Goal: Communication & Community: Answer question/provide support

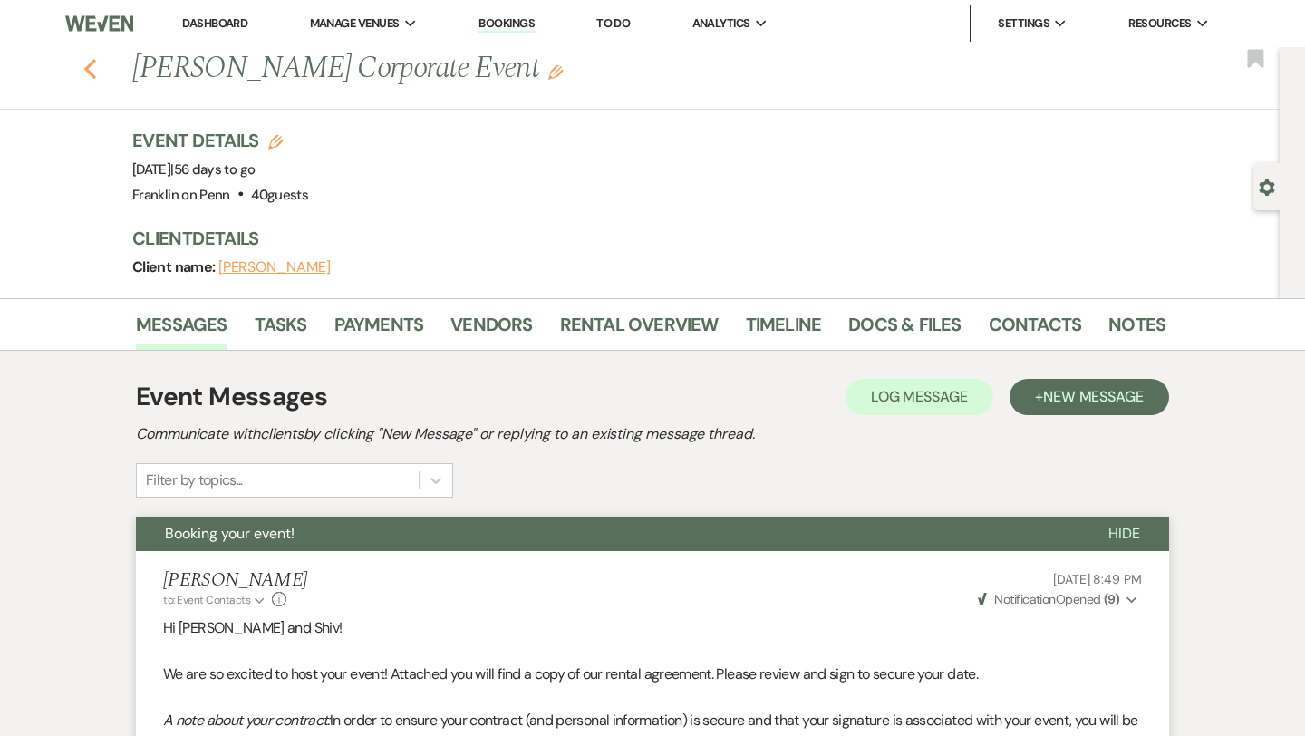
click at [94, 75] on use "button" at bounding box center [90, 69] width 12 height 20
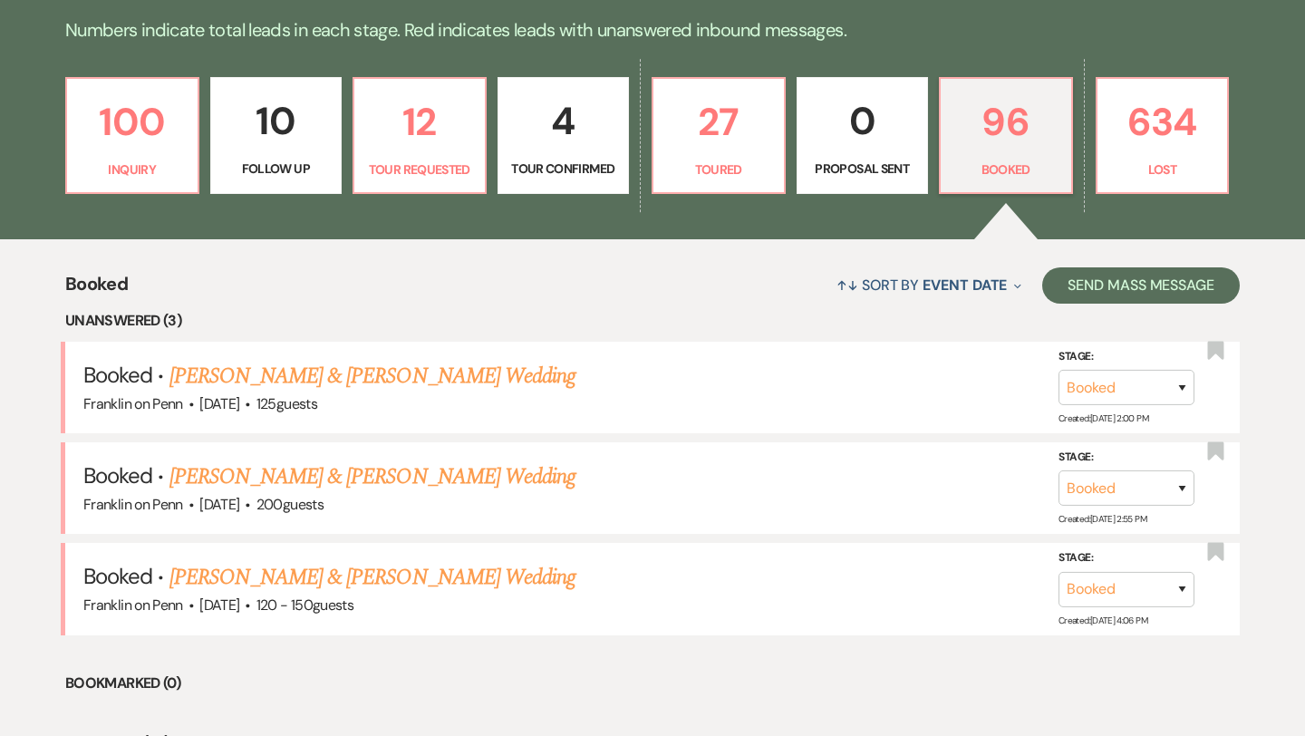
scroll to position [464, 0]
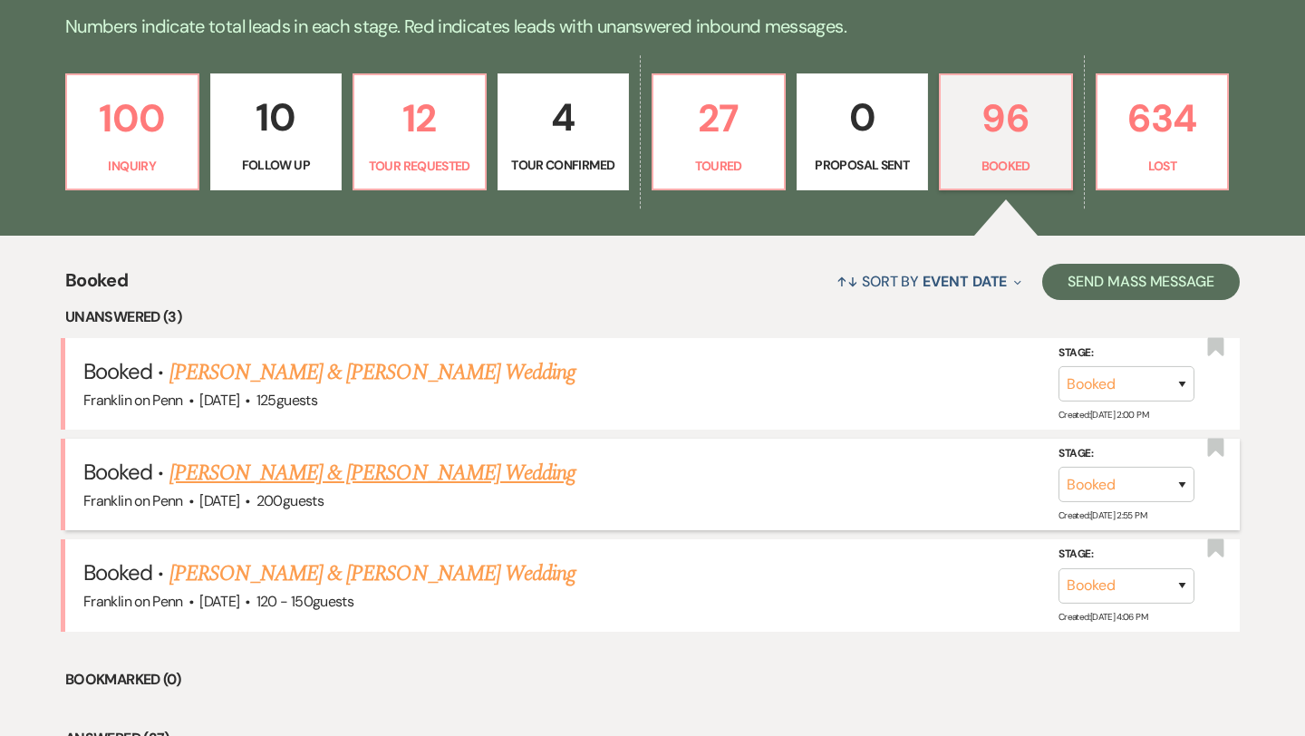
click at [506, 473] on link "[PERSON_NAME] & [PERSON_NAME] Wedding" at bounding box center [372, 473] width 406 height 33
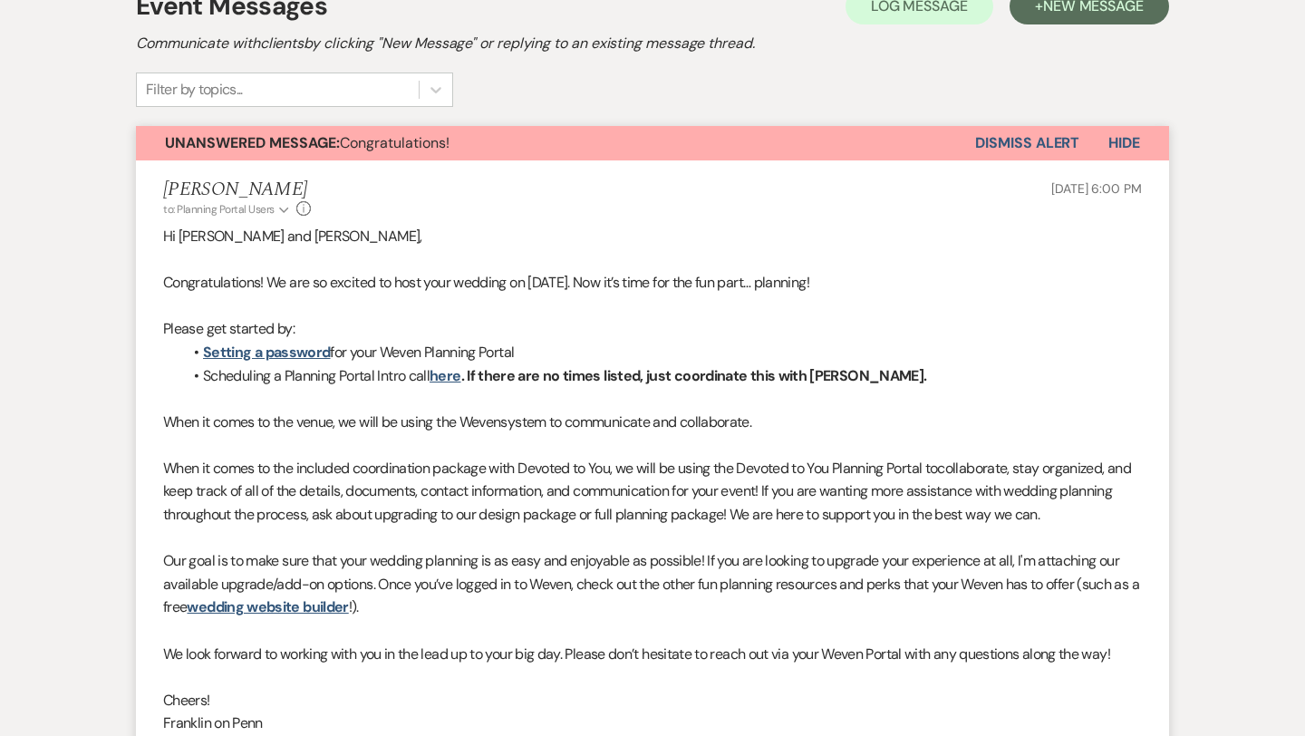
scroll to position [1422, 0]
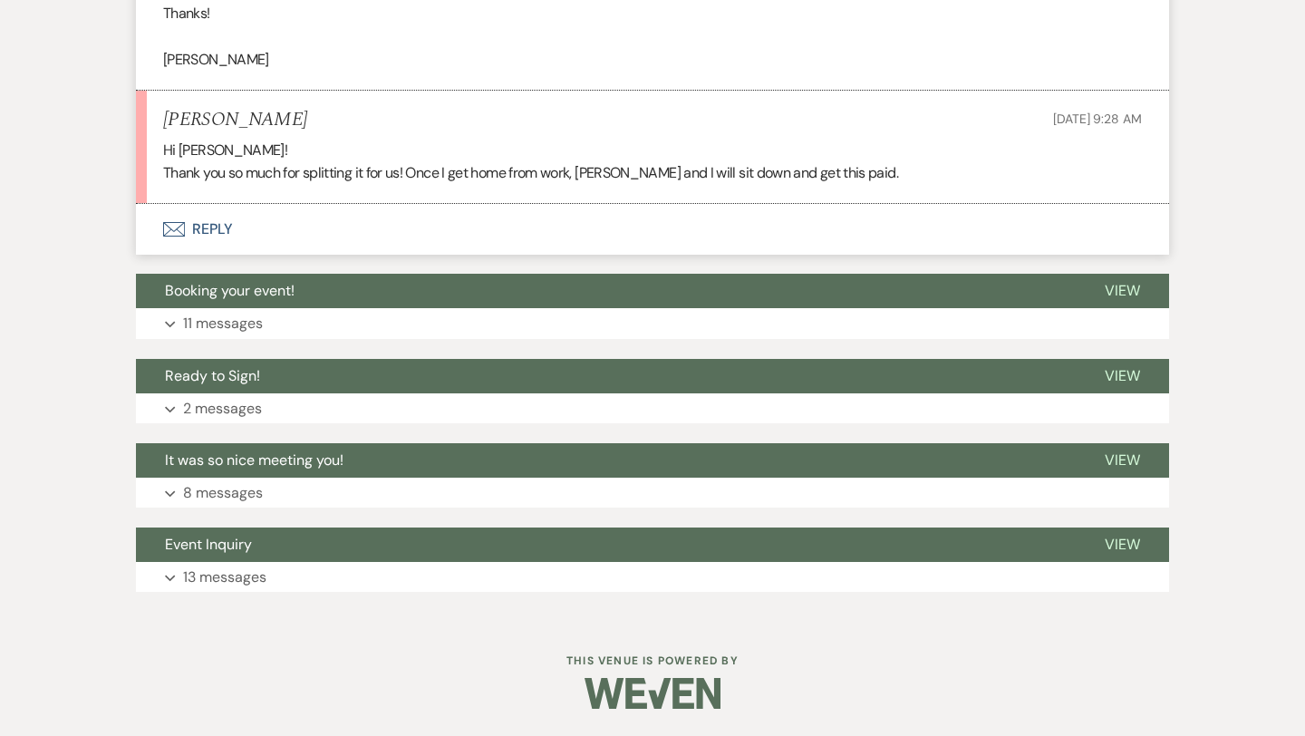
click at [221, 227] on button "Envelope Reply" at bounding box center [652, 229] width 1033 height 51
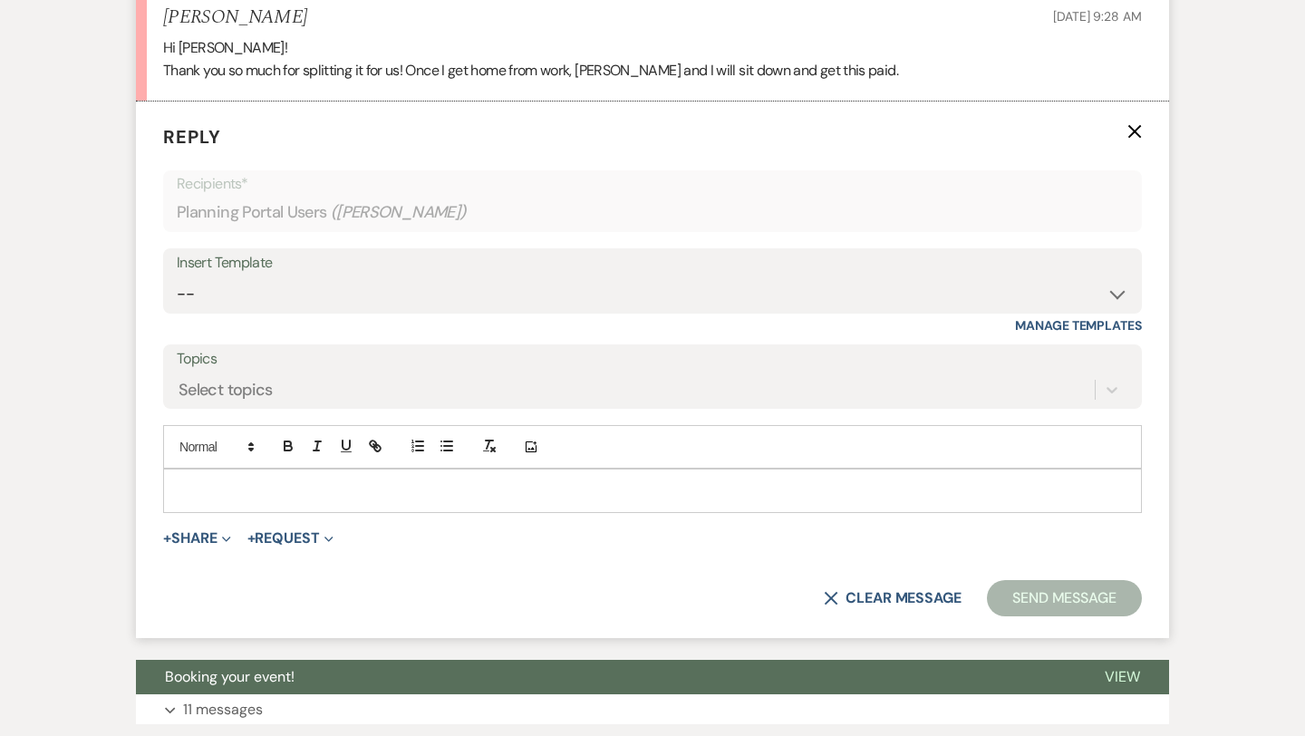
scroll to position [1526, 0]
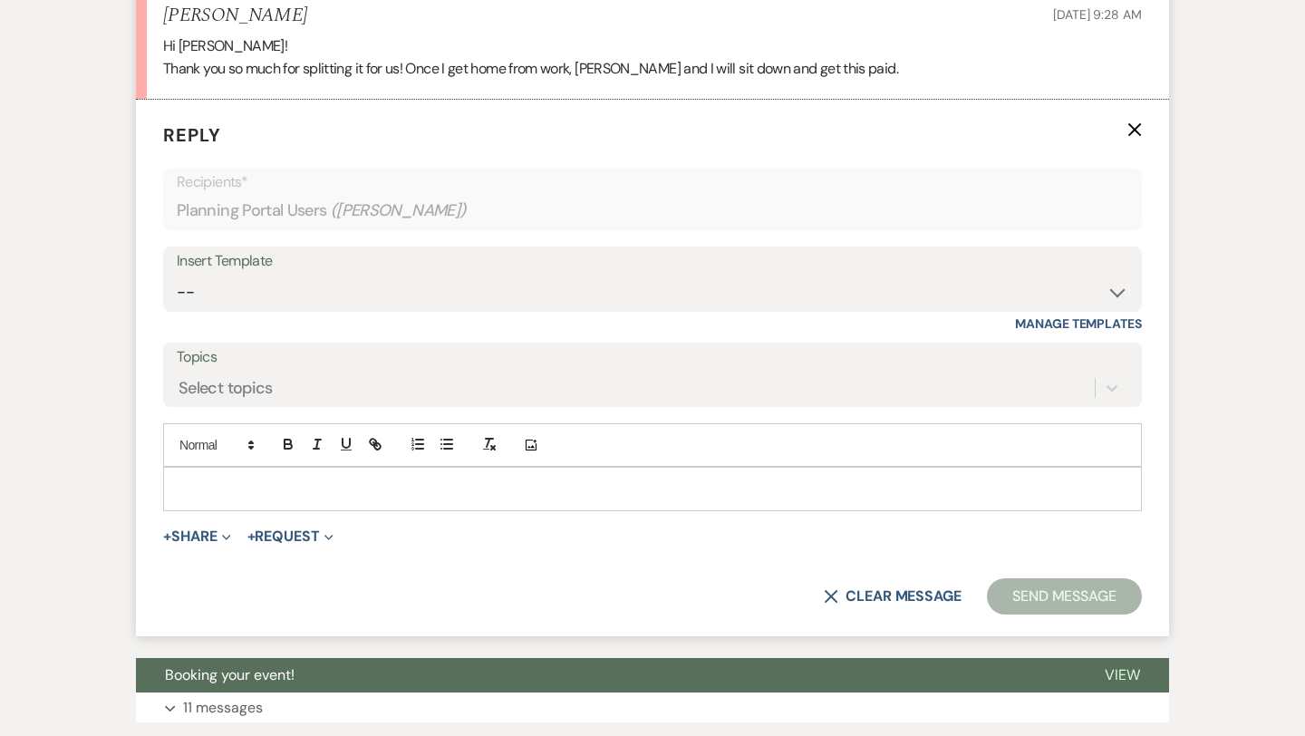
click at [227, 491] on p at bounding box center [653, 488] width 950 height 20
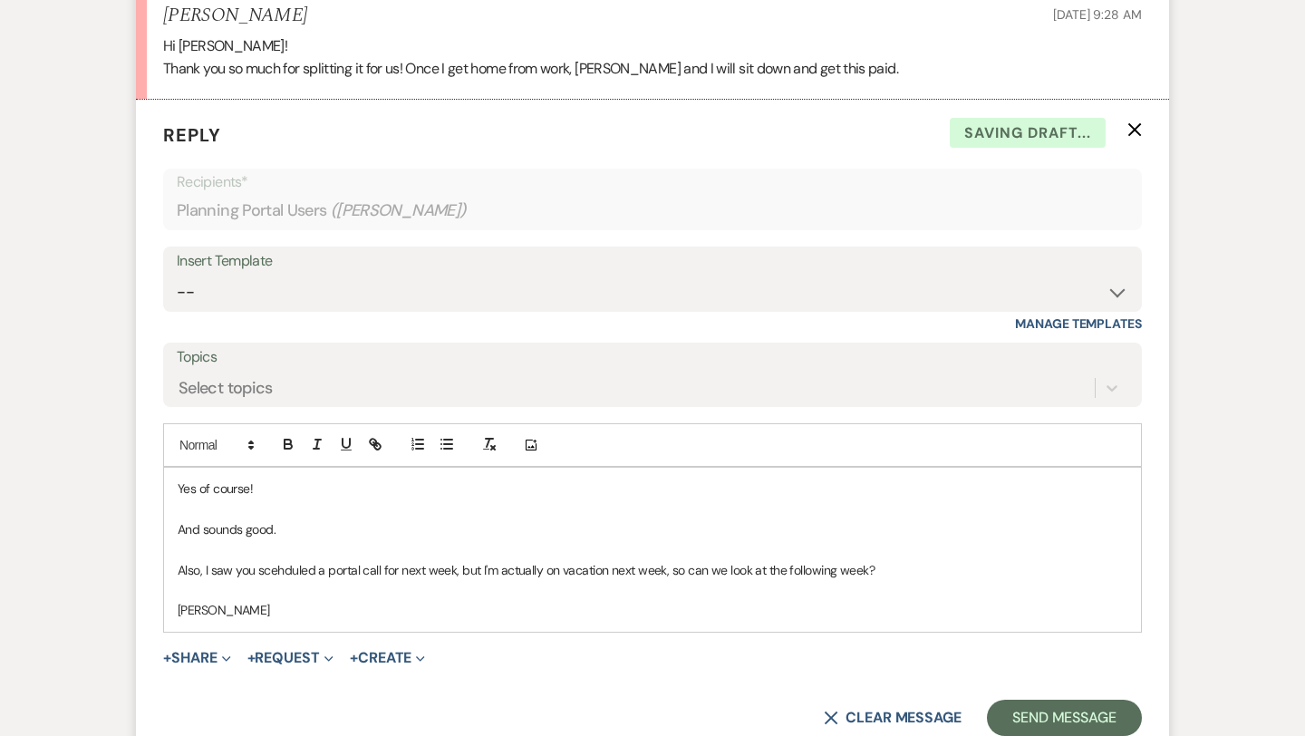
click at [280, 573] on p "Also, I saw you scehduled a portal call for next week, but I'm actually on vaca…" at bounding box center [653, 570] width 950 height 20
click at [1028, 708] on button "Send Message" at bounding box center [1064, 718] width 155 height 36
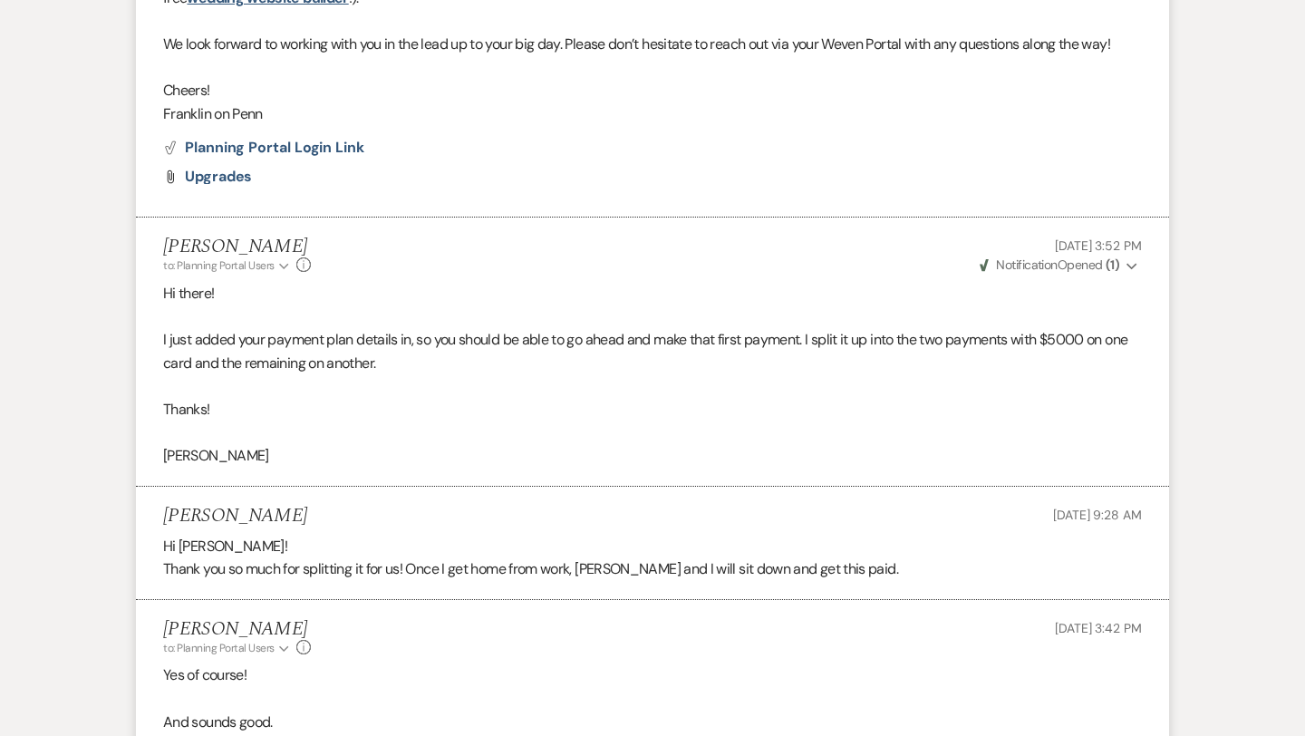
scroll to position [0, 0]
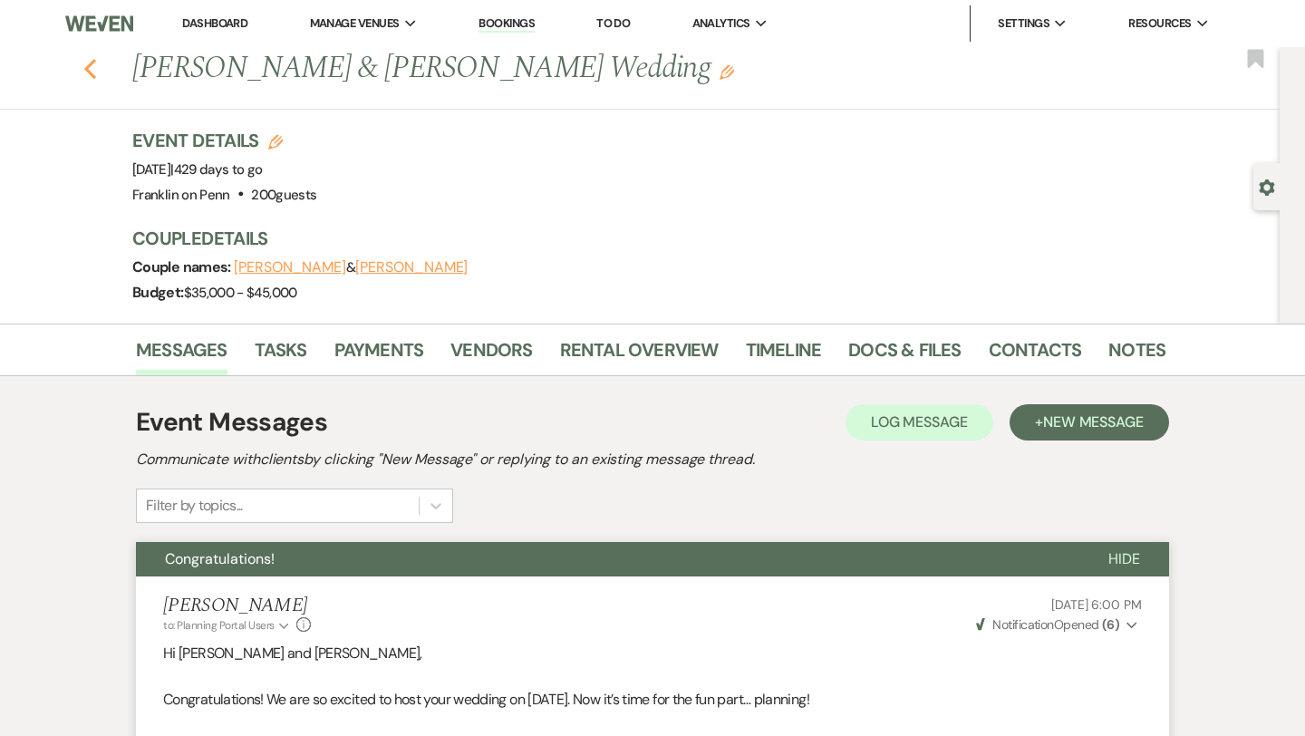
click at [93, 72] on icon "Previous" at bounding box center [90, 69] width 14 height 22
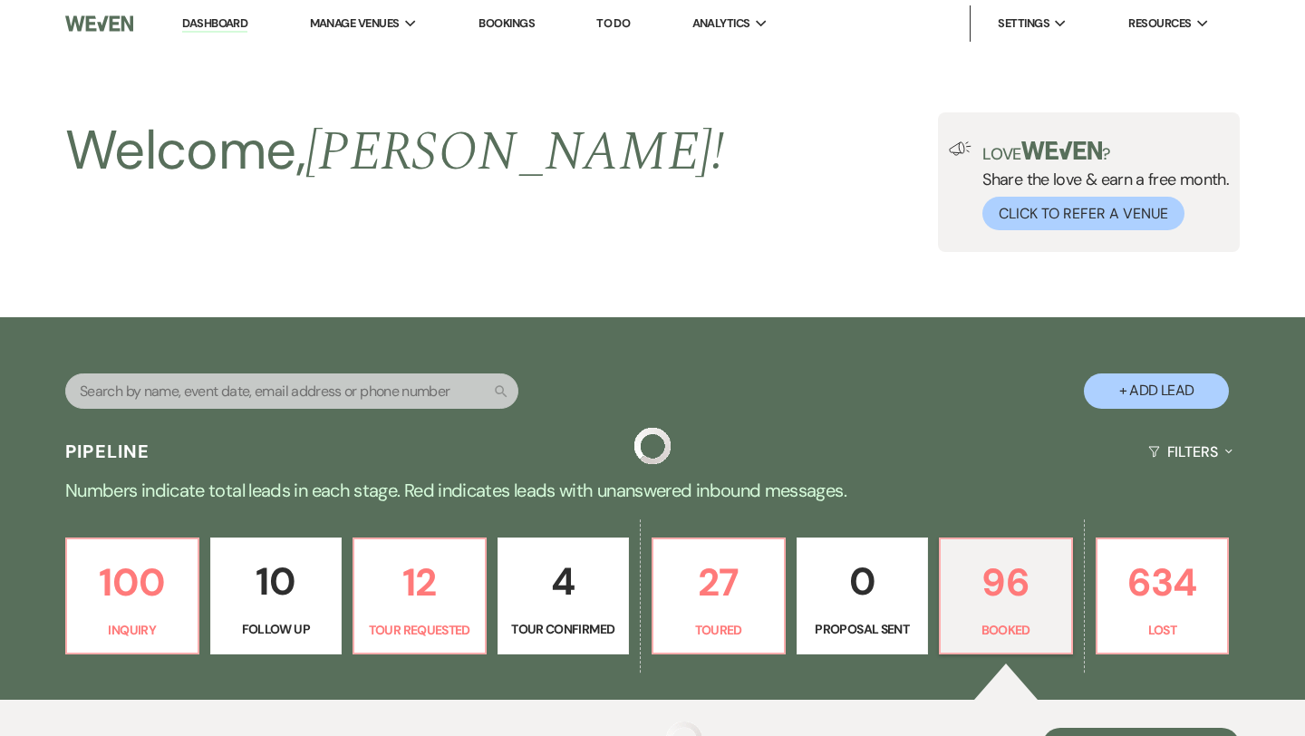
scroll to position [464, 0]
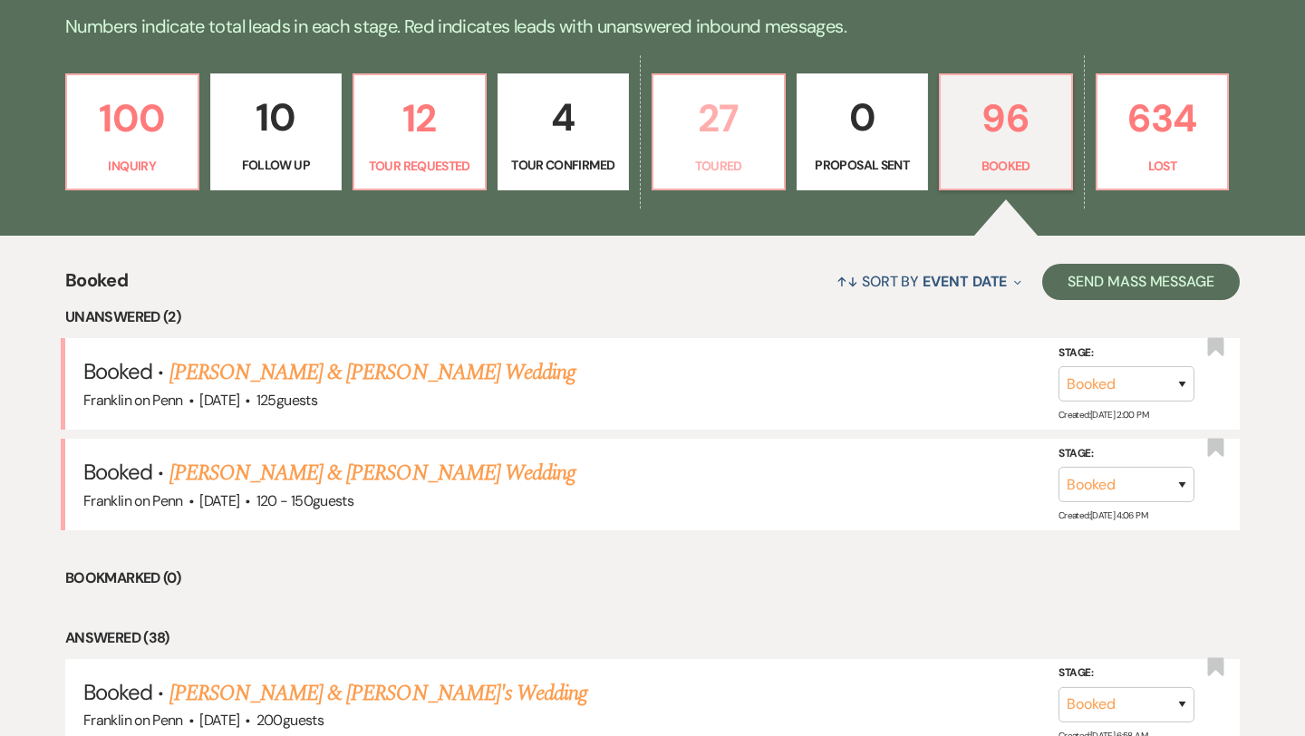
click at [709, 117] on p "27" at bounding box center [718, 118] width 109 height 61
select select "5"
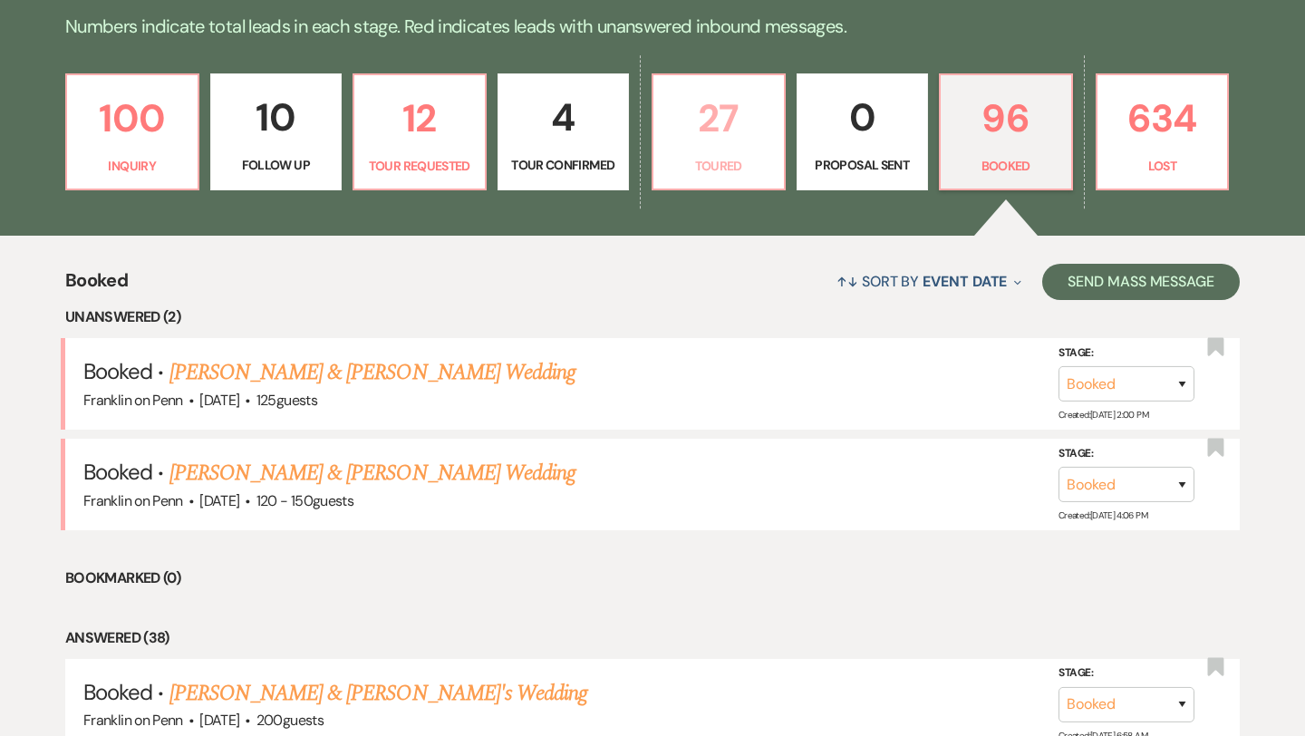
select select "5"
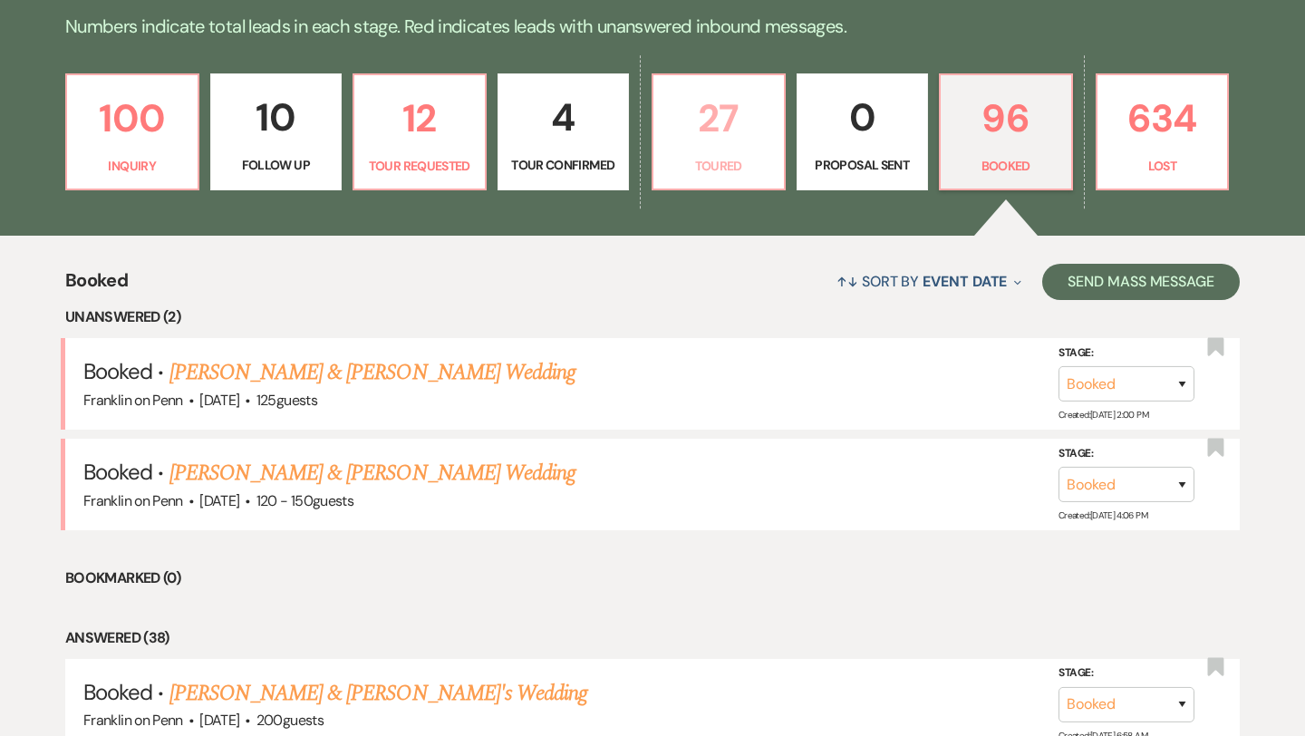
select select "5"
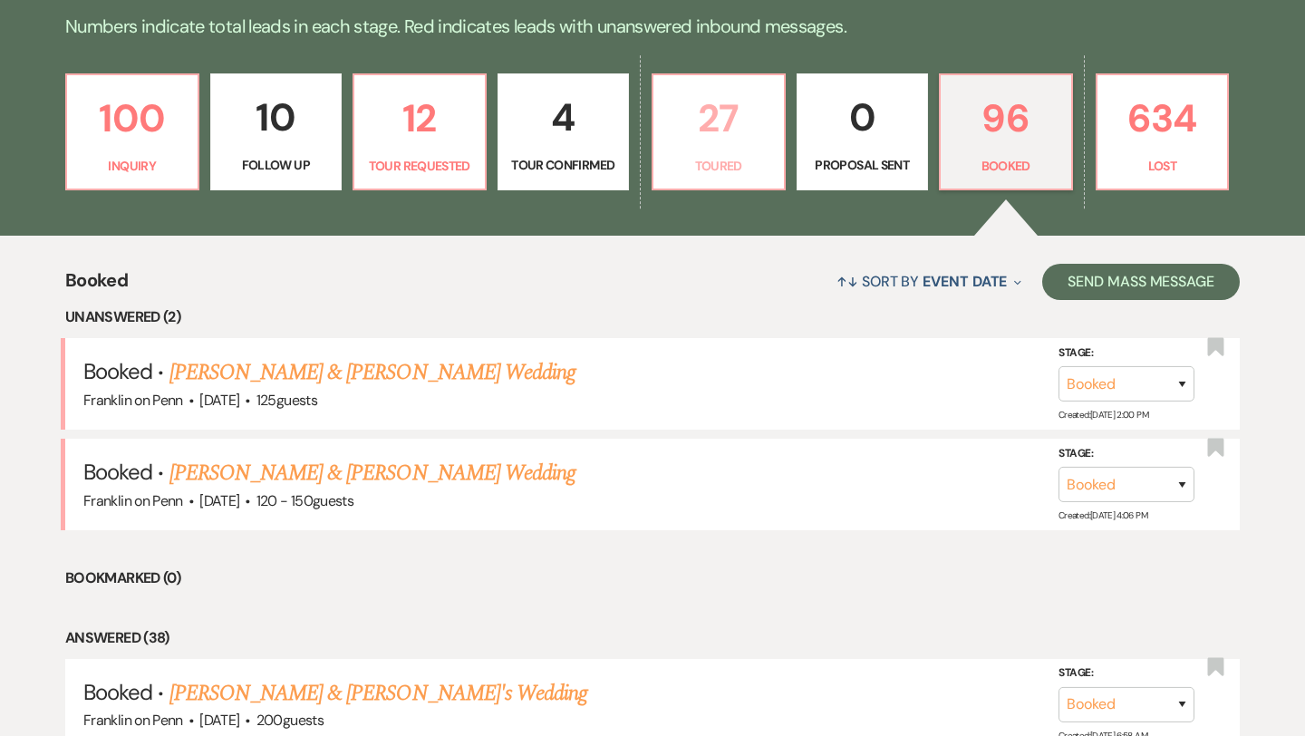
select select "5"
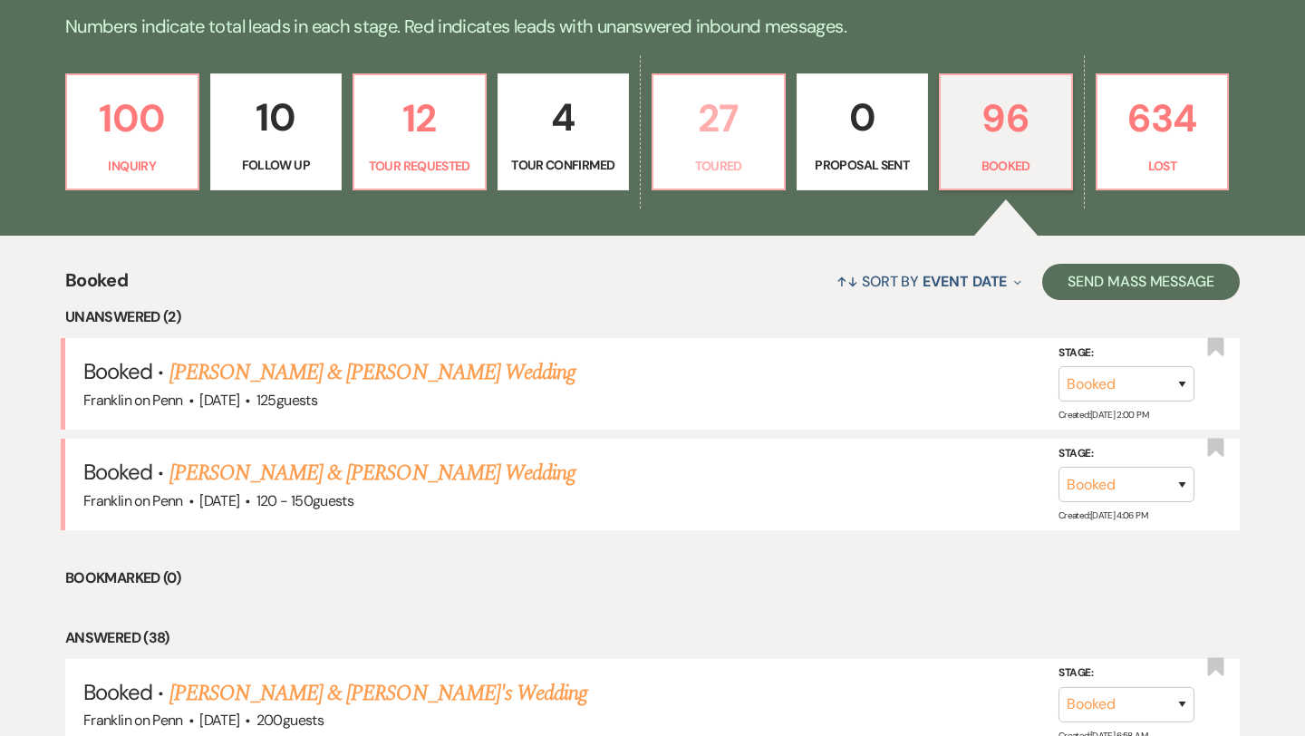
select select "5"
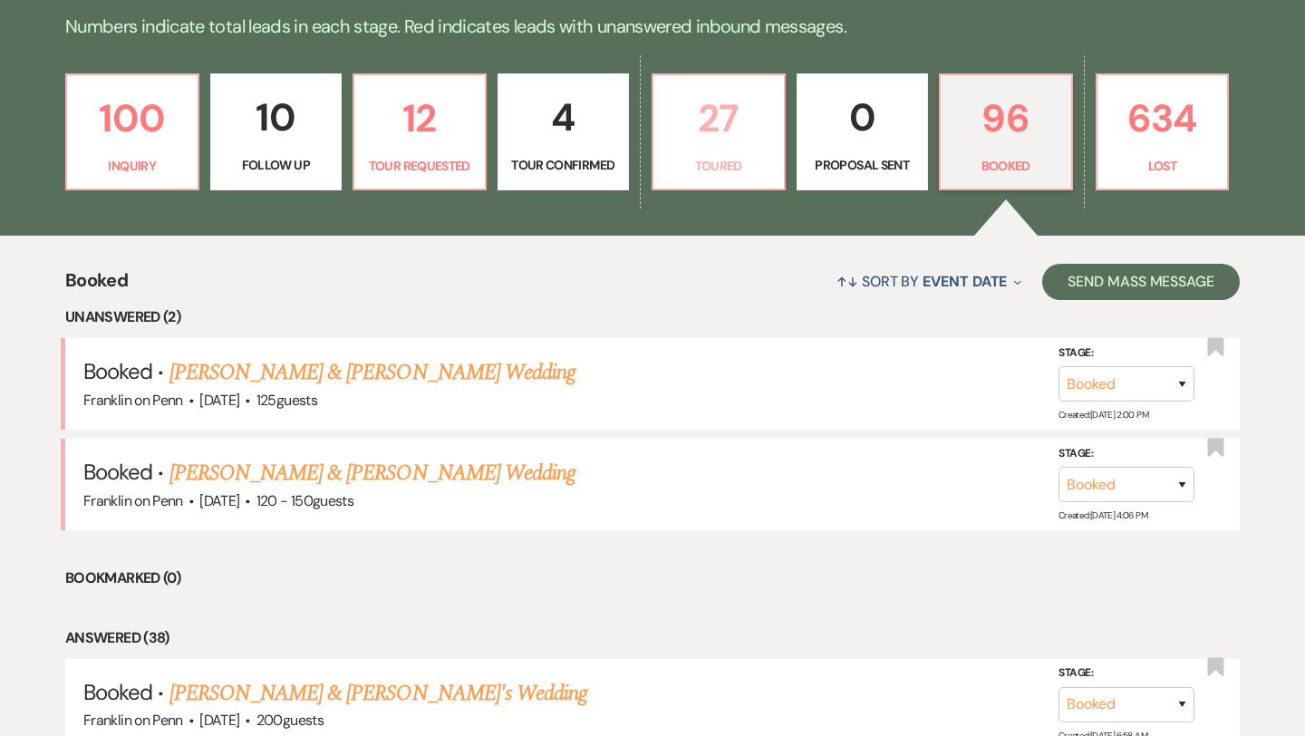
select select "5"
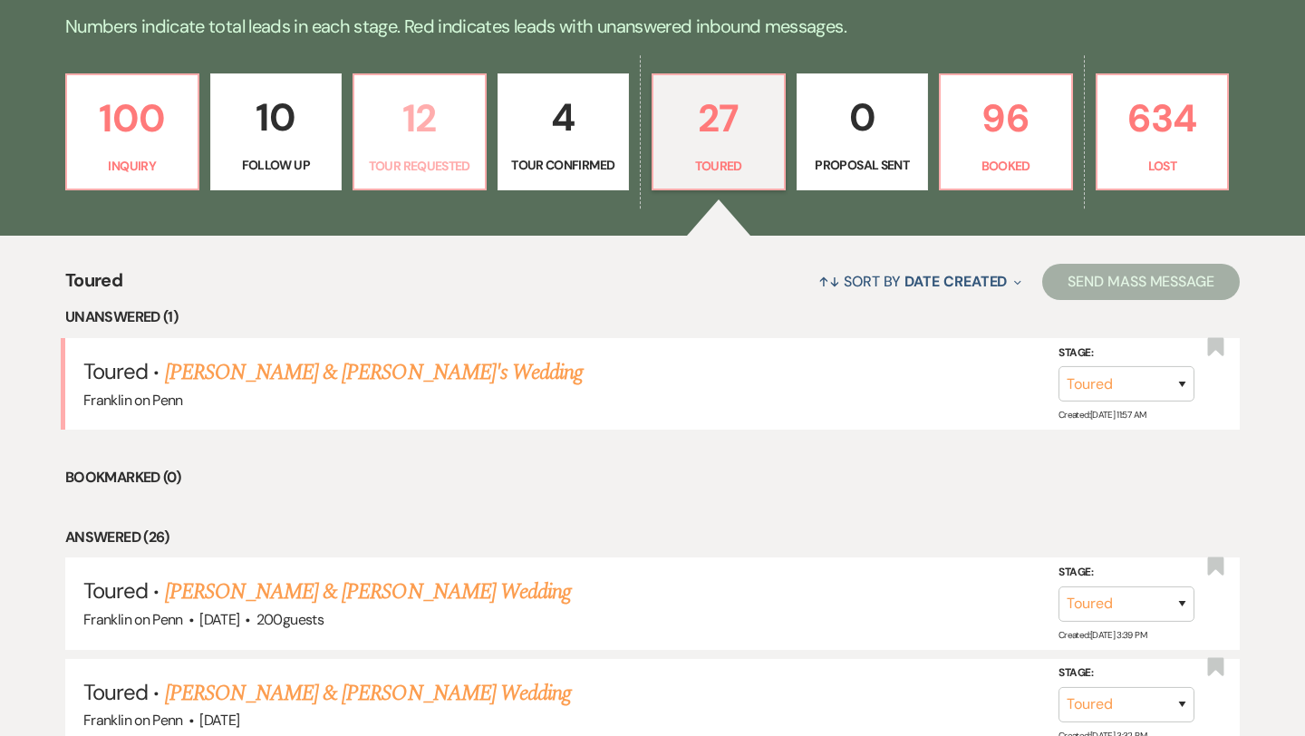
click at [417, 123] on p "12" at bounding box center [419, 118] width 109 height 61
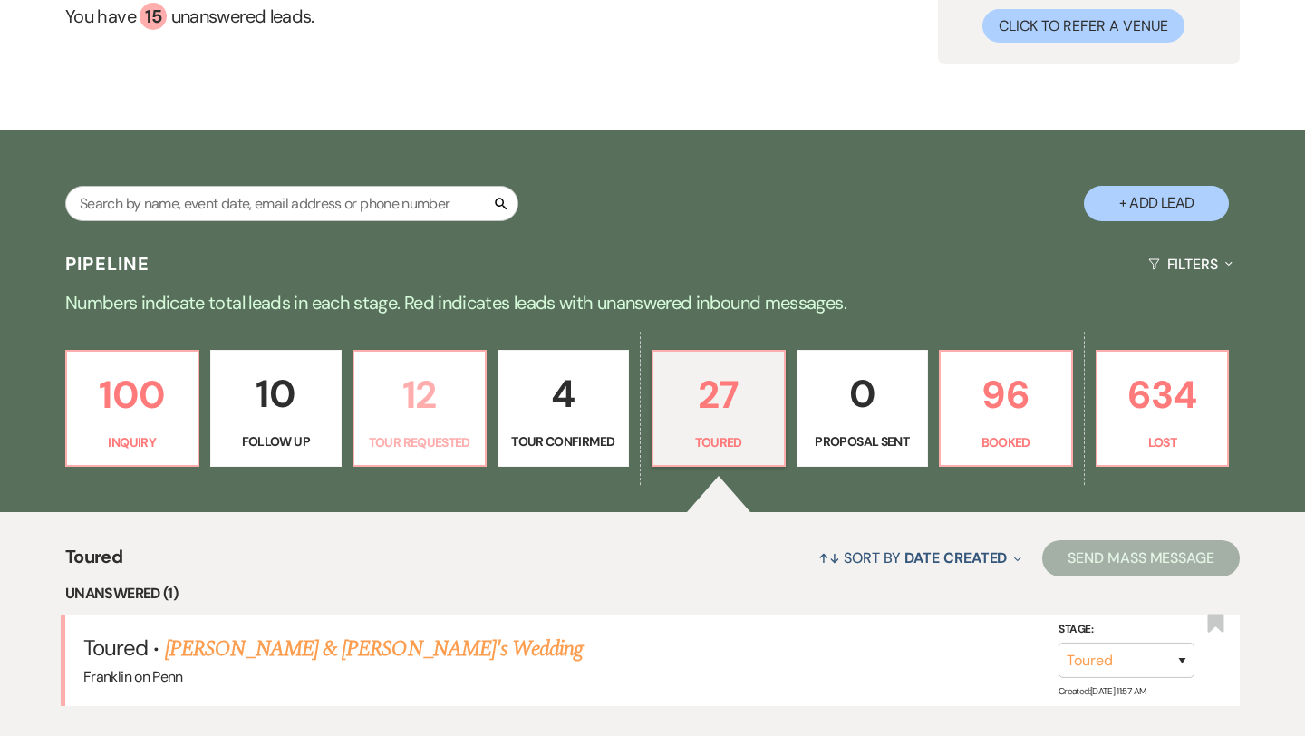
select select "2"
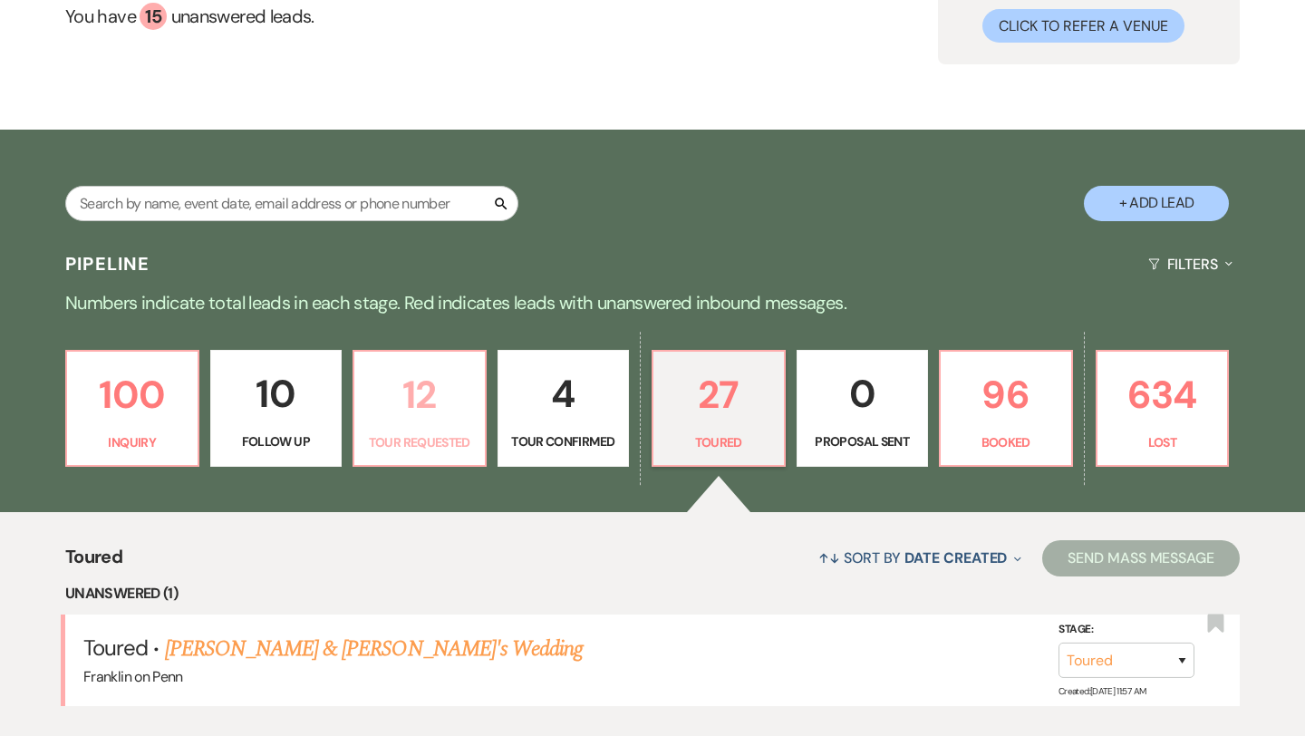
select select "2"
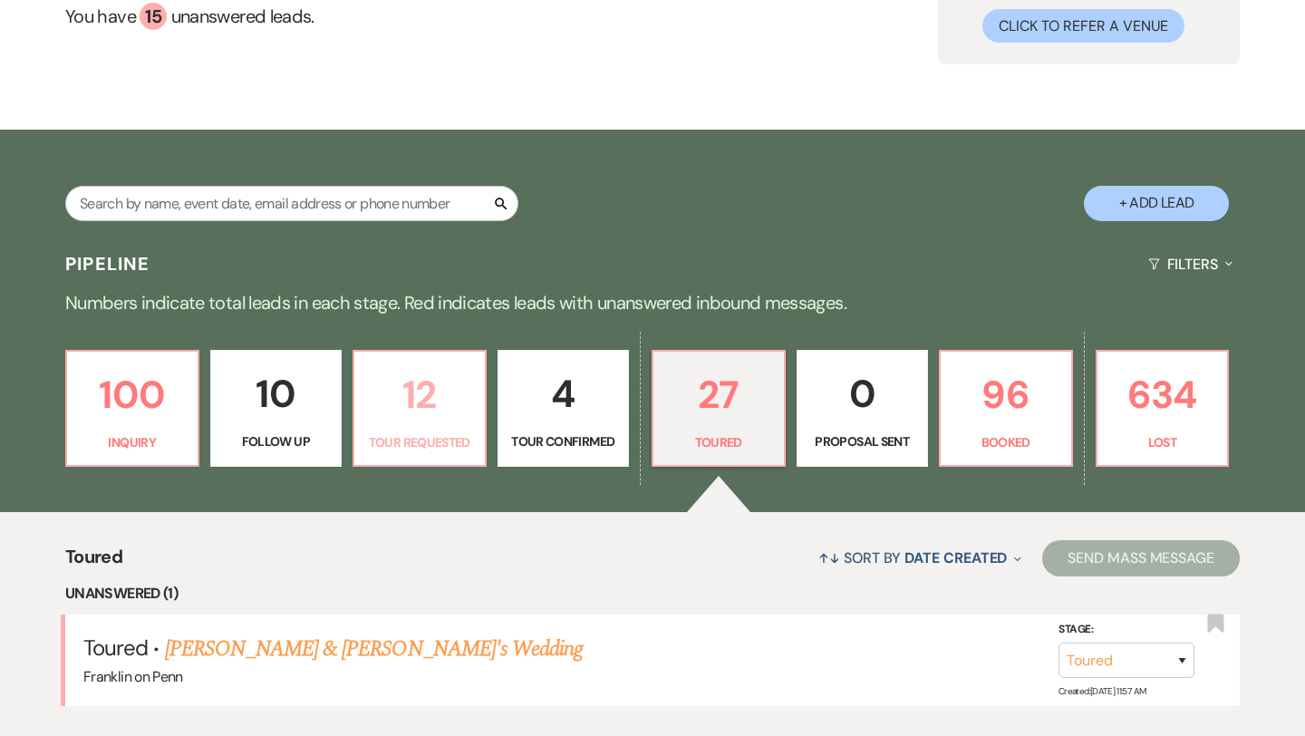
select select "2"
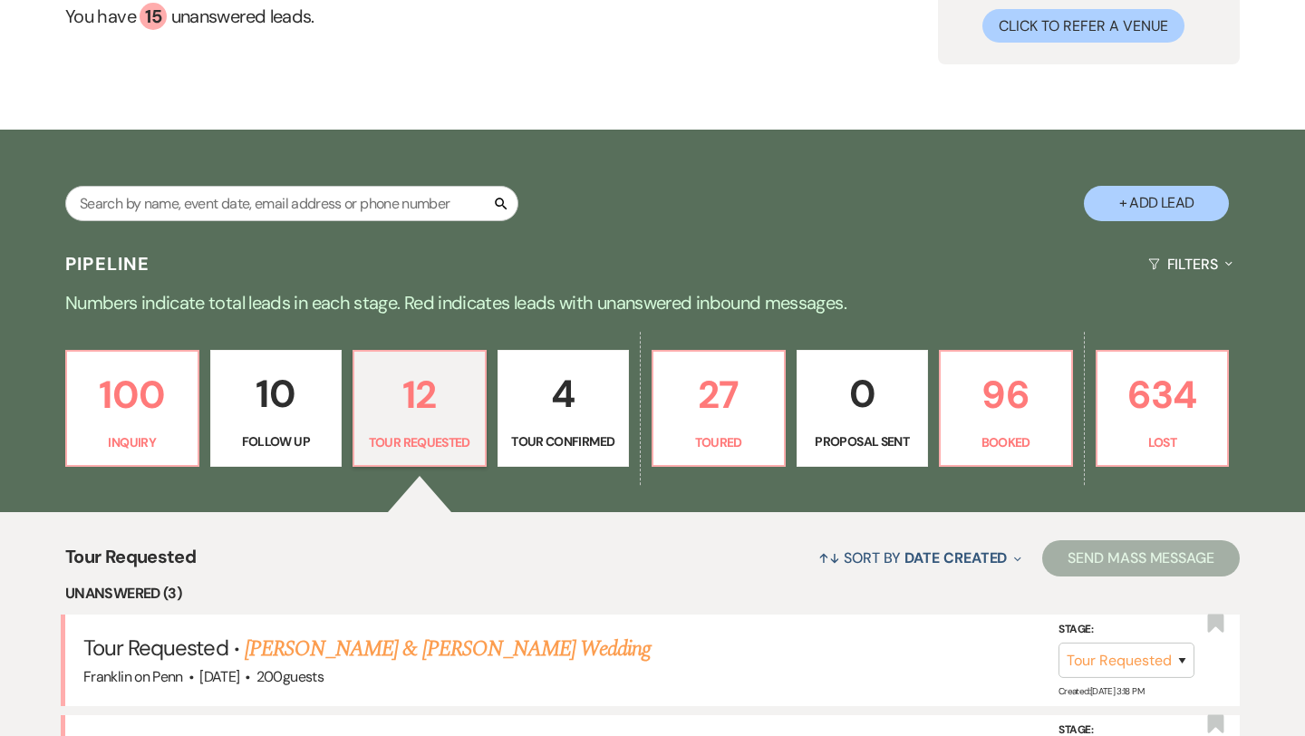
scroll to position [464, 0]
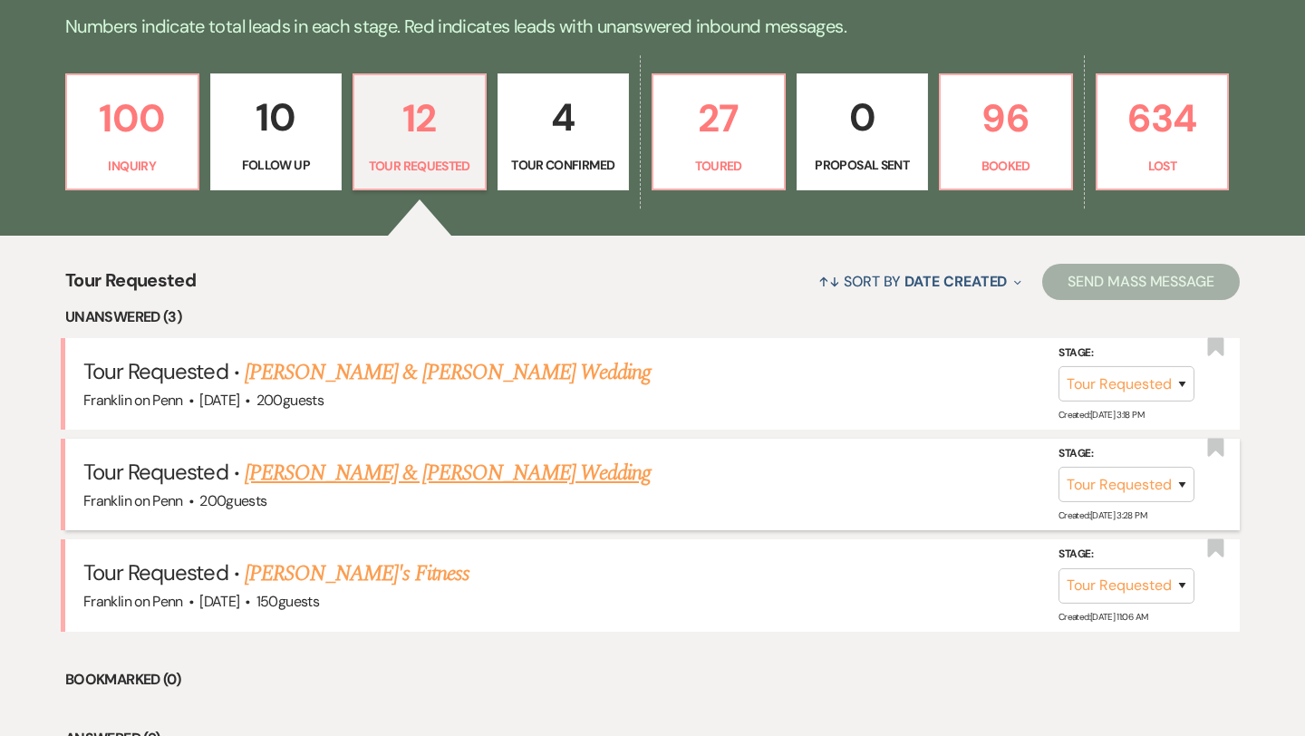
click at [380, 470] on link "[PERSON_NAME] & [PERSON_NAME] Wedding" at bounding box center [448, 473] width 406 height 33
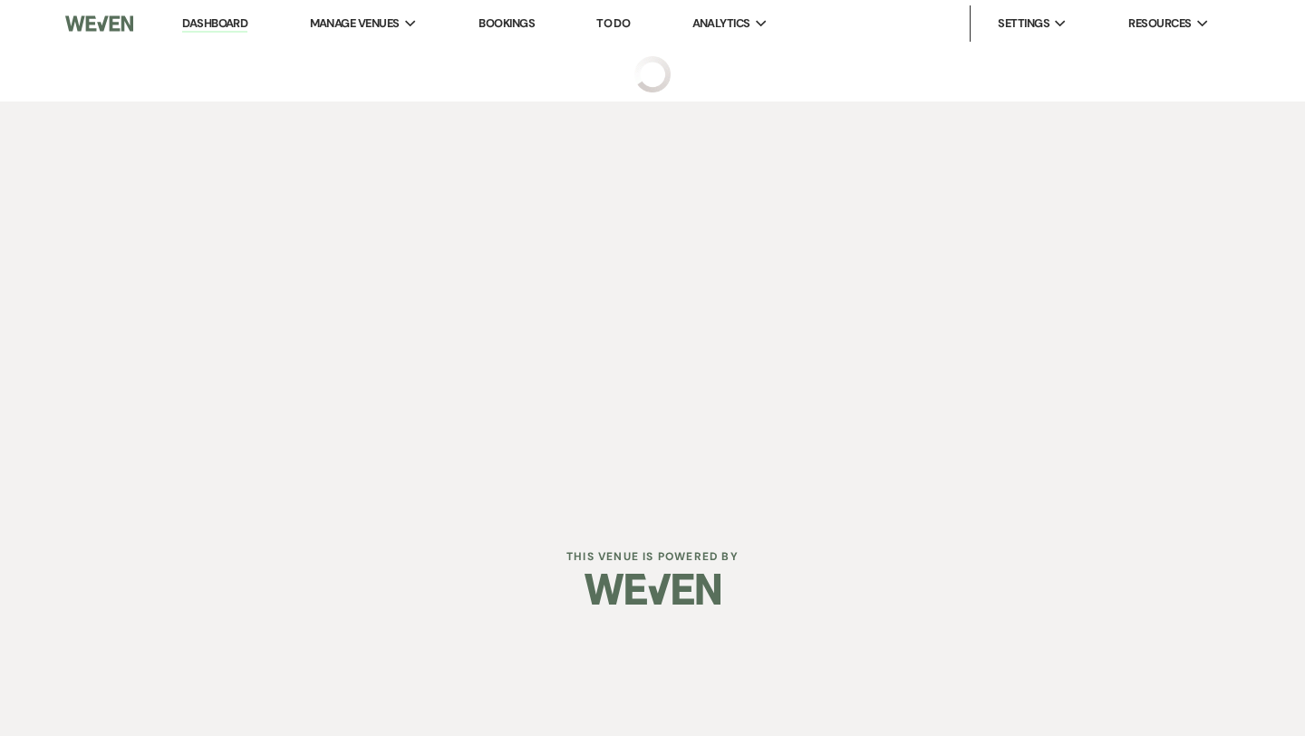
select select "2"
select select "5"
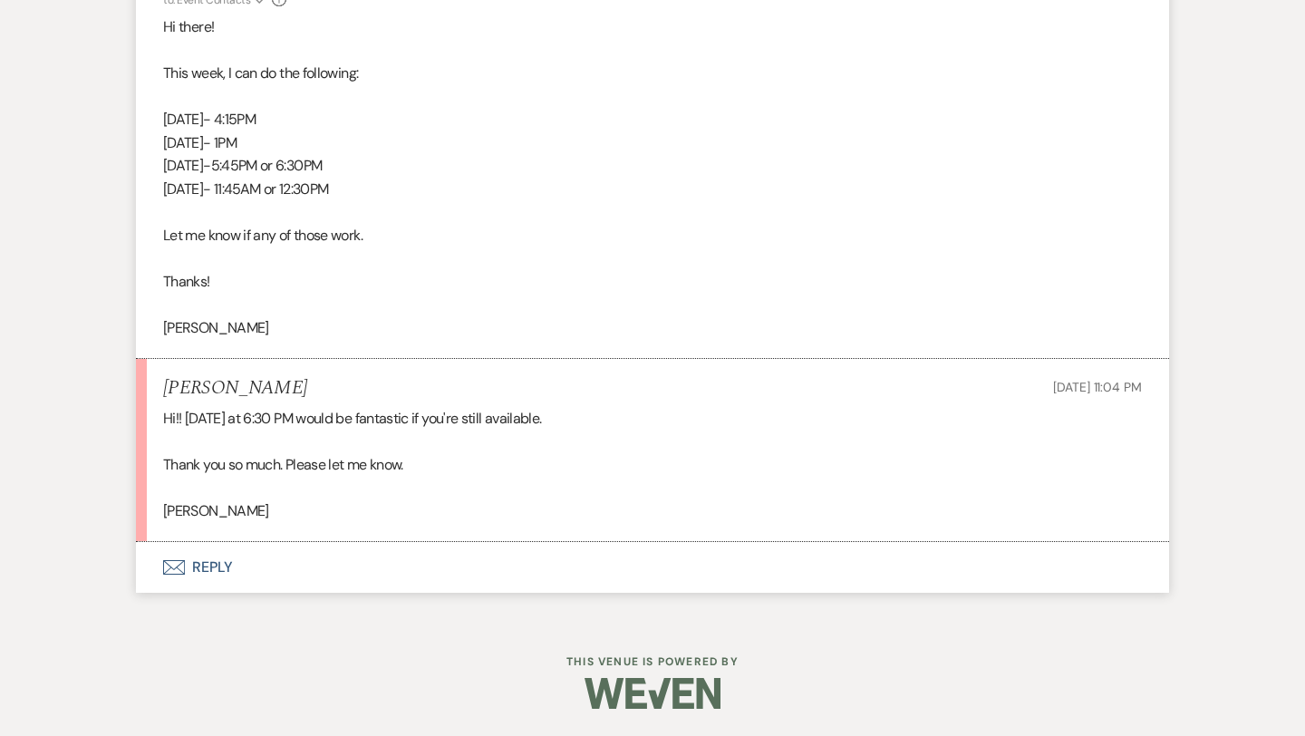
scroll to position [3285, 0]
click at [221, 566] on button "Envelope Reply" at bounding box center [652, 567] width 1033 height 51
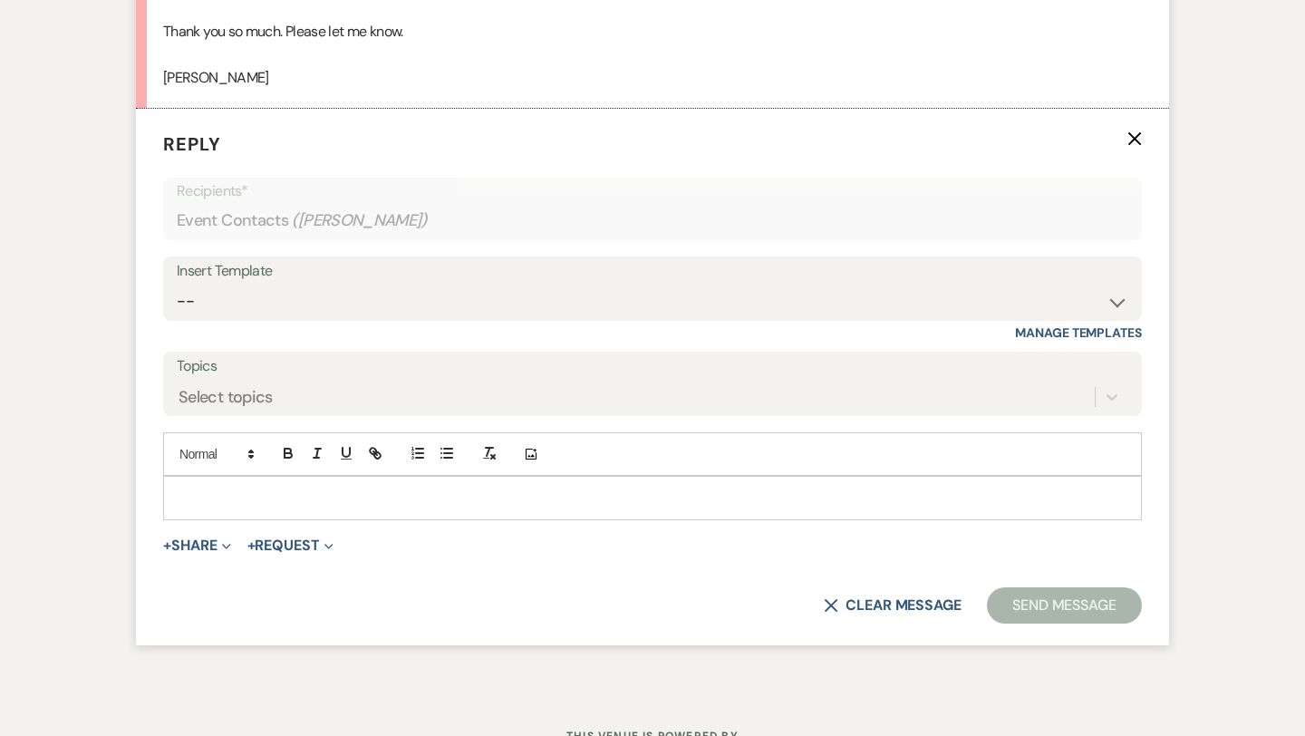
scroll to position [3727, 0]
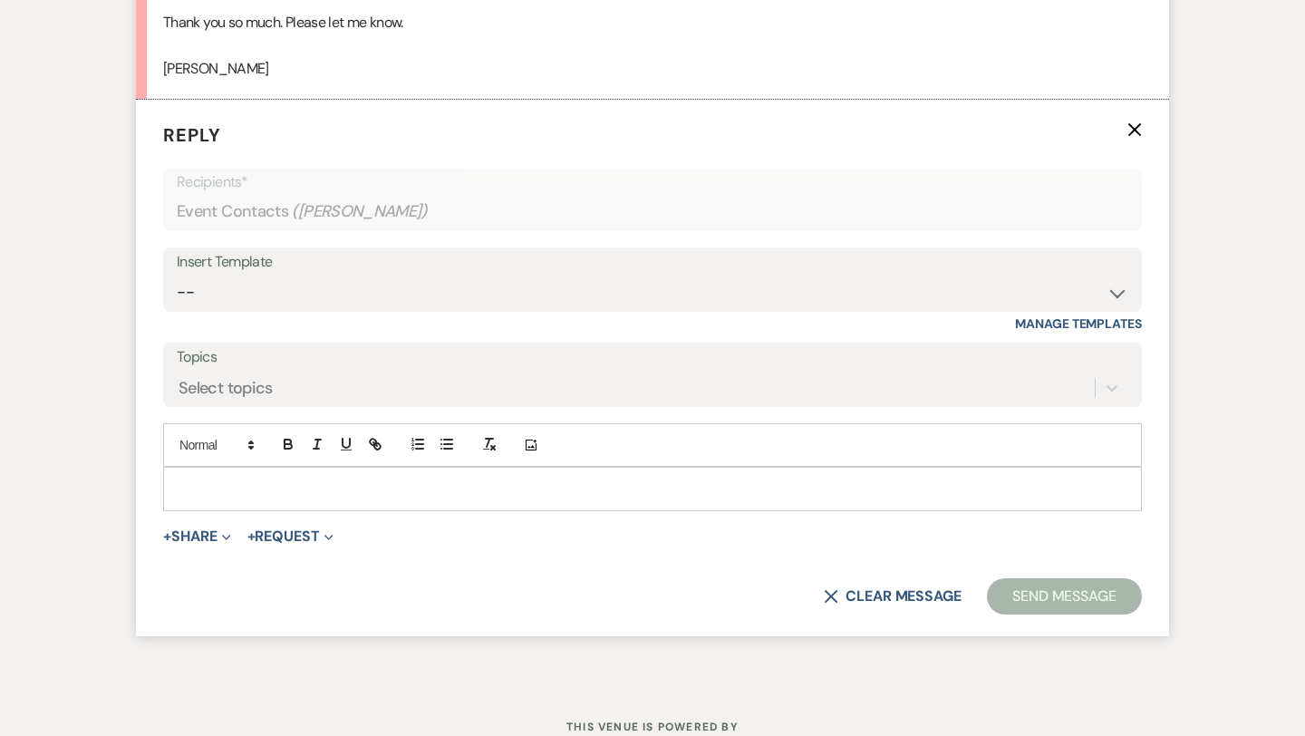
click at [209, 490] on p at bounding box center [653, 488] width 950 height 20
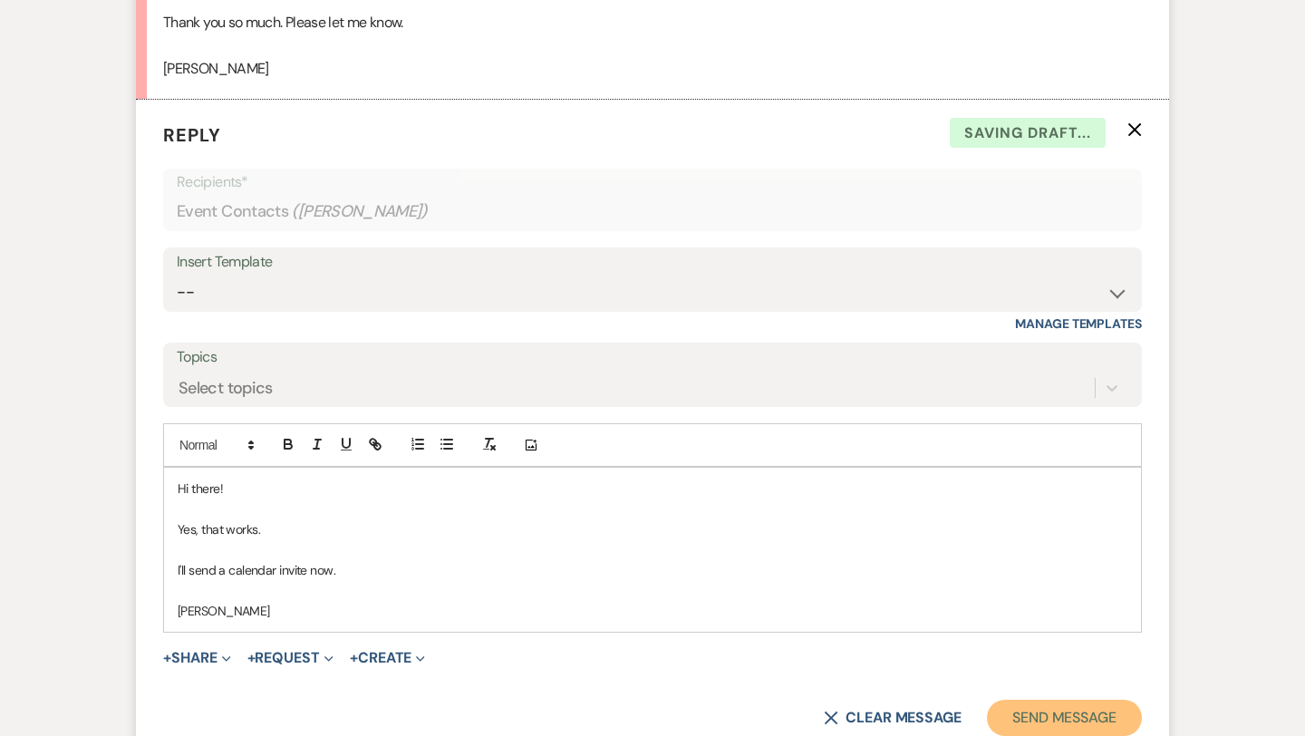
click at [1056, 718] on button "Send Message" at bounding box center [1064, 718] width 155 height 36
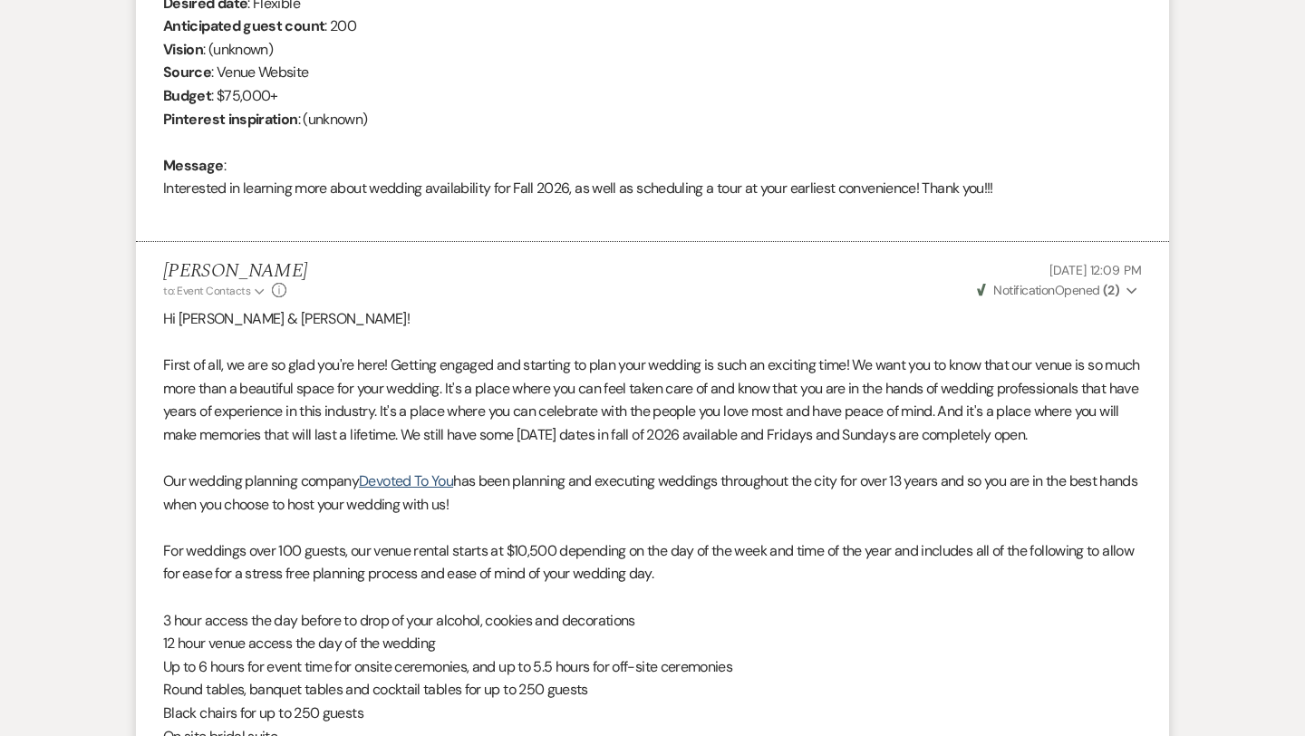
scroll to position [0, 0]
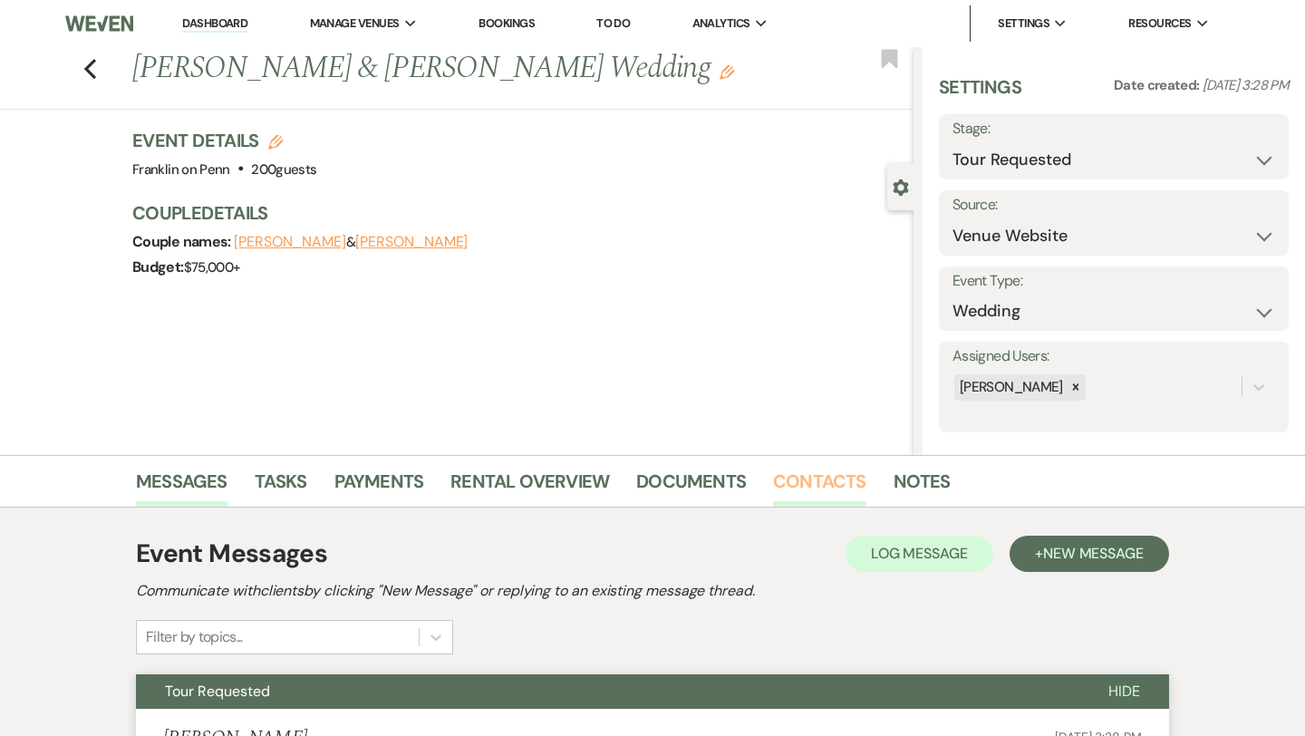
click at [807, 484] on link "Contacts" at bounding box center [819, 487] width 93 height 40
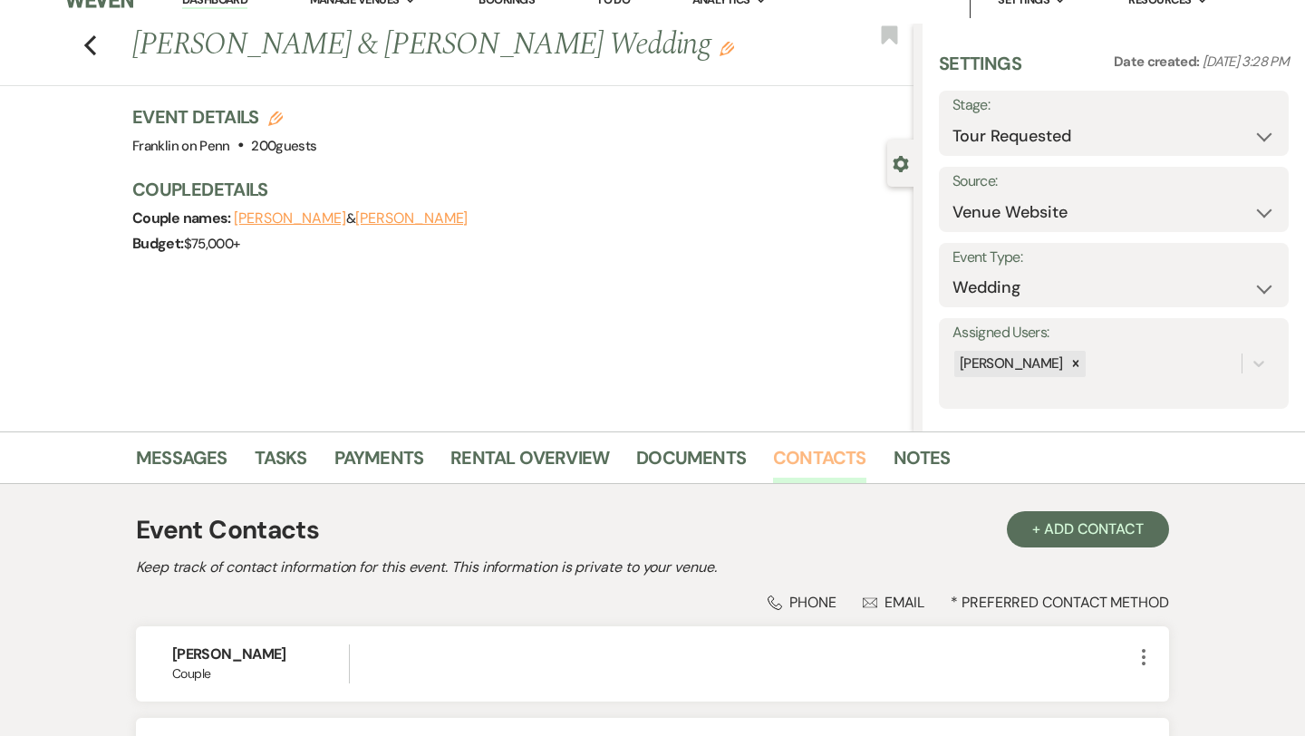
scroll to position [241, 0]
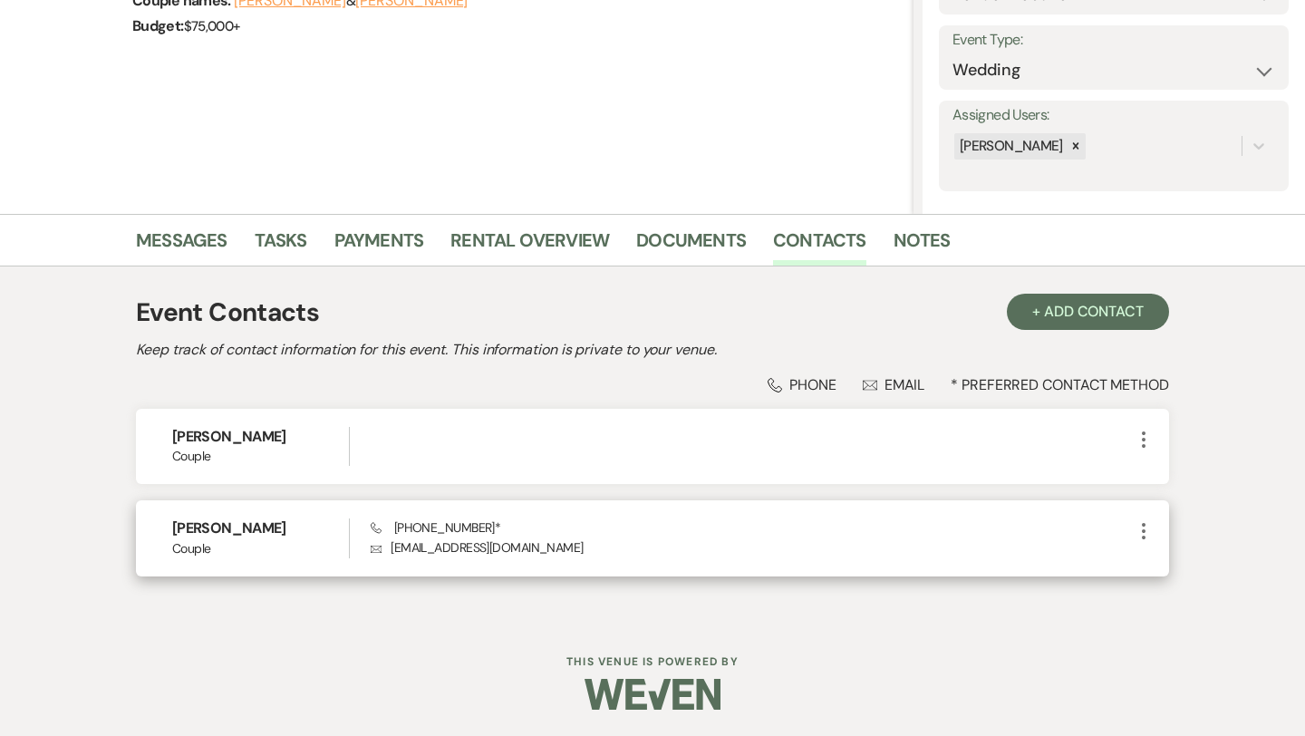
click at [465, 547] on p "Envelope [EMAIL_ADDRESS][DOMAIN_NAME]" at bounding box center [752, 547] width 762 height 20
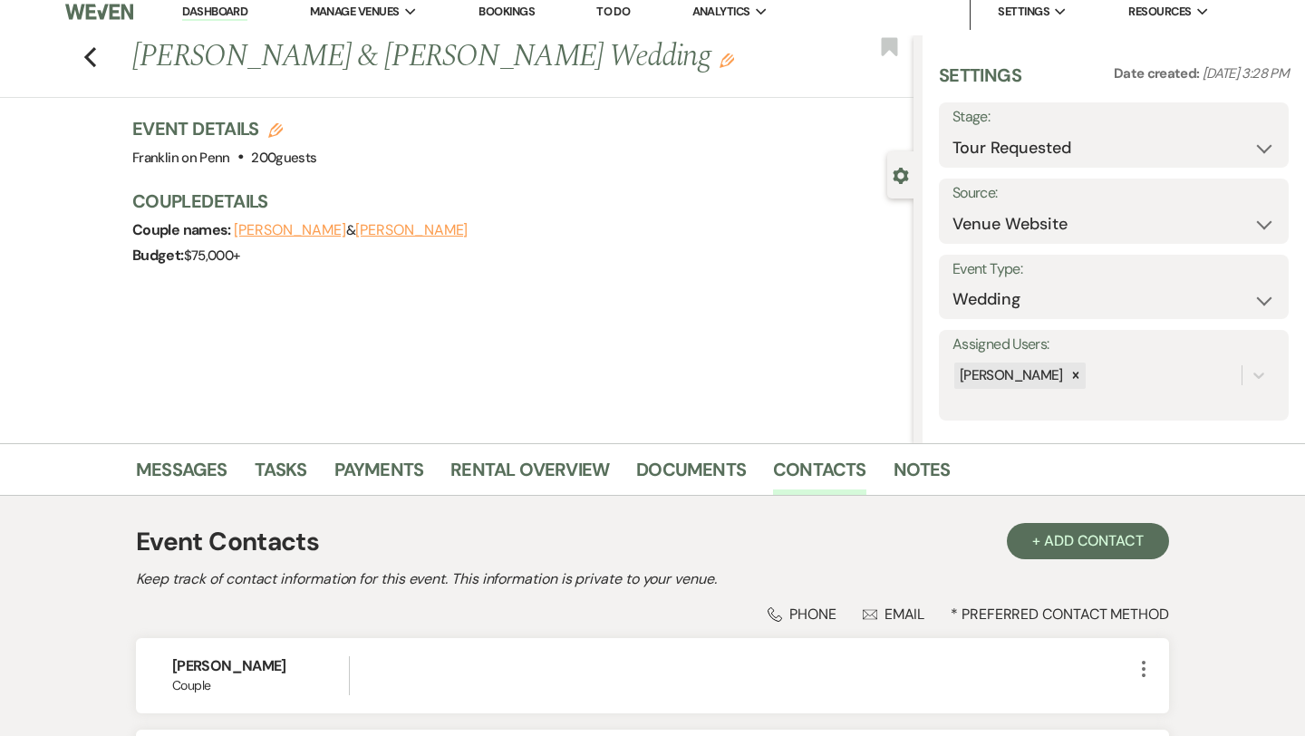
scroll to position [0, 0]
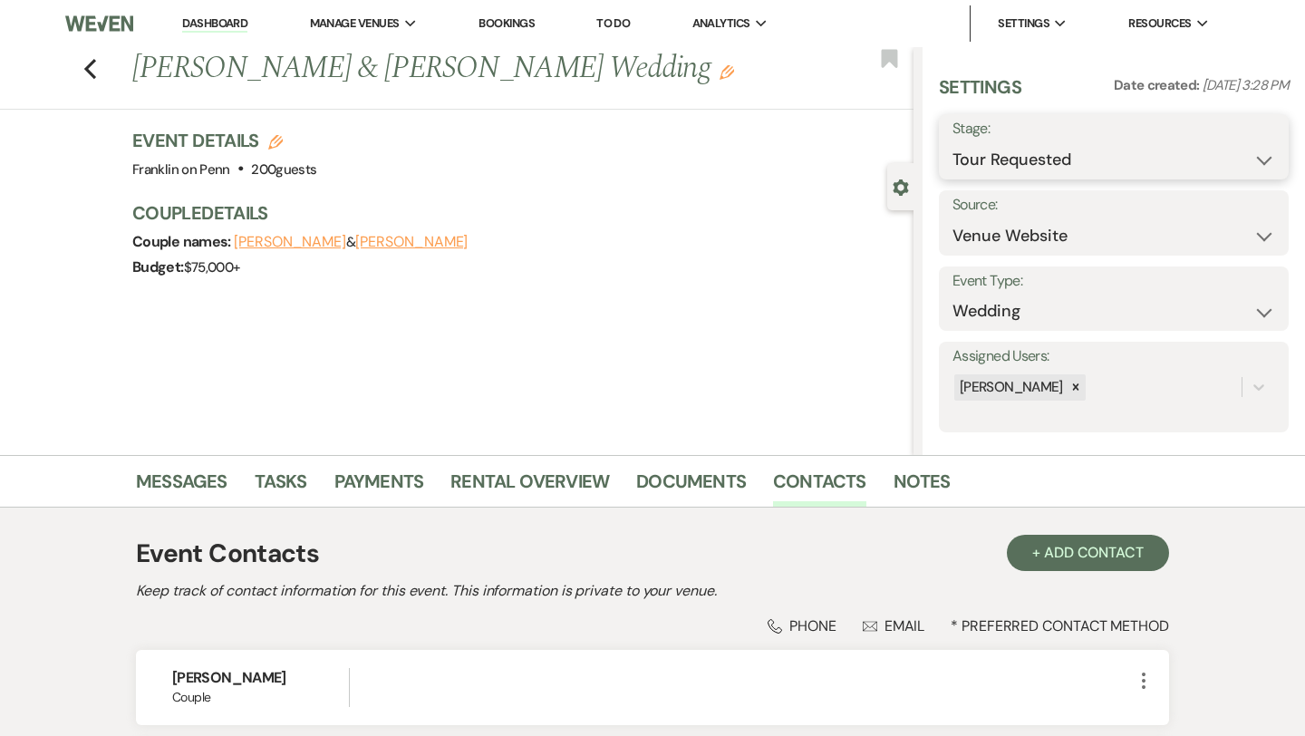
click at [1031, 144] on select "Inquiry Follow Up Tour Requested Tour Confirmed Toured Proposal Sent Booked Lost" at bounding box center [1113, 159] width 323 height 35
select select "4"
click at [1240, 146] on button "Save" at bounding box center [1253, 147] width 72 height 36
click at [96, 67] on icon "Previous" at bounding box center [90, 69] width 14 height 22
select select "2"
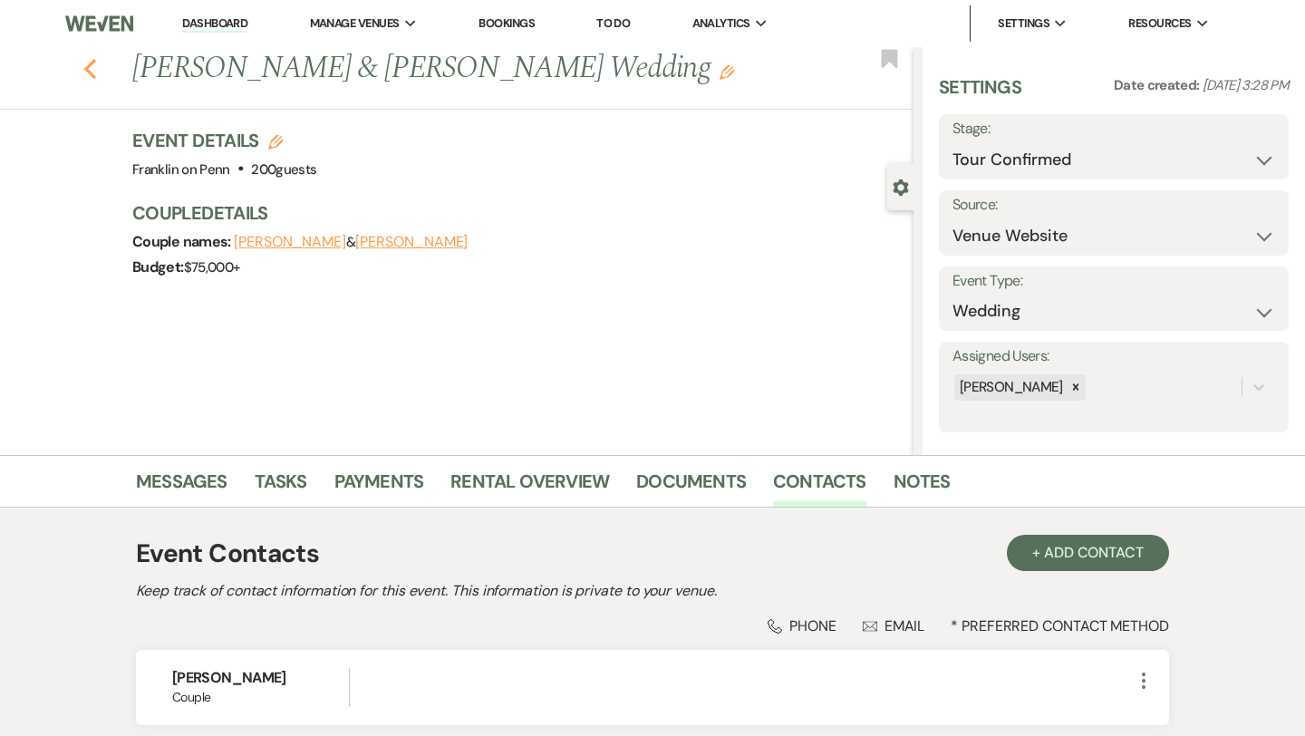
select select "2"
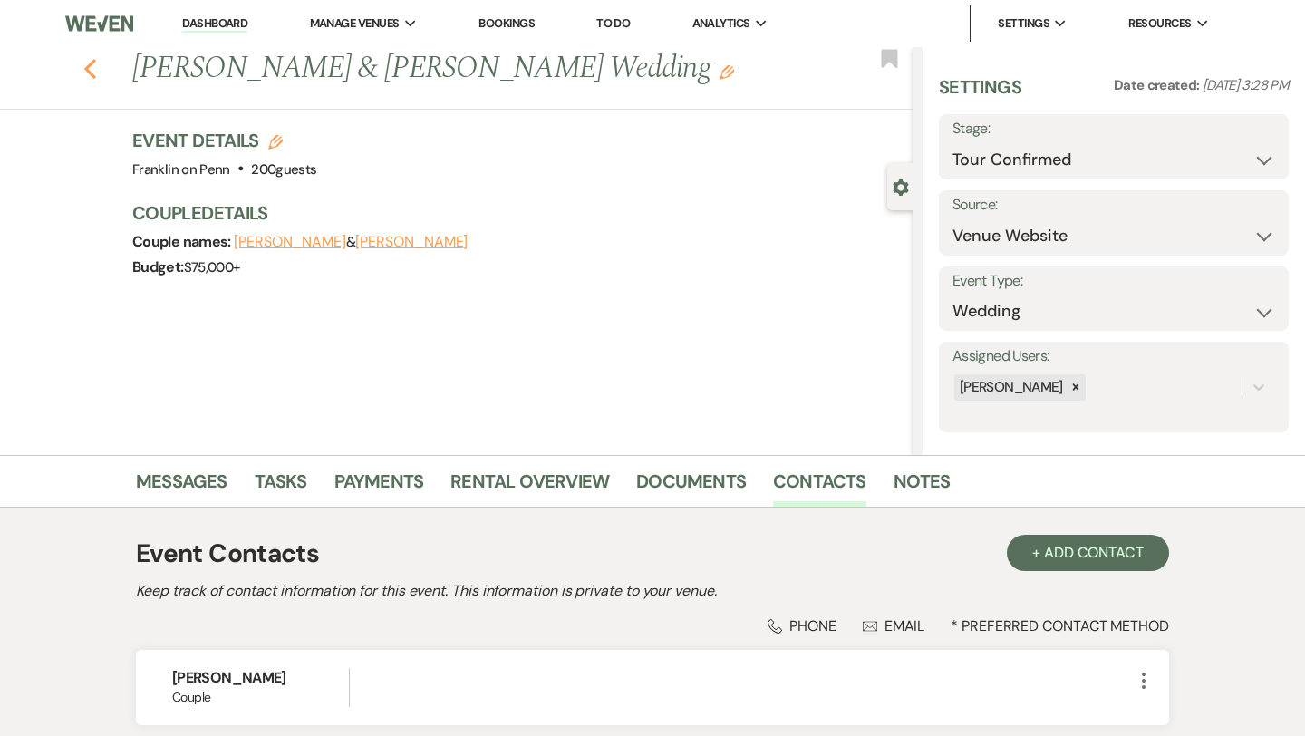
select select "2"
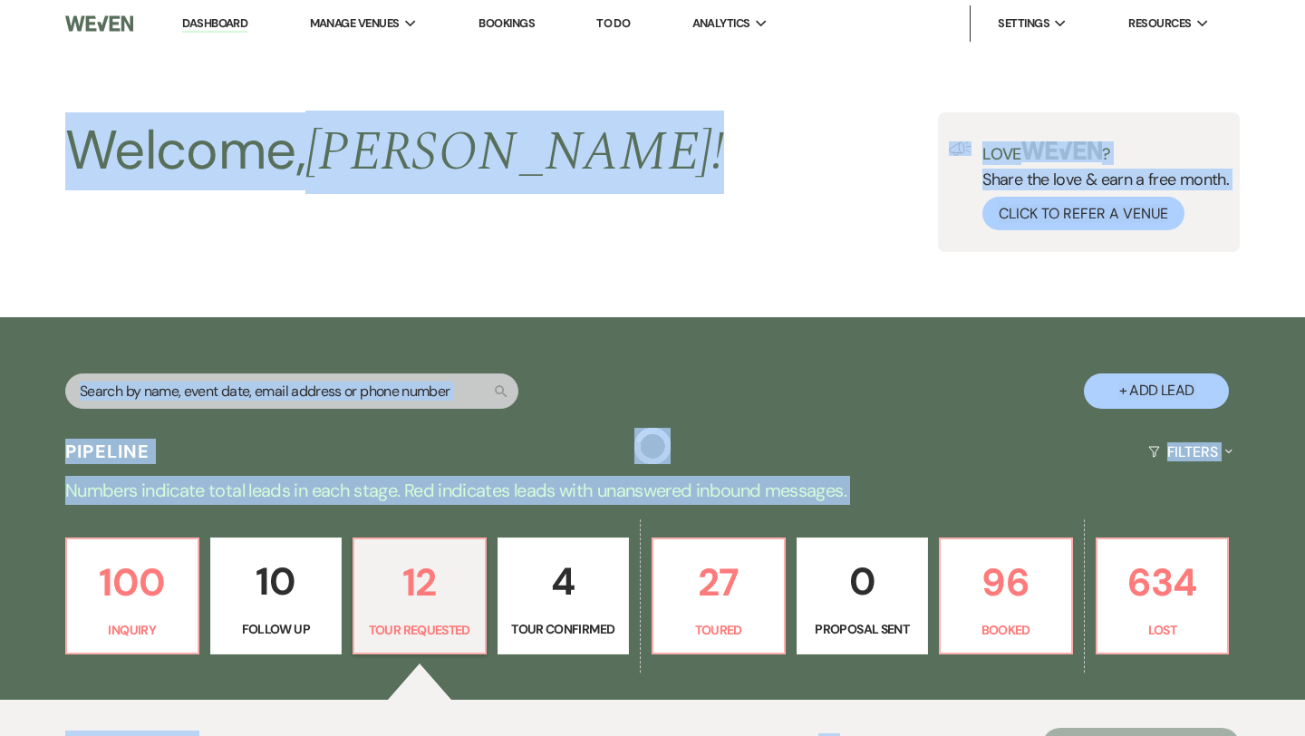
scroll to position [464, 0]
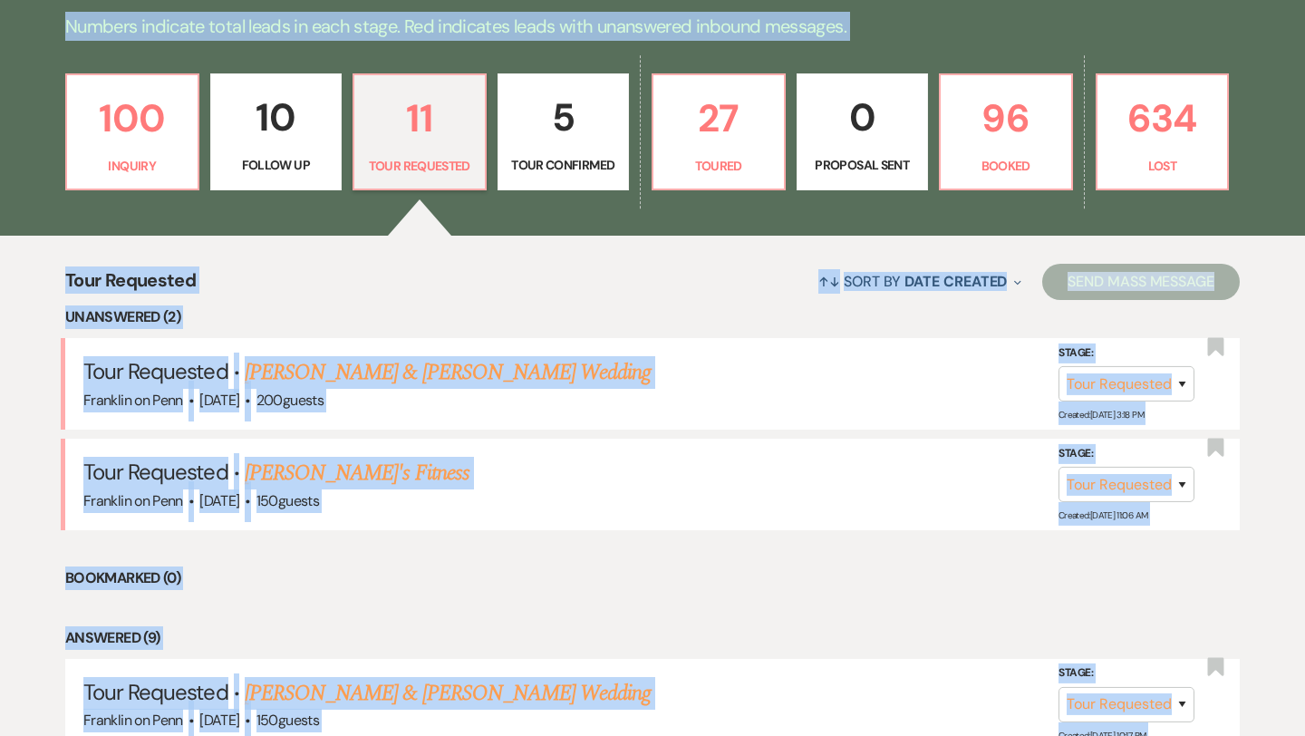
click at [362, 285] on div "↑↓ Sort By Date Created Expand Send Mass Message" at bounding box center [718, 281] width 1044 height 48
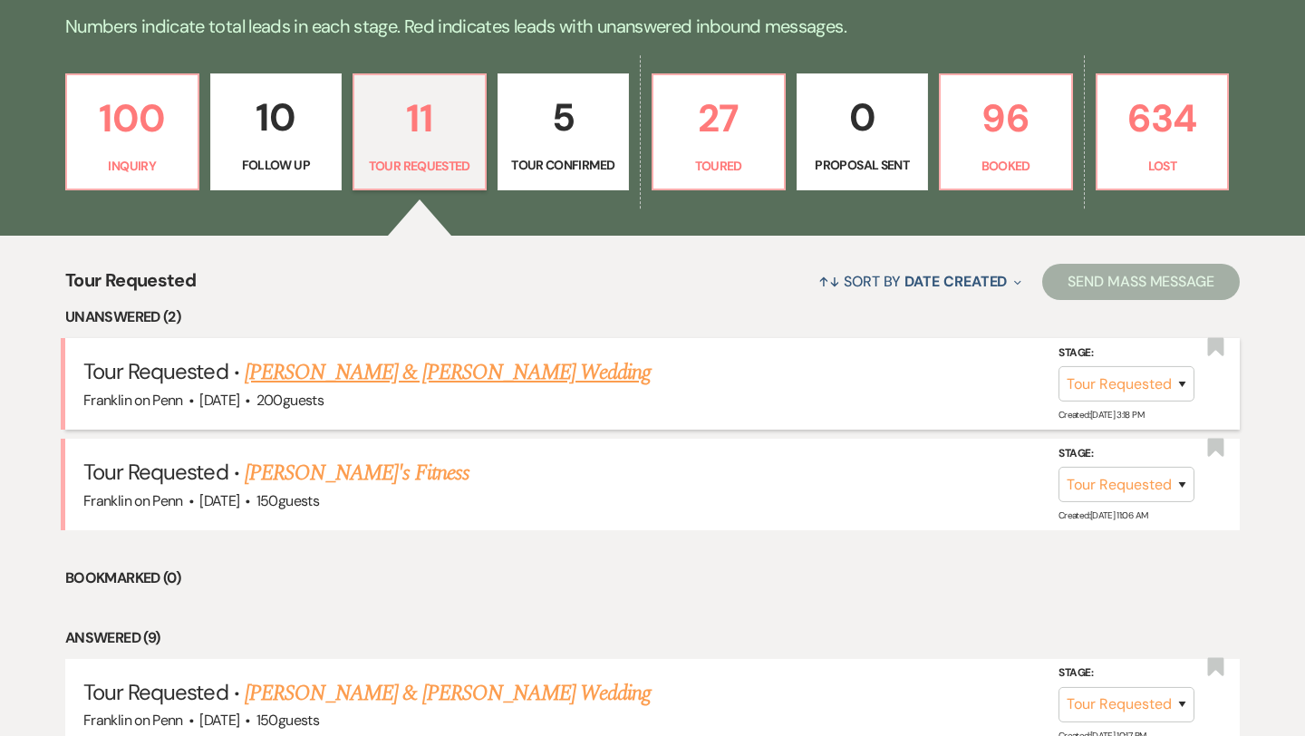
click at [413, 364] on link "[PERSON_NAME] & [PERSON_NAME] Wedding" at bounding box center [448, 372] width 406 height 33
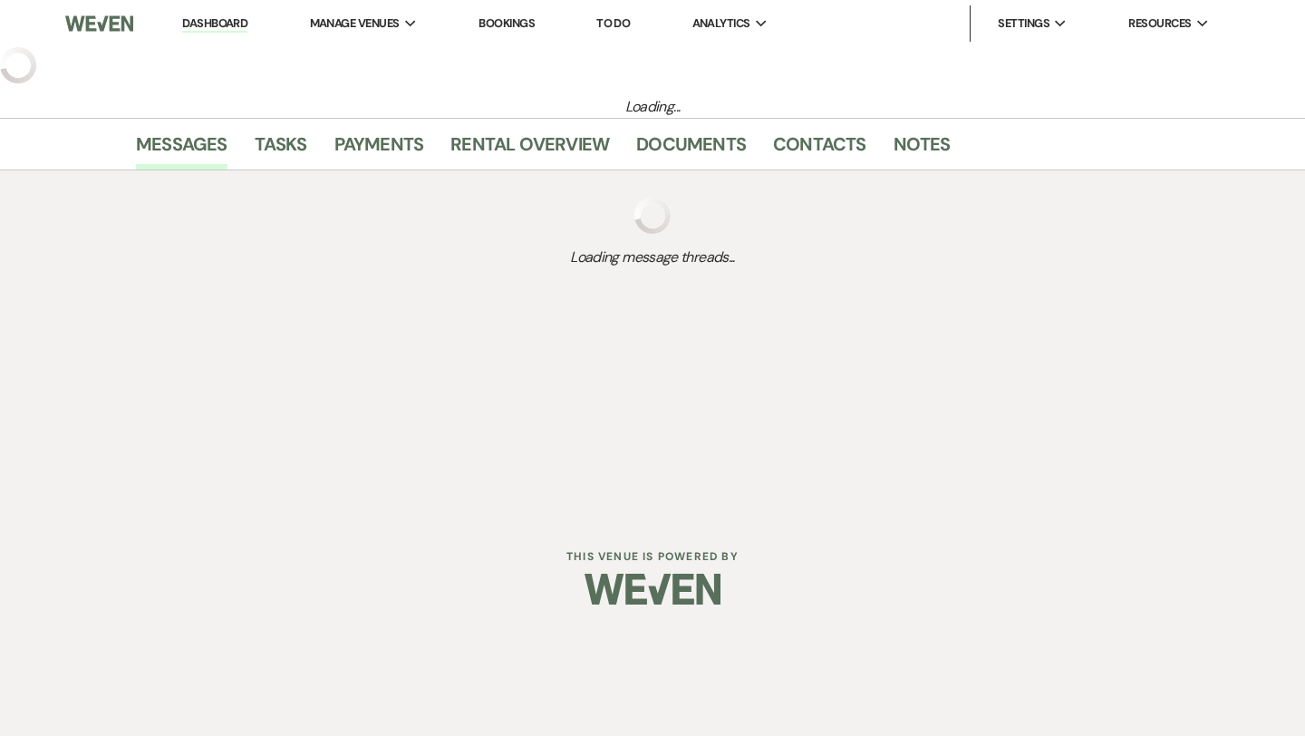
select select "2"
select select "1"
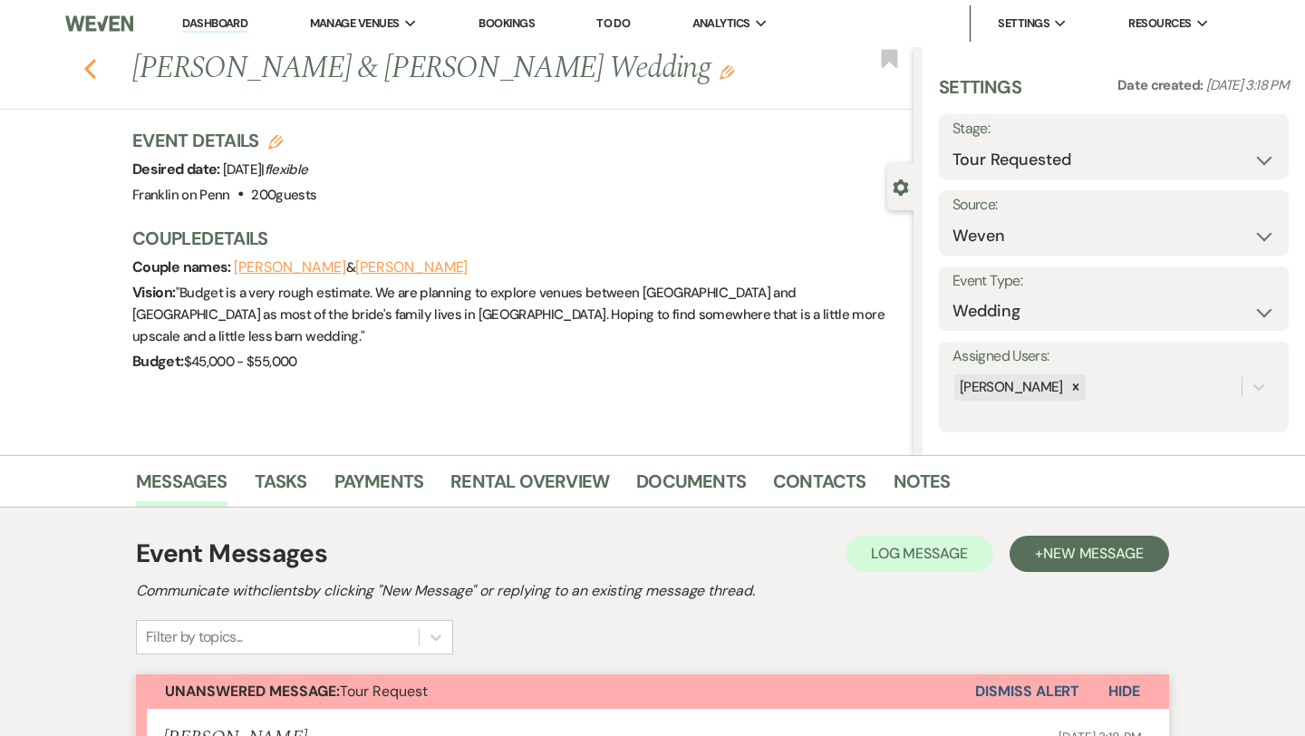
click at [91, 65] on icon "Previous" at bounding box center [90, 69] width 14 height 22
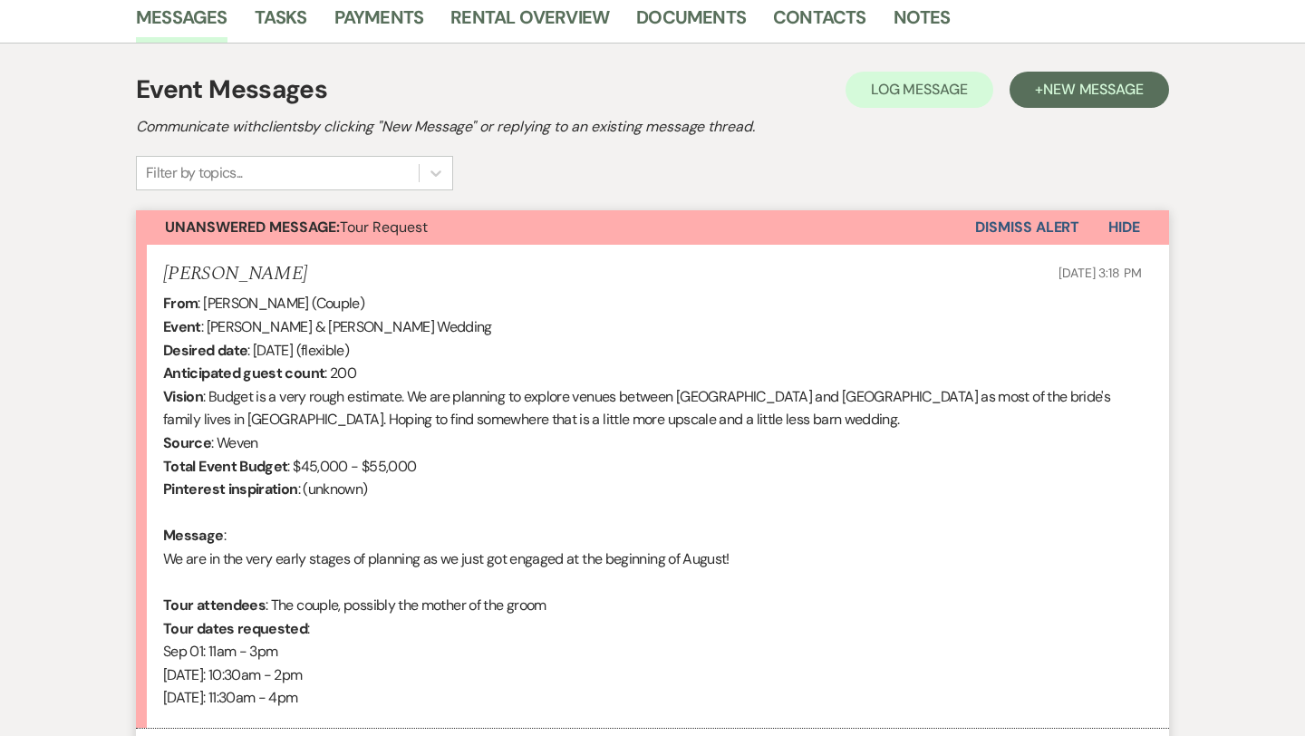
select select "2"
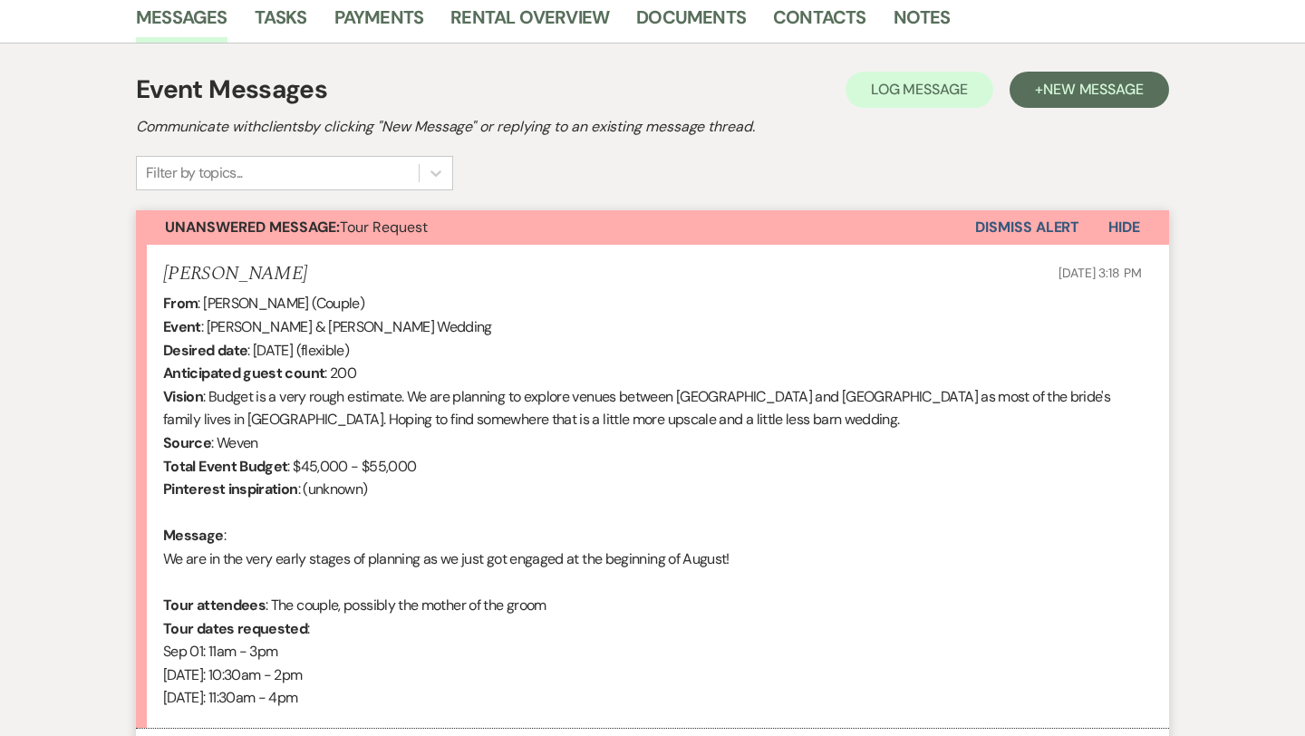
select select "2"
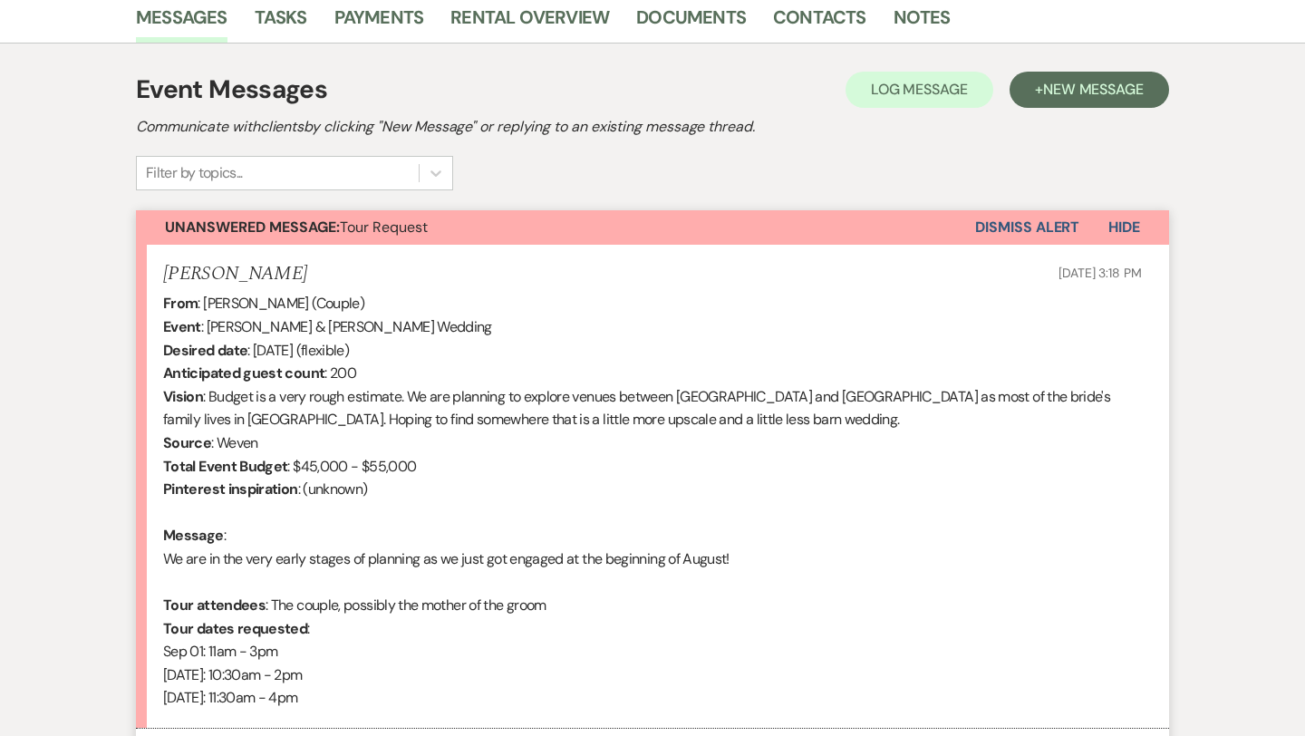
select select "2"
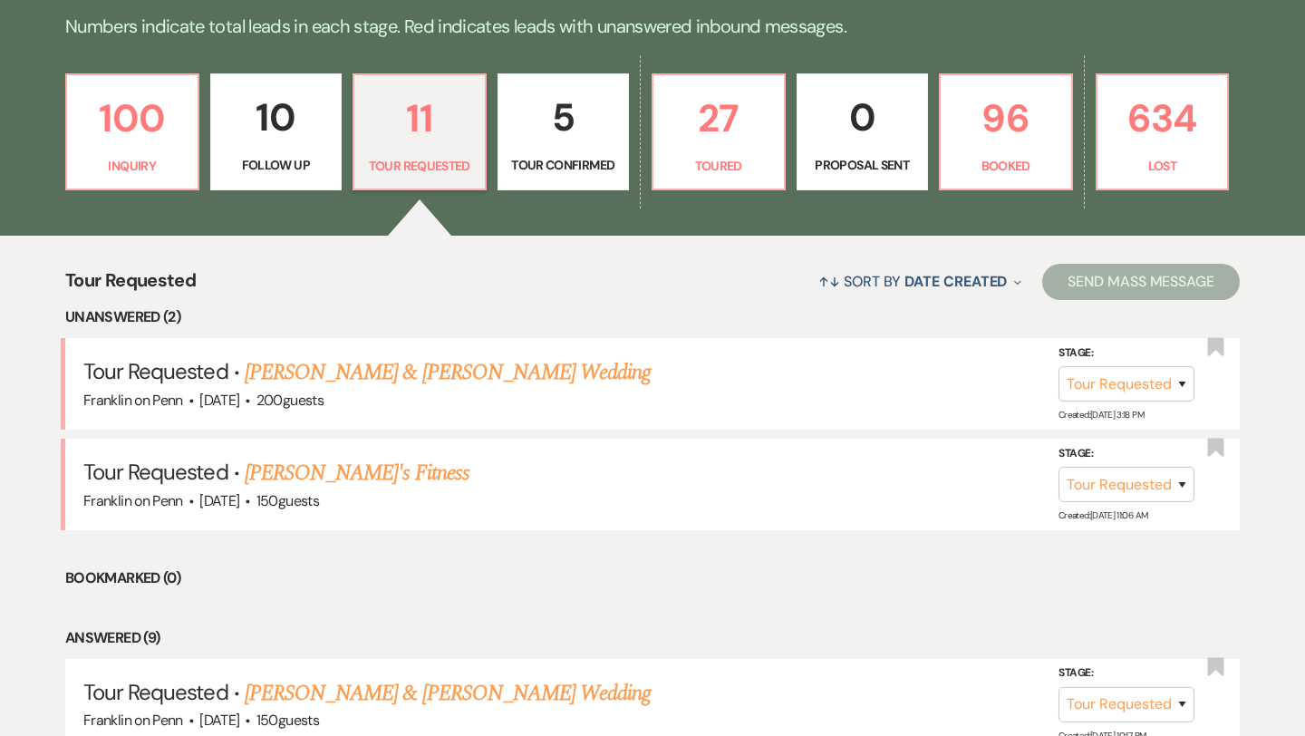
click at [285, 120] on p "10" at bounding box center [276, 117] width 109 height 61
select select "9"
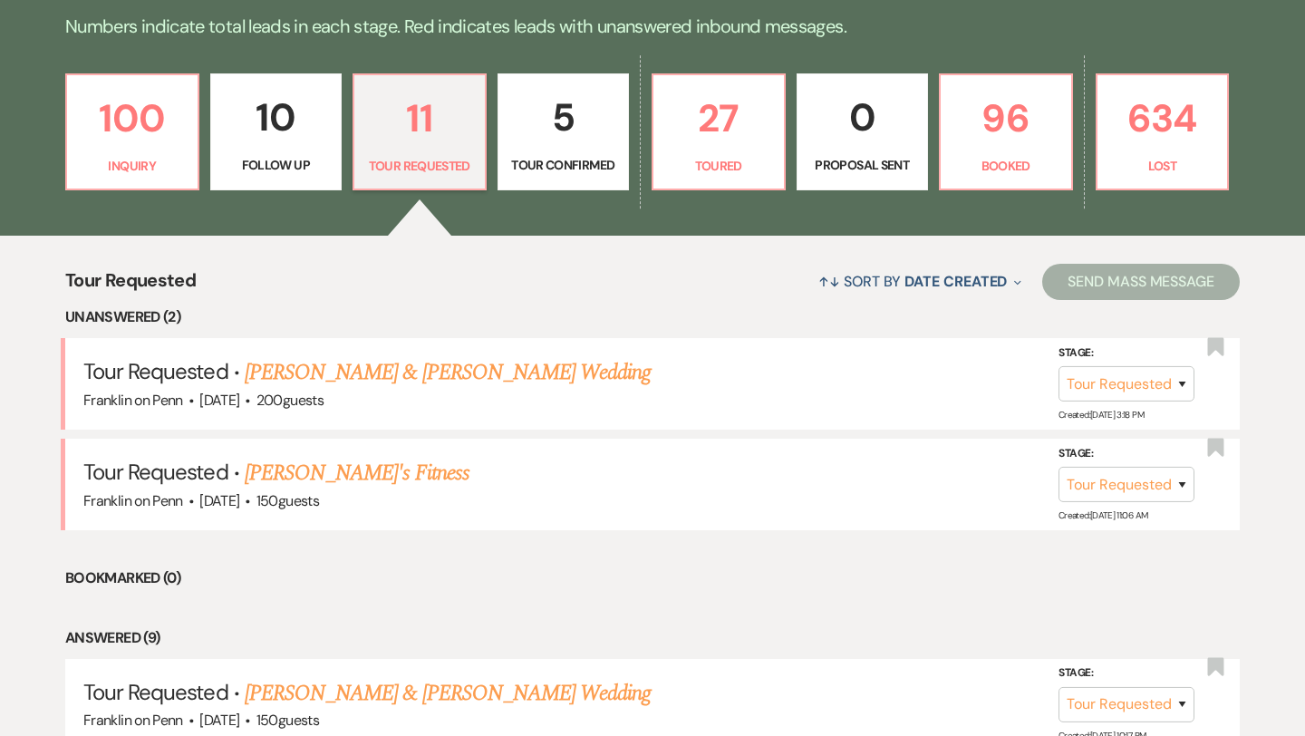
select select "9"
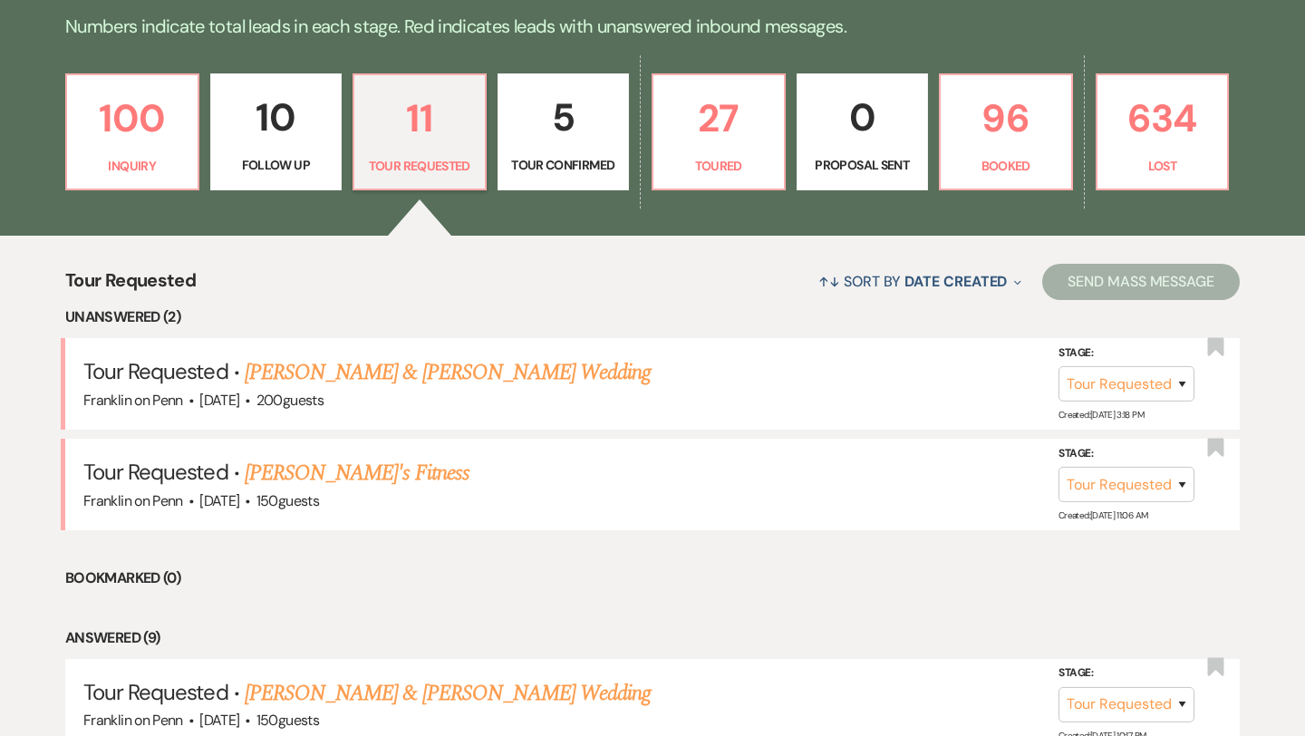
select select "9"
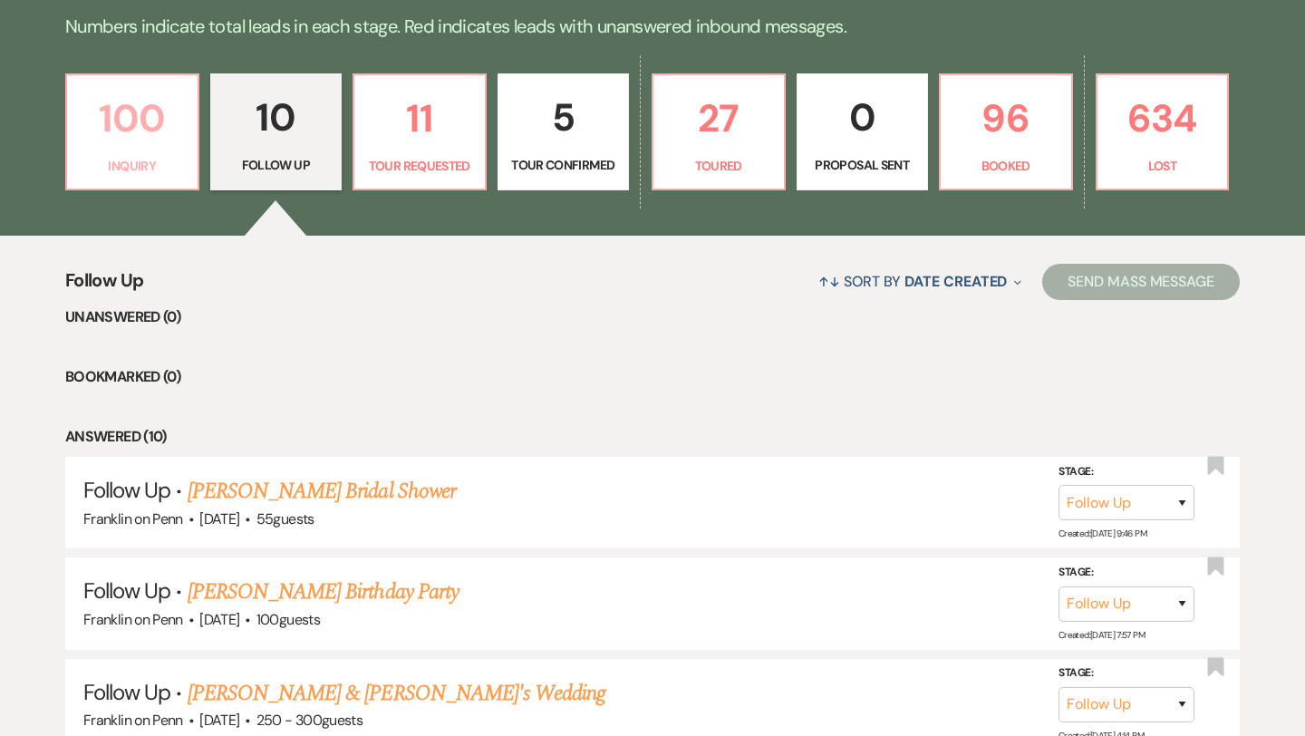
click at [157, 115] on p "100" at bounding box center [132, 118] width 109 height 61
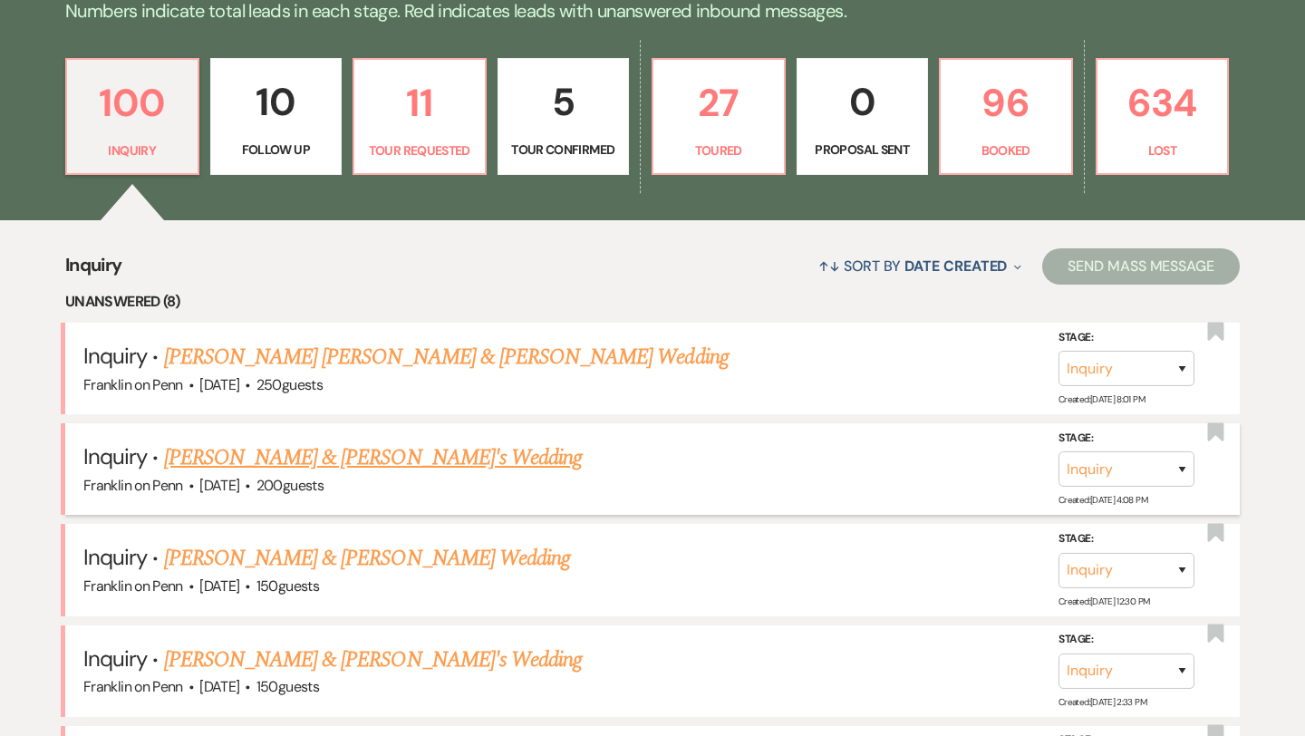
scroll to position [481, 0]
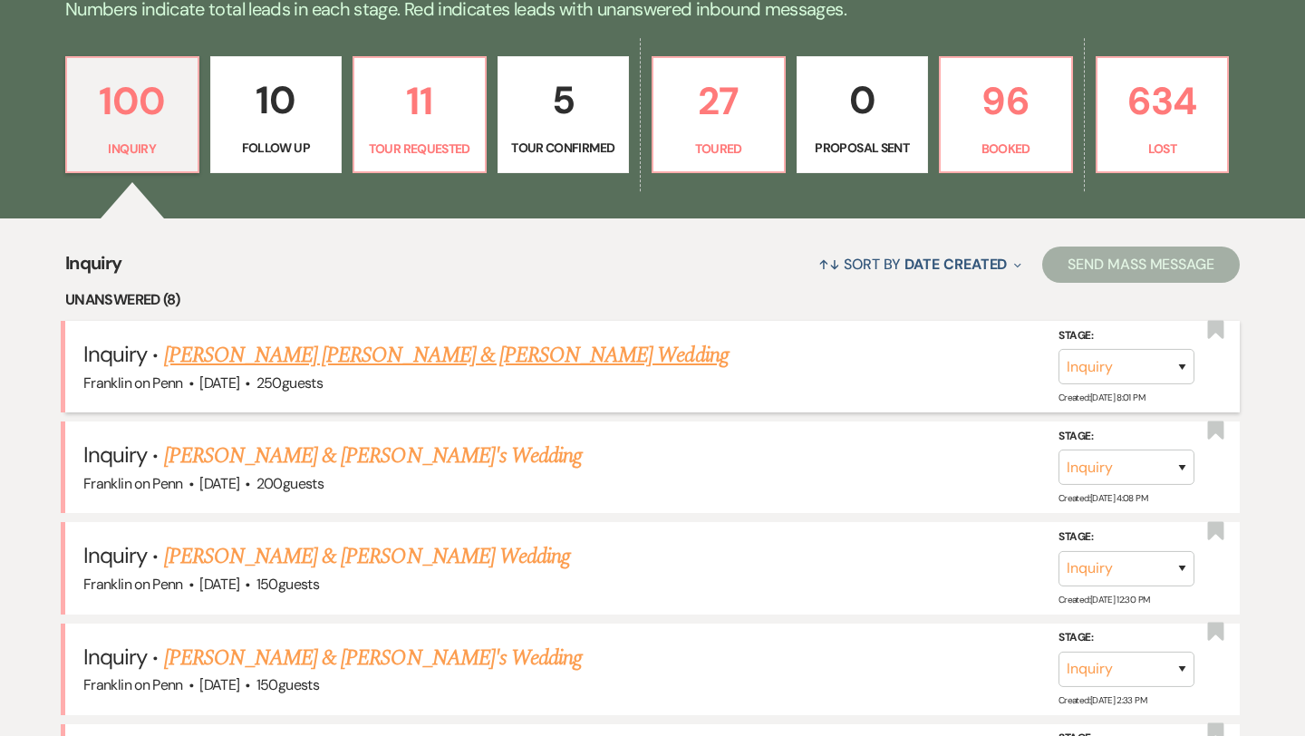
click at [397, 342] on link "[PERSON_NAME] [PERSON_NAME] & [PERSON_NAME] Wedding" at bounding box center [446, 355] width 565 height 33
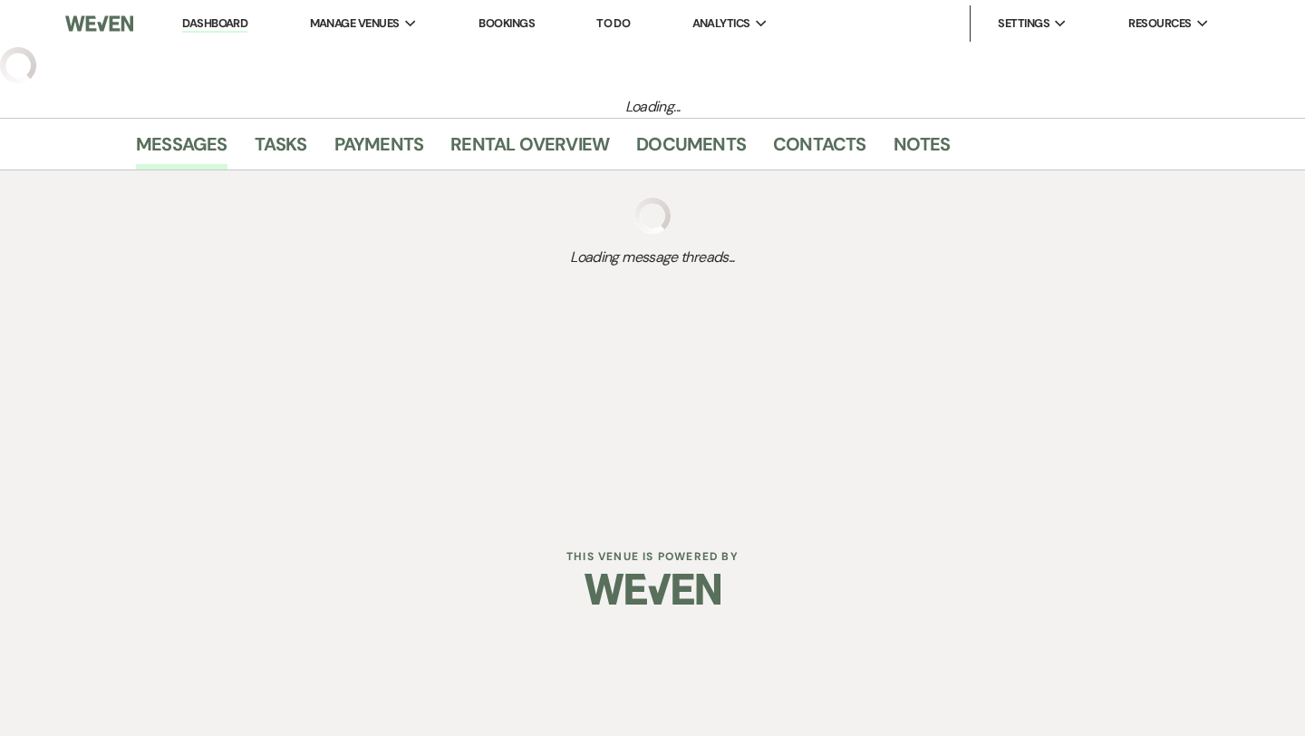
select select "5"
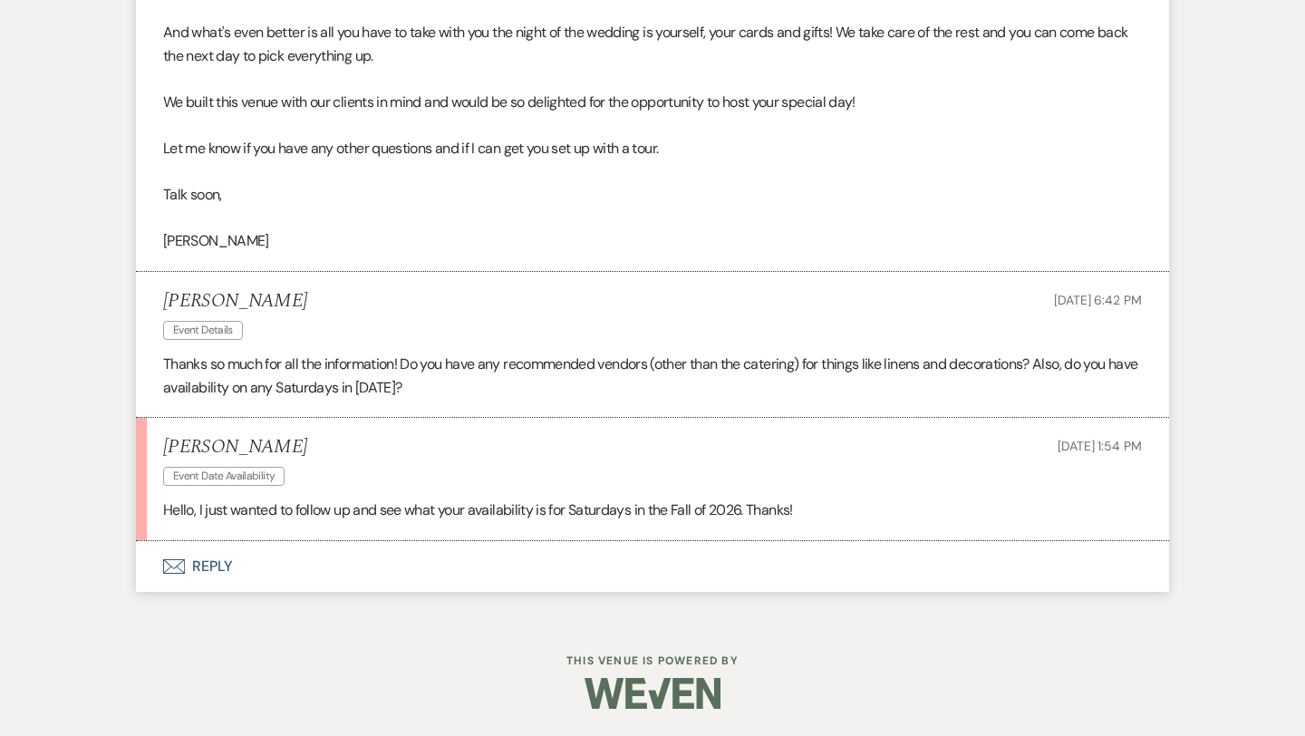
scroll to position [1792, 0]
click at [226, 564] on button "Envelope Reply" at bounding box center [652, 567] width 1033 height 51
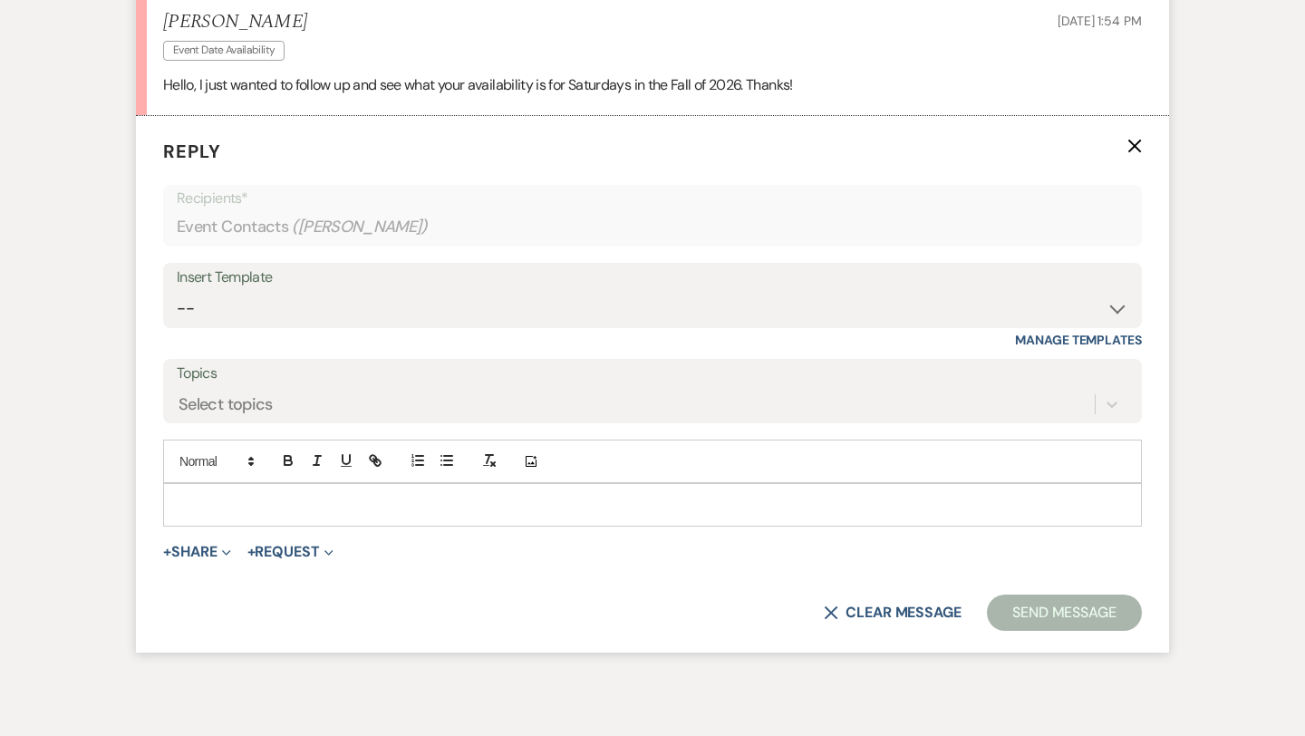
scroll to position [2234, 0]
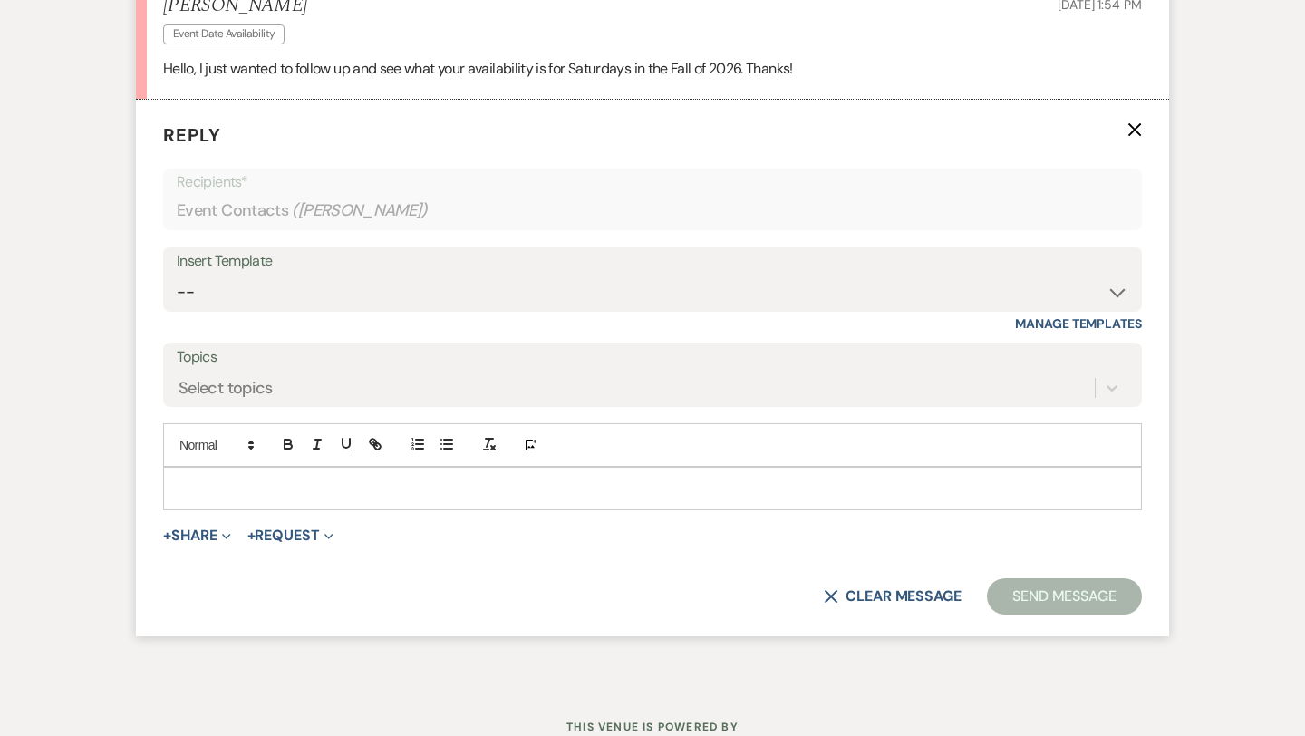
click at [230, 481] on p at bounding box center [653, 488] width 950 height 20
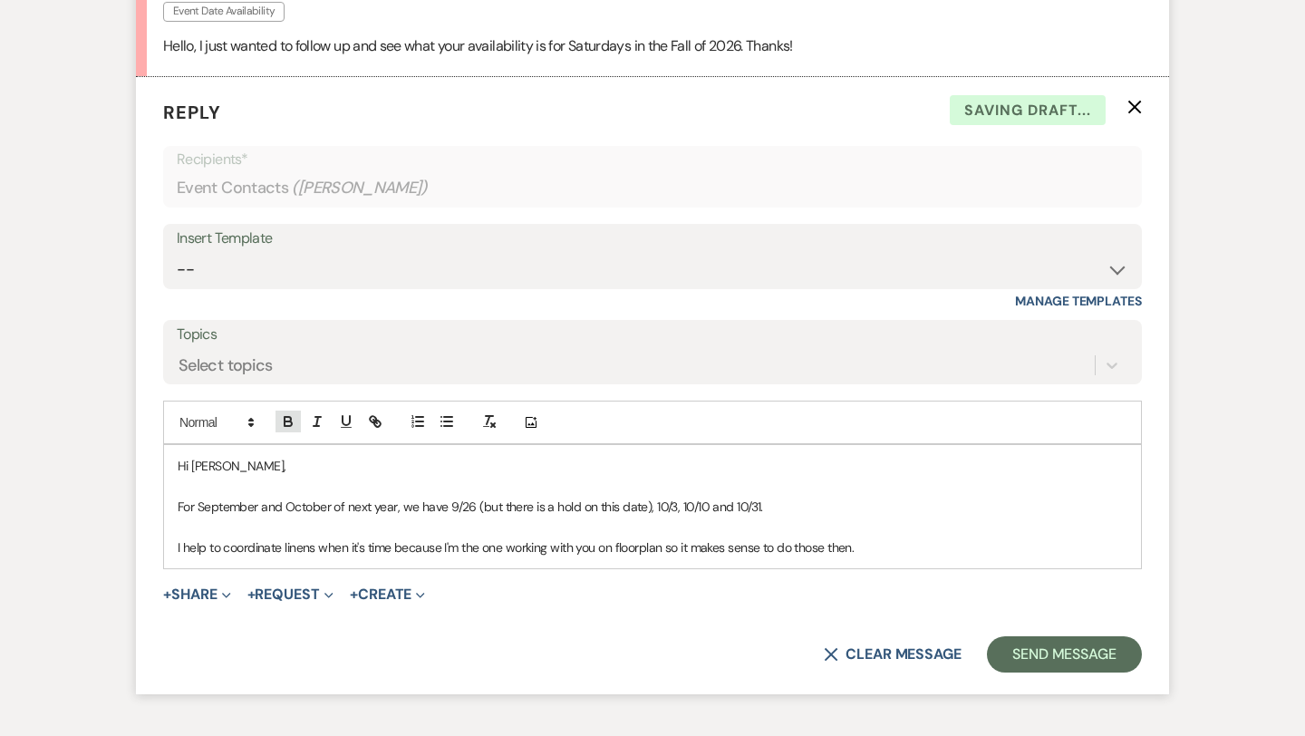
scroll to position [2258, 0]
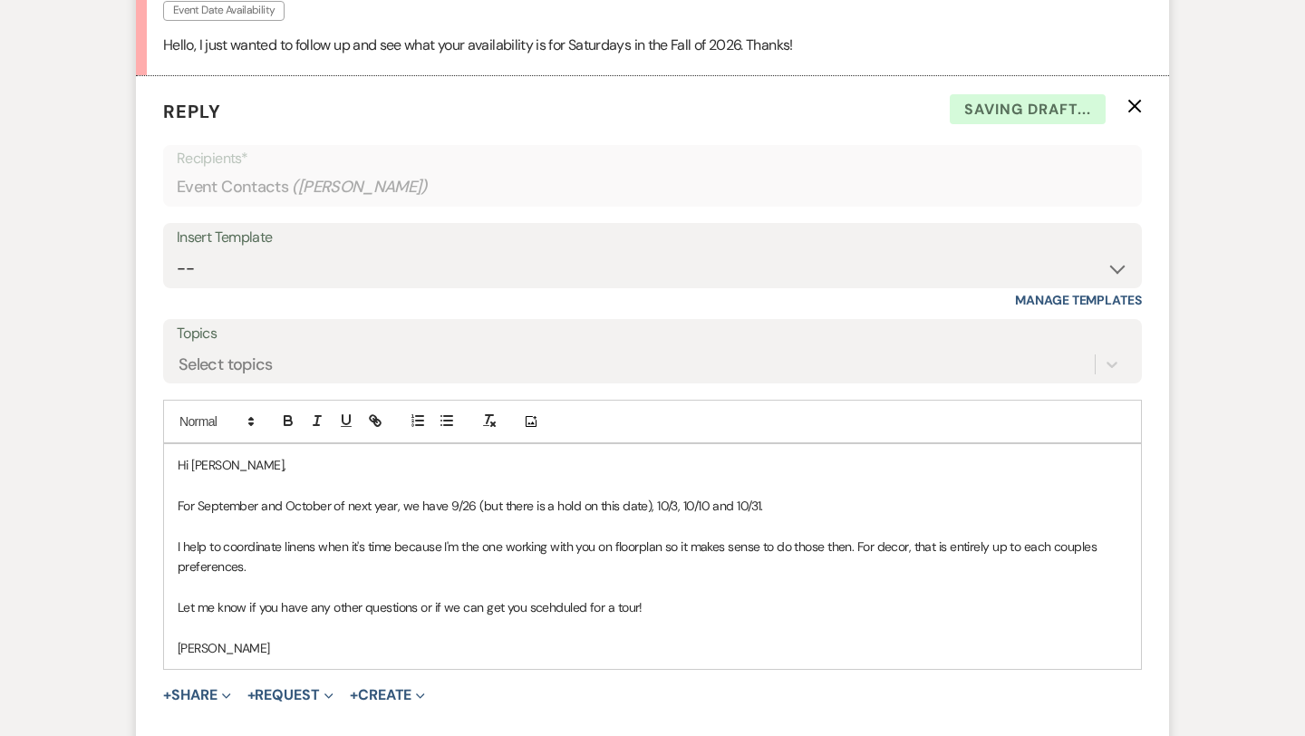
click at [553, 606] on p "Let me know if you have any other questions or if we can get you scehduled for …" at bounding box center [653, 607] width 950 height 20
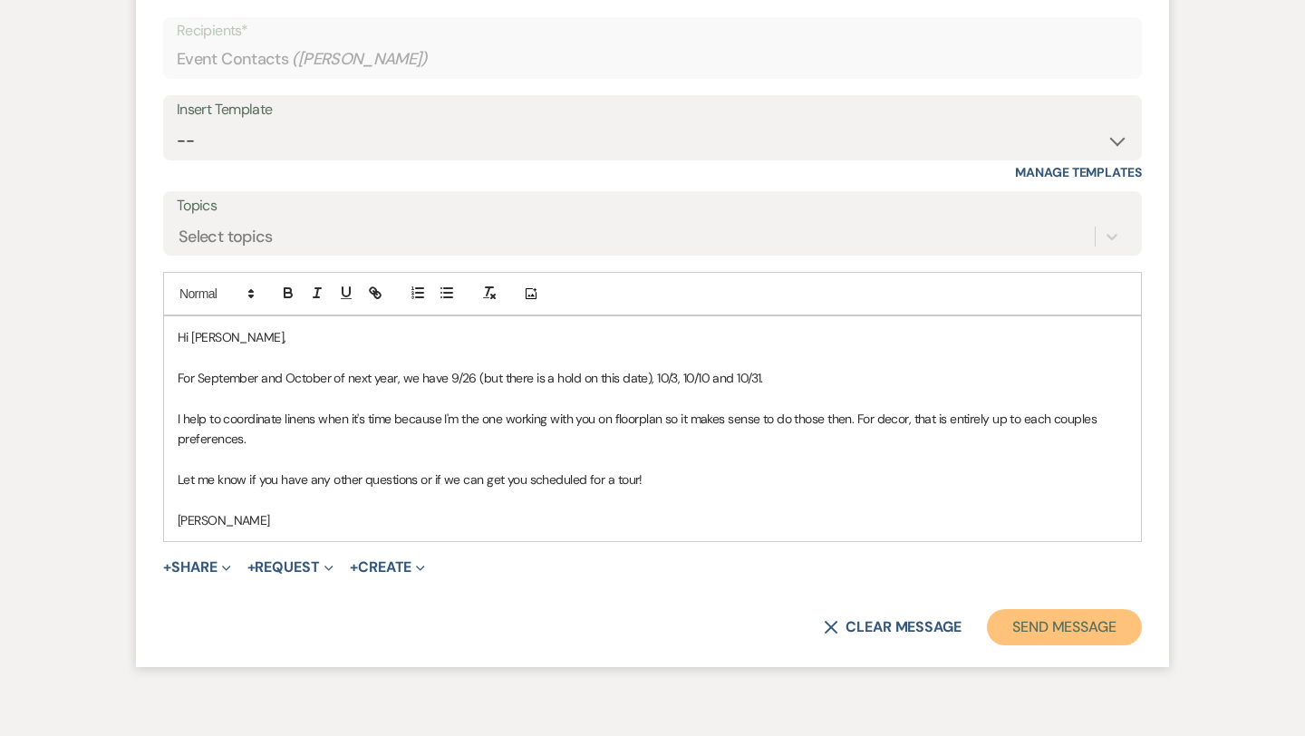
click at [1082, 627] on button "Send Message" at bounding box center [1064, 627] width 155 height 36
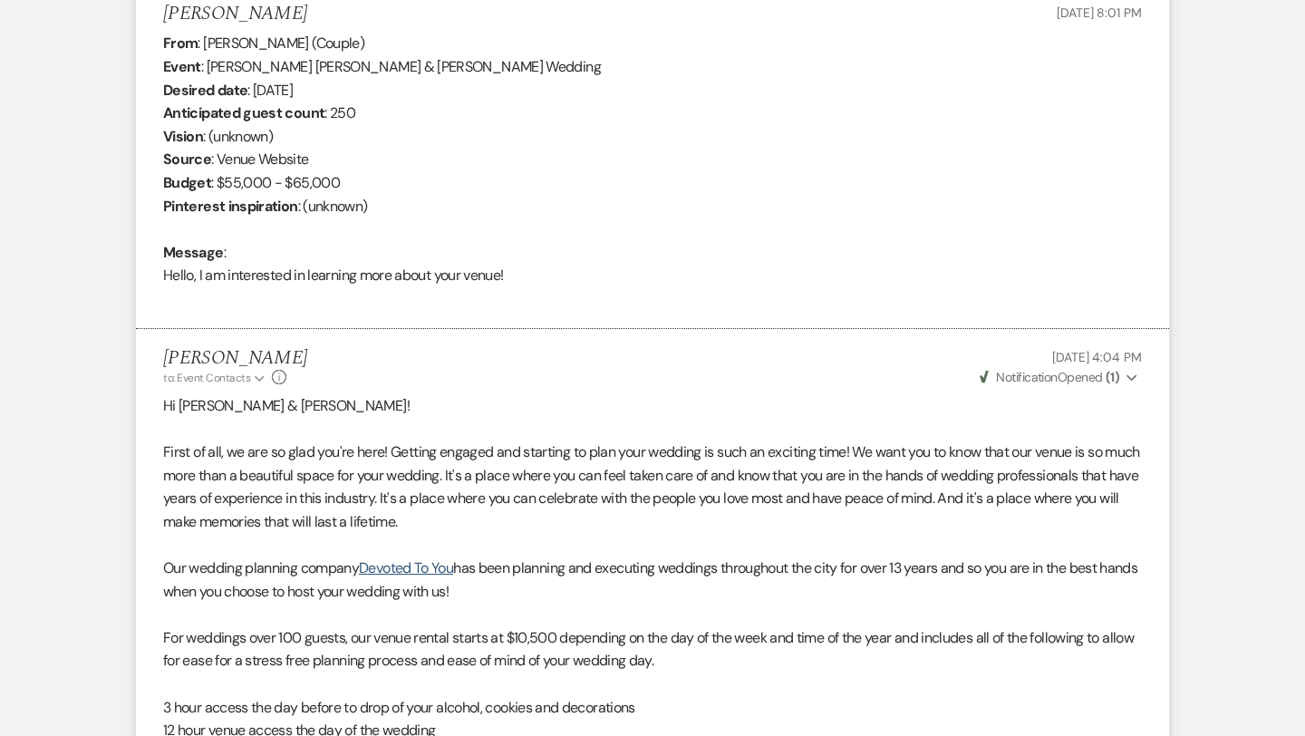
scroll to position [0, 0]
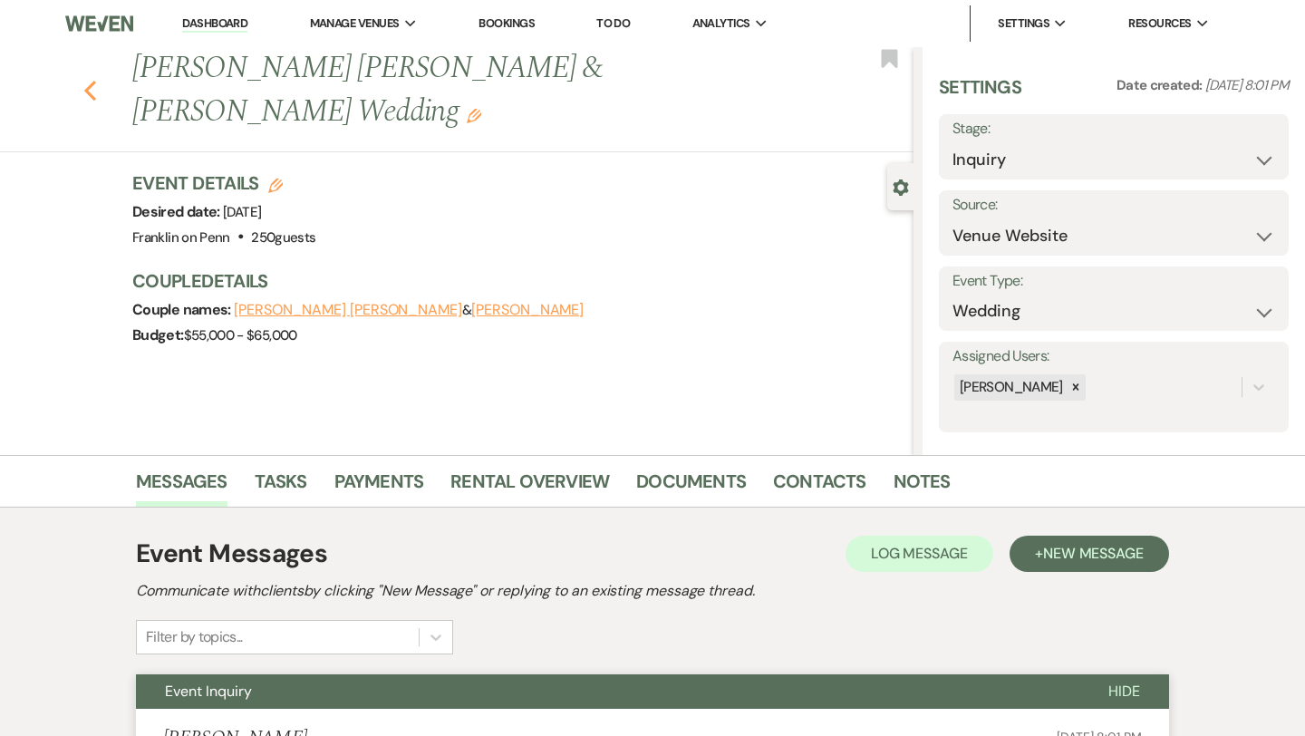
click at [95, 80] on icon "Previous" at bounding box center [90, 91] width 14 height 22
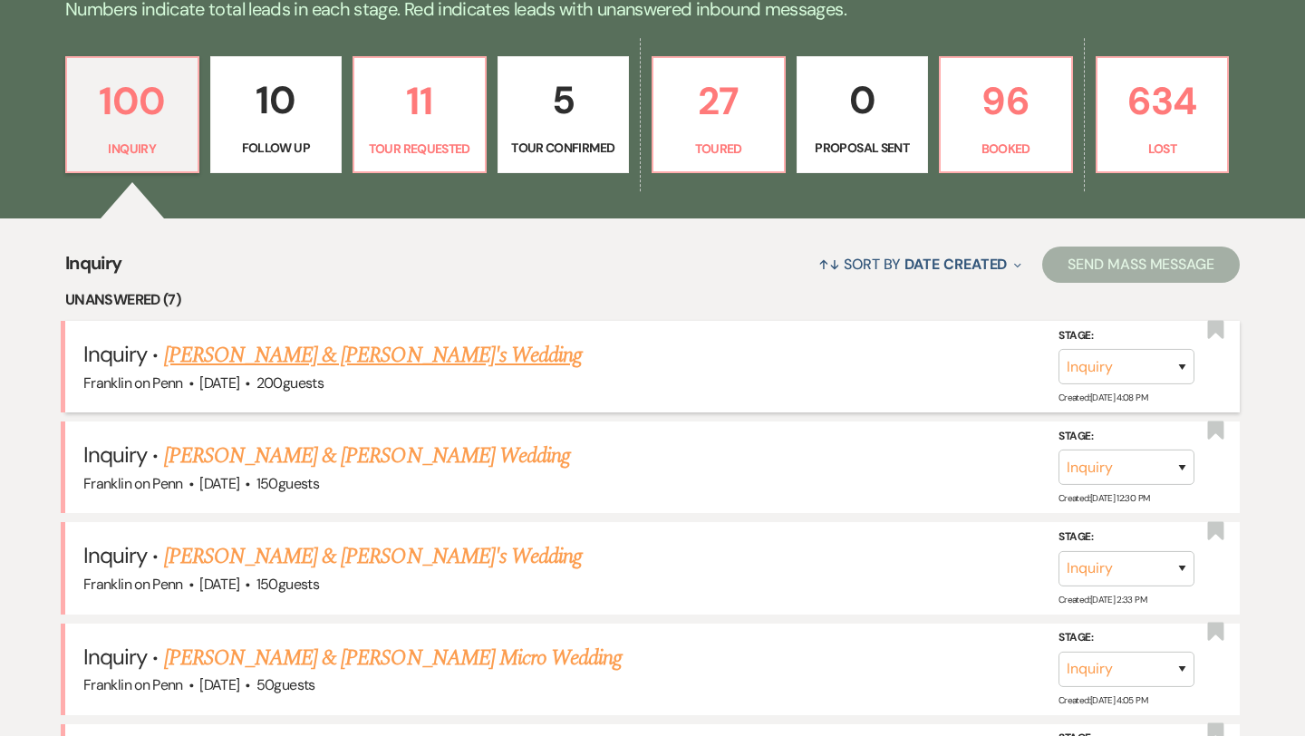
click at [311, 353] on link "[PERSON_NAME] & [PERSON_NAME]'s Wedding" at bounding box center [373, 355] width 419 height 33
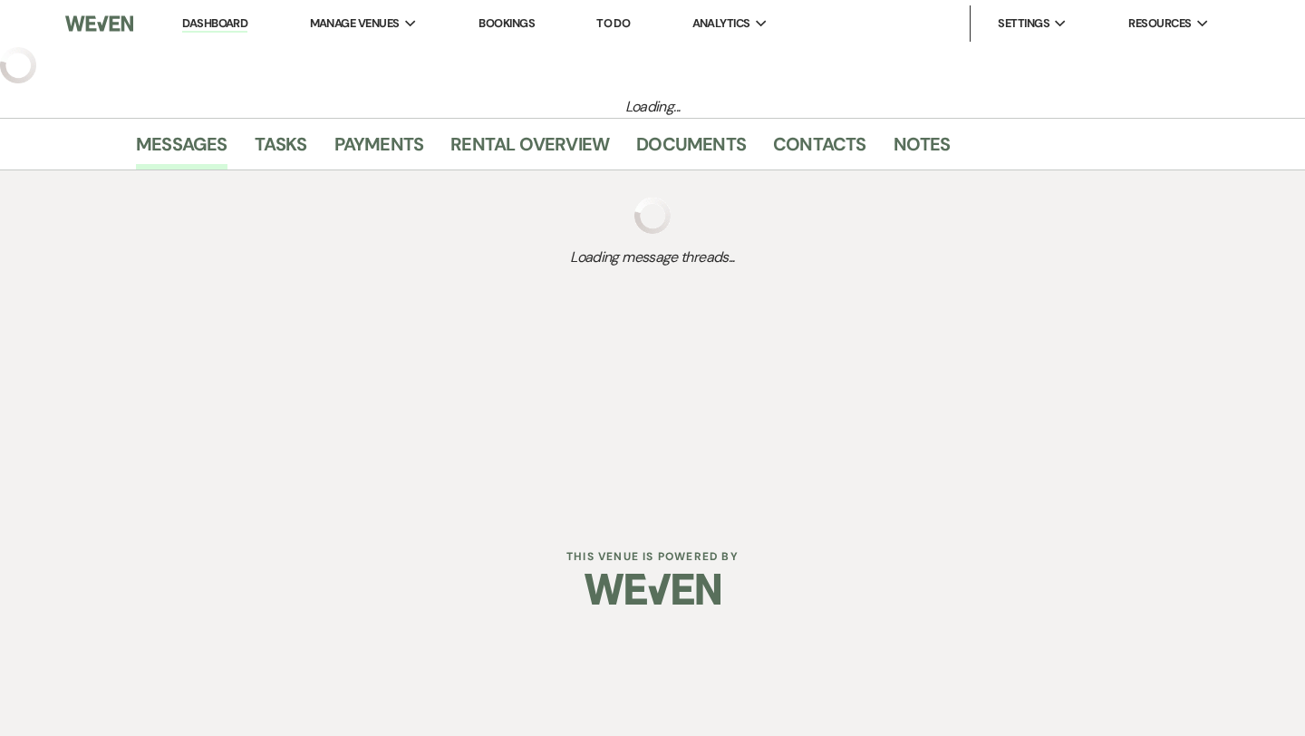
select select "5"
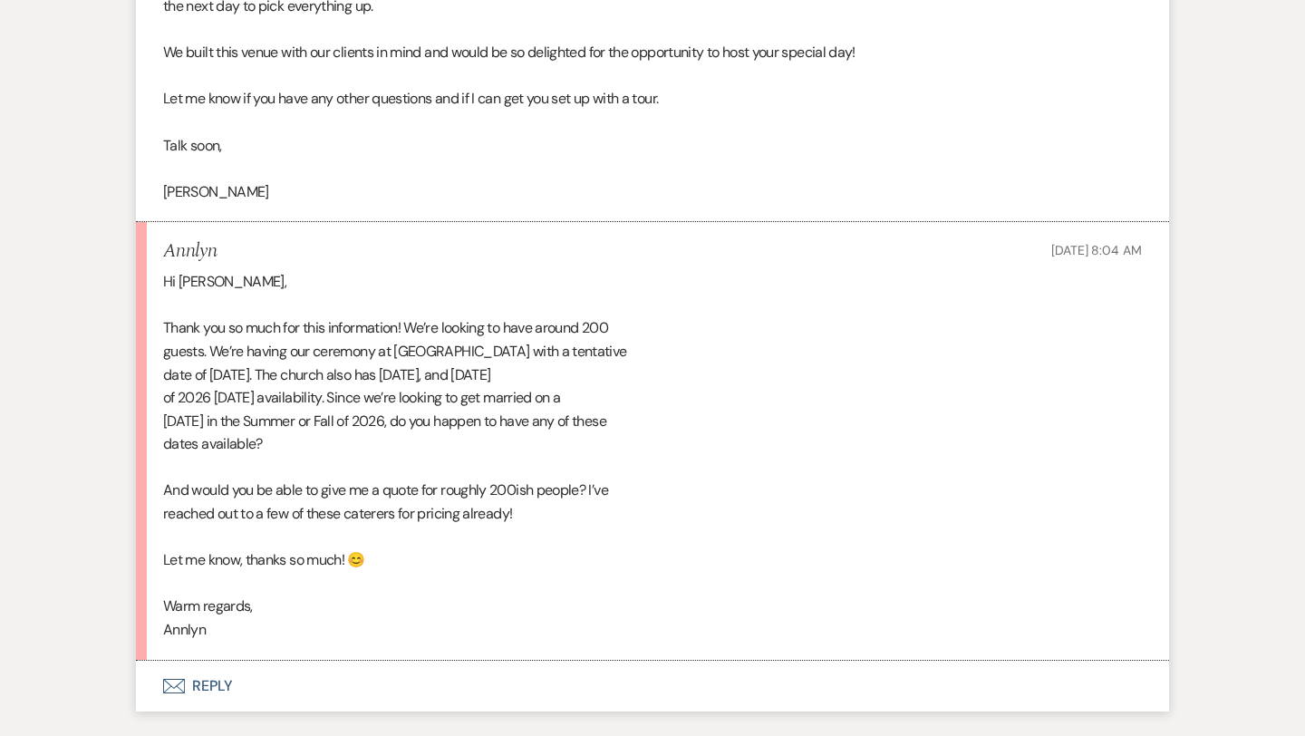
scroll to position [1908, 0]
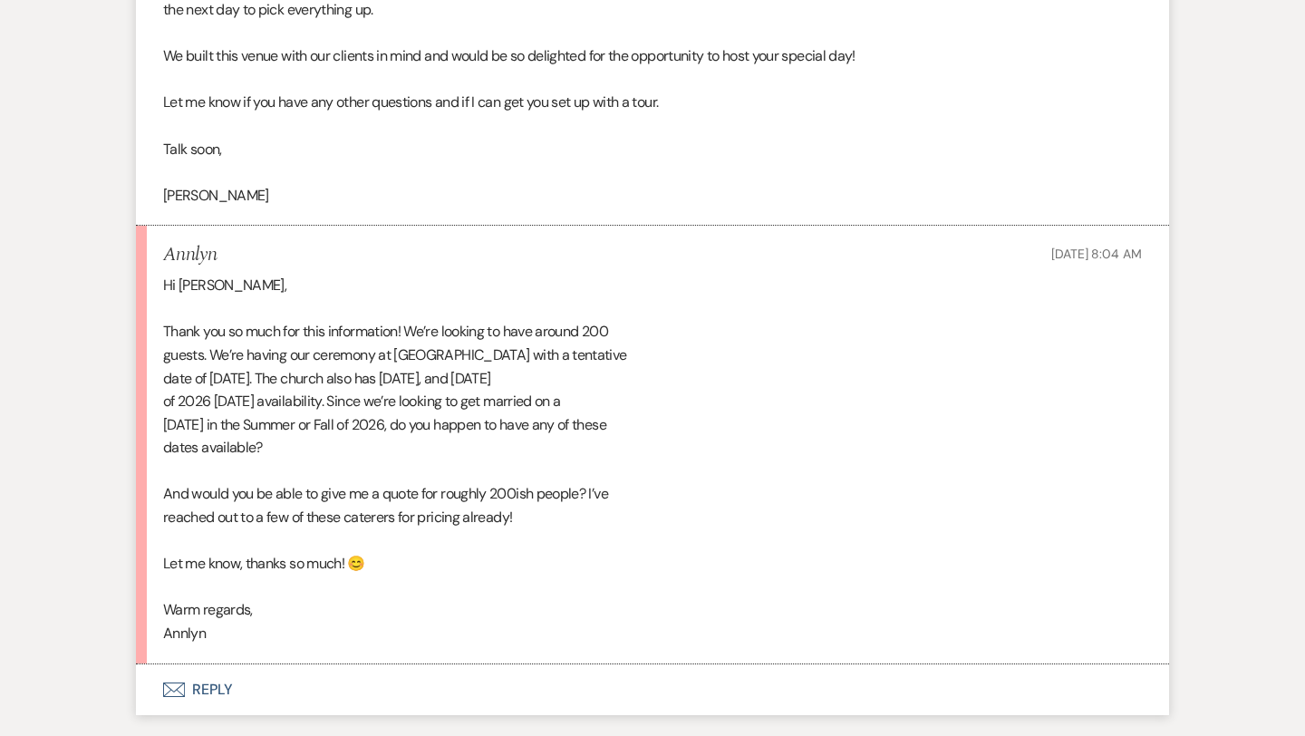
click at [225, 687] on button "Envelope Reply" at bounding box center [652, 689] width 1033 height 51
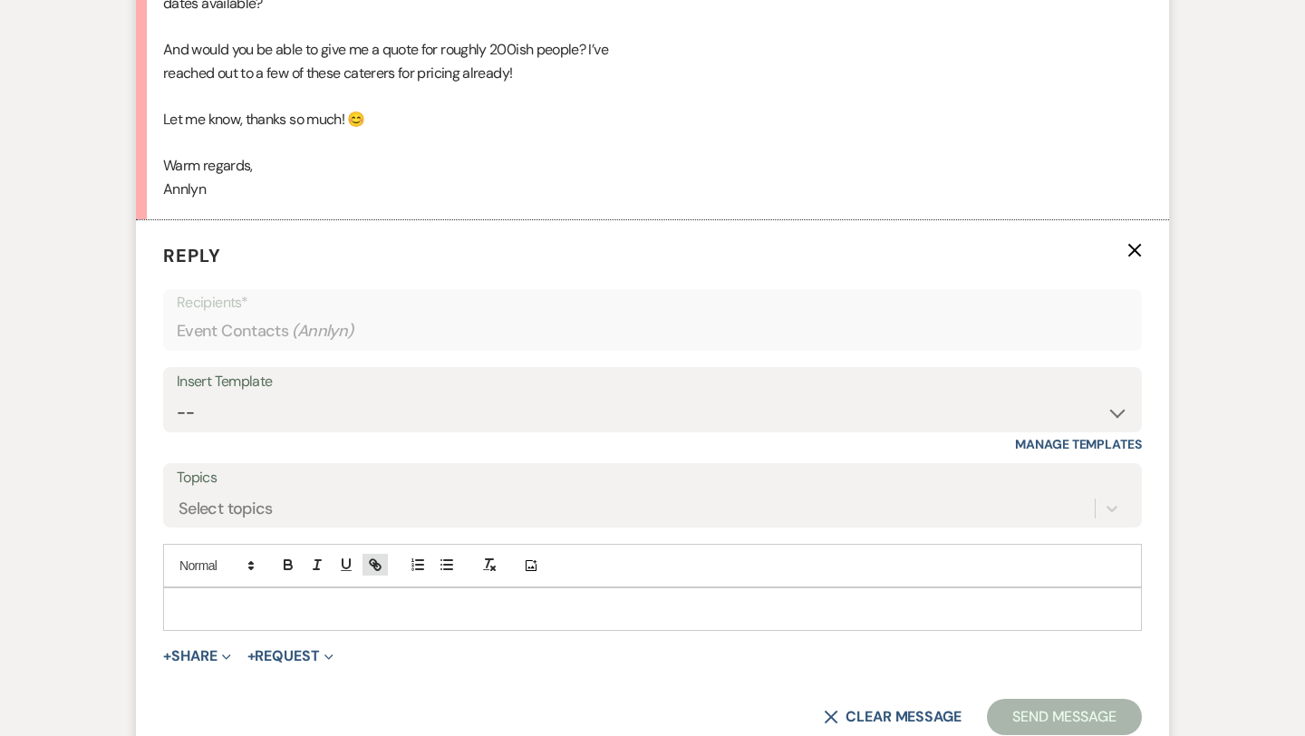
scroll to position [2473, 0]
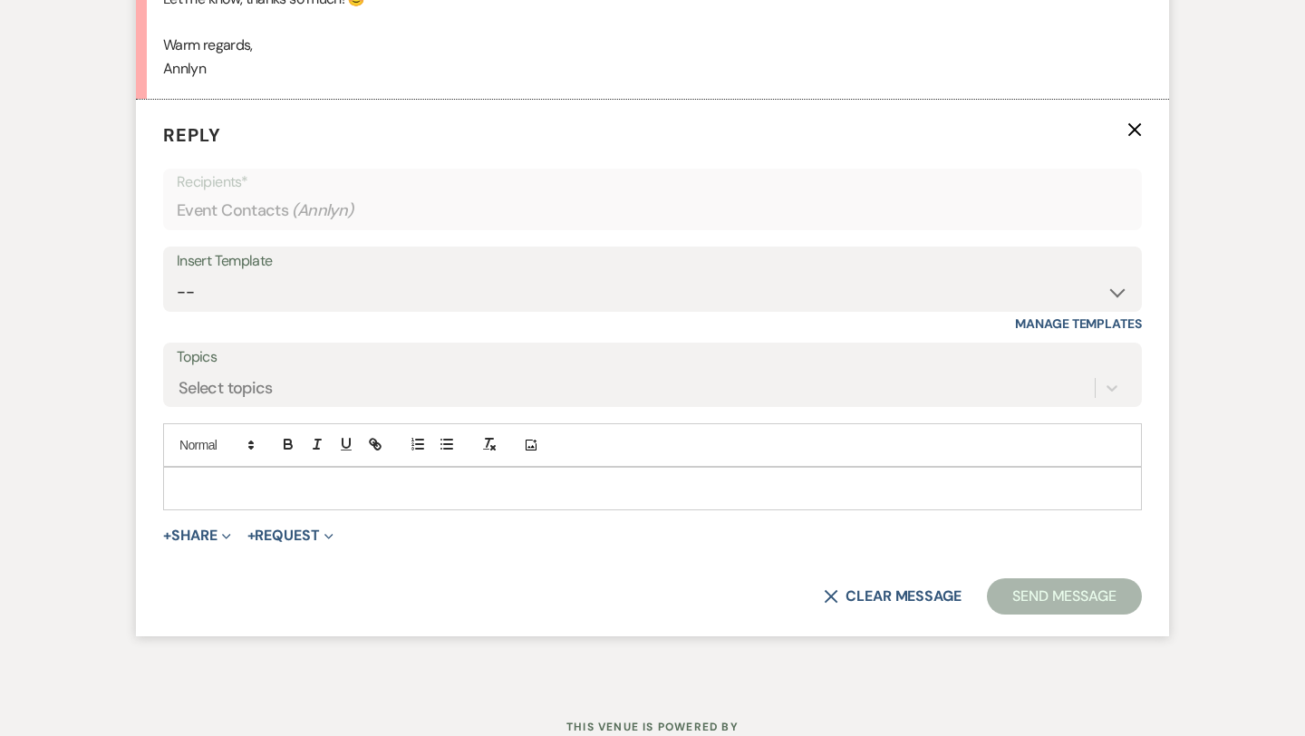
click at [266, 482] on p at bounding box center [653, 488] width 950 height 20
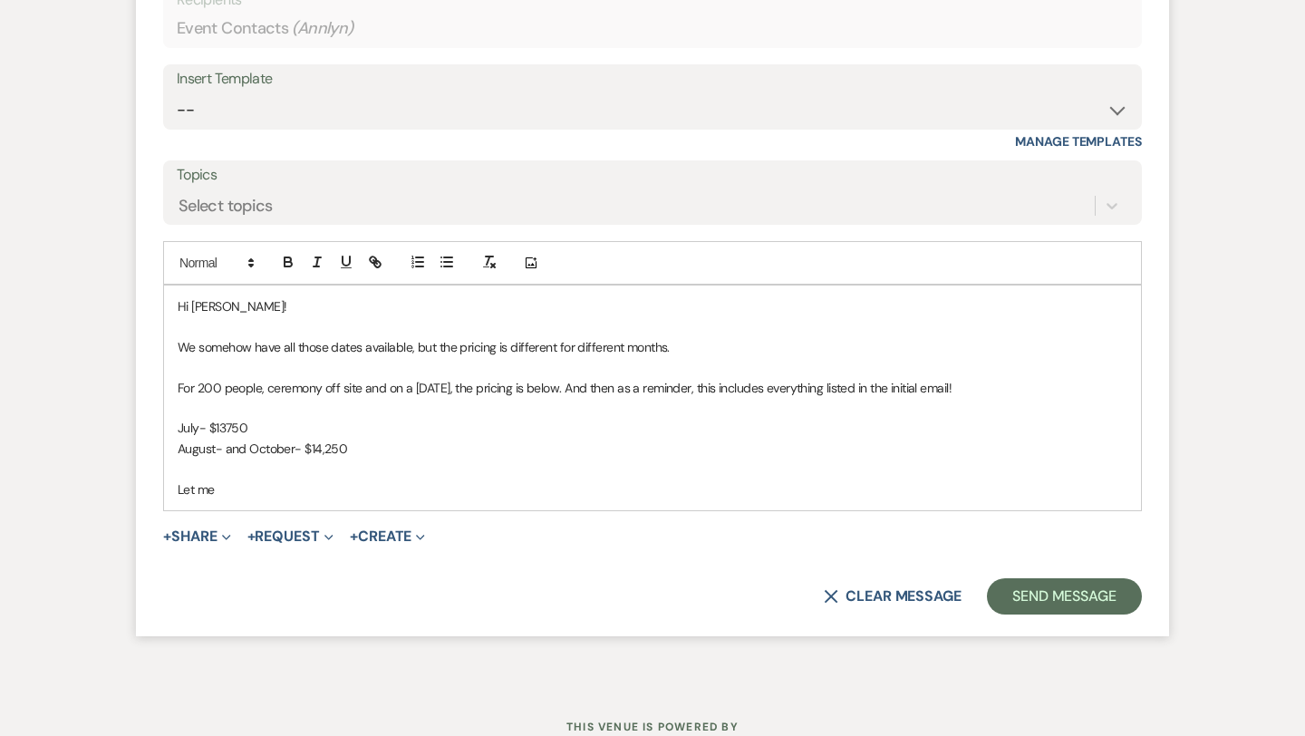
scroll to position [2675, 0]
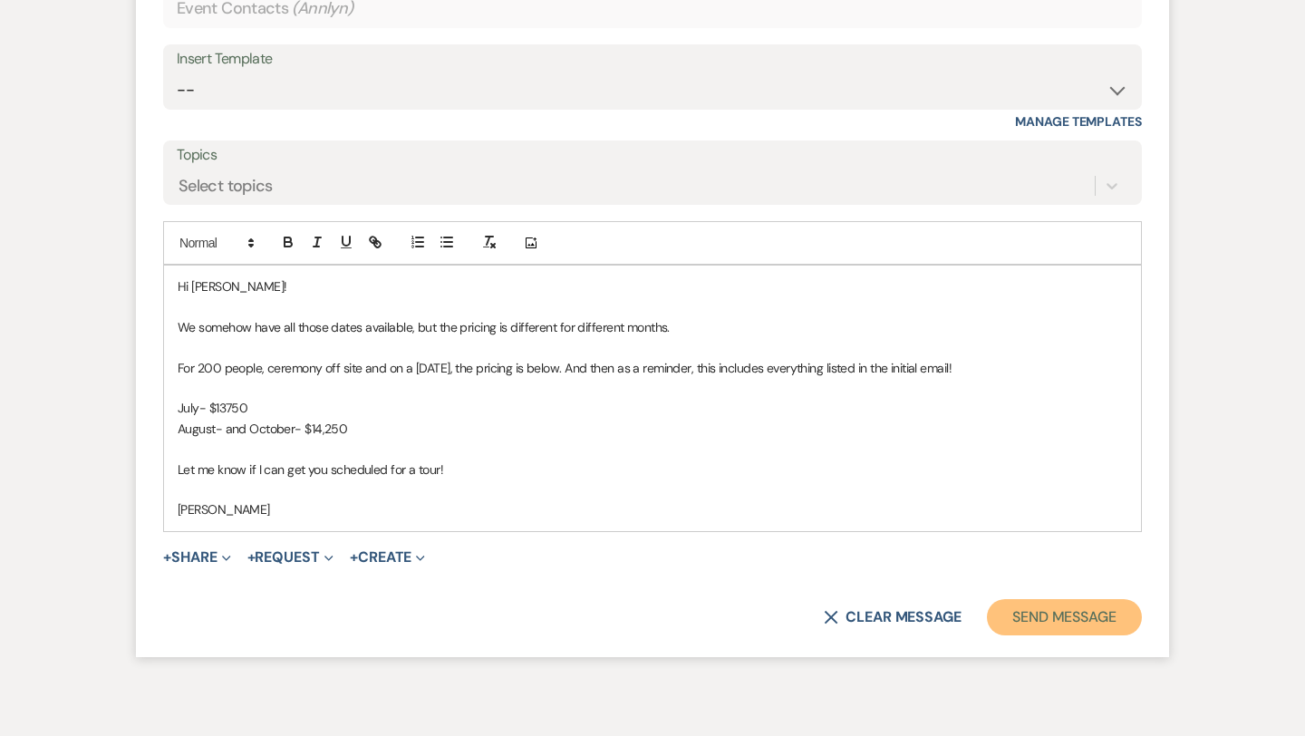
click at [1084, 617] on button "Send Message" at bounding box center [1064, 617] width 155 height 36
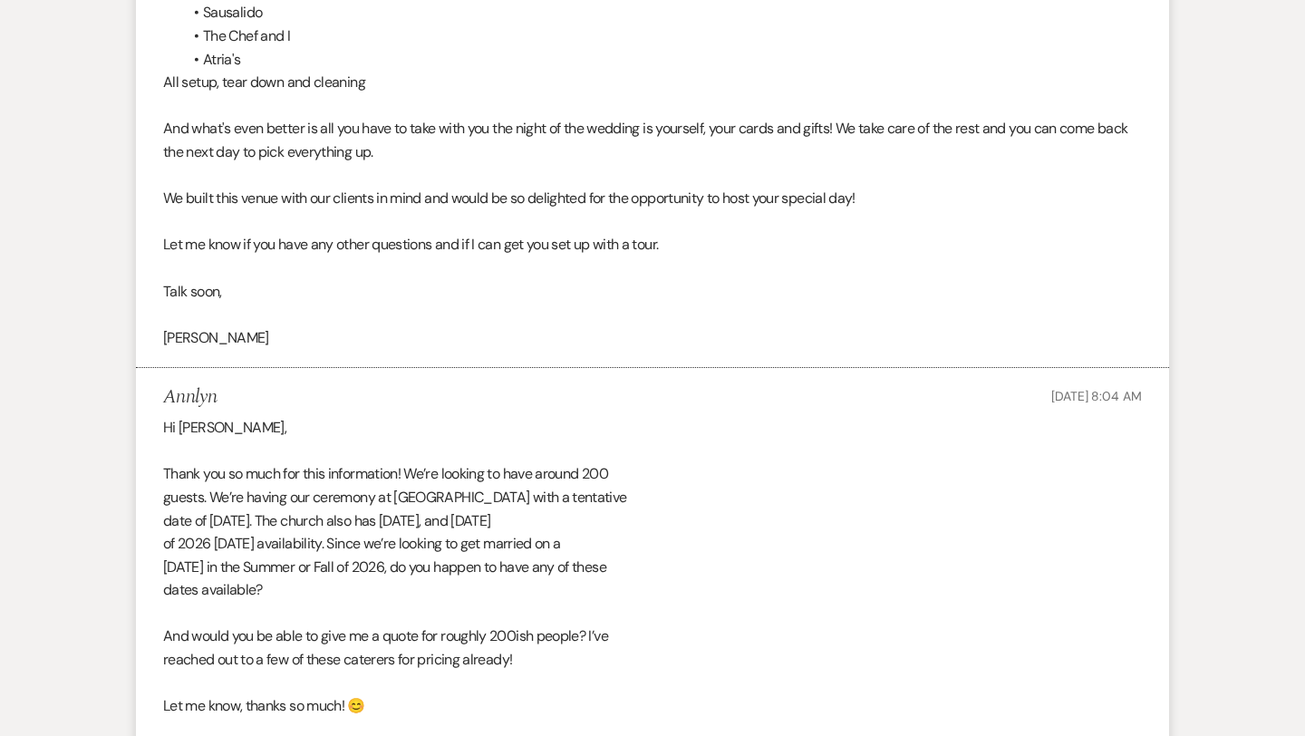
scroll to position [0, 0]
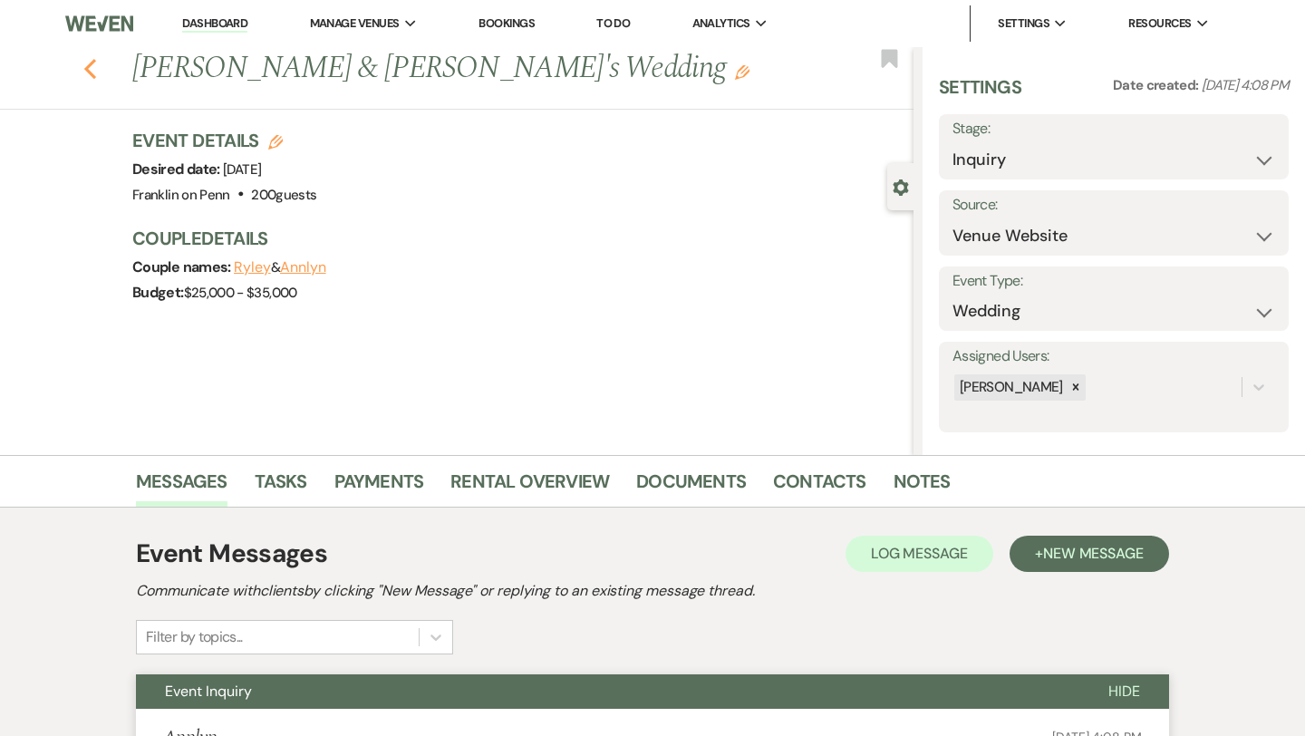
click at [91, 68] on icon "Previous" at bounding box center [90, 69] width 14 height 22
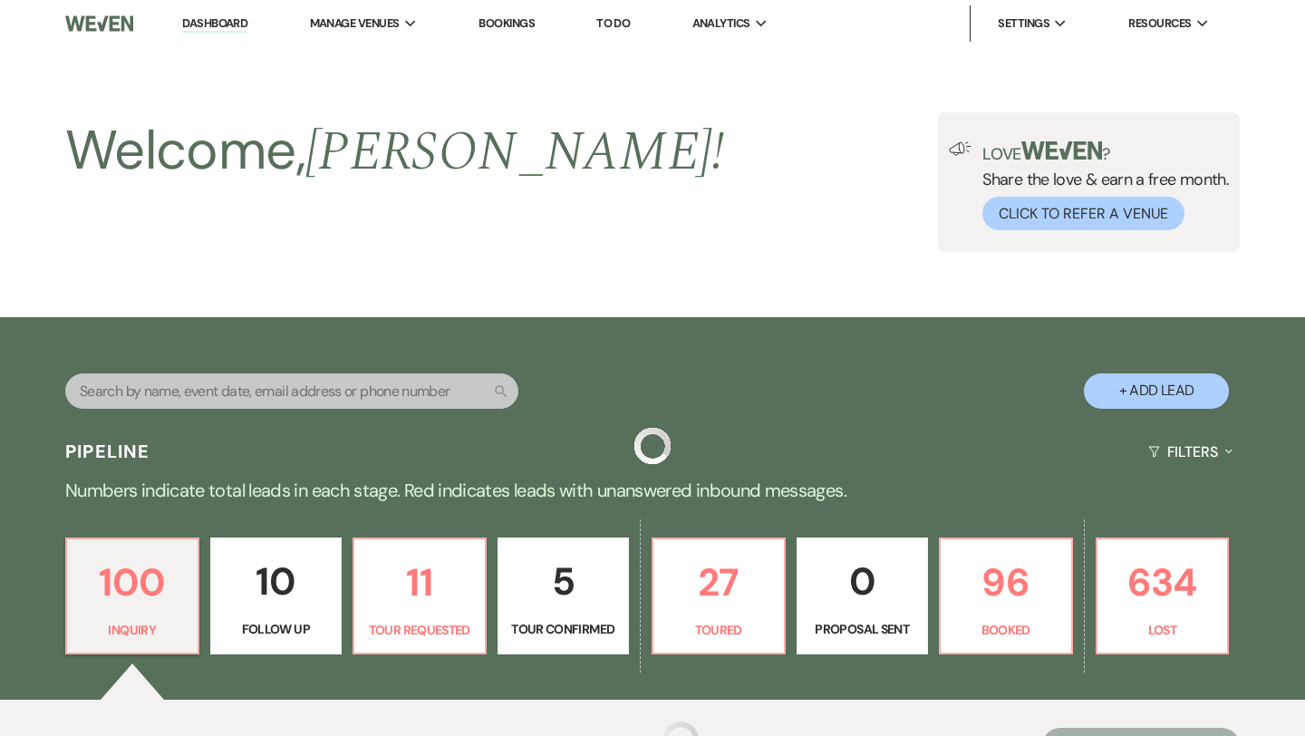
scroll to position [481, 0]
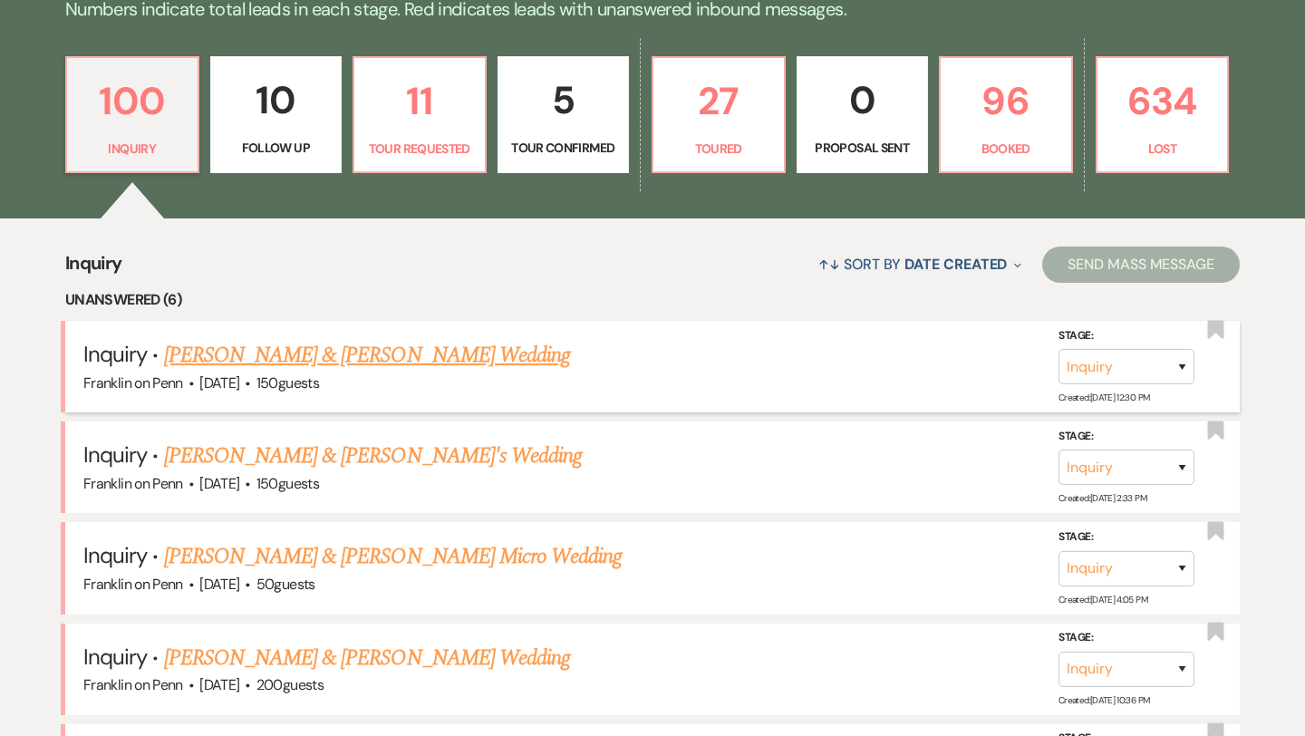
click at [381, 362] on link "[PERSON_NAME] & [PERSON_NAME] Wedding" at bounding box center [367, 355] width 406 height 33
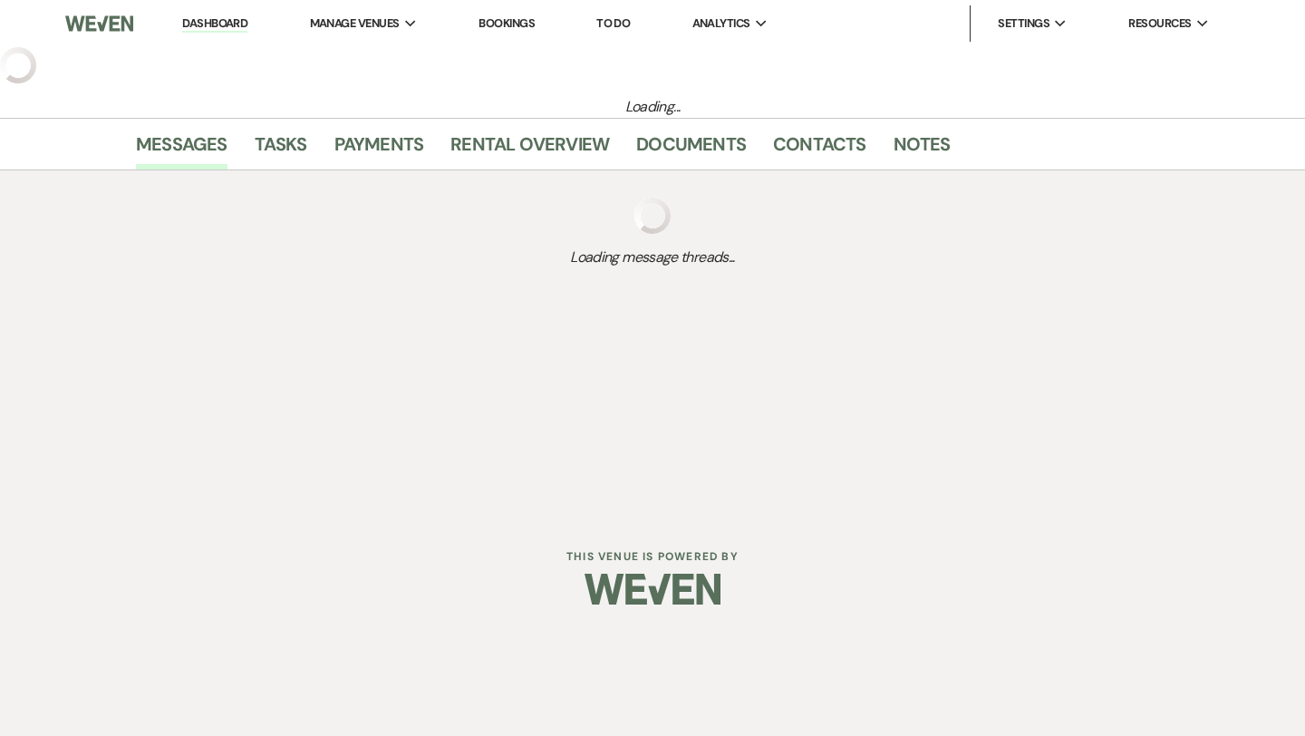
select select "5"
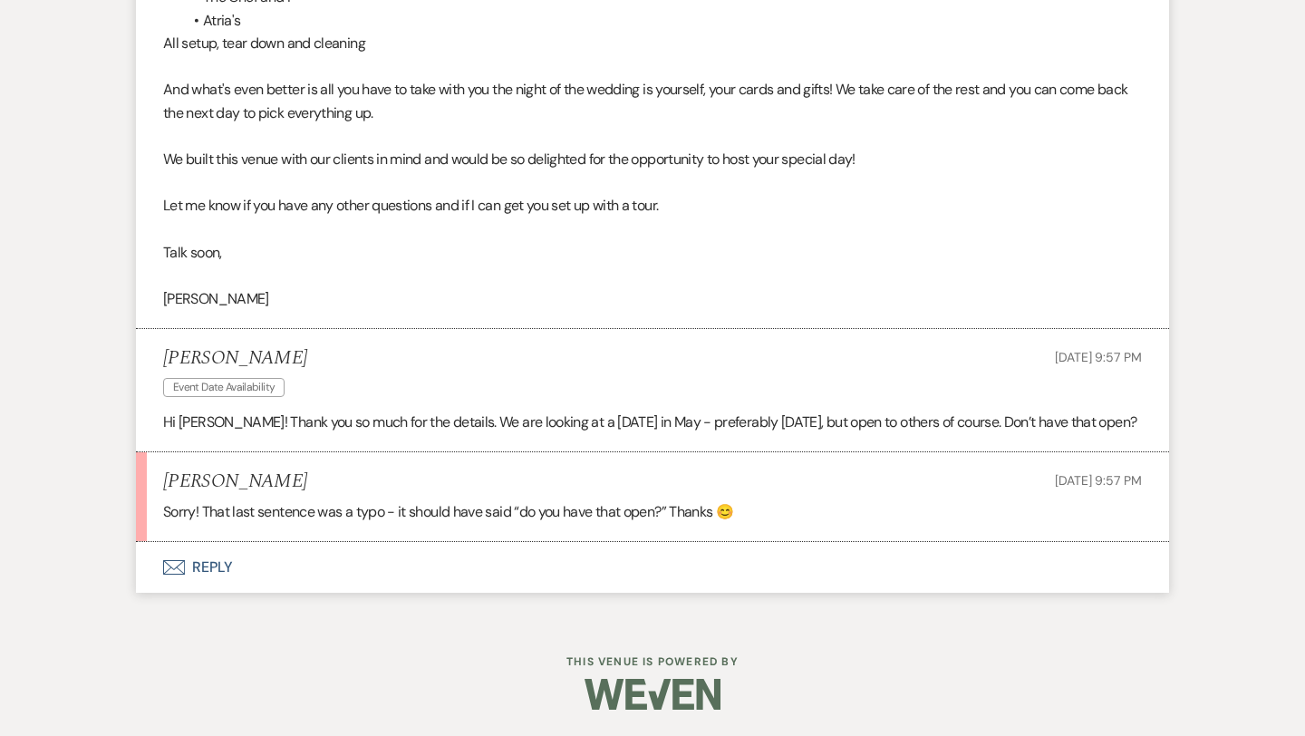
scroll to position [1806, 0]
click at [217, 565] on button "Envelope Reply" at bounding box center [652, 566] width 1033 height 51
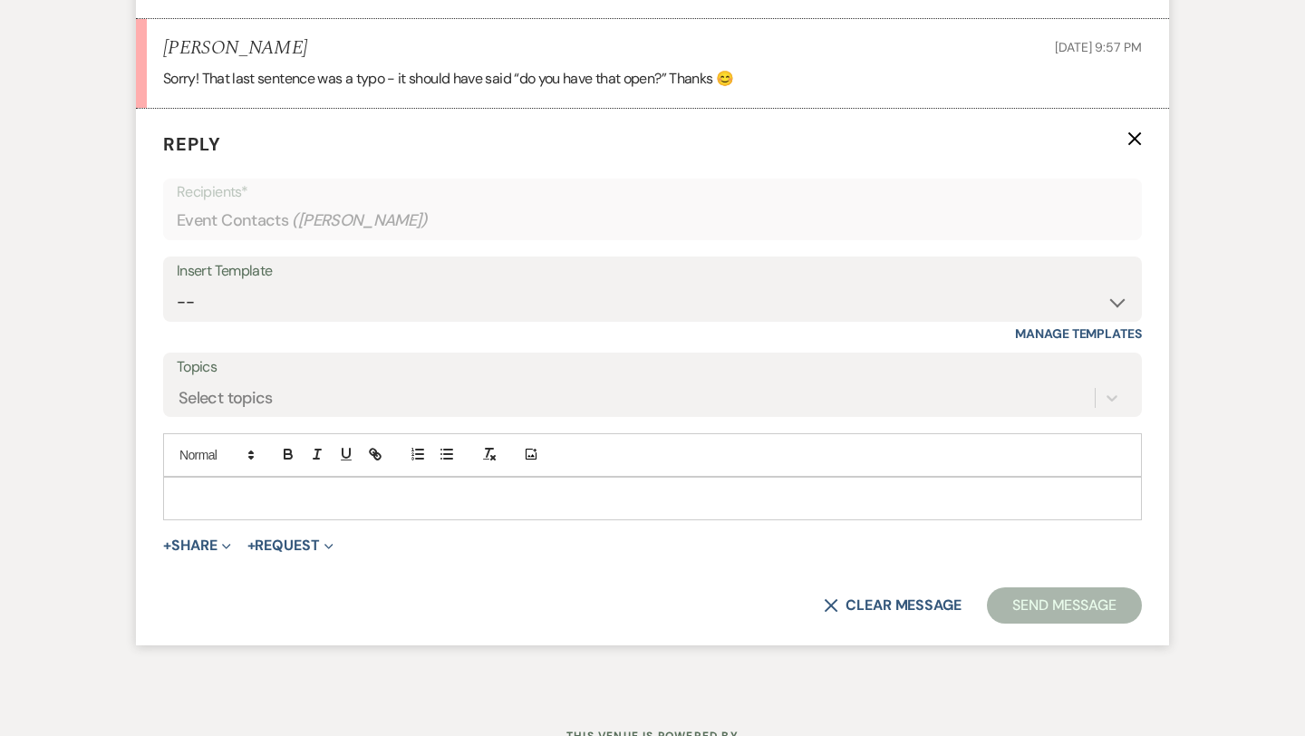
scroll to position [2247, 0]
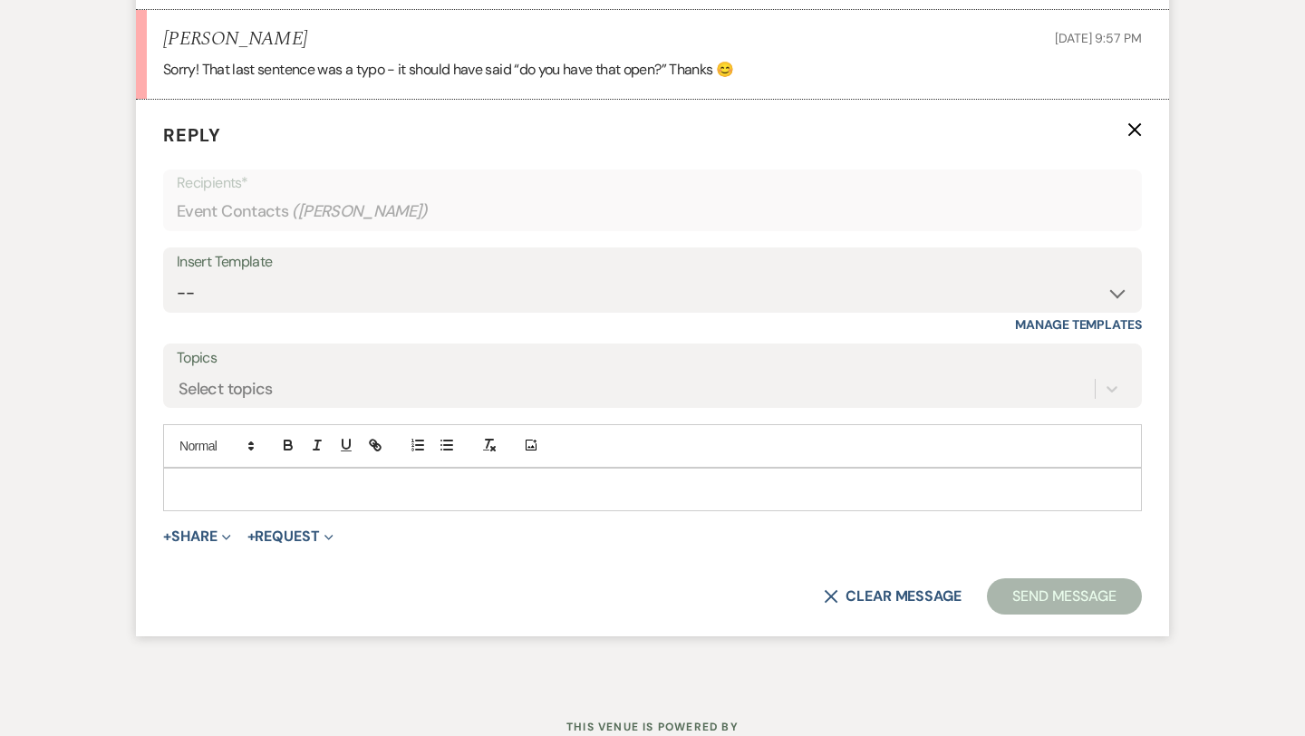
click at [236, 487] on p at bounding box center [653, 489] width 950 height 20
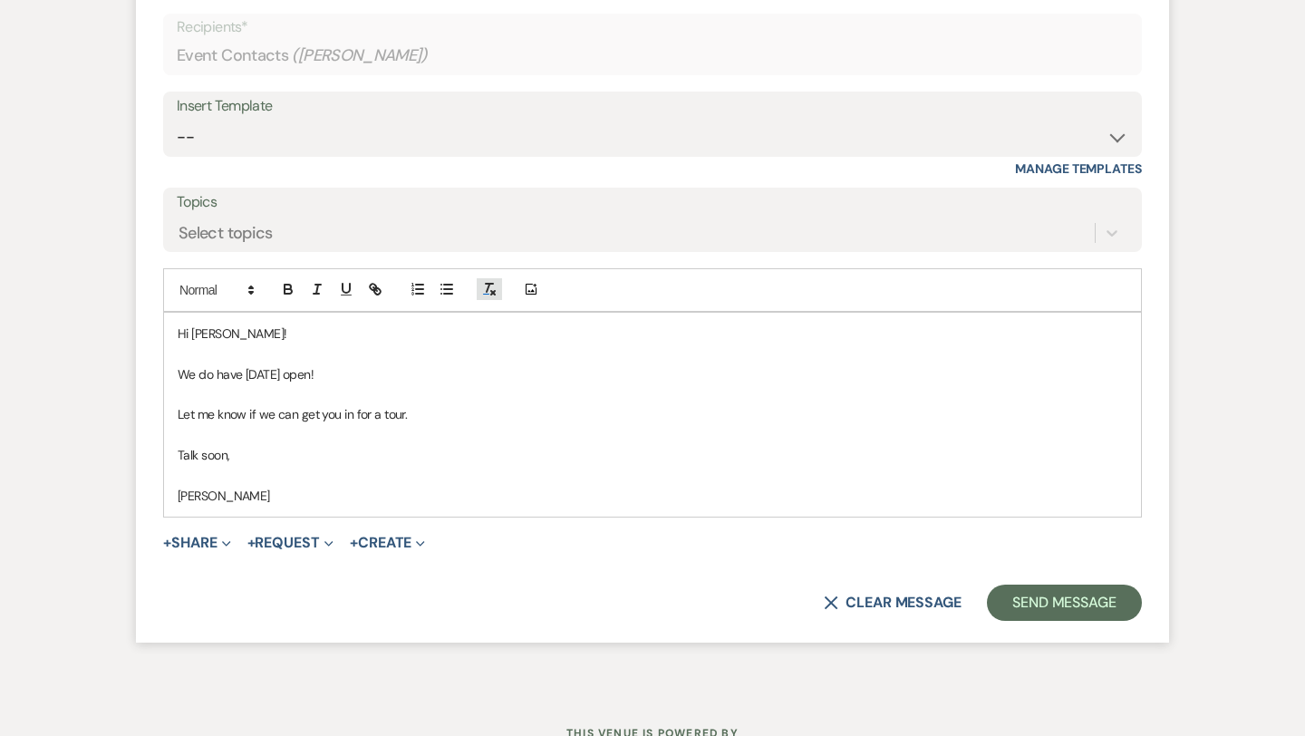
scroll to position [2404, 0]
click at [1060, 603] on button "Send Message" at bounding box center [1064, 602] width 155 height 36
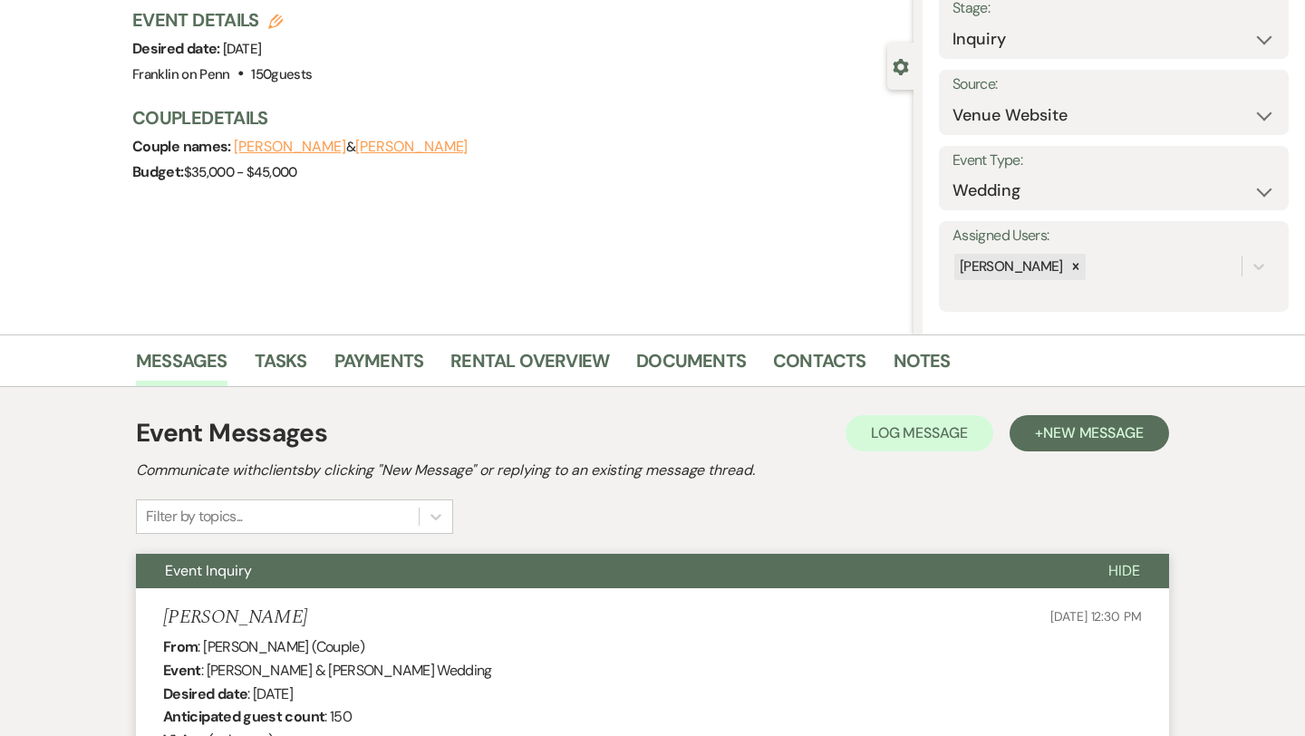
scroll to position [0, 0]
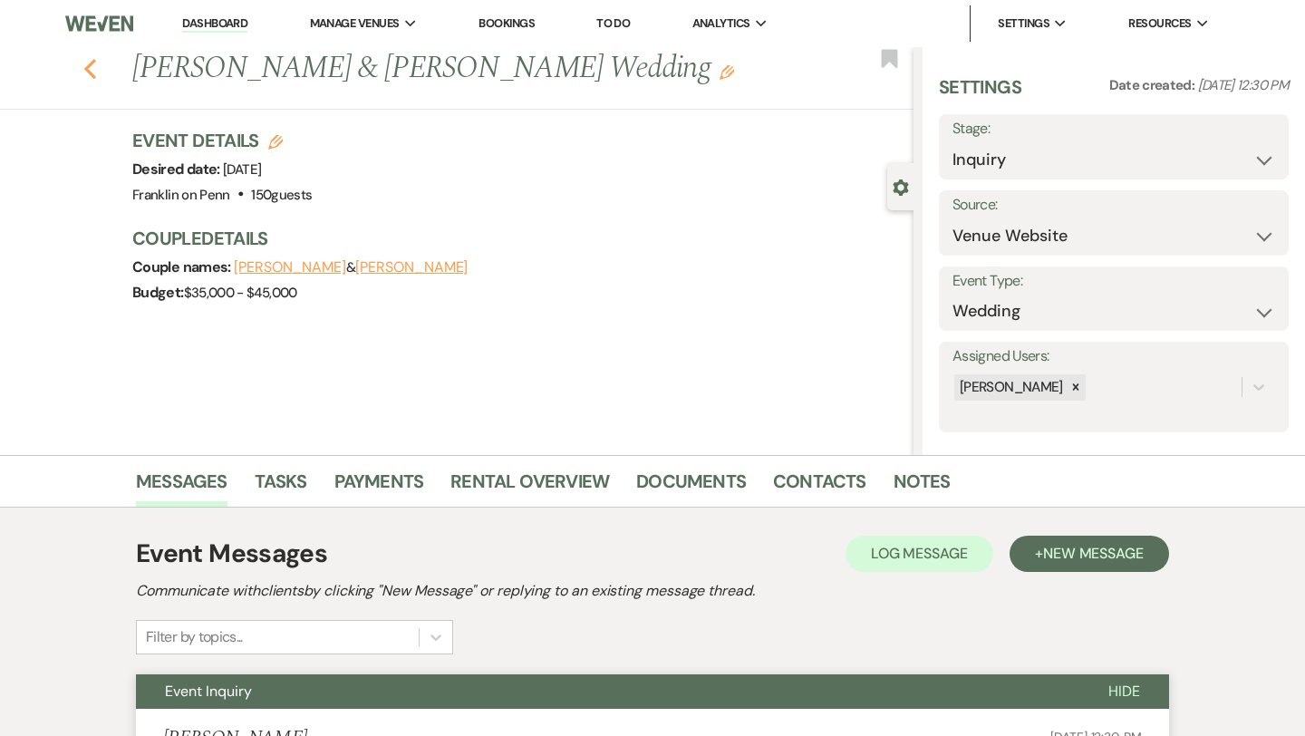
click at [92, 70] on icon "Previous" at bounding box center [90, 69] width 14 height 22
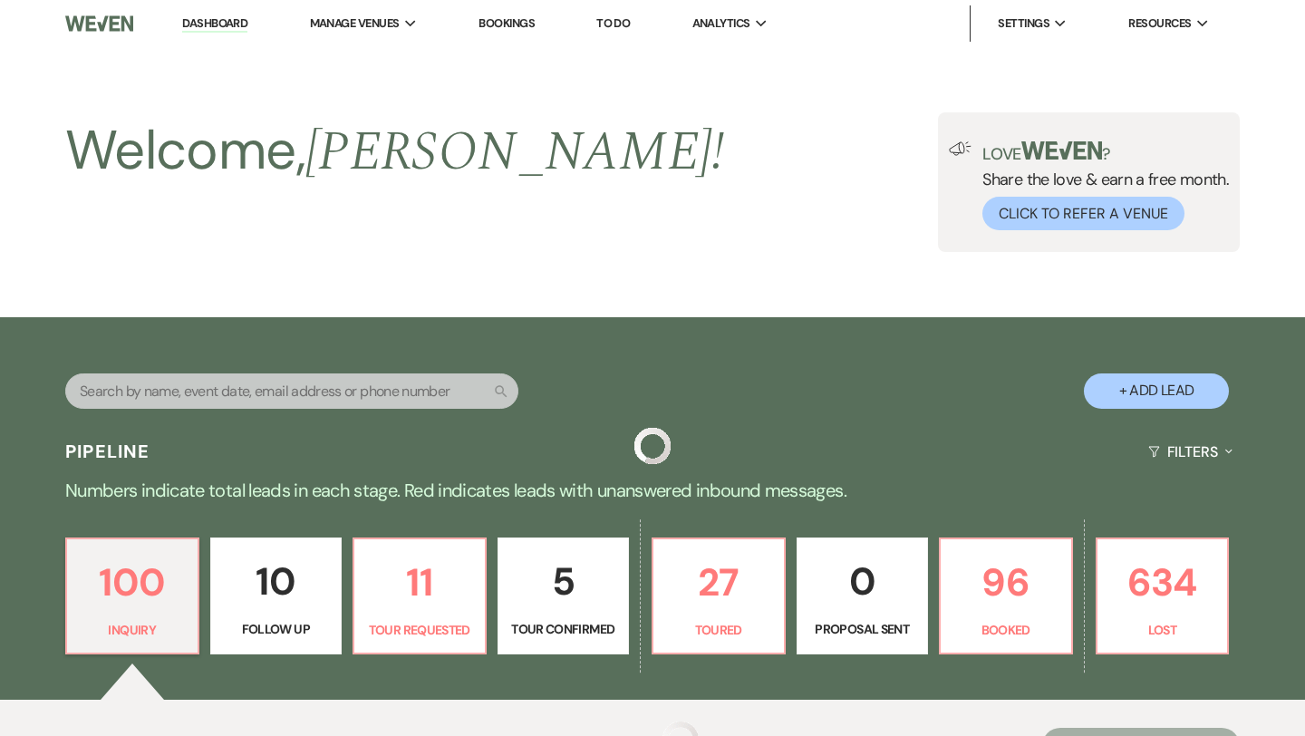
scroll to position [481, 0]
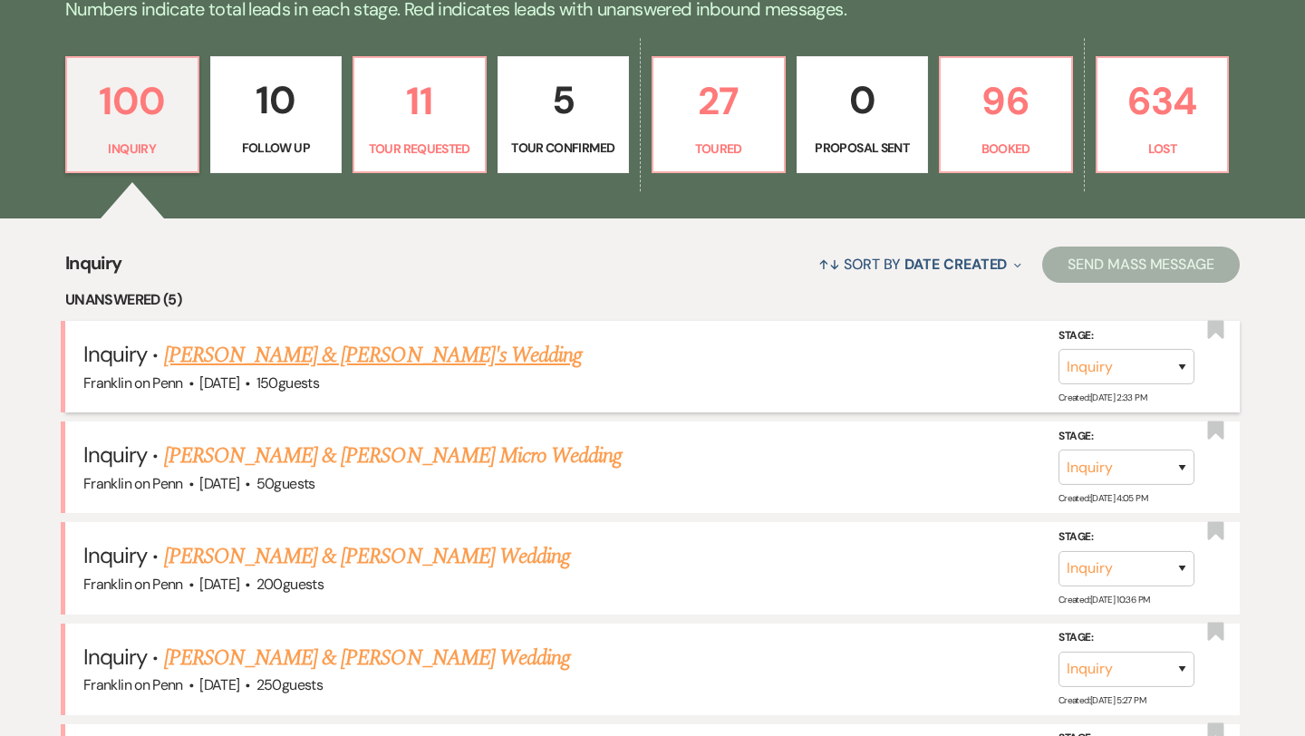
click at [354, 356] on link "[PERSON_NAME] & [PERSON_NAME]'s Wedding" at bounding box center [373, 355] width 419 height 33
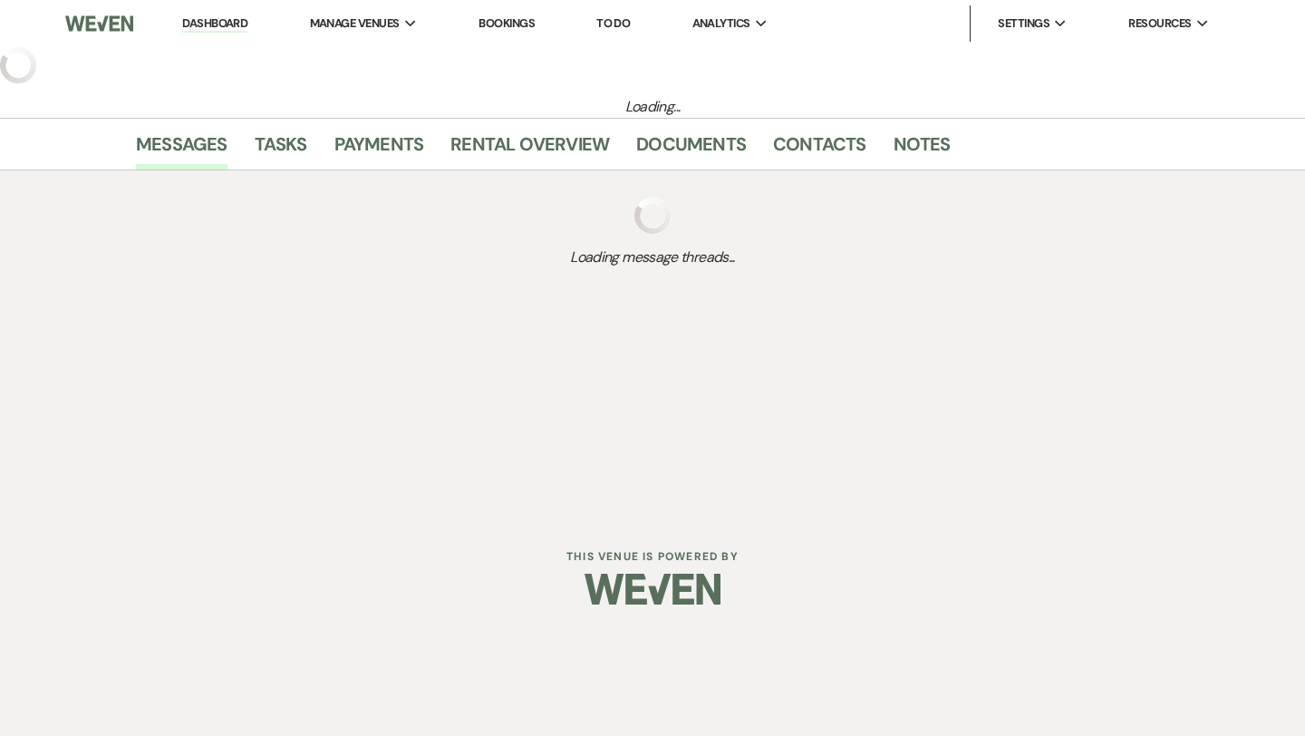
select select "5"
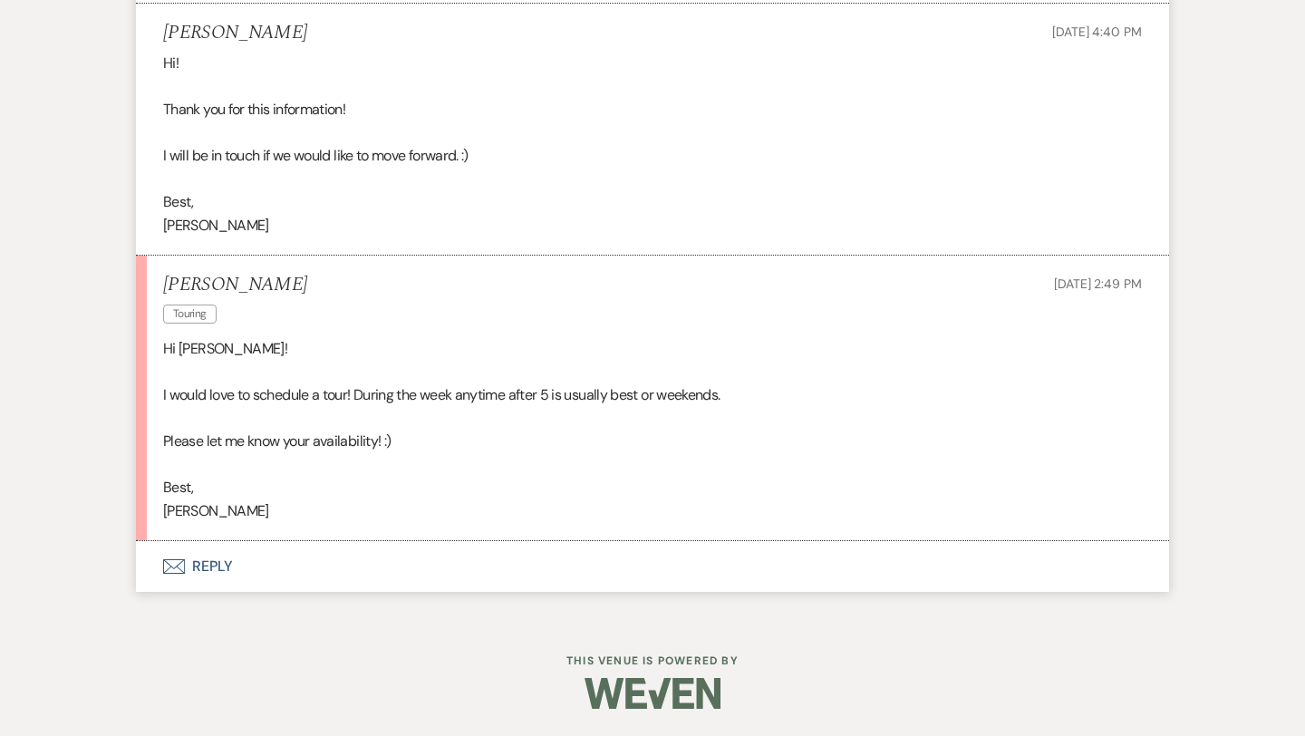
scroll to position [2061, 0]
click at [213, 565] on button "Envelope Reply" at bounding box center [652, 566] width 1033 height 51
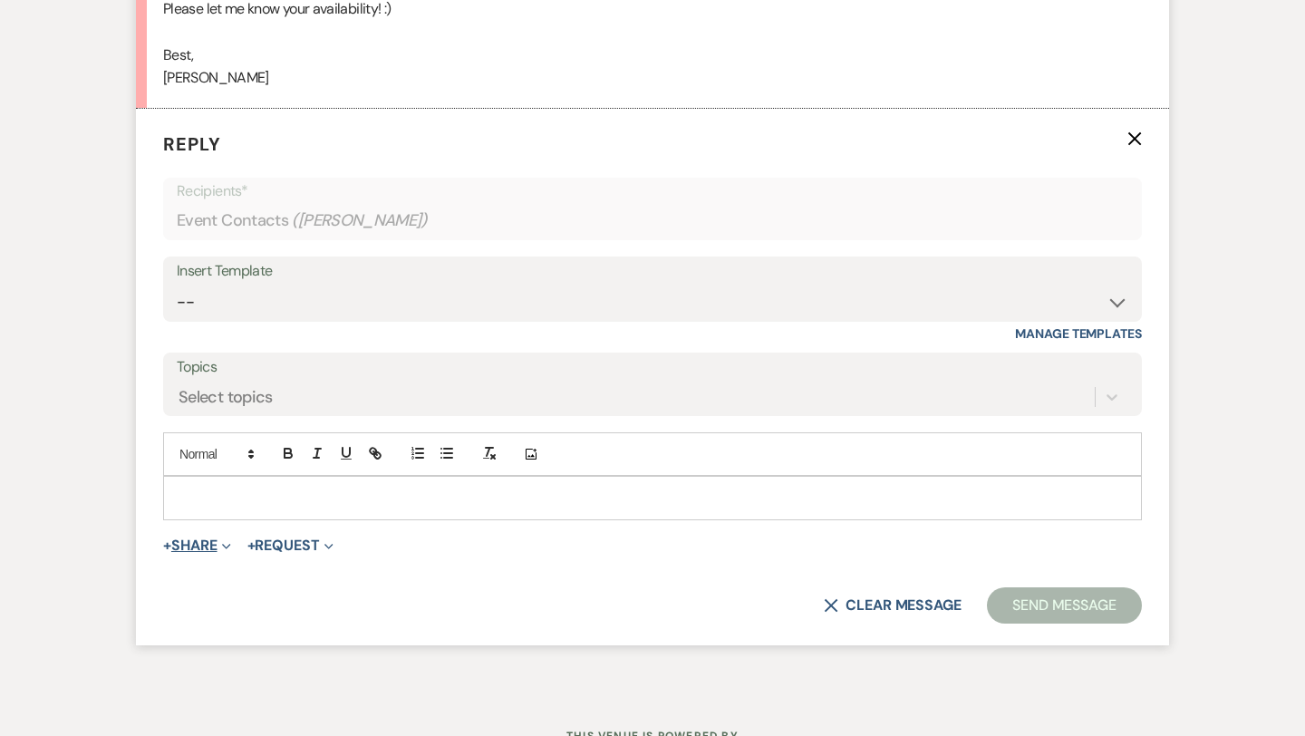
scroll to position [2503, 0]
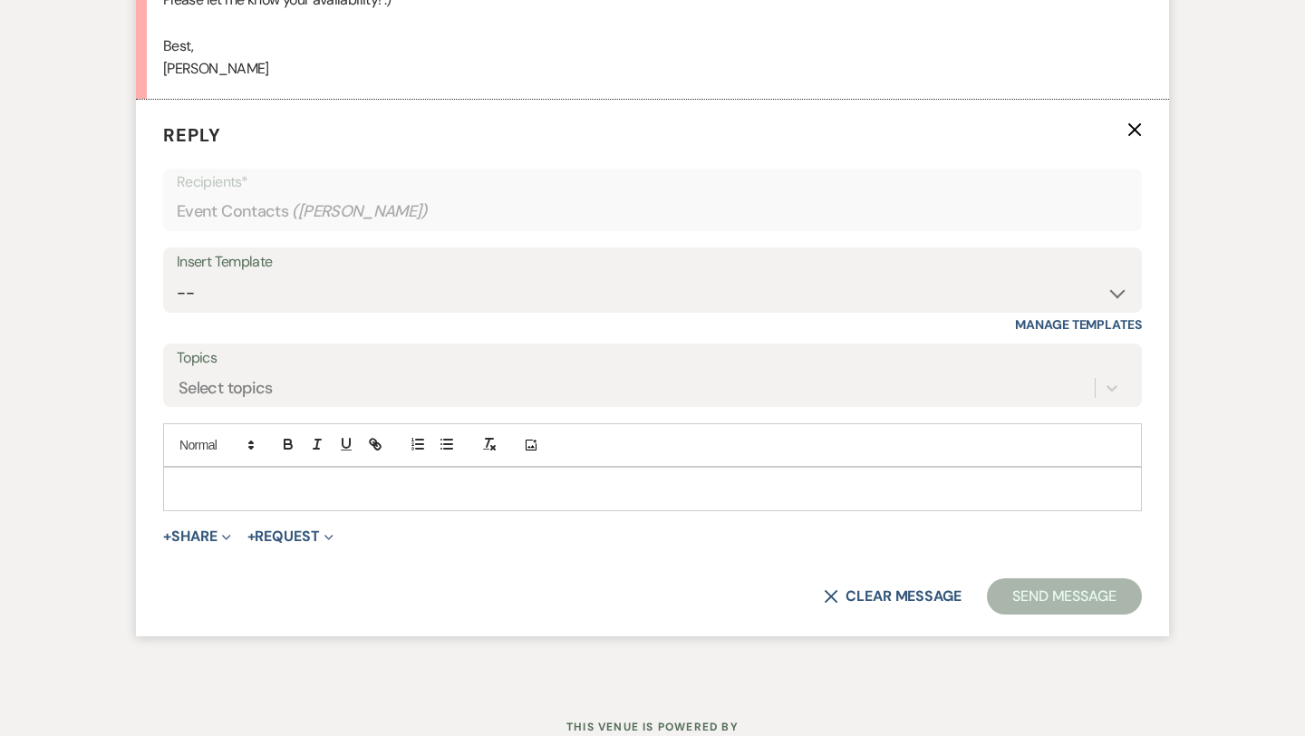
click at [216, 489] on p at bounding box center [653, 488] width 950 height 20
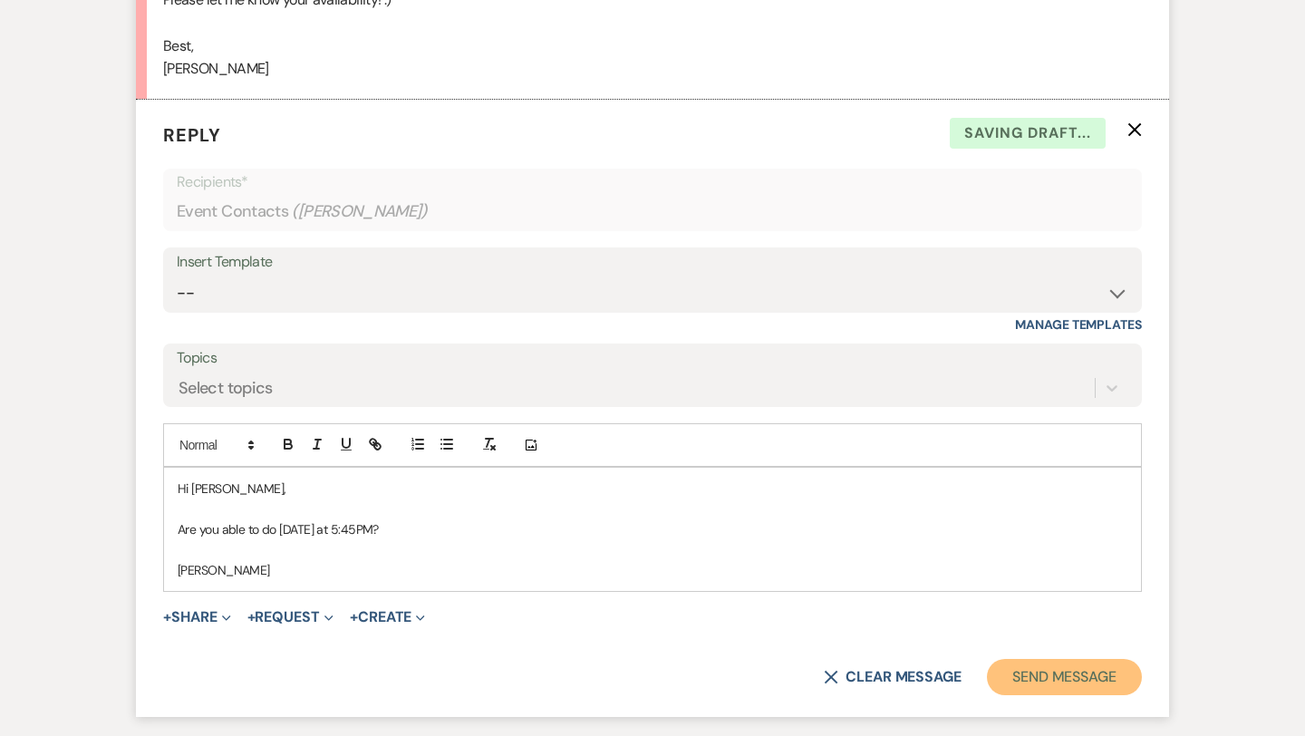
click at [1049, 682] on button "Send Message" at bounding box center [1064, 677] width 155 height 36
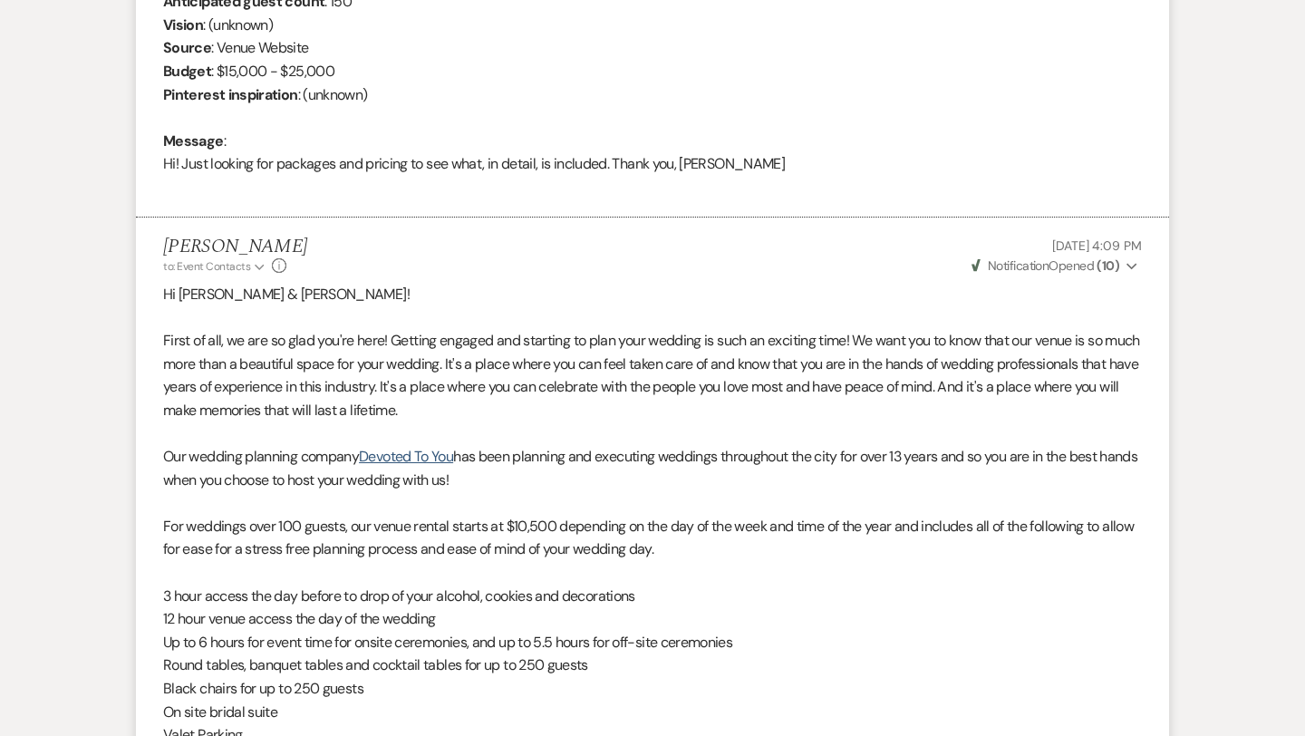
scroll to position [0, 0]
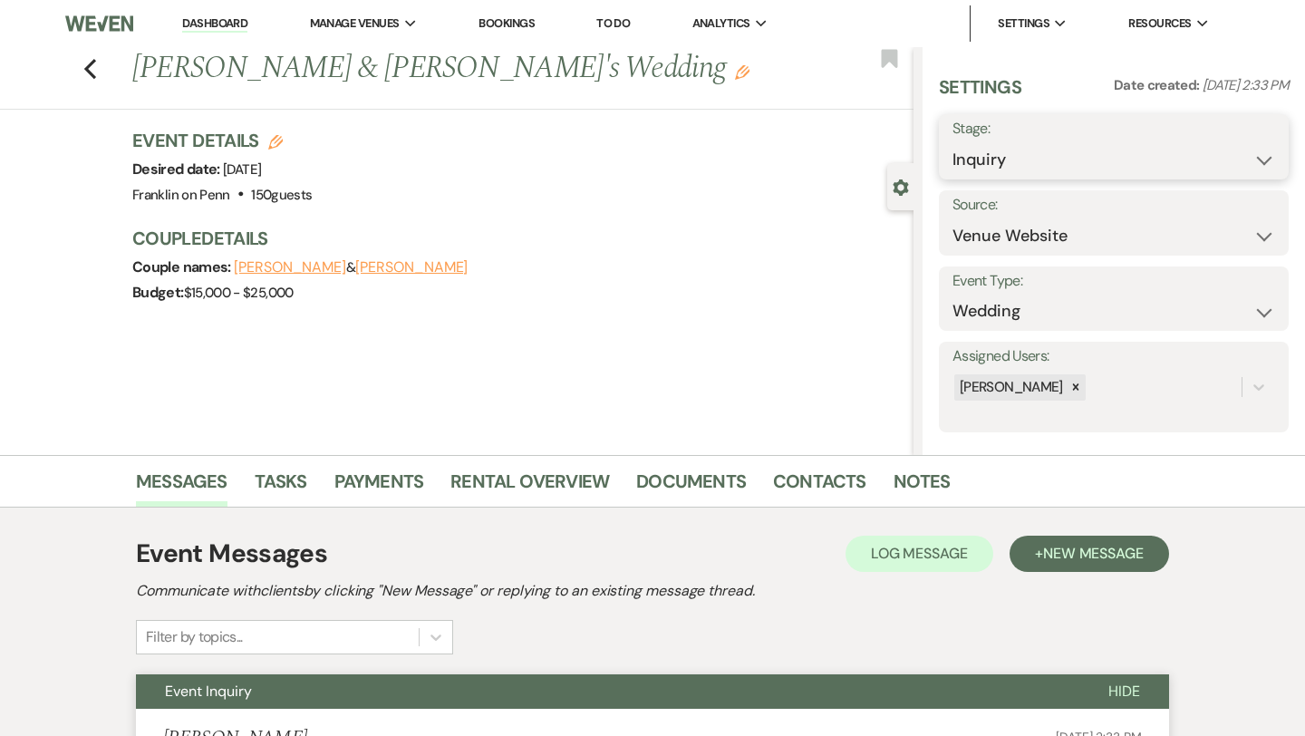
click at [994, 156] on select "Inquiry Follow Up Tour Requested Tour Confirmed Toured Proposal Sent Booked Lost" at bounding box center [1113, 159] width 323 height 35
select select "2"
click at [1240, 150] on button "Save" at bounding box center [1253, 147] width 72 height 36
click at [89, 69] on icon "Previous" at bounding box center [90, 69] width 14 height 22
select select "2"
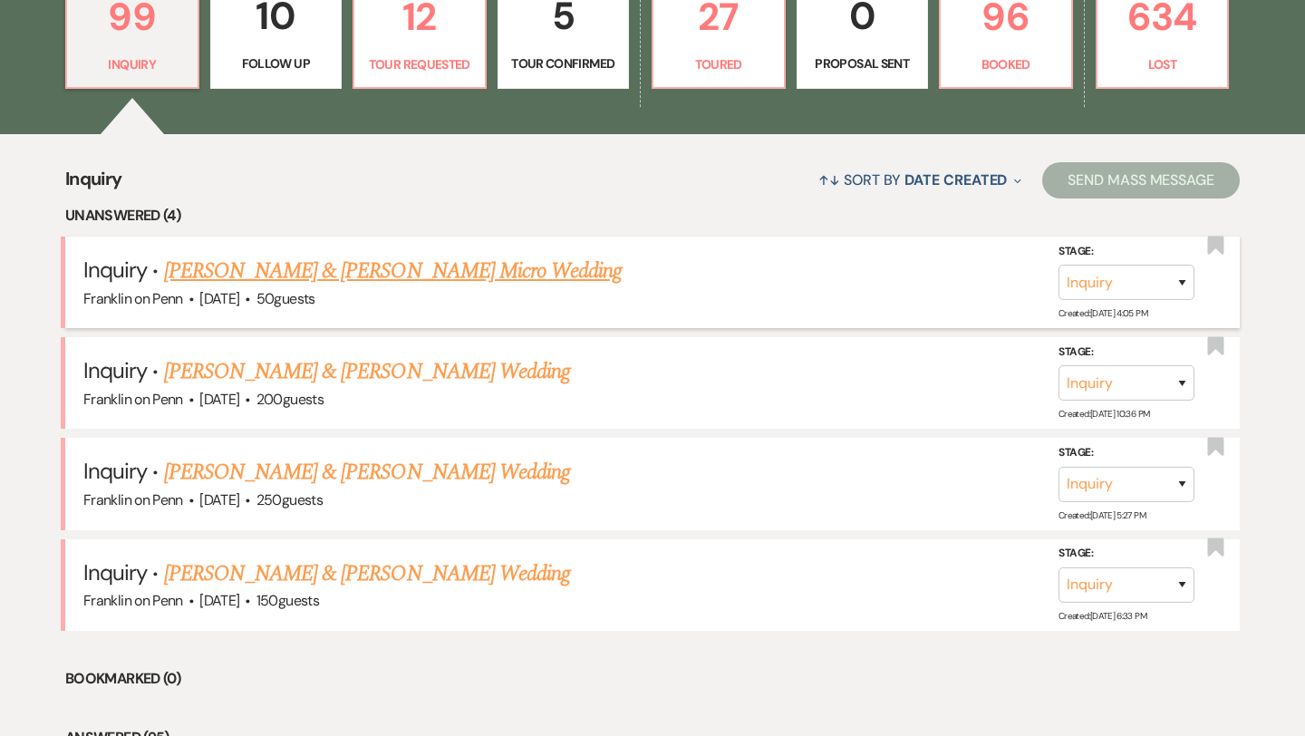
scroll to position [566, 0]
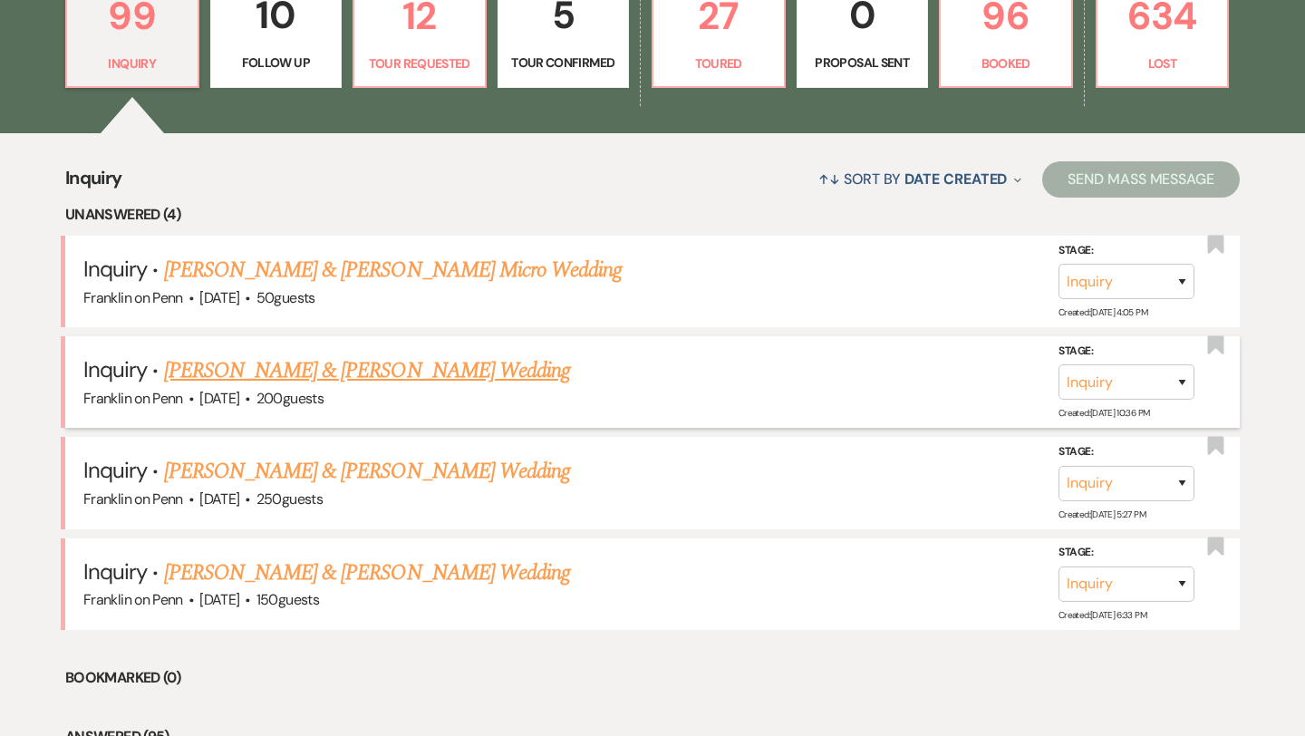
click at [416, 368] on link "[PERSON_NAME] & [PERSON_NAME] Wedding" at bounding box center [367, 370] width 406 height 33
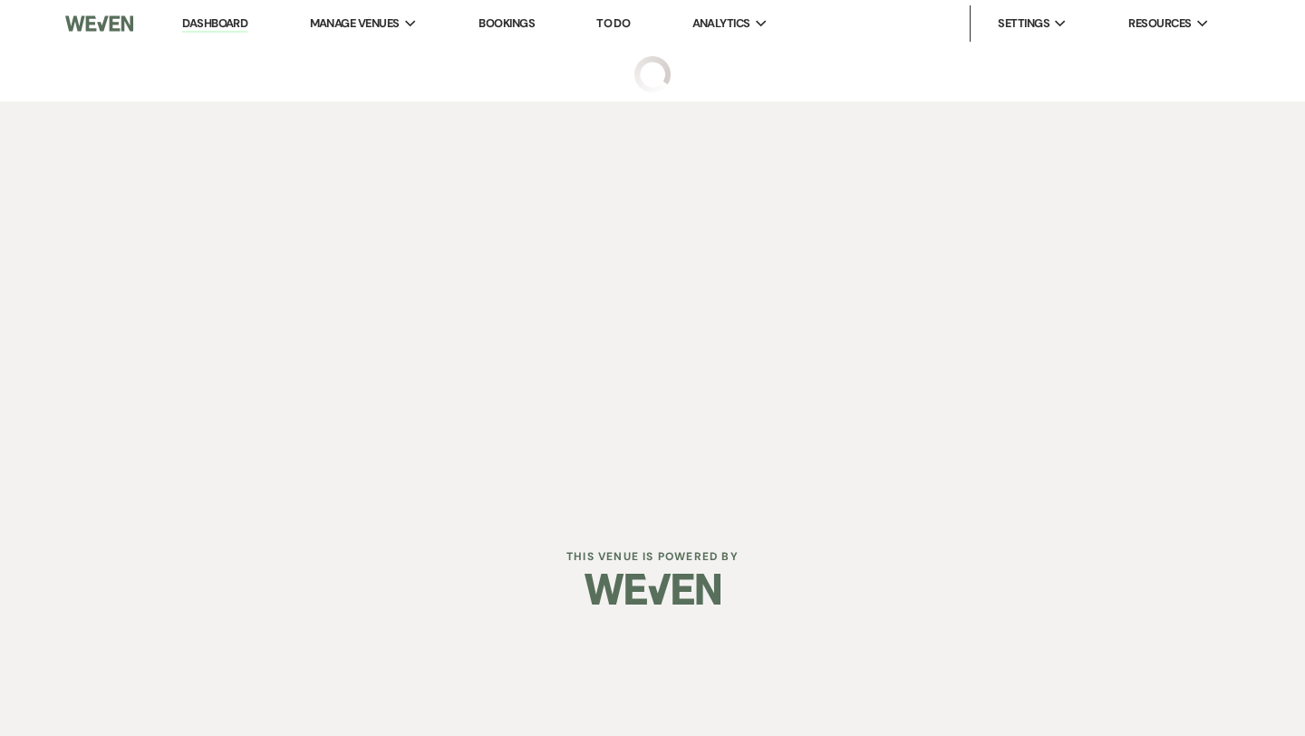
select select "5"
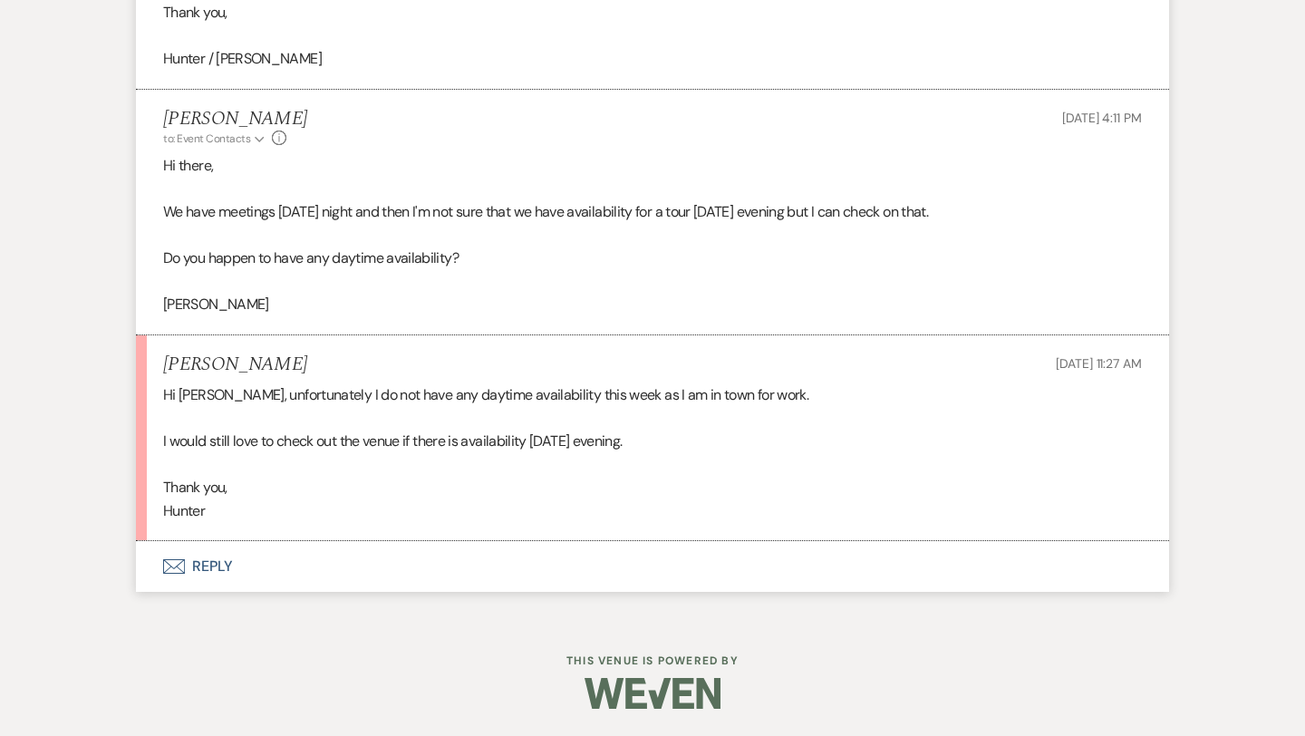
scroll to position [2307, 0]
click at [225, 563] on button "Envelope Reply" at bounding box center [652, 567] width 1033 height 51
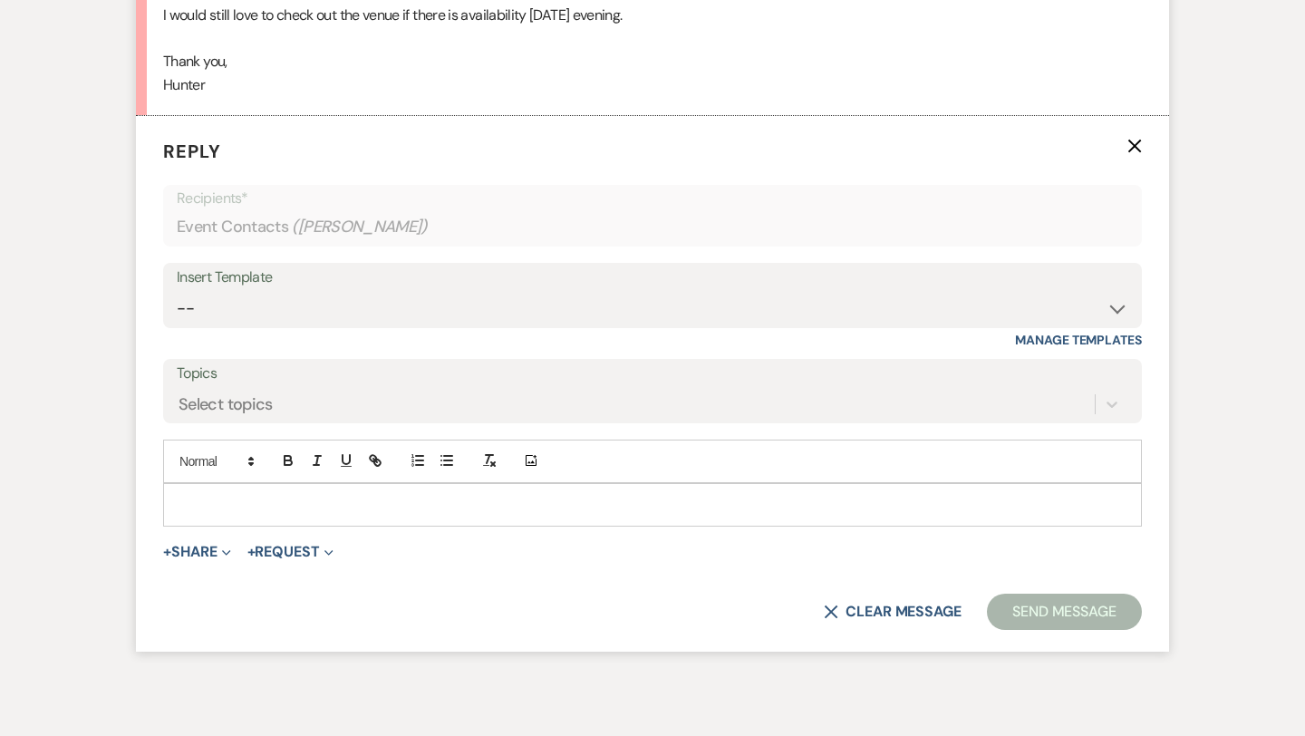
scroll to position [2749, 0]
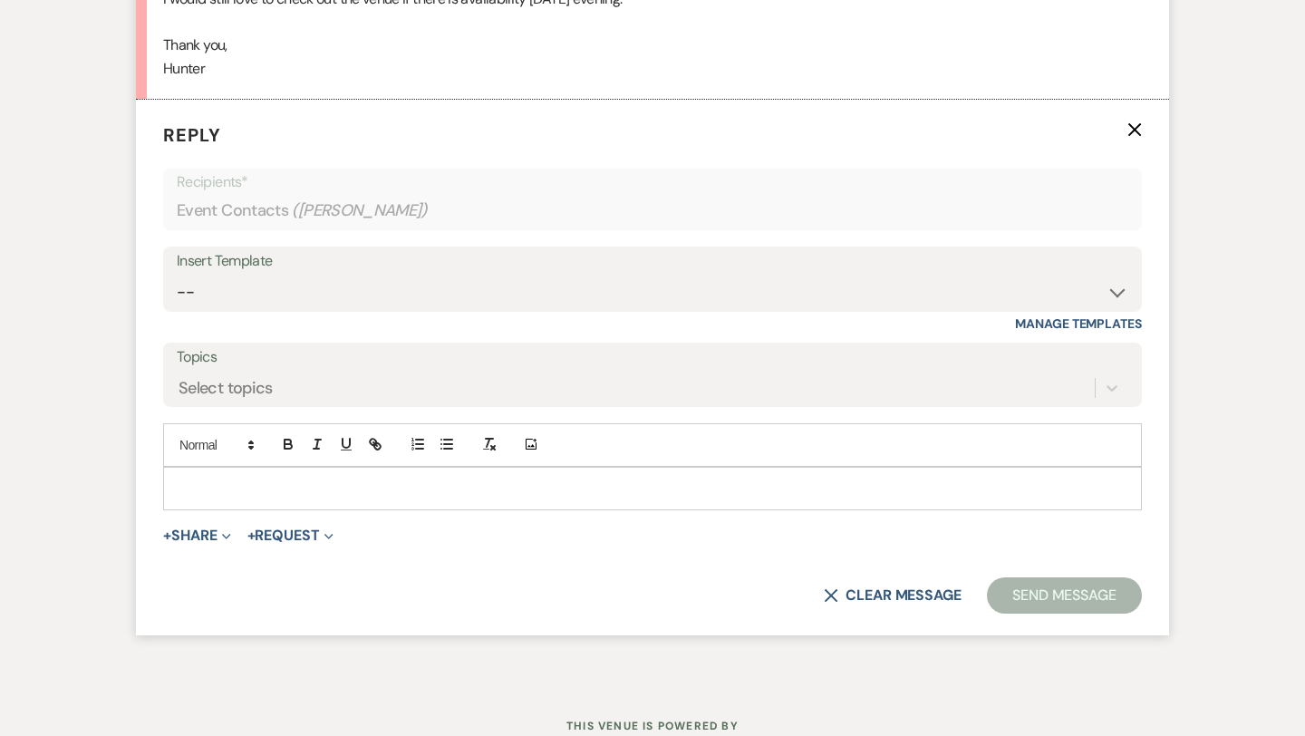
click at [248, 490] on p at bounding box center [653, 488] width 950 height 20
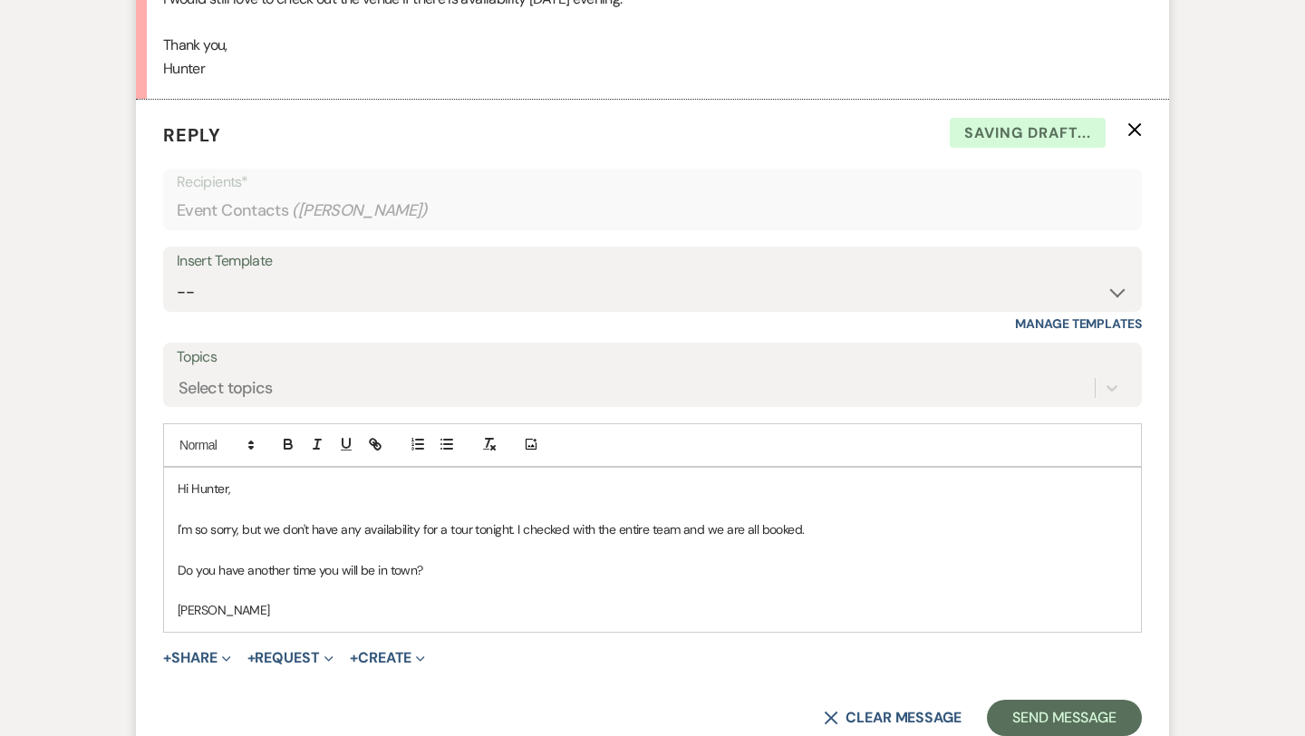
click at [455, 563] on p "Do you have another time you will be in town?" at bounding box center [653, 570] width 950 height 20
click at [1086, 717] on button "Send Message" at bounding box center [1064, 718] width 155 height 36
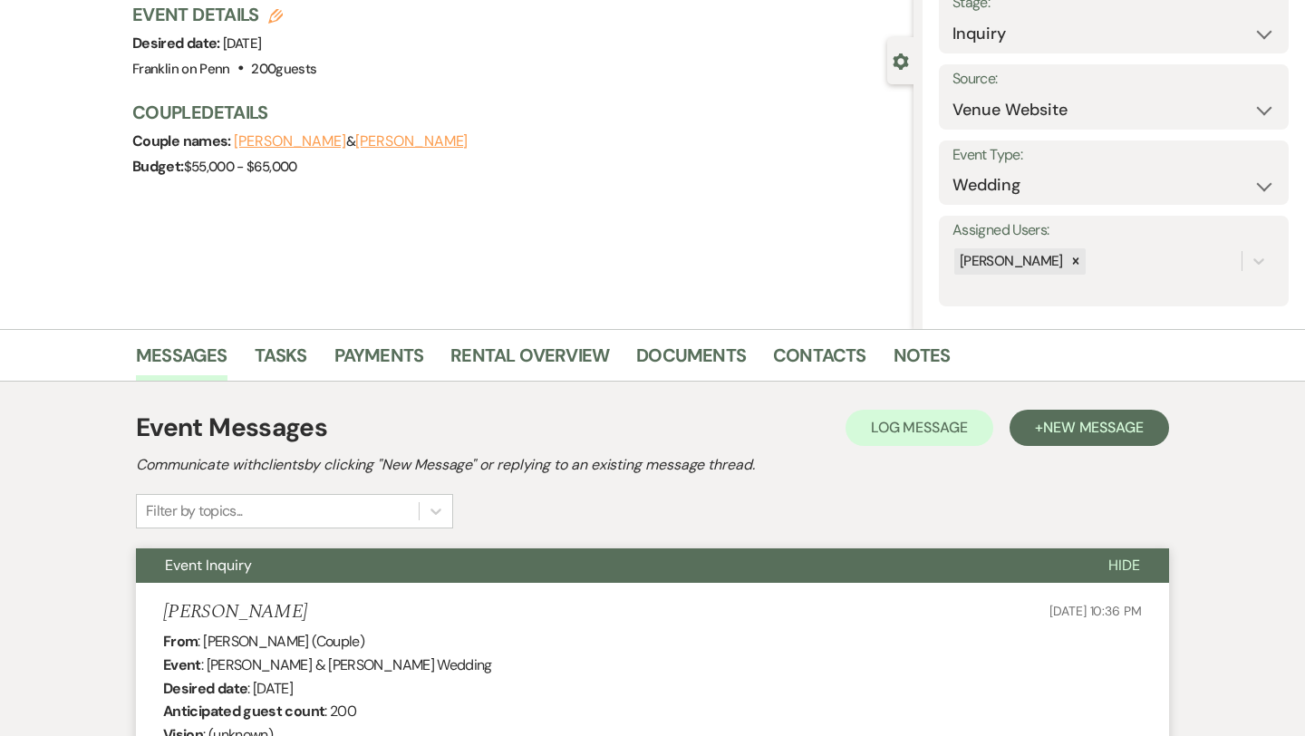
scroll to position [0, 0]
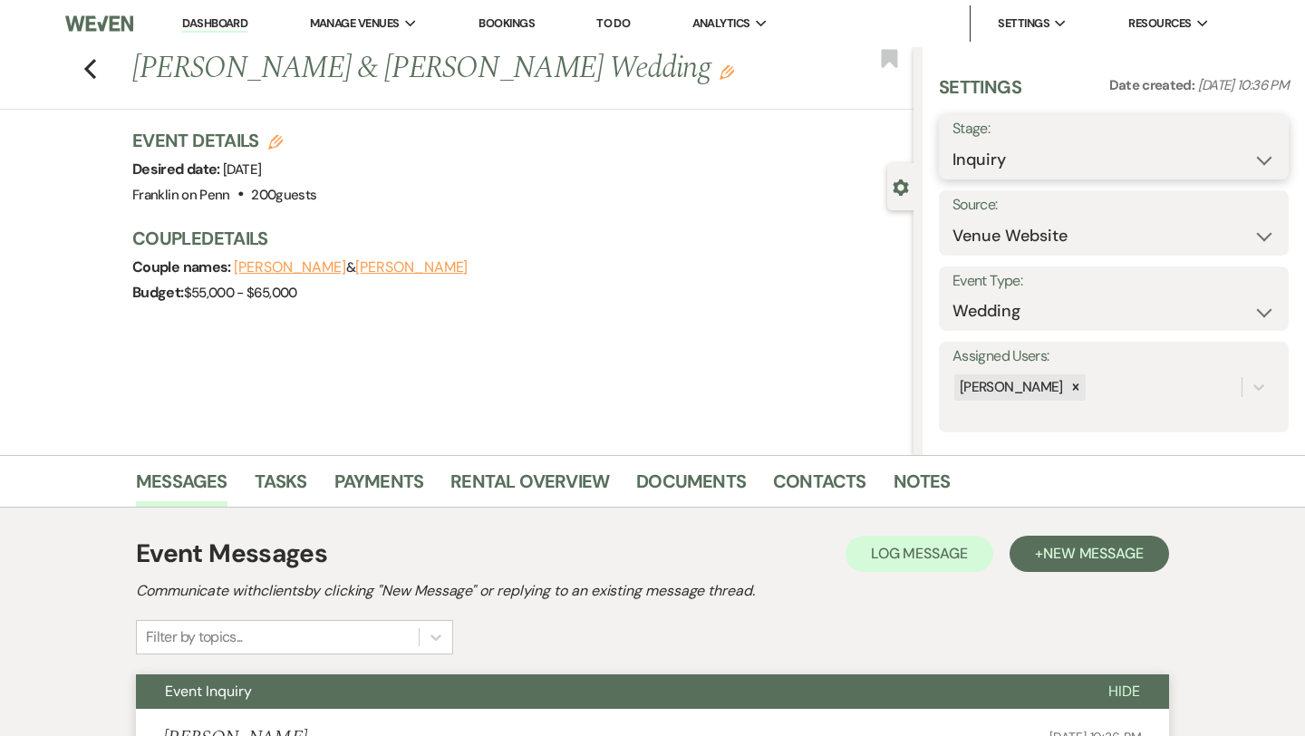
click at [995, 160] on select "Inquiry Follow Up Tour Requested Tour Confirmed Toured Proposal Sent Booked Lost" at bounding box center [1113, 159] width 323 height 35
select select "2"
click at [1246, 152] on button "Save" at bounding box center [1253, 147] width 72 height 36
click at [92, 73] on use "button" at bounding box center [90, 69] width 12 height 20
select select "2"
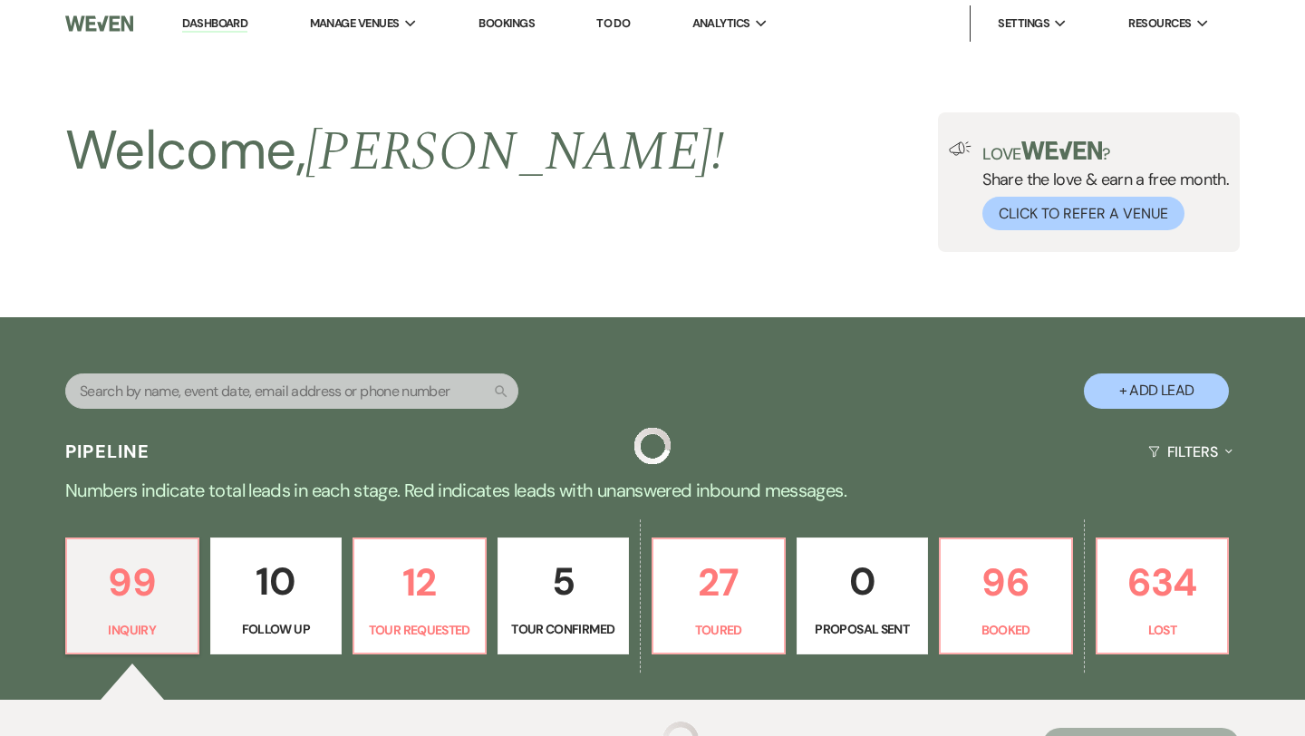
scroll to position [566, 0]
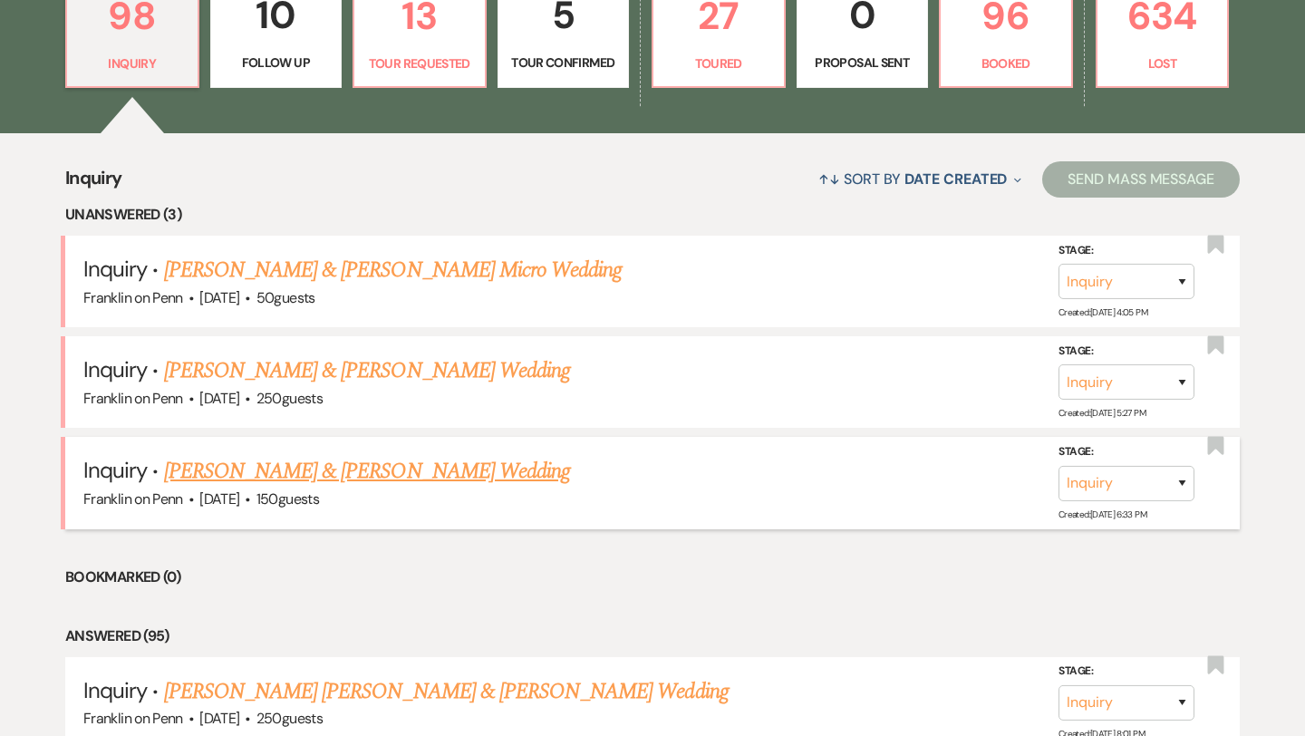
click at [333, 465] on link "[PERSON_NAME] & [PERSON_NAME] Wedding" at bounding box center [367, 471] width 406 height 33
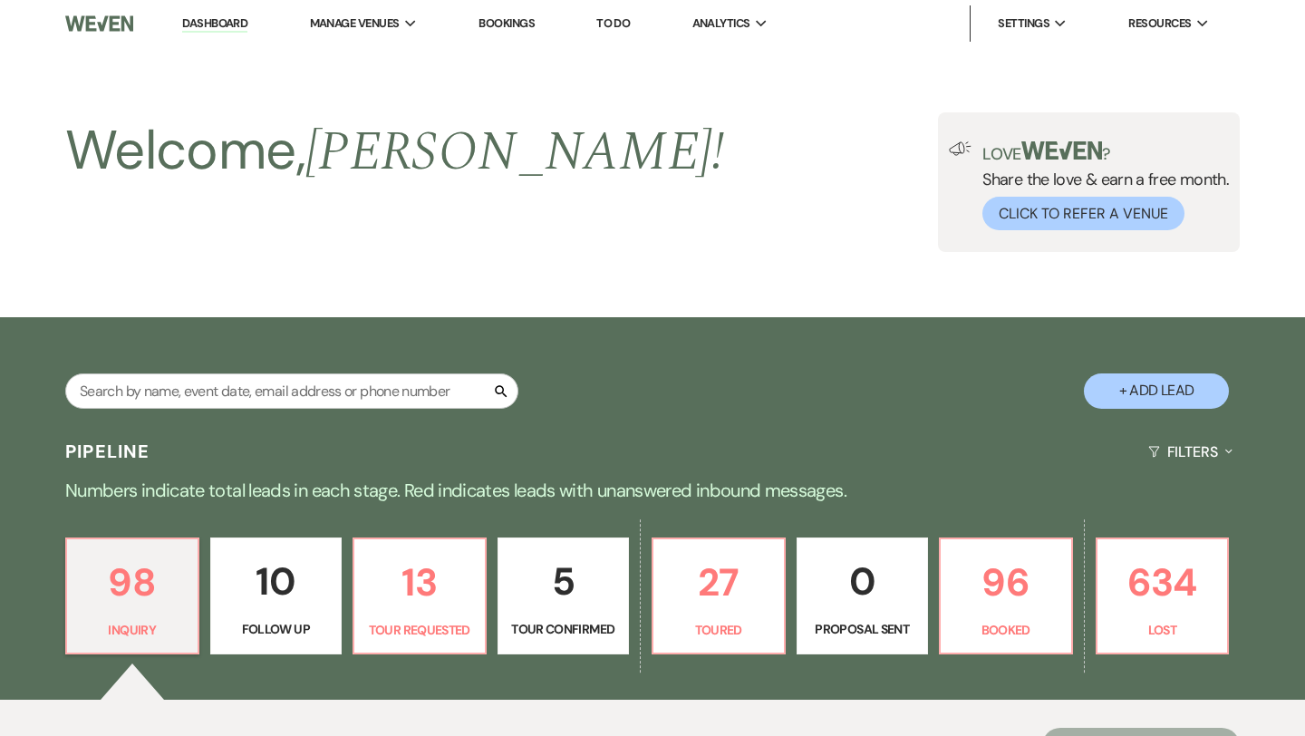
select select "5"
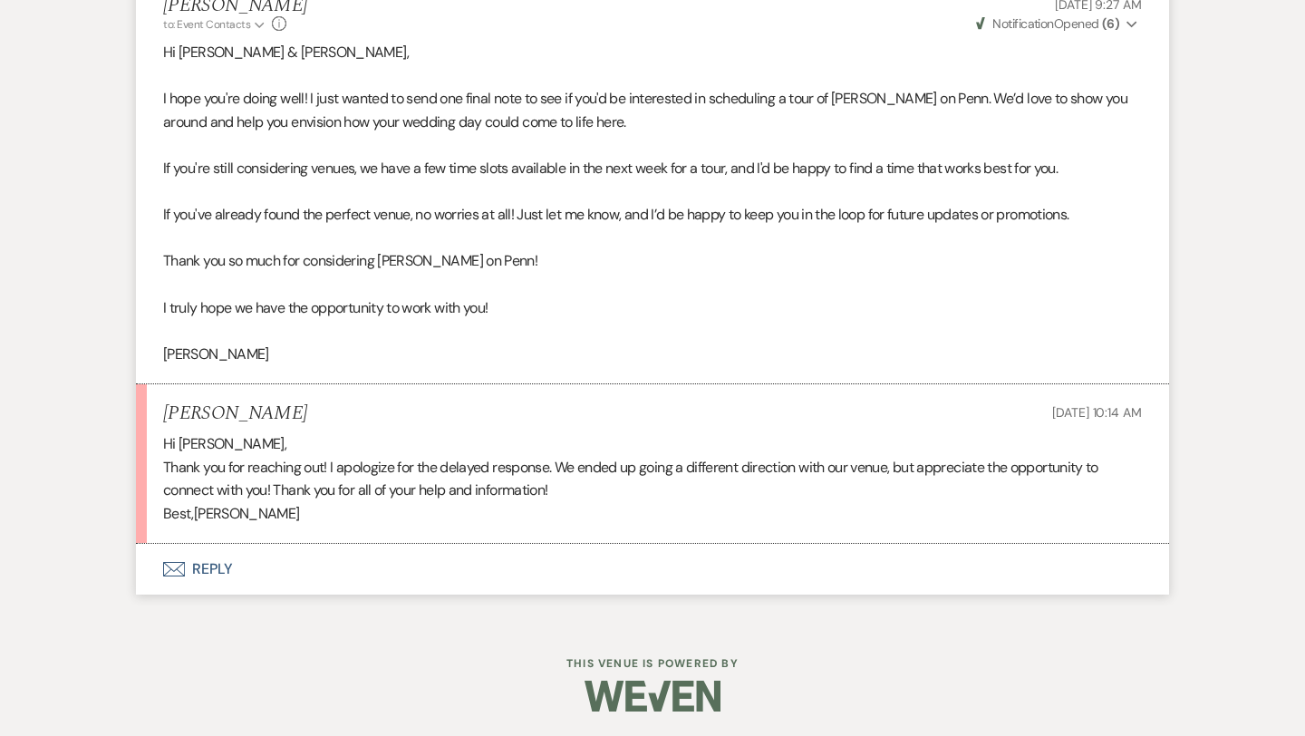
scroll to position [3804, 0]
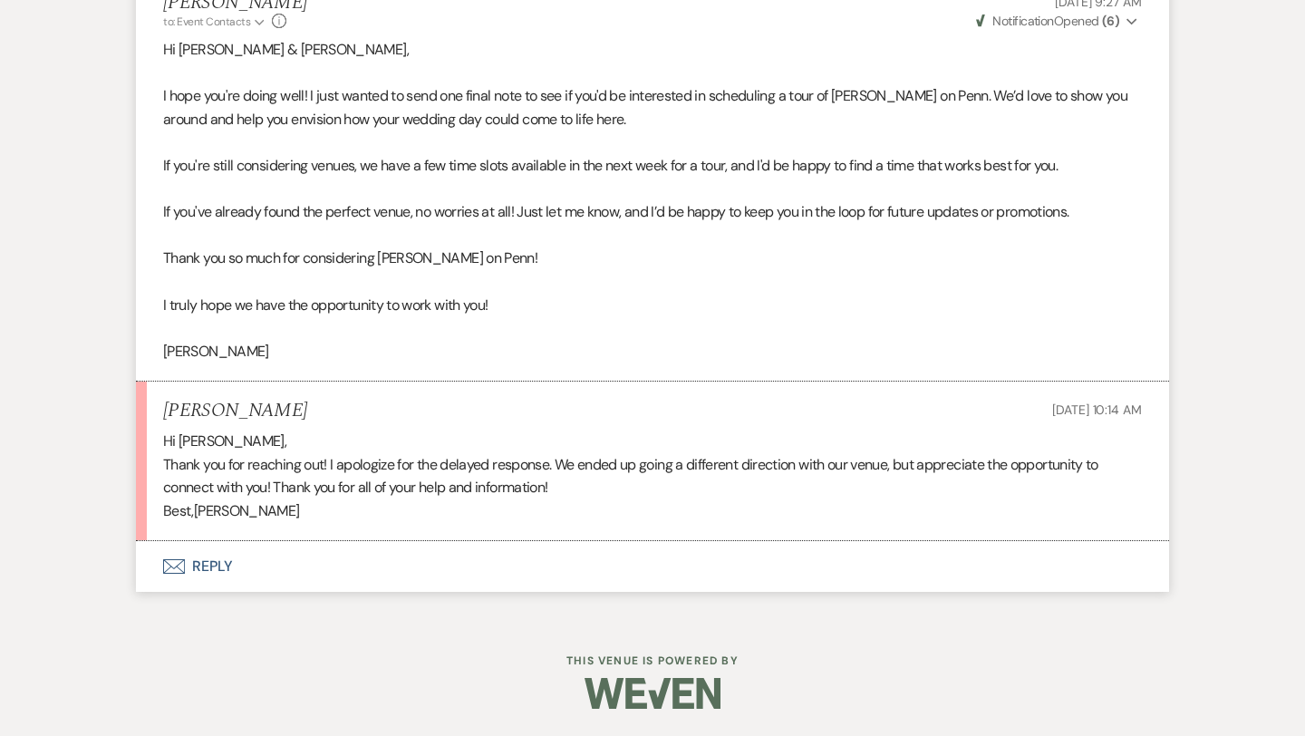
click at [228, 565] on button "Envelope Reply" at bounding box center [652, 566] width 1033 height 51
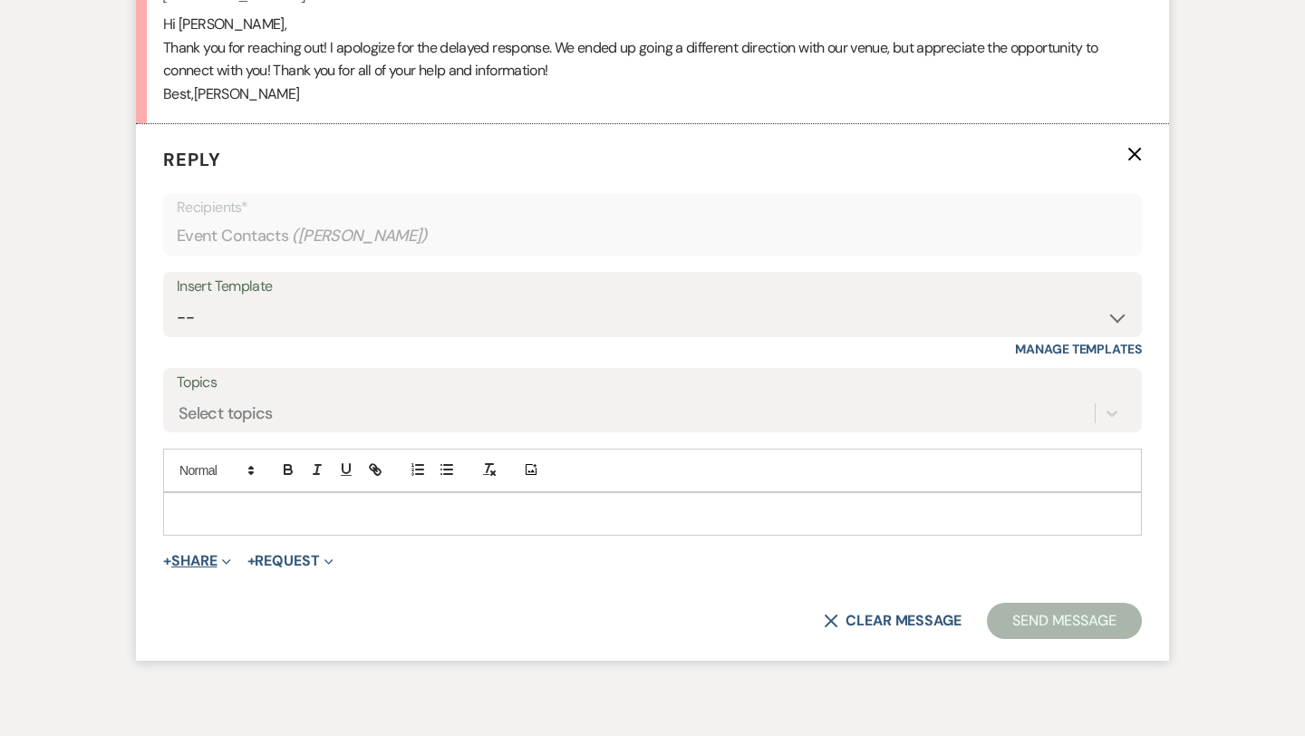
scroll to position [4245, 0]
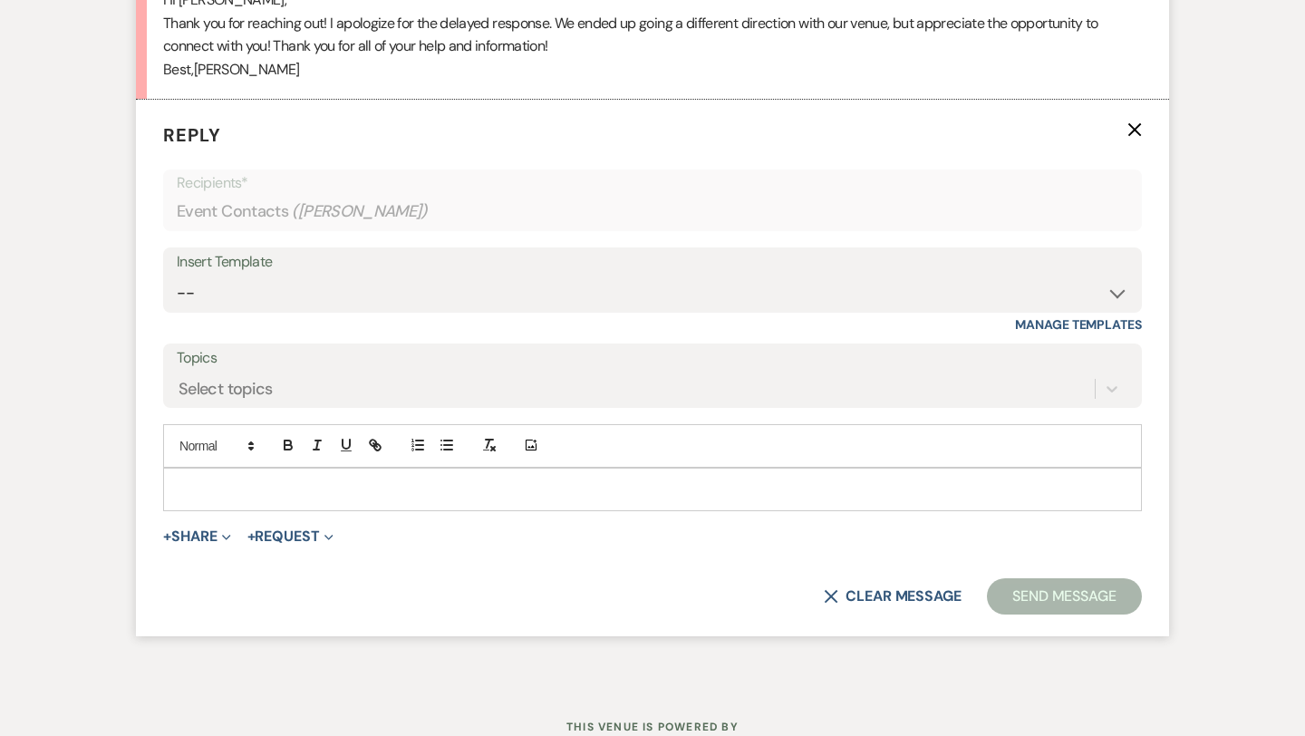
click at [225, 491] on p at bounding box center [653, 489] width 950 height 20
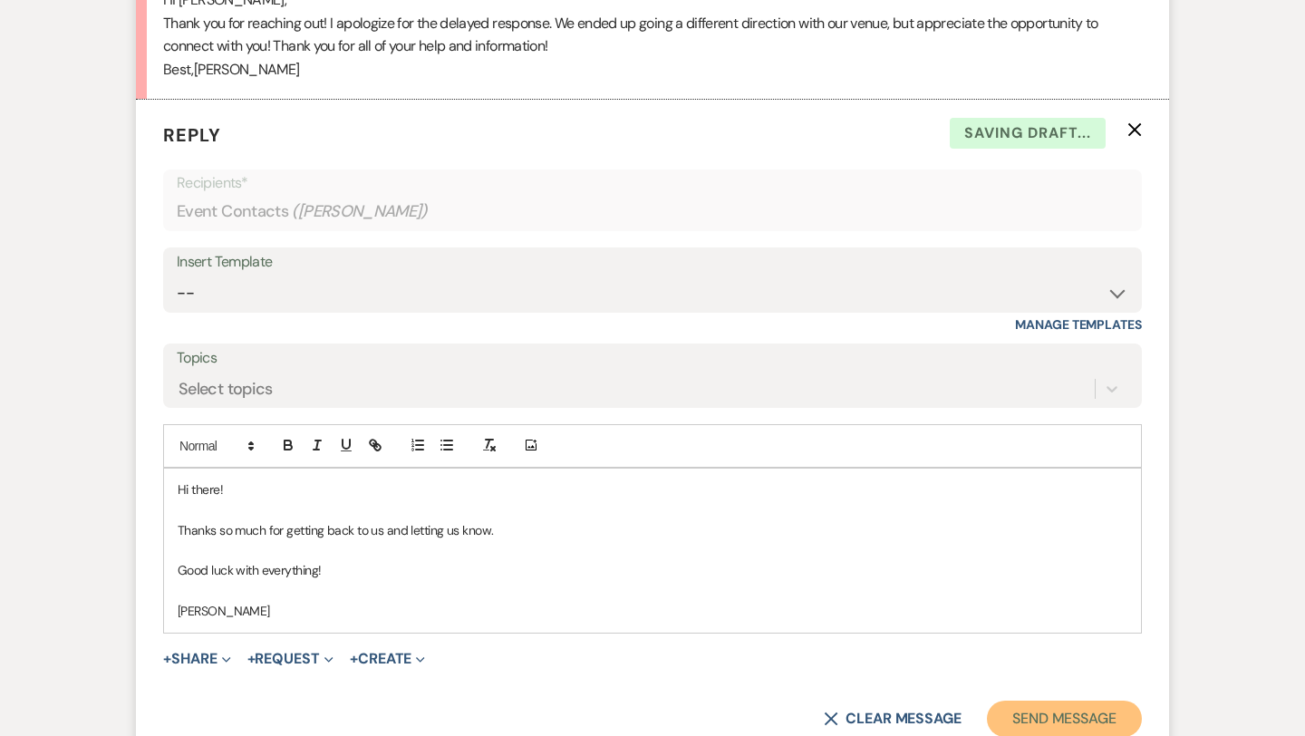
click at [1058, 724] on button "Send Message" at bounding box center [1064, 718] width 155 height 36
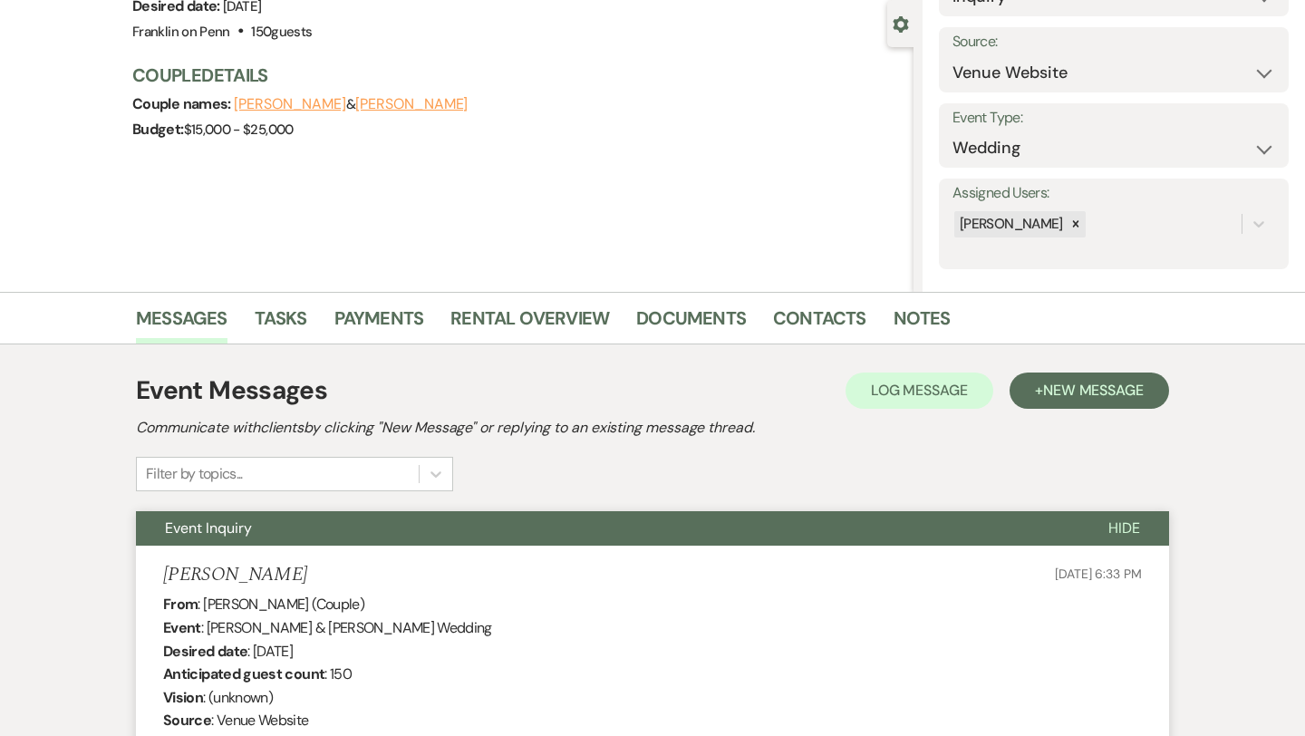
scroll to position [0, 0]
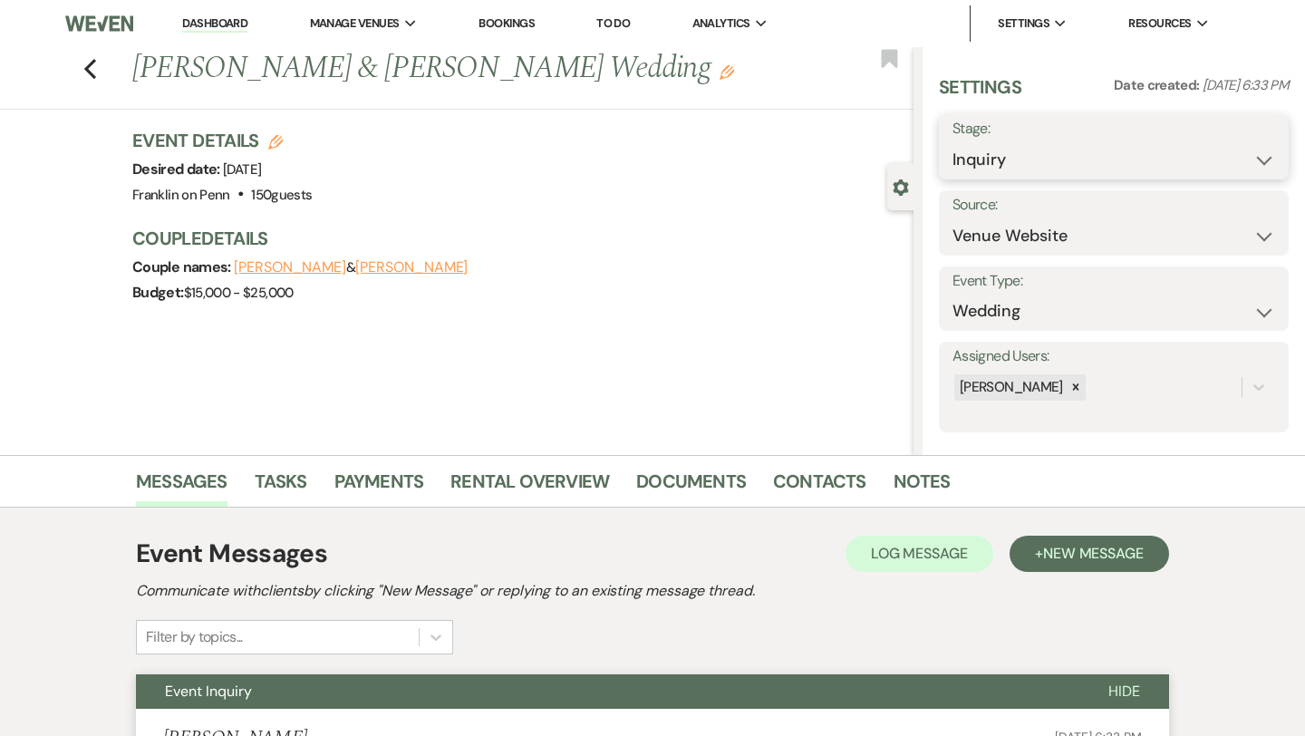
click at [1021, 160] on select "Inquiry Follow Up Tour Requested Tour Confirmed Toured Proposal Sent Booked Lost" at bounding box center [1113, 159] width 323 height 35
select select "8"
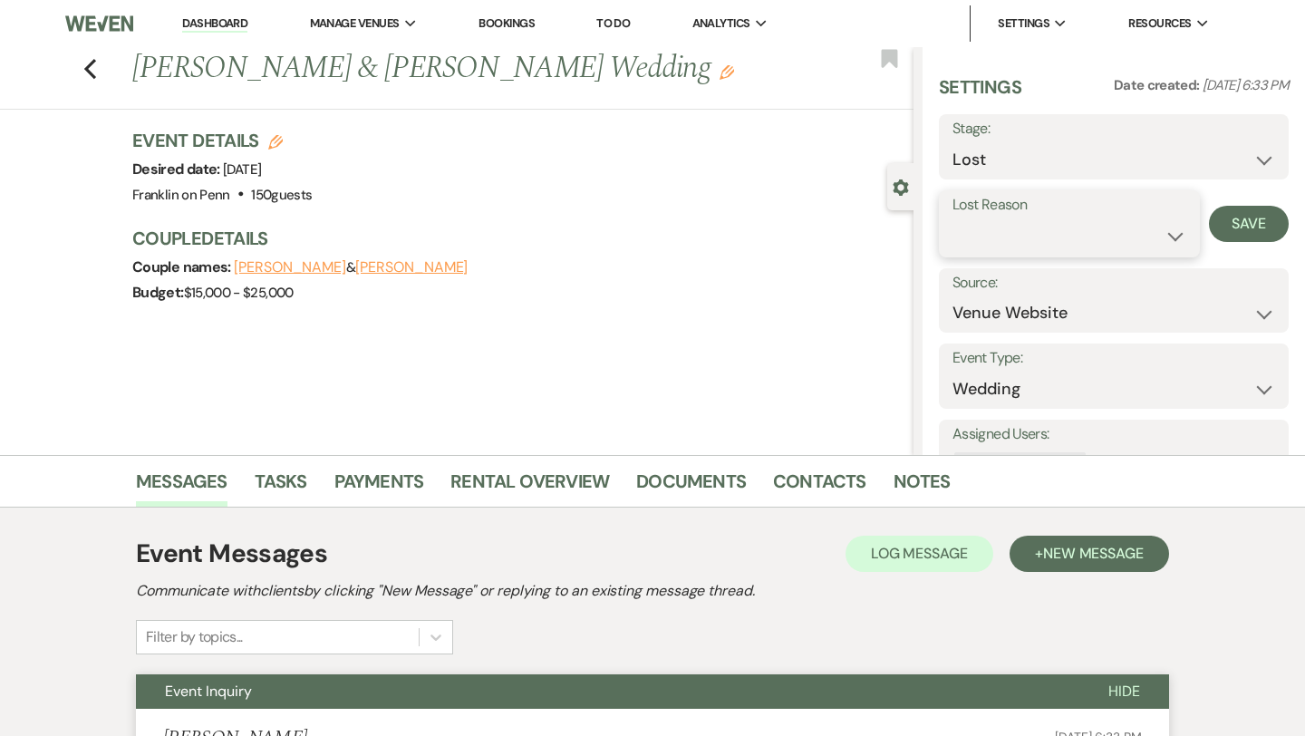
click at [1001, 246] on select "Booked Elsewhere Budget Date Unavailable No Response Not a Good Match Capacity …" at bounding box center [1069, 235] width 234 height 35
select select "6"
click at [1247, 227] on button "Save" at bounding box center [1249, 224] width 80 height 36
click at [96, 74] on icon "Previous" at bounding box center [90, 69] width 14 height 22
select select "8"
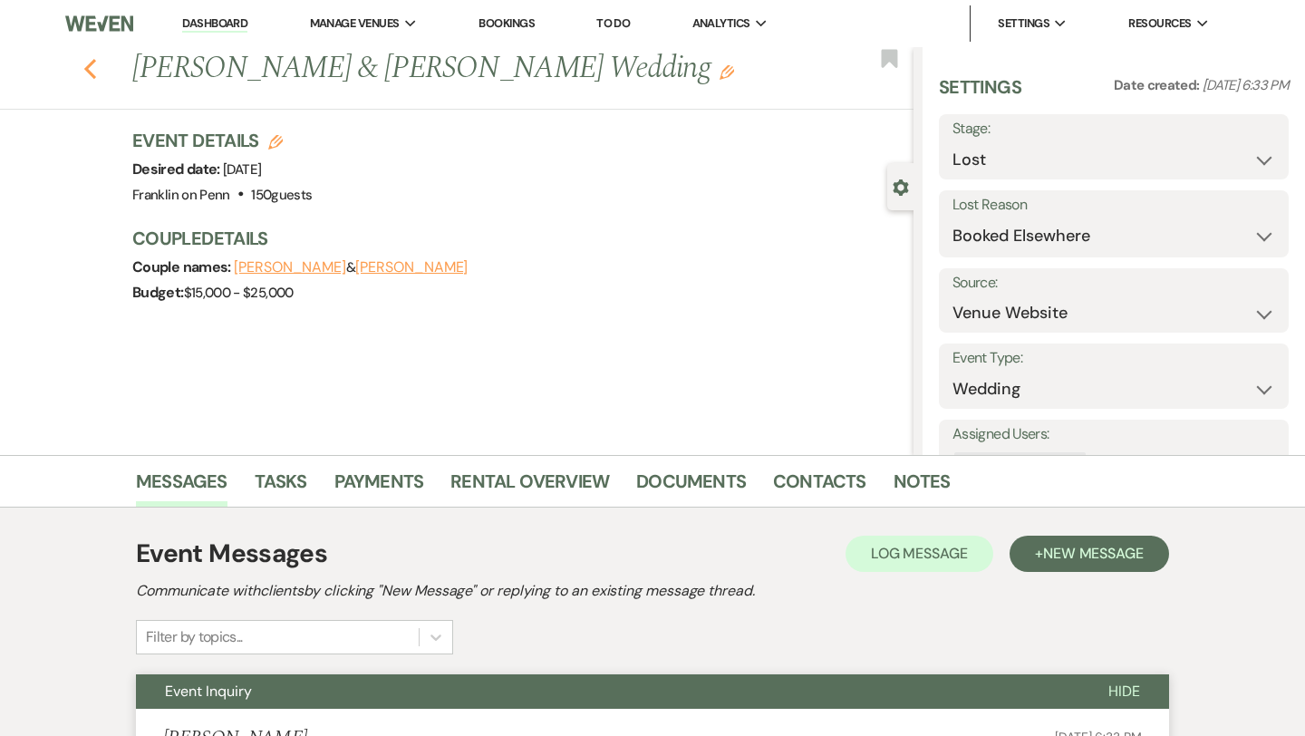
select select "6"
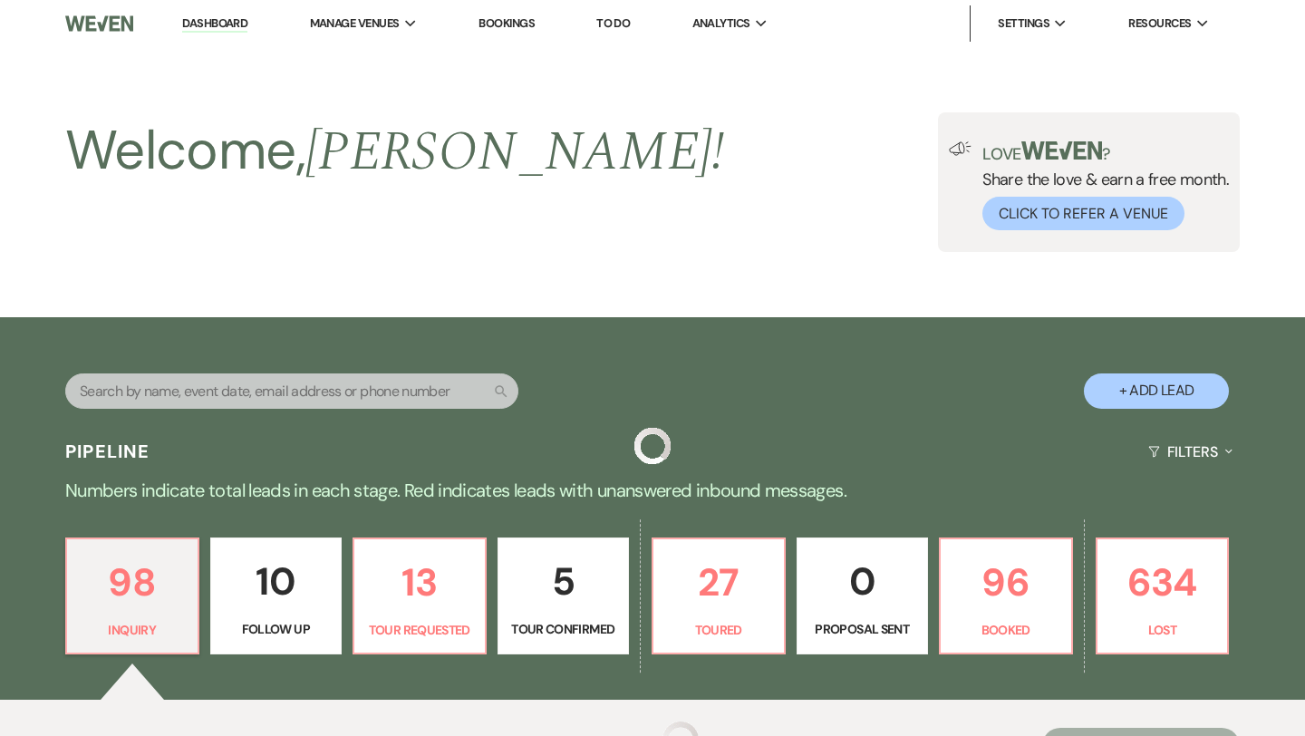
scroll to position [566, 0]
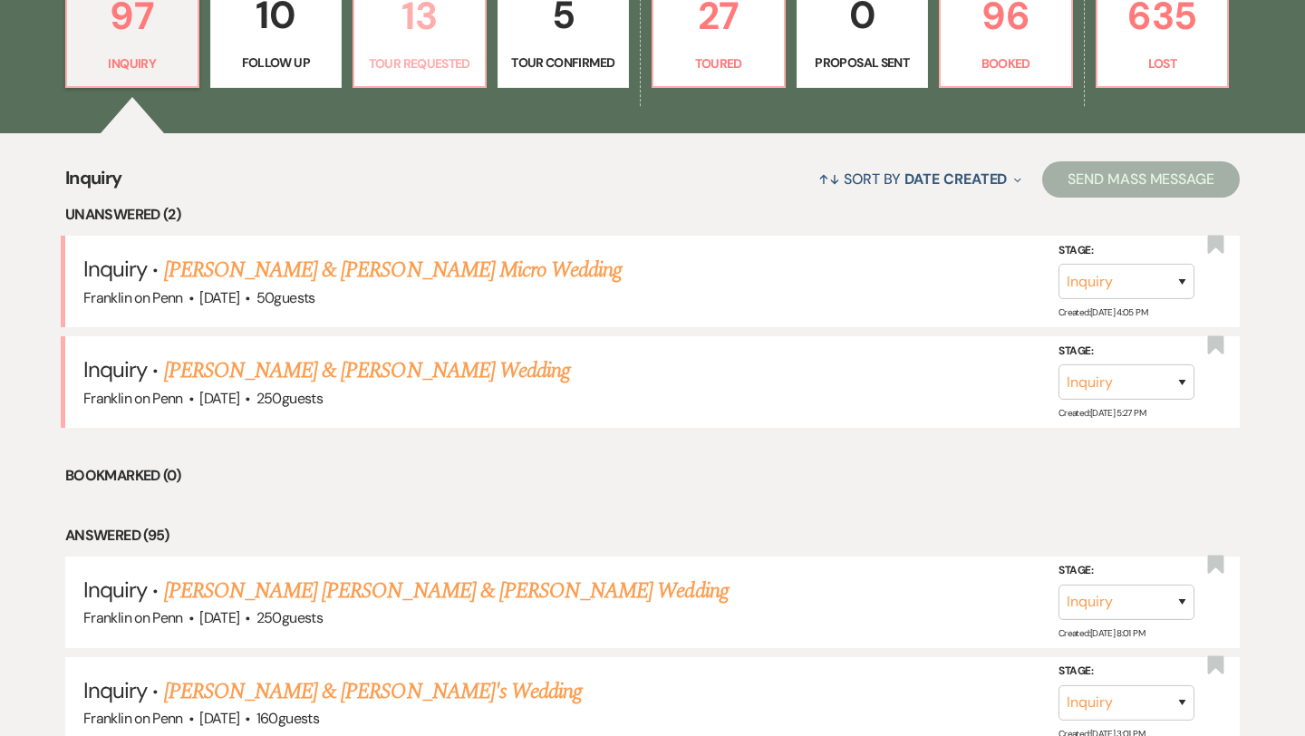
click at [419, 33] on p "13" at bounding box center [419, 16] width 109 height 61
select select "2"
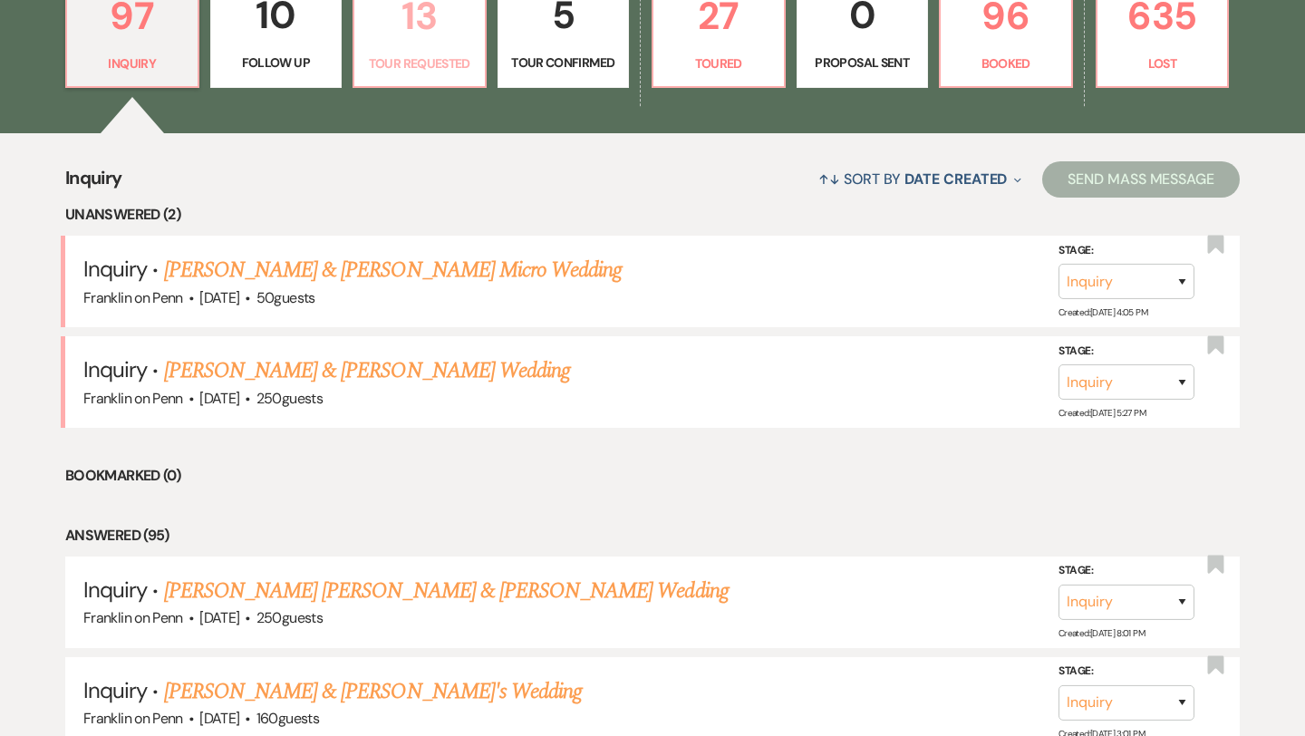
select select "2"
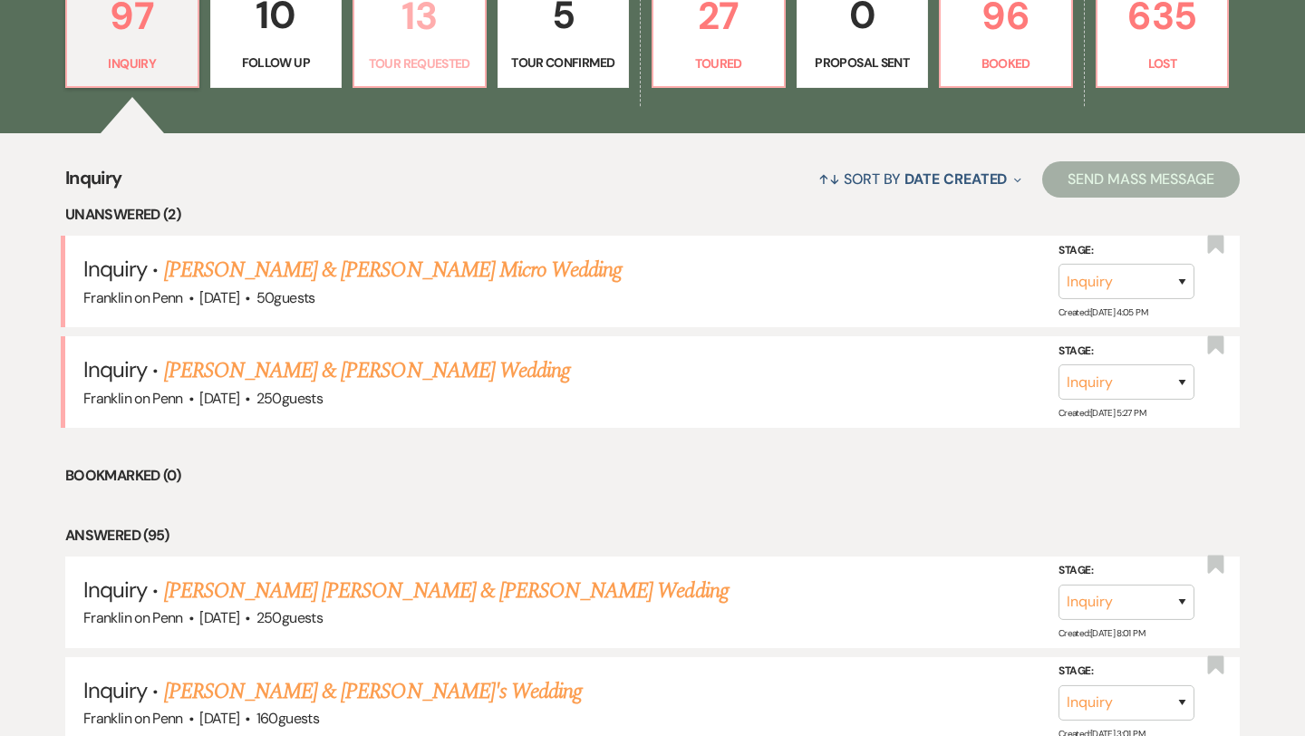
select select "2"
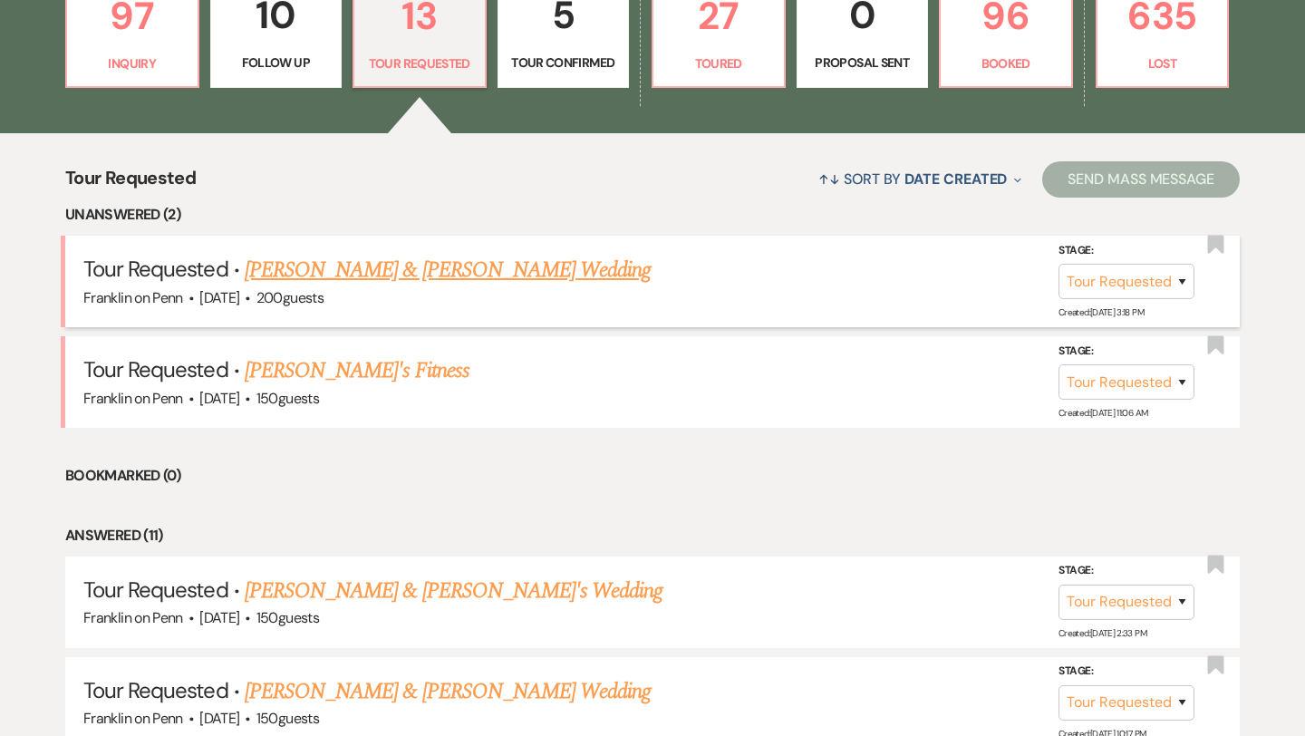
click at [419, 272] on link "[PERSON_NAME] & [PERSON_NAME] Wedding" at bounding box center [448, 270] width 406 height 33
select select "2"
select select "1"
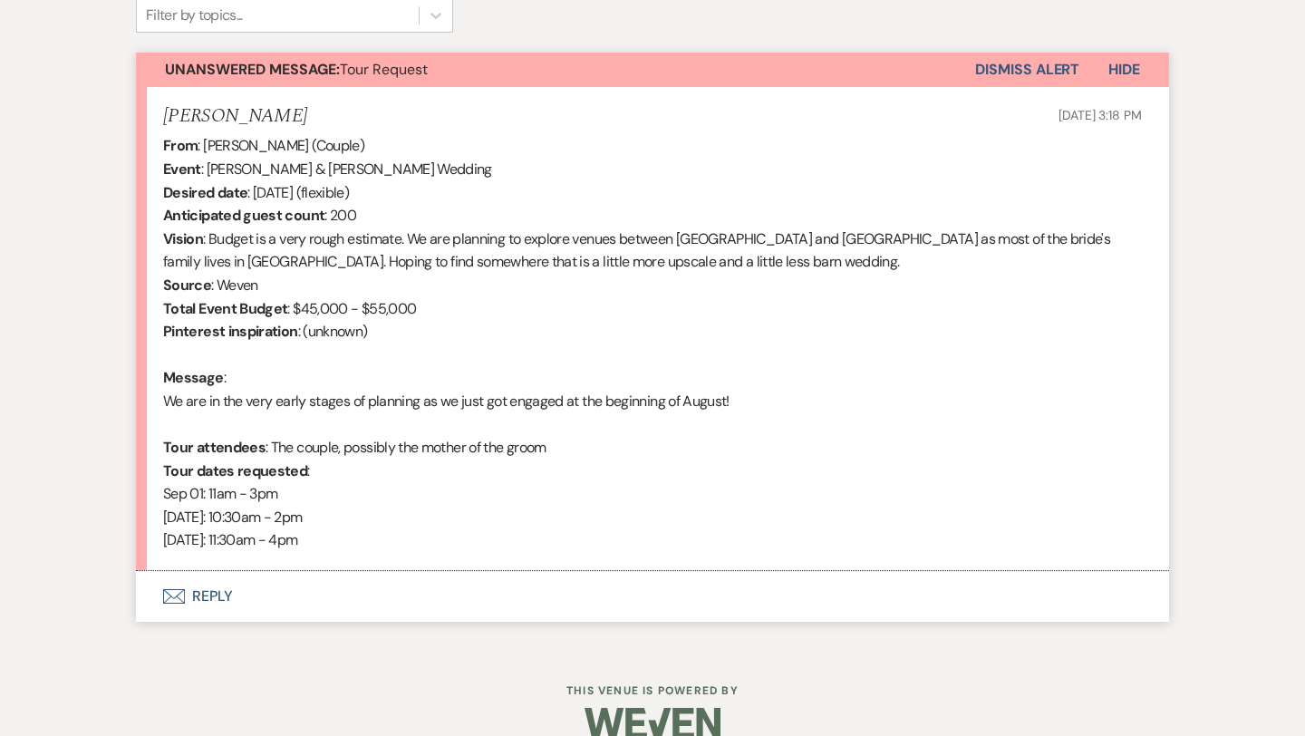
scroll to position [623, 0]
click at [223, 598] on button "Envelope Reply" at bounding box center [652, 595] width 1033 height 51
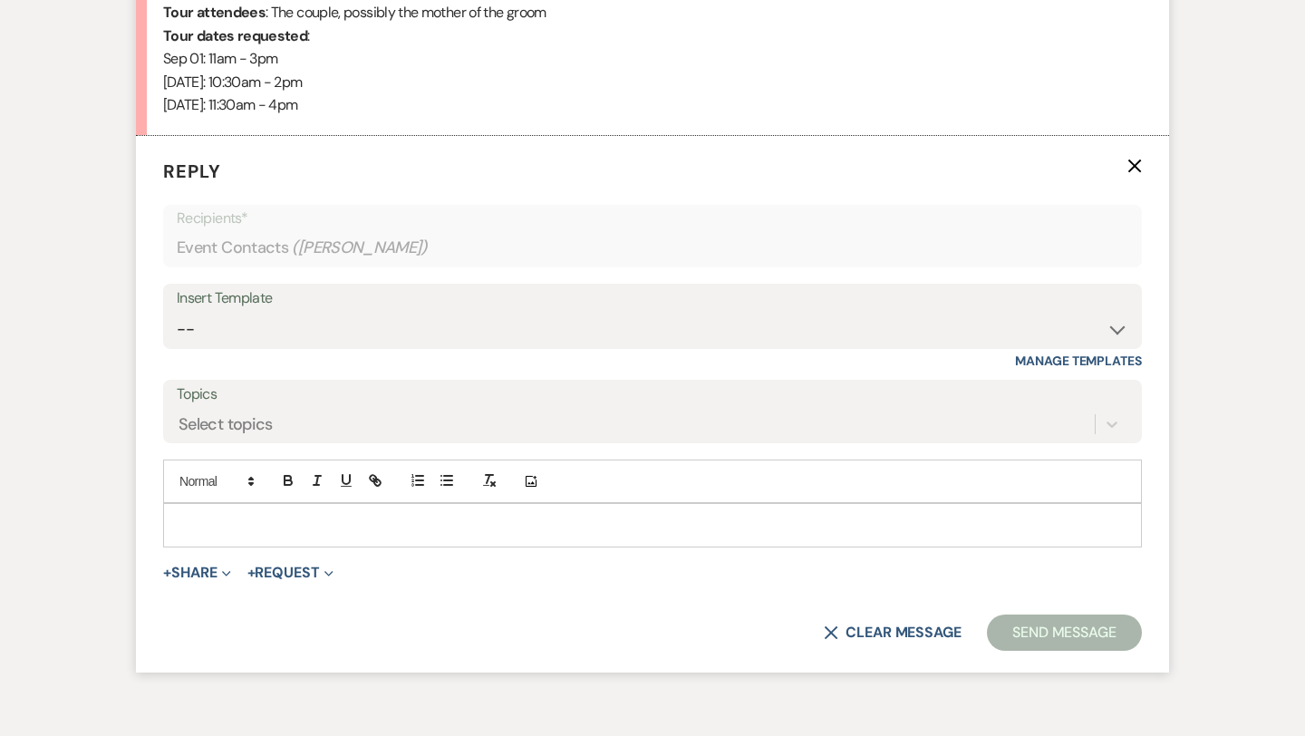
scroll to position [1093, 0]
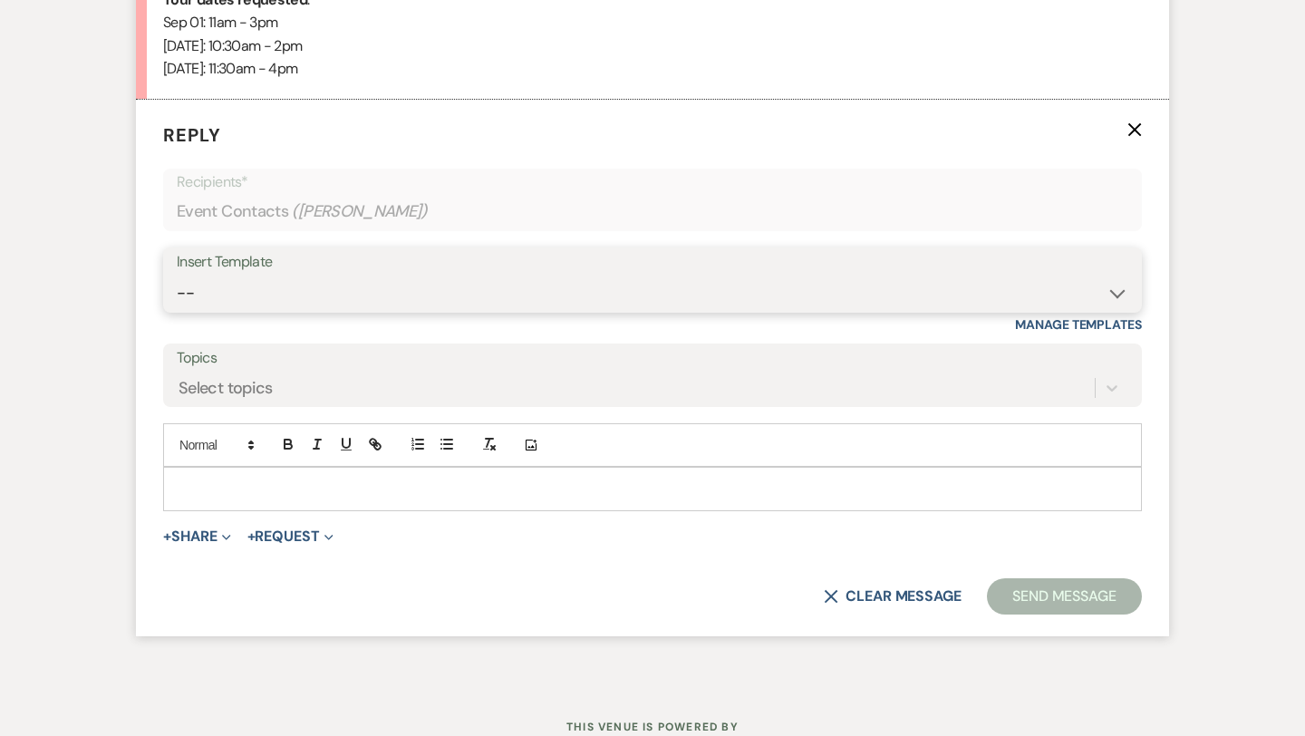
click at [276, 289] on select "-- Weven Planning Portal Introduction (Booked Events) Initial Inquiry Response …" at bounding box center [652, 292] width 951 height 35
select select "5894"
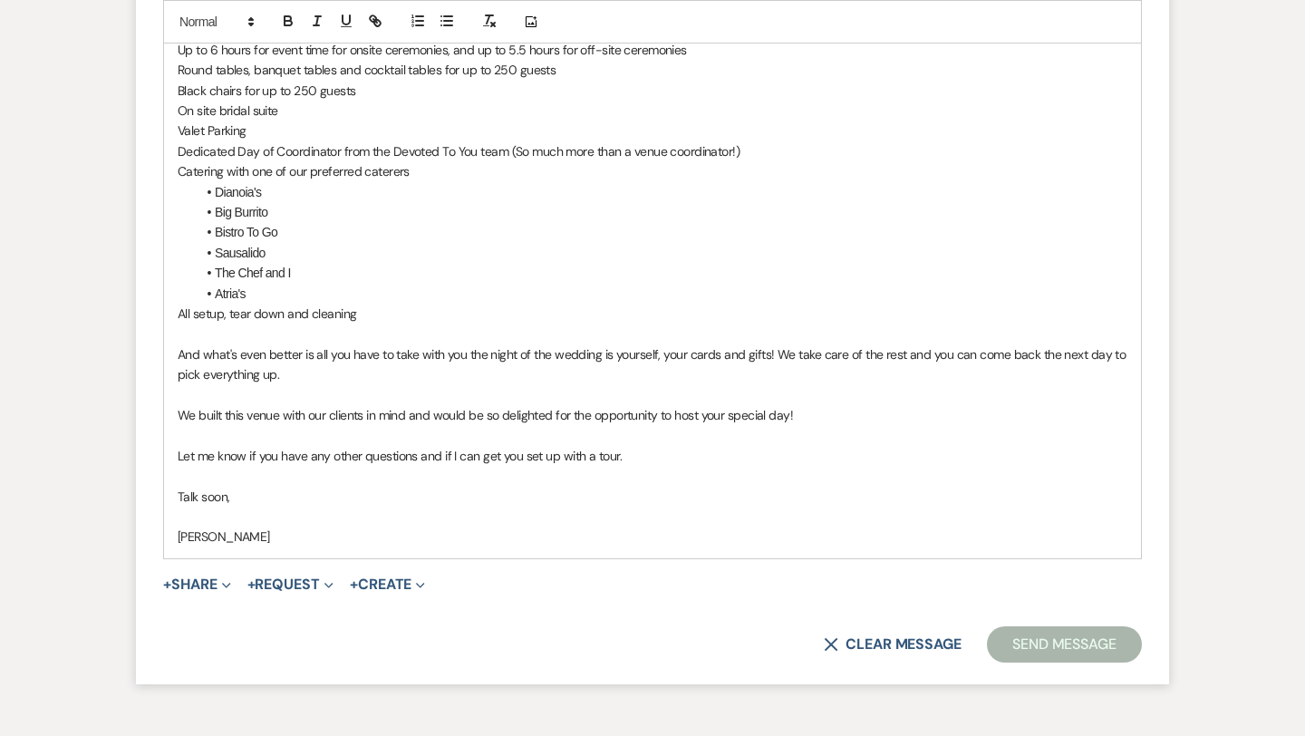
scroll to position [1817, 0]
drag, startPoint x: 642, startPoint y: 457, endPoint x: 174, endPoint y: 450, distance: 468.5
click at [174, 450] on div "Hi [PERSON_NAME] & [PERSON_NAME]! First of all, we are so glad you're here! Get…" at bounding box center [652, 150] width 977 height 813
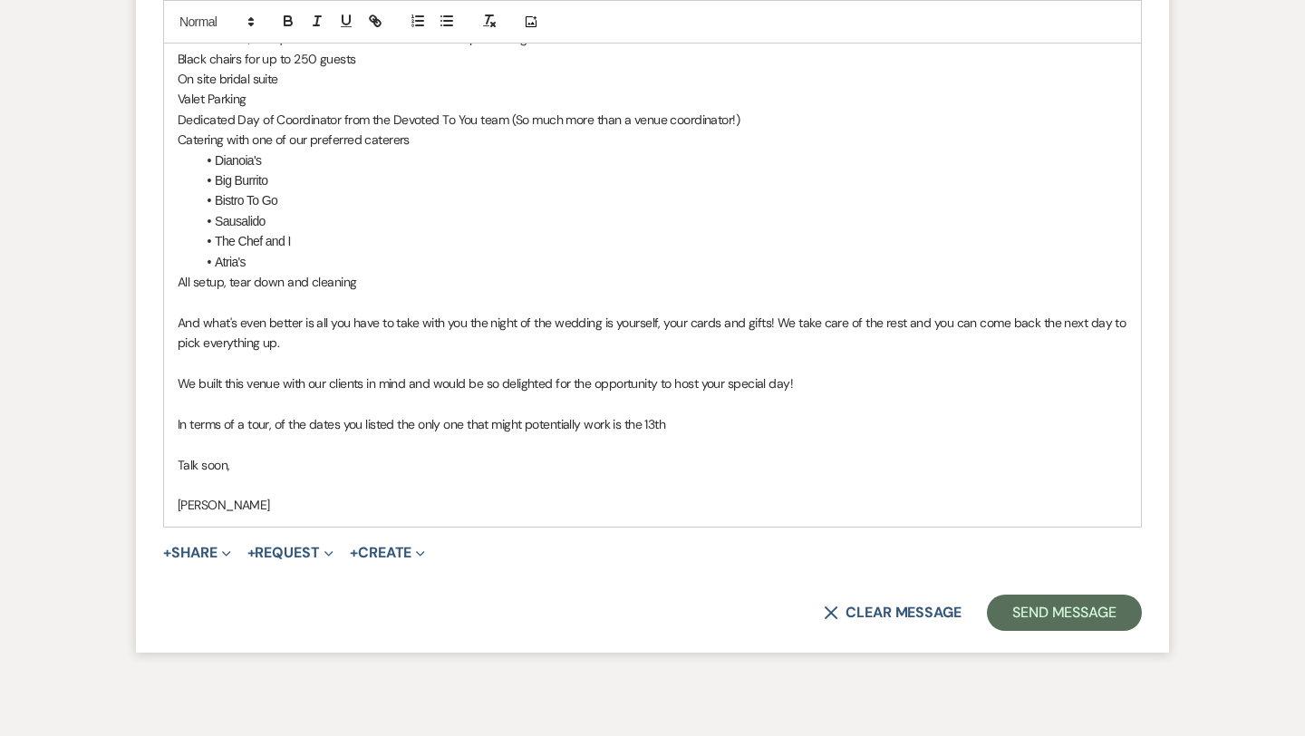
scroll to position [1849, 0]
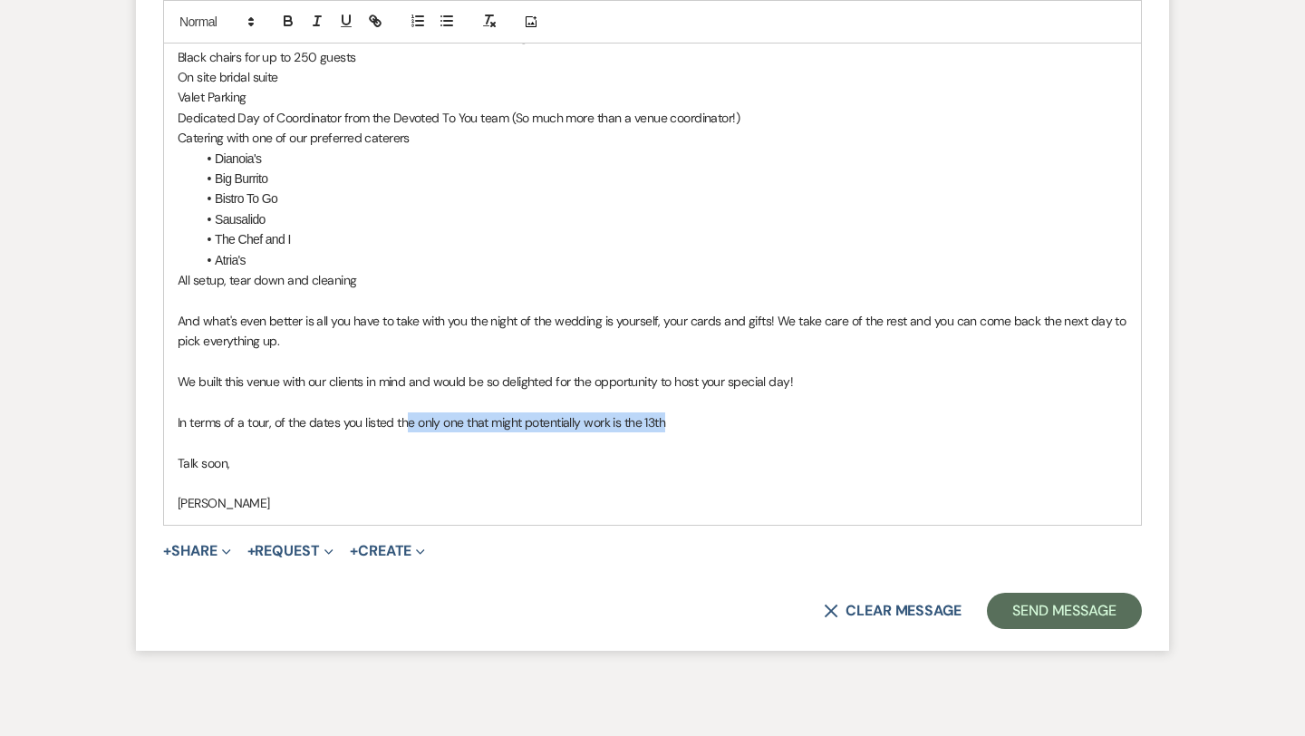
drag, startPoint x: 680, startPoint y: 421, endPoint x: 405, endPoint y: 423, distance: 274.6
click at [405, 423] on p "In terms of a tour, of the dates you listed the only one that might potentially…" at bounding box center [653, 422] width 950 height 20
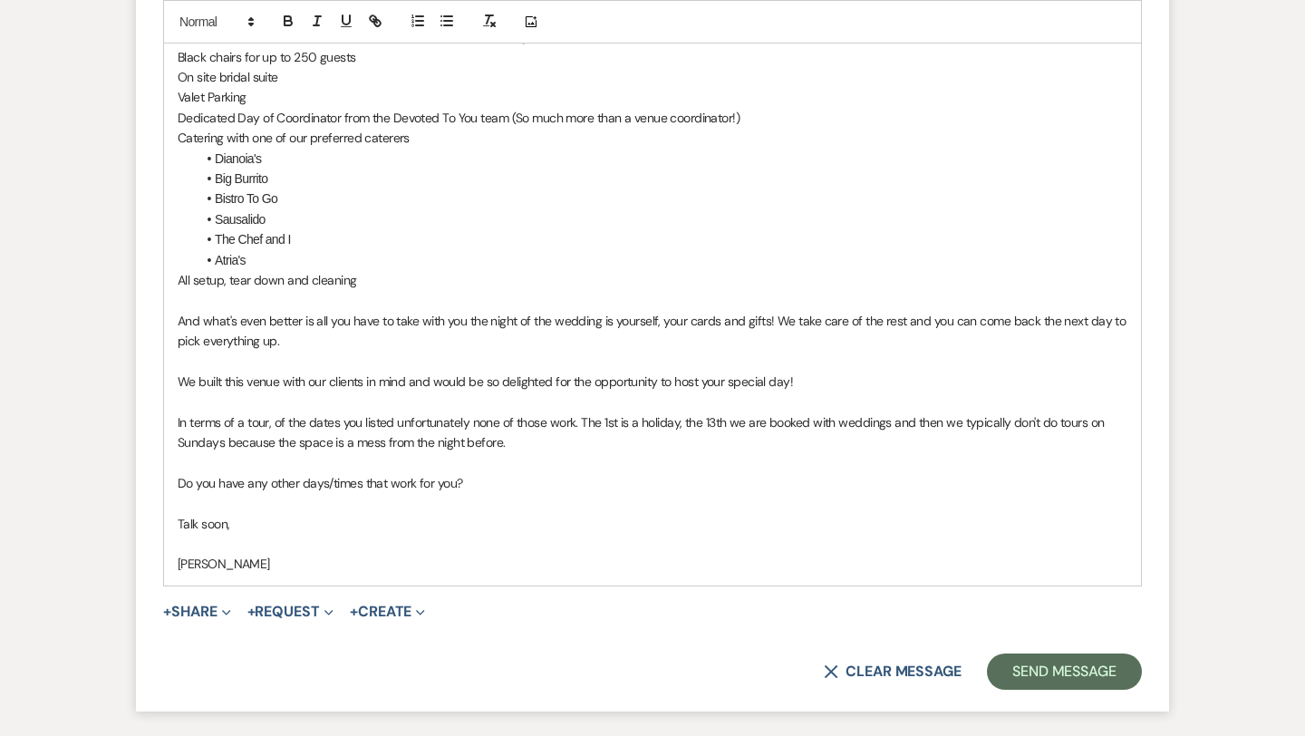
scroll to position [1915, 0]
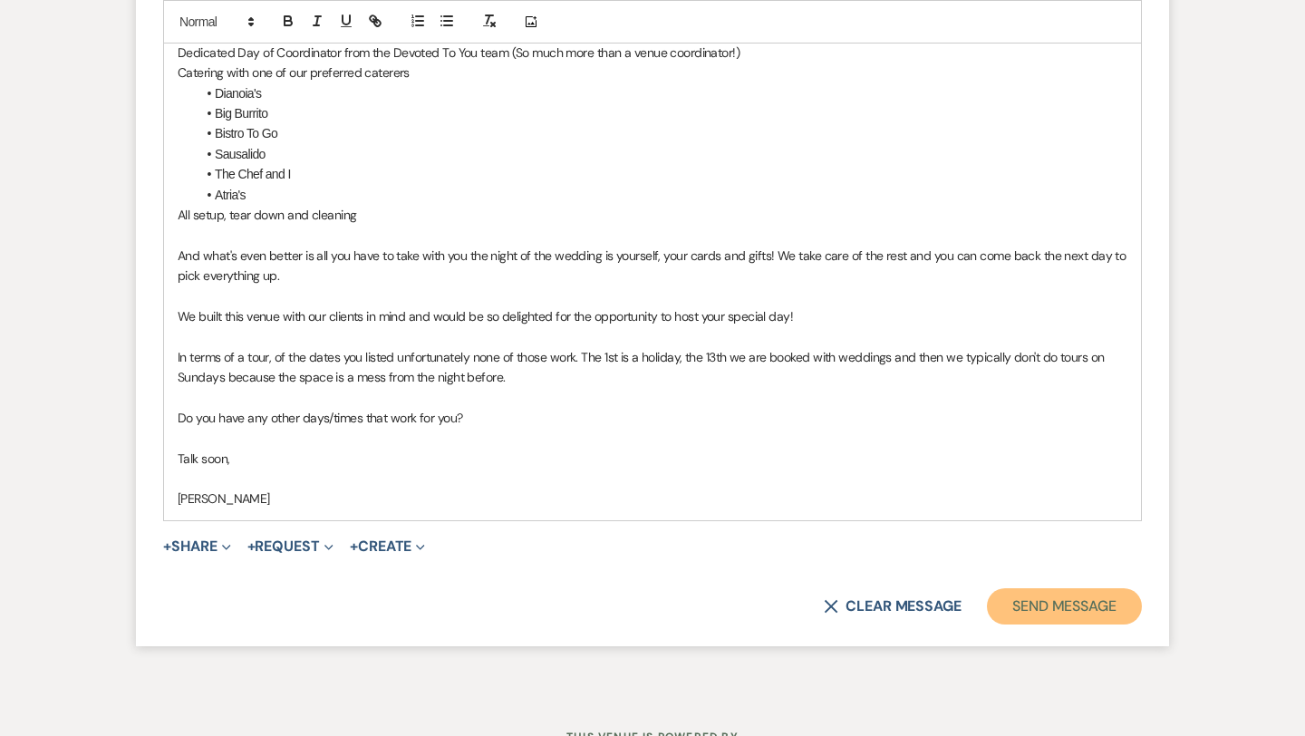
click at [1076, 604] on button "Send Message" at bounding box center [1064, 606] width 155 height 36
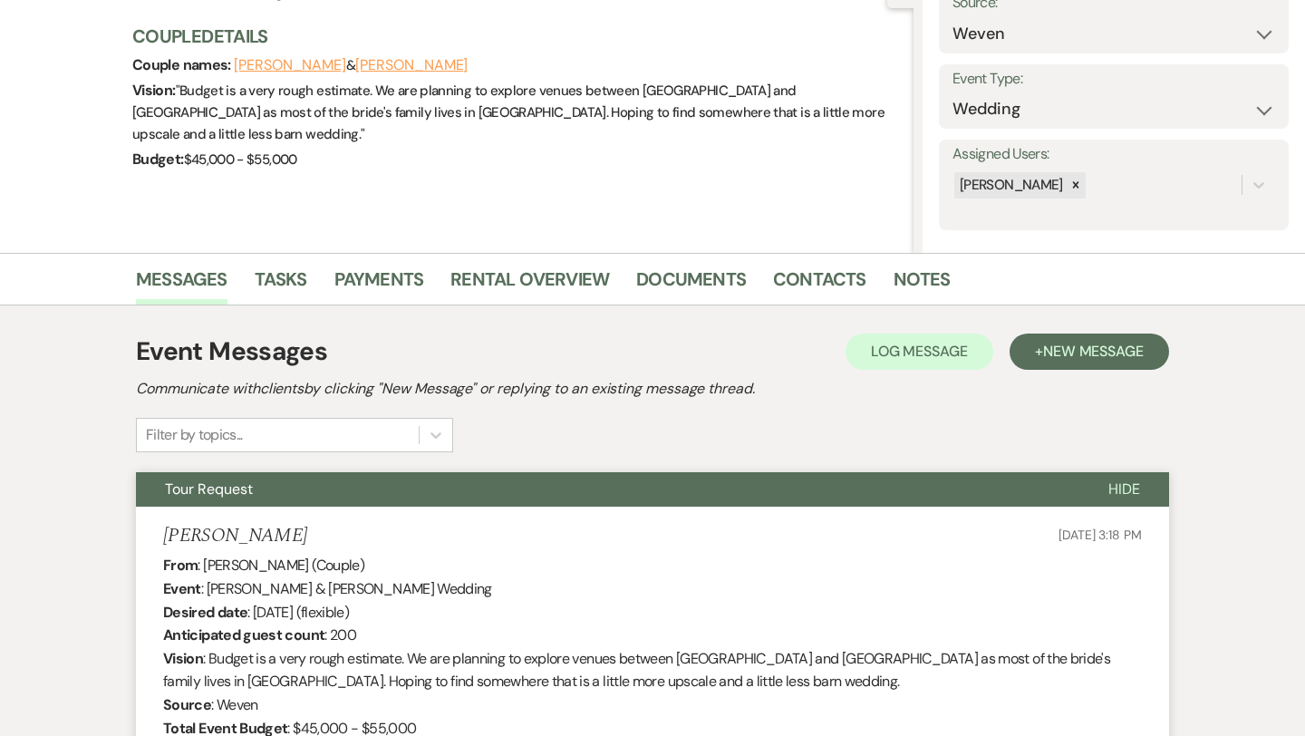
scroll to position [0, 0]
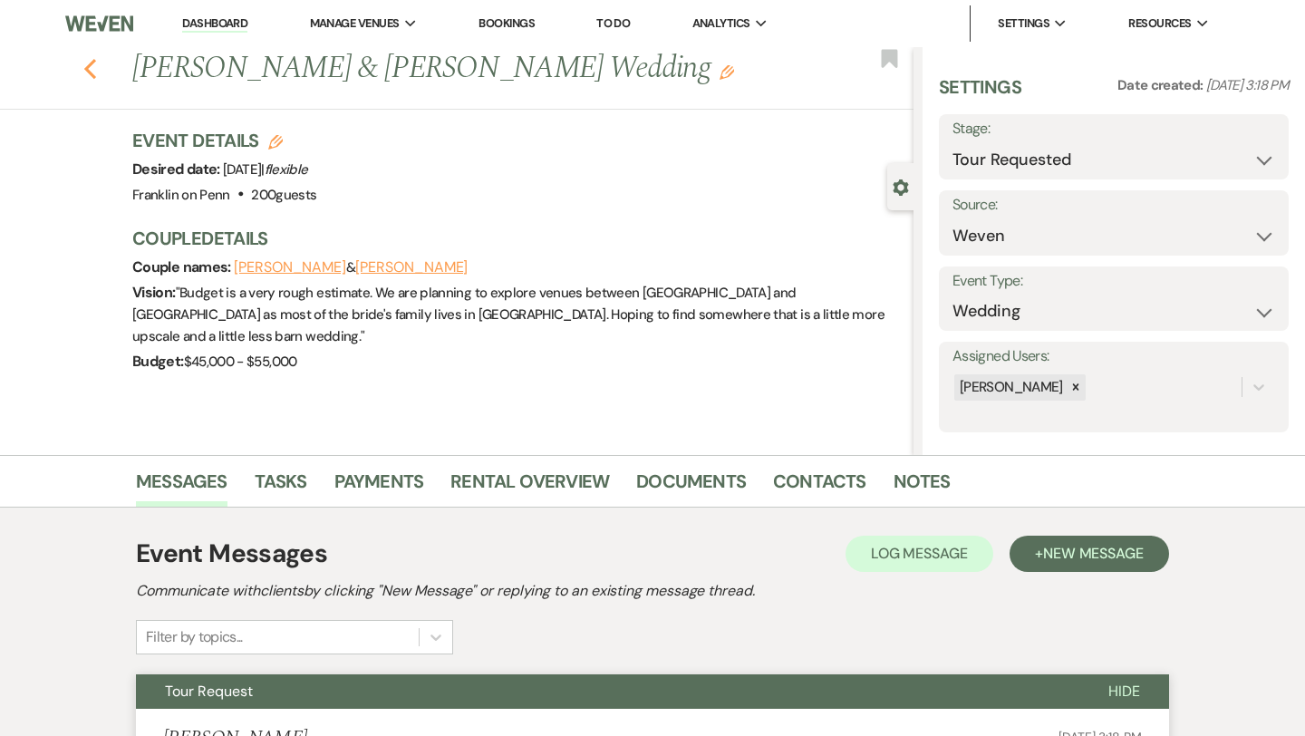
click at [88, 63] on icon "Previous" at bounding box center [90, 69] width 14 height 22
select select "2"
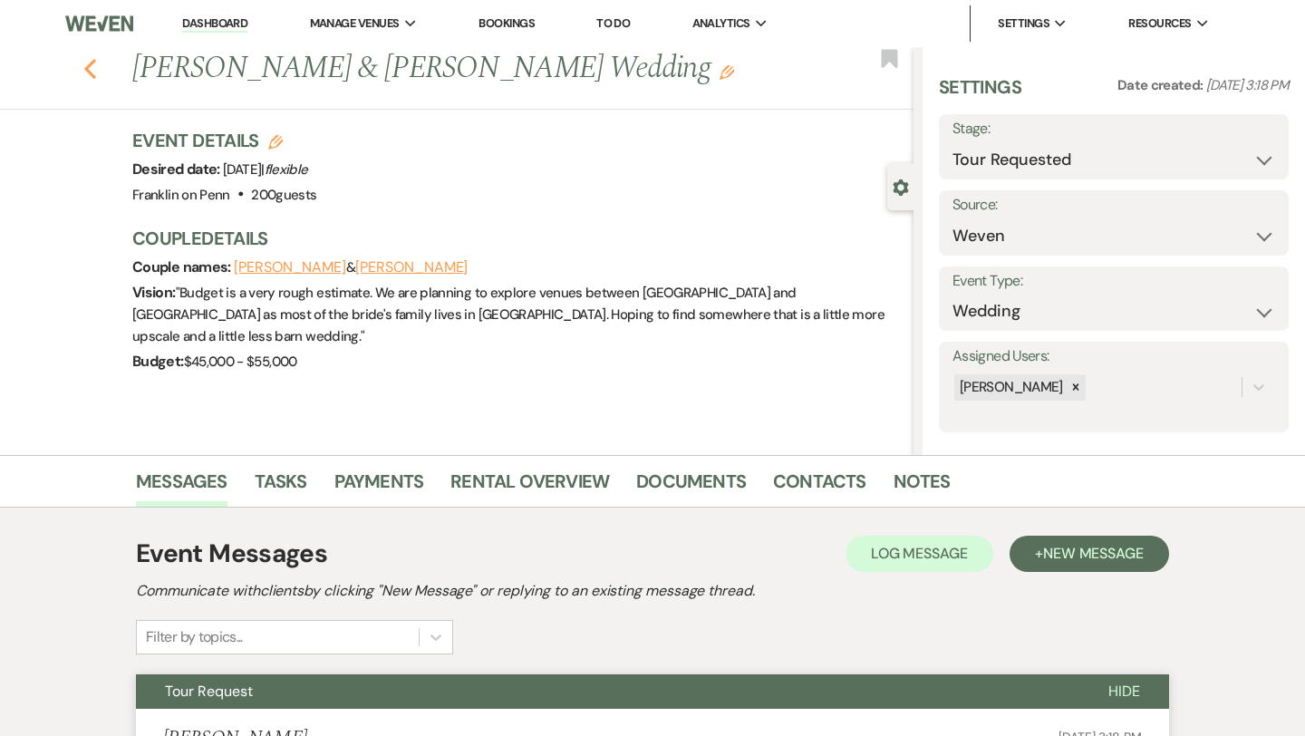
select select "2"
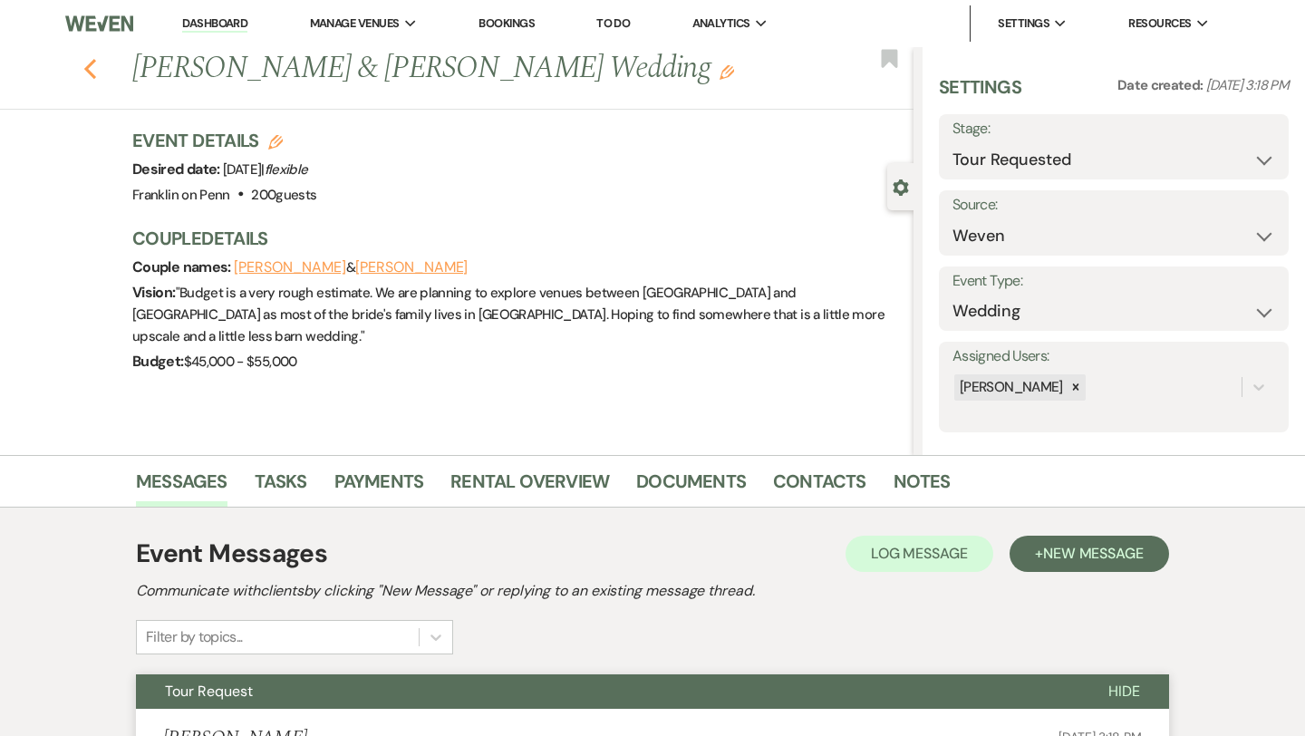
select select "2"
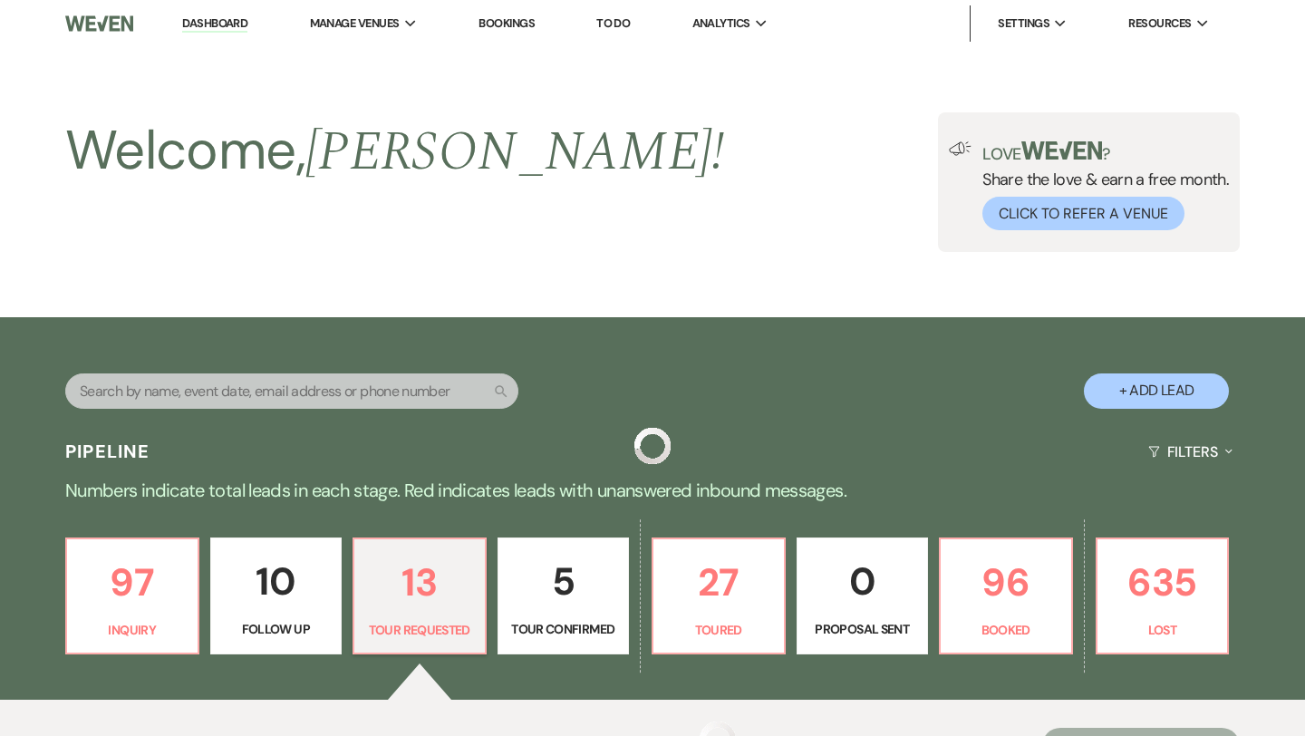
scroll to position [566, 0]
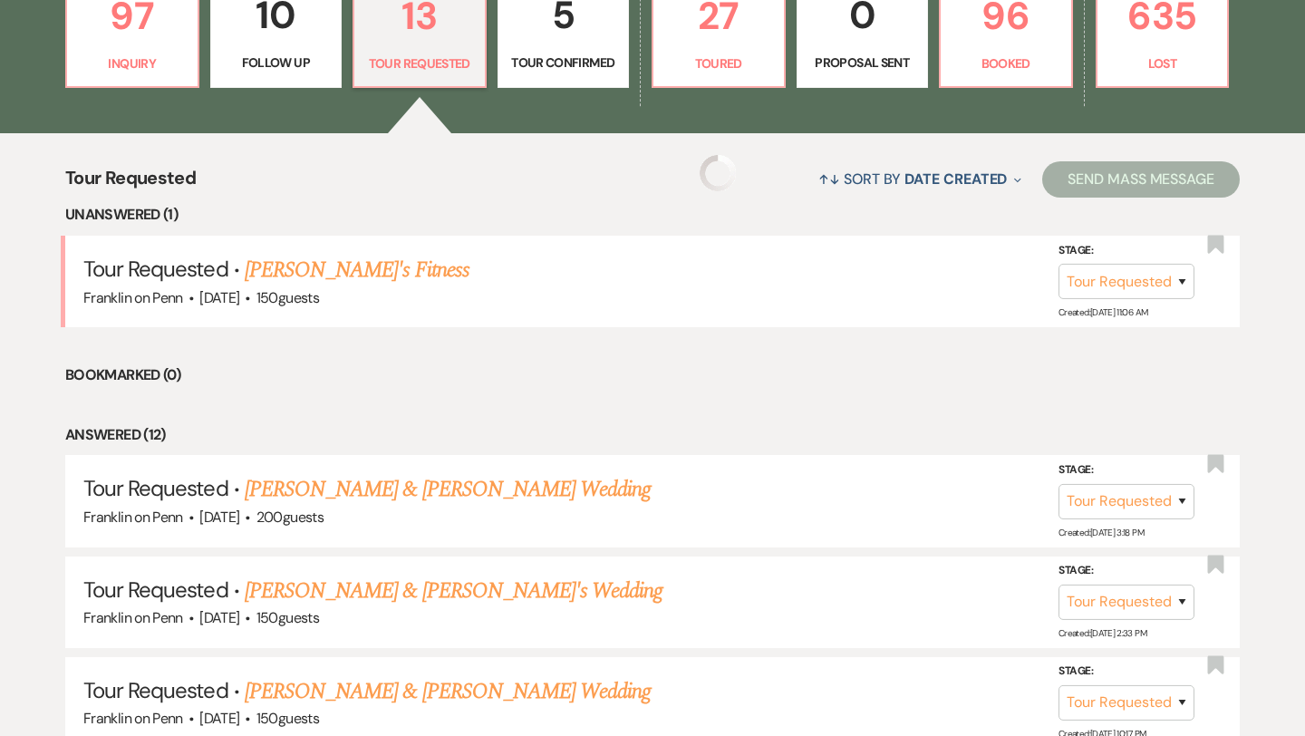
select select "2"
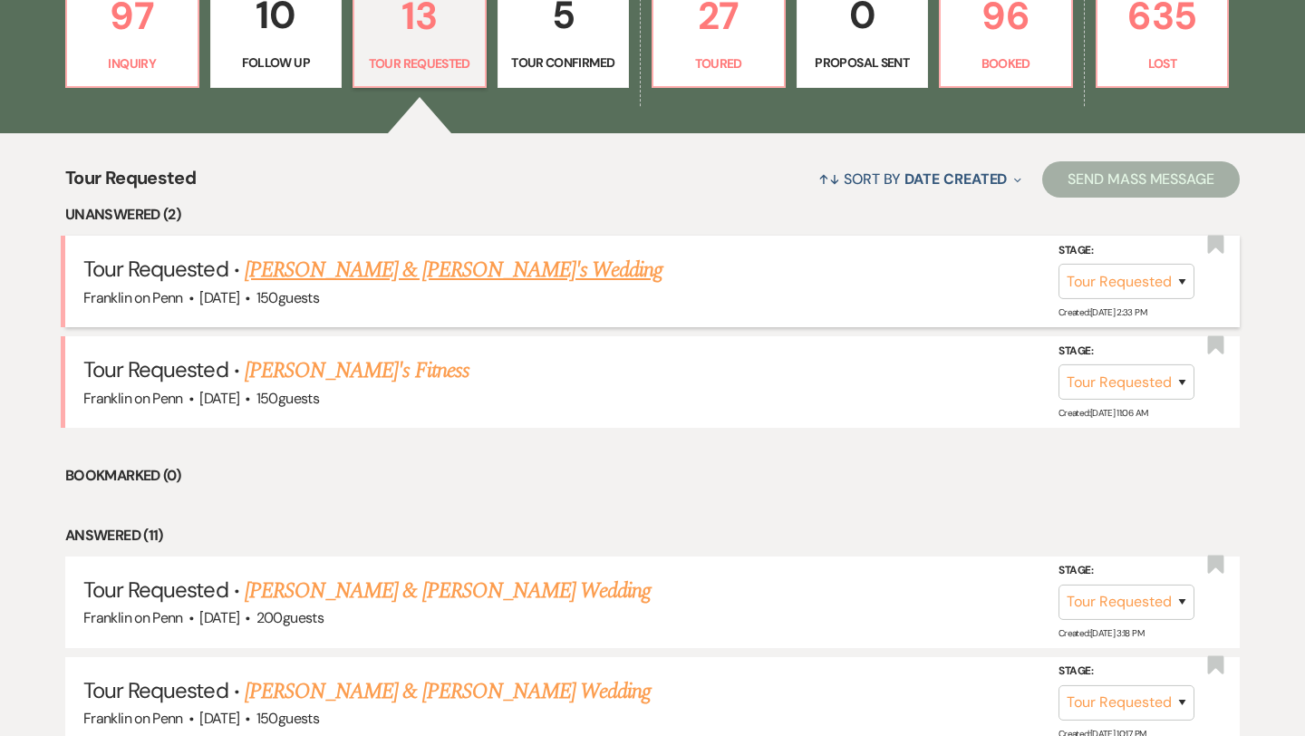
click at [411, 274] on link "[PERSON_NAME] & [PERSON_NAME]'s Wedding" at bounding box center [454, 270] width 419 height 33
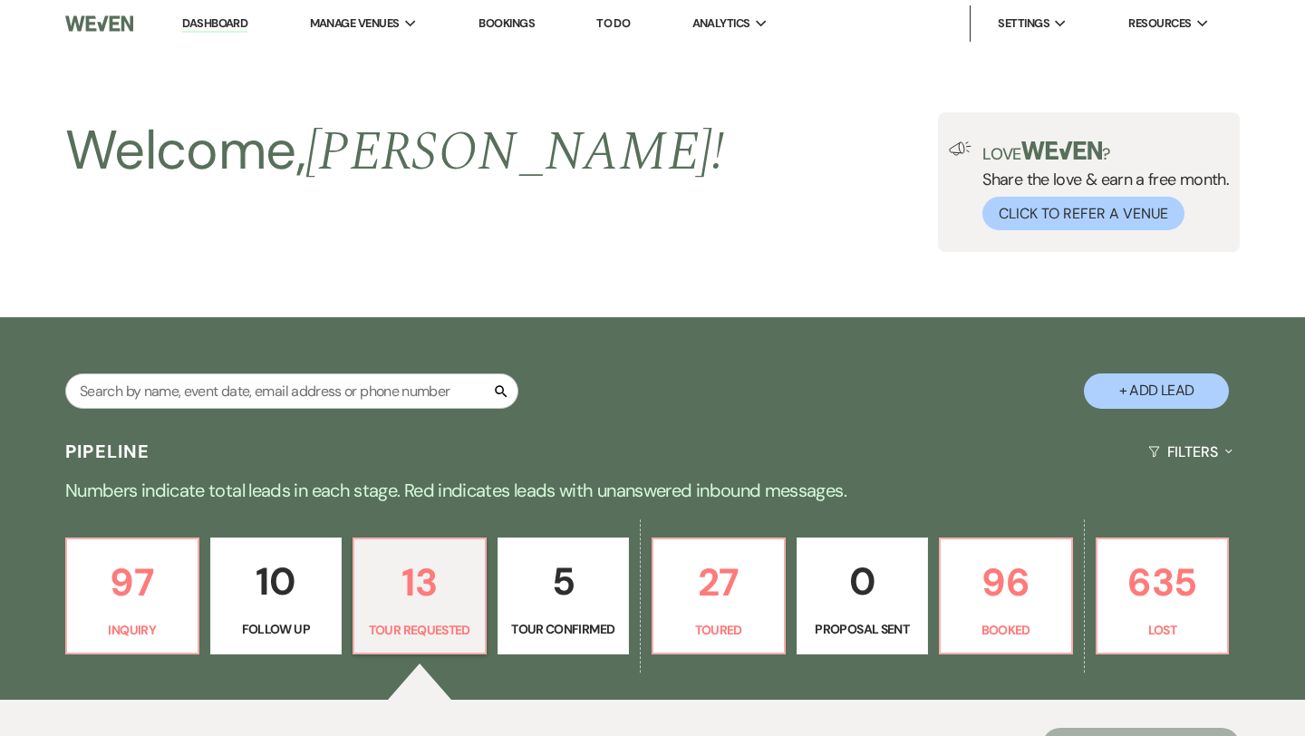
select select "2"
select select "5"
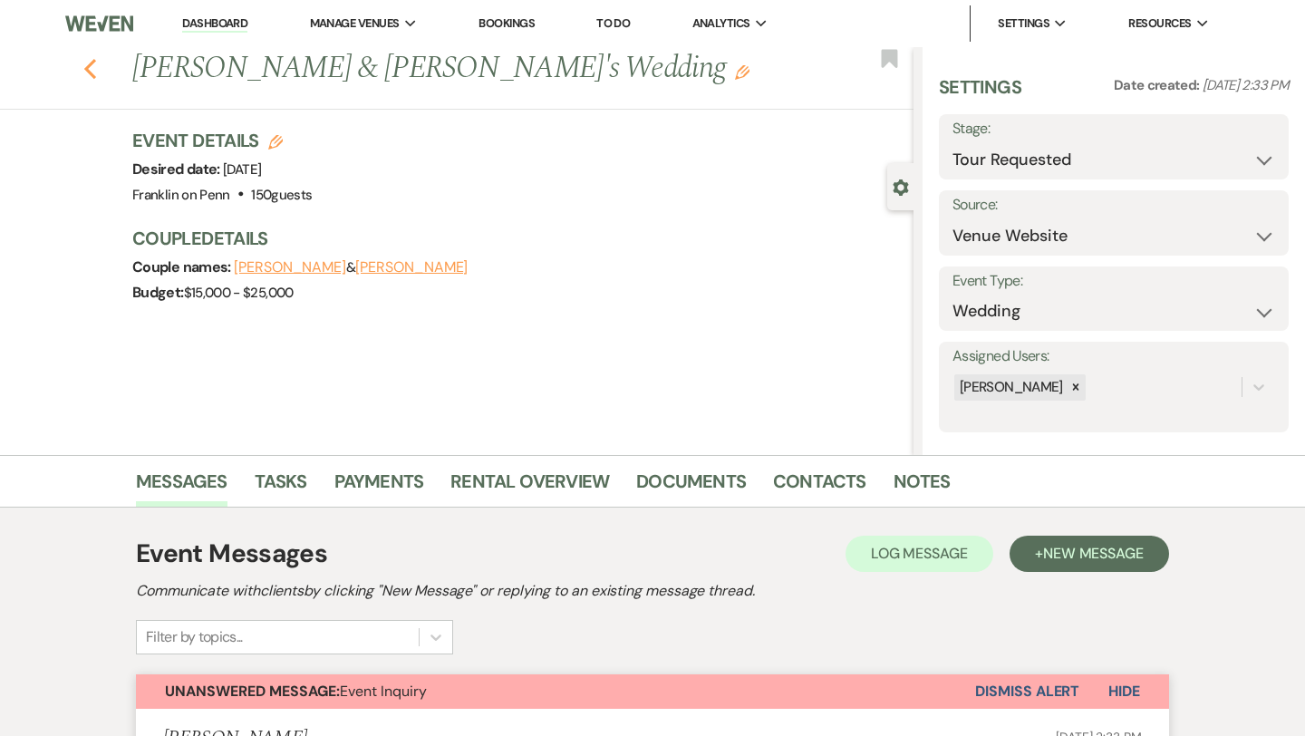
click at [88, 66] on use "button" at bounding box center [90, 69] width 12 height 20
select select "2"
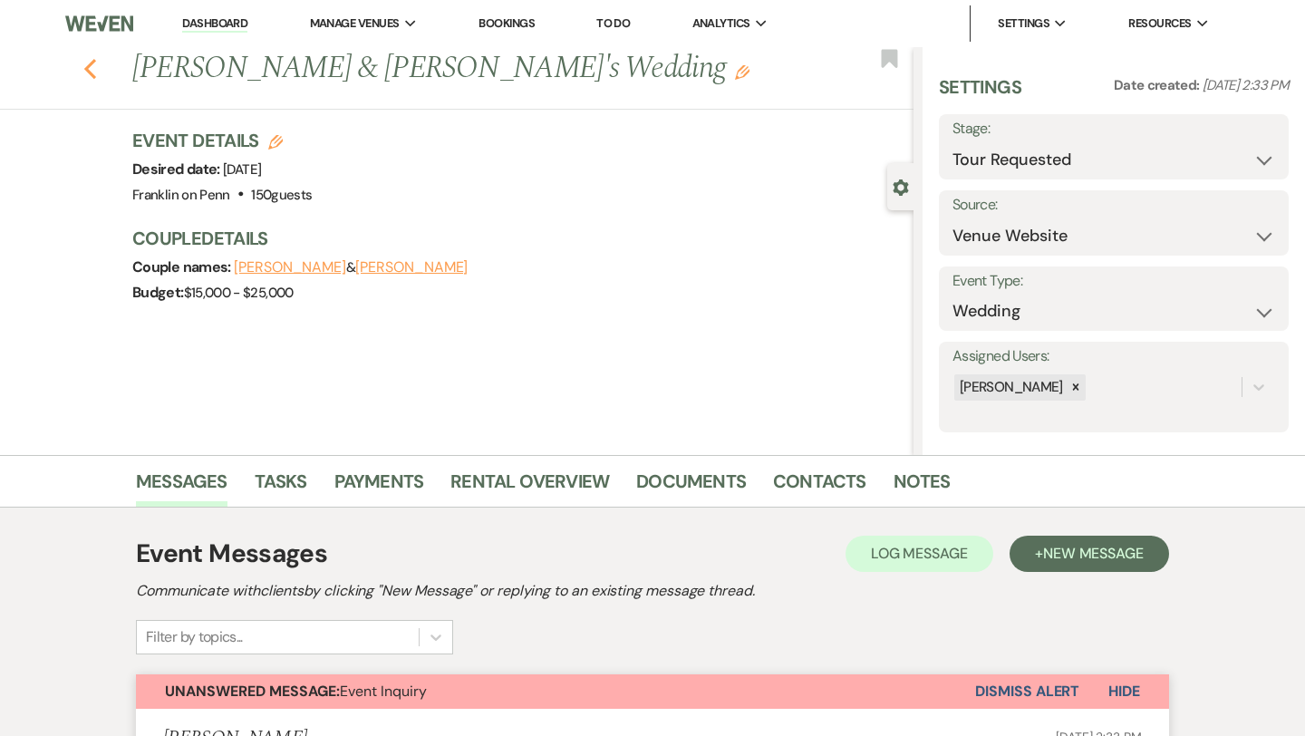
select select "2"
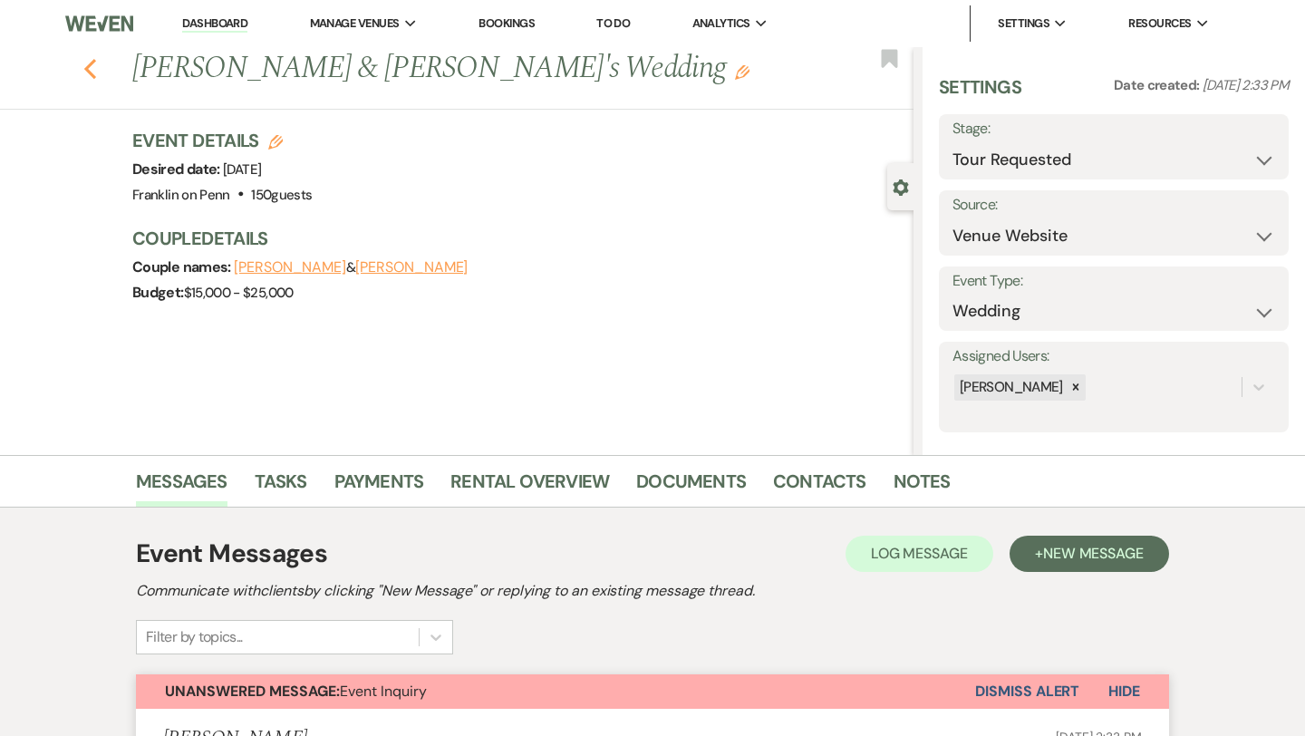
select select "2"
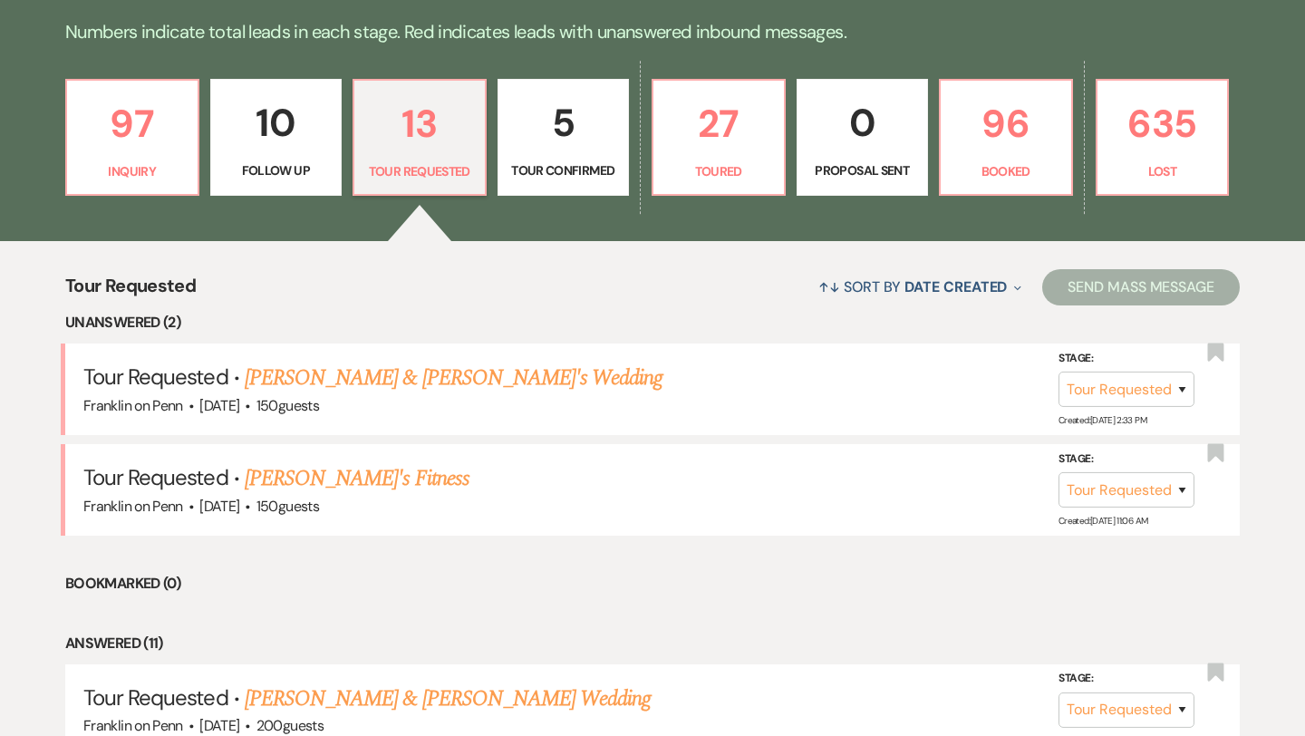
scroll to position [459, 0]
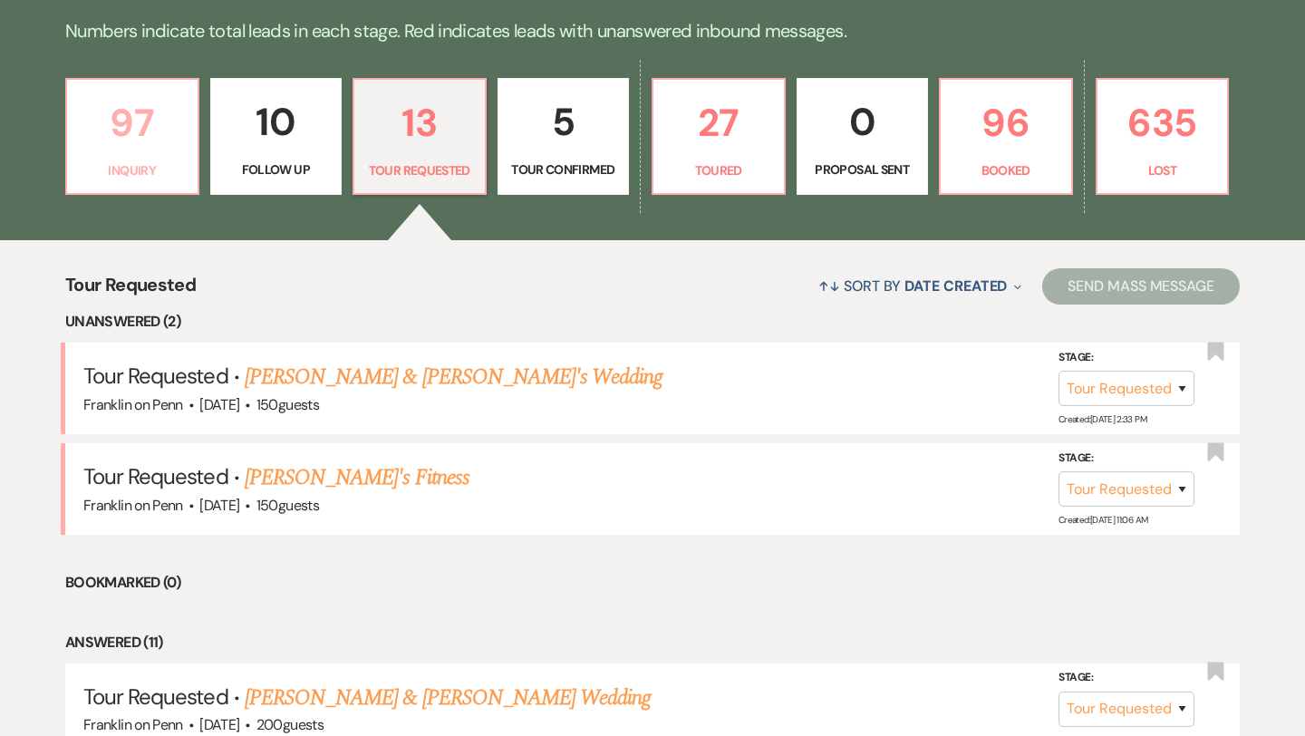
click at [141, 119] on p "97" at bounding box center [132, 122] width 109 height 61
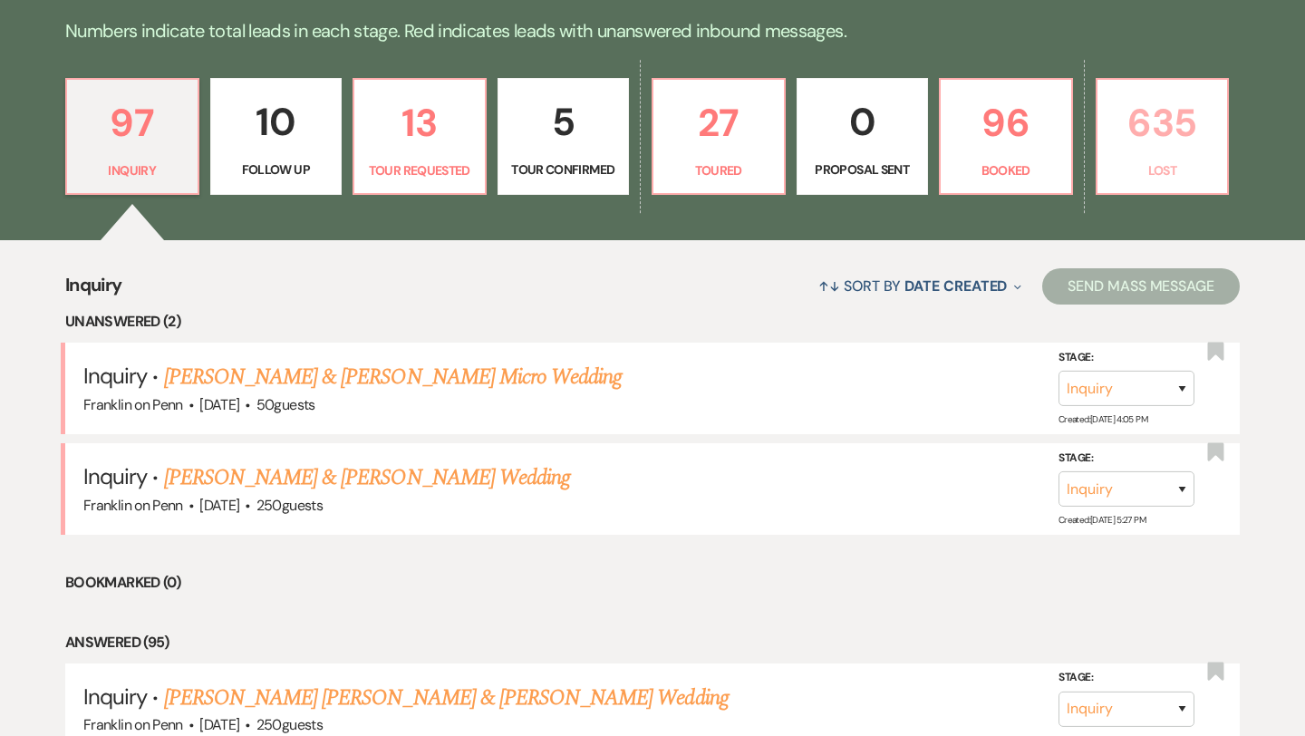
click at [1157, 111] on p "635" at bounding box center [1162, 122] width 109 height 61
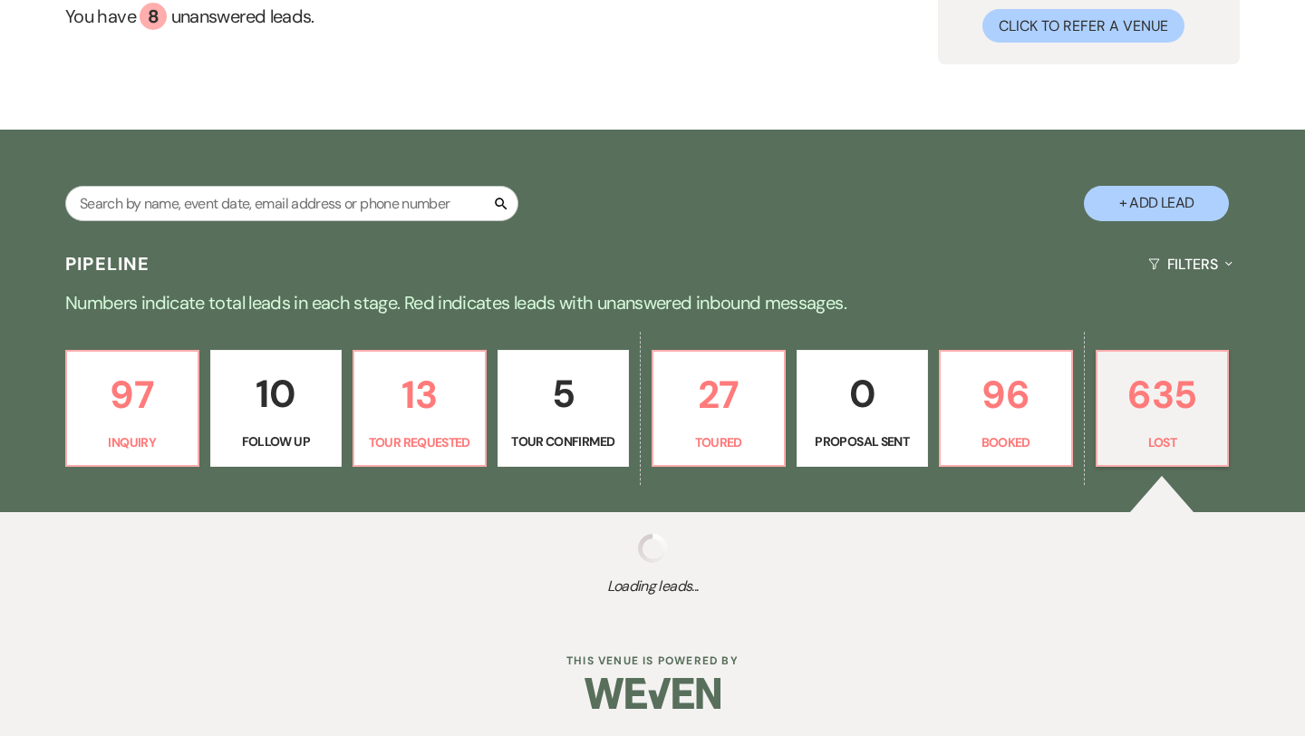
select select "8"
select select "5"
select select "8"
select select "6"
select select "8"
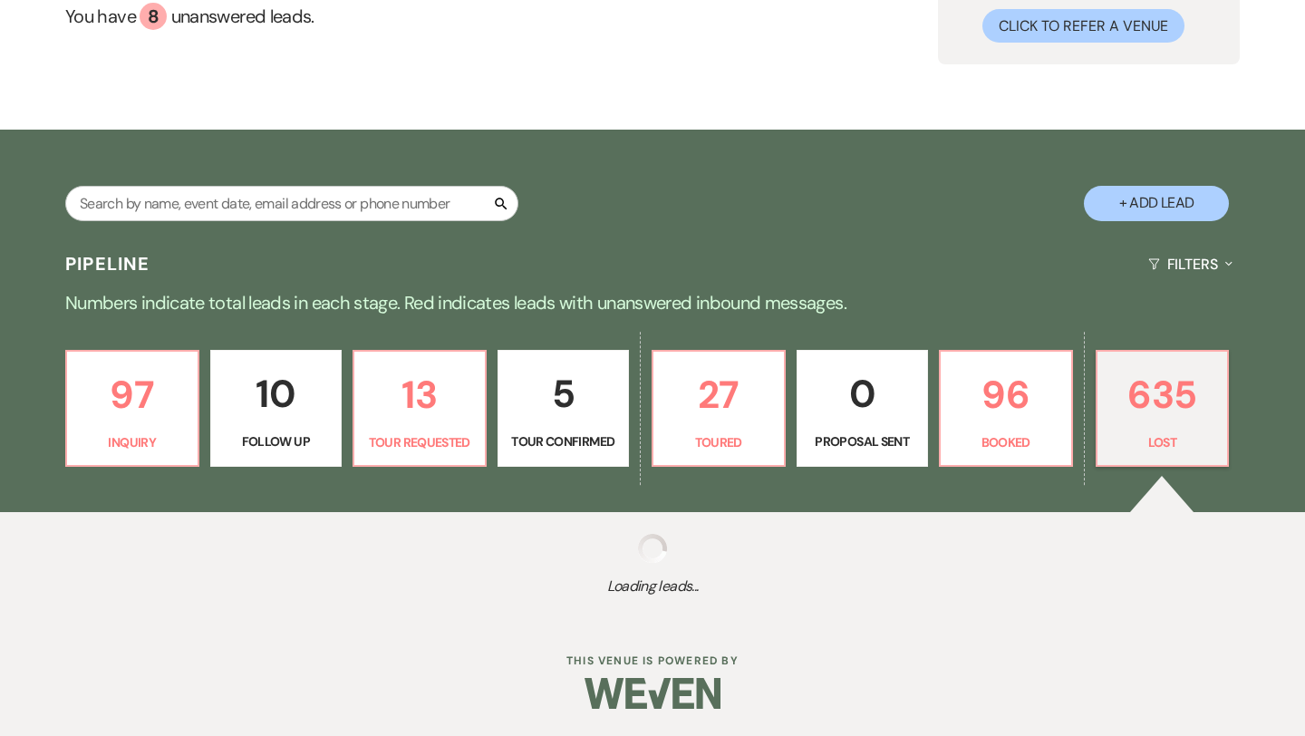
select select "6"
select select "8"
select select "6"
select select "8"
select select "6"
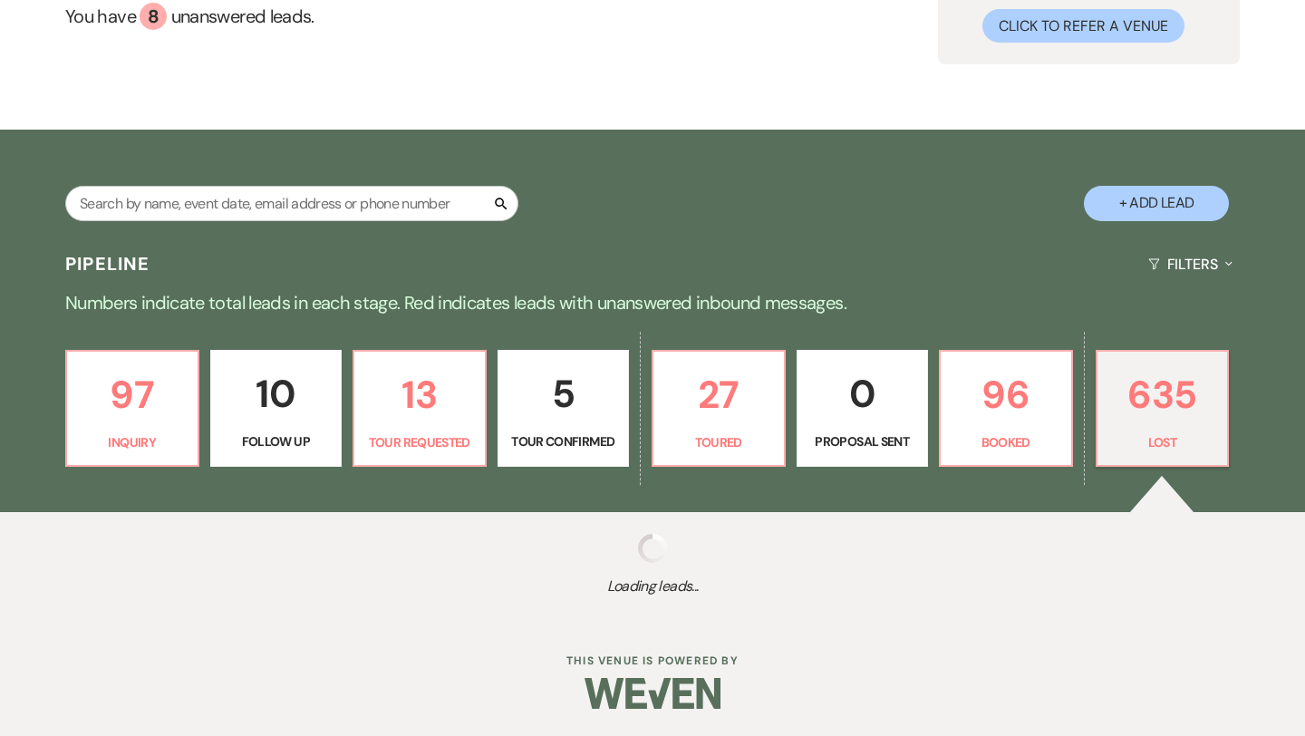
select select "8"
select select "6"
select select "8"
select select "6"
select select "8"
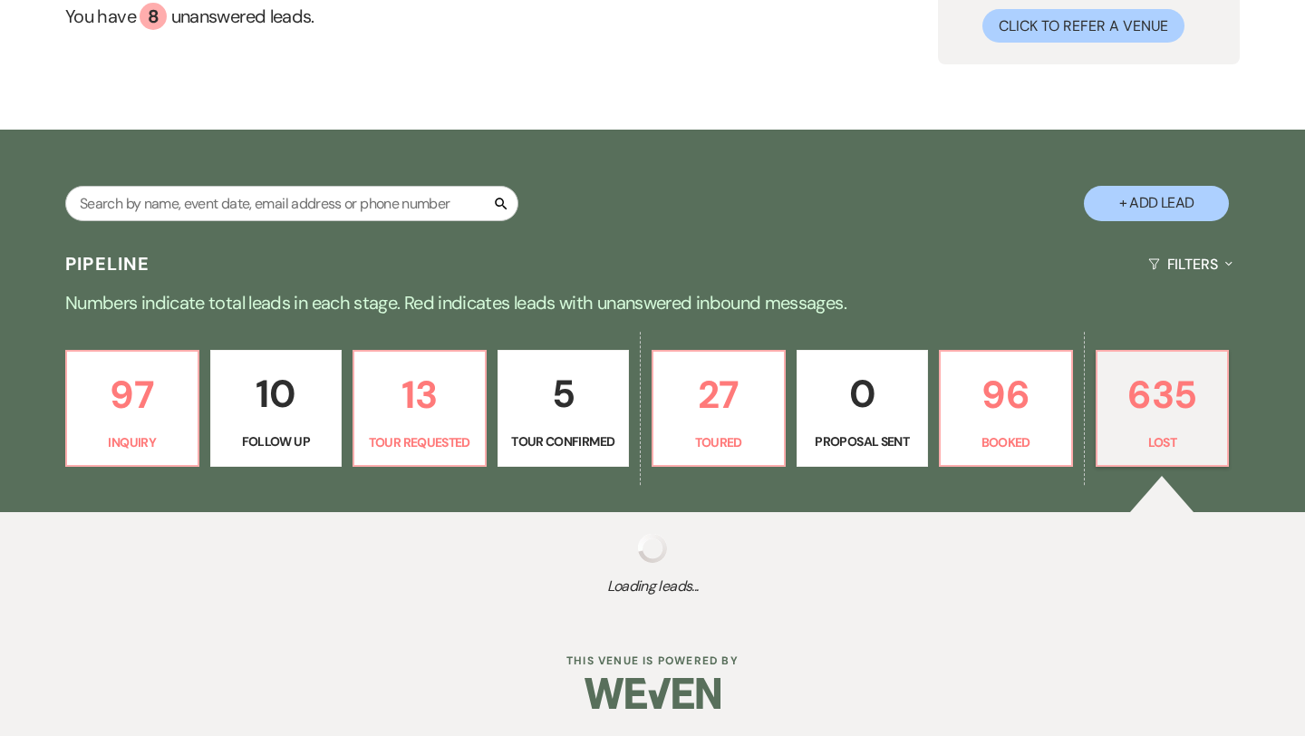
select select "10"
select select "8"
select select "6"
select select "8"
select select "9"
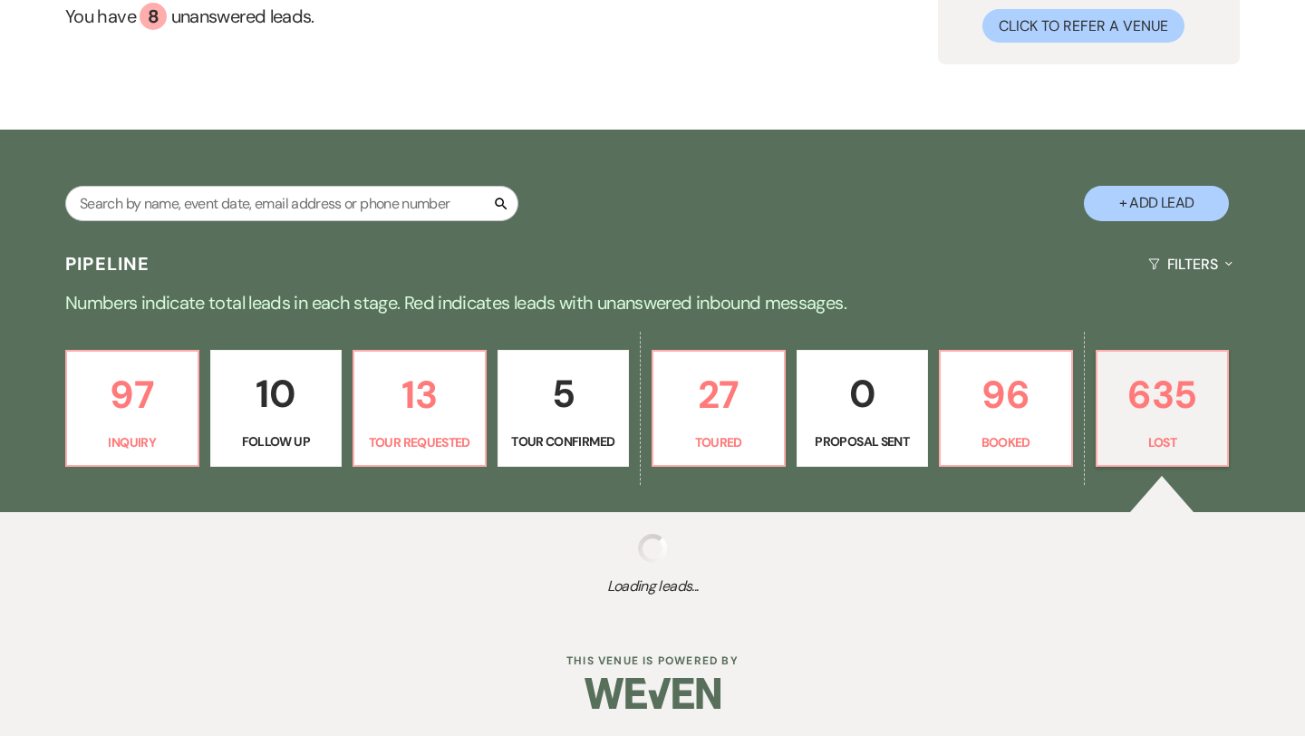
select select "8"
select select "6"
select select "8"
select select "7"
select select "8"
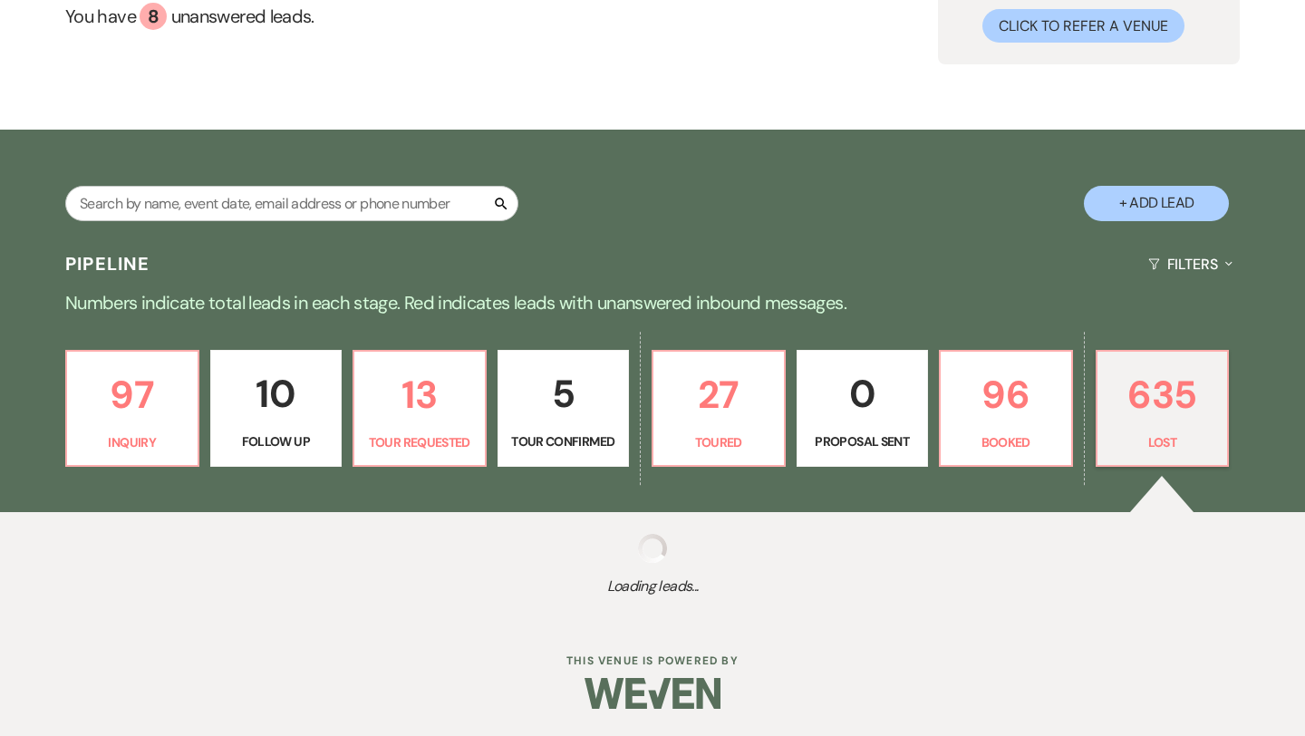
select select "5"
select select "8"
select select "9"
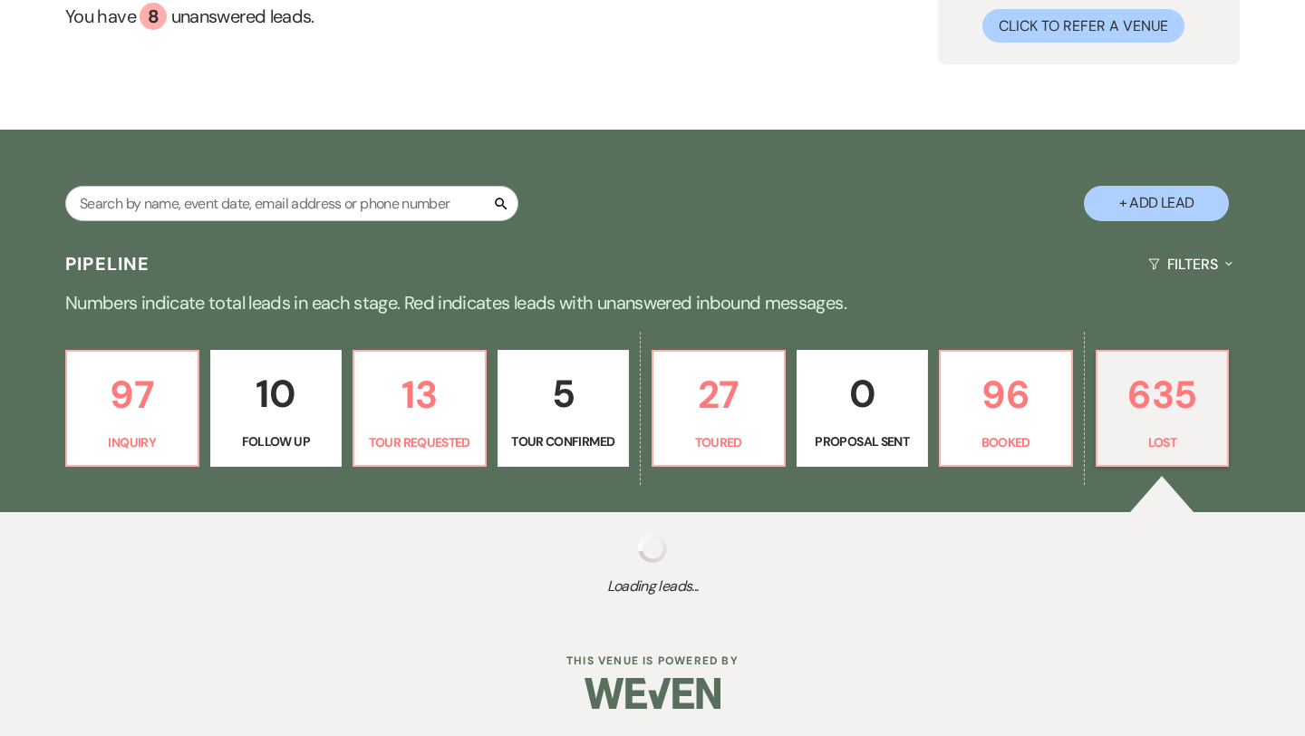
select select "8"
select select "5"
select select "8"
select select "5"
select select "8"
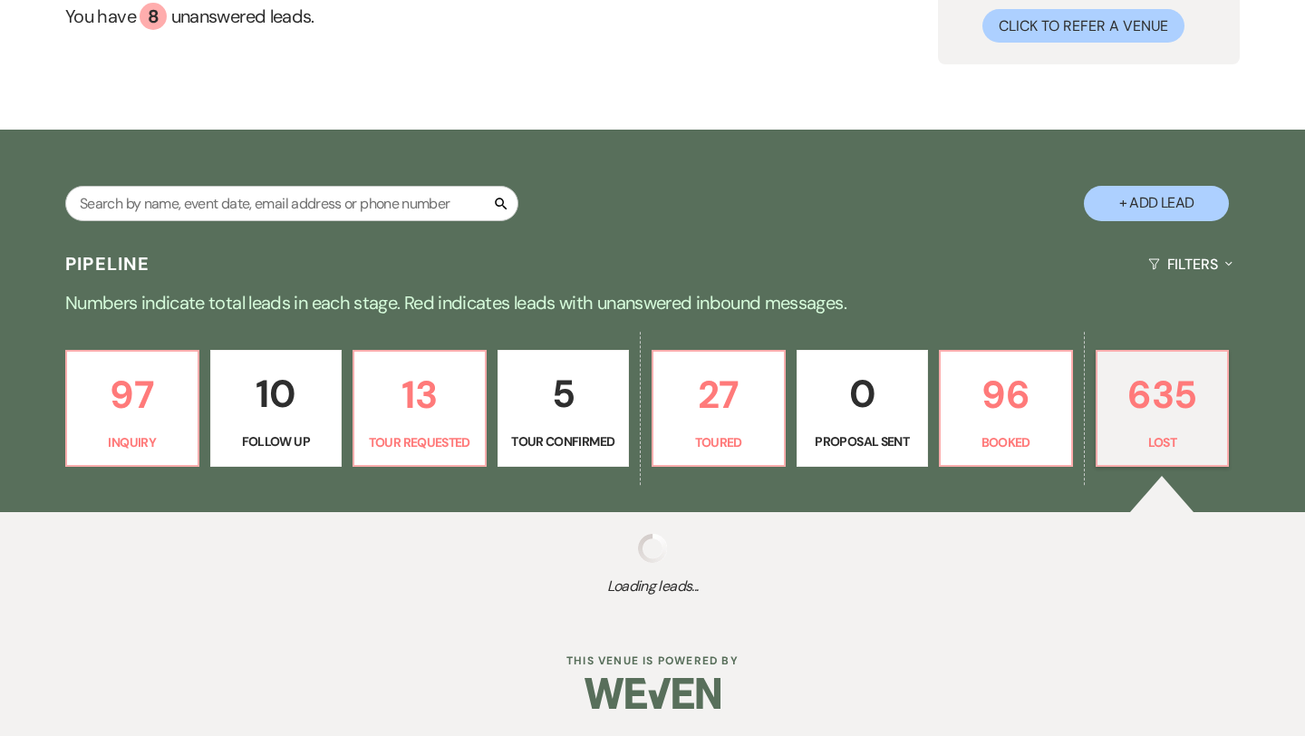
select select "6"
select select "8"
select select "5"
select select "8"
select select "9"
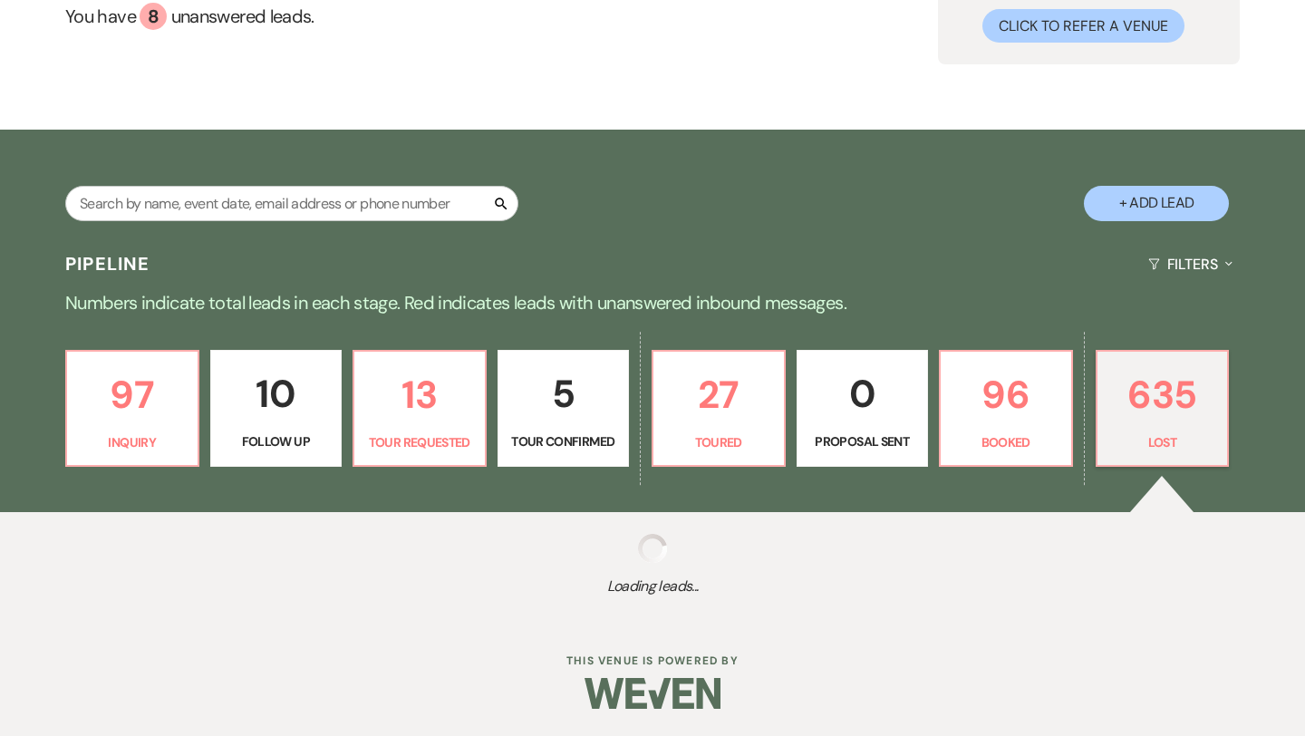
select select "8"
select select "6"
select select "8"
select select "6"
select select "8"
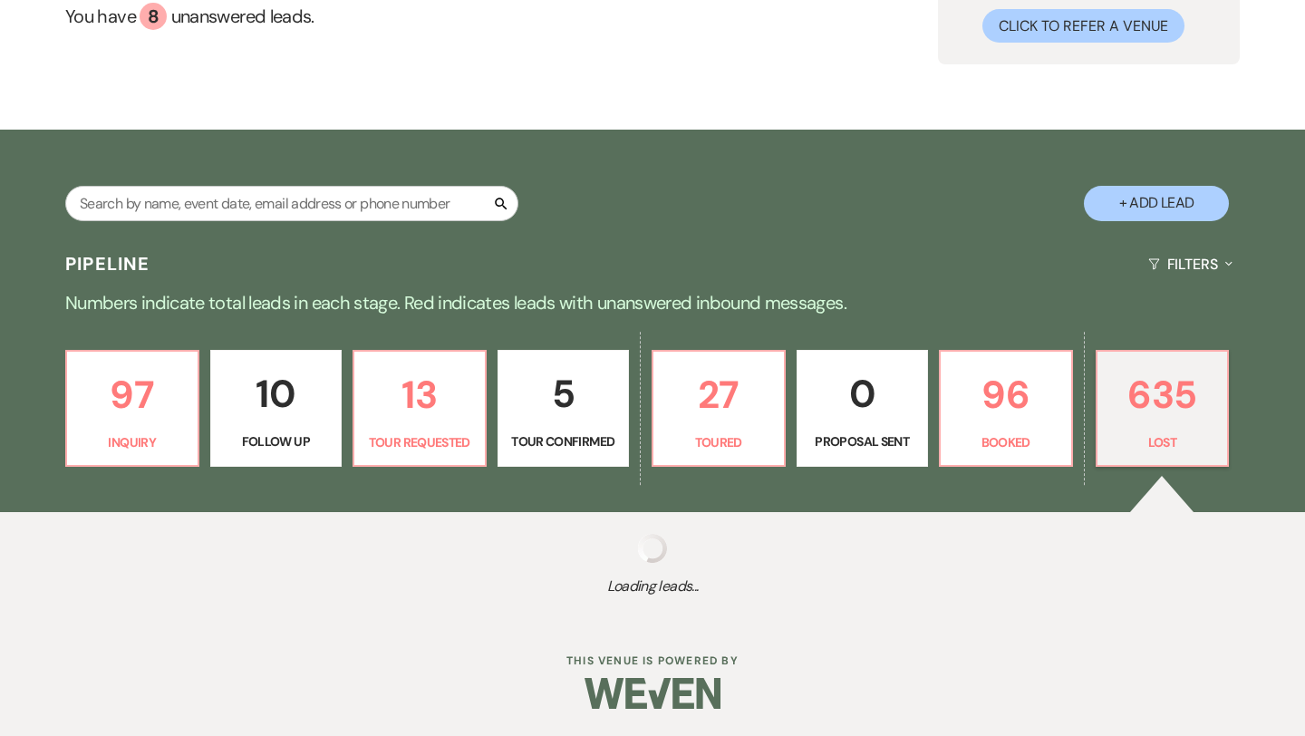
select select "6"
select select "8"
select select "6"
select select "8"
select select "5"
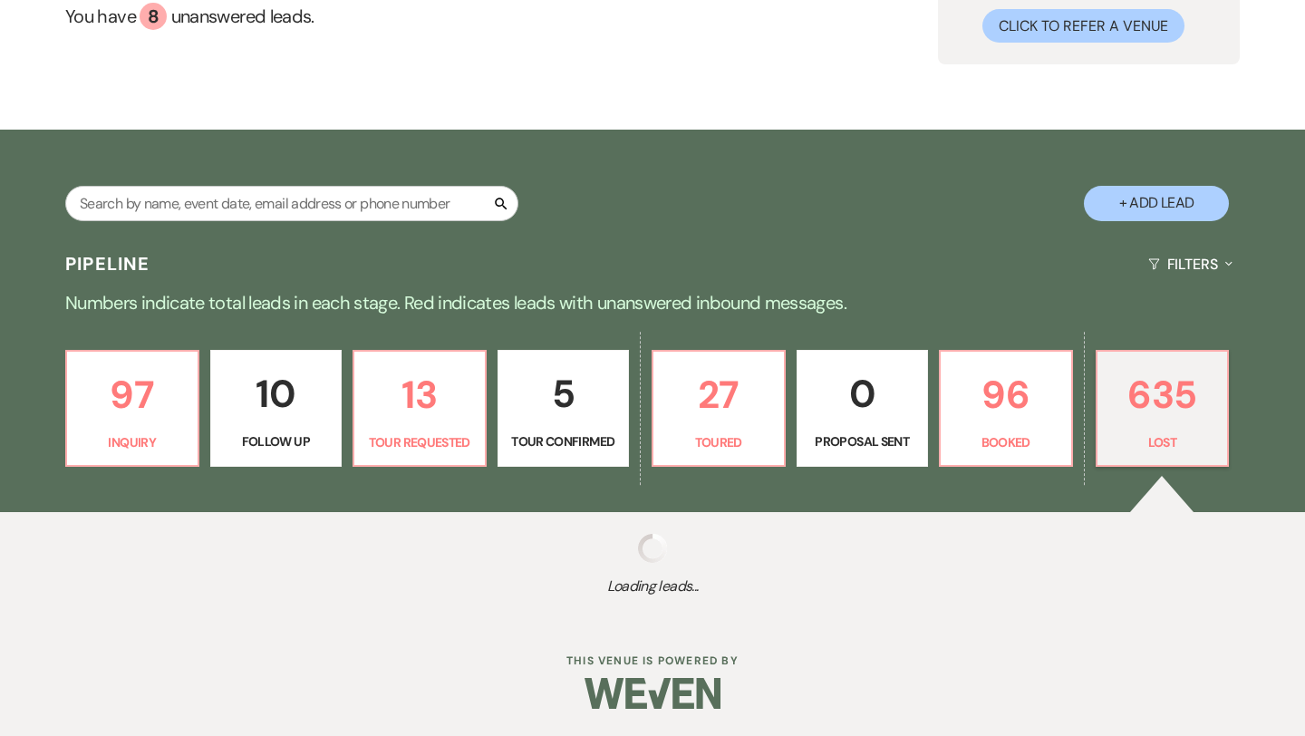
select select "8"
select select "6"
select select "8"
select select "5"
select select "8"
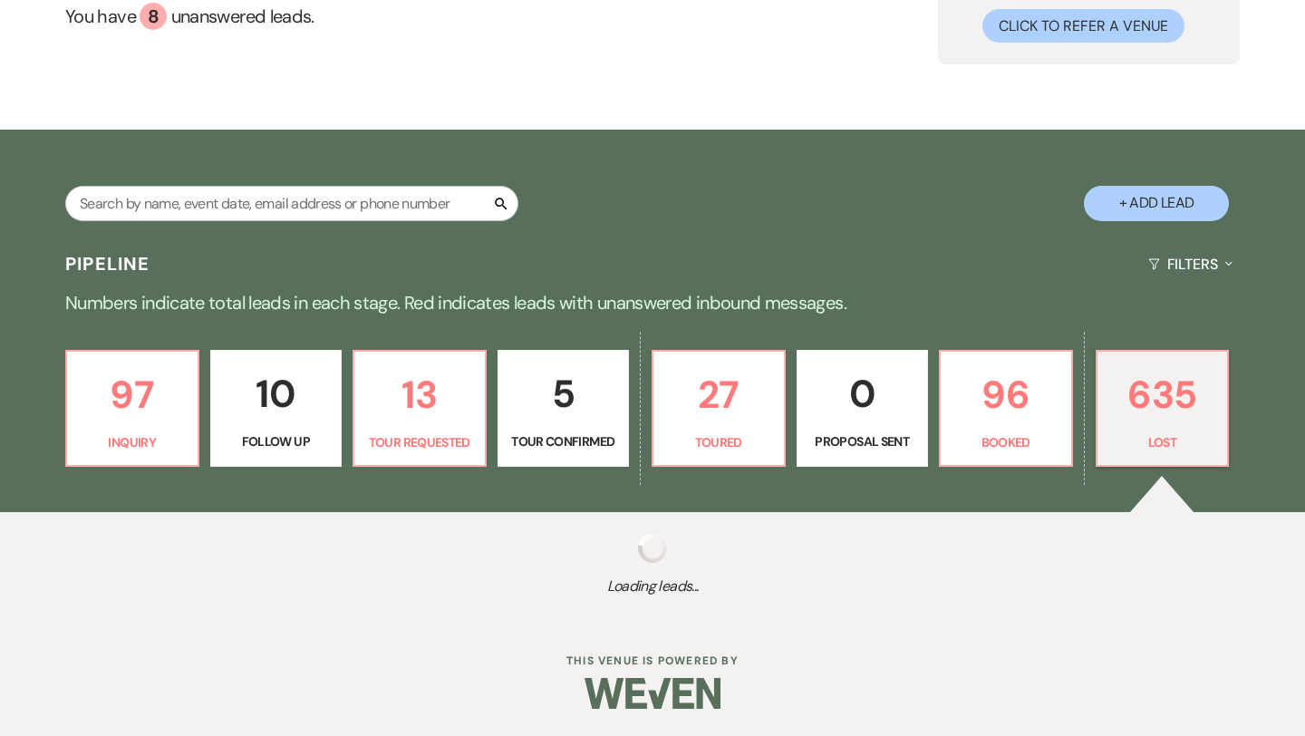
select select "8"
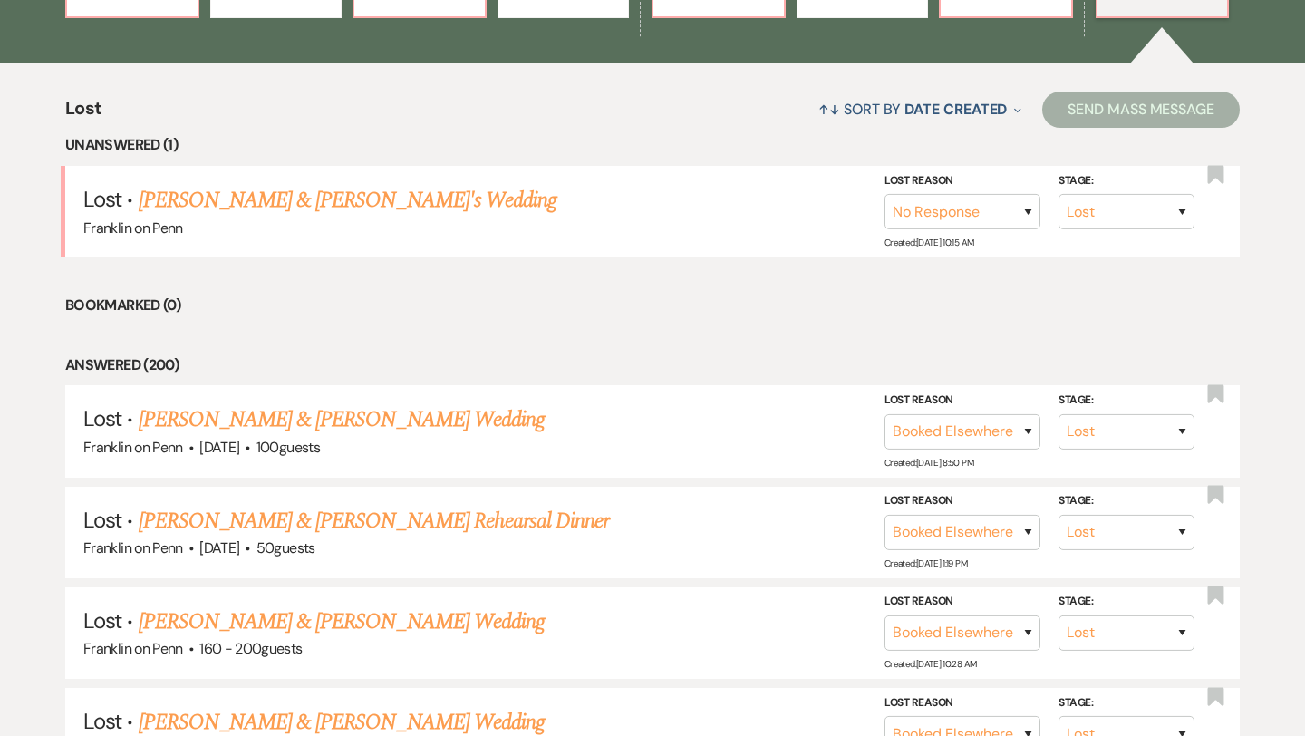
scroll to position [633, 0]
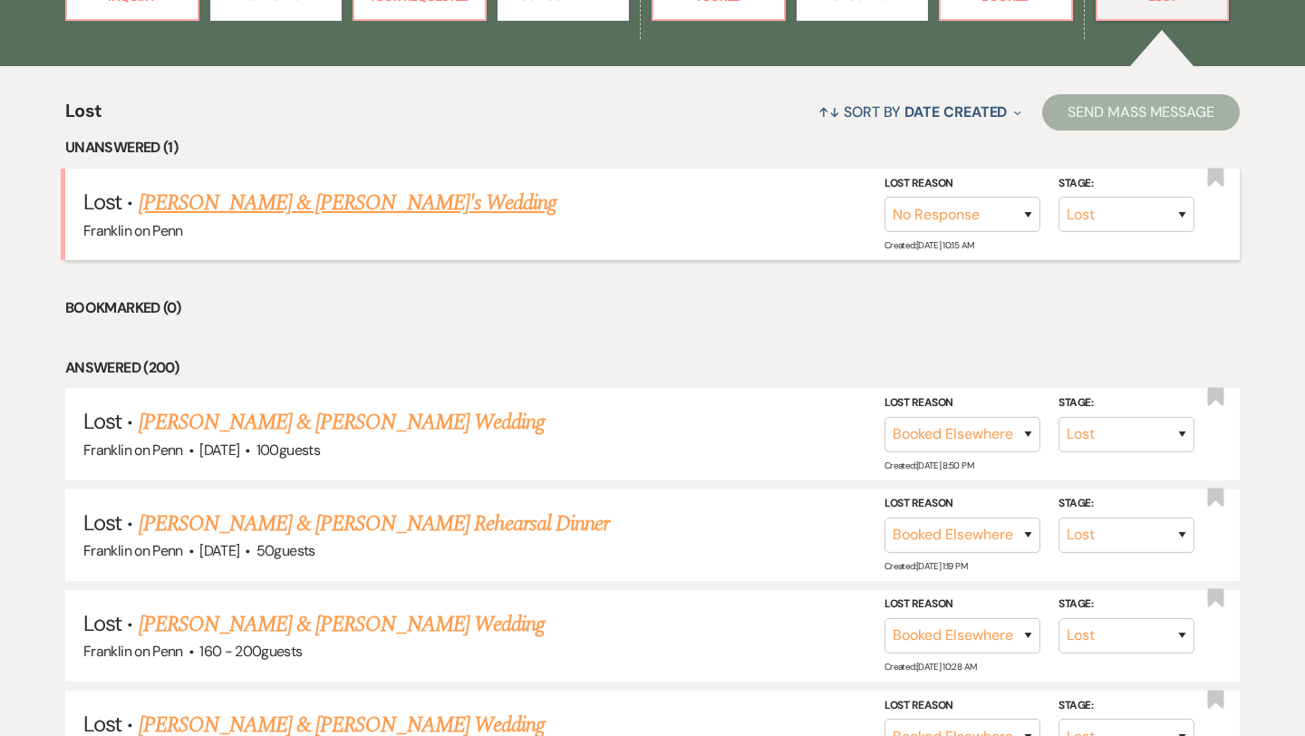
click at [313, 207] on link "[PERSON_NAME] & [PERSON_NAME]'s Wedding" at bounding box center [348, 203] width 419 height 33
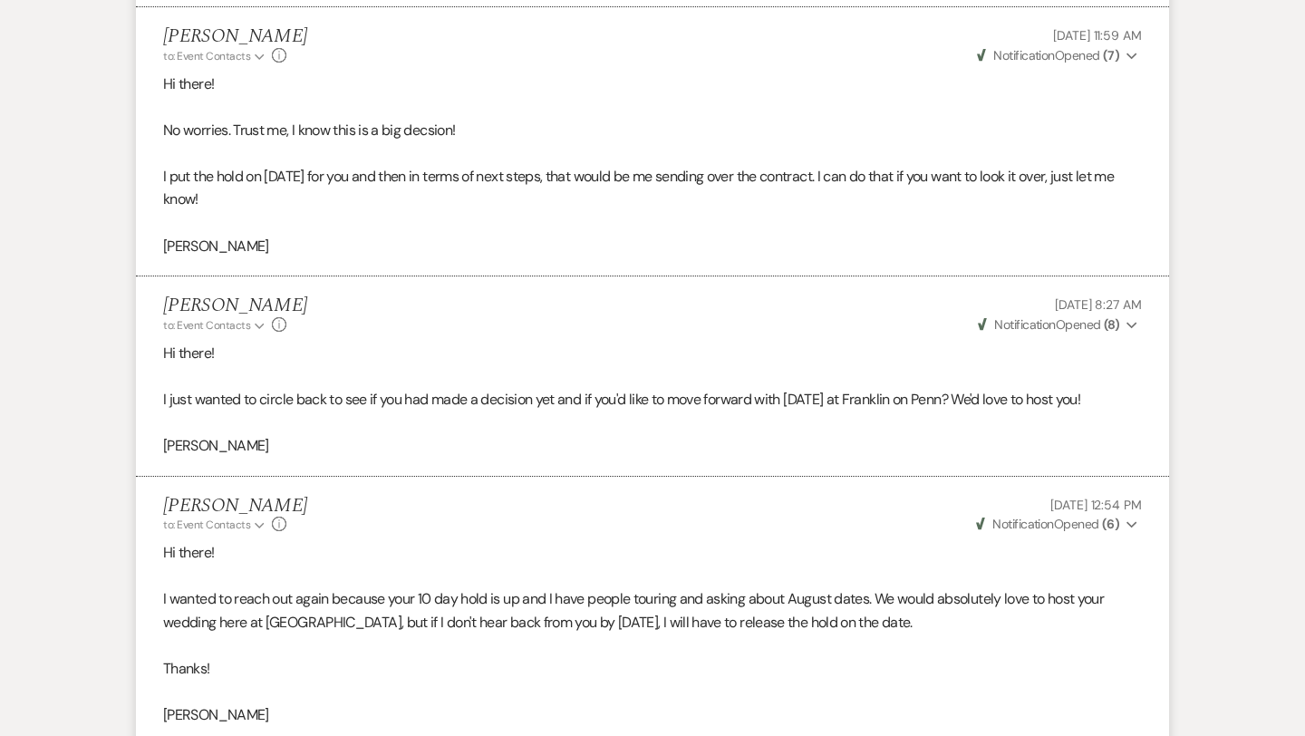
scroll to position [4687, 0]
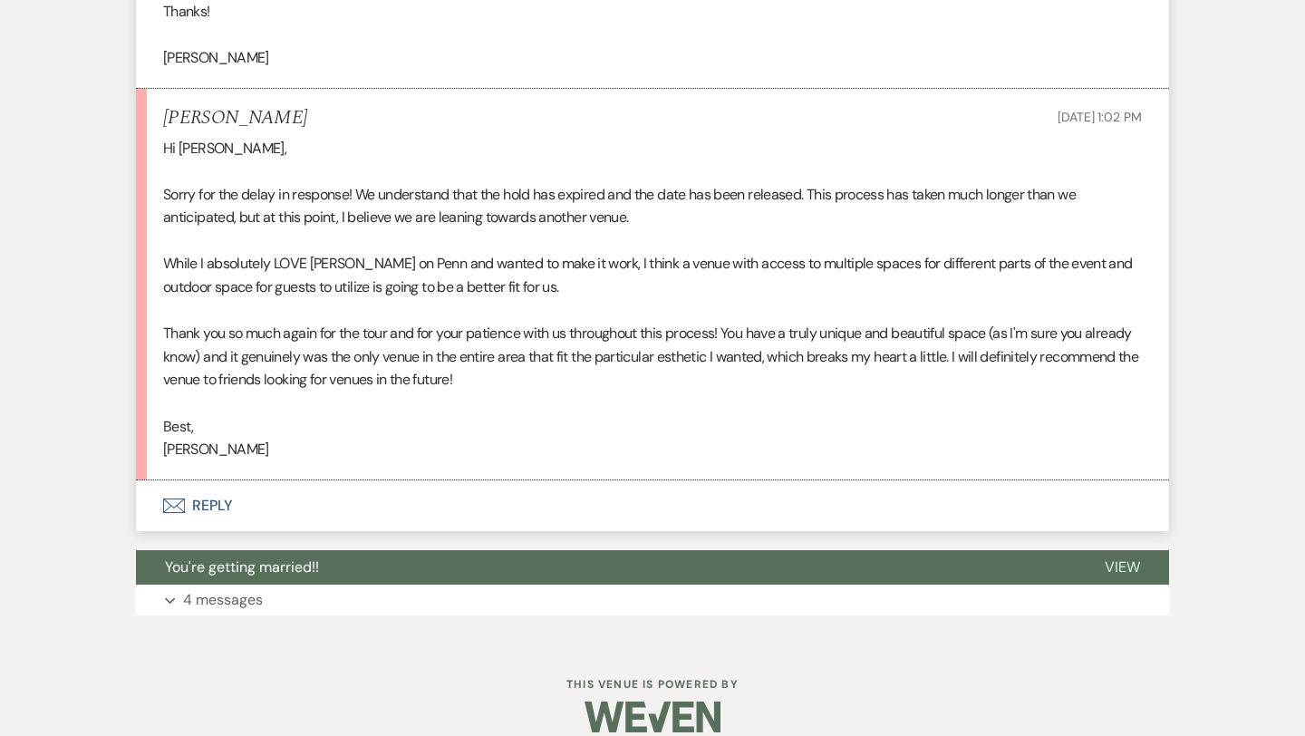
click at [218, 482] on button "Envelope Reply" at bounding box center [652, 505] width 1033 height 51
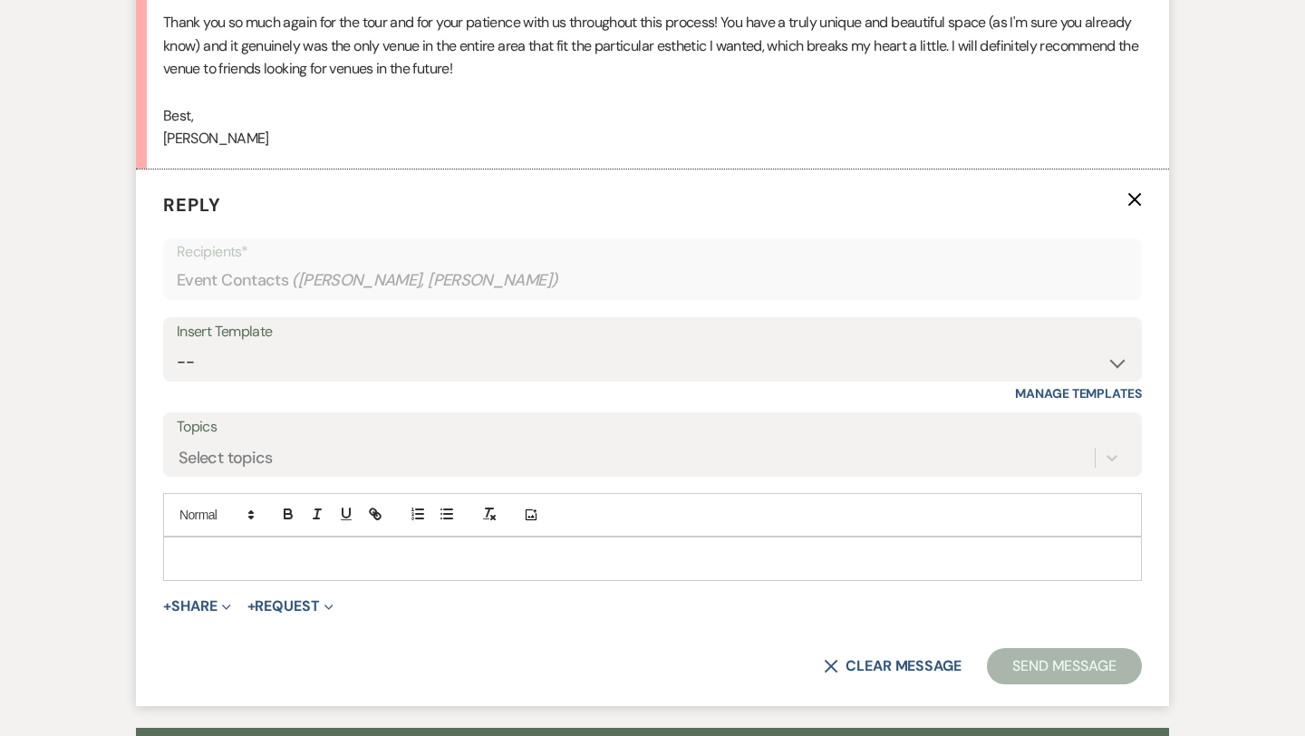
scroll to position [5044, 0]
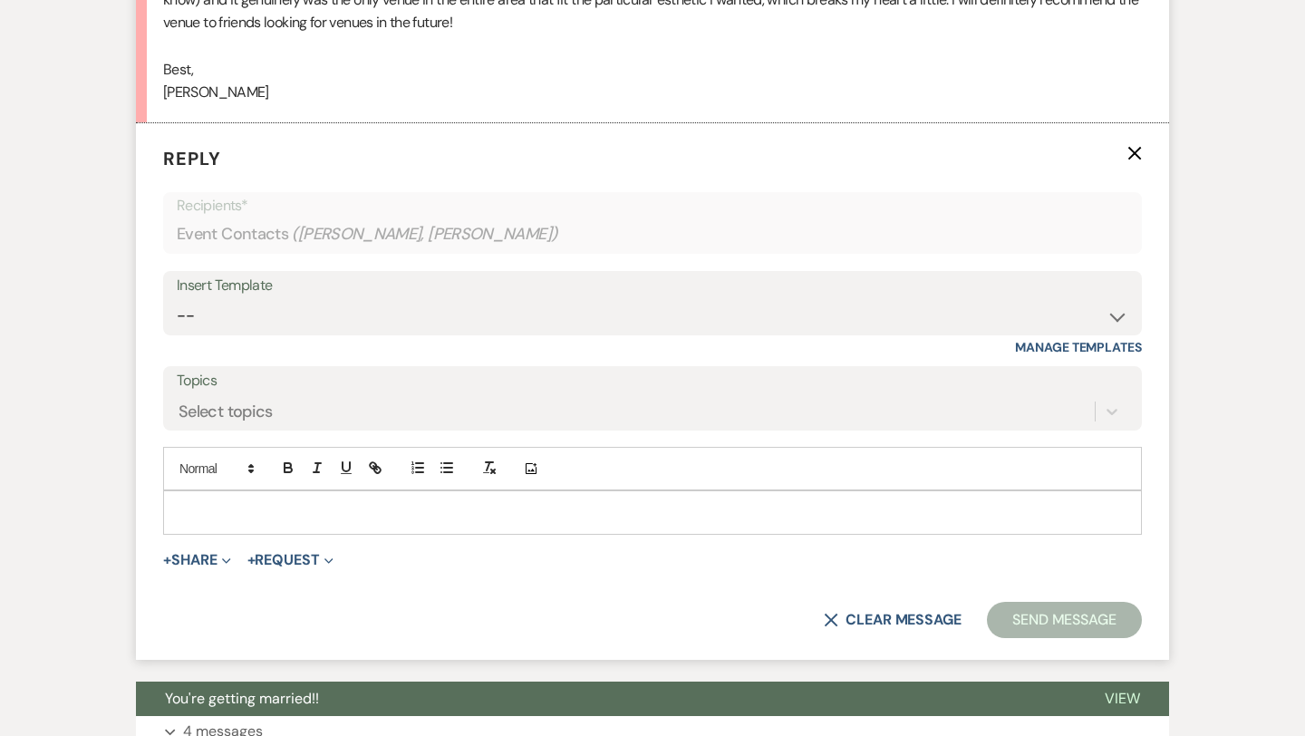
click at [245, 491] on div at bounding box center [652, 512] width 977 height 42
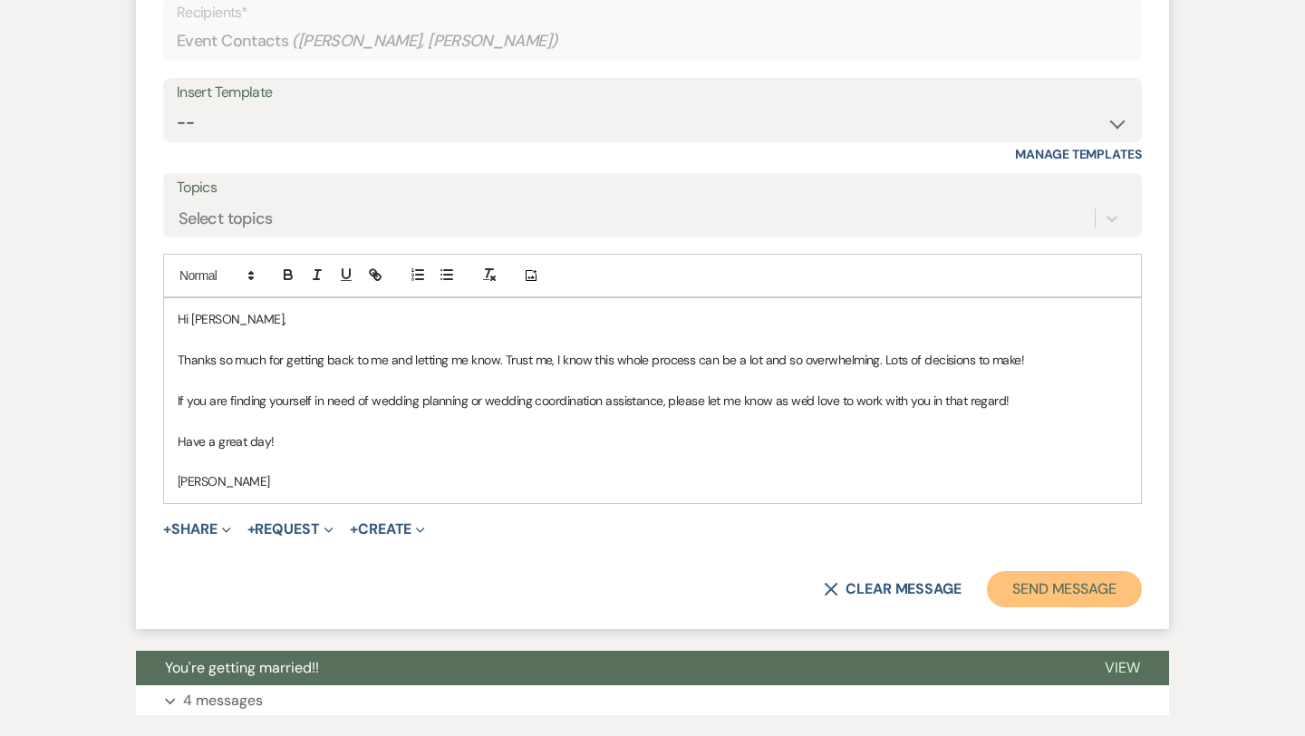
click at [1079, 571] on button "Send Message" at bounding box center [1064, 589] width 155 height 36
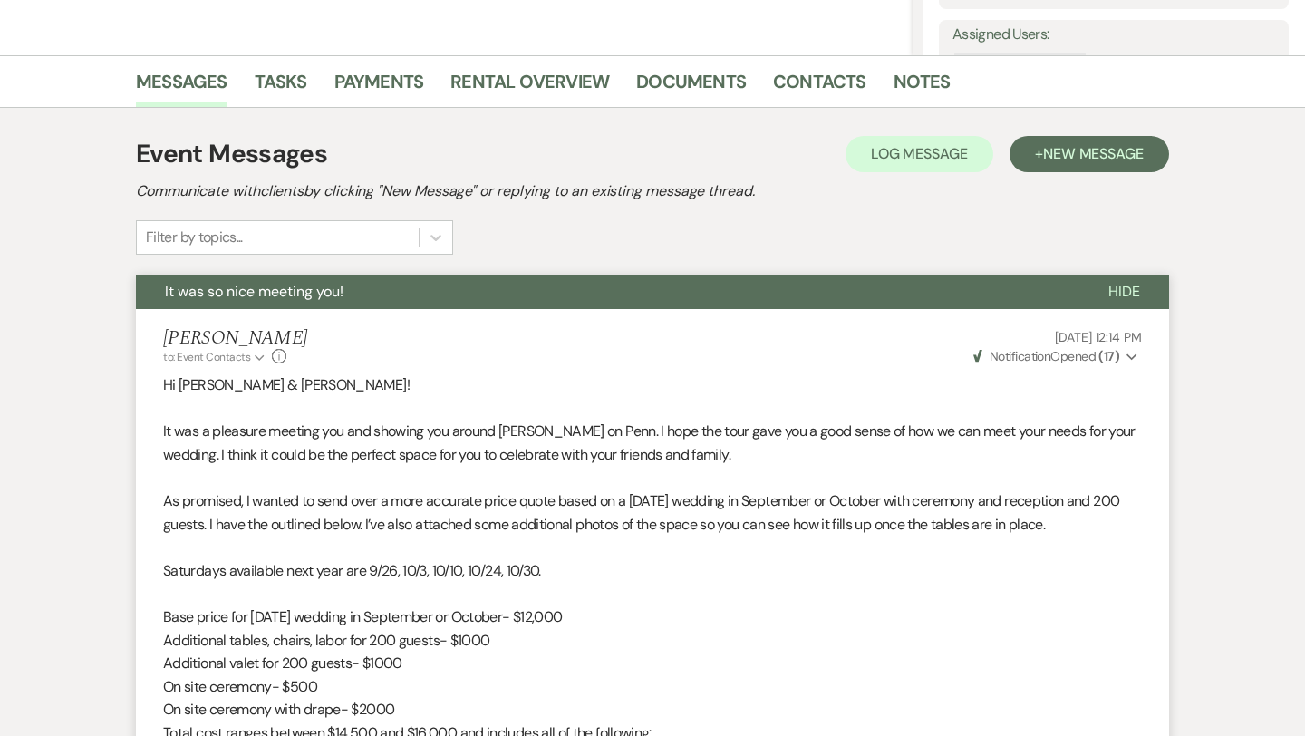
scroll to position [0, 0]
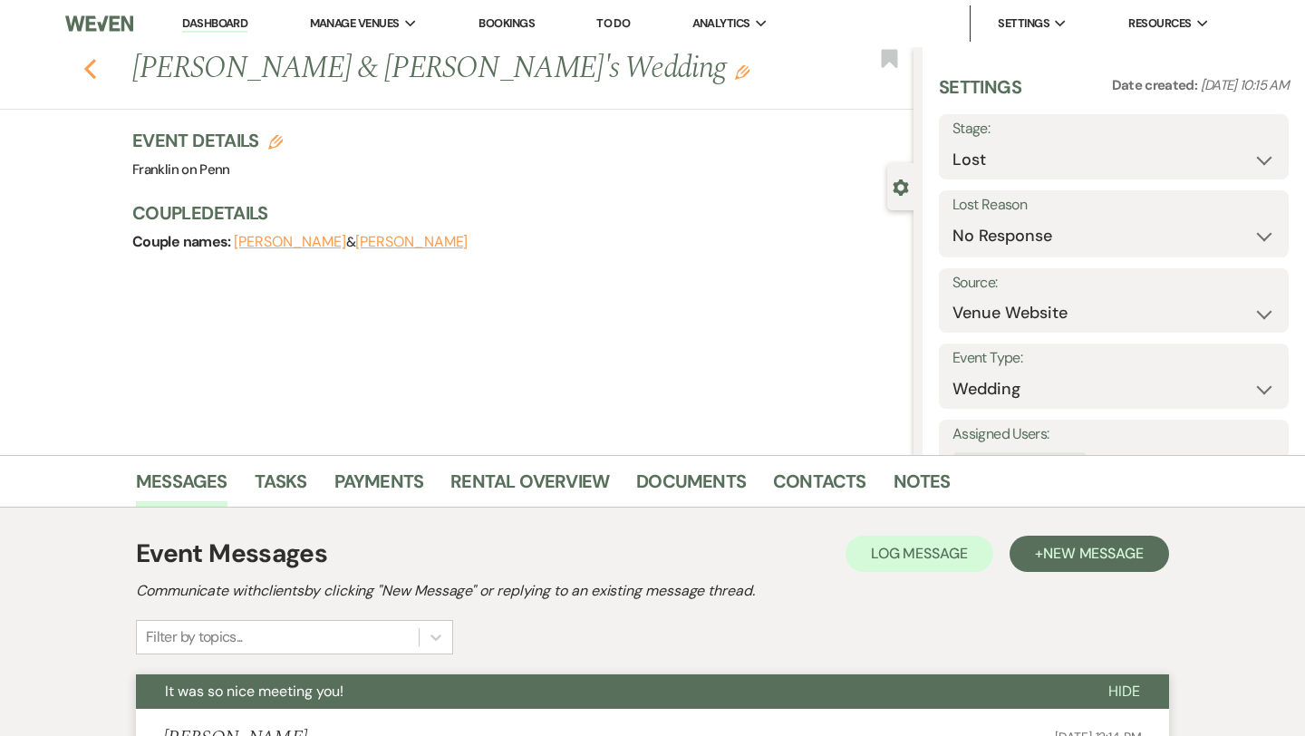
click at [90, 71] on icon "Previous" at bounding box center [90, 69] width 14 height 22
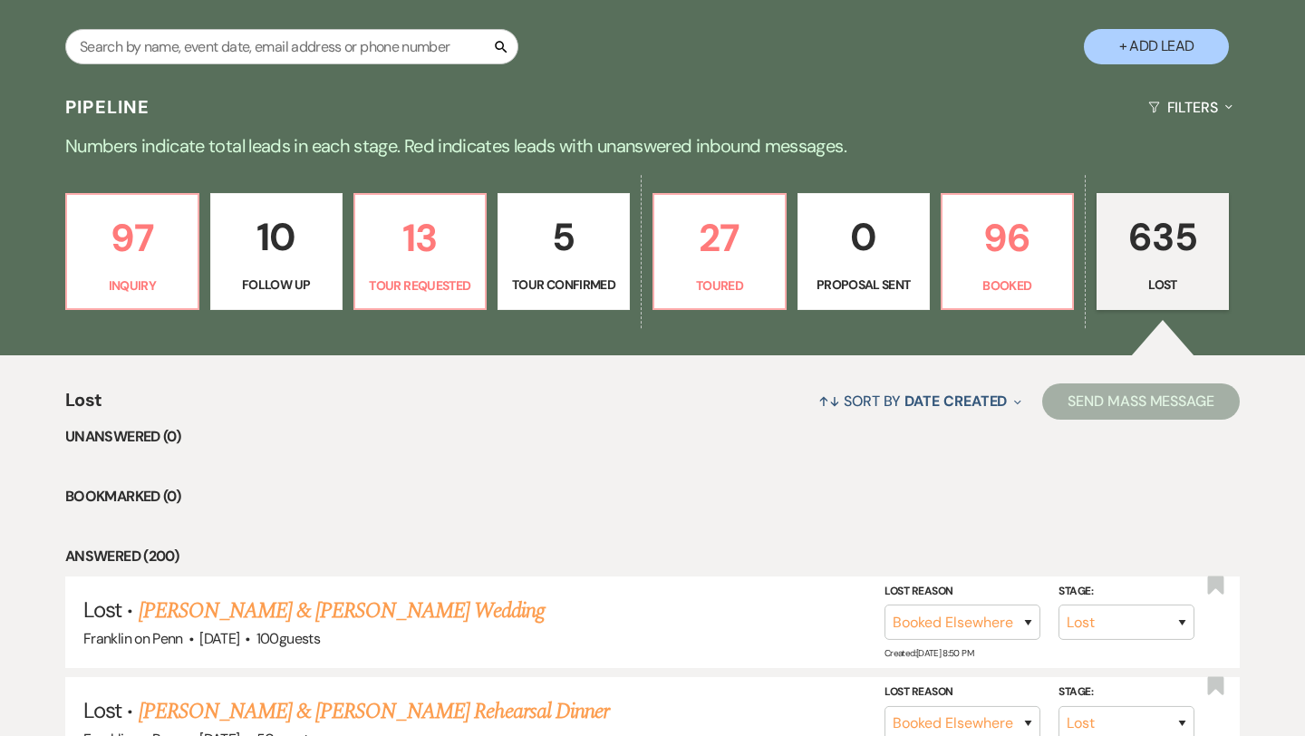
scroll to position [336, 0]
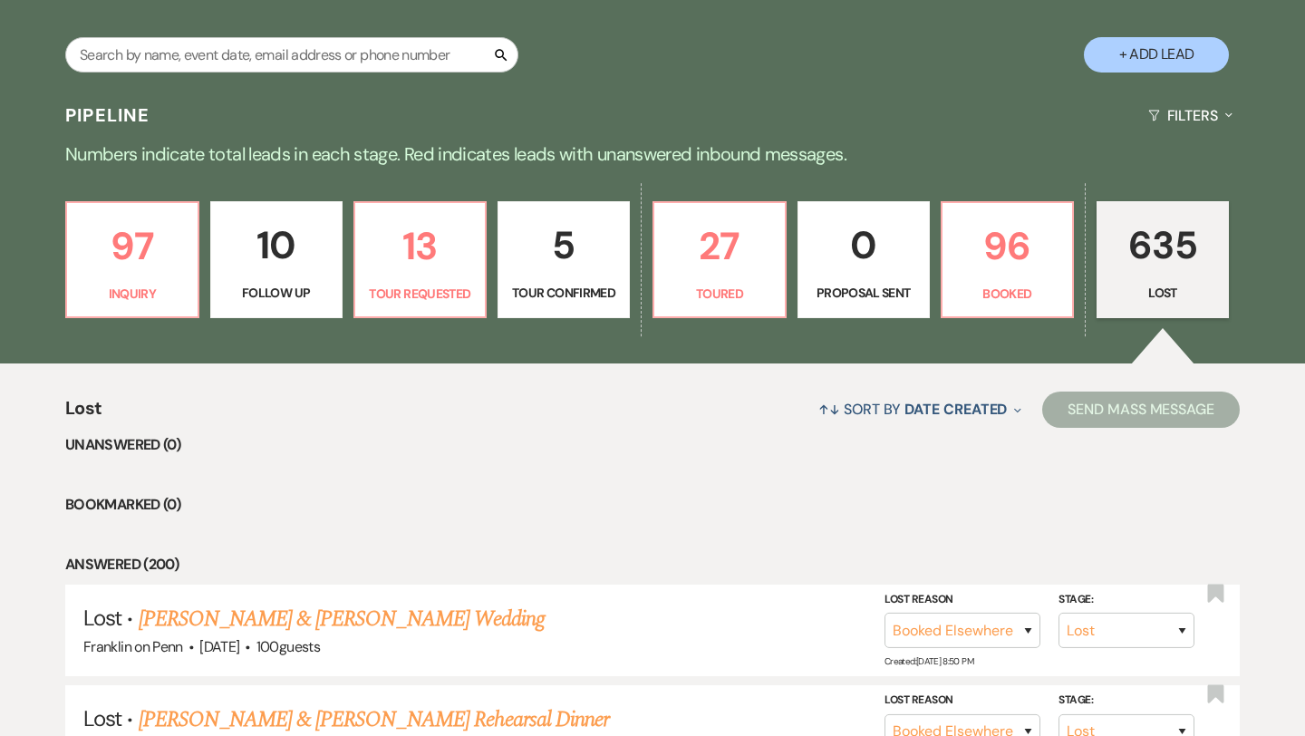
click at [567, 239] on p "5" at bounding box center [563, 245] width 109 height 61
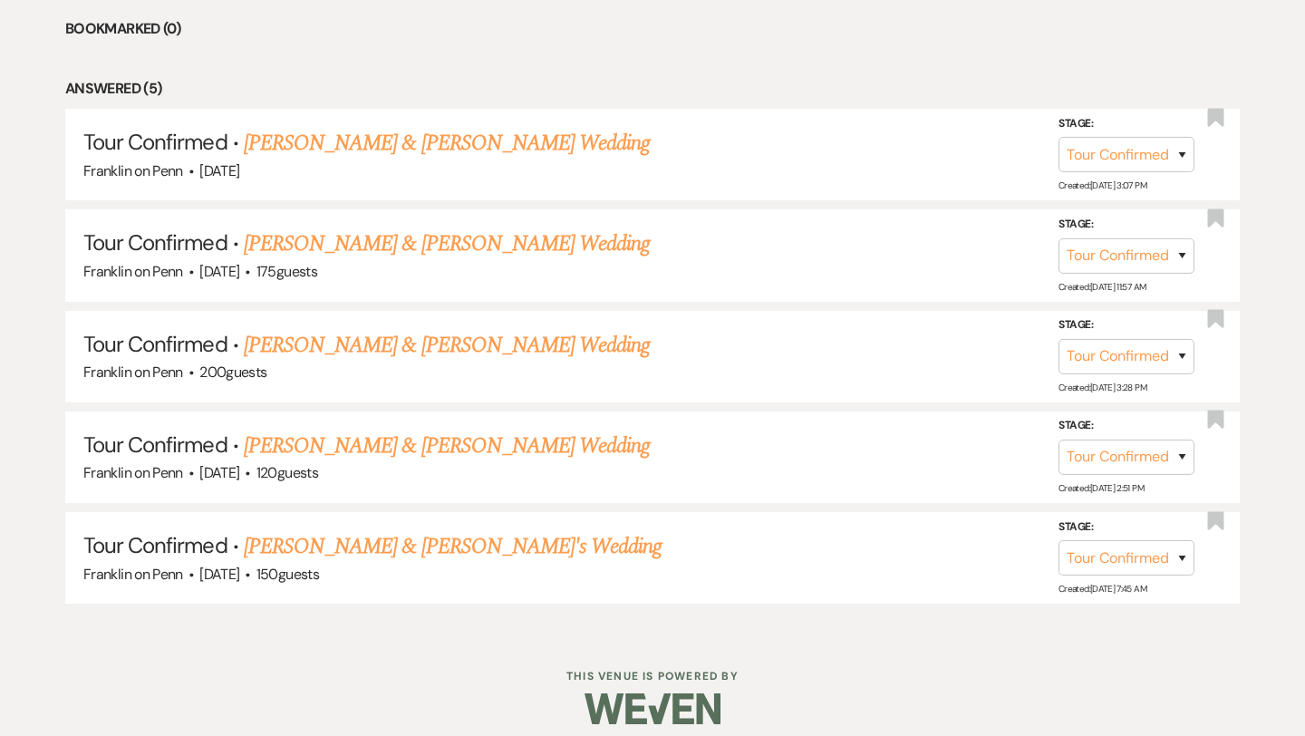
scroll to position [813, 0]
click at [498, 134] on link "[PERSON_NAME] & [PERSON_NAME] Wedding" at bounding box center [447, 142] width 406 height 33
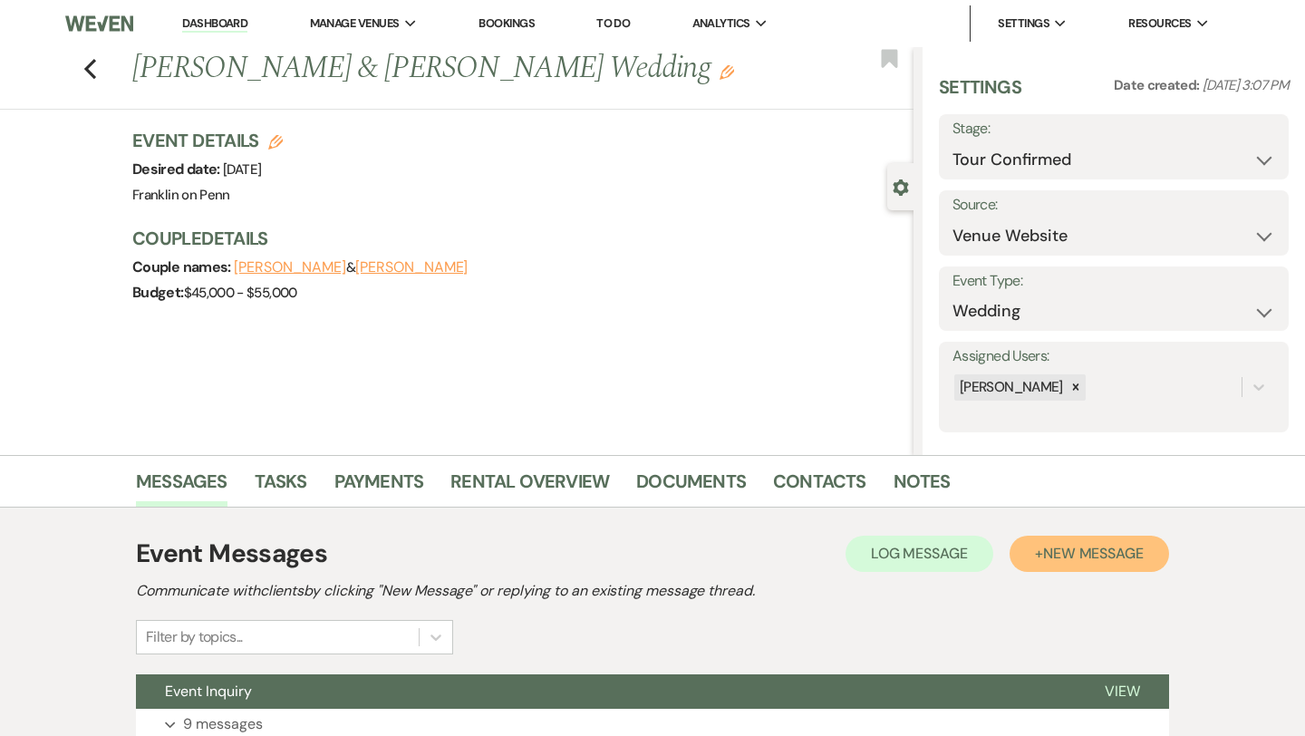
click at [1143, 551] on span "New Message" at bounding box center [1093, 553] width 101 height 19
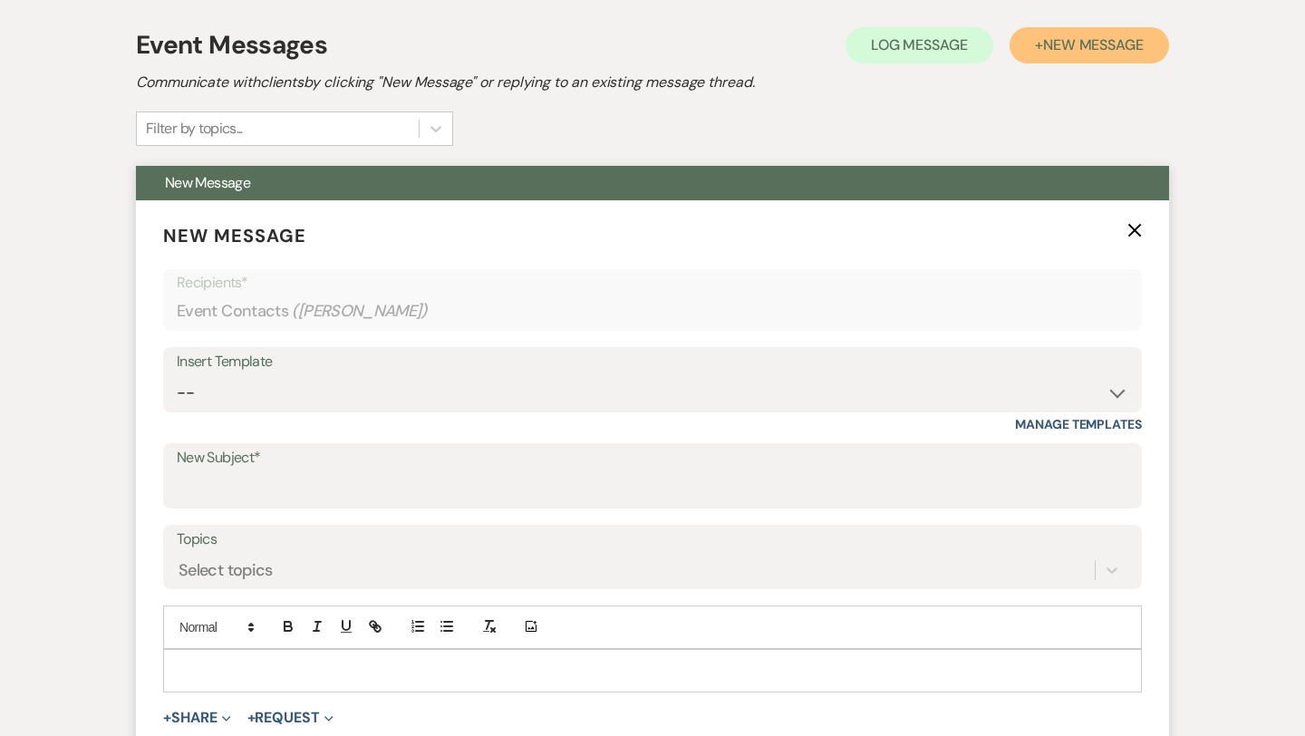
scroll to position [506, 0]
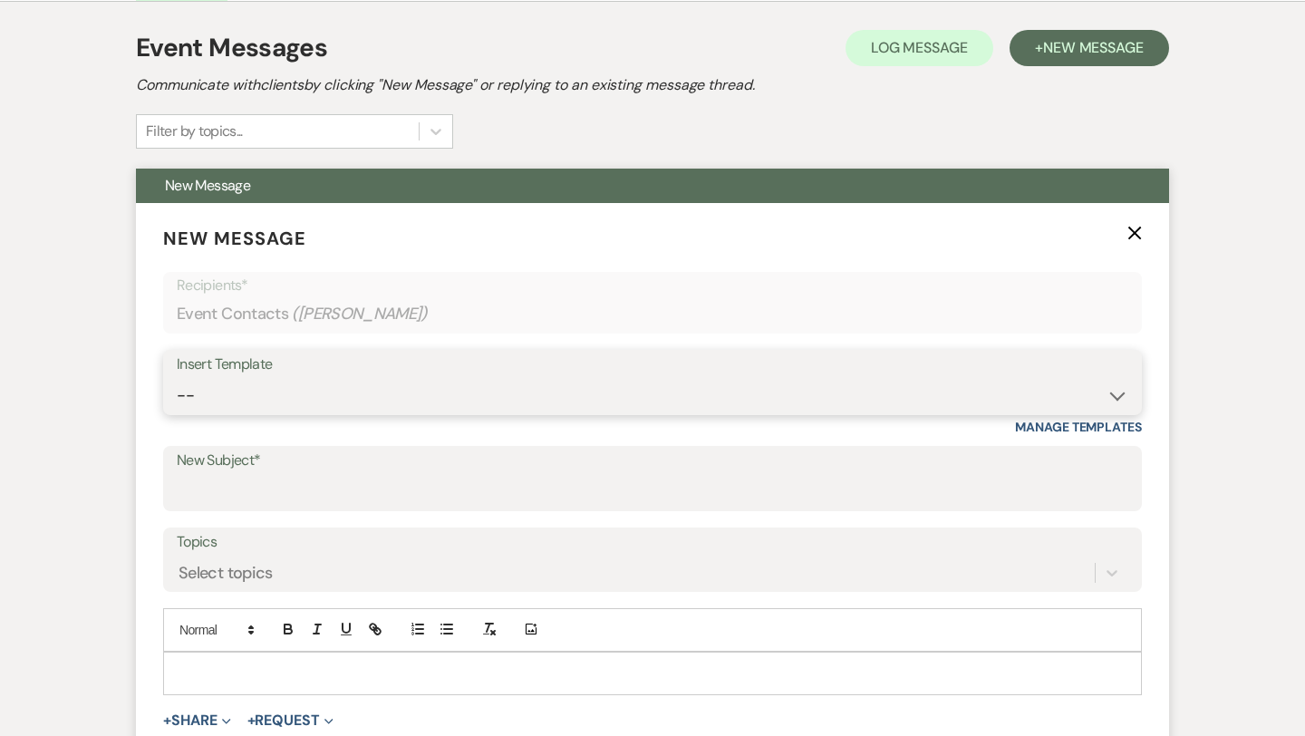
click at [347, 393] on select "-- Weven Planning Portal Introduction (Booked Events) Initial Inquiry Response …" at bounding box center [652, 395] width 951 height 35
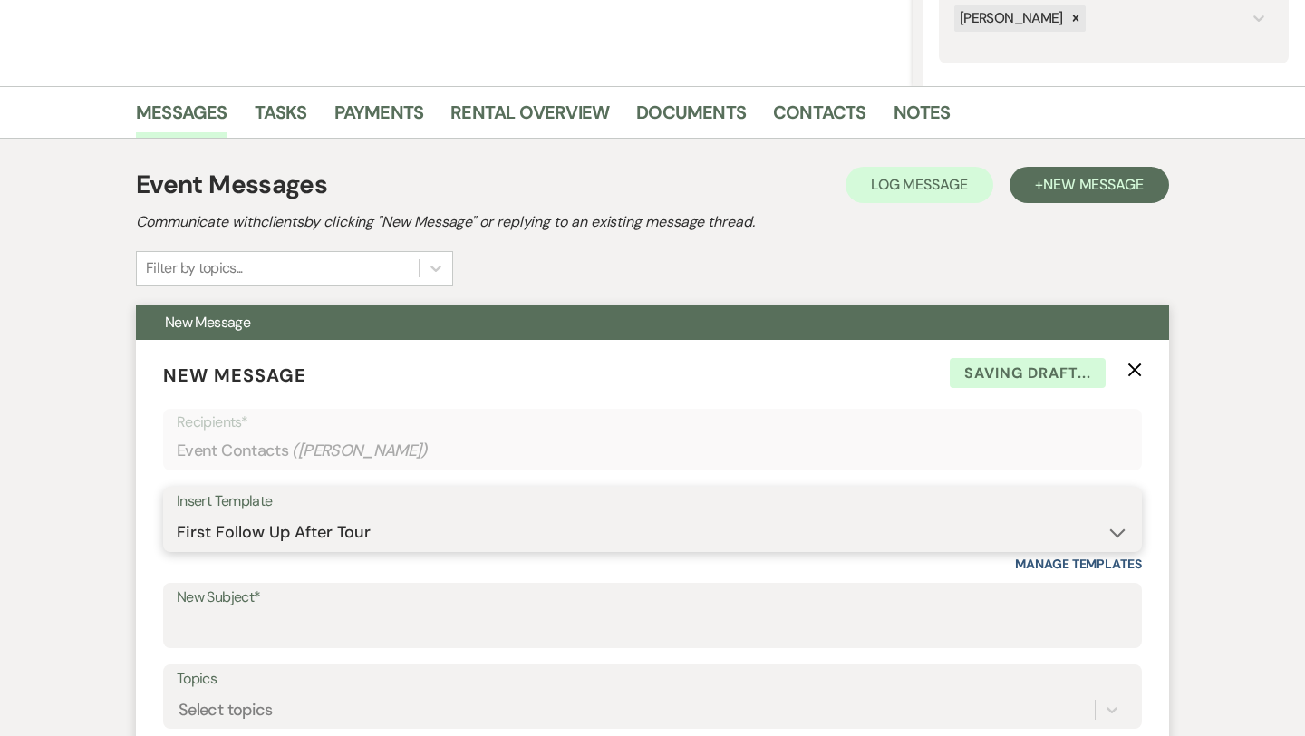
scroll to position [0, 0]
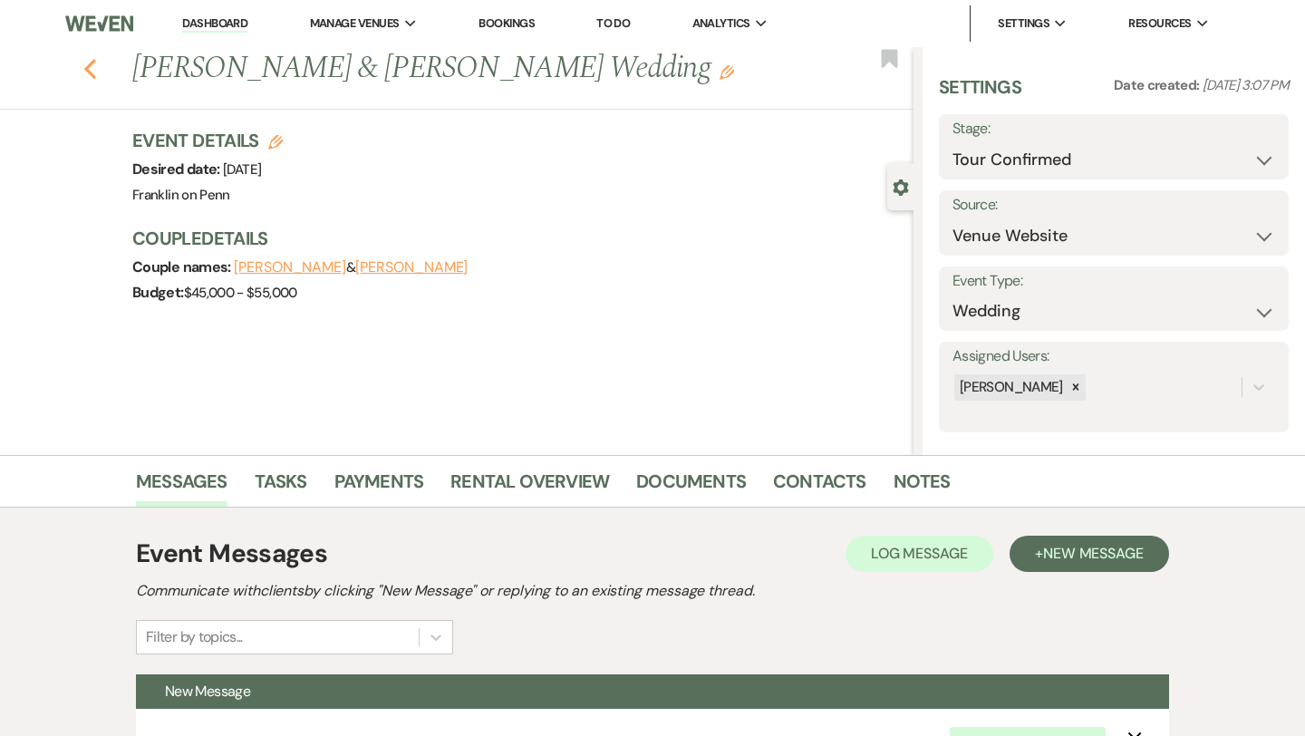
click at [91, 64] on use "button" at bounding box center [90, 69] width 12 height 20
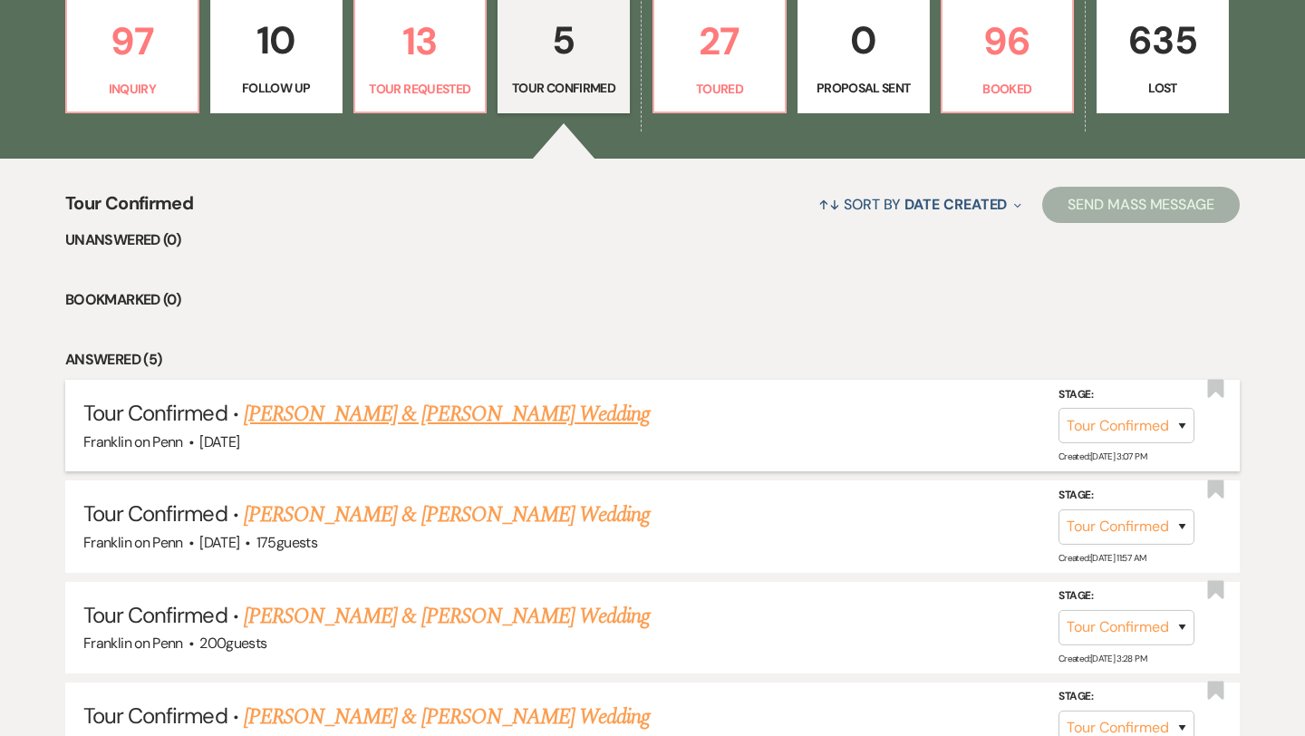
scroll to position [518, 0]
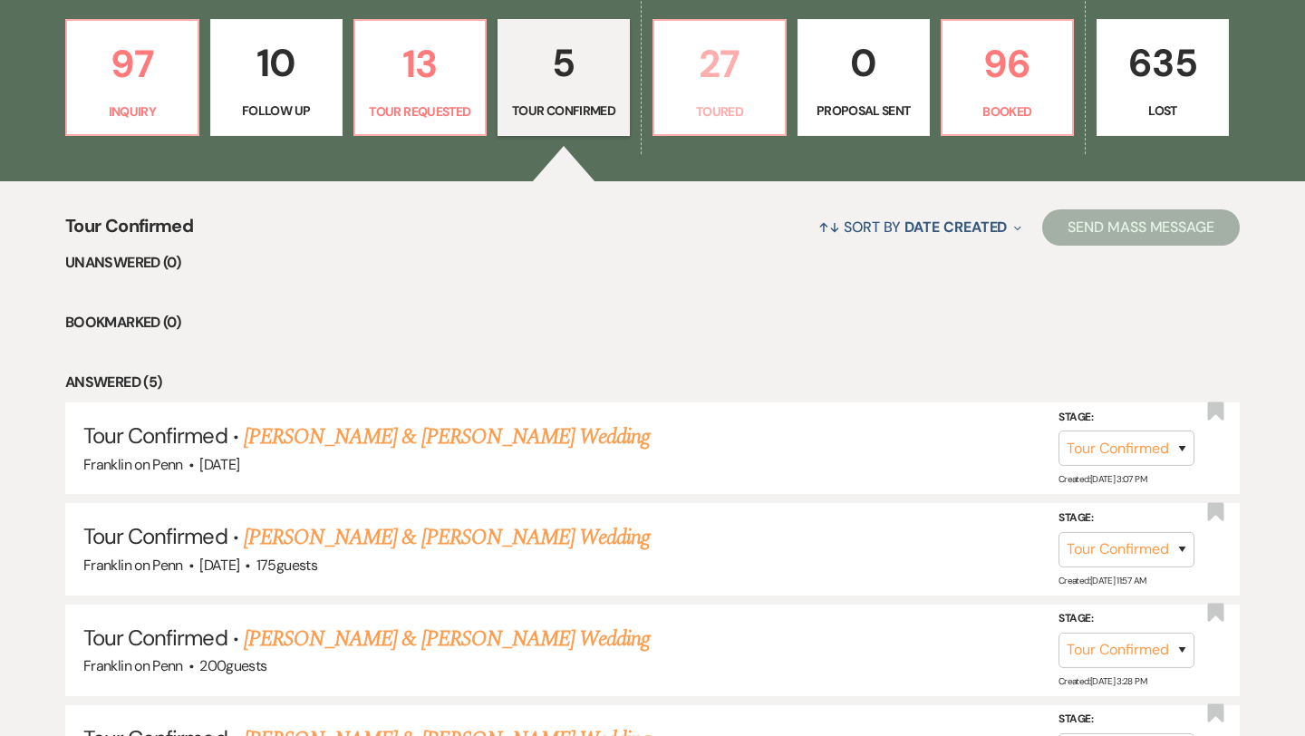
click at [713, 78] on p "27" at bounding box center [719, 64] width 109 height 61
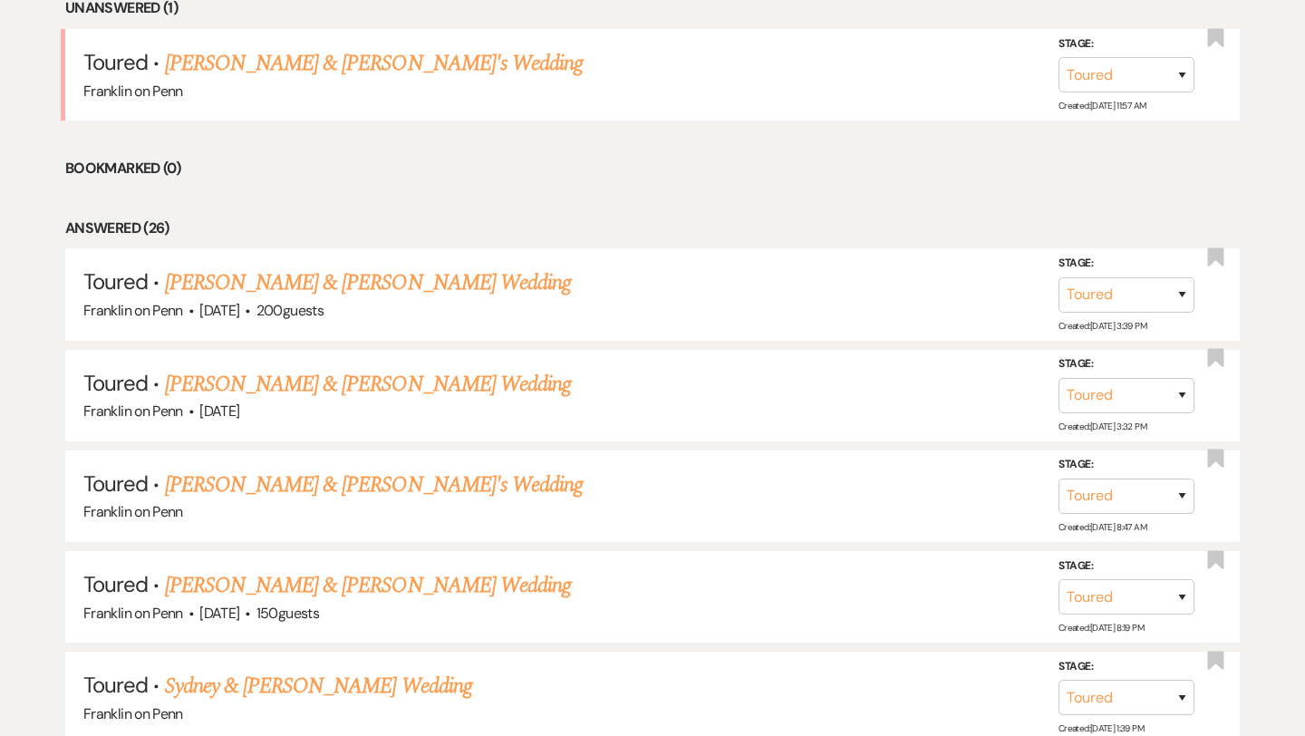
scroll to position [774, 0]
click at [333, 282] on link "[PERSON_NAME] & [PERSON_NAME] Wedding" at bounding box center [368, 281] width 406 height 33
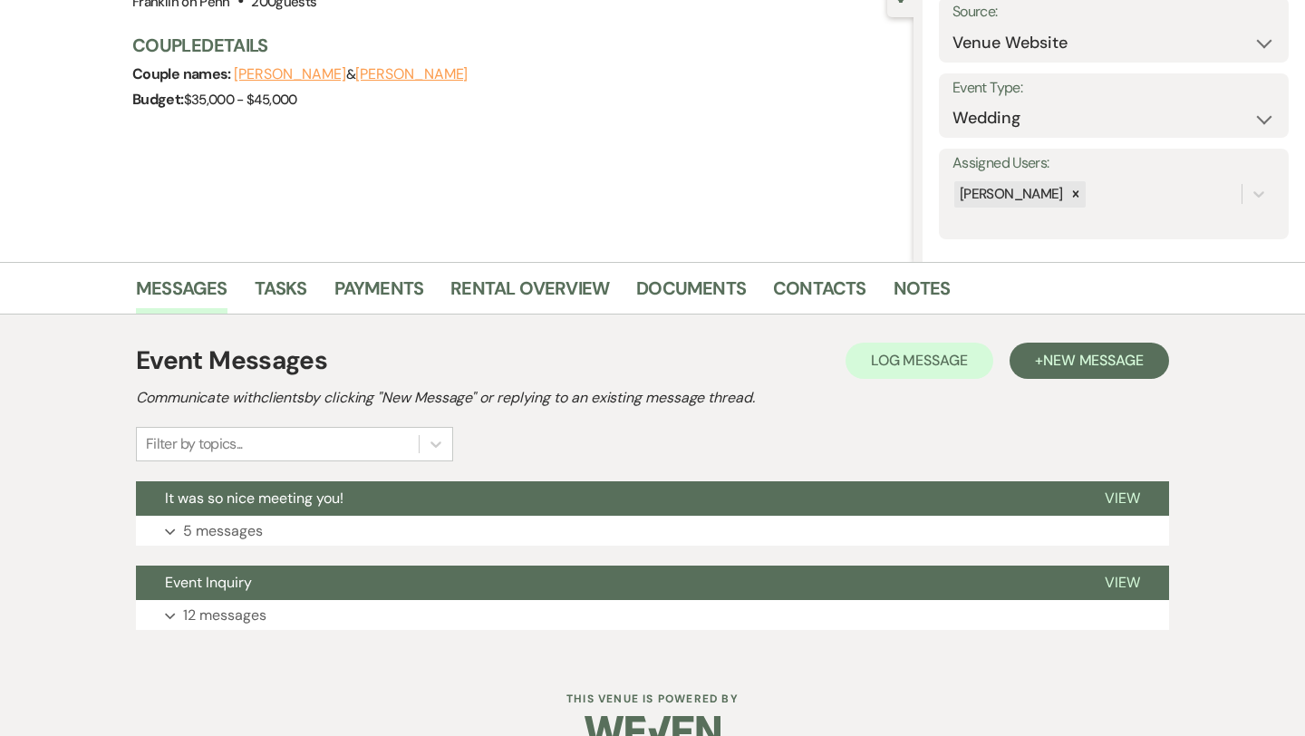
scroll to position [231, 0]
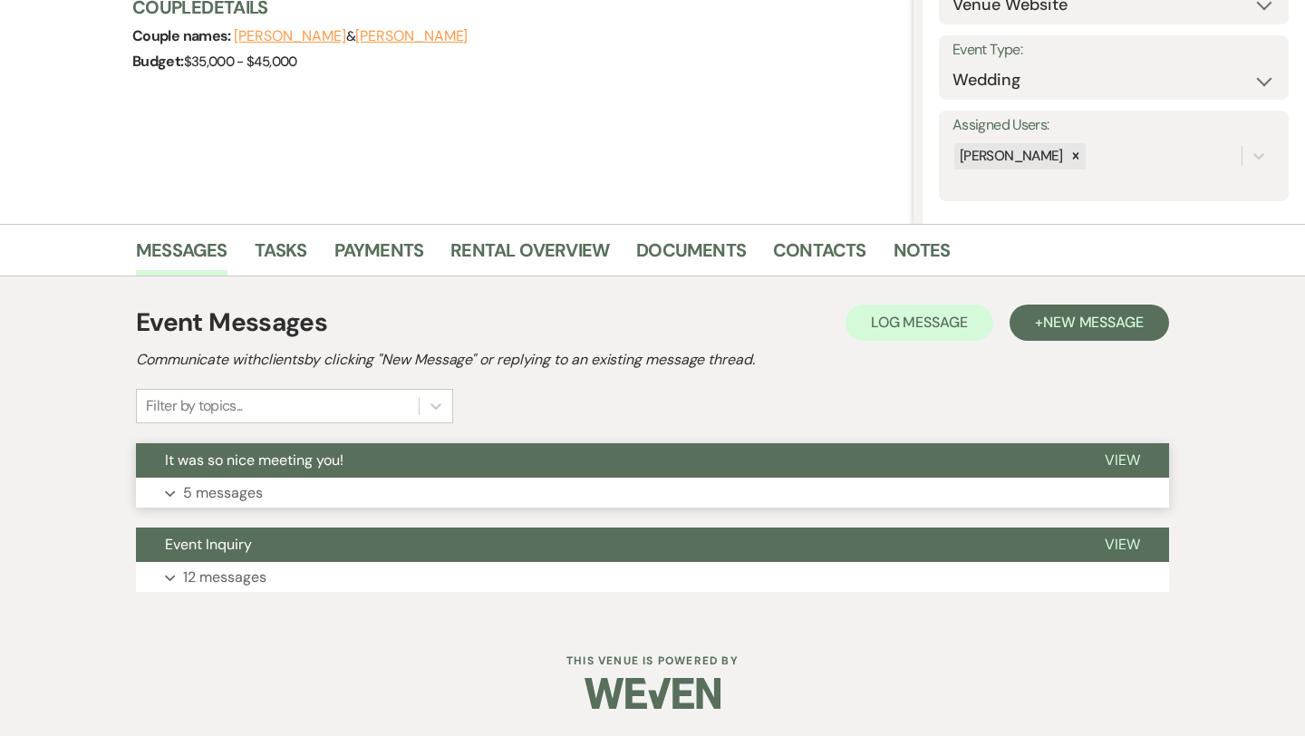
click at [254, 493] on p "5 messages" at bounding box center [223, 493] width 80 height 24
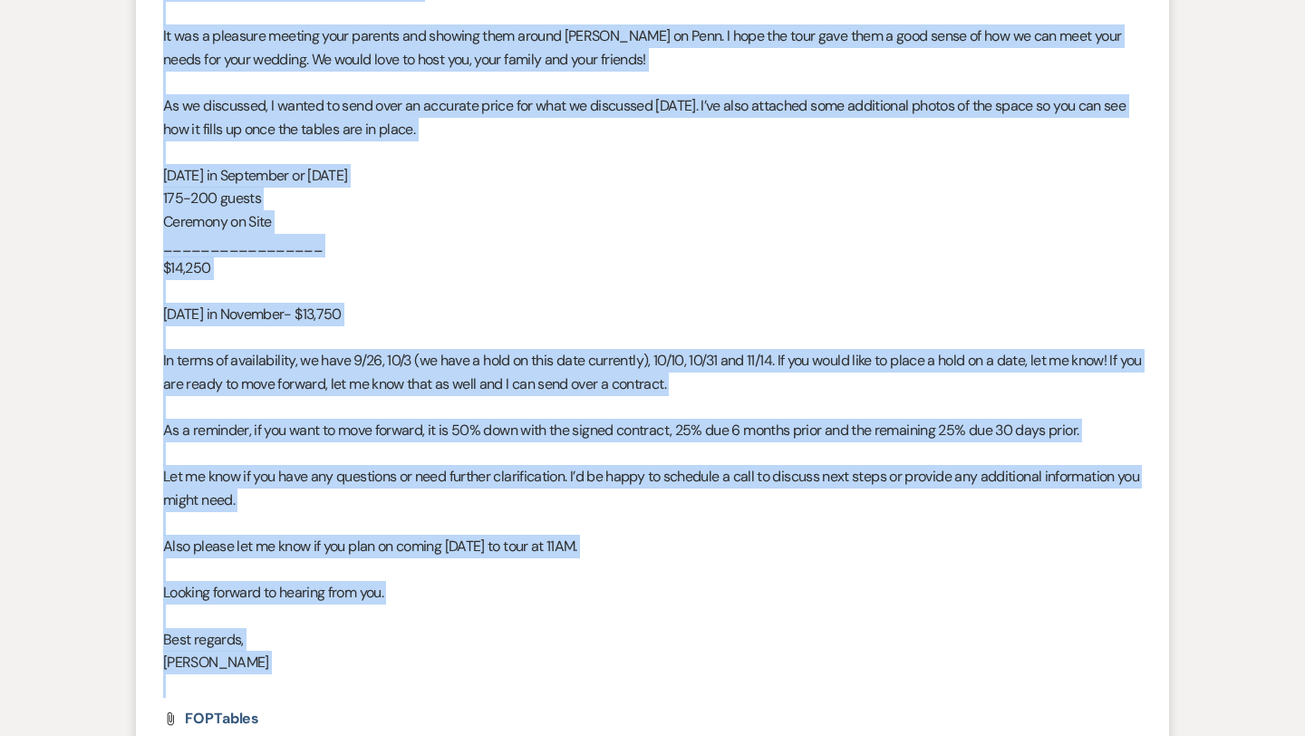
scroll to position [796, 0]
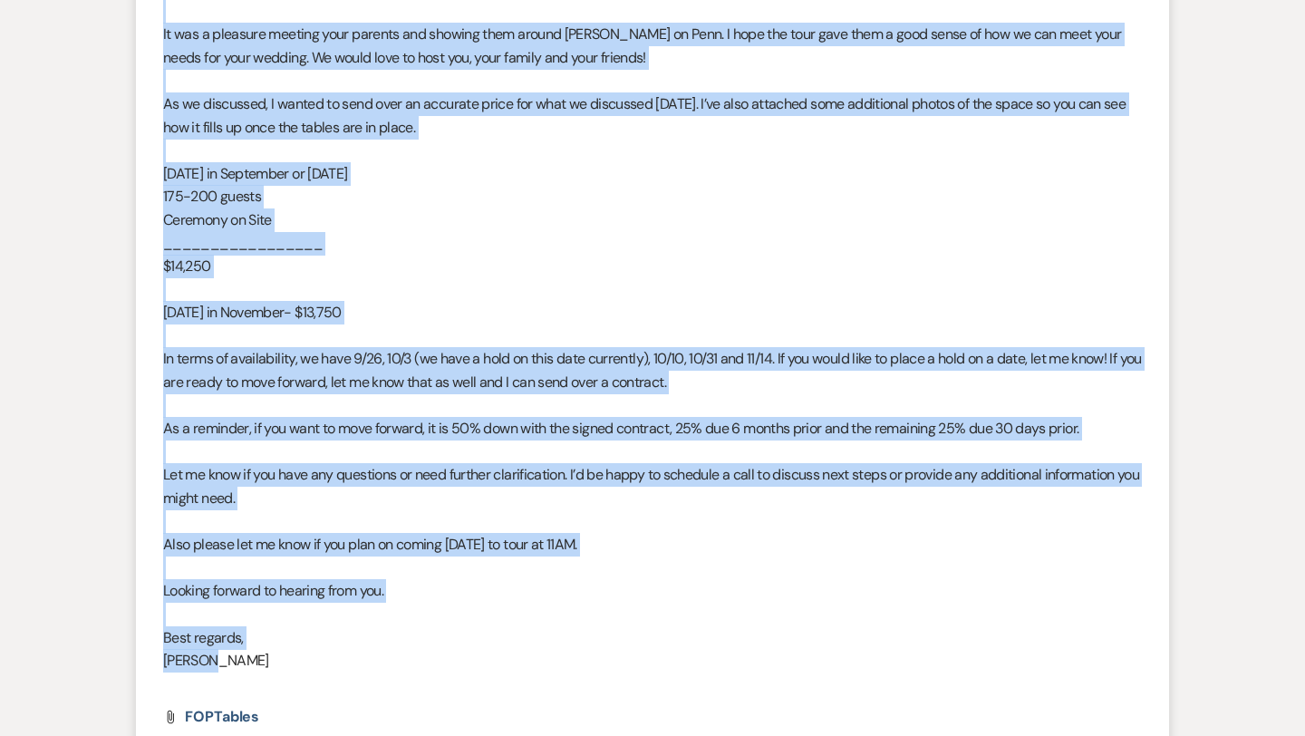
drag, startPoint x: 163, startPoint y: 326, endPoint x: 410, endPoint y: 655, distance: 411.0
click at [410, 655] on div "Hi [PERSON_NAME] and [PERSON_NAME], It was a pleasure meeting your parents and …" at bounding box center [652, 335] width 979 height 719
copy div "Lo Ipsumd sit Ametc, Ad eli s doeiusmo tempori utla etdolor mag aliquae admi ve…"
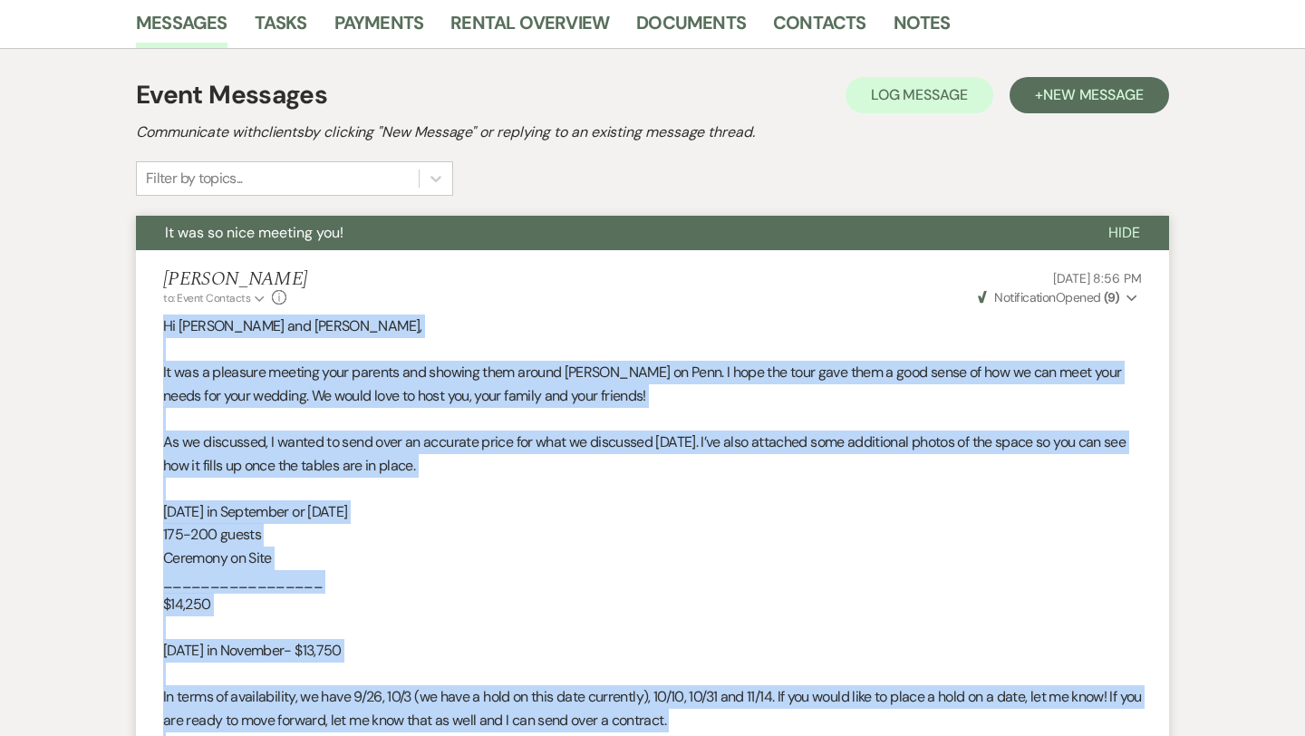
scroll to position [0, 0]
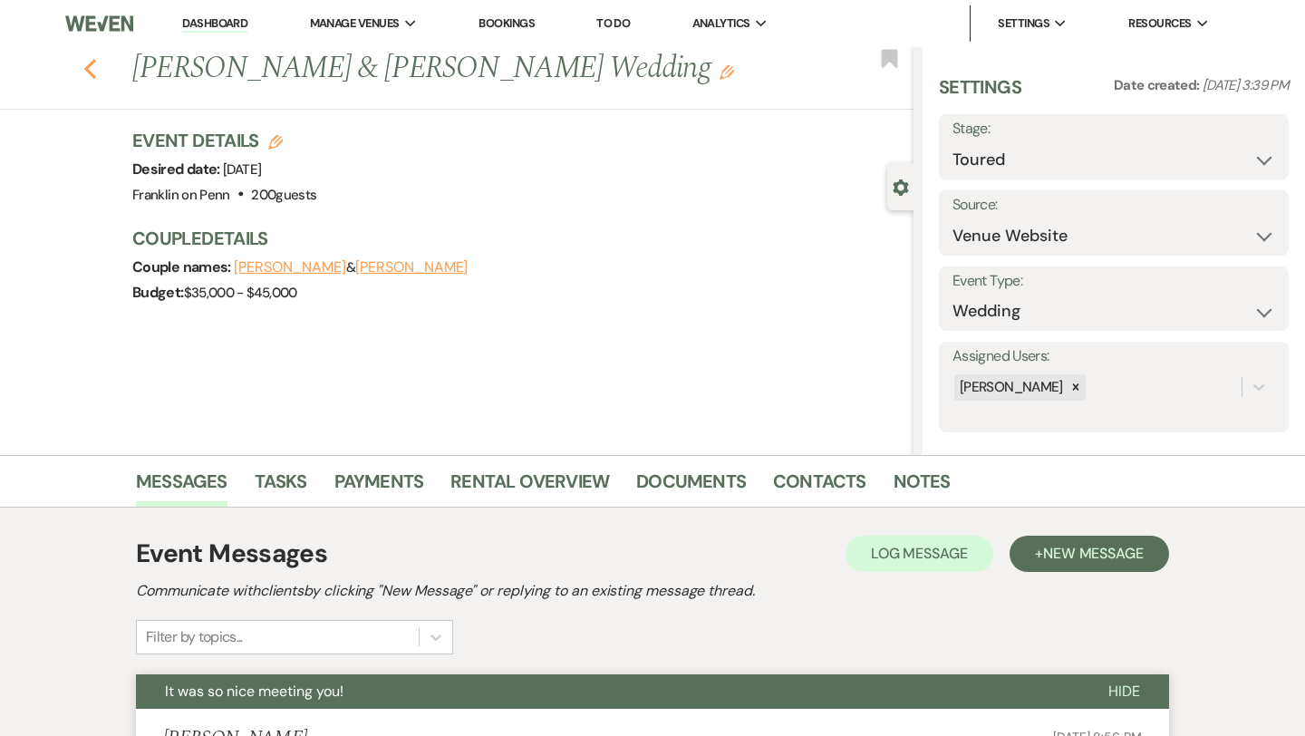
click at [92, 68] on icon "Previous" at bounding box center [90, 69] width 14 height 22
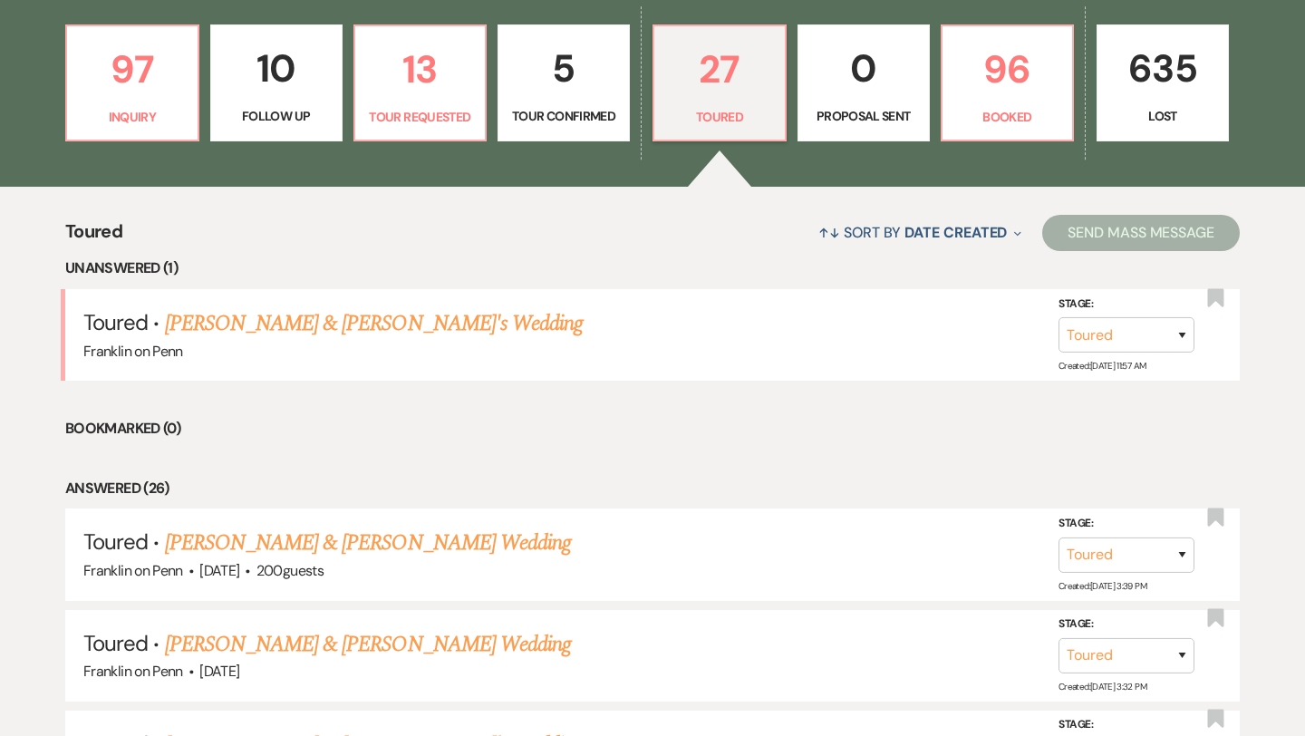
scroll to position [510, 0]
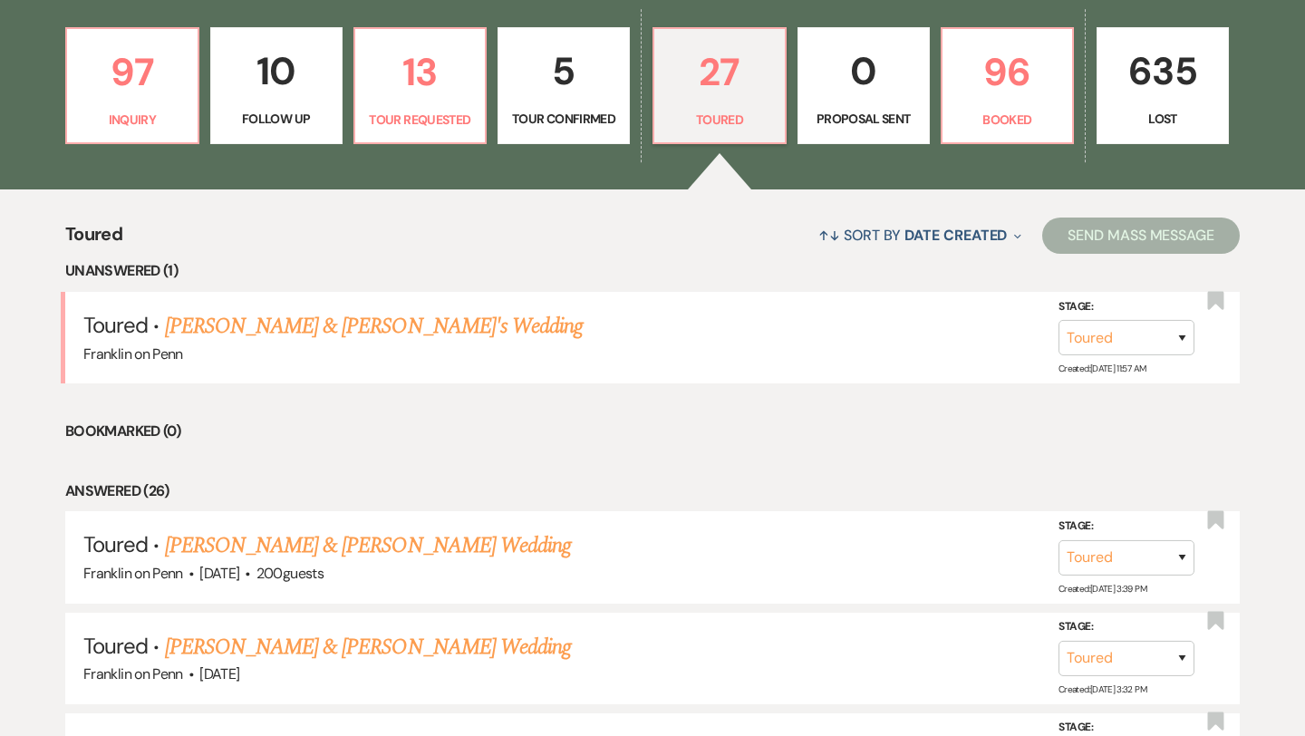
click at [563, 63] on p "5" at bounding box center [563, 71] width 109 height 61
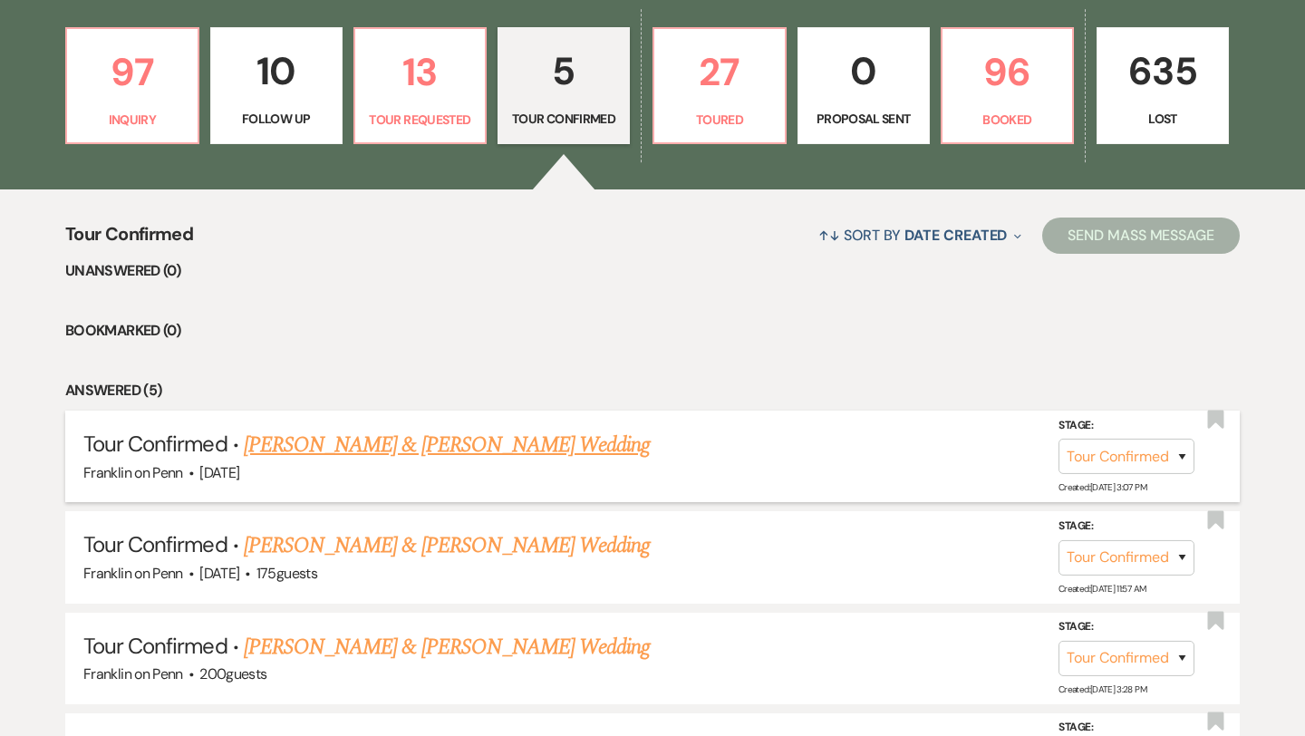
click at [435, 444] on link "[PERSON_NAME] & [PERSON_NAME] Wedding" at bounding box center [447, 445] width 406 height 33
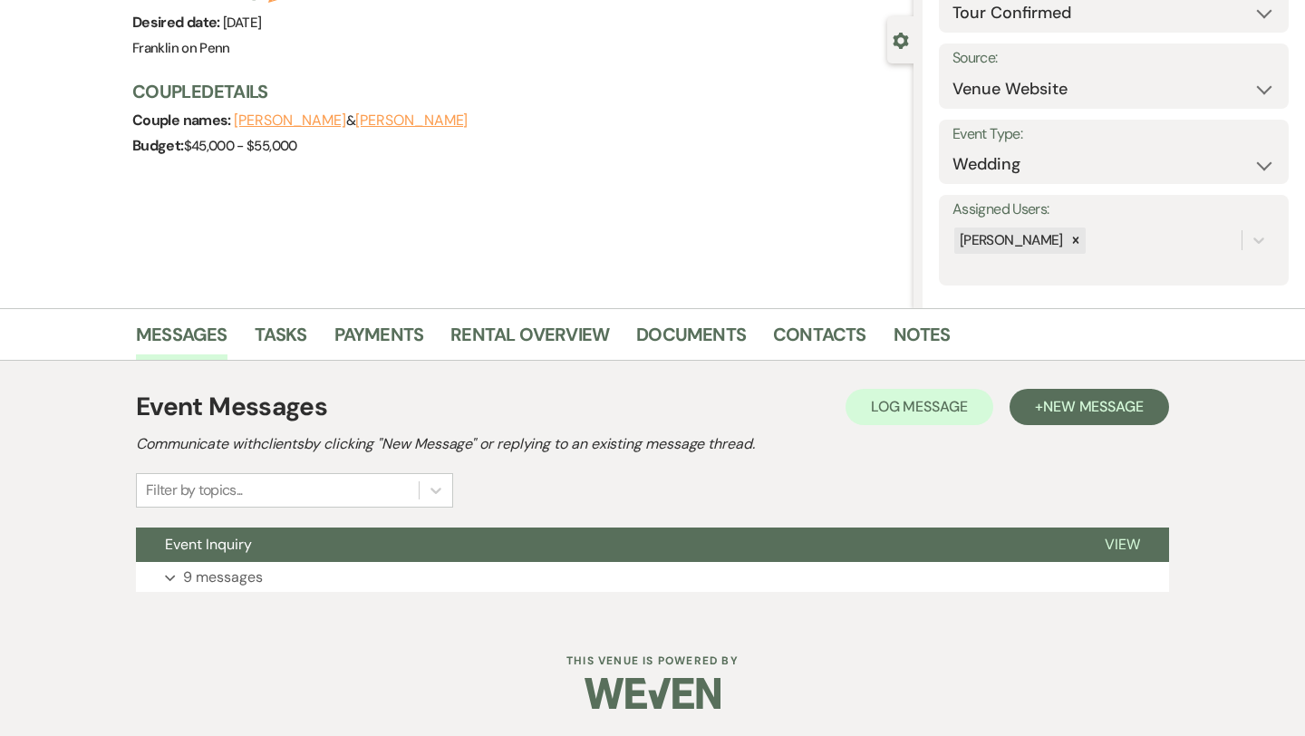
scroll to position [147, 0]
click at [1085, 404] on span "New Message" at bounding box center [1093, 406] width 101 height 19
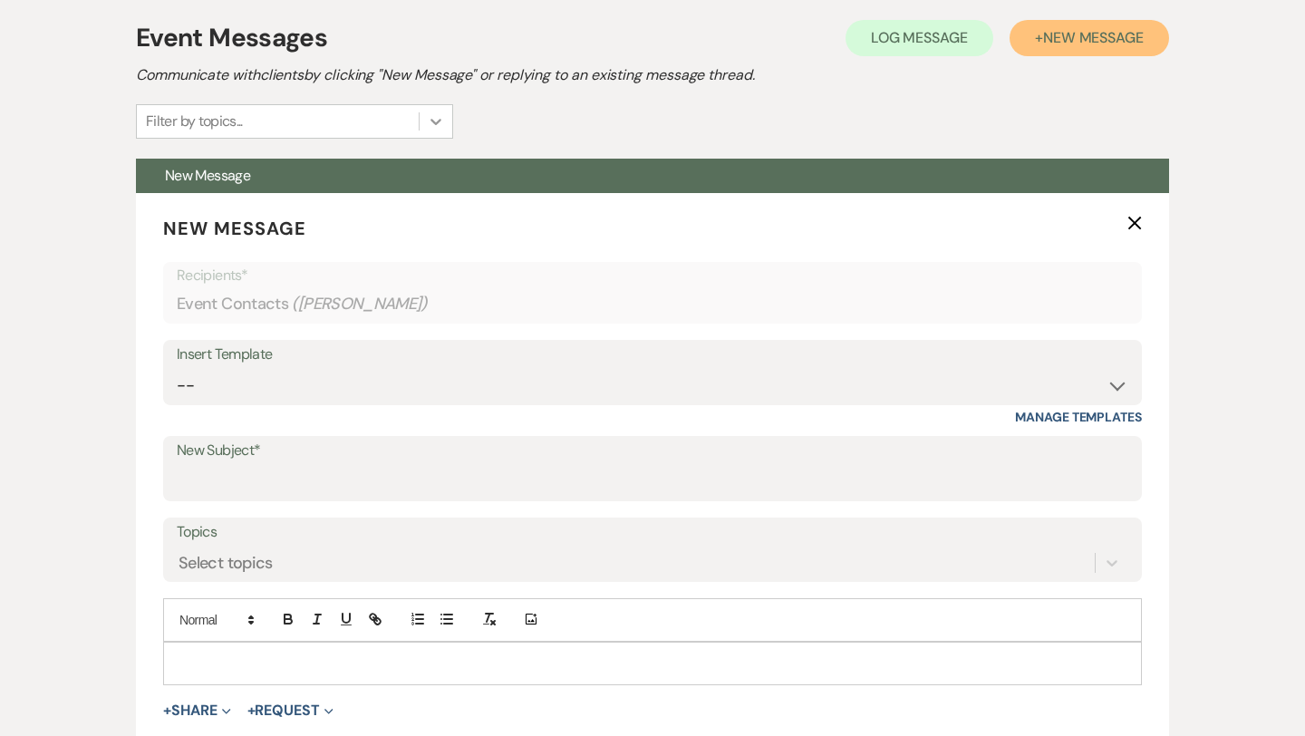
scroll to position [518, 0]
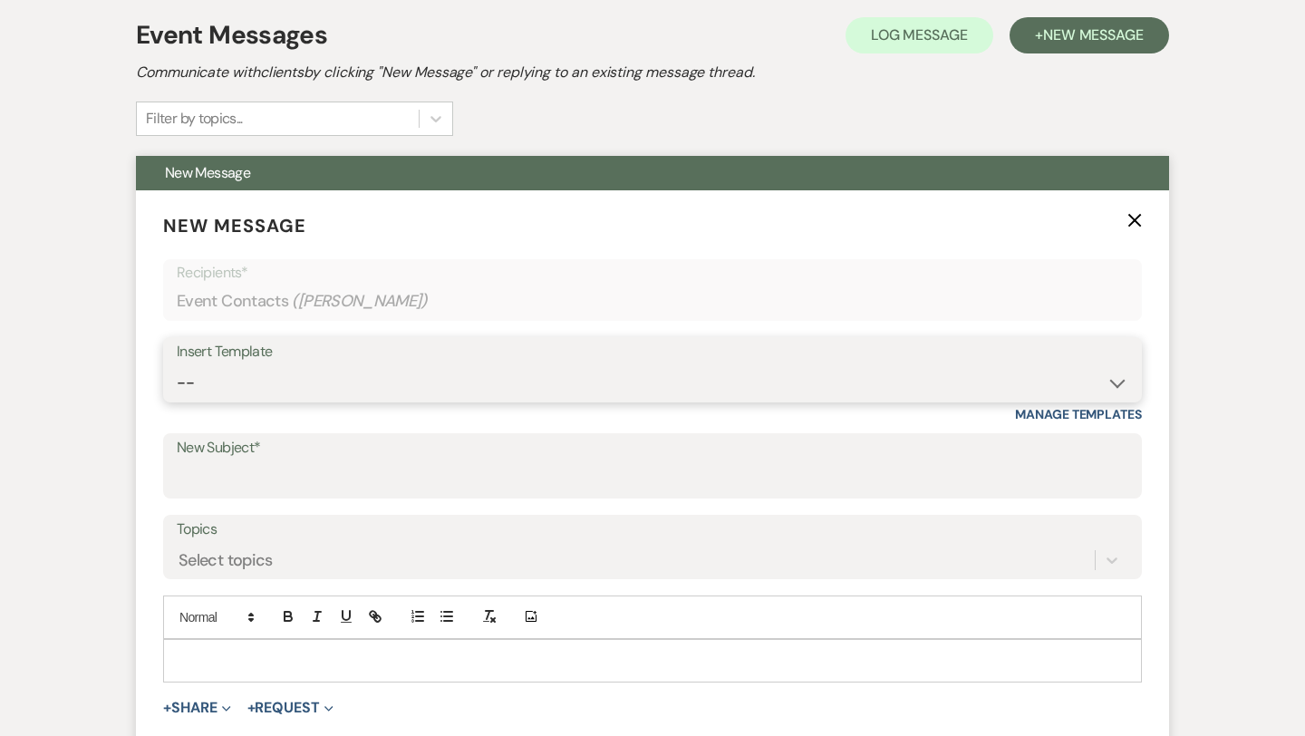
click at [343, 371] on select "-- Weven Planning Portal Introduction (Booked Events) Initial Inquiry Response …" at bounding box center [652, 382] width 951 height 35
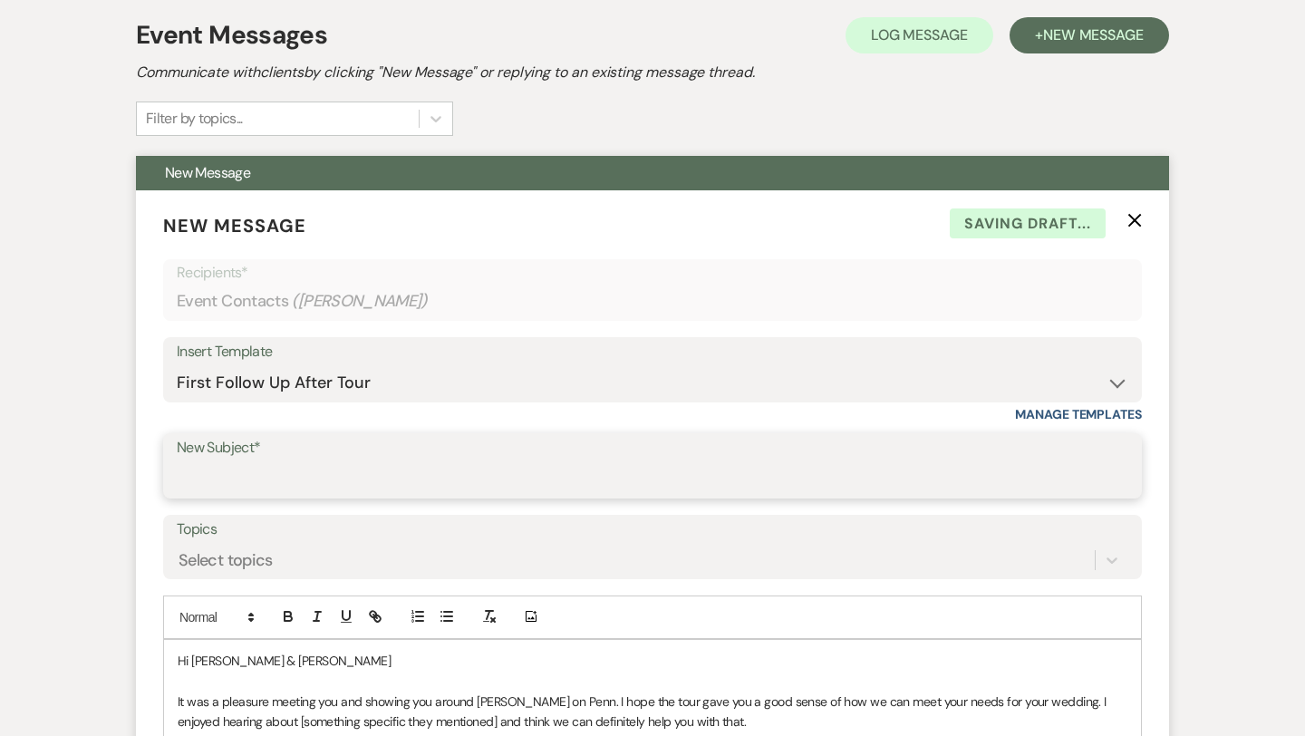
click at [269, 474] on input "New Subject*" at bounding box center [652, 478] width 951 height 35
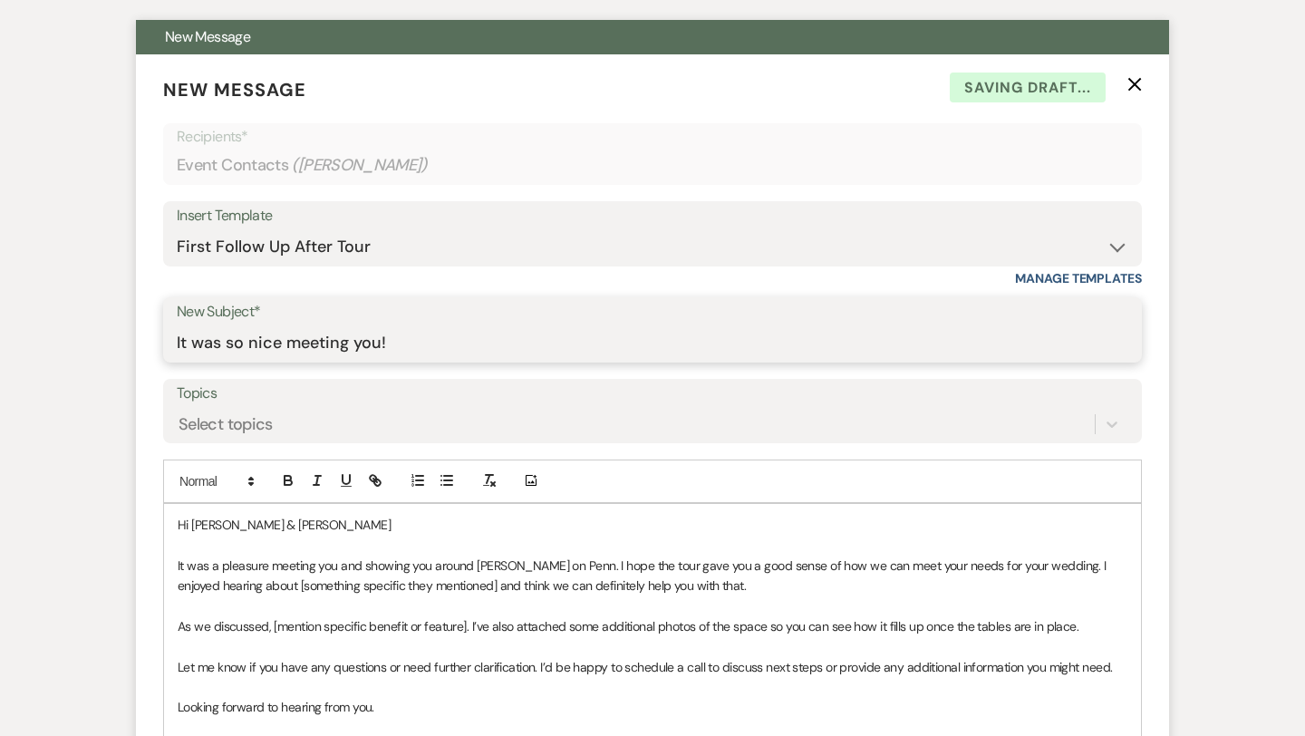
scroll to position [719, 0]
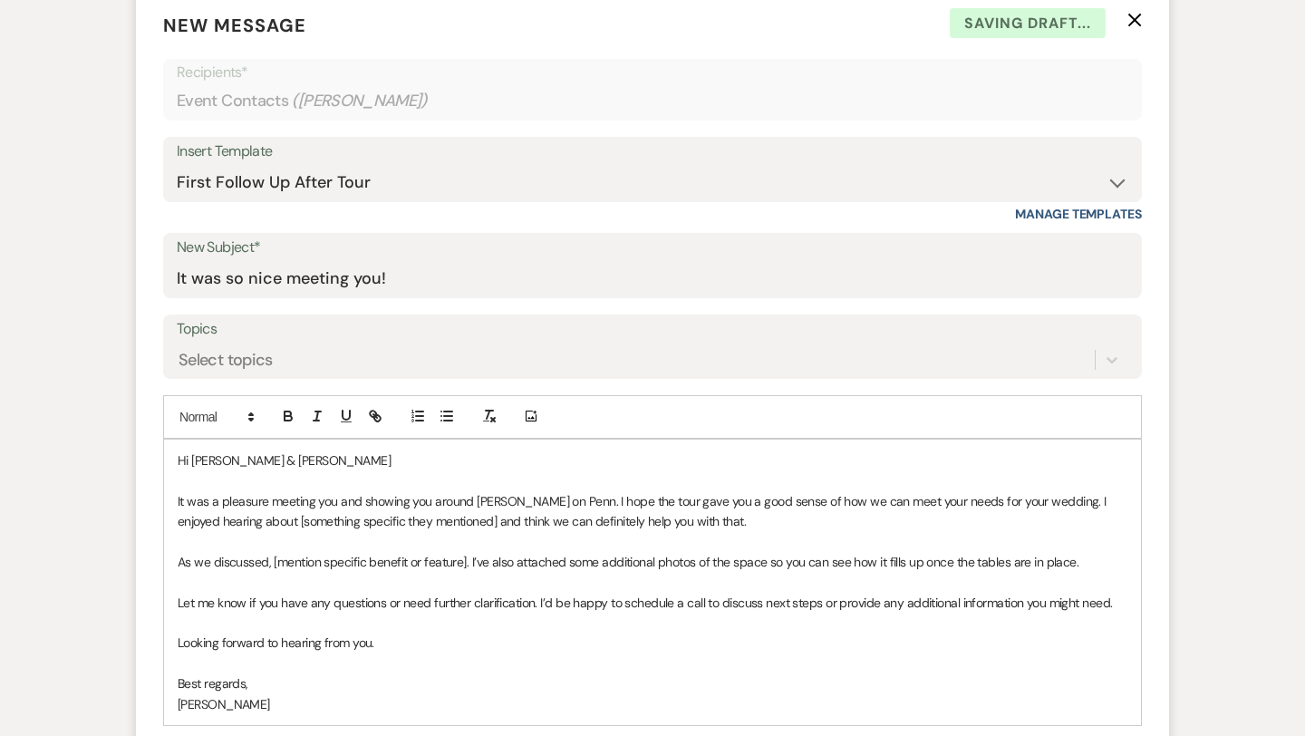
click at [304, 460] on p "Hi [PERSON_NAME] & [PERSON_NAME]" at bounding box center [653, 460] width 950 height 20
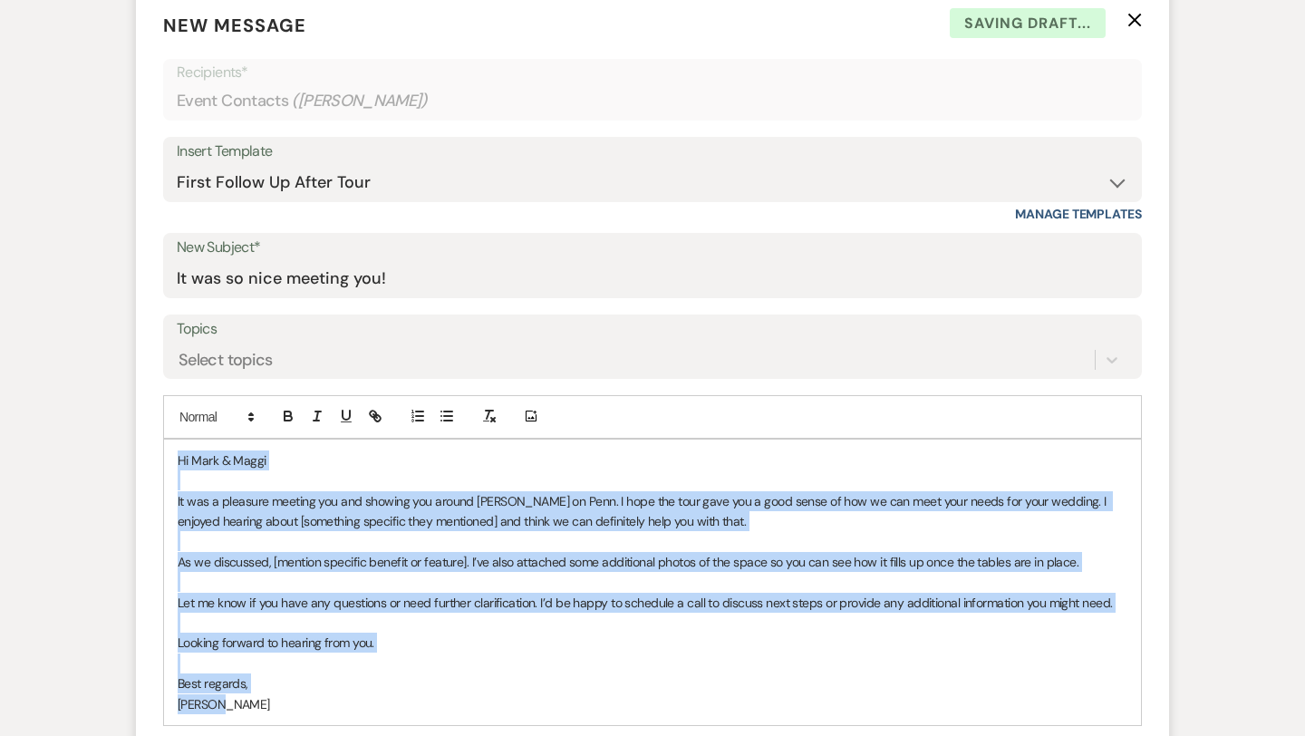
drag, startPoint x: 233, startPoint y: 693, endPoint x: 187, endPoint y: 433, distance: 264.1
click at [187, 433] on div "Add Photo Hi [PERSON_NAME] & [PERSON_NAME] It was a pleasure meeting you and sh…" at bounding box center [652, 560] width 979 height 331
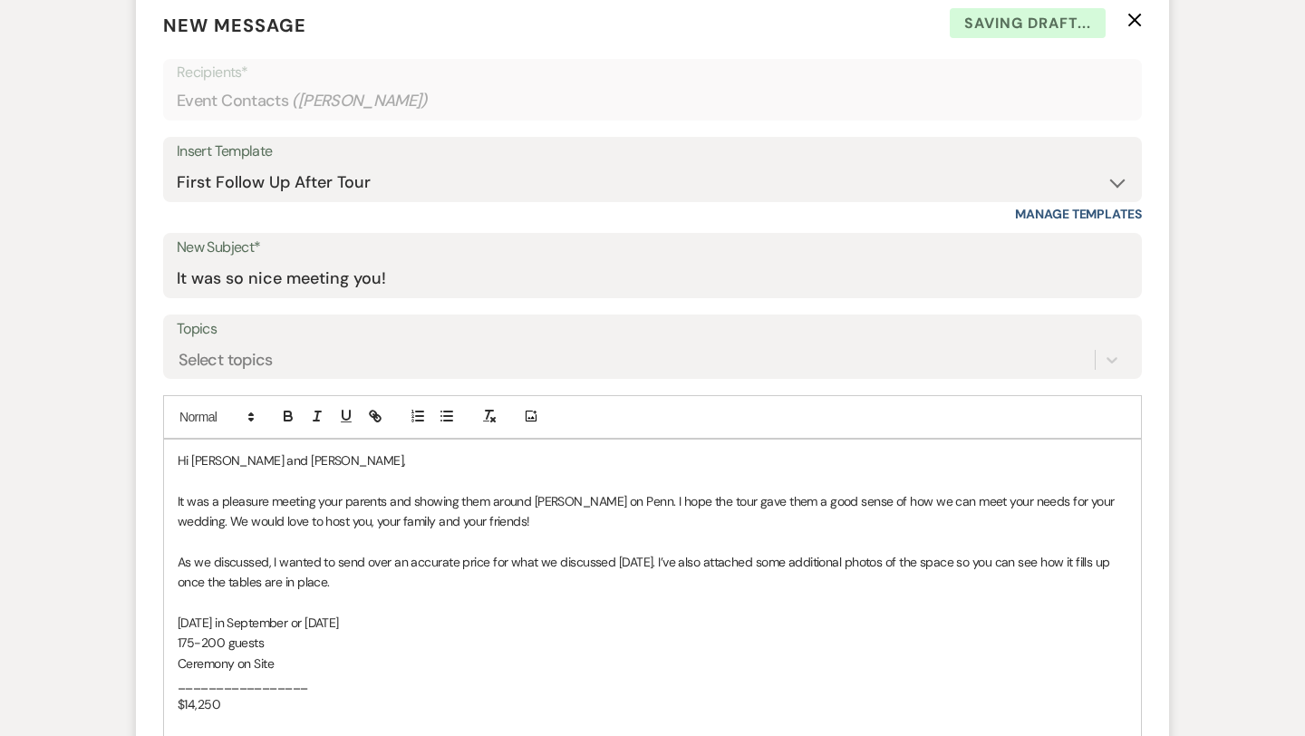
click at [286, 459] on p "Hi [PERSON_NAME] and [PERSON_NAME]," at bounding box center [653, 460] width 950 height 20
click at [384, 505] on span "It was a pleasure meeting your parents and showing them around [PERSON_NAME] on…" at bounding box center [648, 511] width 940 height 36
click at [574, 505] on span "It was a pleasure meeting you and showing them around [PERSON_NAME] on Penn. I …" at bounding box center [649, 511] width 943 height 36
click at [178, 495] on span "It was a pleasure meeting you and showing them around [PERSON_NAME] on Penn [DA…" at bounding box center [642, 511] width 928 height 36
click at [200, 501] on span "[PERSON_NAME] said It was a pleasure meeting you and showing them around [PERSO…" at bounding box center [648, 511] width 941 height 36
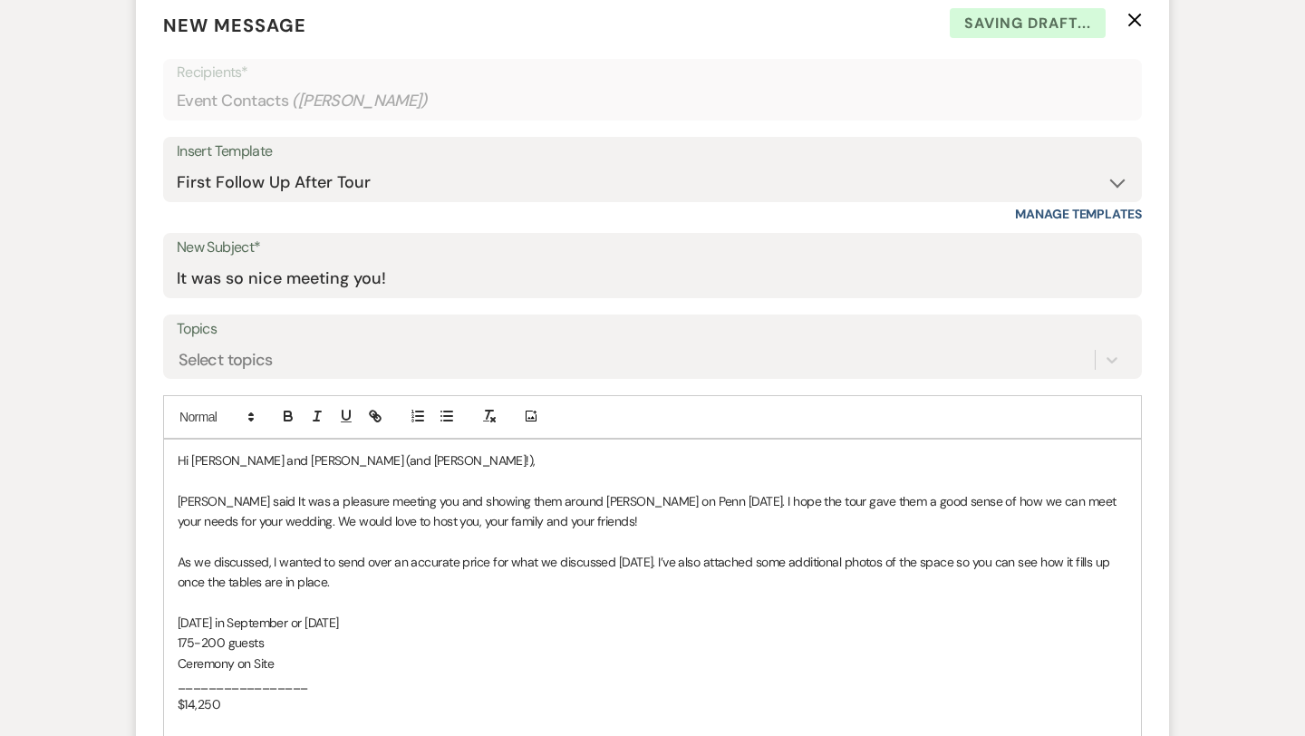
click at [256, 499] on span "[PERSON_NAME] said It was a pleasure meeting you and showing them around [PERSO…" at bounding box center [648, 511] width 941 height 36
click at [855, 500] on span "[PERSON_NAME] said it was a pleasure meeting you and showing them around [PERSO…" at bounding box center [648, 511] width 941 height 36
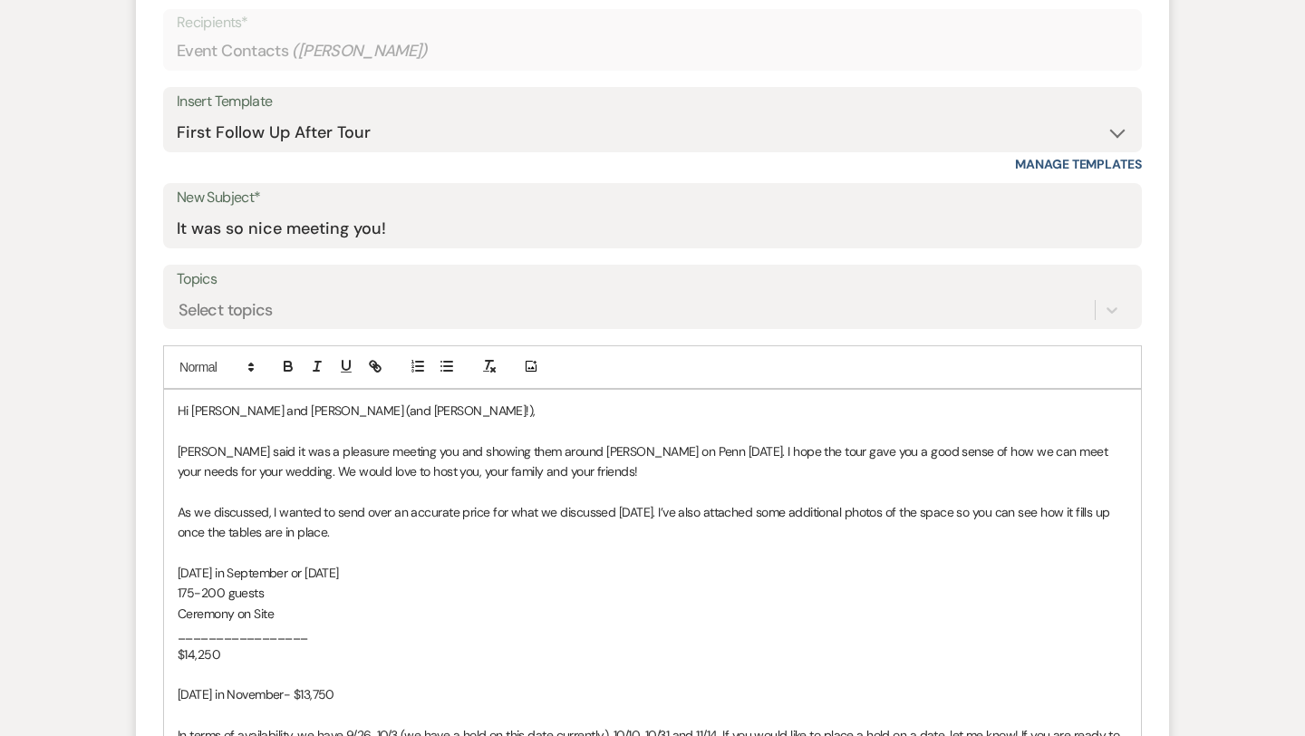
scroll to position [771, 0]
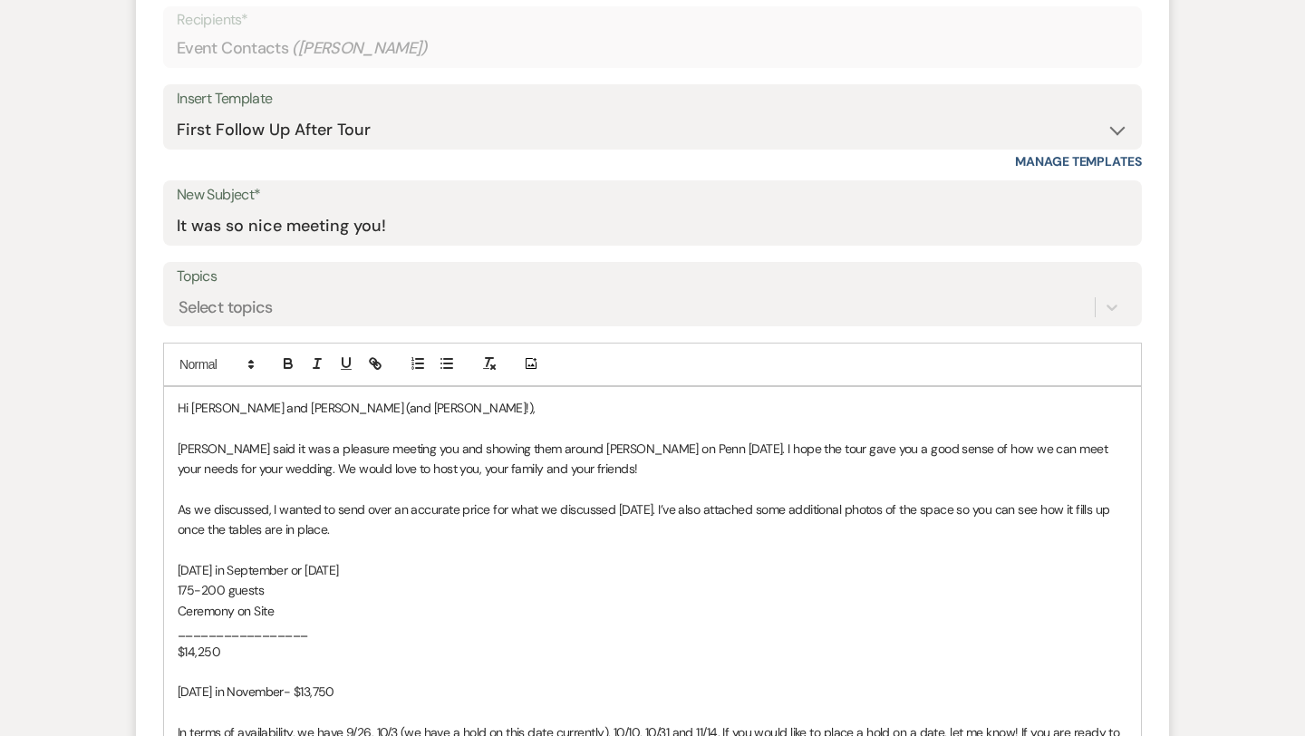
click at [665, 508] on span "As we discussed, I wanted to send over an accurate price for what we discussed …" at bounding box center [645, 519] width 935 height 36
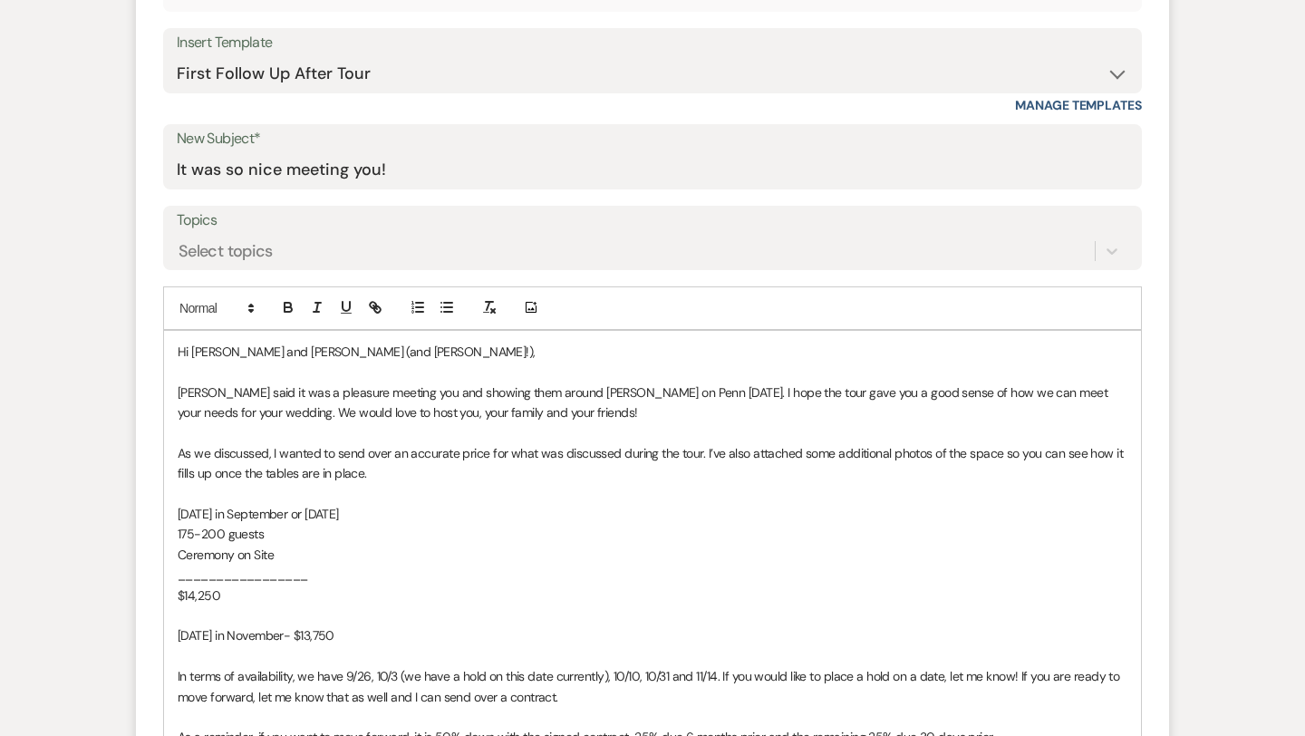
scroll to position [847, 0]
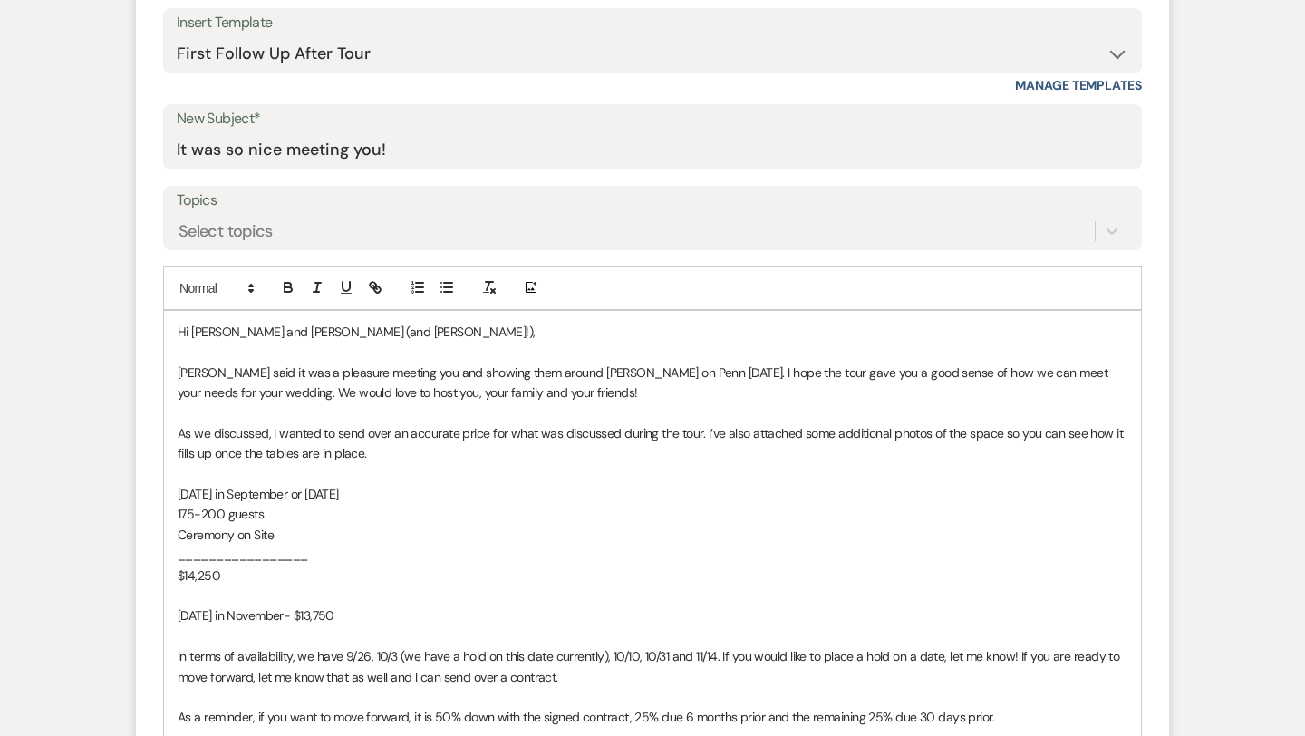
click at [406, 500] on p "[DATE] in September or [DATE]" at bounding box center [653, 494] width 950 height 20
click at [225, 513] on span "175-200 guests" at bounding box center [221, 514] width 86 height 16
click at [251, 538] on span "Ceremony on Site" at bounding box center [226, 534] width 96 height 16
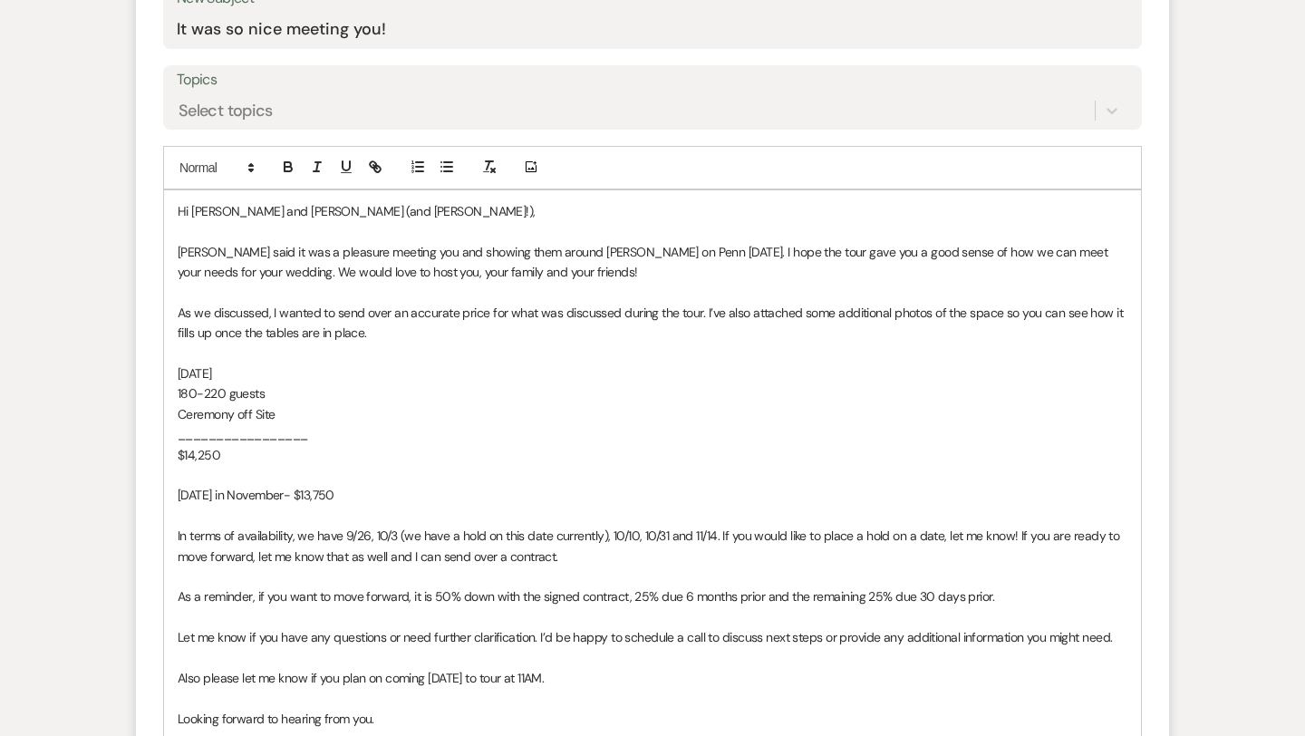
scroll to position [970, 0]
click at [355, 495] on p "[DATE] in November- $13,750" at bounding box center [653, 493] width 950 height 20
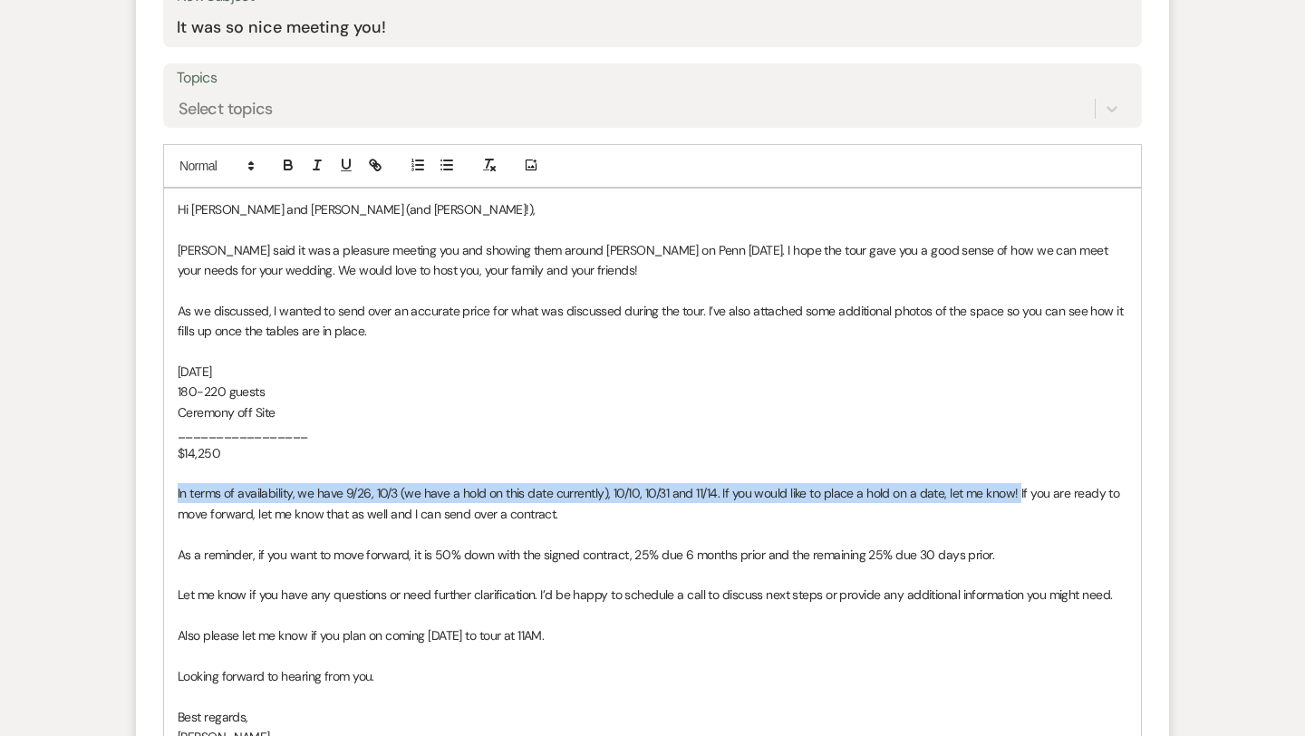
drag, startPoint x: 1015, startPoint y: 489, endPoint x: 169, endPoint y: 486, distance: 845.4
click at [169, 486] on div "Hi [PERSON_NAME] and [PERSON_NAME] (and [PERSON_NAME]!), [PERSON_NAME] said it …" at bounding box center [652, 483] width 977 height 590
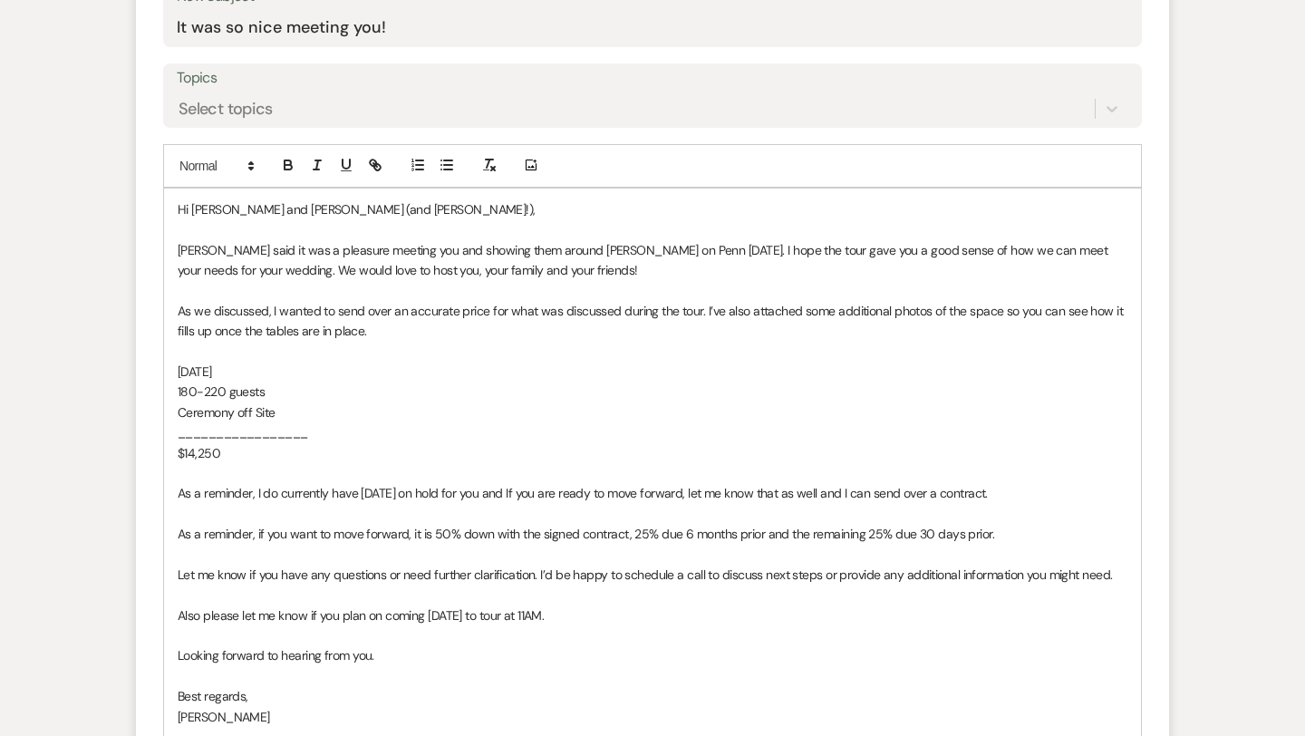
click at [514, 491] on span "As a reminder, I do currently have [DATE] on hold for you and If you are ready …" at bounding box center [583, 493] width 810 height 16
click at [569, 507] on p at bounding box center [653, 514] width 950 height 20
click at [255, 531] on span "As a reminder, if you want to move forward, it is 50% down with the signed cont…" at bounding box center [586, 534] width 816 height 16
click at [186, 531] on span "﻿ if you want to move forward, it is 50% down with the signed contract, 25% due…" at bounding box center [546, 534] width 737 height 16
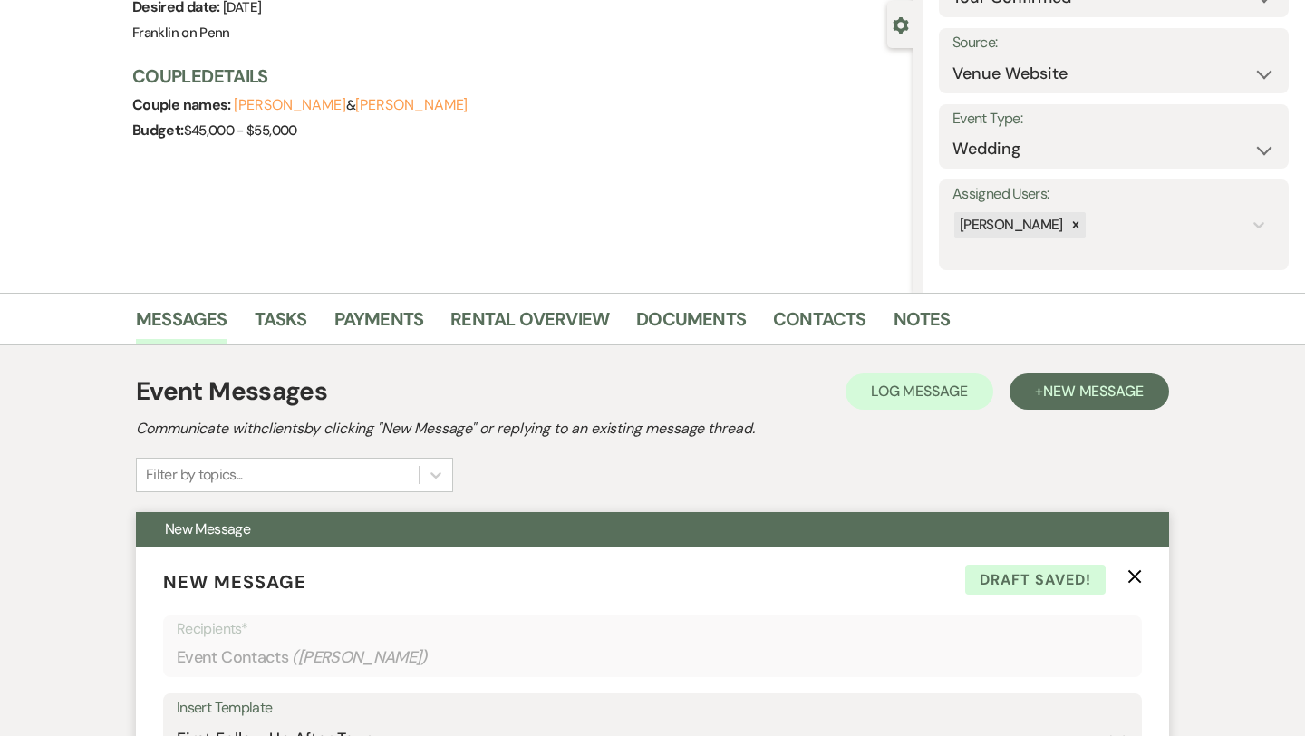
scroll to position [0, 0]
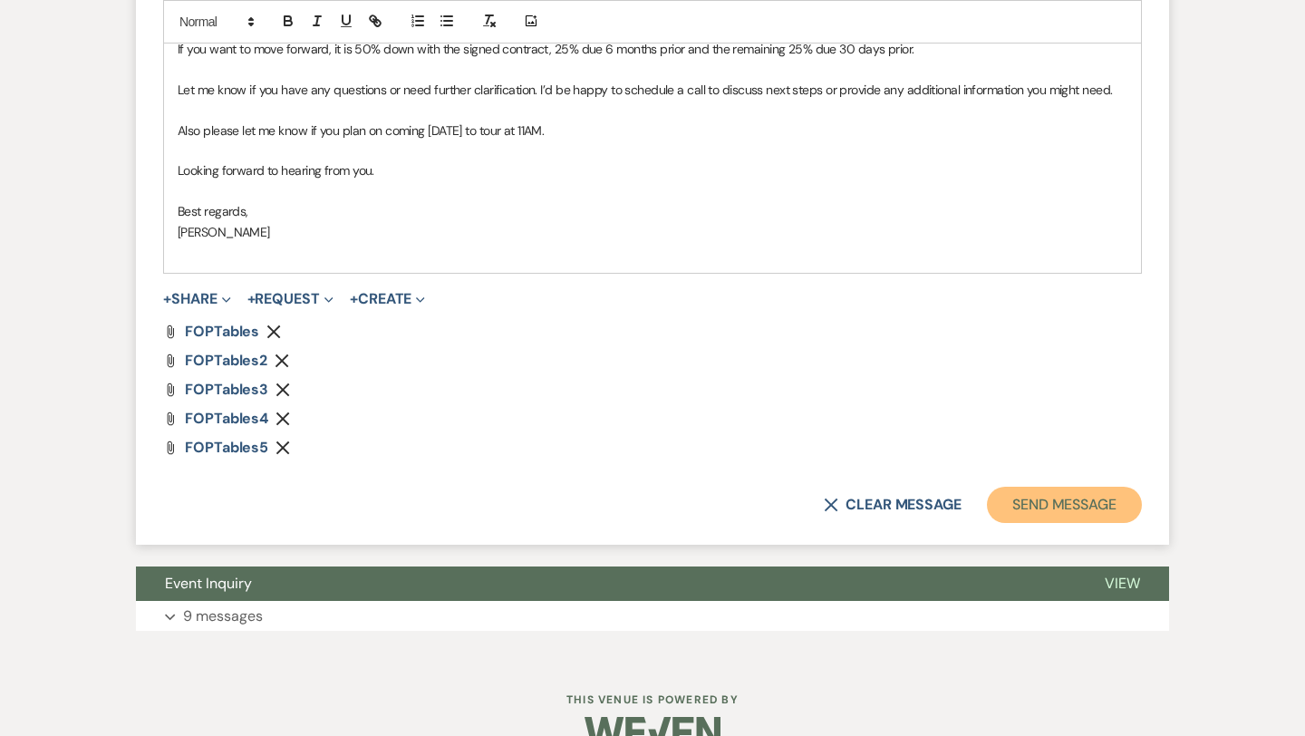
click at [1052, 506] on button "Send Message" at bounding box center [1064, 505] width 155 height 36
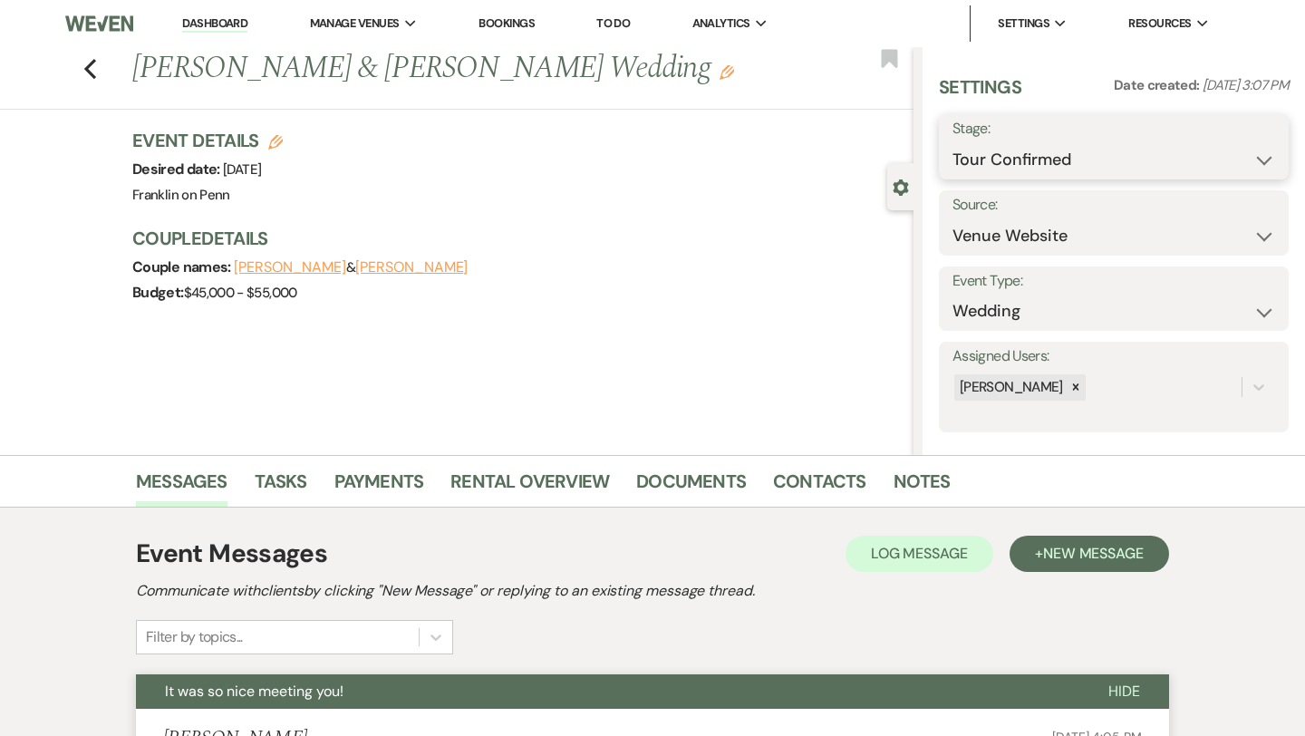
click at [1041, 162] on select "Inquiry Follow Up Tour Requested Tour Confirmed Toured Proposal Sent Booked Lost" at bounding box center [1113, 159] width 323 height 35
click at [1263, 148] on button "Save" at bounding box center [1253, 147] width 72 height 36
click at [92, 73] on icon "Previous" at bounding box center [90, 69] width 14 height 22
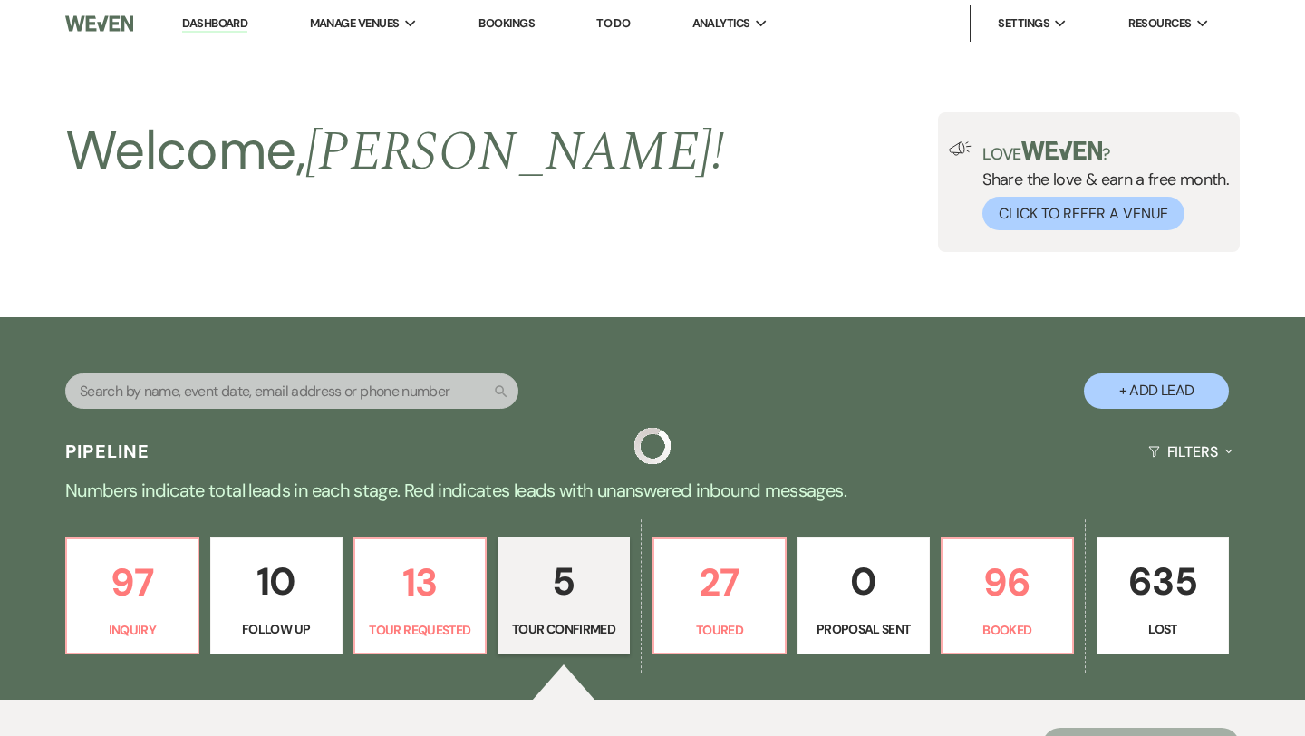
scroll to position [510, 0]
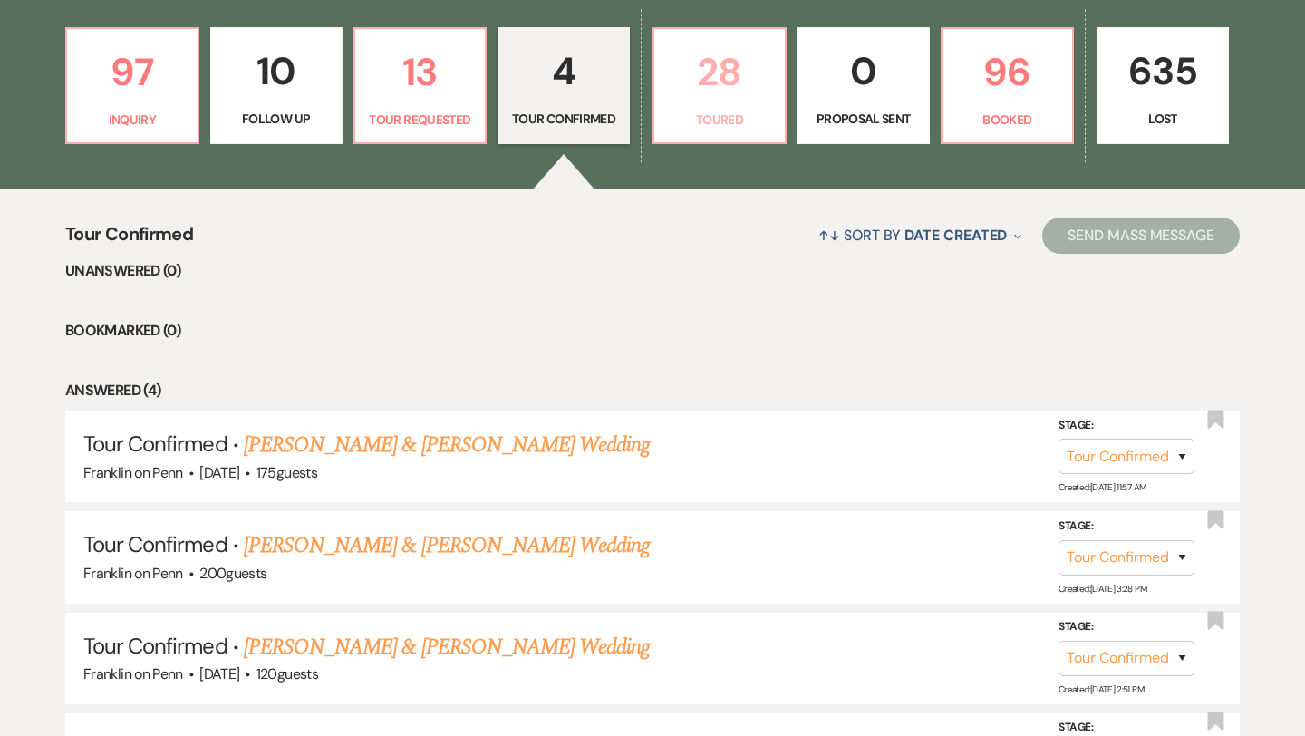
click at [731, 63] on p "28" at bounding box center [719, 72] width 109 height 61
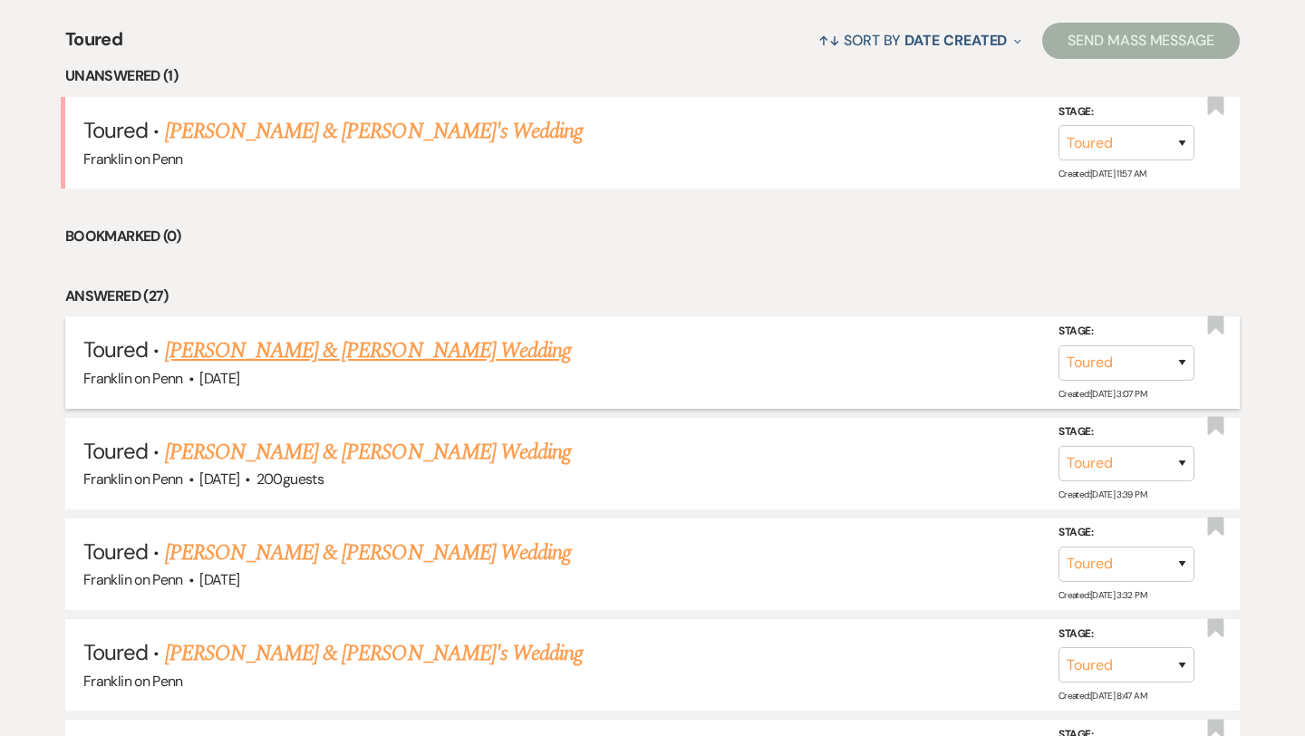
scroll to position [776, 0]
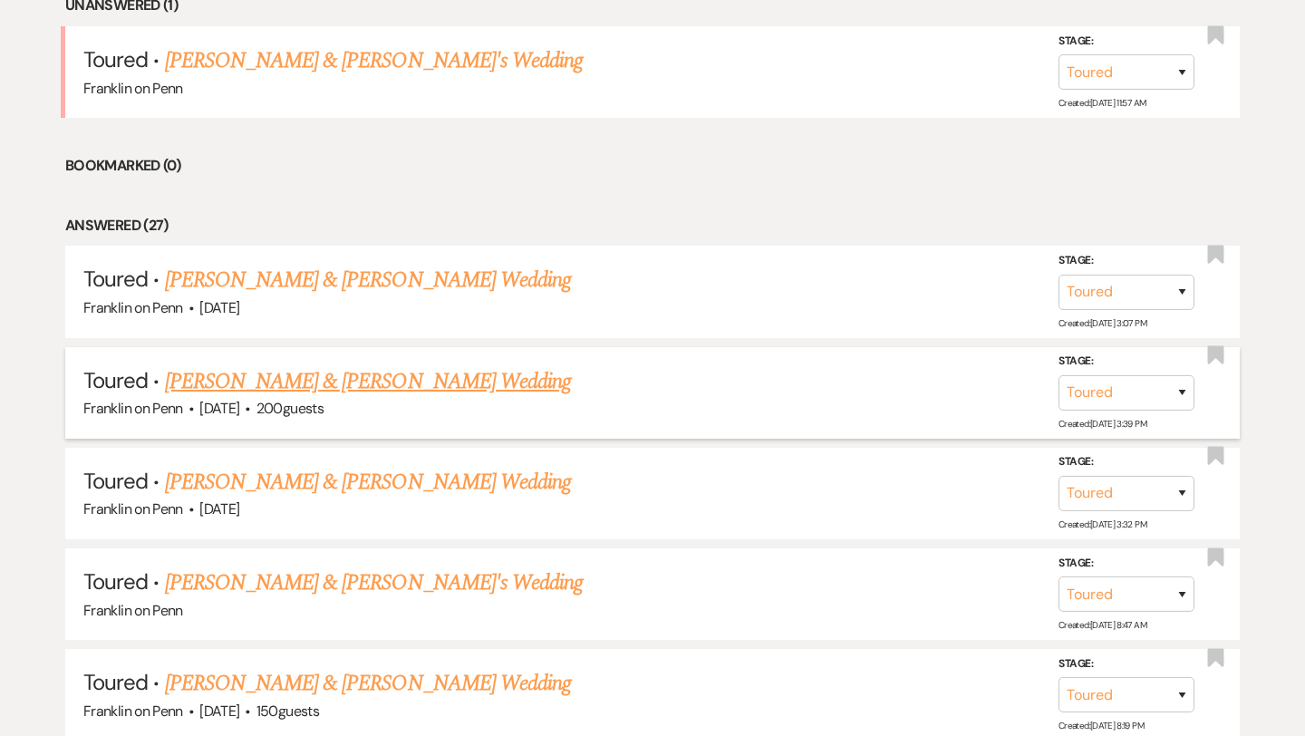
click at [341, 376] on link "[PERSON_NAME] & [PERSON_NAME] Wedding" at bounding box center [368, 381] width 406 height 33
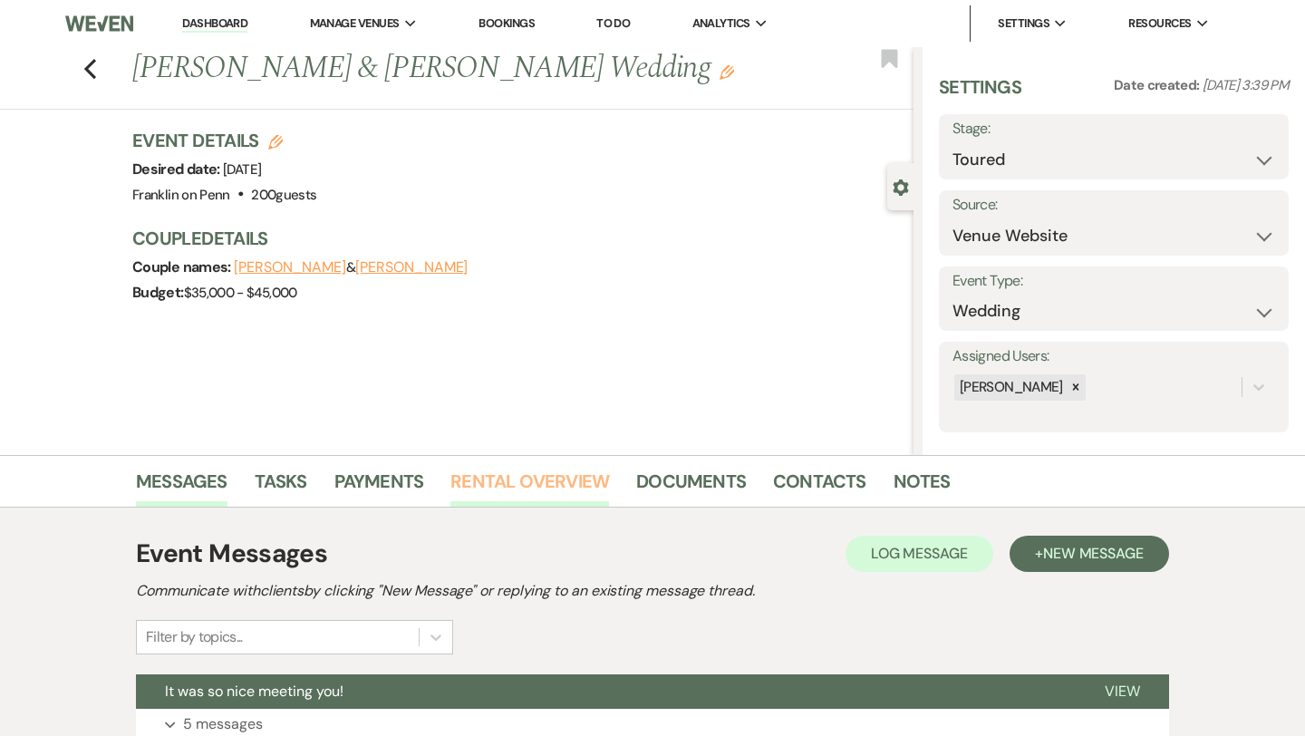
scroll to position [231, 0]
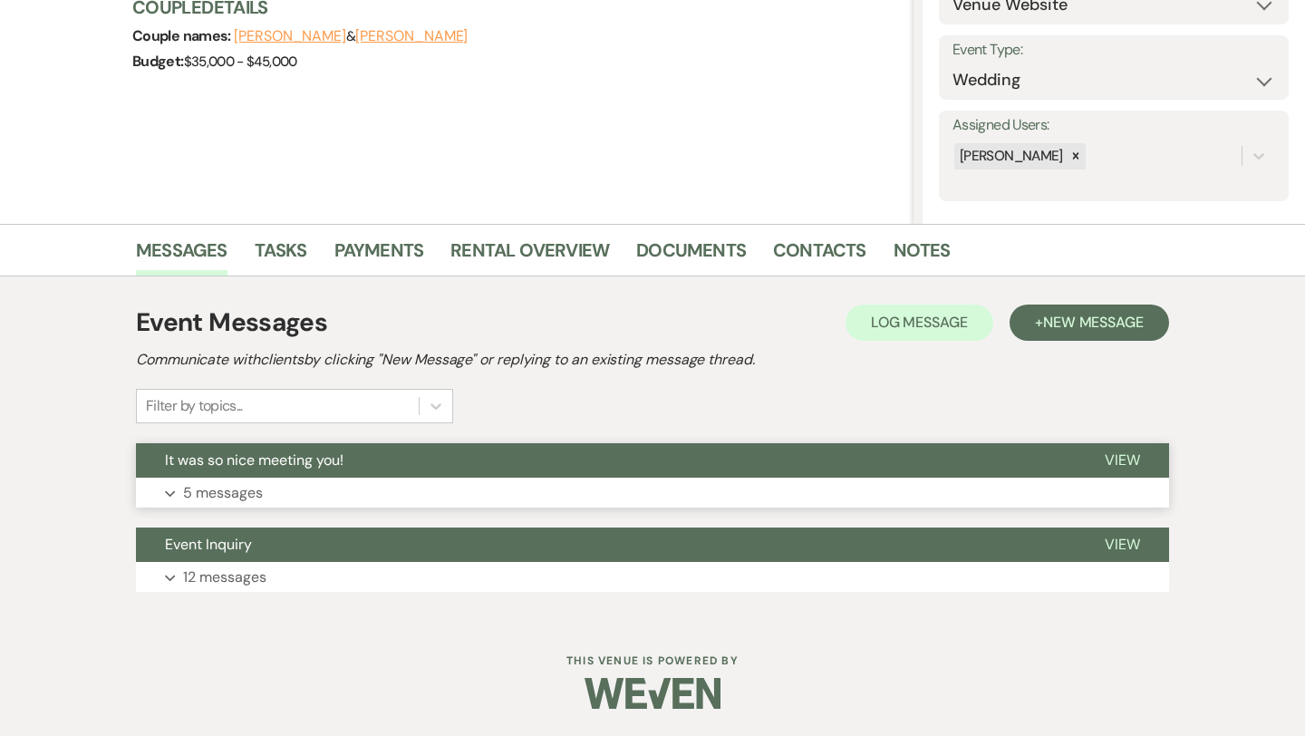
click at [1109, 460] on span "View" at bounding box center [1122, 459] width 35 height 19
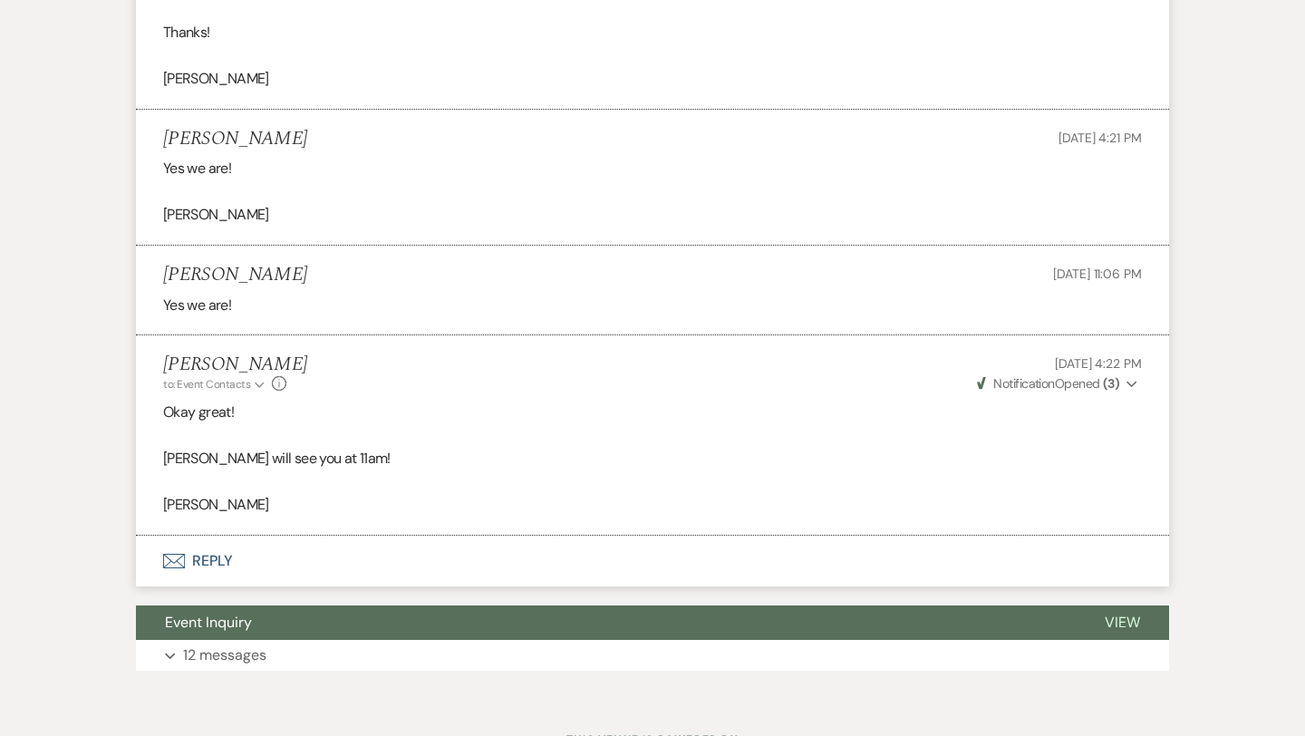
scroll to position [2054, 0]
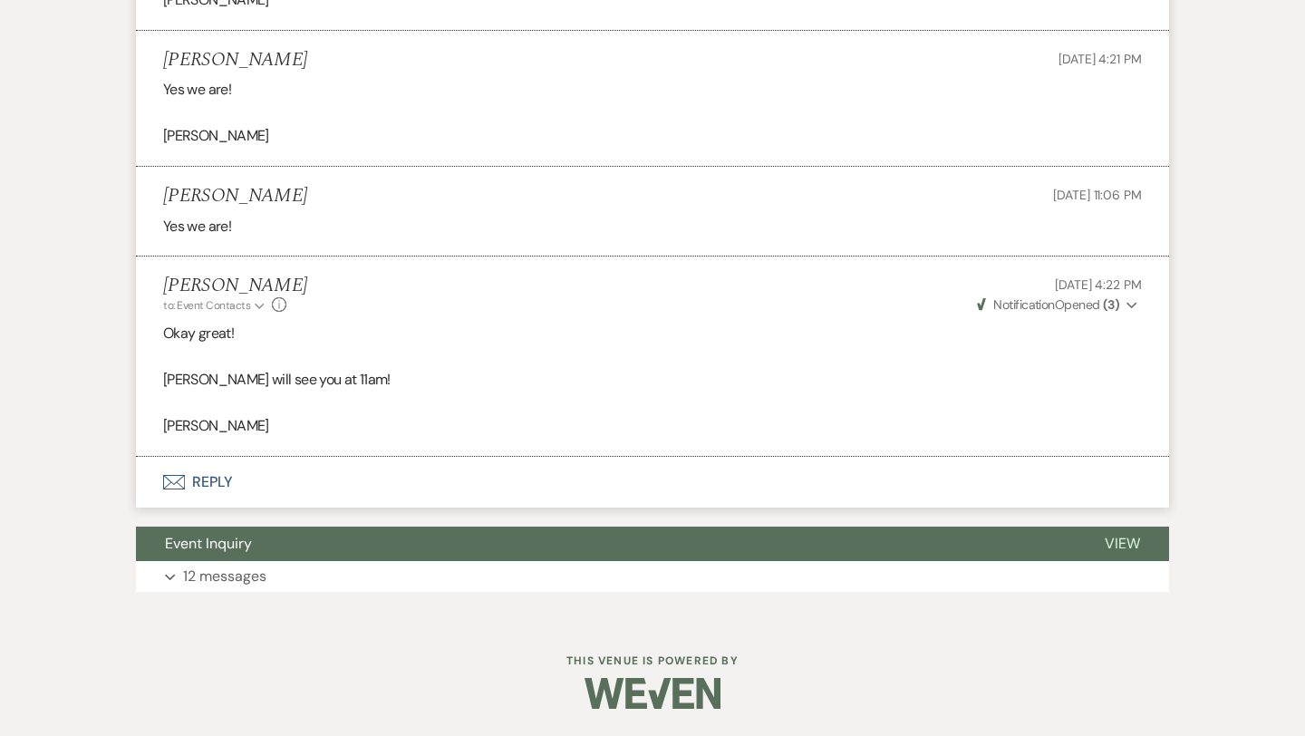
click at [225, 476] on button "Envelope Reply" at bounding box center [652, 482] width 1033 height 51
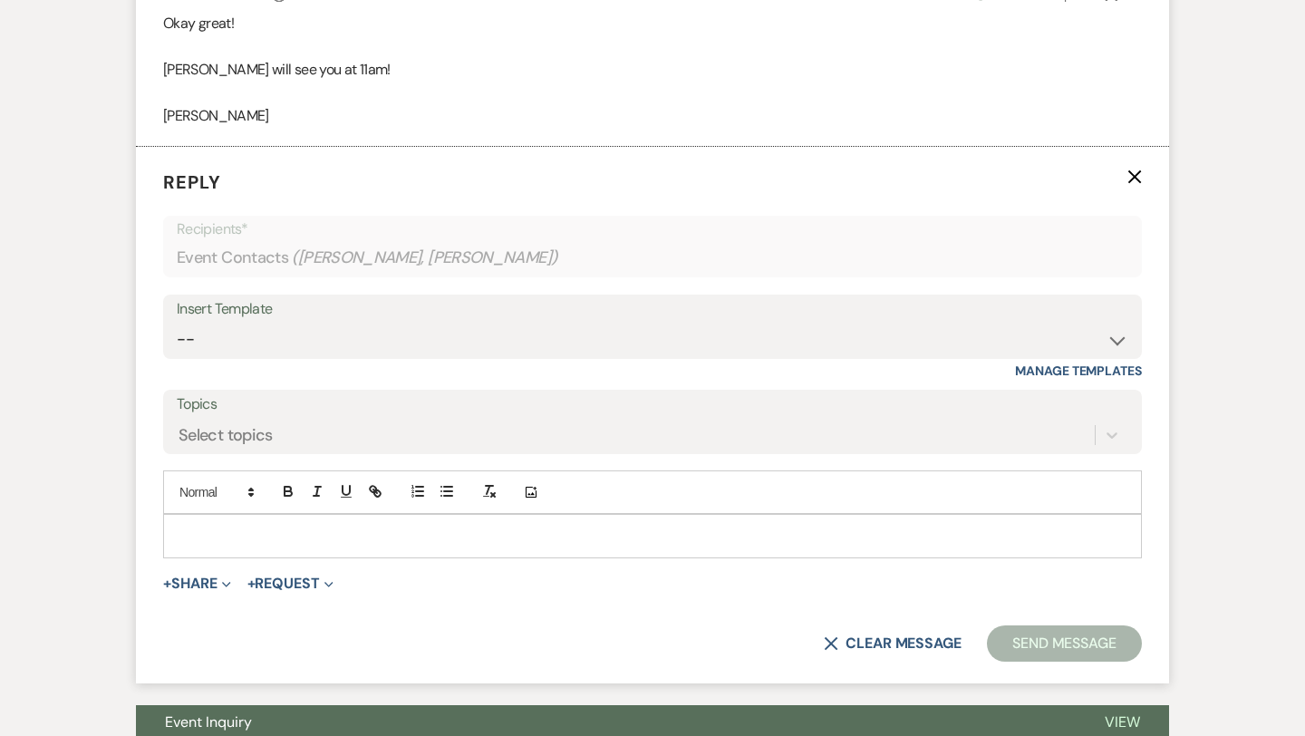
scroll to position [2411, 0]
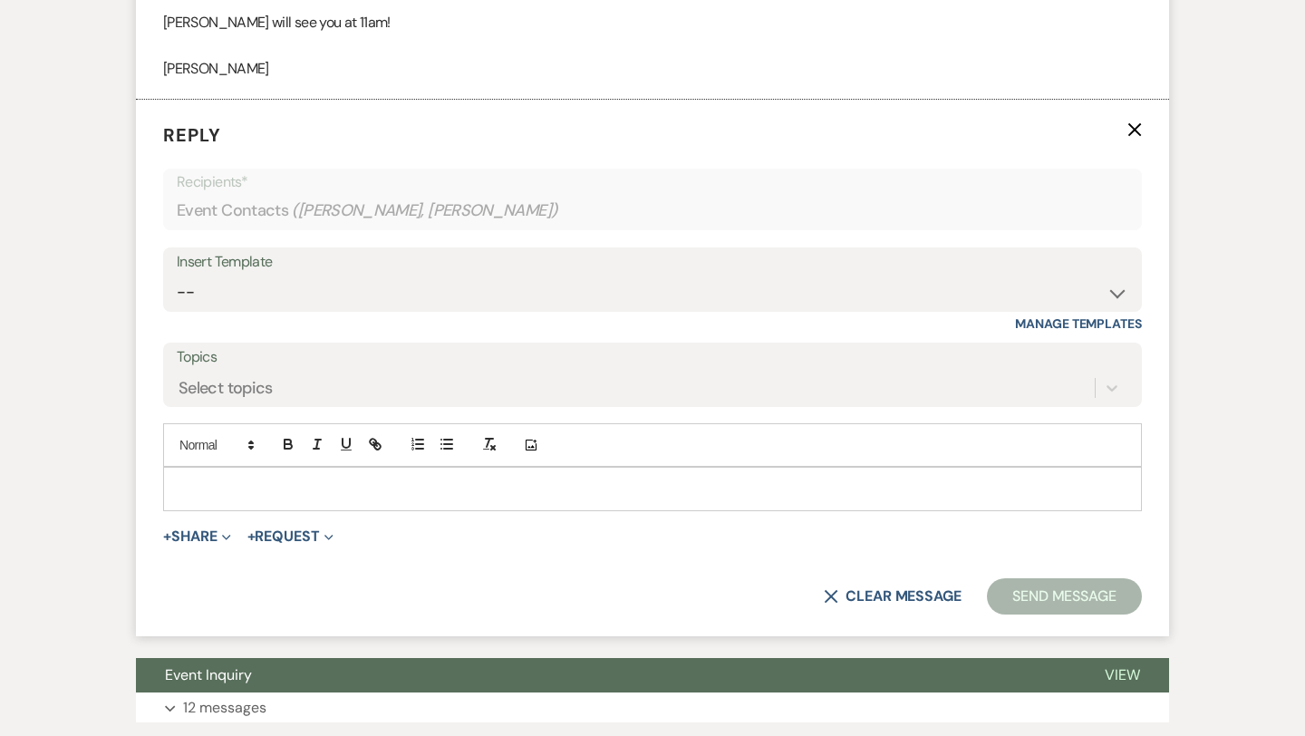
click at [224, 493] on p at bounding box center [653, 488] width 950 height 20
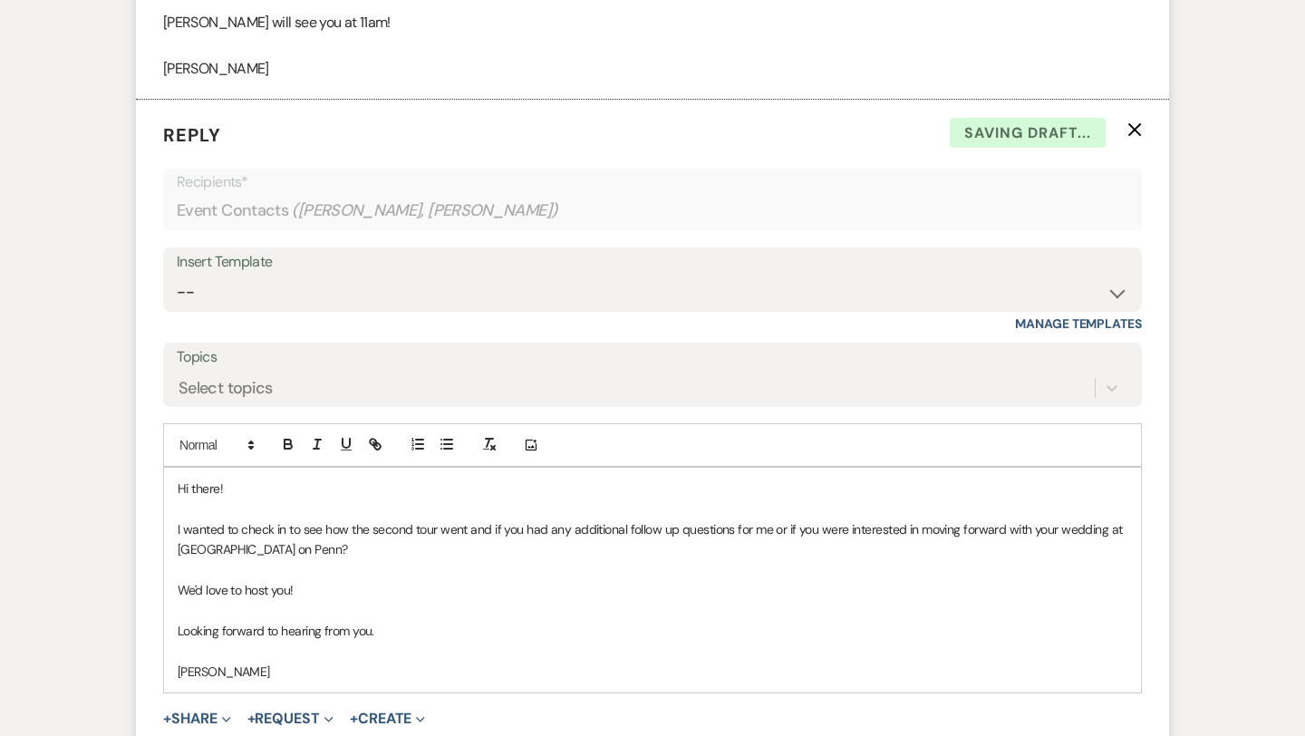
scroll to position [2548, 0]
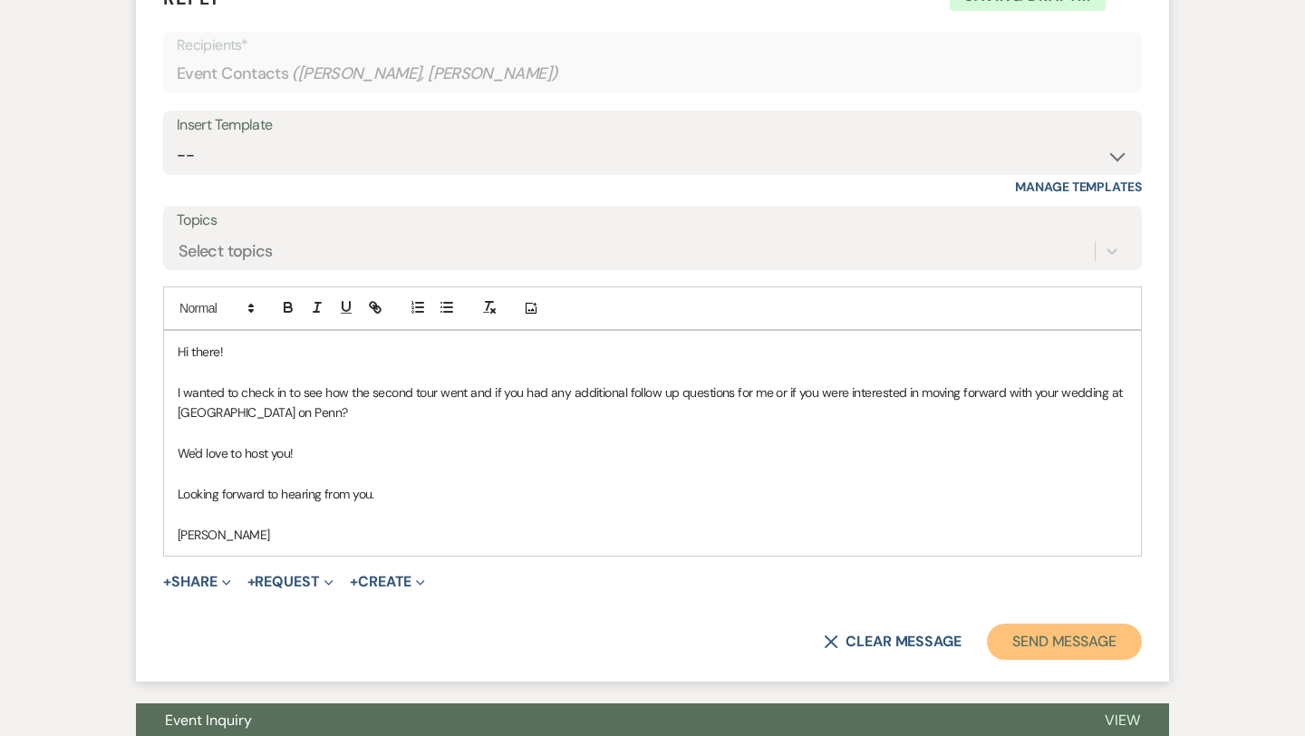
click at [1097, 636] on button "Send Message" at bounding box center [1064, 641] width 155 height 36
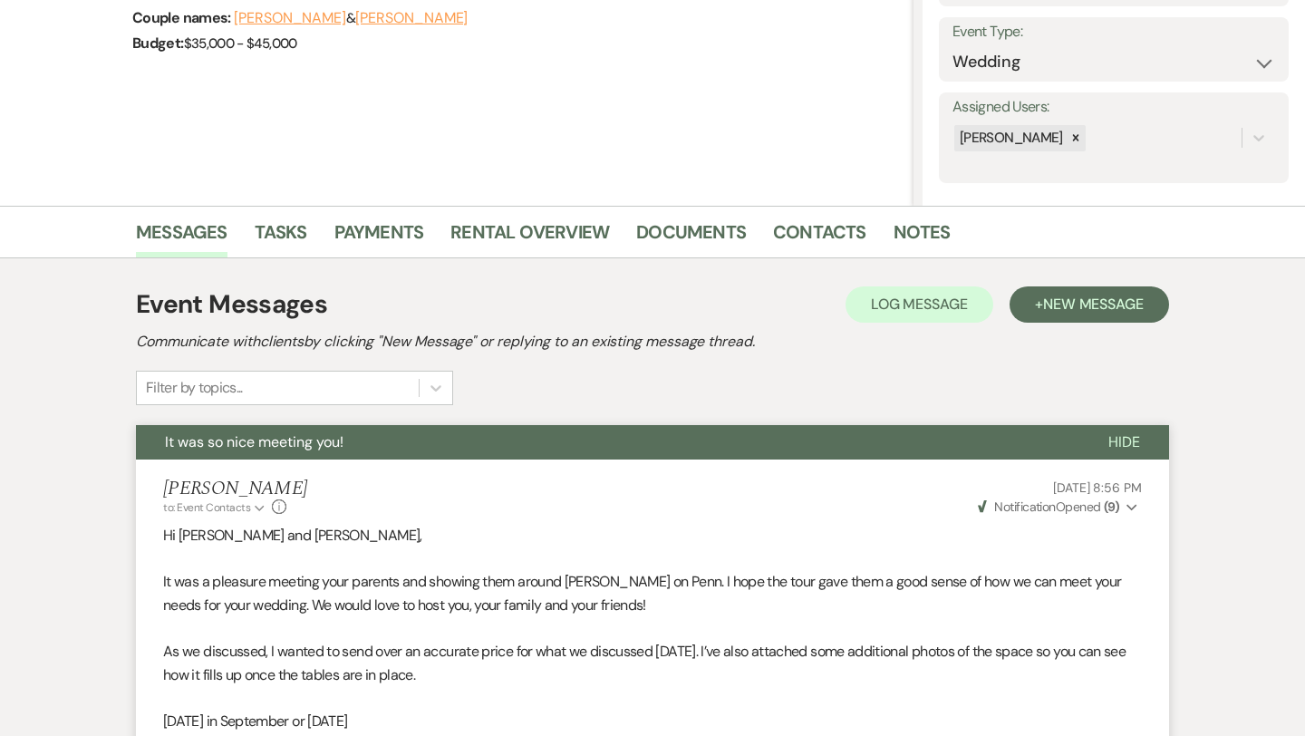
scroll to position [0, 0]
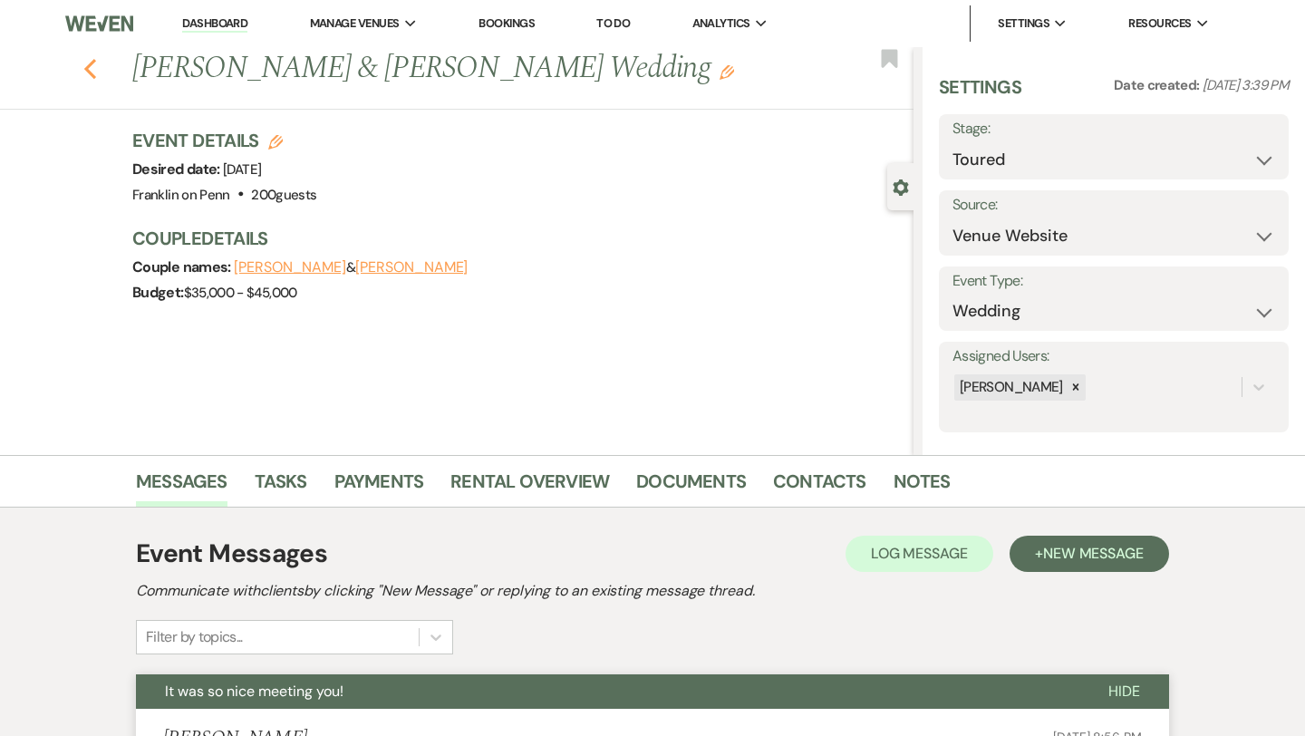
click at [91, 69] on icon "Previous" at bounding box center [90, 69] width 14 height 22
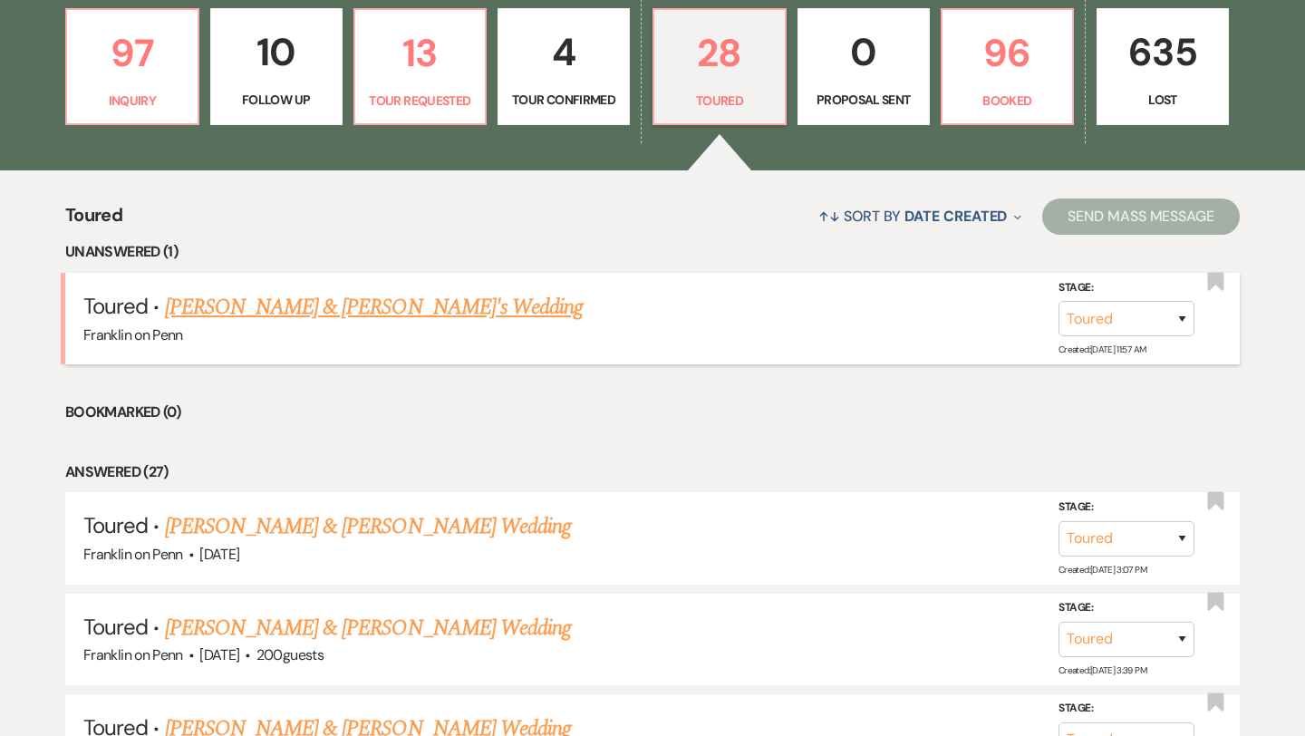
scroll to position [526, 0]
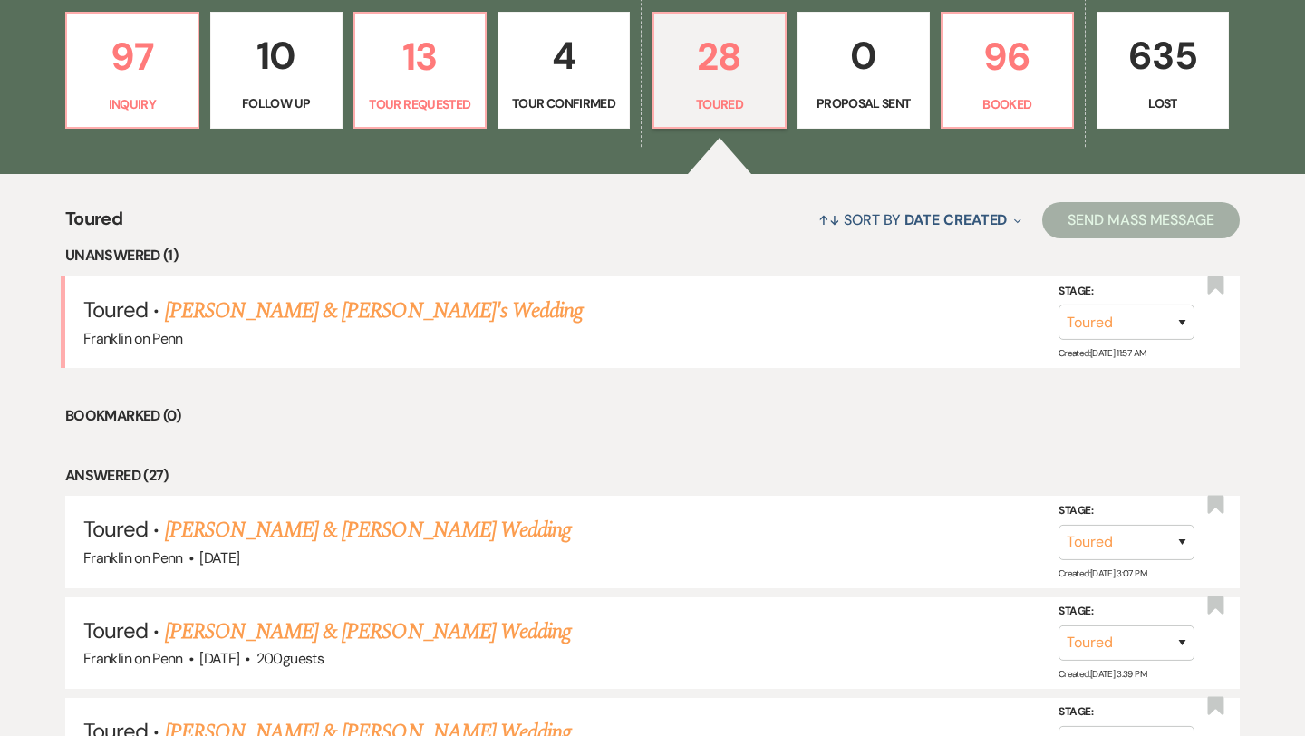
click at [561, 53] on p "4" at bounding box center [563, 55] width 109 height 61
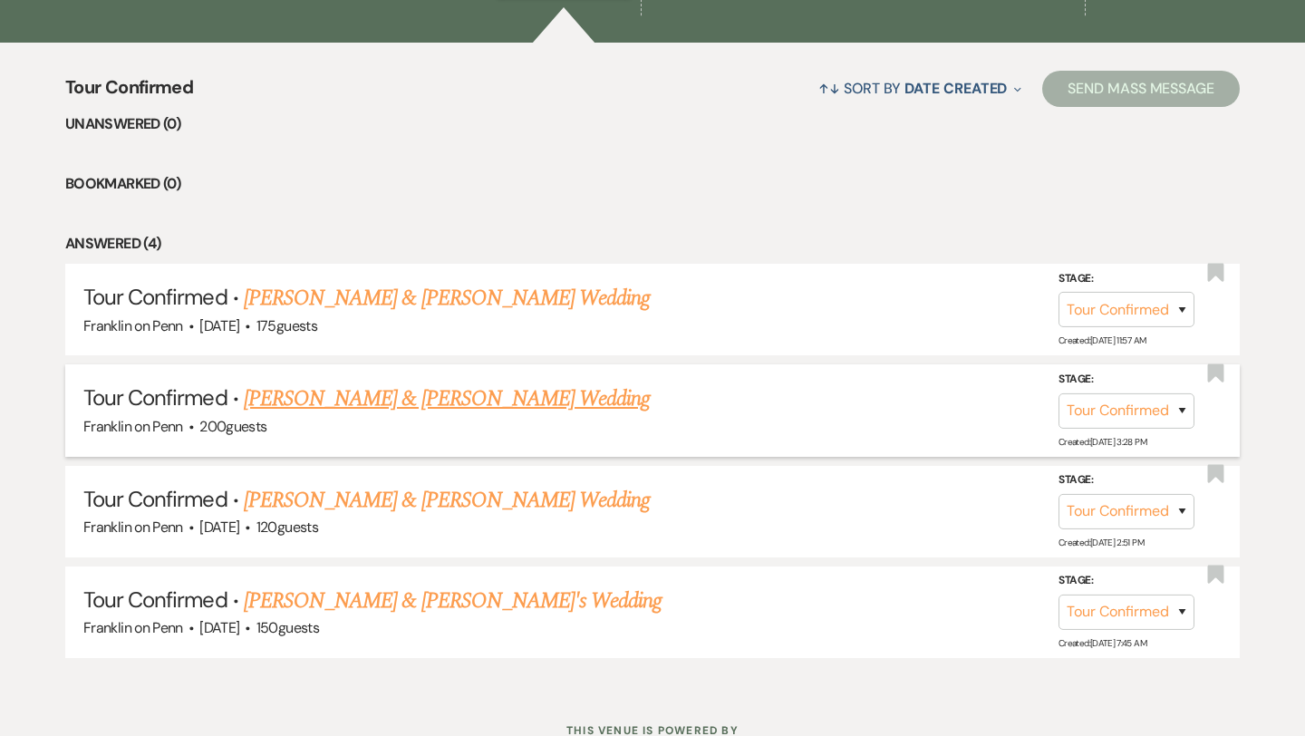
scroll to position [679, 0]
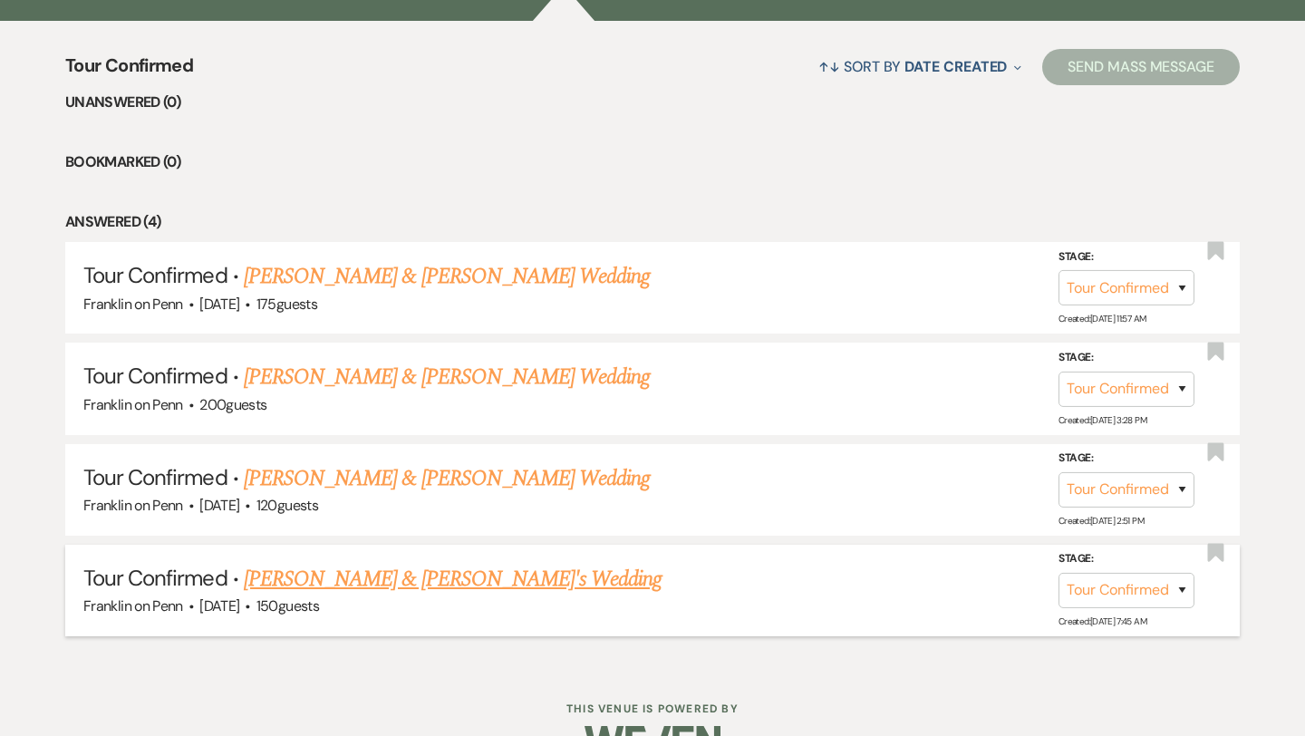
click at [389, 572] on link "[PERSON_NAME] & [PERSON_NAME]'s Wedding" at bounding box center [453, 579] width 419 height 33
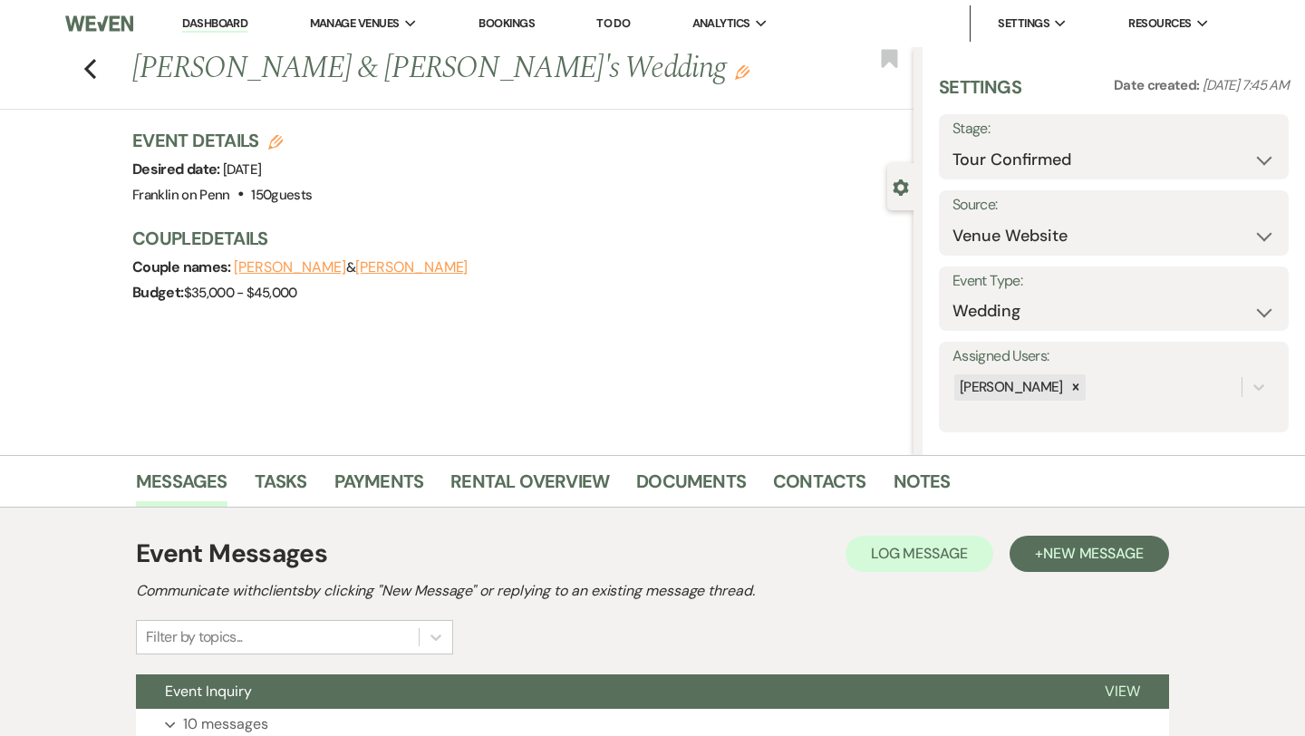
scroll to position [147, 0]
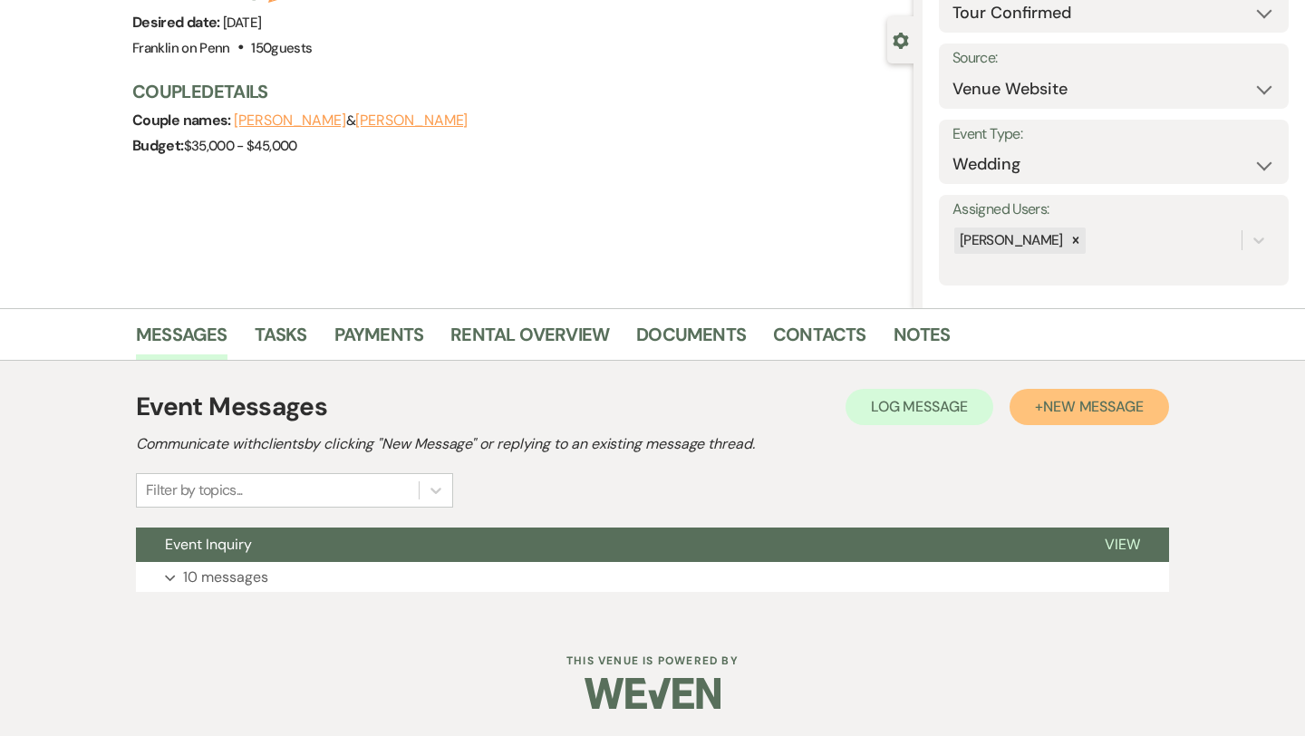
click at [1145, 409] on button "+ New Message" at bounding box center [1088, 407] width 159 height 36
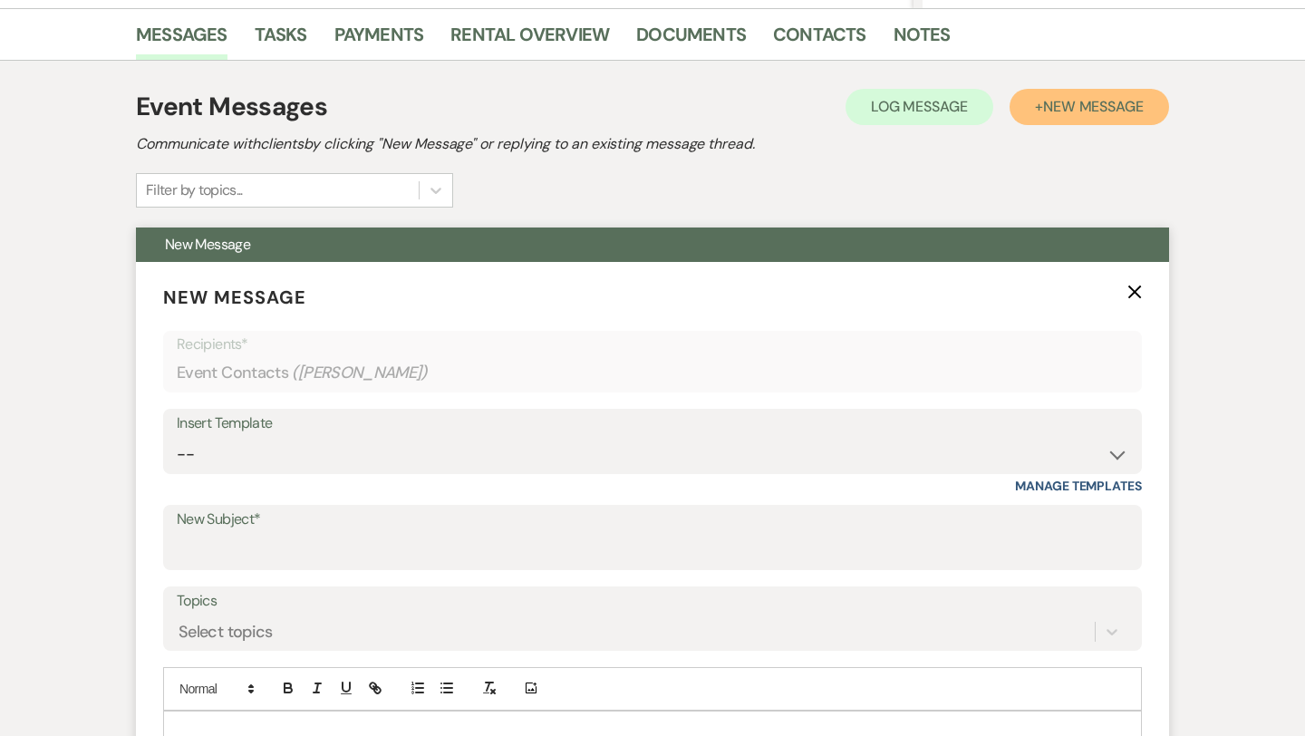
scroll to position [448, 0]
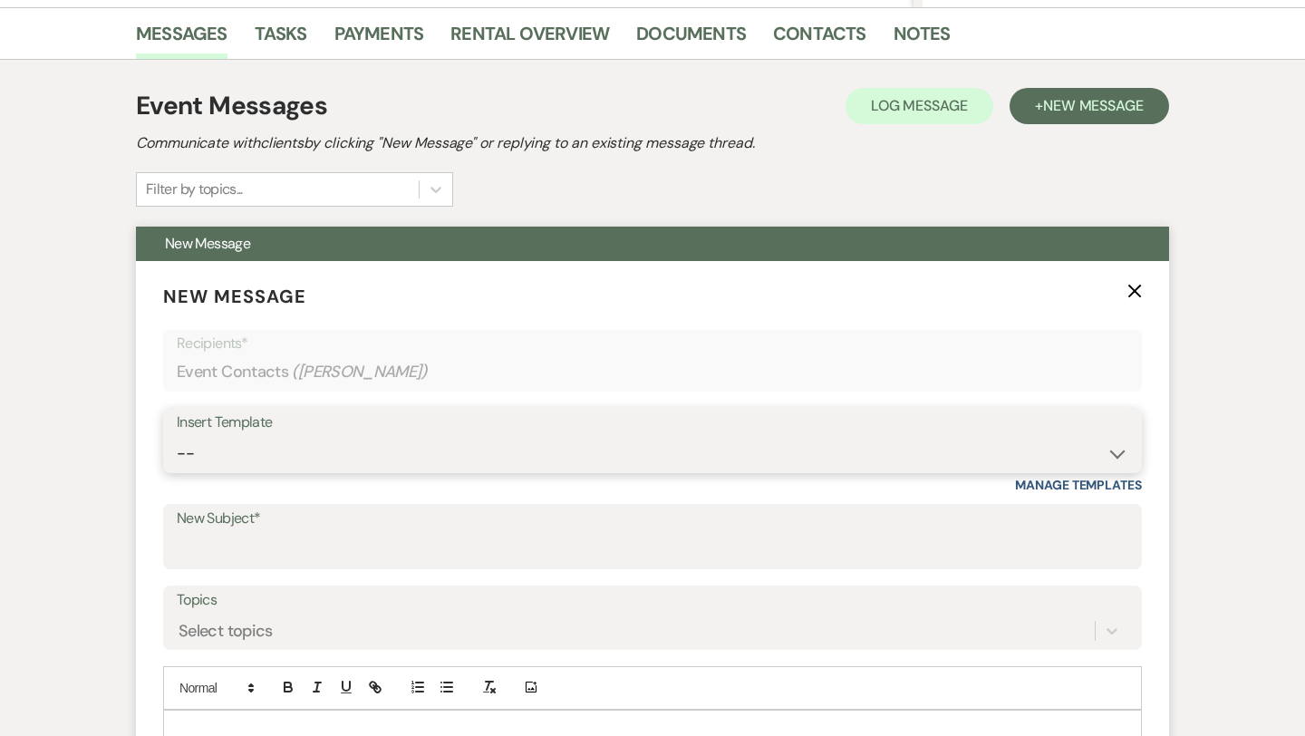
click at [426, 452] on select "-- Weven Planning Portal Introduction (Booked Events) Initial Inquiry Response …" at bounding box center [652, 453] width 951 height 35
click at [352, 452] on select "-- Weven Planning Portal Introduction (Booked Events) Initial Inquiry Response …" at bounding box center [652, 453] width 951 height 35
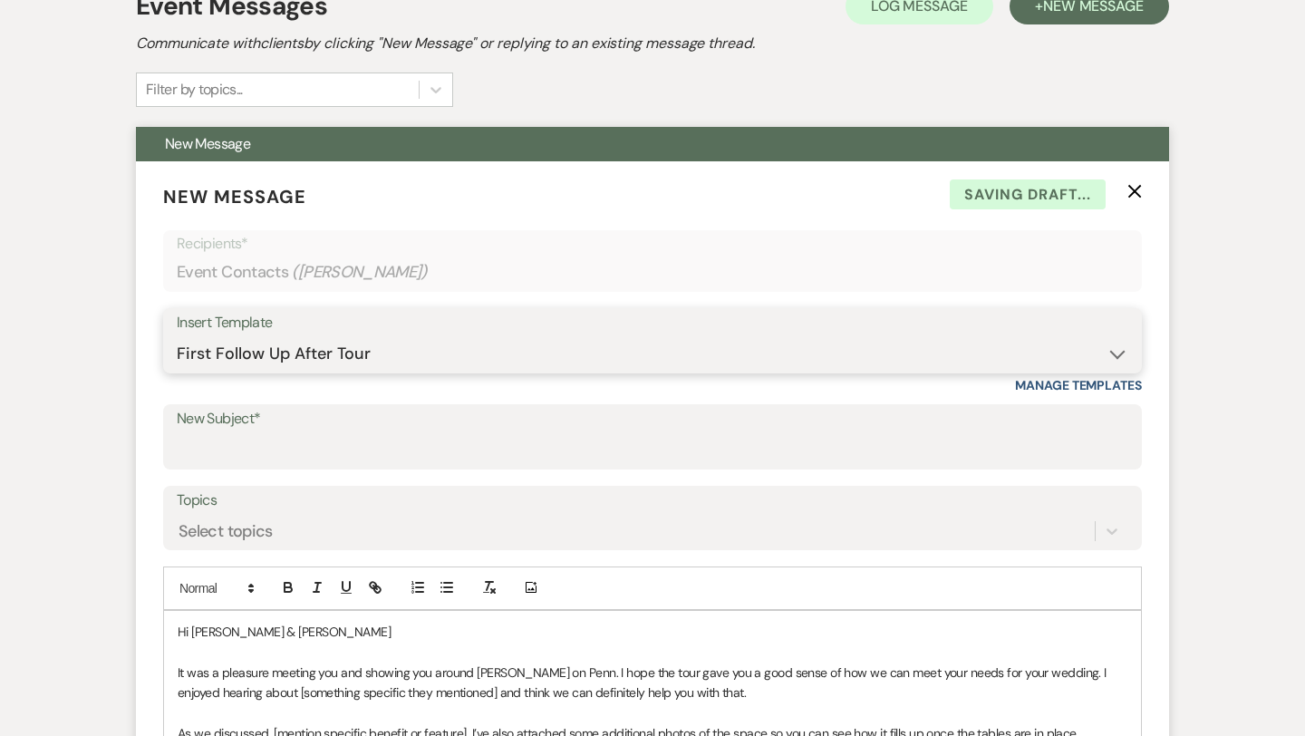
scroll to position [551, 0]
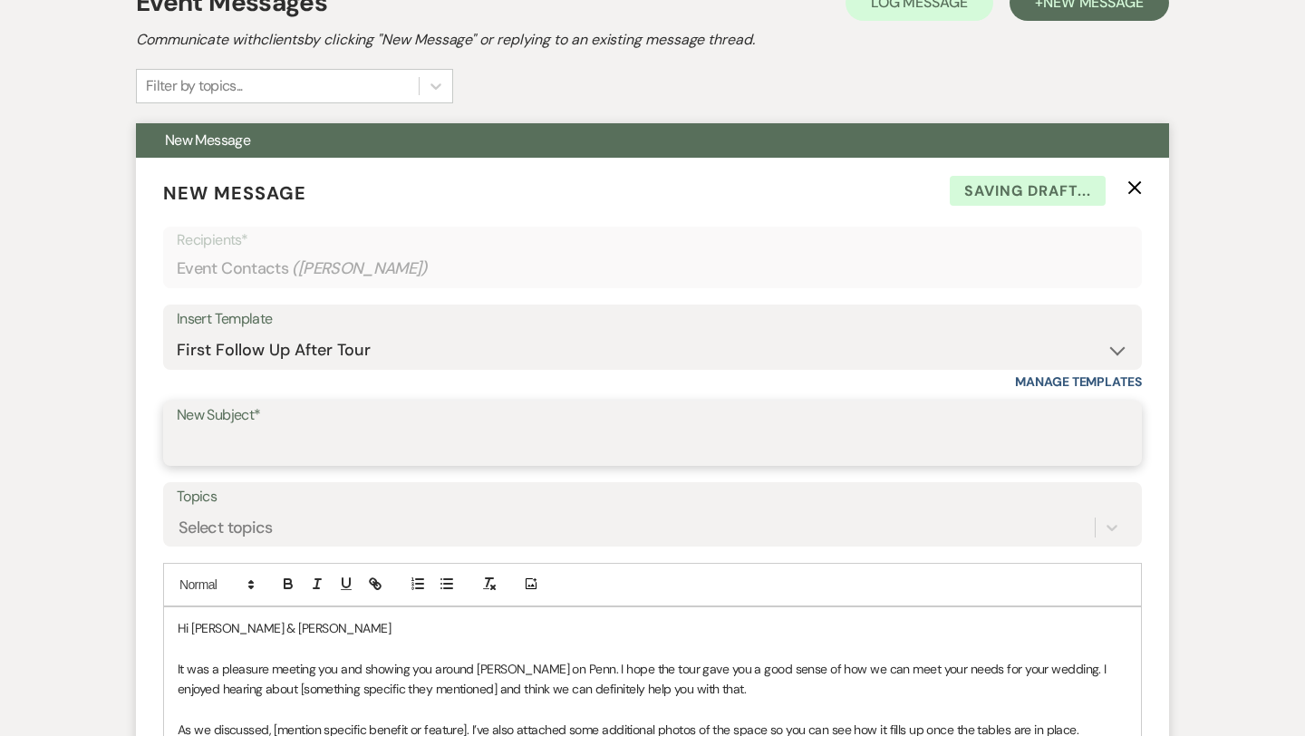
click at [298, 450] on input "New Subject*" at bounding box center [652, 446] width 951 height 35
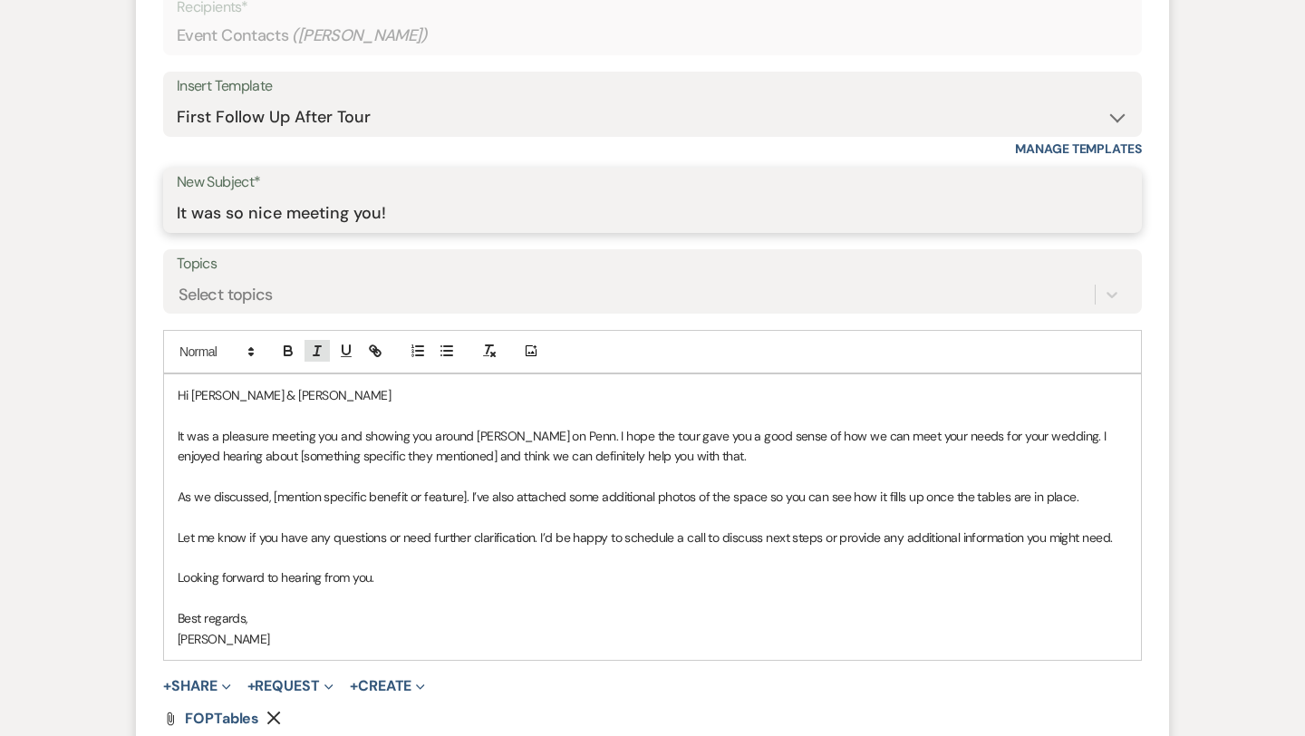
scroll to position [861, 0]
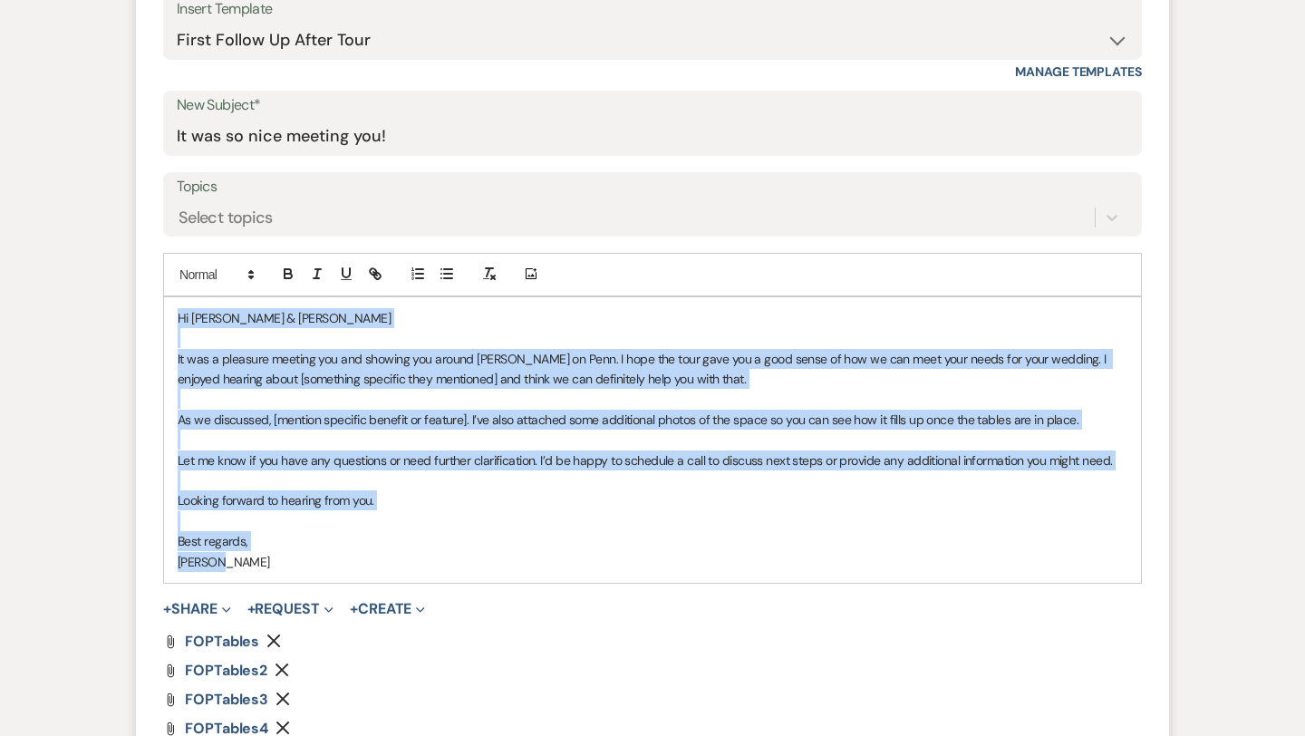
drag, startPoint x: 246, startPoint y: 563, endPoint x: 171, endPoint y: 314, distance: 260.3
click at [171, 314] on div "Hi [PERSON_NAME] & [PERSON_NAME] It was a pleasure meeting you and showing you …" at bounding box center [652, 439] width 977 height 285
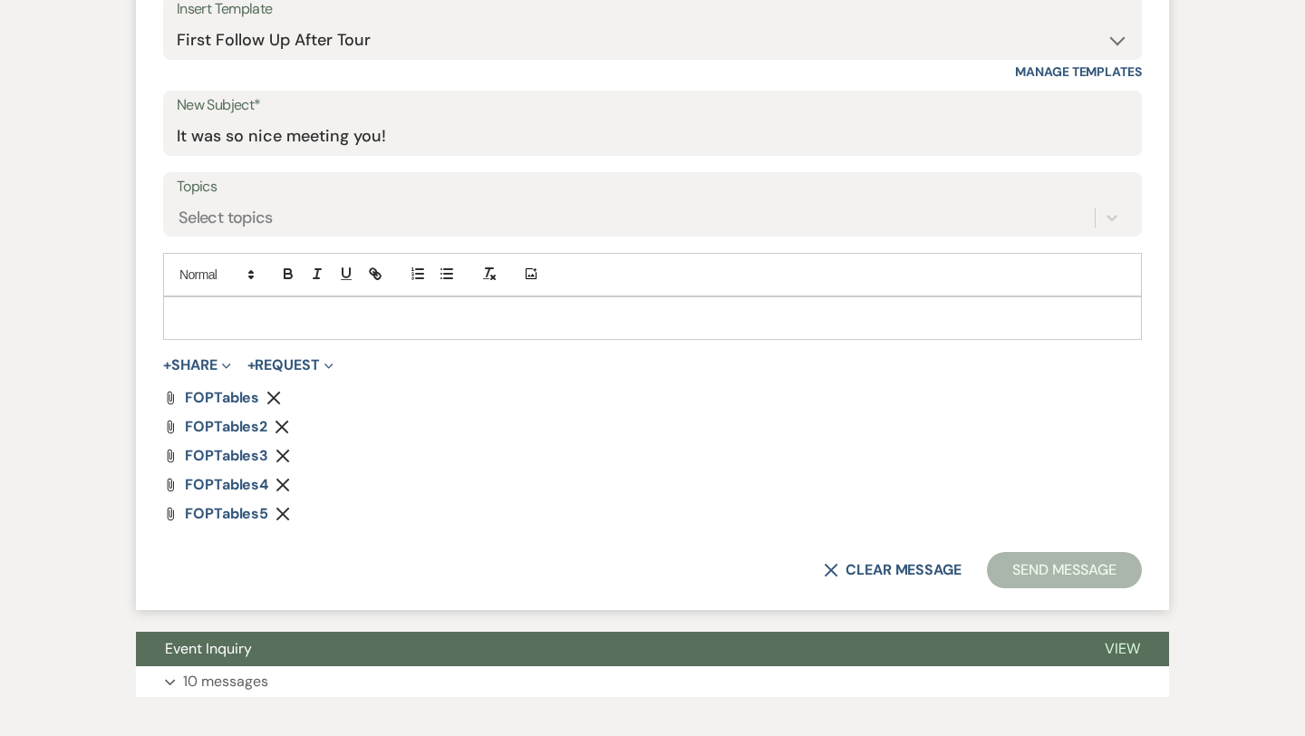
paste div
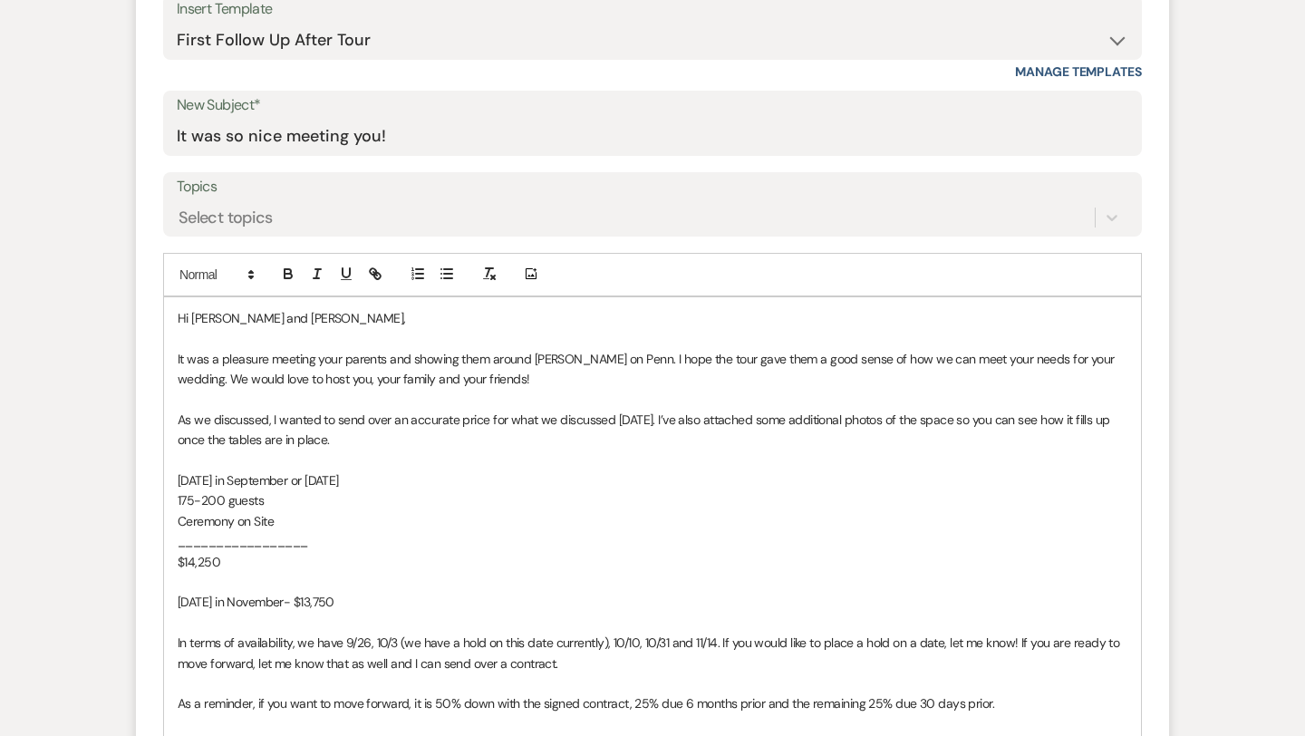
click at [271, 315] on span "Hi [PERSON_NAME] and [PERSON_NAME]," at bounding box center [291, 318] width 227 height 16
click at [176, 355] on div "Hi [PERSON_NAME] and [PERSON_NAME], It was a pleasure meeting your parents and …" at bounding box center [652, 612] width 977 height 631
click at [264, 357] on span "[PERSON_NAME] said it It was a pleasure meeting your parents and showing them a…" at bounding box center [643, 369] width 931 height 36
click at [455, 357] on span "[PERSON_NAME] said it was a pleasure meeting your parents and showing them arou…" at bounding box center [640, 369] width 925 height 36
click at [512, 357] on span "[PERSON_NAME] said it was a pleasure meeting you and showing them around [PERSO…" at bounding box center [644, 369] width 933 height 36
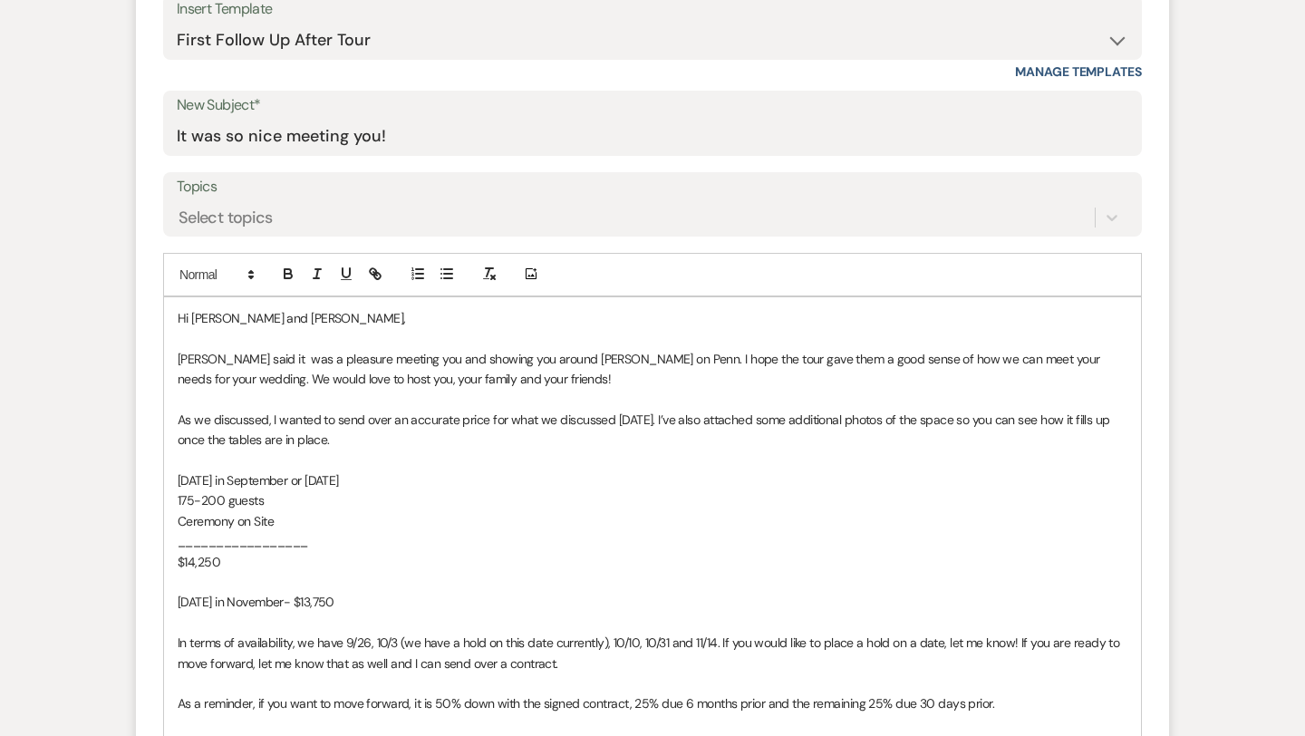
click at [777, 358] on span "[PERSON_NAME] said it was a pleasure meeting you and showing you around [PERSON…" at bounding box center [640, 369] width 925 height 36
click at [669, 425] on span "As we discussed, I wanted to send over an accurate price for what we discussed …" at bounding box center [645, 429] width 935 height 36
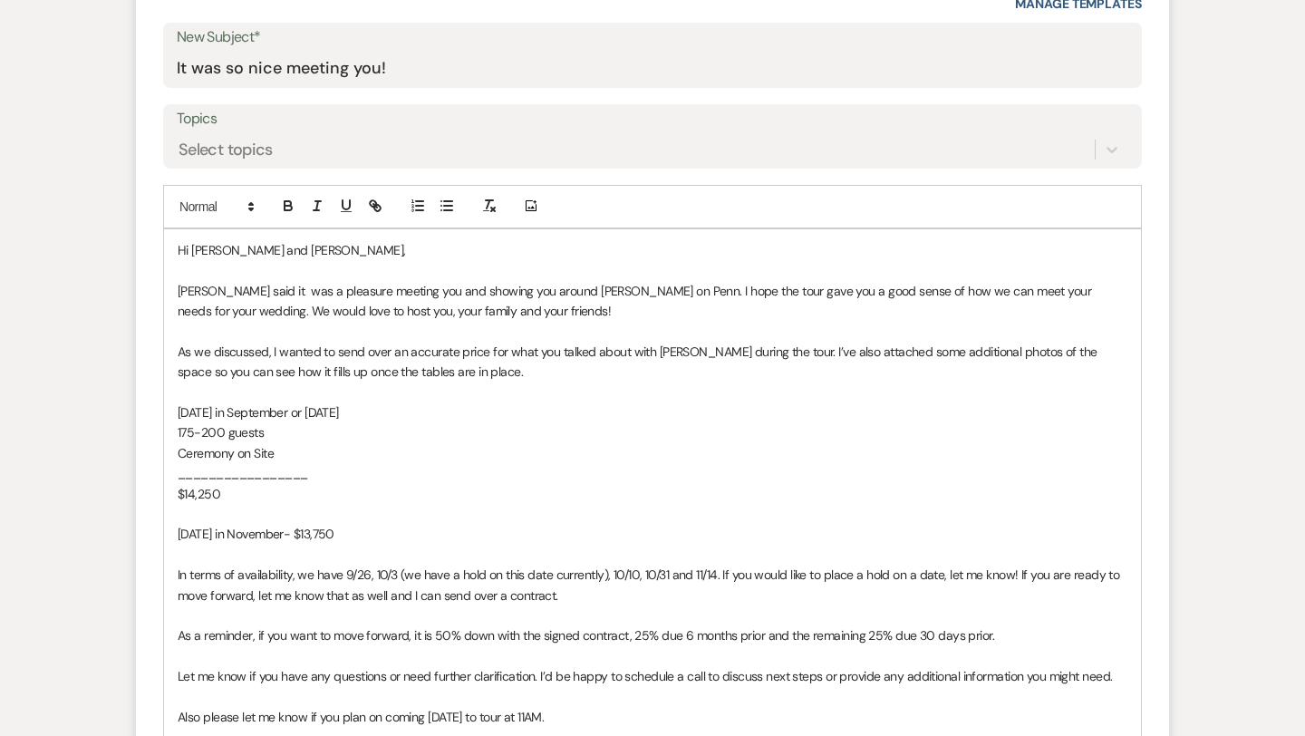
scroll to position [928, 0]
drag, startPoint x: 401, startPoint y: 411, endPoint x: 230, endPoint y: 416, distance: 170.4
click at [230, 416] on p "[DATE] in September or [DATE]" at bounding box center [653, 413] width 950 height 20
click at [224, 430] on span "175-200 guests" at bounding box center [221, 433] width 86 height 16
click at [259, 418] on p "[DATE] in te" at bounding box center [653, 413] width 950 height 20
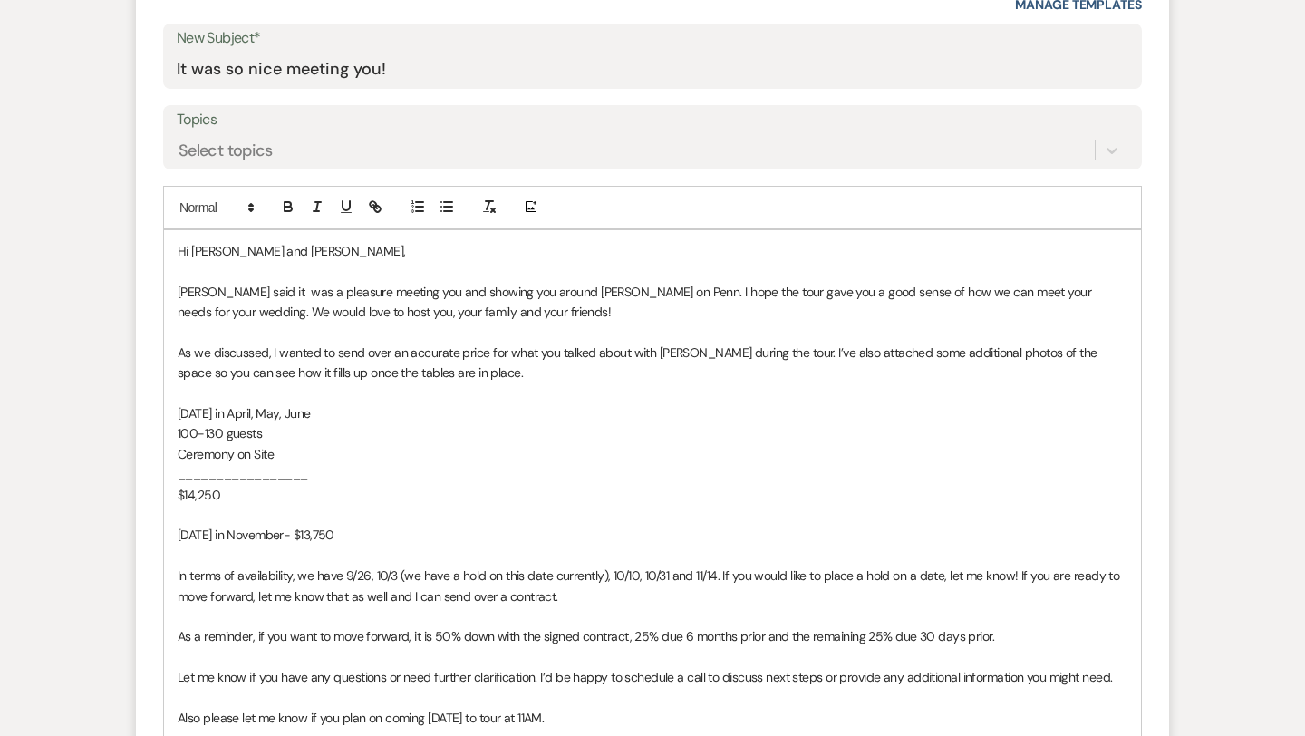
click at [236, 490] on p "$14,250" at bounding box center [653, 495] width 950 height 20
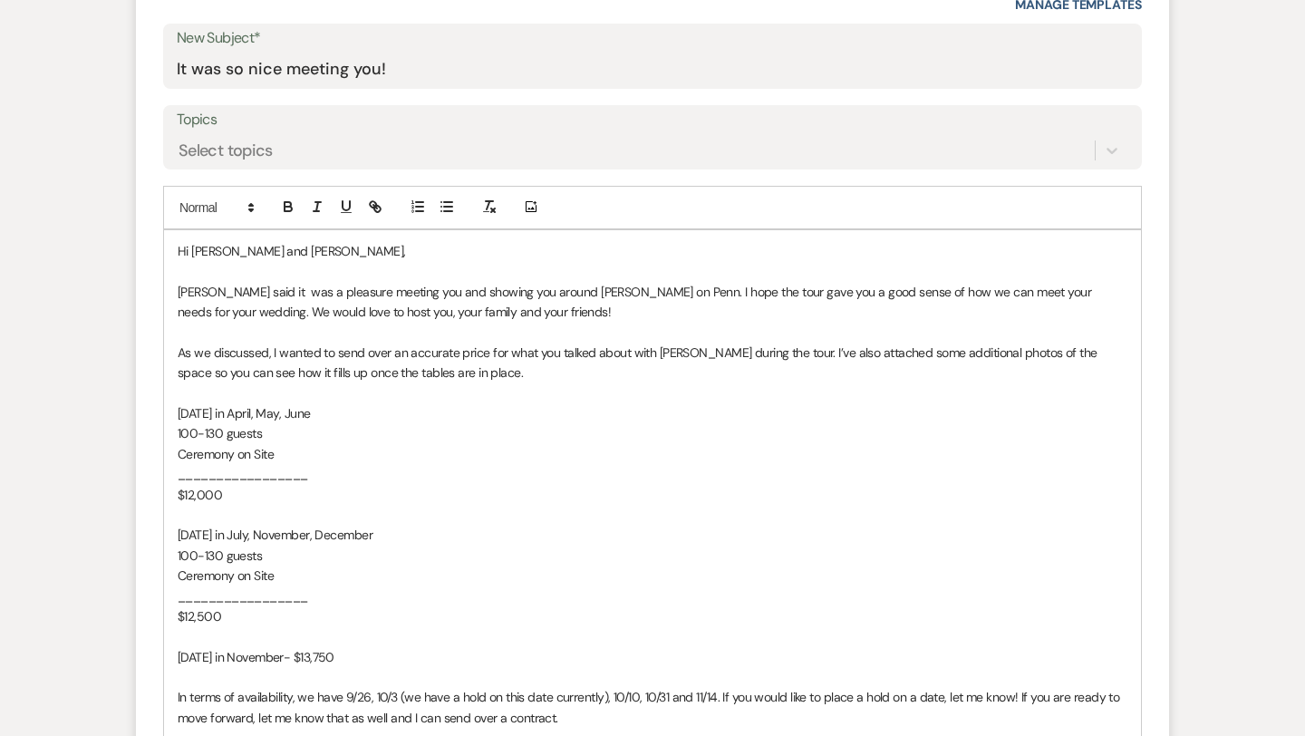
click at [353, 656] on p "[DATE] in November- $13,750" at bounding box center [653, 657] width 950 height 20
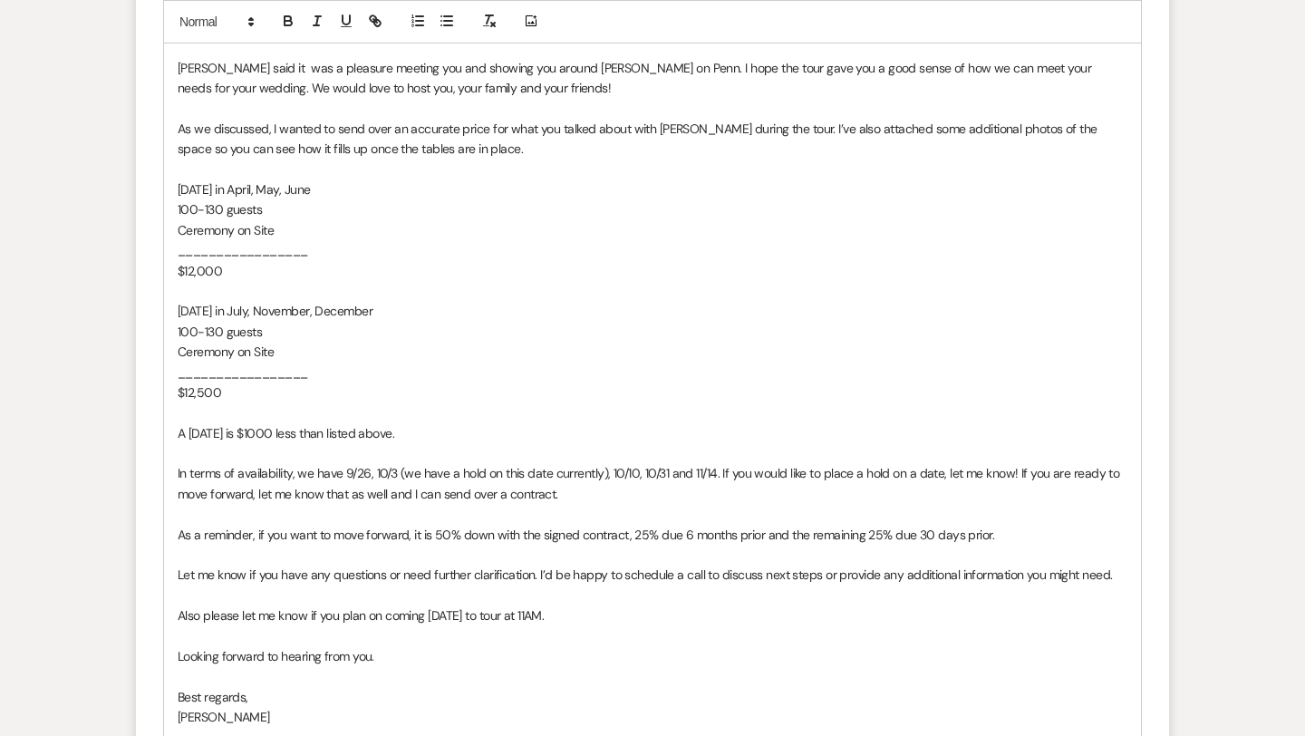
scroll to position [1153, 0]
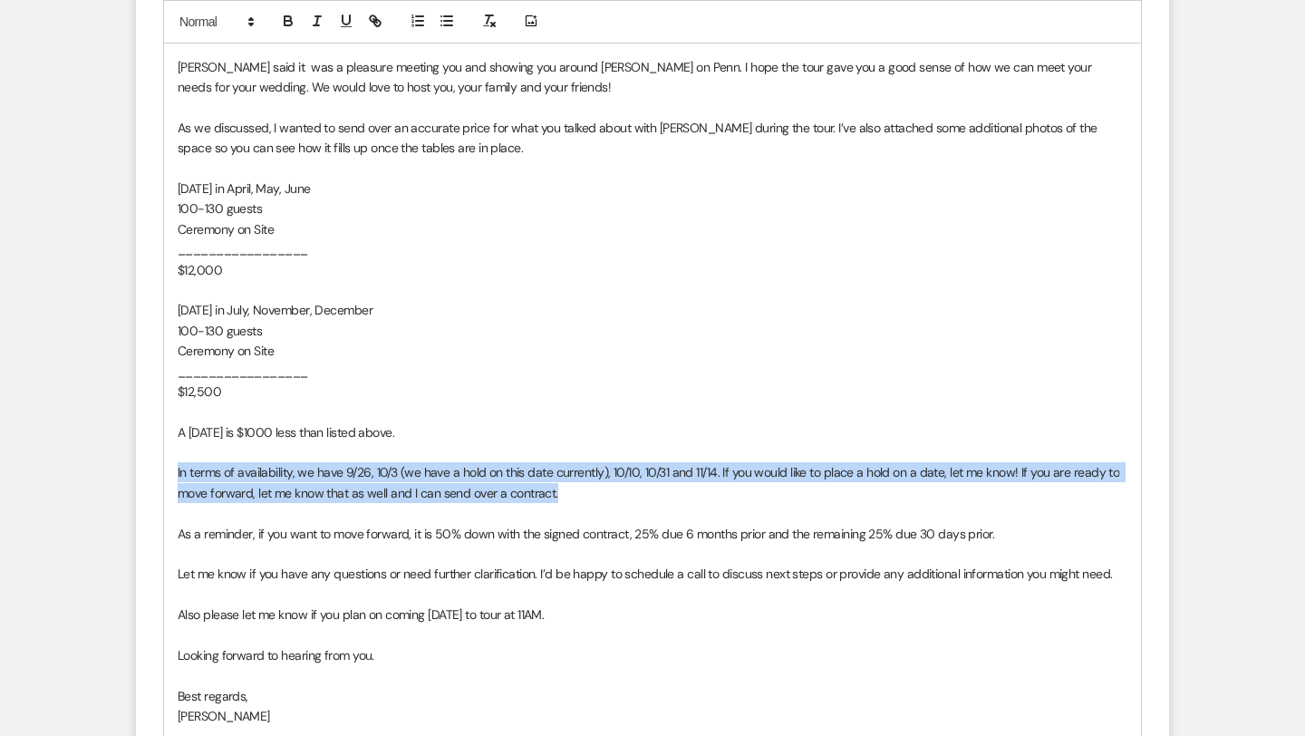
drag, startPoint x: 177, startPoint y: 473, endPoint x: 556, endPoint y: 499, distance: 380.6
click at [556, 499] on p "In terms of availability, we have 9/26, 10/3 (we have a hold on this date curre…" at bounding box center [653, 482] width 950 height 41
click at [304, 469] on span "In terms of availability, we have 9/26, 10/3 (we have a hold on this date curre…" at bounding box center [650, 482] width 945 height 36
drag, startPoint x: 299, startPoint y: 468, endPoint x: 562, endPoint y: 495, distance: 264.1
click at [562, 495] on p "In terms of availability, we have 9/26, 10/3 (we have a hold on this date curre…" at bounding box center [653, 482] width 950 height 41
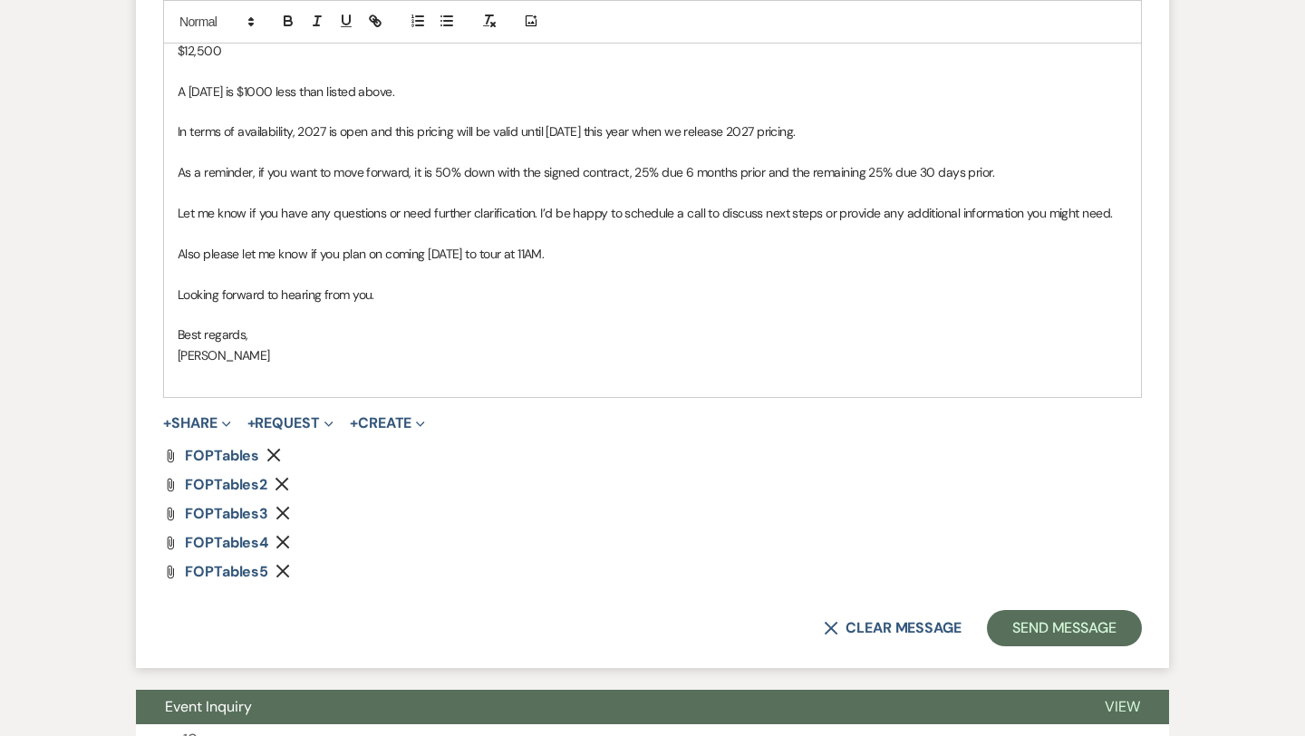
scroll to position [1494, 0]
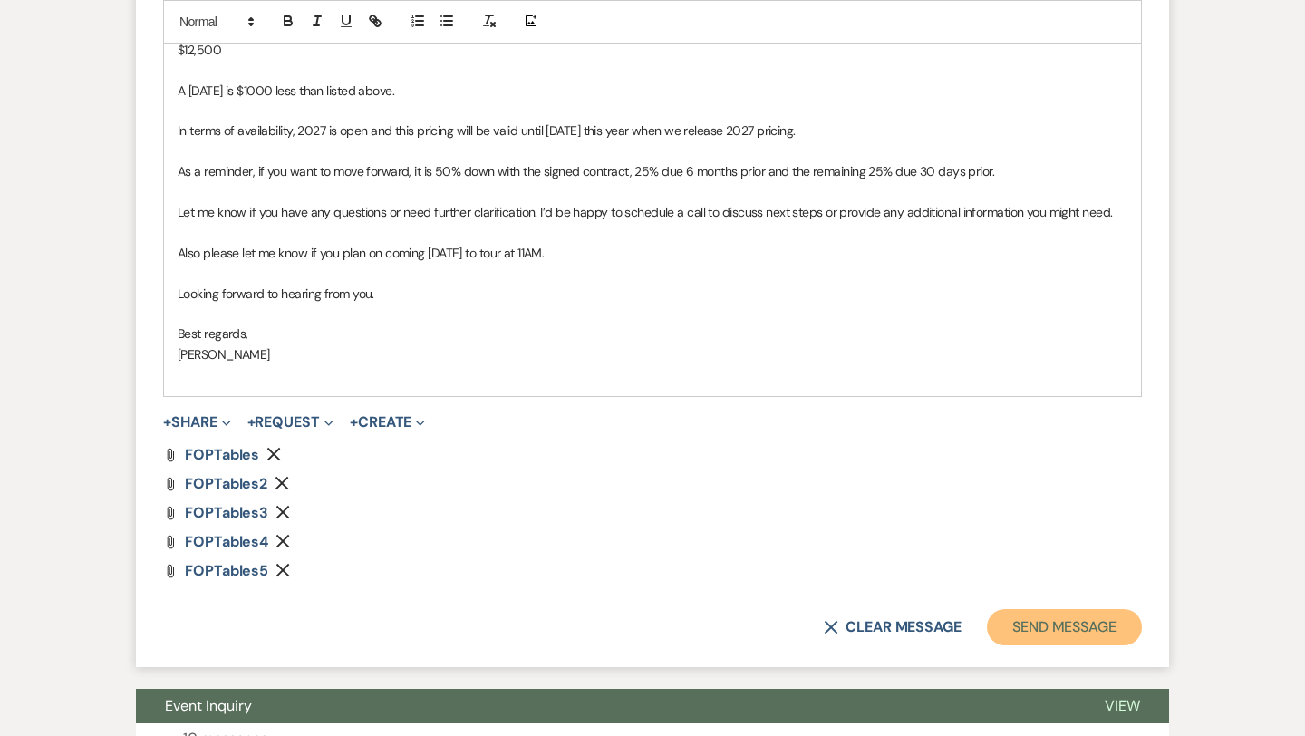
click at [1043, 628] on button "Send Message" at bounding box center [1064, 627] width 155 height 36
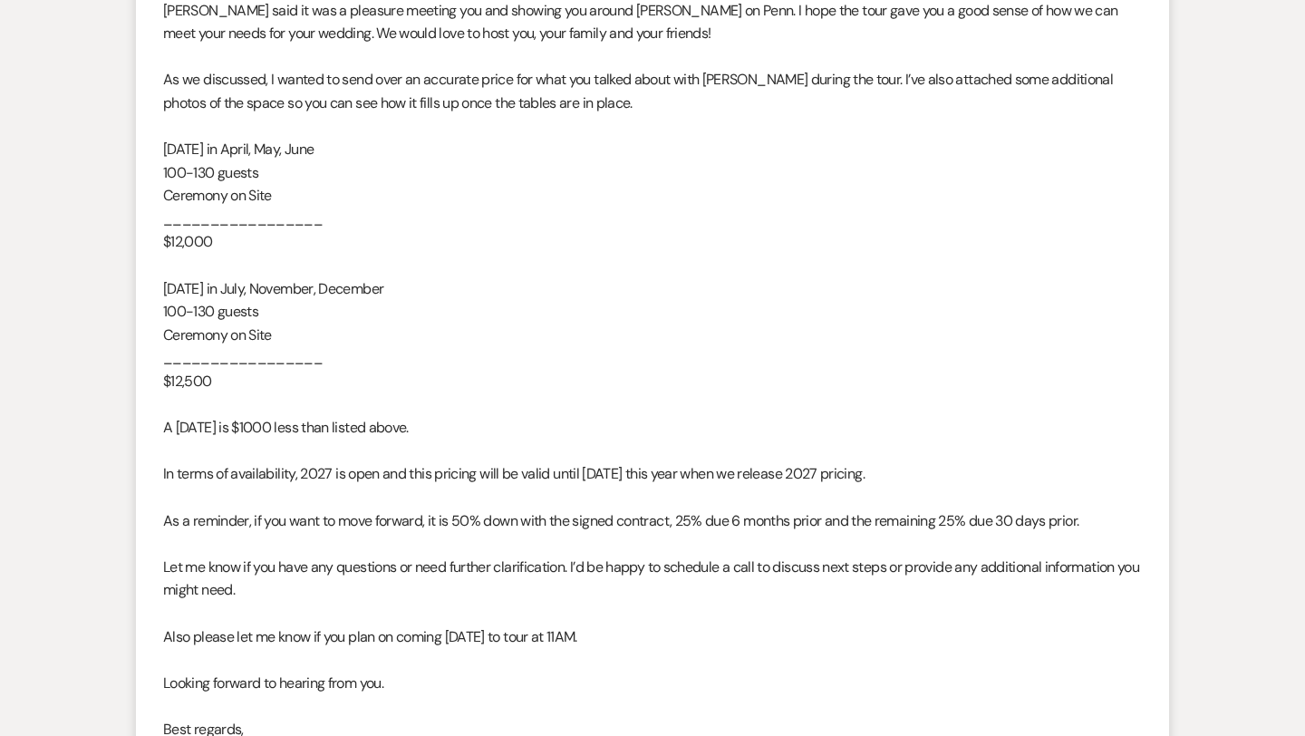
scroll to position [0, 0]
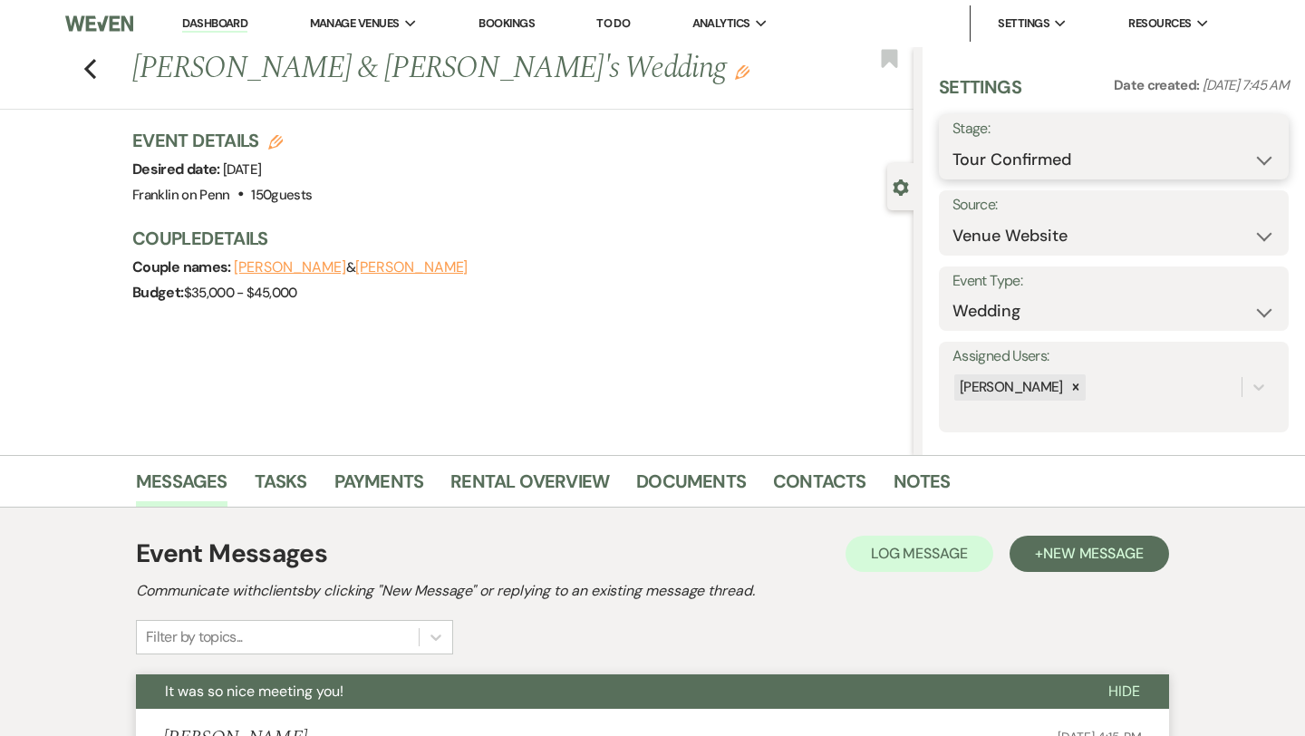
click at [1033, 159] on select "Inquiry Follow Up Tour Requested Tour Confirmed Toured Proposal Sent Booked Lost" at bounding box center [1113, 159] width 323 height 35
click at [1251, 157] on button "Save" at bounding box center [1253, 147] width 72 height 36
click at [90, 66] on icon "Previous" at bounding box center [90, 69] width 14 height 22
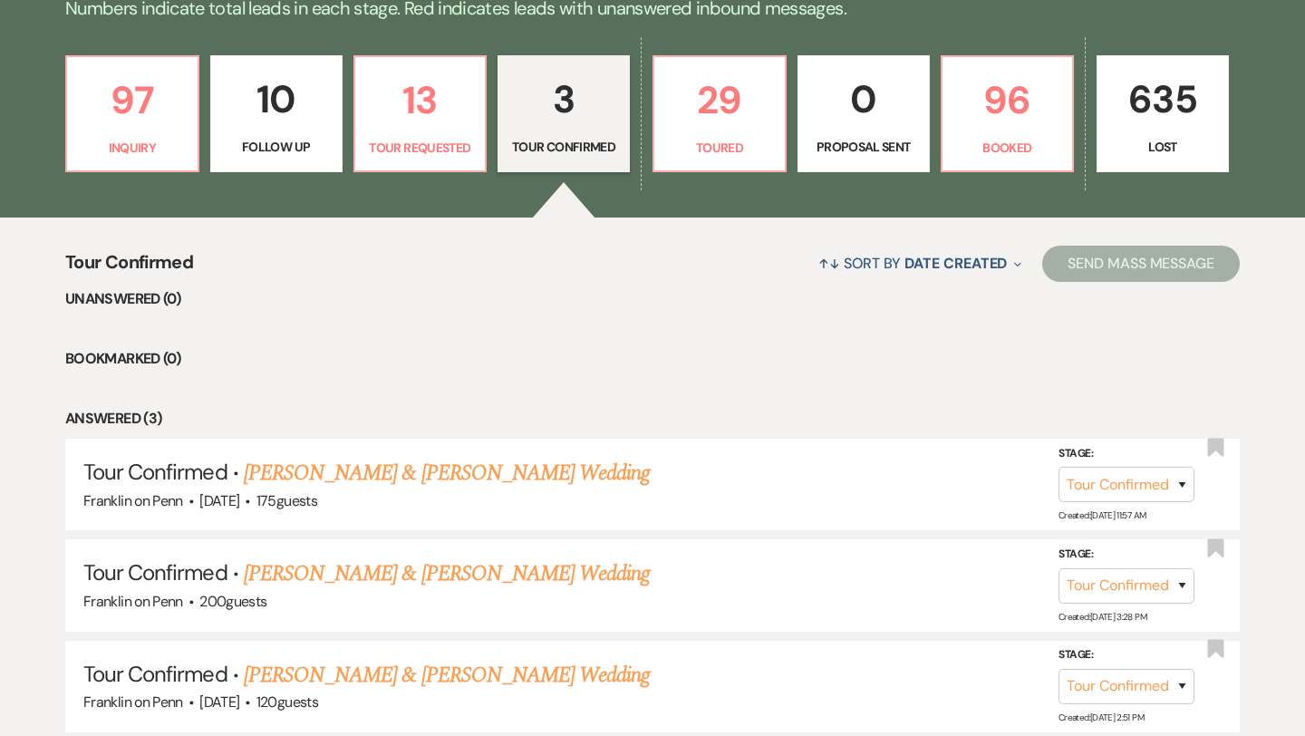
scroll to position [471, 0]
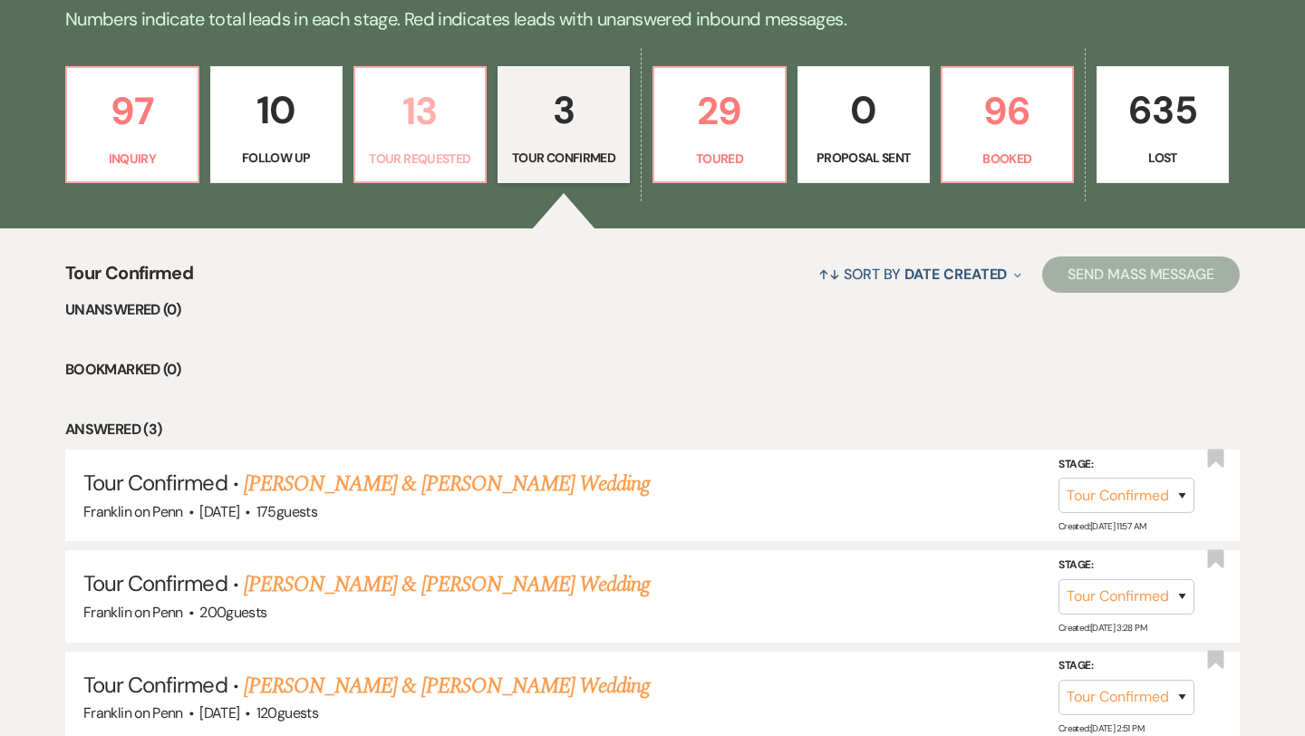
click at [420, 98] on p "13" at bounding box center [420, 111] width 109 height 61
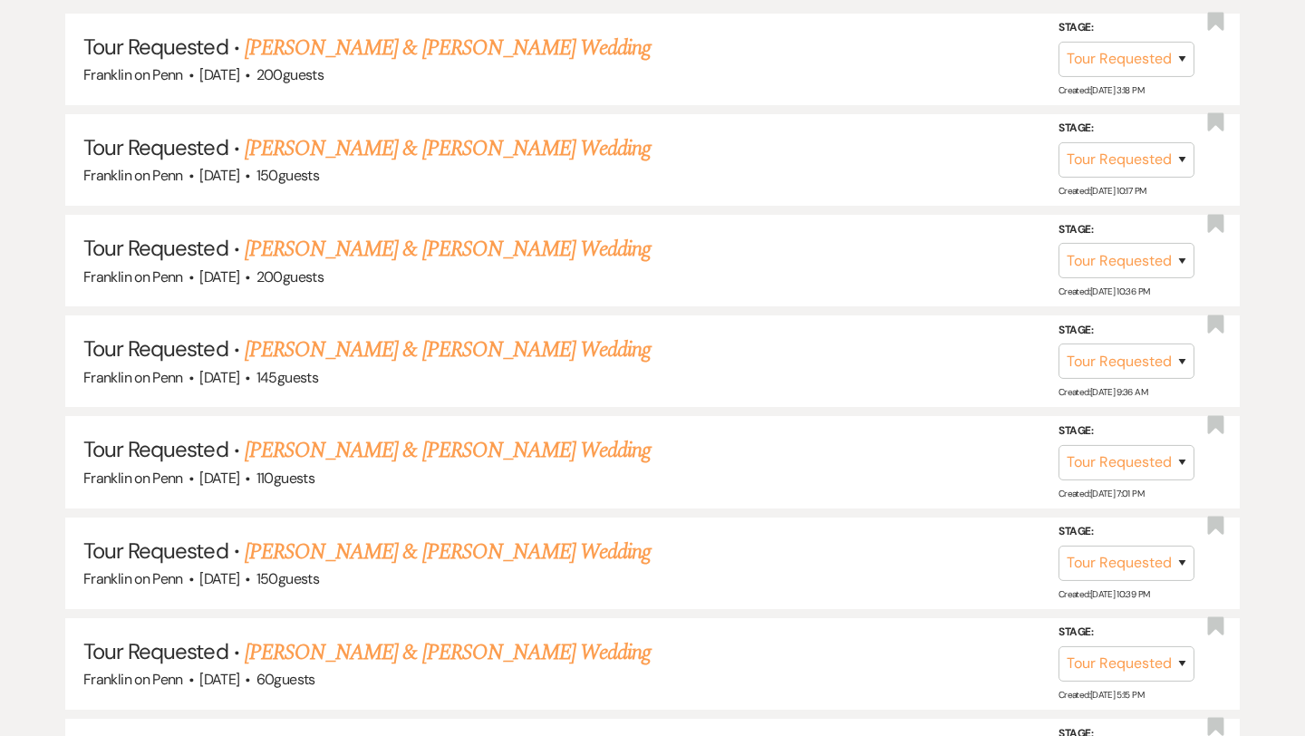
scroll to position [1110, 0]
click at [458, 349] on link "[PERSON_NAME] & [PERSON_NAME] Wedding" at bounding box center [448, 349] width 406 height 33
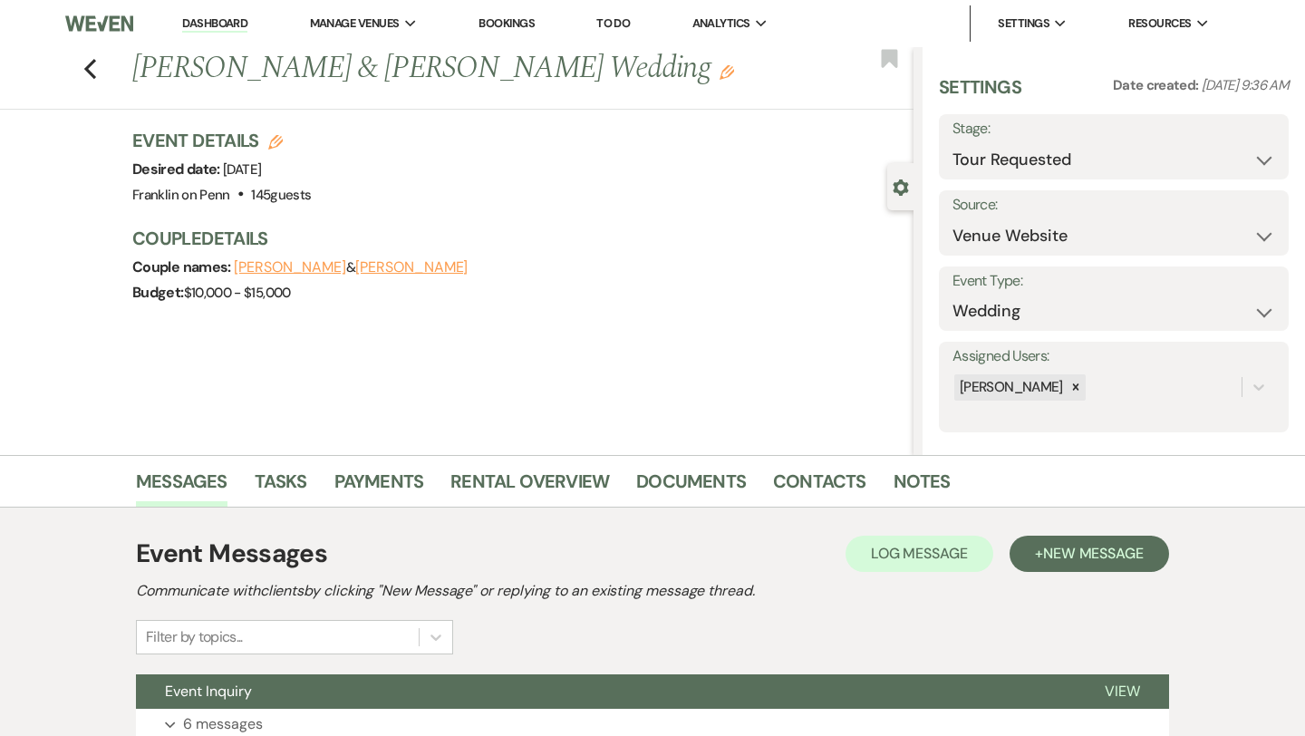
scroll to position [147, 0]
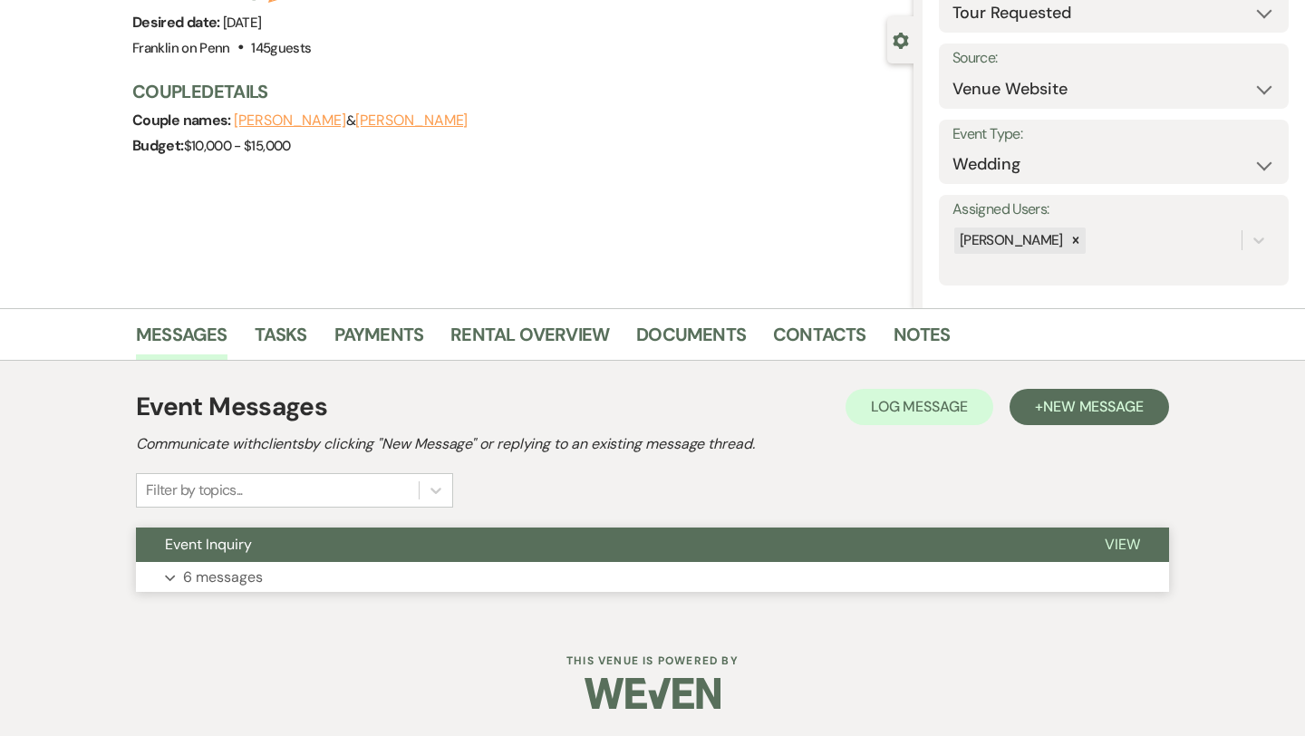
click at [1123, 545] on span "View" at bounding box center [1122, 544] width 35 height 19
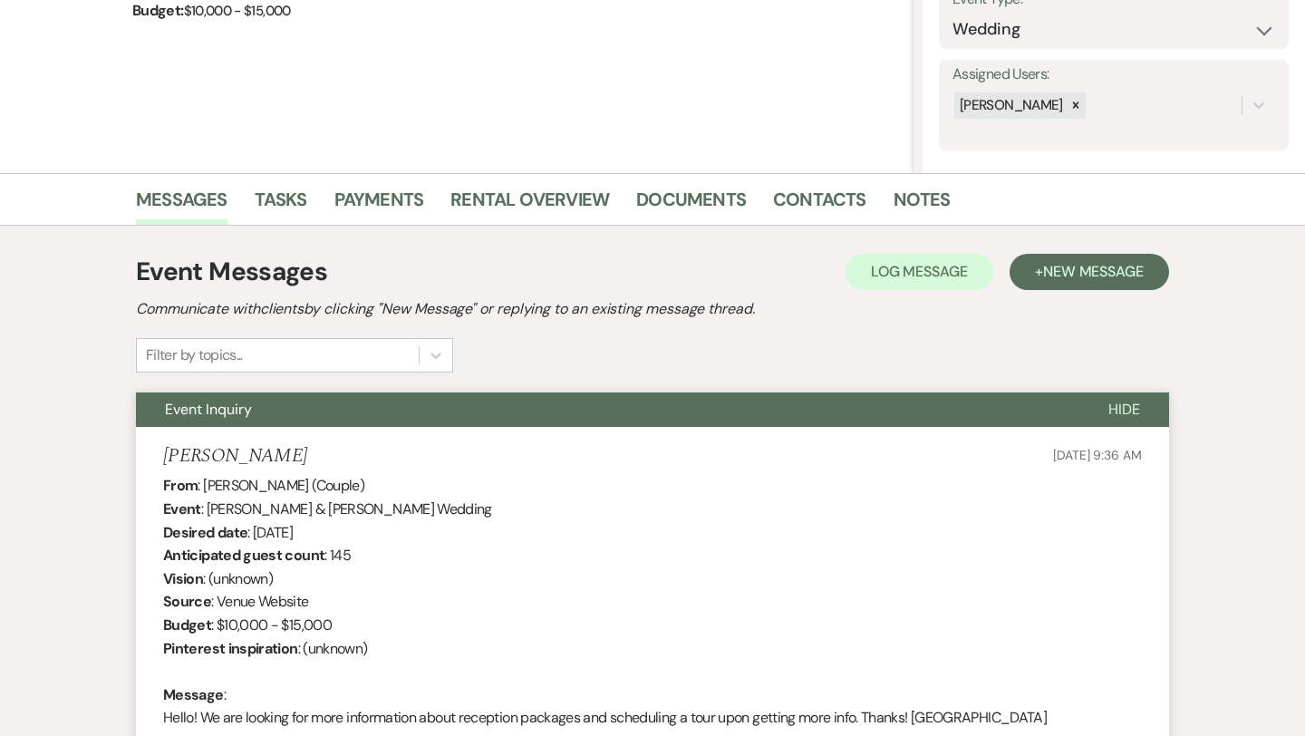
scroll to position [261, 0]
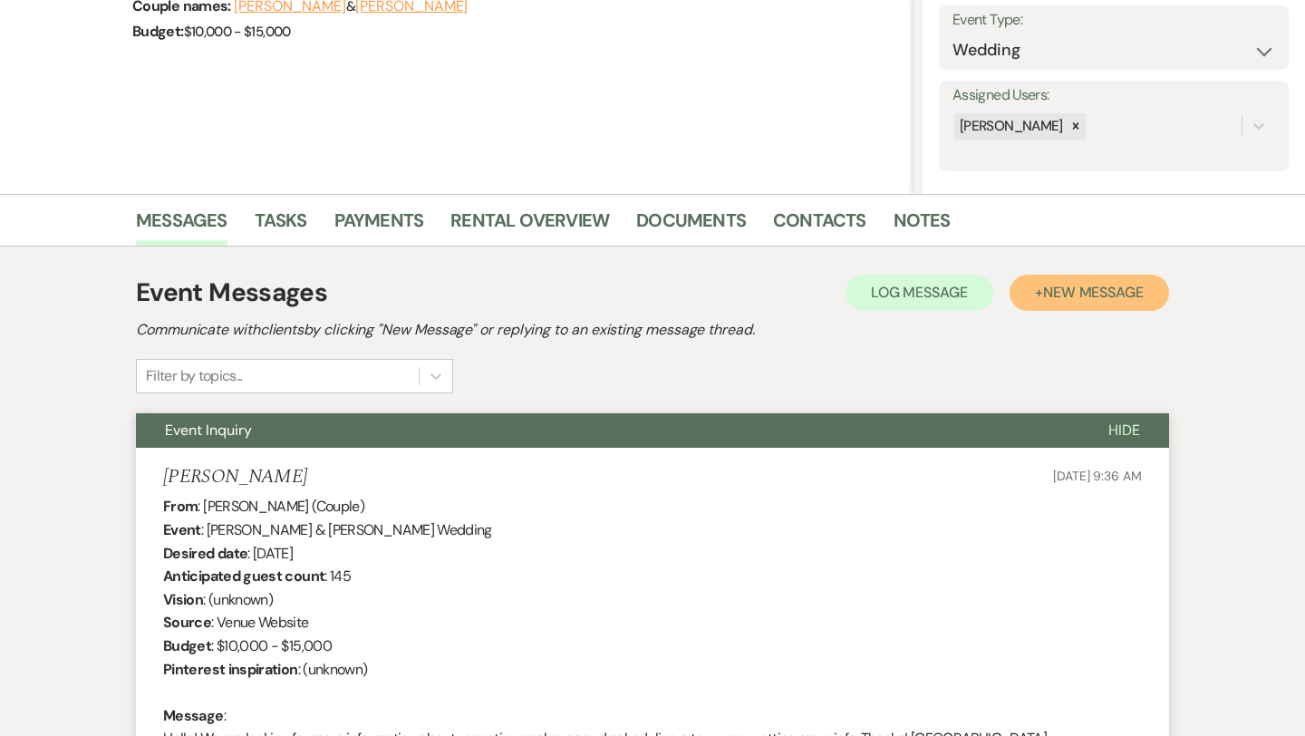
click at [1093, 296] on span "New Message" at bounding box center [1093, 292] width 101 height 19
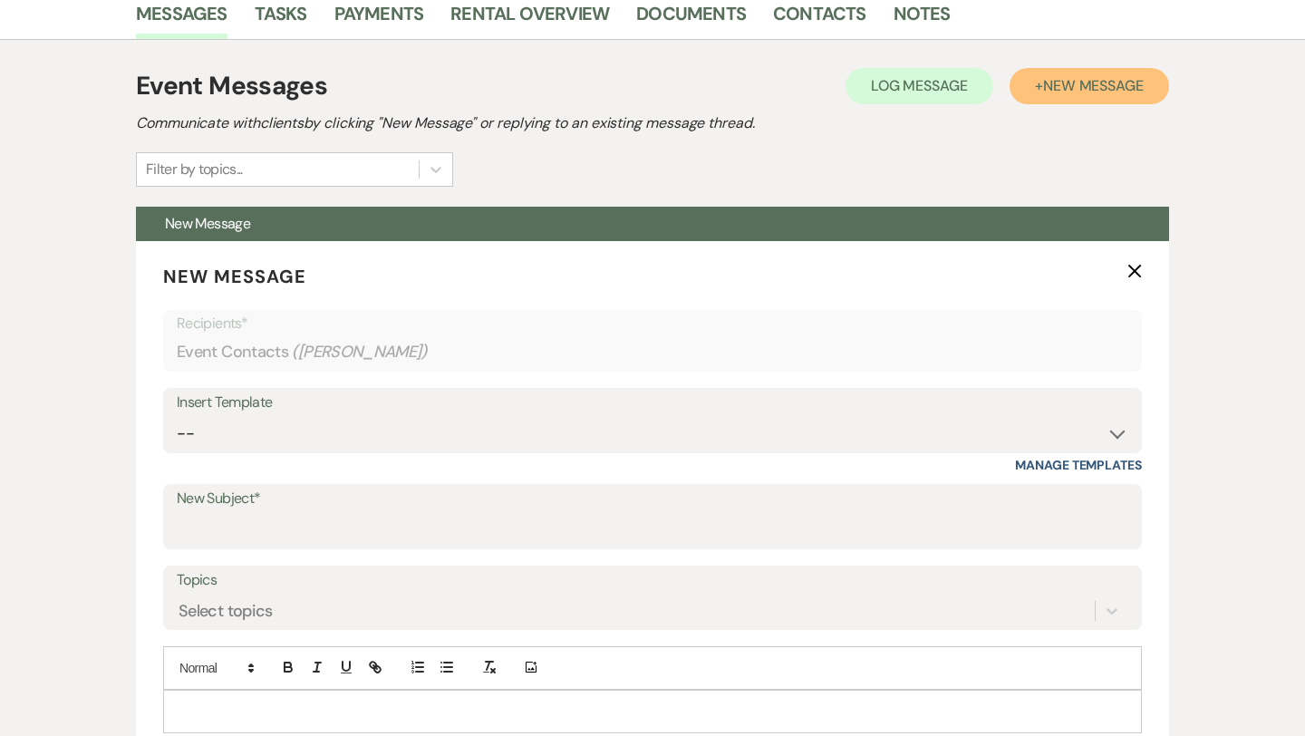
scroll to position [536, 0]
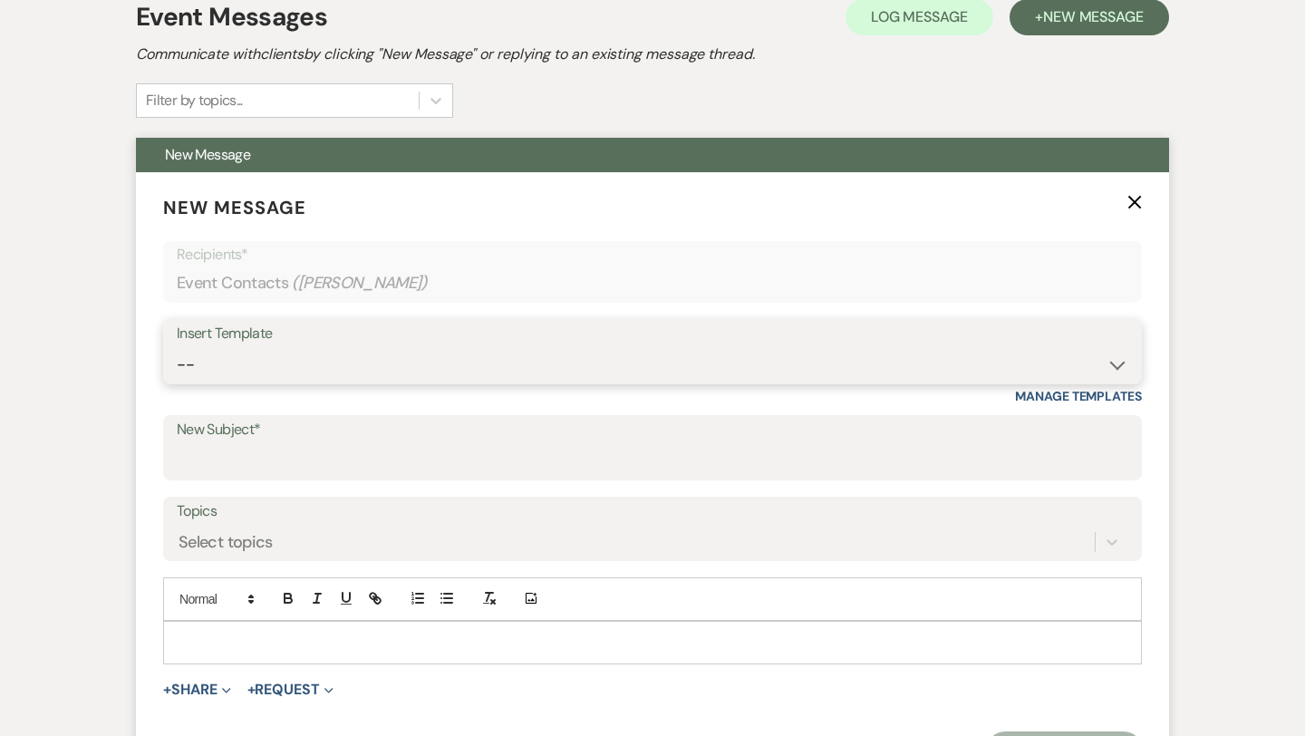
click at [367, 362] on select "-- Weven Planning Portal Introduction (Booked Events) Initial Inquiry Response …" at bounding box center [652, 364] width 951 height 35
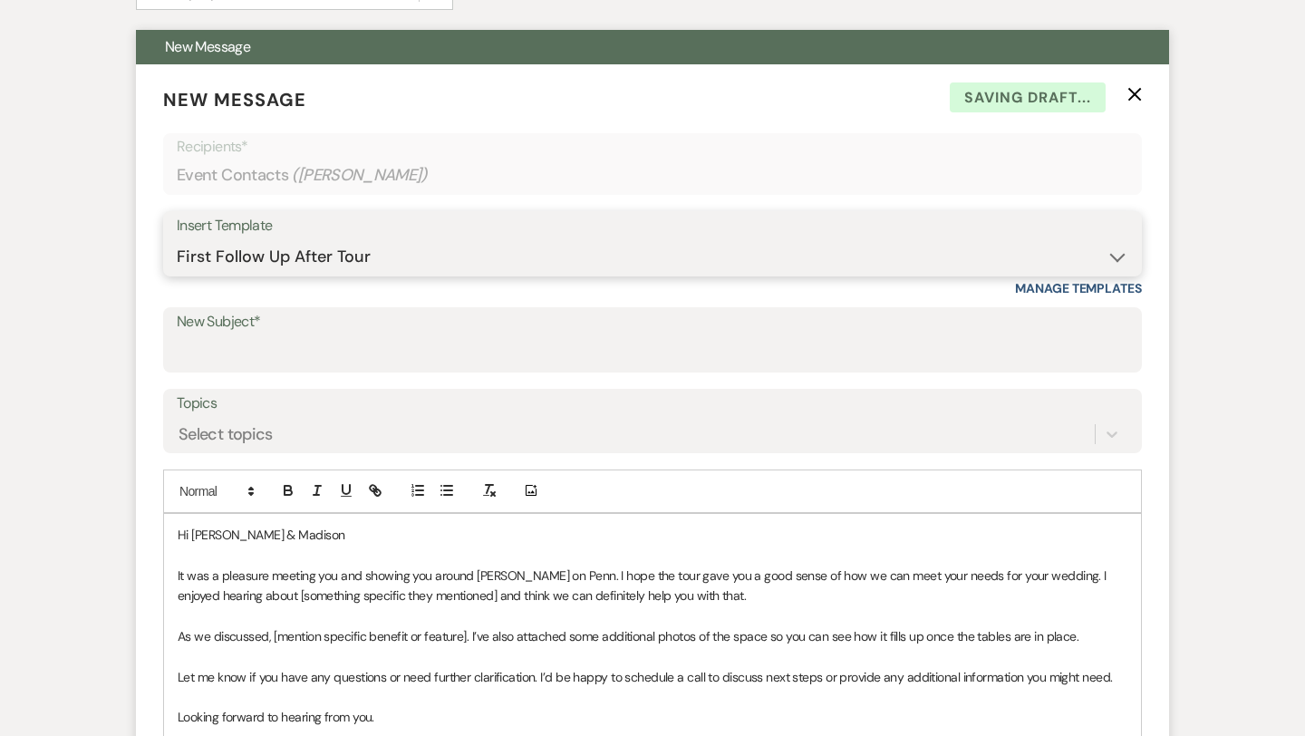
scroll to position [646, 0]
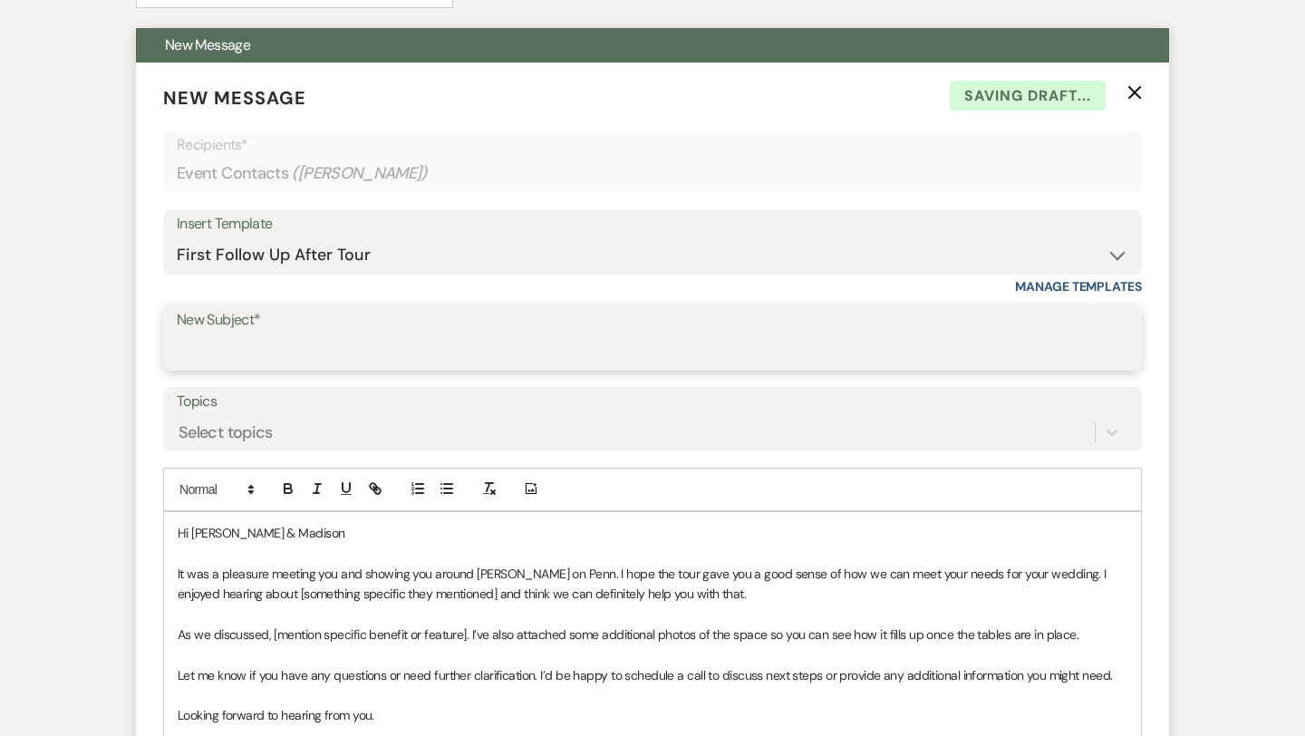
click at [333, 353] on input "New Subject*" at bounding box center [652, 350] width 951 height 35
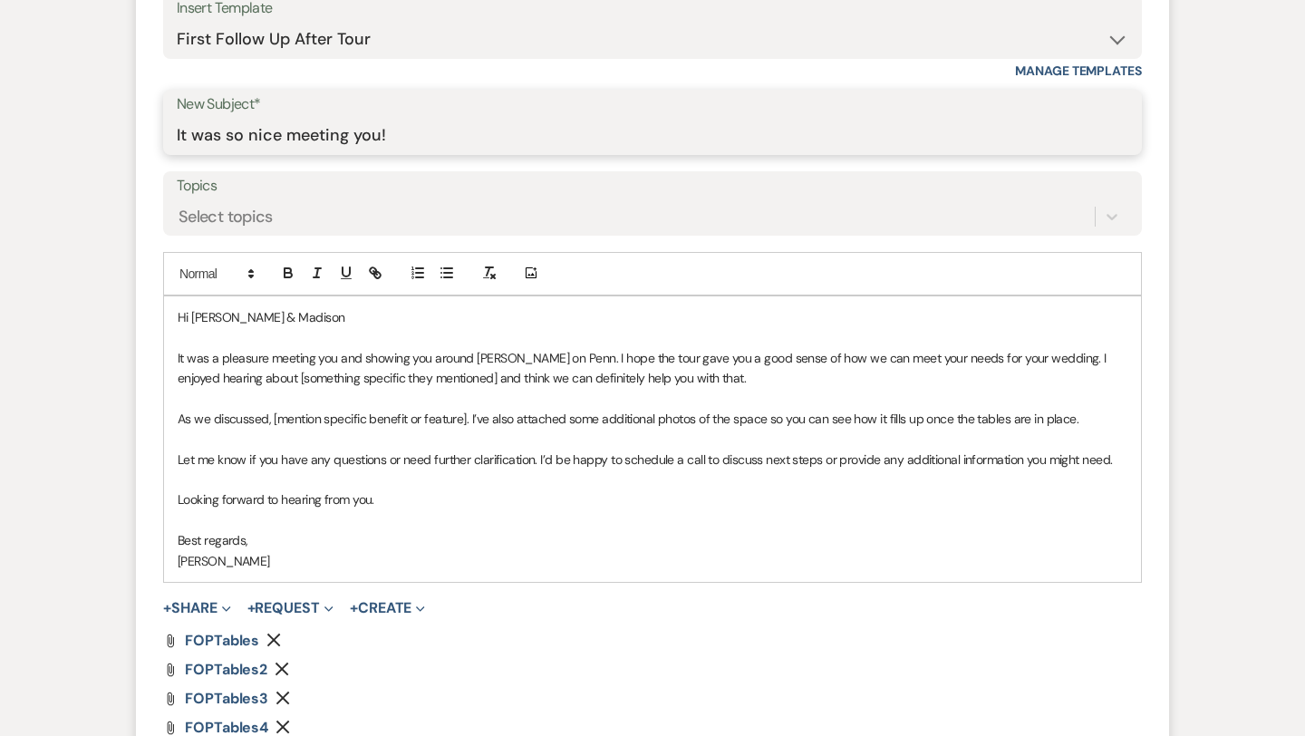
scroll to position [867, 0]
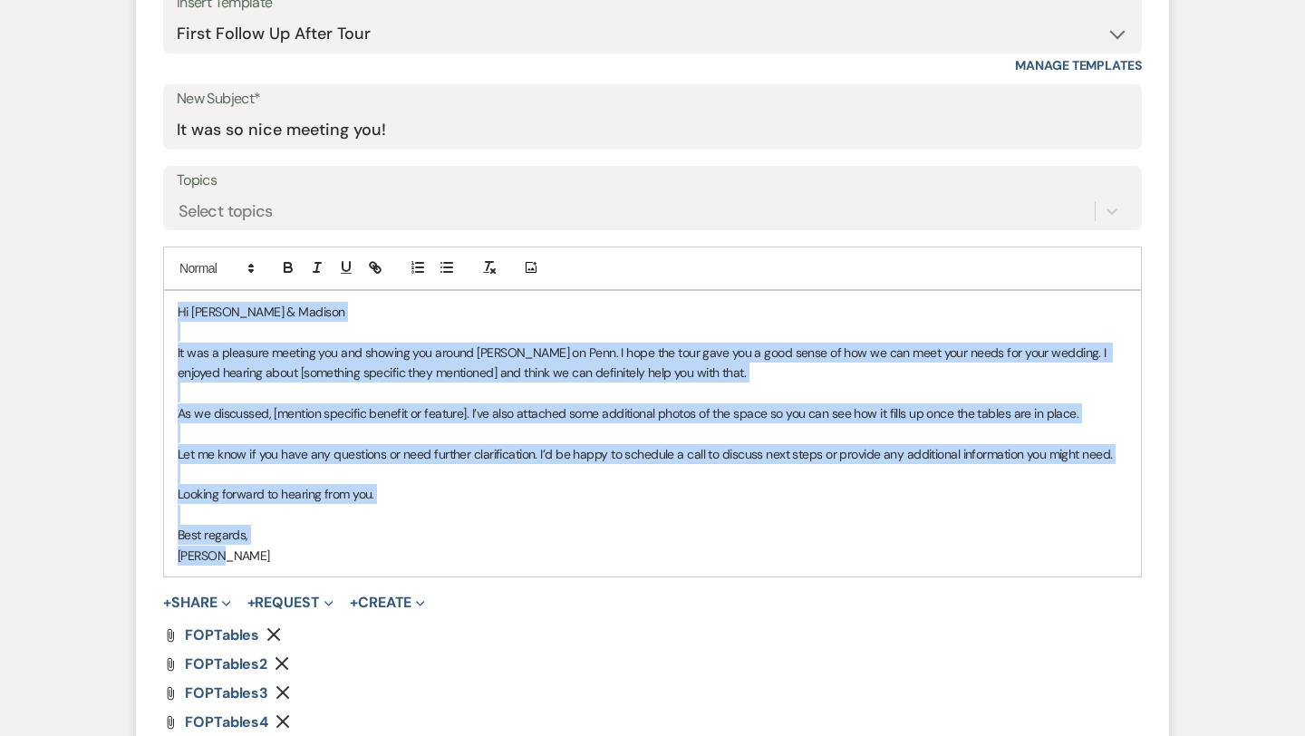
drag, startPoint x: 177, startPoint y: 311, endPoint x: 391, endPoint y: 648, distance: 399.2
click at [391, 648] on form "New Message X Saving draft... Recipients* Event Contacts ( [PERSON_NAME] ) Inse…" at bounding box center [652, 344] width 1033 height 1006
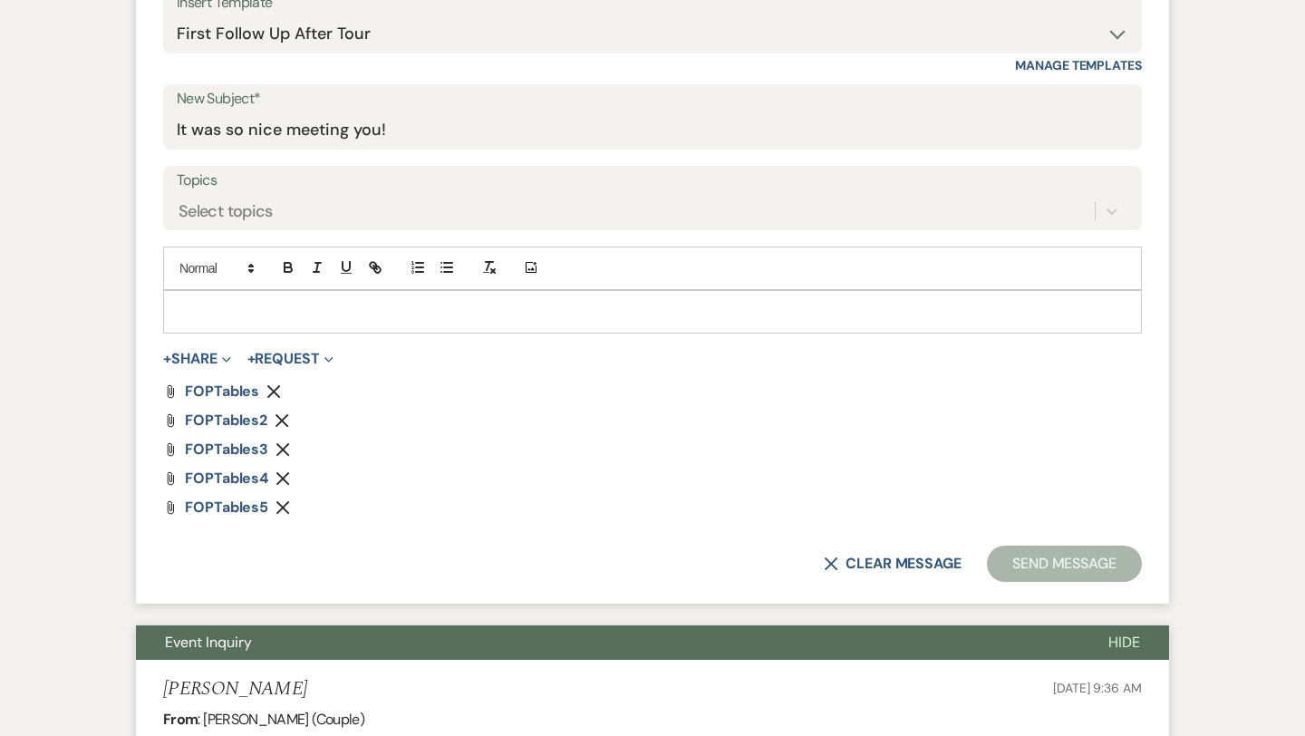
paste div
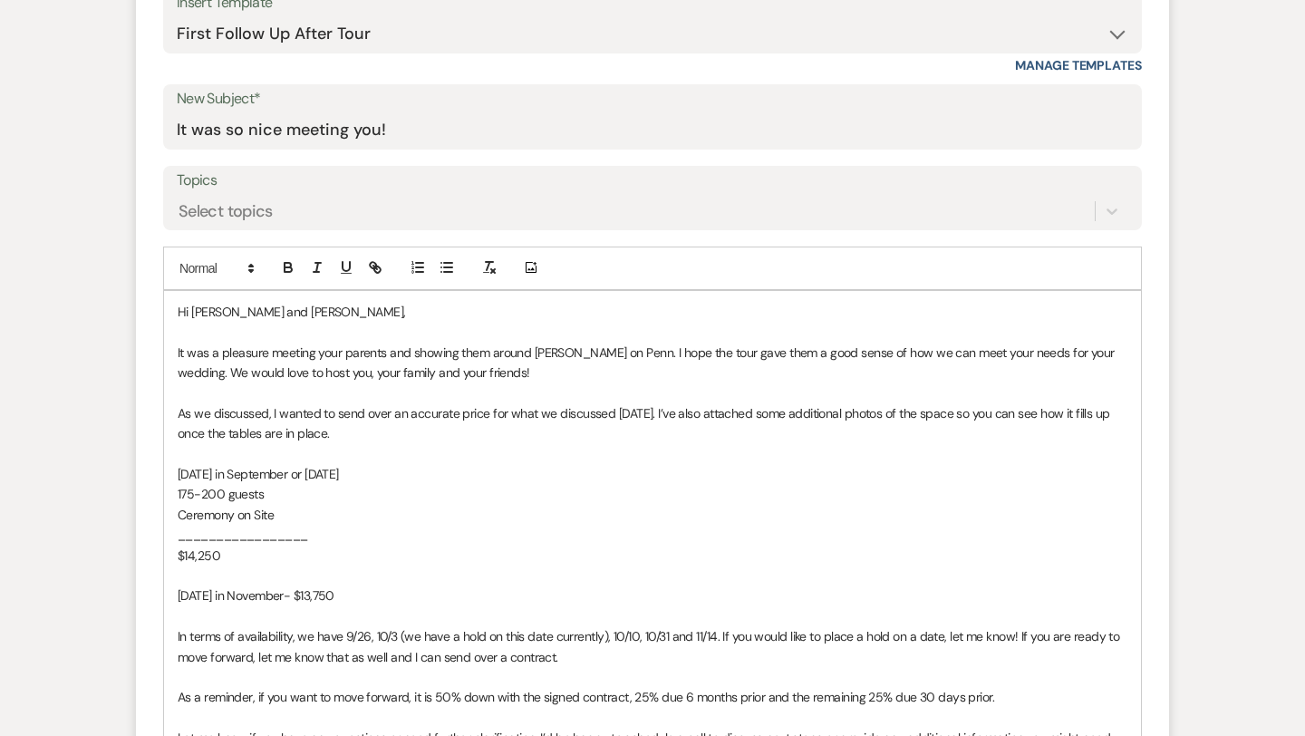
click at [274, 312] on p "Hi [PERSON_NAME] and [PERSON_NAME]," at bounding box center [653, 312] width 950 height 20
click at [178, 350] on span "It was a pleasure meeting your parents and showing them around [PERSON_NAME] on…" at bounding box center [648, 362] width 940 height 36
click at [265, 351] on span "[PERSON_NAME] said it It was a pleasure meeting your parents and showing them a…" at bounding box center [643, 362] width 931 height 36
click at [457, 352] on span "[PERSON_NAME] said it was a pleasure meeting your parents and showing them arou…" at bounding box center [639, 362] width 922 height 36
click at [510, 349] on span "[PERSON_NAME] said it was a pleasure meeting you and showing them around [PERSO…" at bounding box center [643, 362] width 931 height 36
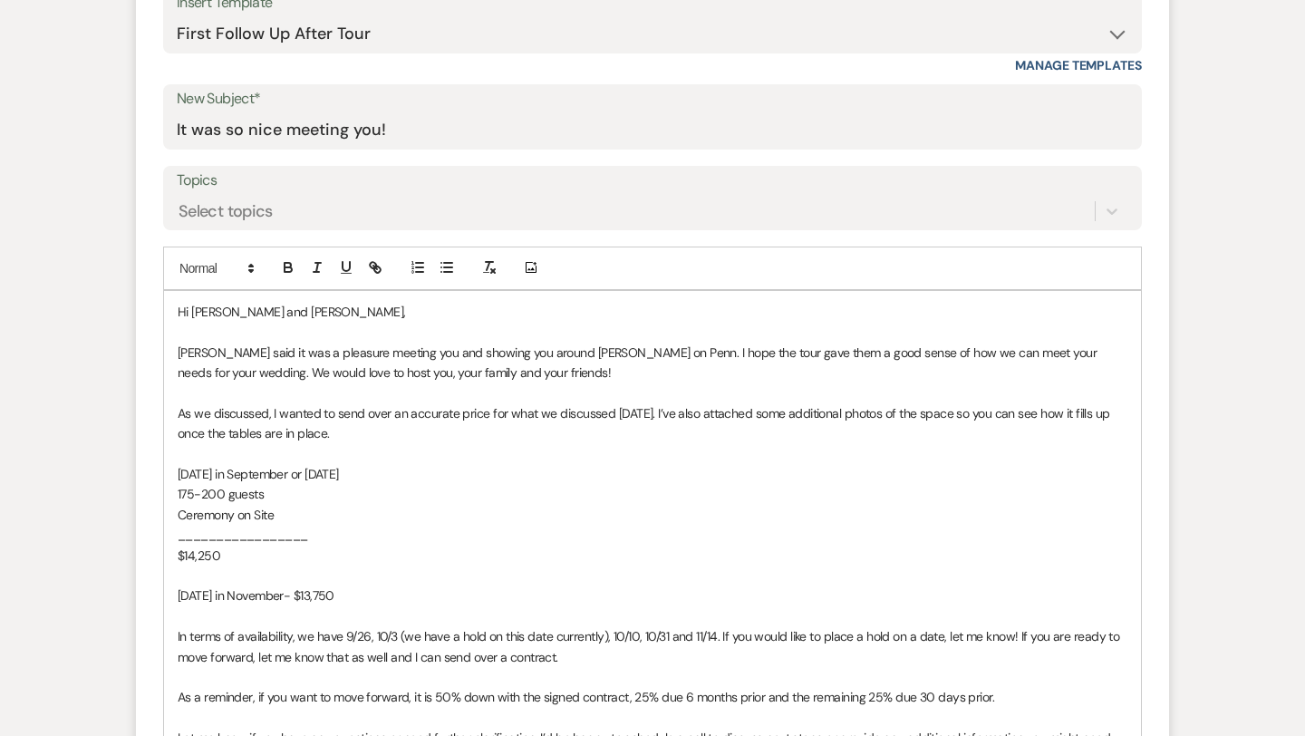
click at [778, 354] on span "[PERSON_NAME] said it was a pleasure meeting you and showing you around [PERSON…" at bounding box center [639, 362] width 922 height 36
click at [664, 414] on span "As we discussed, I wanted to send over an accurate price for what we discussed …" at bounding box center [645, 423] width 935 height 36
click at [224, 494] on span "175-200 guests" at bounding box center [221, 494] width 86 height 16
click at [250, 514] on span "Ceremony on Site" at bounding box center [226, 515] width 96 height 16
click at [237, 550] on p "$14,250" at bounding box center [653, 555] width 950 height 20
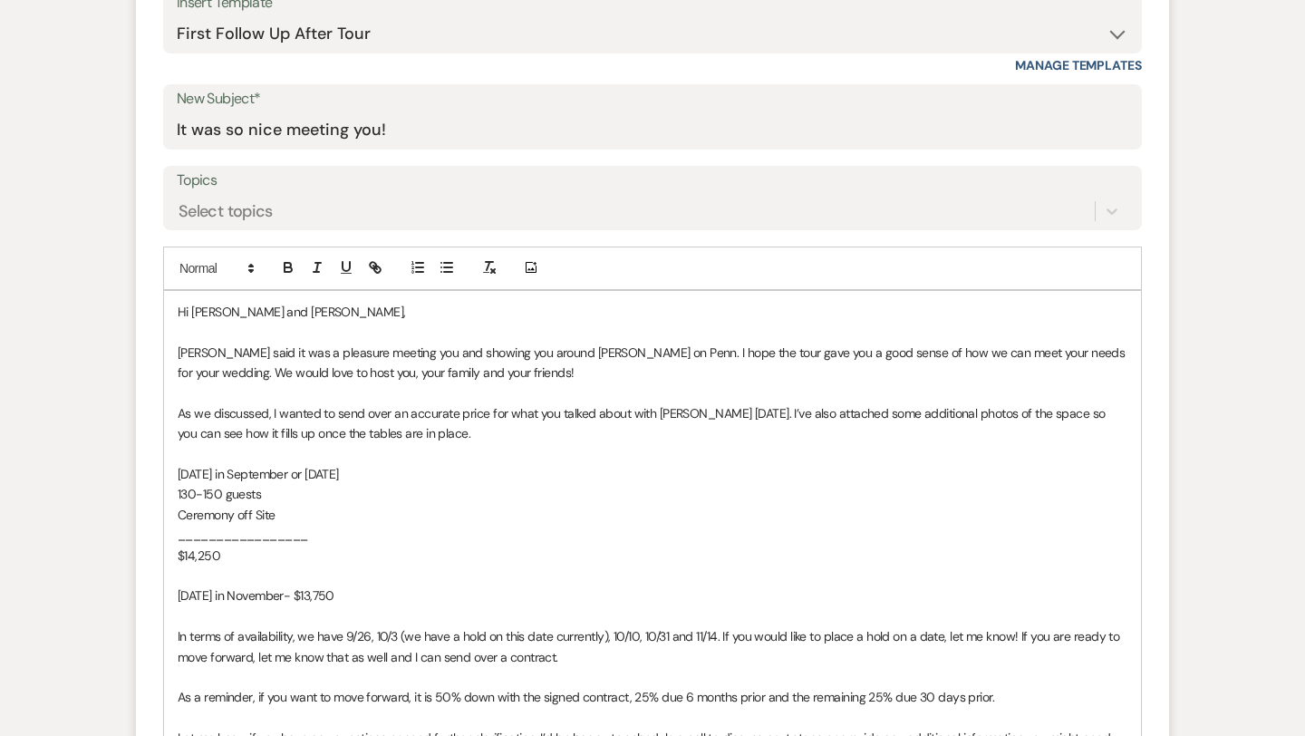
click at [193, 553] on span "$14,250" at bounding box center [199, 555] width 43 height 16
click at [323, 597] on span "[DATE] in November- $13,750" at bounding box center [256, 595] width 157 height 16
click at [390, 593] on p "[DATE] in November- $12,750" at bounding box center [653, 595] width 950 height 20
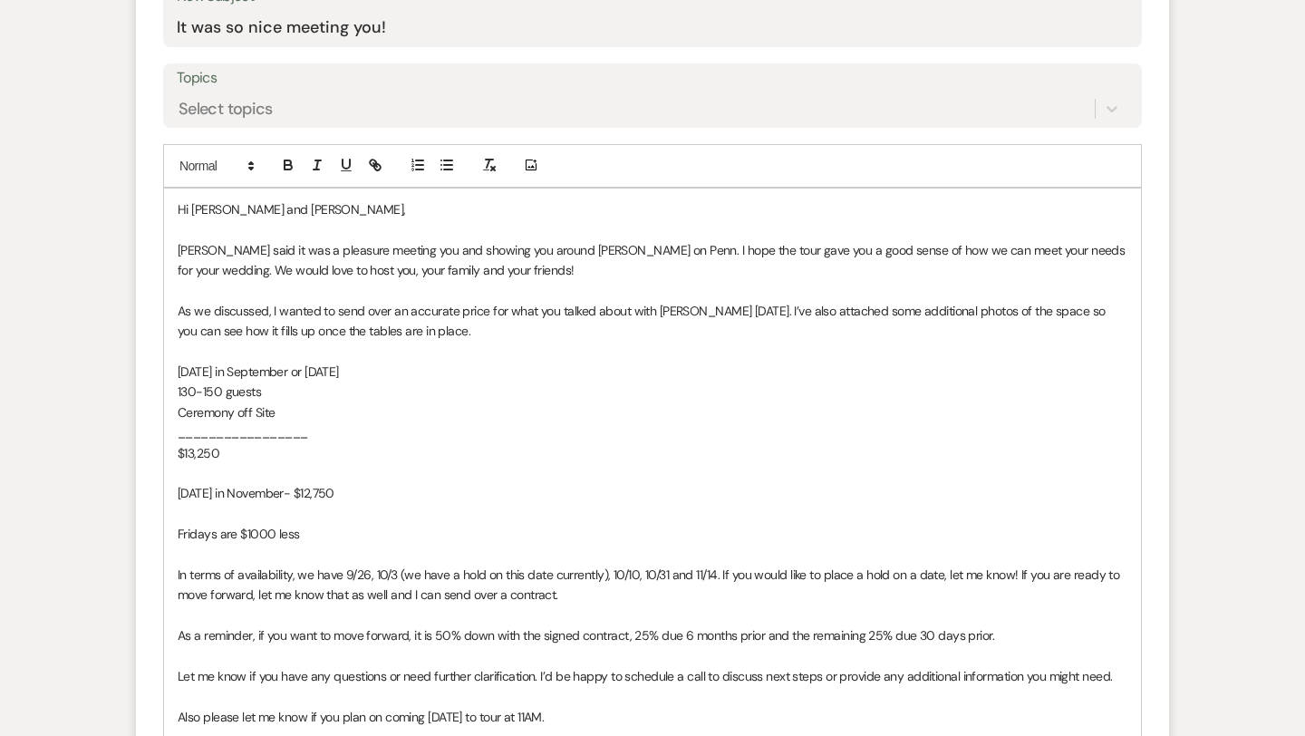
scroll to position [975, 0]
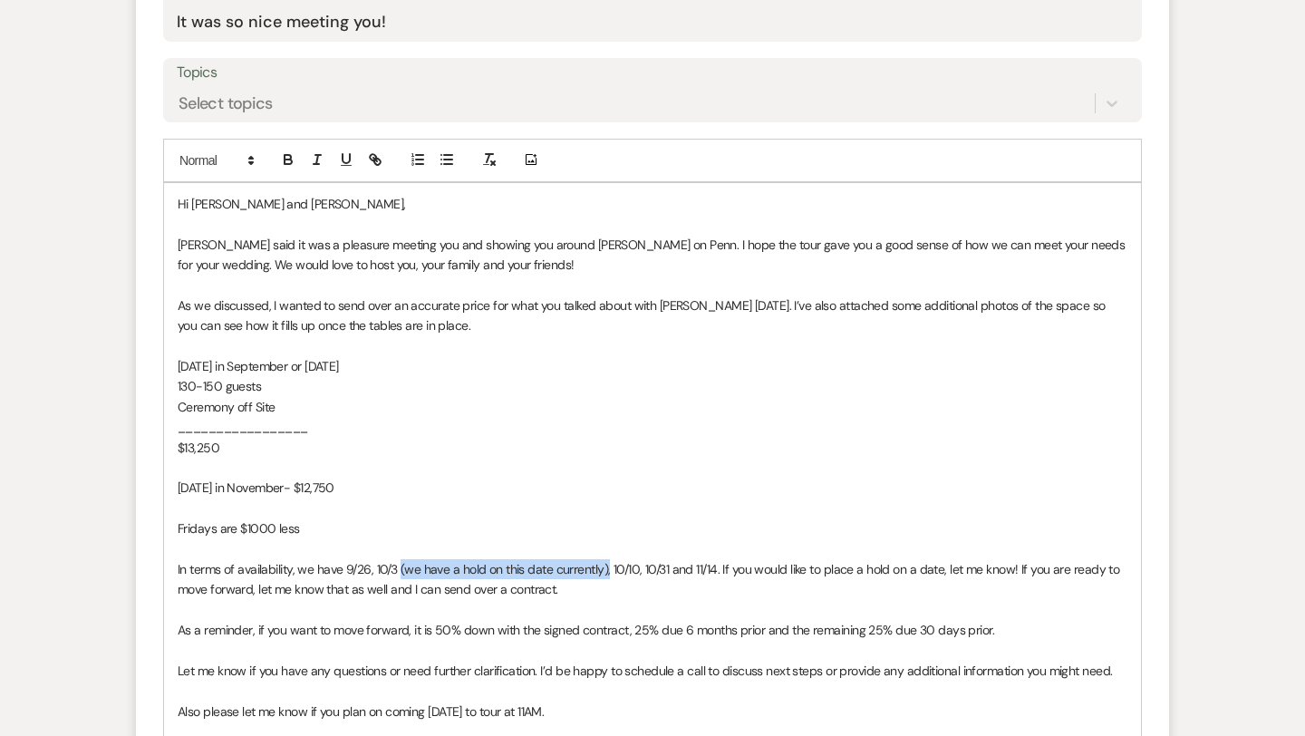
drag, startPoint x: 606, startPoint y: 567, endPoint x: 401, endPoint y: 572, distance: 205.7
click at [401, 572] on span "In terms of availability, we have 9/26, 10/3 (we have a hold on this date curre…" at bounding box center [650, 579] width 945 height 36
click at [240, 567] on span "In terms of availability, we have 9/26, 10/3, 10/10, 10/31 and 11/14. If you wo…" at bounding box center [651, 579] width 947 height 36
click at [426, 571] on span "In terms of [DATE] availability, we have 9/26, 10/3, 10/10, 10/31 and 11/14. If…" at bounding box center [650, 579] width 945 height 36
click at [767, 574] on span "In terms of [DATE] availability, we have 9/26 (this currently has a hold on it …" at bounding box center [642, 579] width 929 height 36
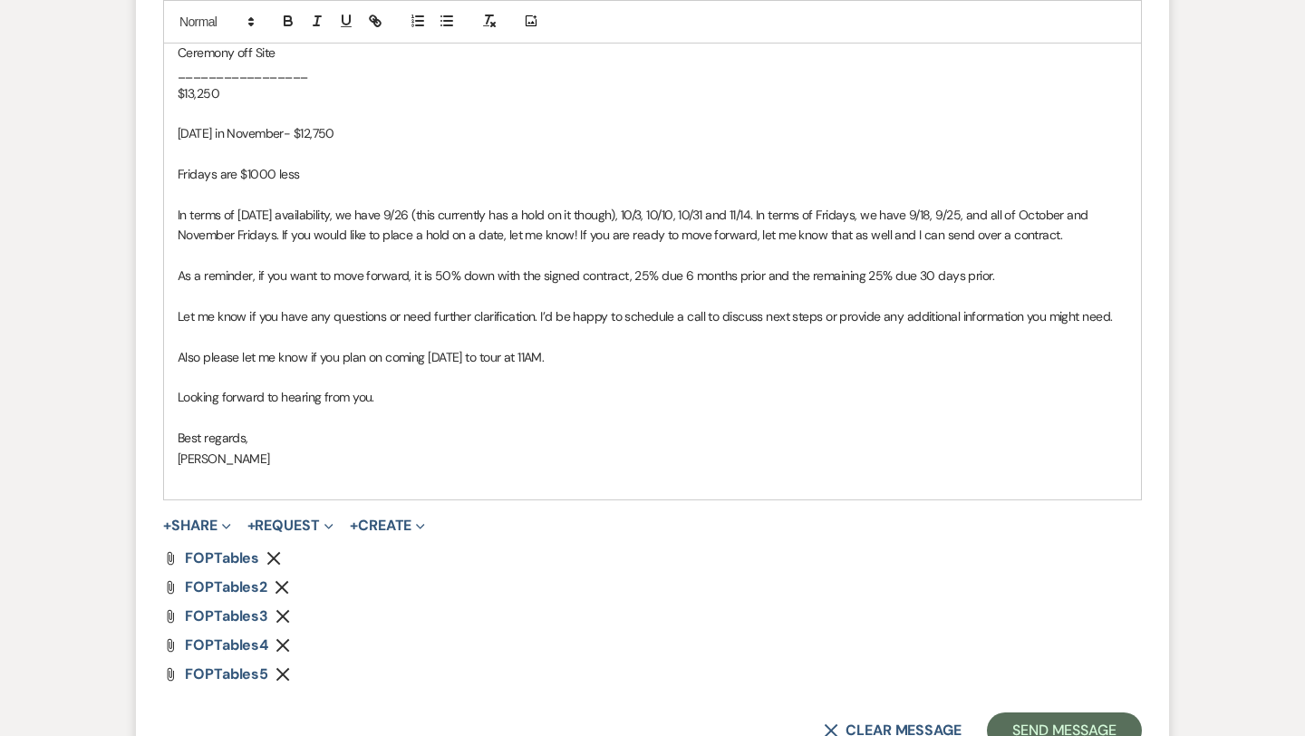
scroll to position [1336, 0]
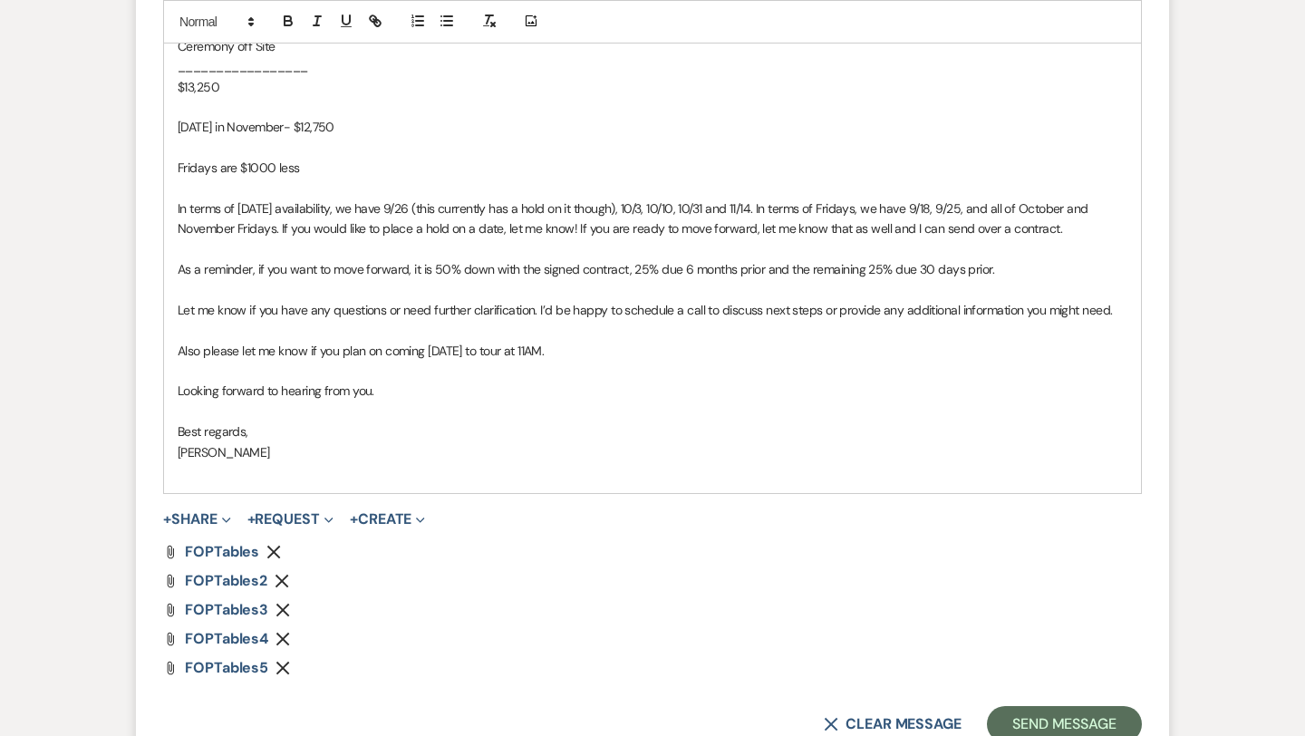
drag, startPoint x: 585, startPoint y: 352, endPoint x: 170, endPoint y: 356, distance: 415.0
click at [170, 356] on div "Hi [PERSON_NAME] and [PERSON_NAME] said it was a pleasure meeting you and showi…" at bounding box center [652, 157] width 977 height 671
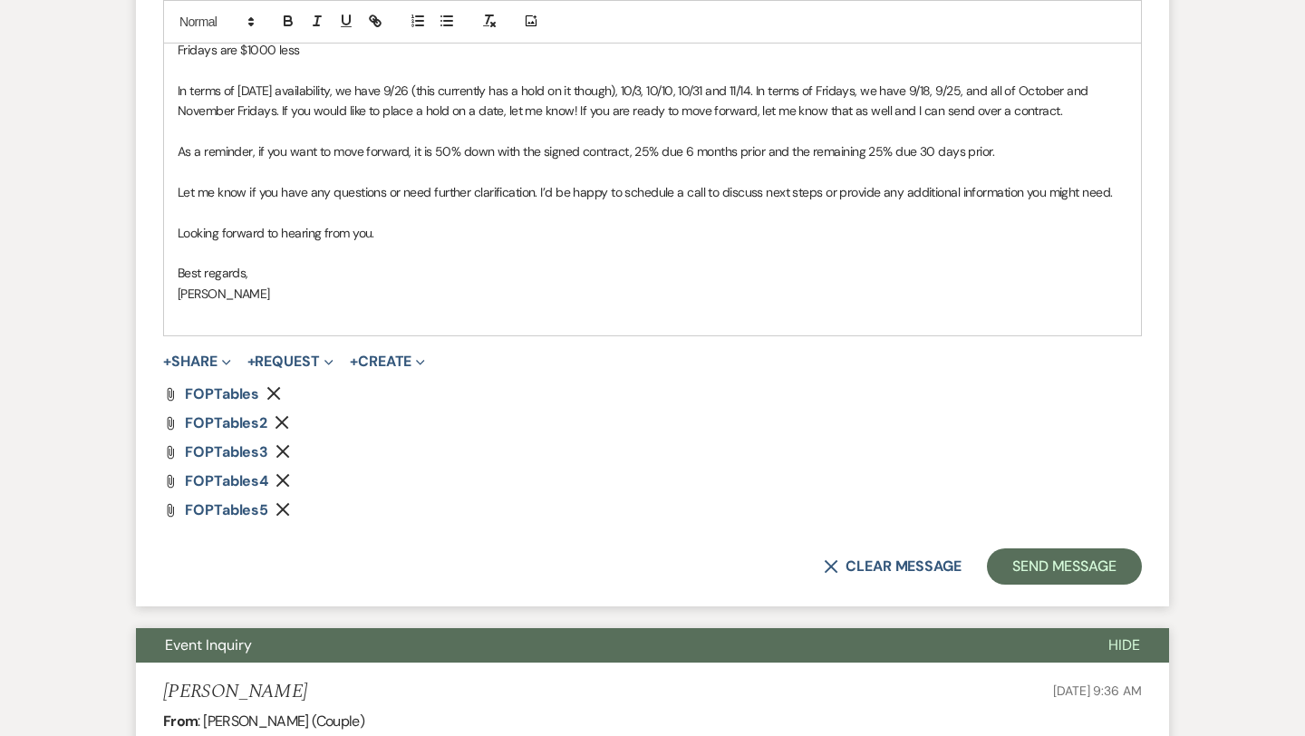
scroll to position [1457, 0]
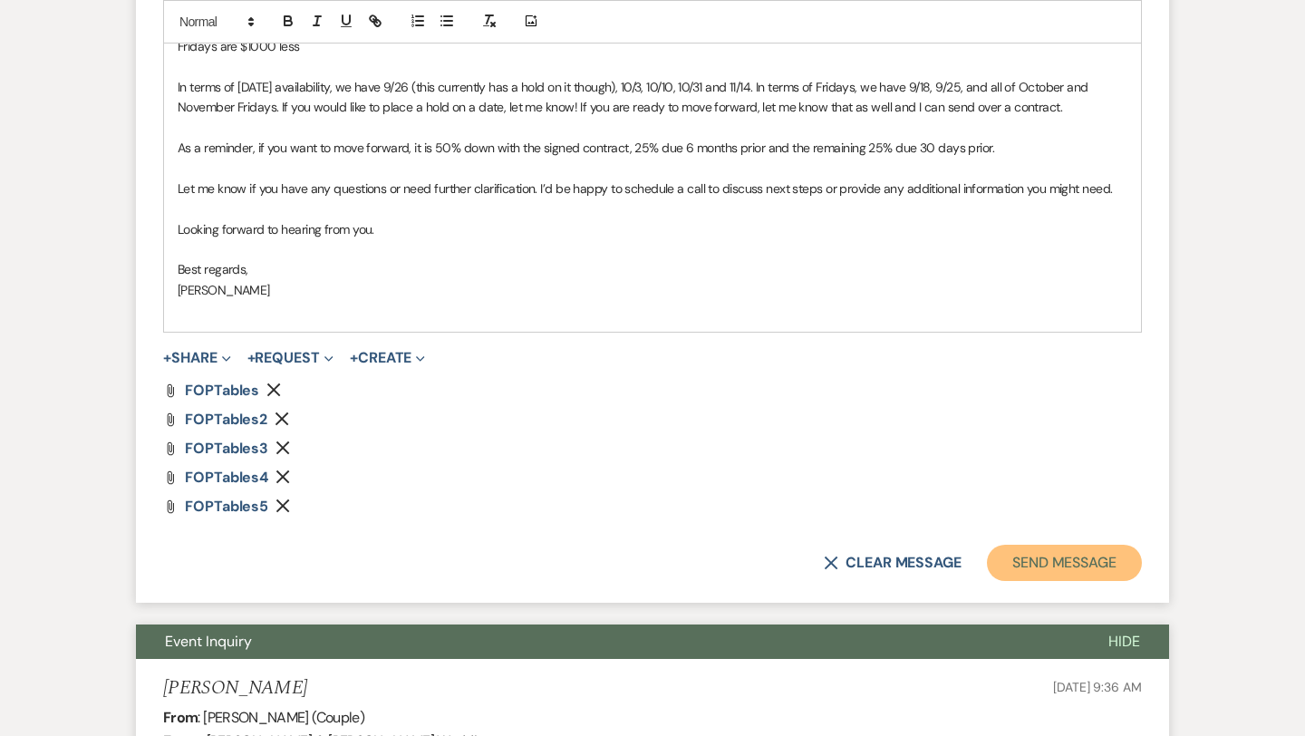
click at [1042, 563] on button "Send Message" at bounding box center [1064, 563] width 155 height 36
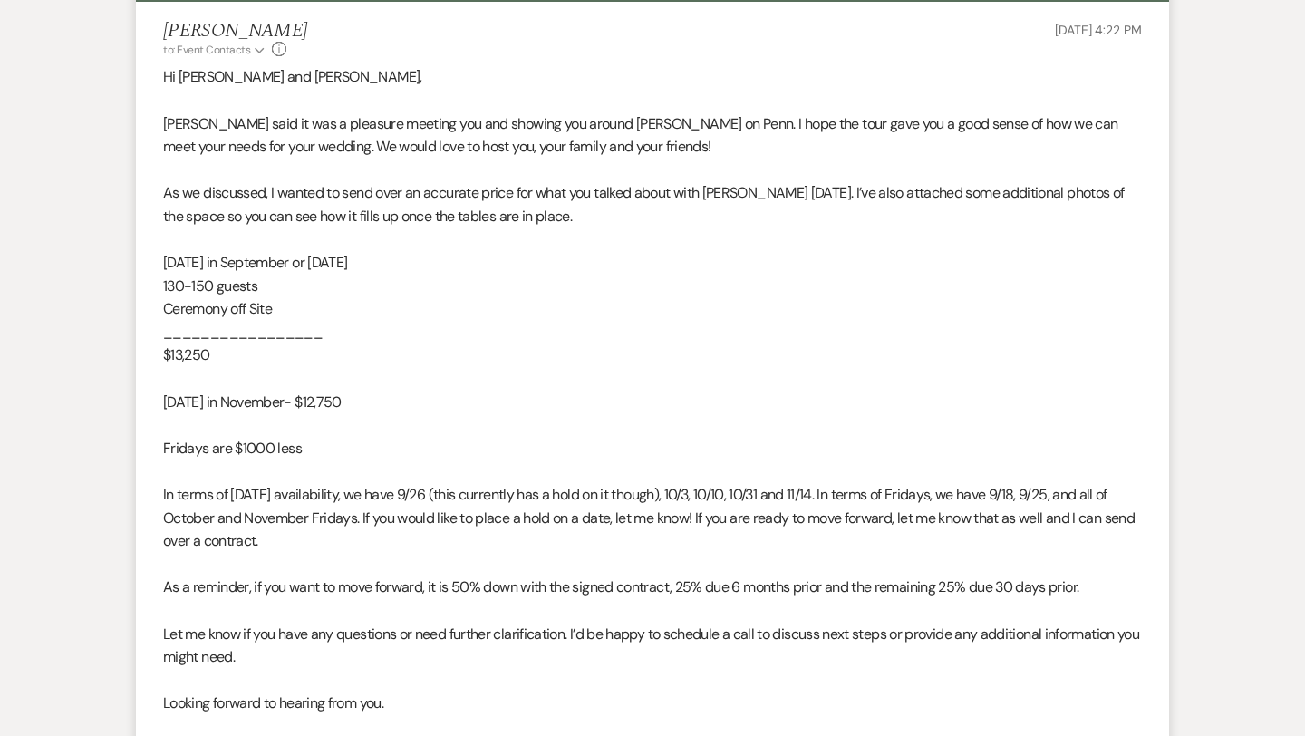
scroll to position [0, 0]
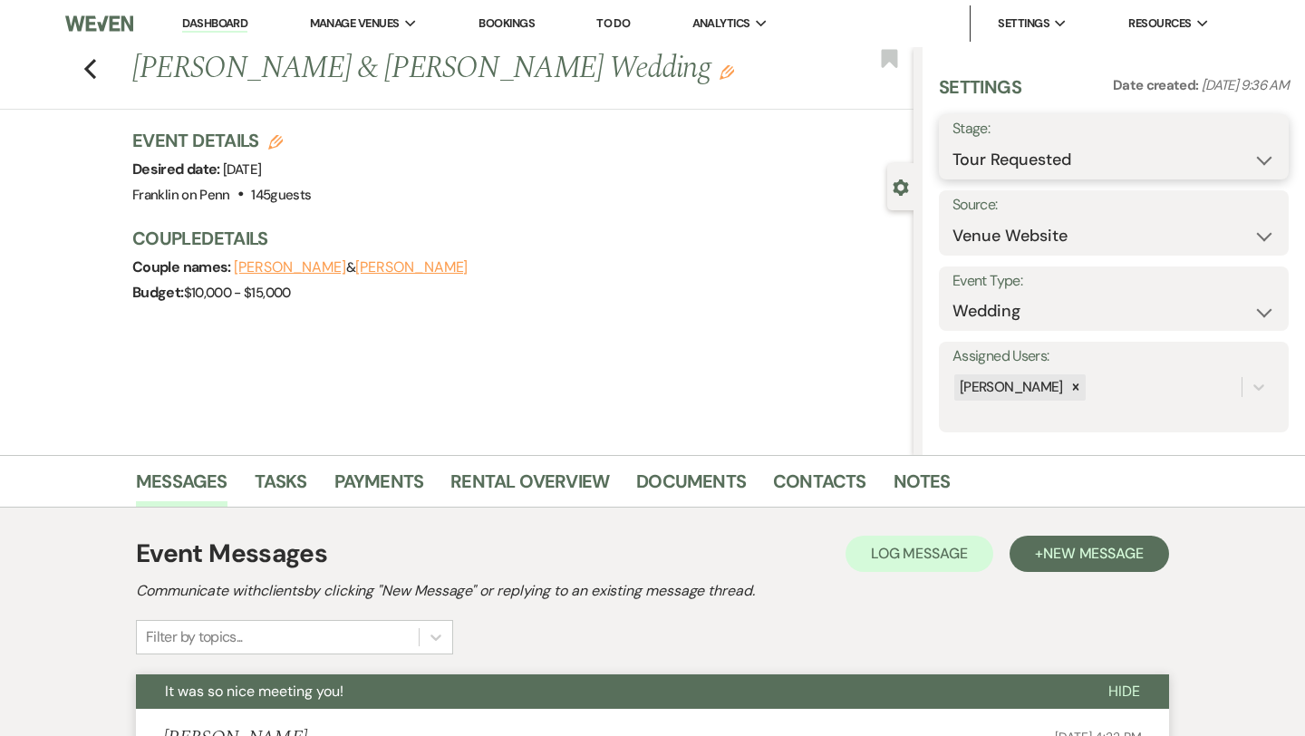
click at [1035, 153] on select "Inquiry Follow Up Tour Requested Tour Confirmed Toured Proposal Sent Booked Lost" at bounding box center [1113, 159] width 323 height 35
click at [1261, 150] on button "Save" at bounding box center [1253, 147] width 72 height 36
click at [91, 66] on icon "Previous" at bounding box center [90, 69] width 14 height 22
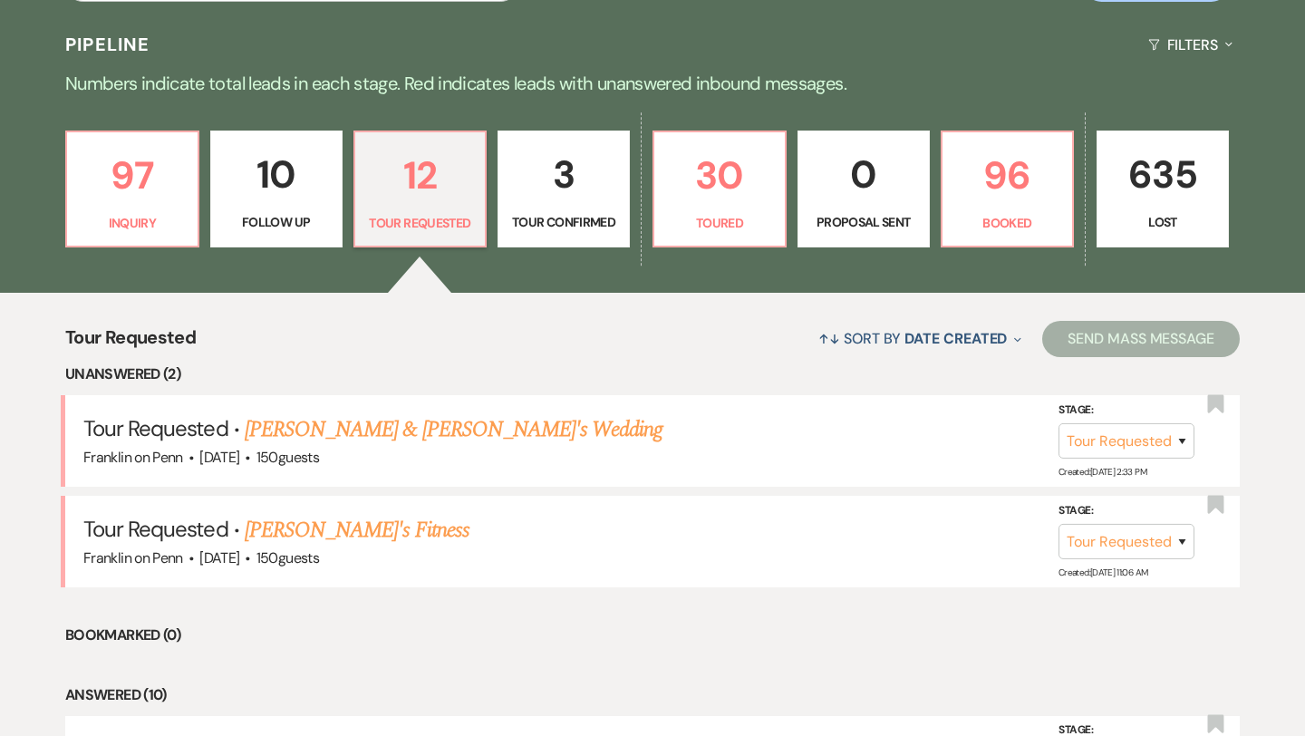
scroll to position [395, 0]
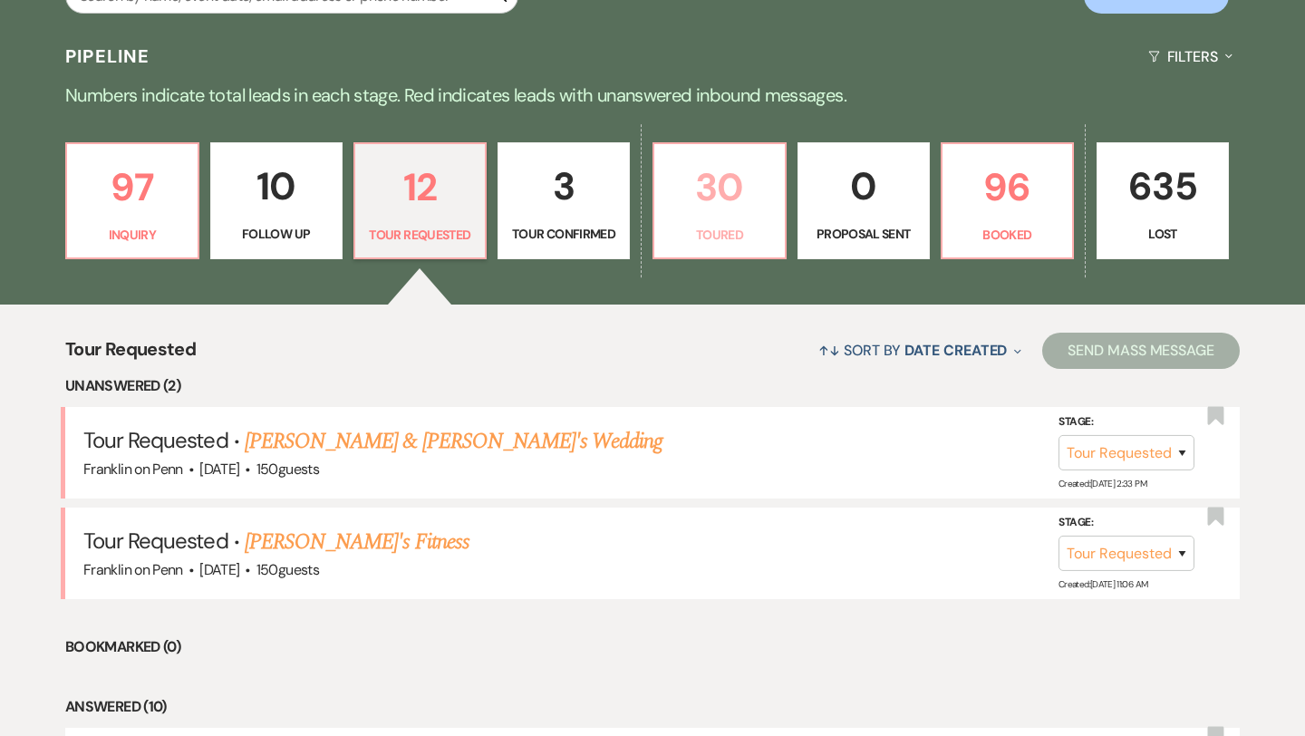
click at [734, 184] on p "30" at bounding box center [719, 187] width 109 height 61
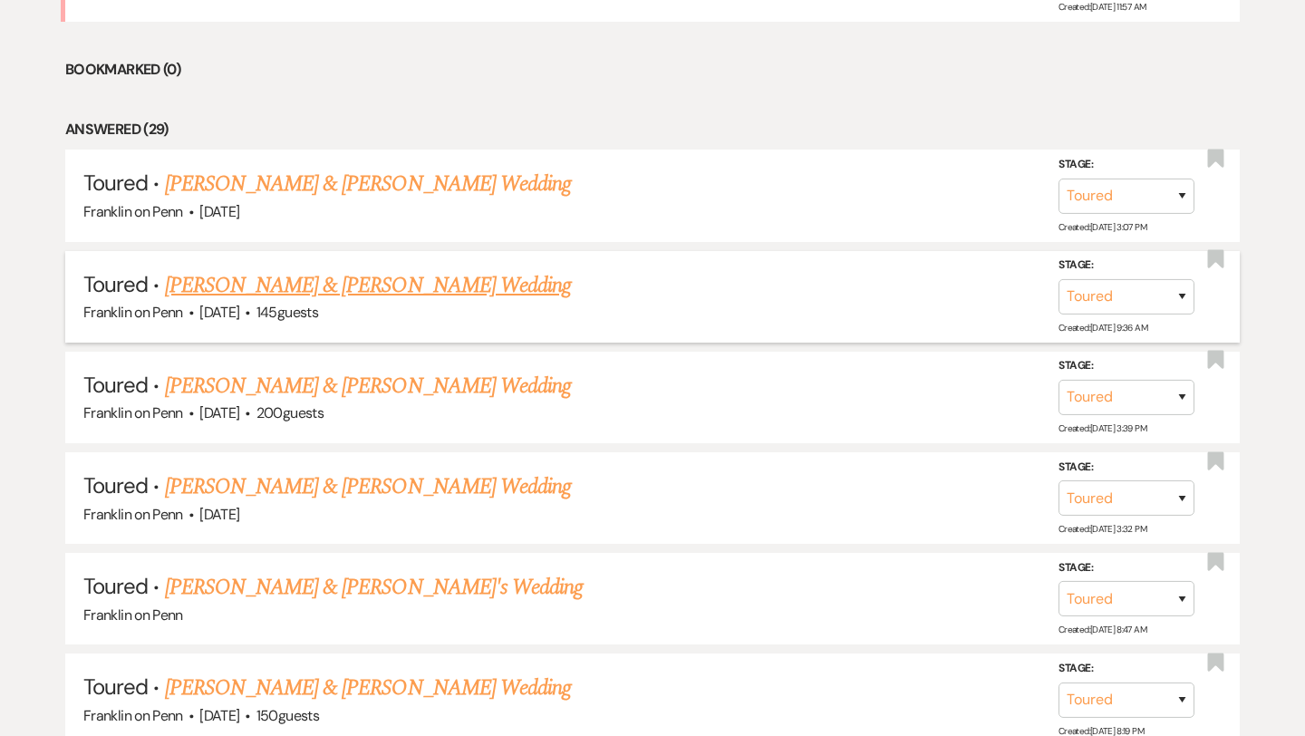
scroll to position [873, 0]
click at [411, 191] on link "[PERSON_NAME] & [PERSON_NAME] Wedding" at bounding box center [368, 183] width 406 height 33
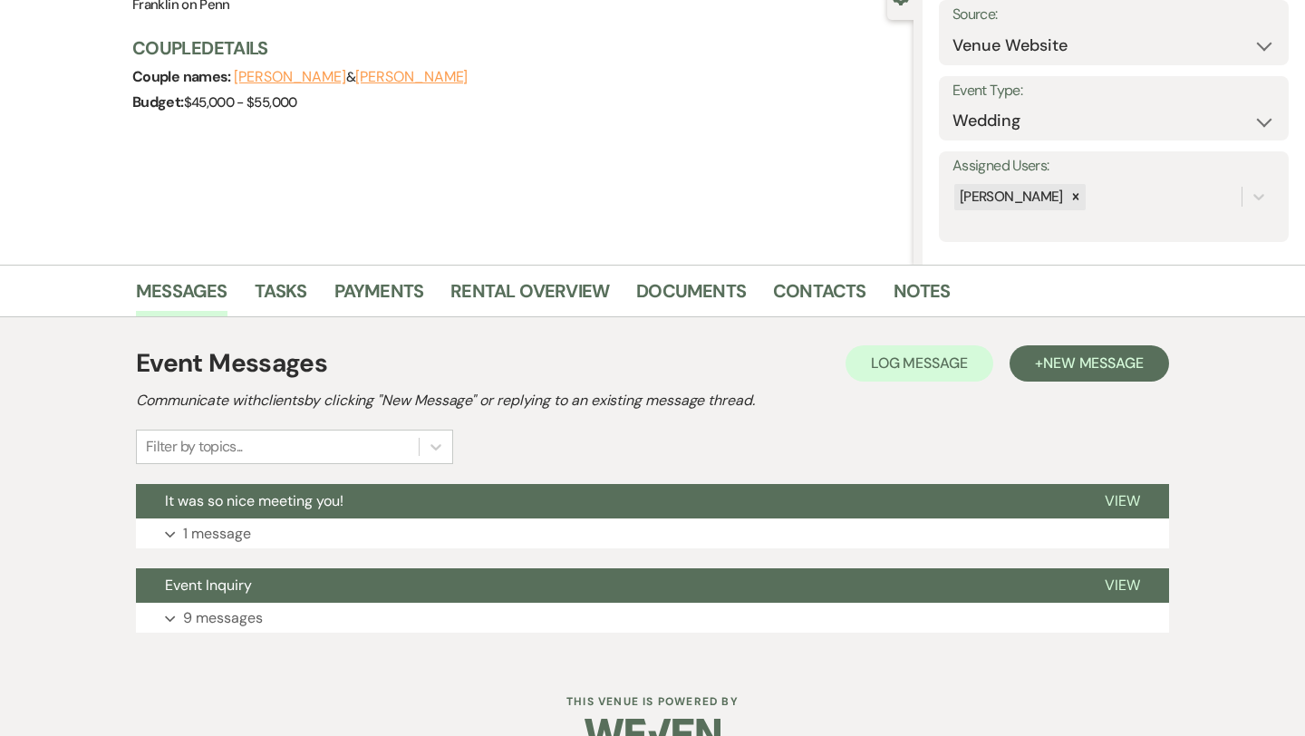
scroll to position [231, 0]
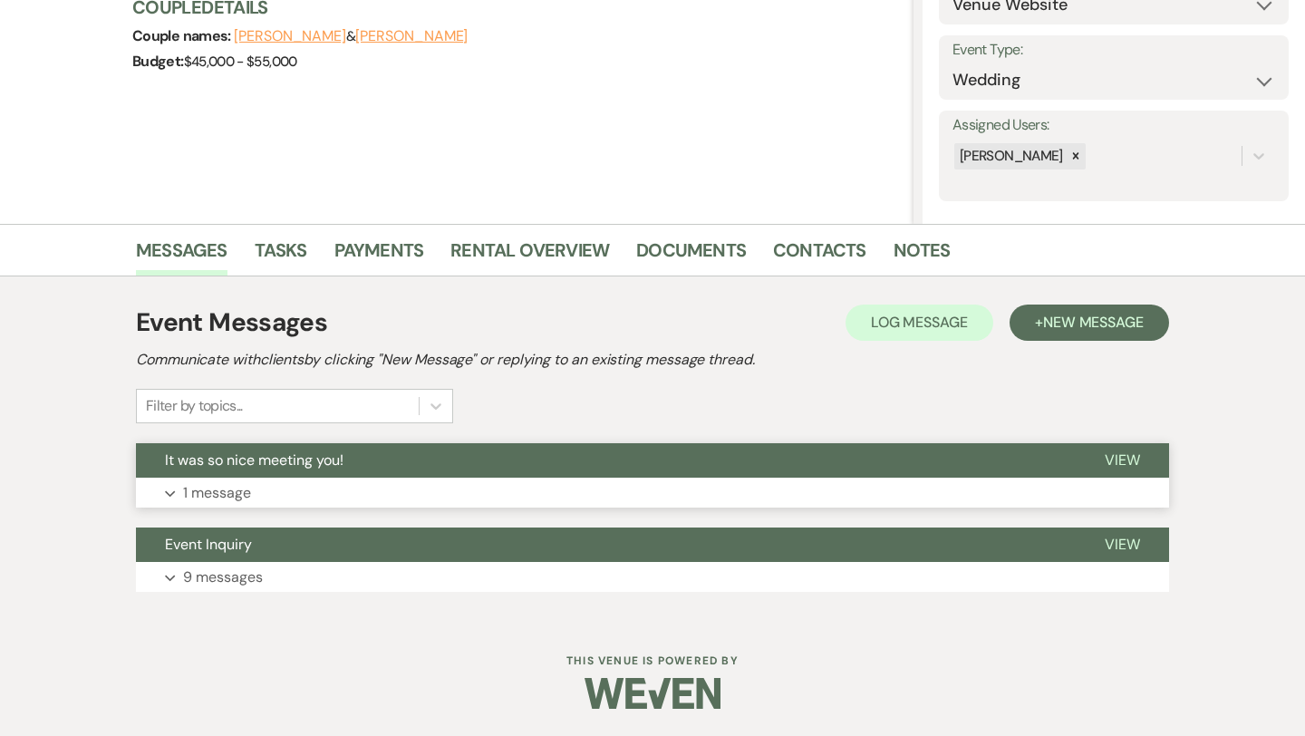
click at [244, 495] on p "1 message" at bounding box center [217, 493] width 68 height 24
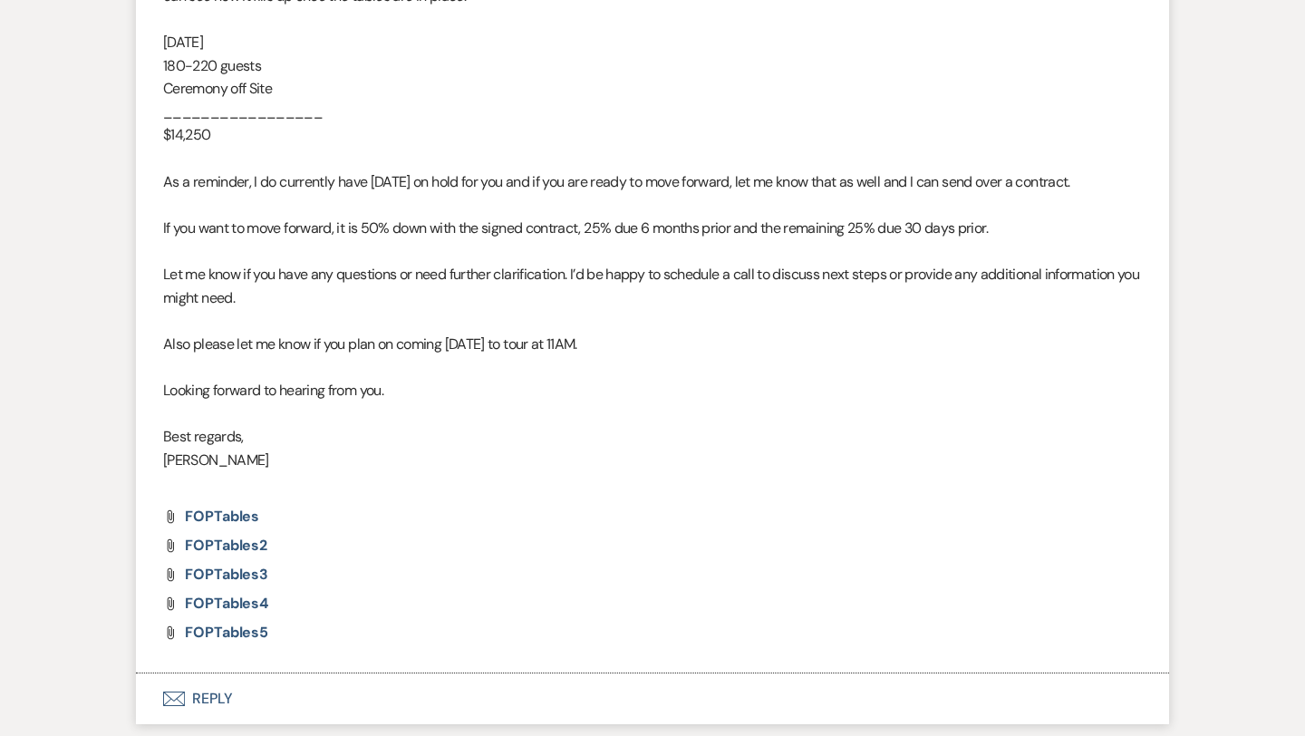
scroll to position [930, 0]
click at [216, 695] on button "Envelope Reply" at bounding box center [652, 696] width 1033 height 51
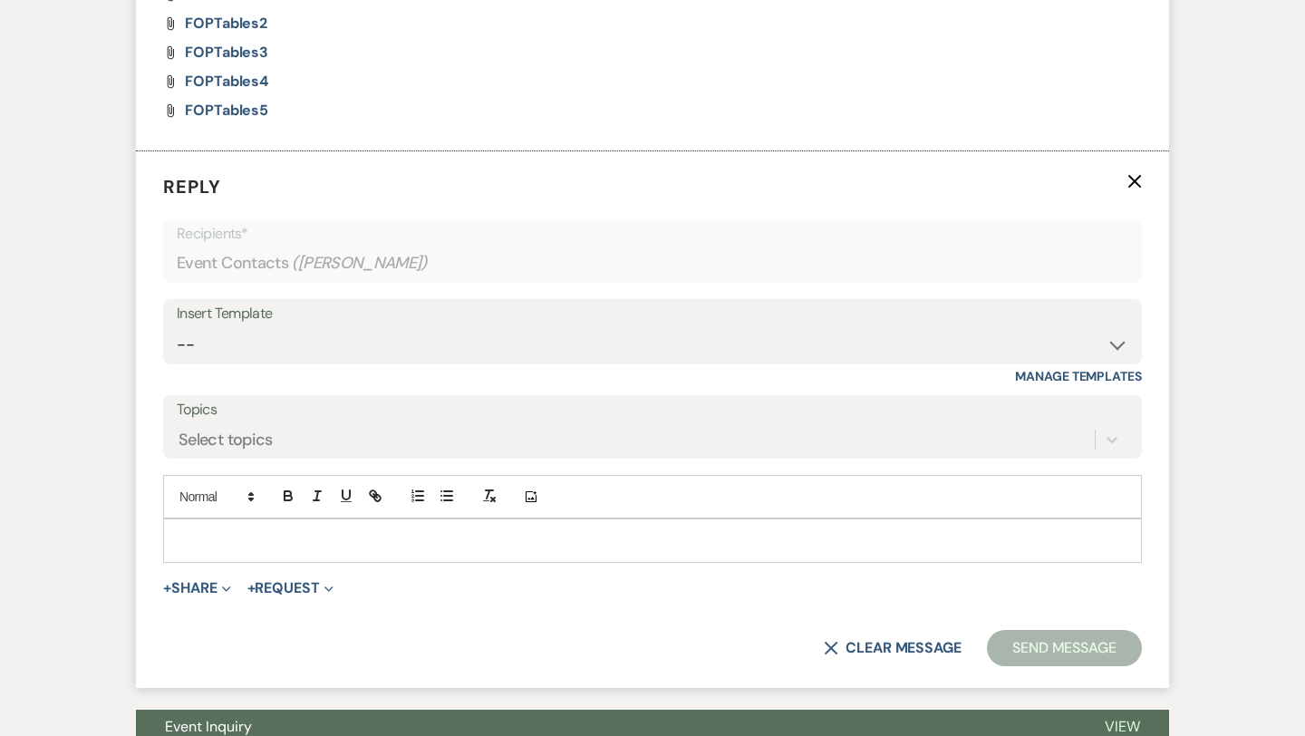
scroll to position [1501, 0]
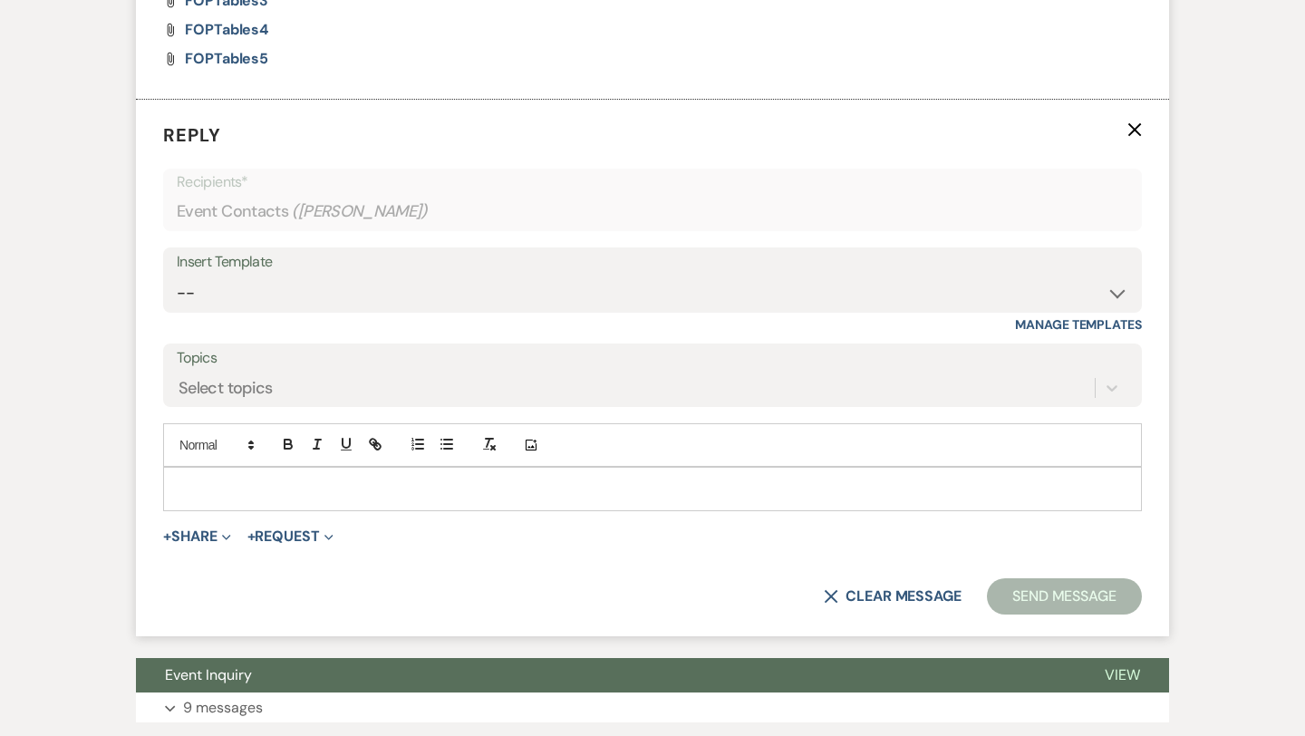
click at [246, 492] on p at bounding box center [653, 488] width 950 height 20
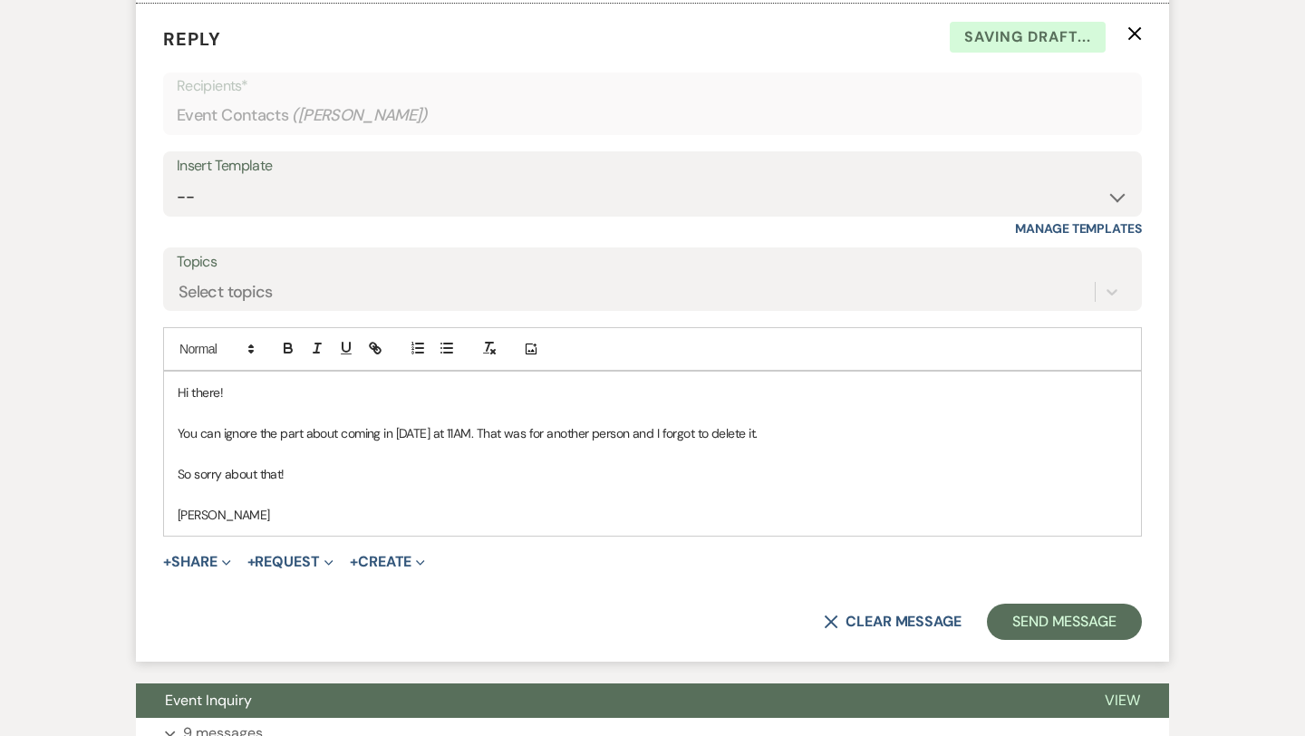
scroll to position [1606, 0]
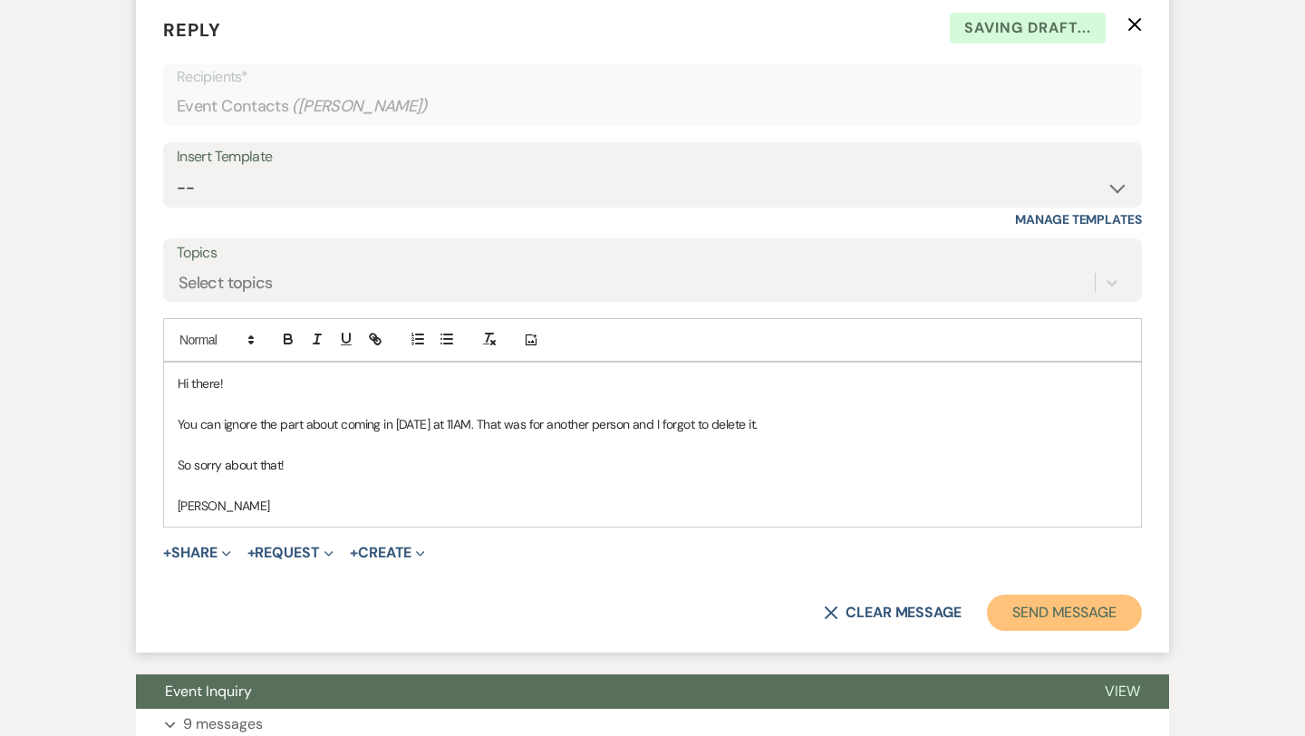
click at [1045, 606] on button "Send Message" at bounding box center [1064, 612] width 155 height 36
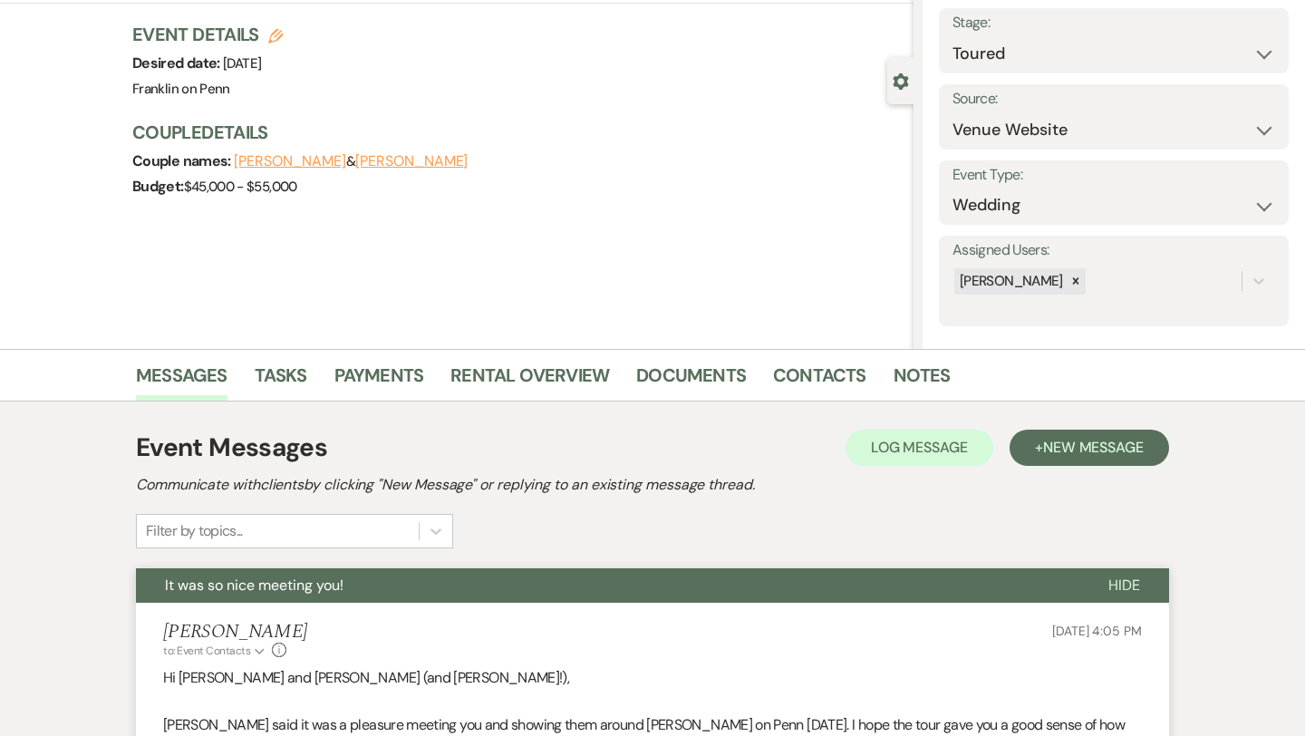
scroll to position [0, 0]
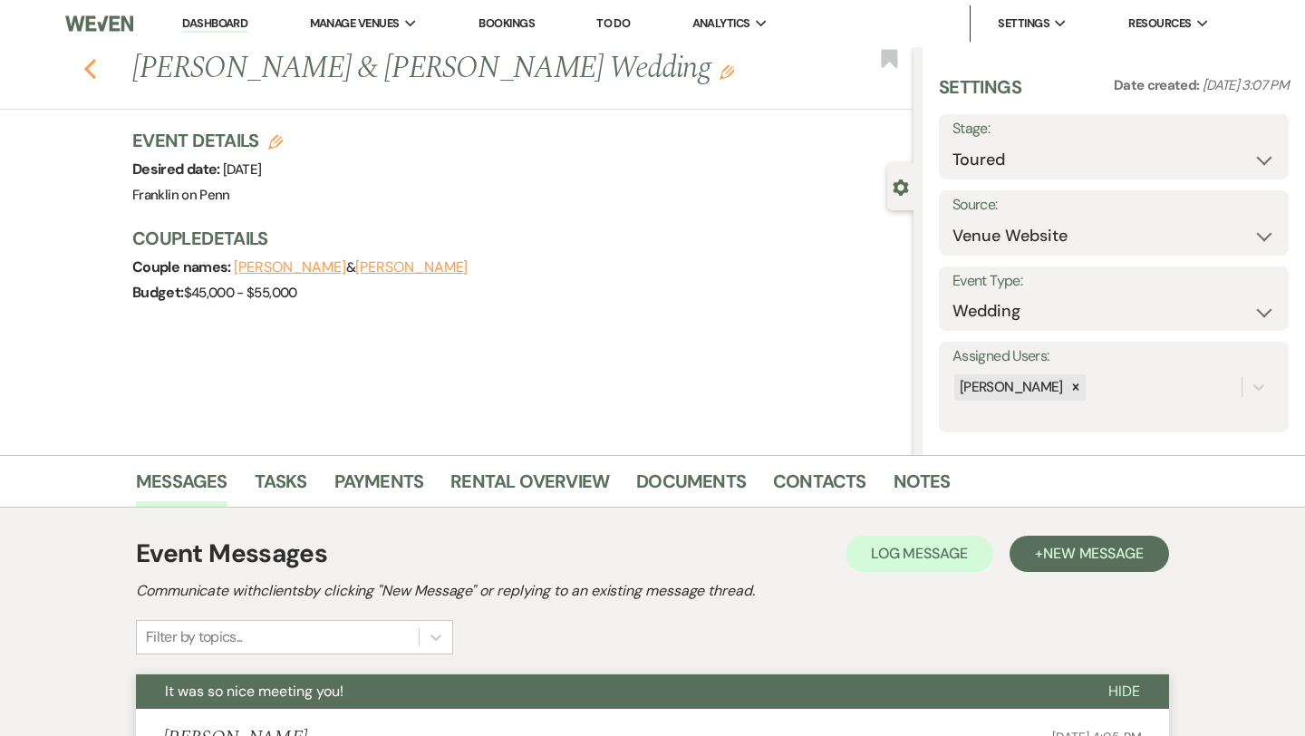
click at [89, 71] on use "button" at bounding box center [90, 69] width 12 height 20
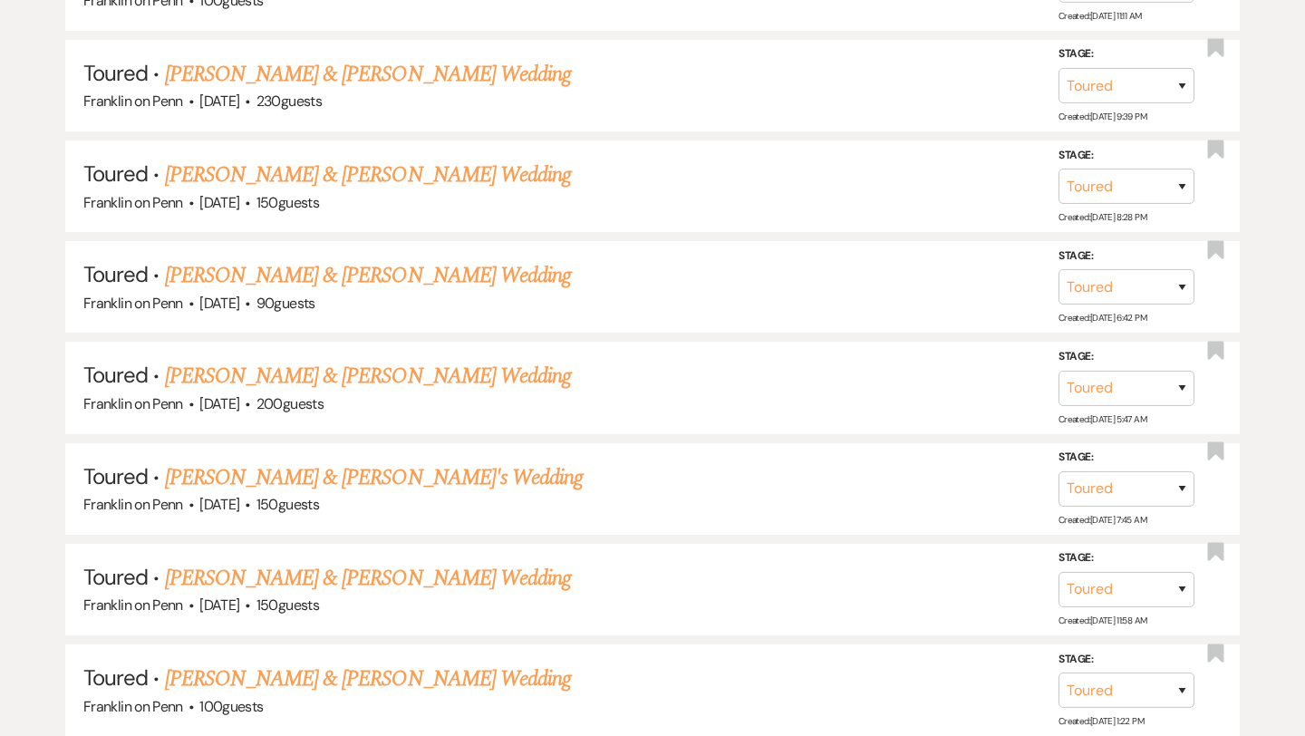
scroll to position [2359, 0]
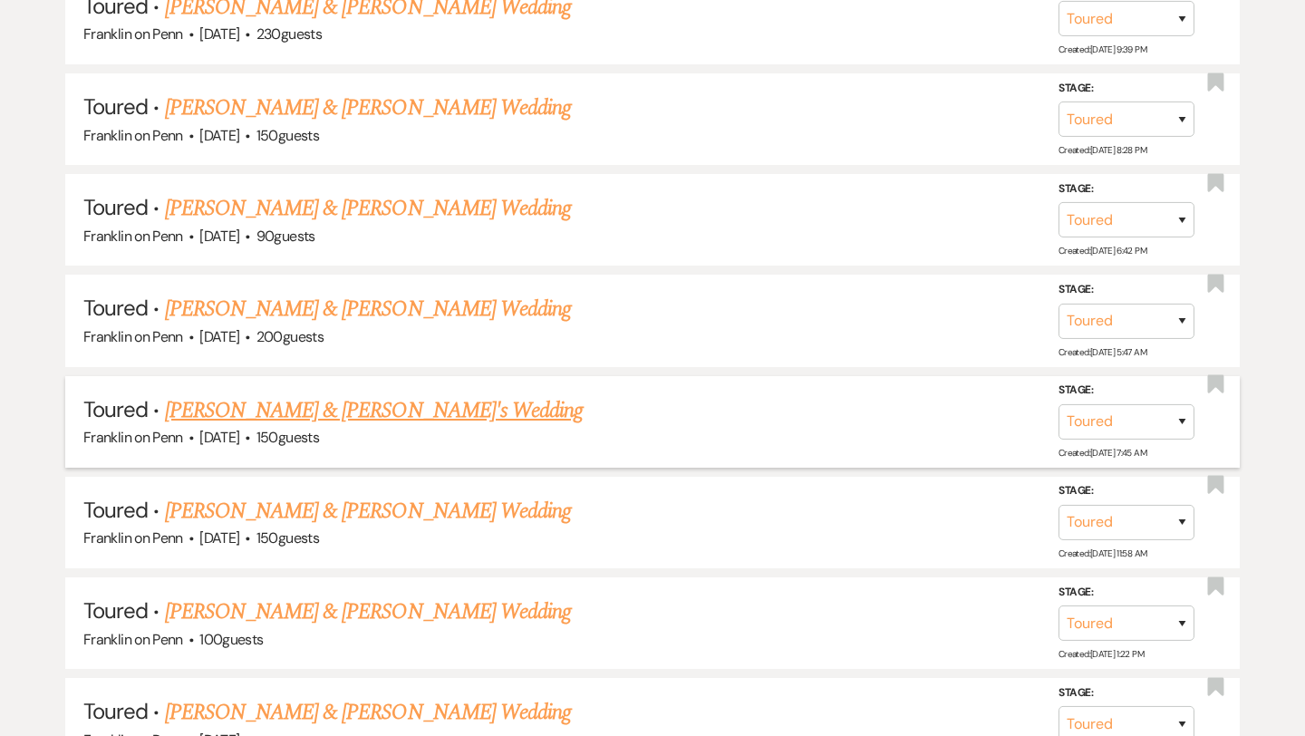
click at [331, 401] on link "[PERSON_NAME] & [PERSON_NAME]'s Wedding" at bounding box center [374, 410] width 419 height 33
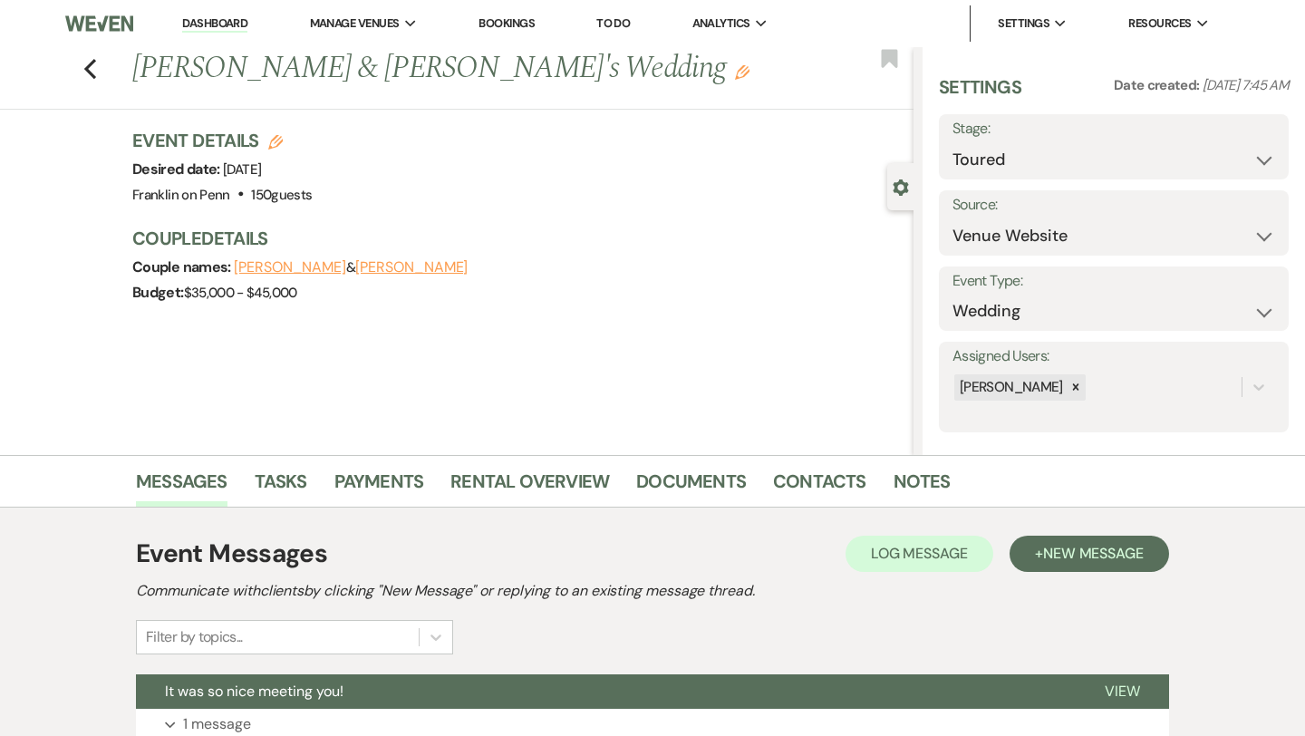
scroll to position [231, 0]
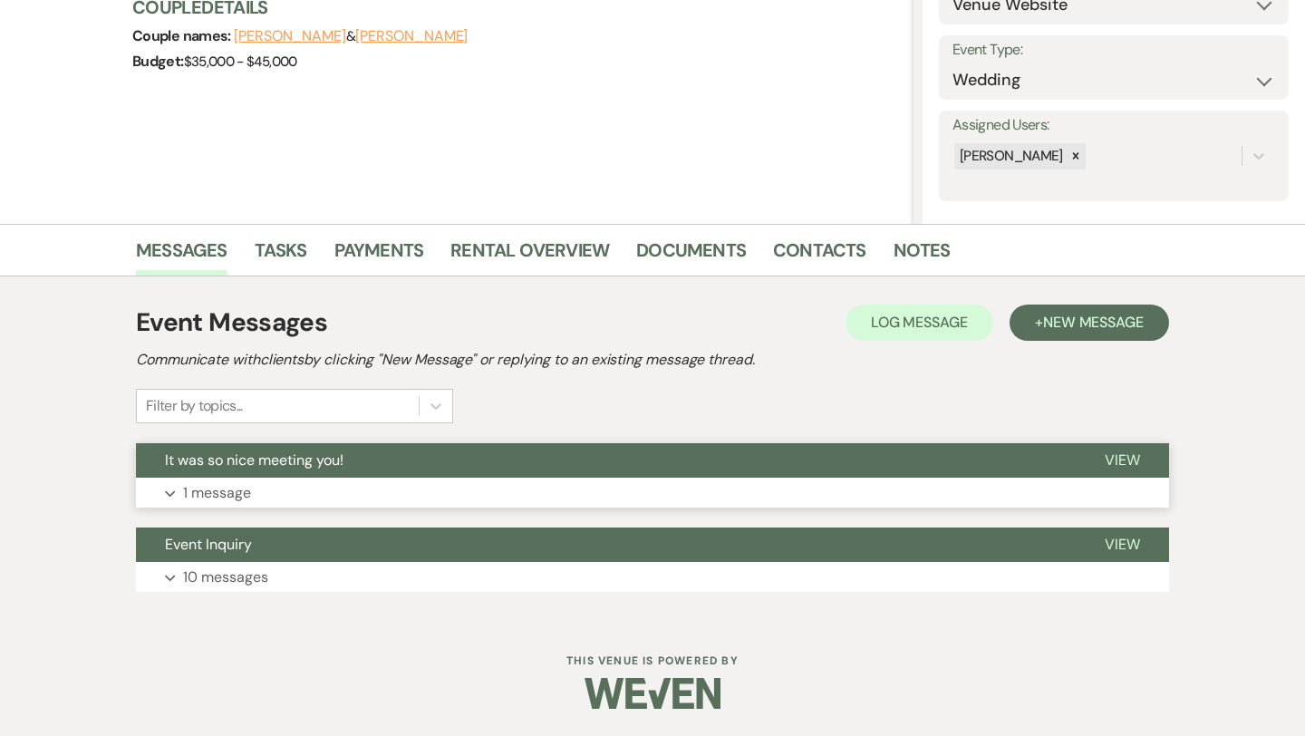
click at [232, 489] on p "1 message" at bounding box center [217, 493] width 68 height 24
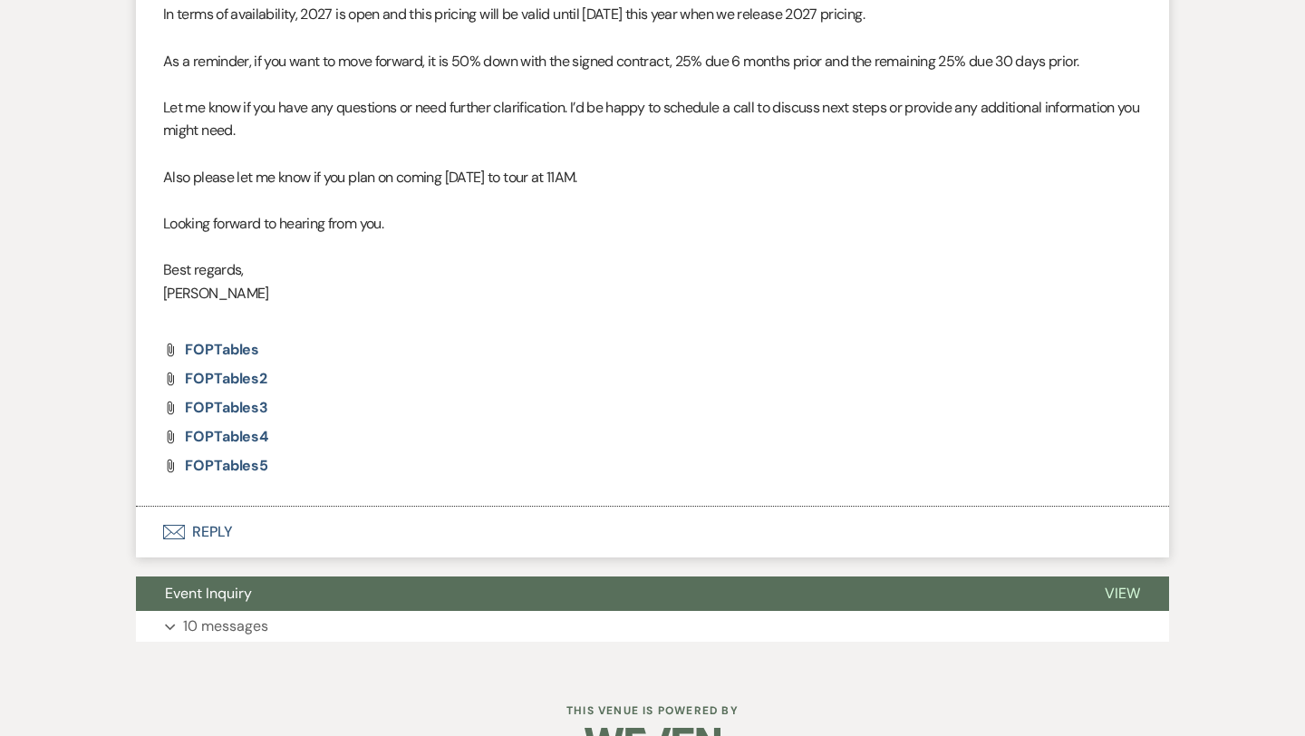
click at [229, 528] on button "Envelope Reply" at bounding box center [652, 532] width 1033 height 51
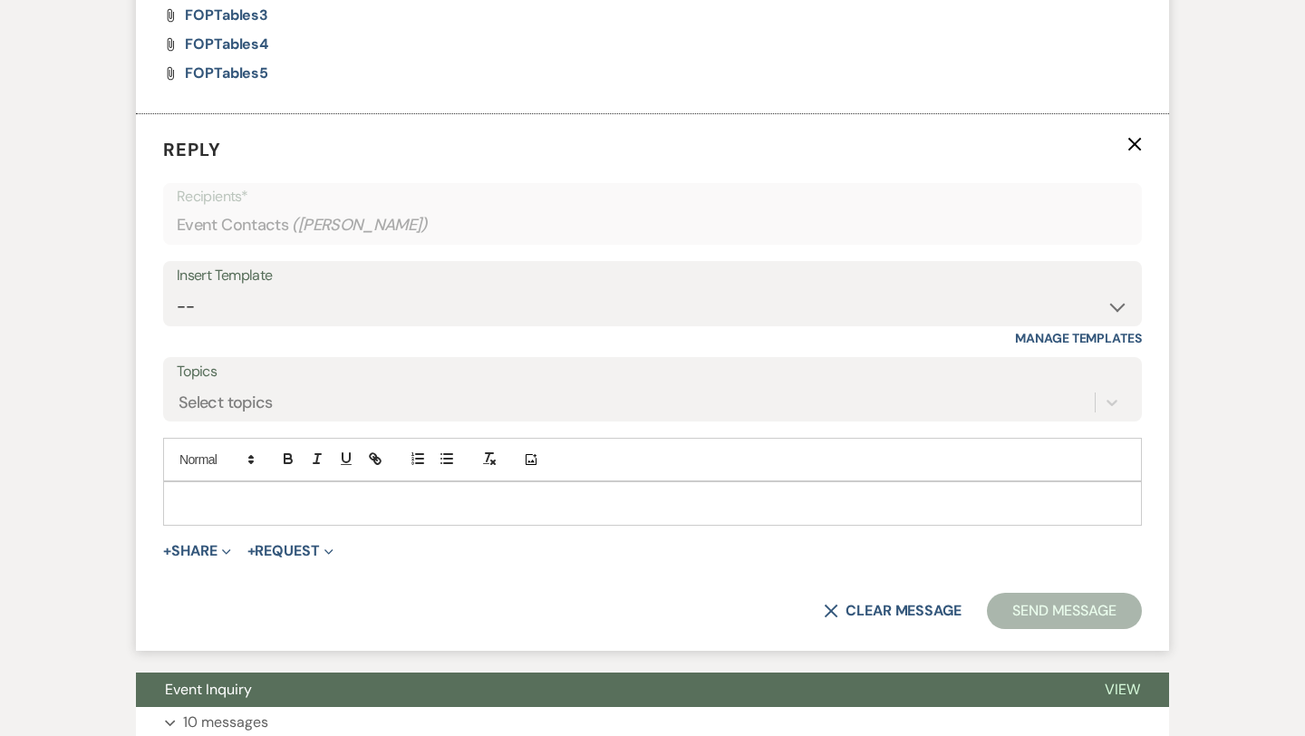
scroll to position [1686, 0]
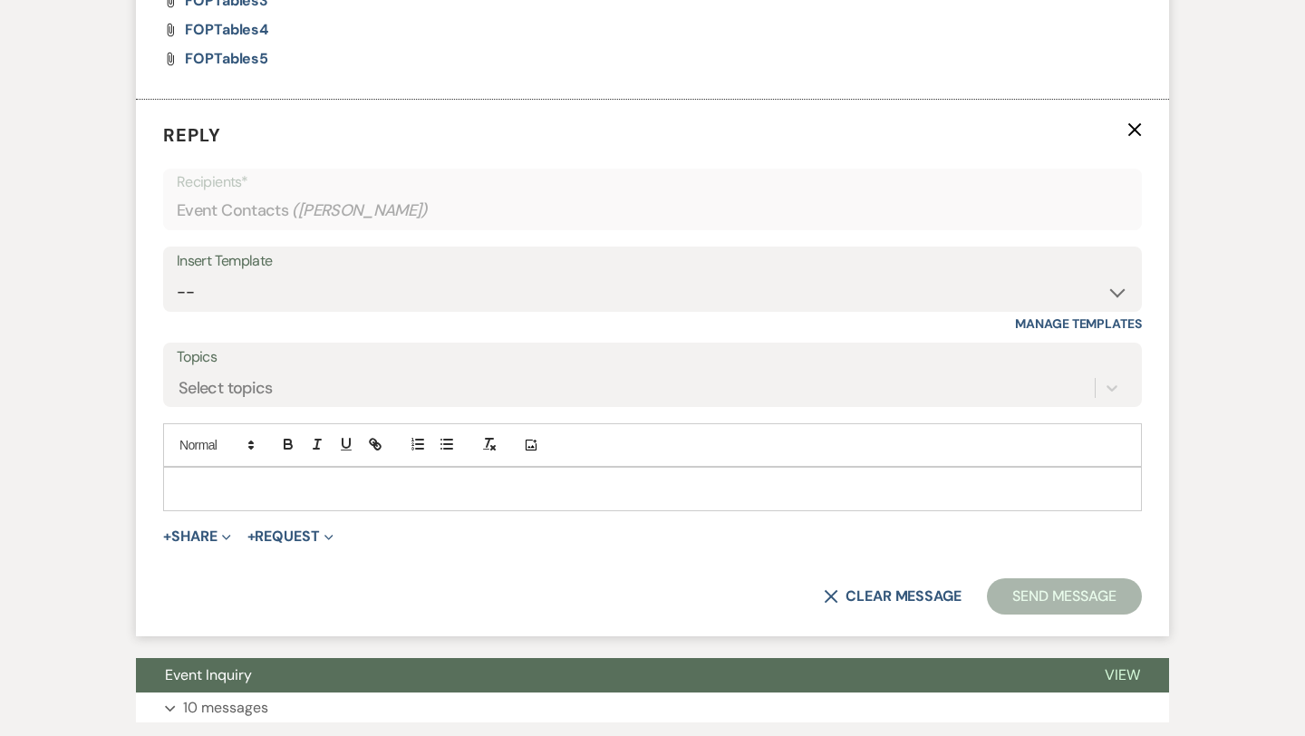
click at [236, 490] on p at bounding box center [653, 488] width 950 height 20
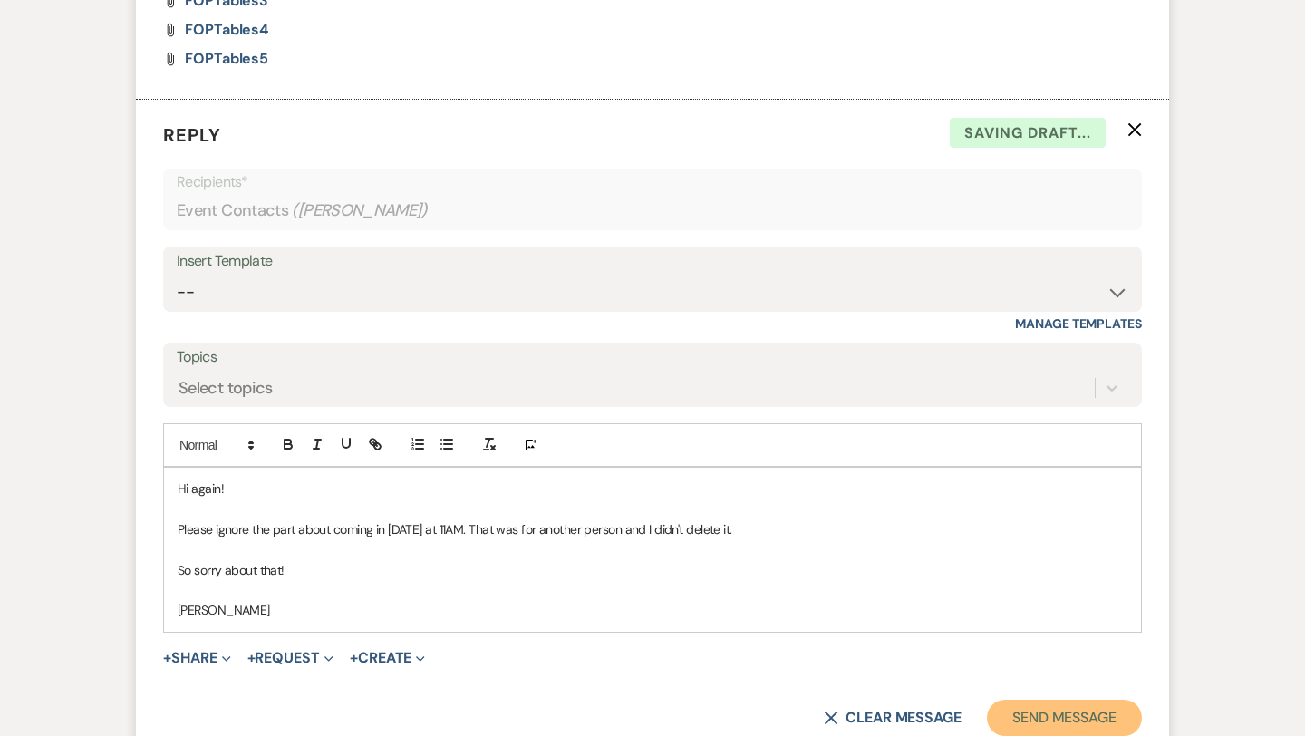
click at [1092, 715] on button "Send Message" at bounding box center [1064, 718] width 155 height 36
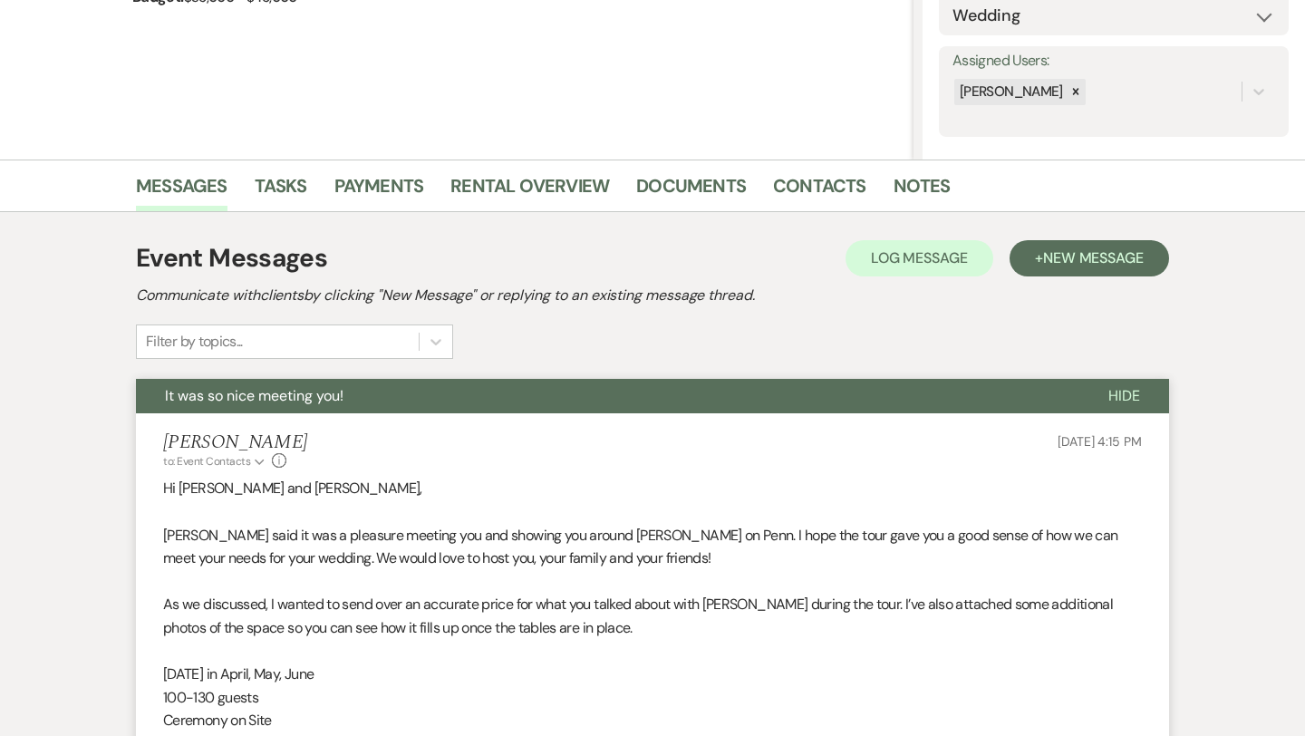
scroll to position [0, 0]
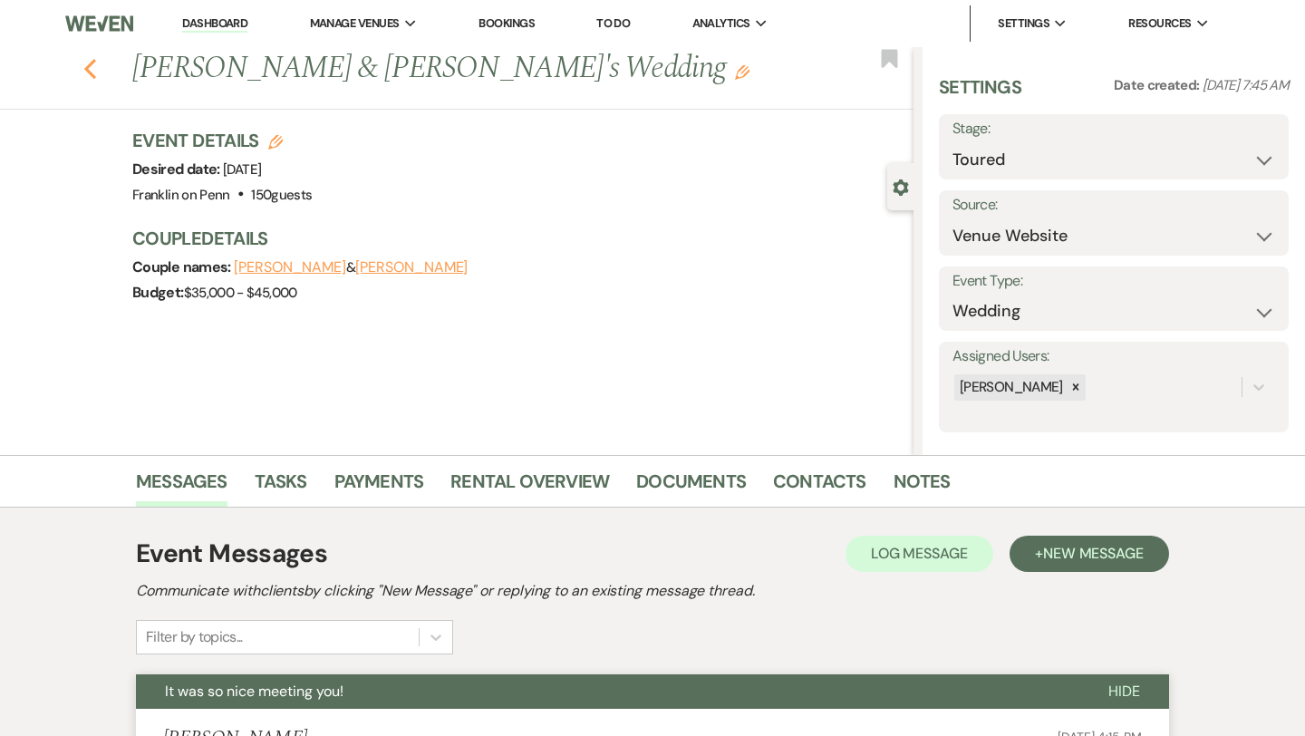
click at [89, 70] on use "button" at bounding box center [90, 69] width 12 height 20
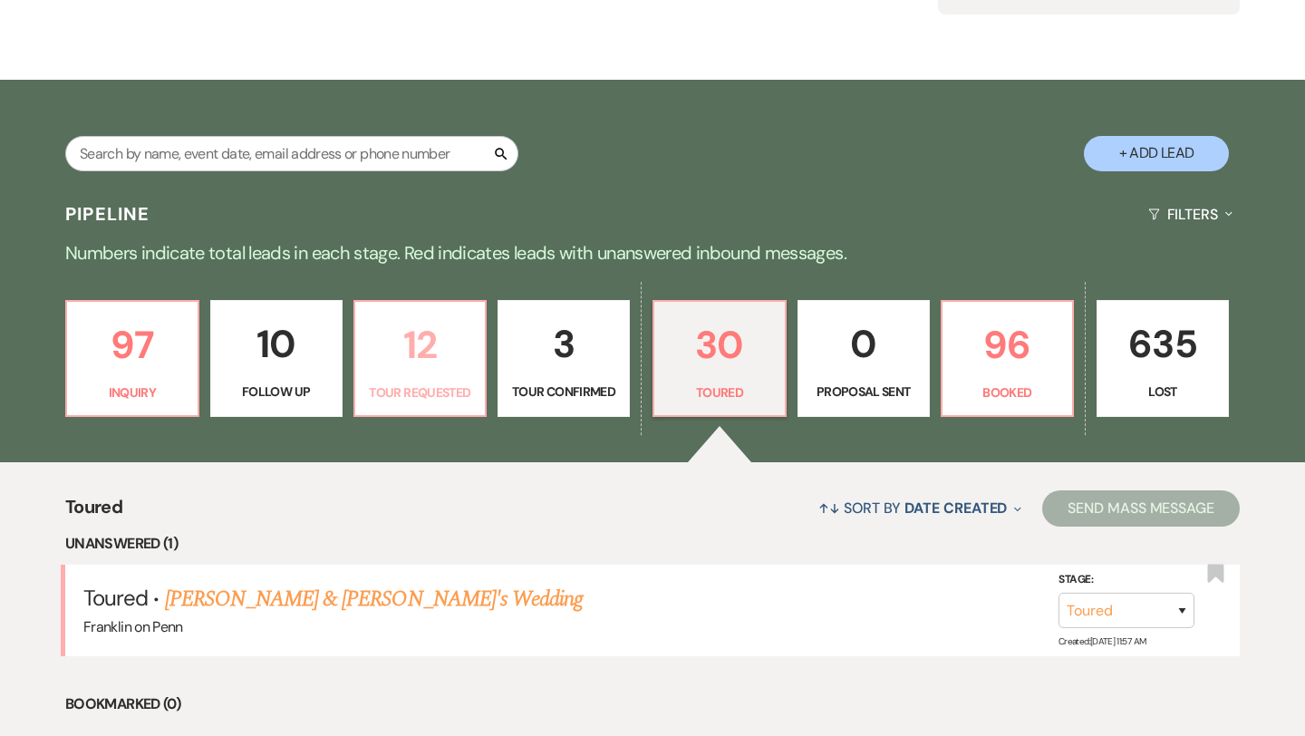
scroll to position [244, 0]
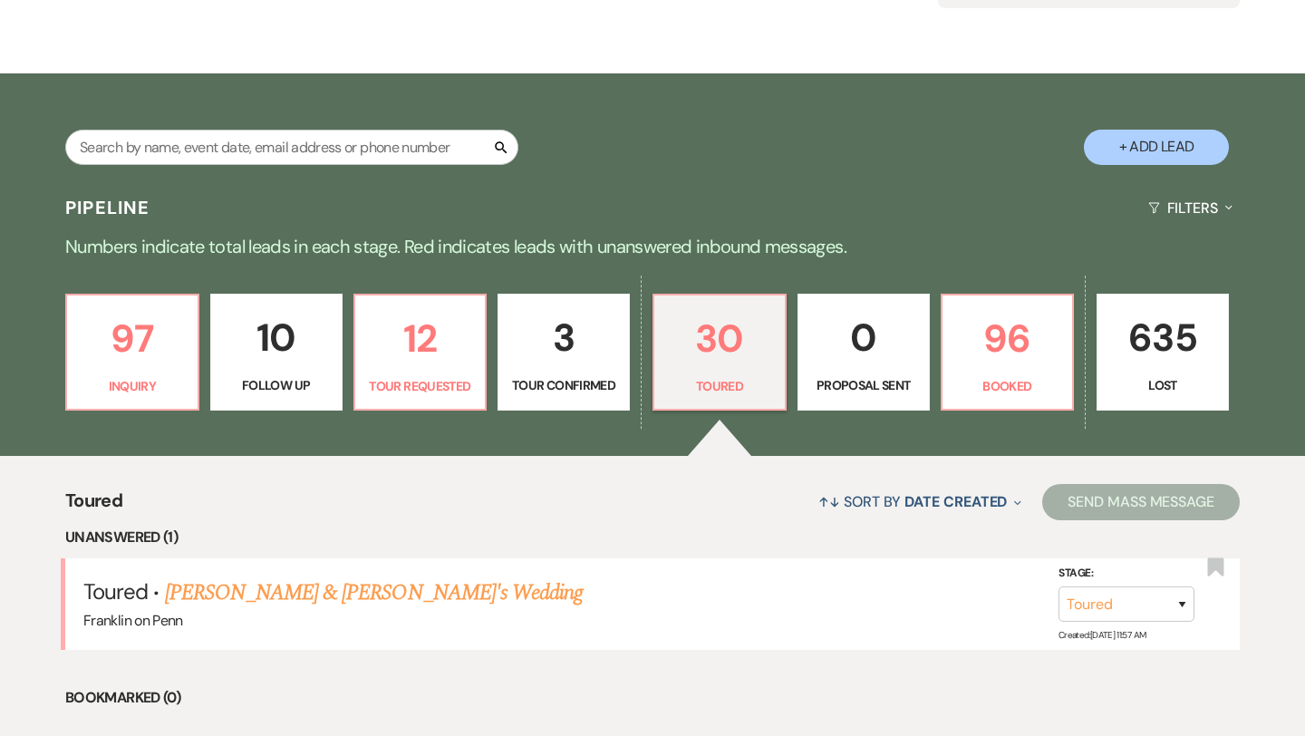
click at [569, 315] on p "3" at bounding box center [563, 337] width 109 height 61
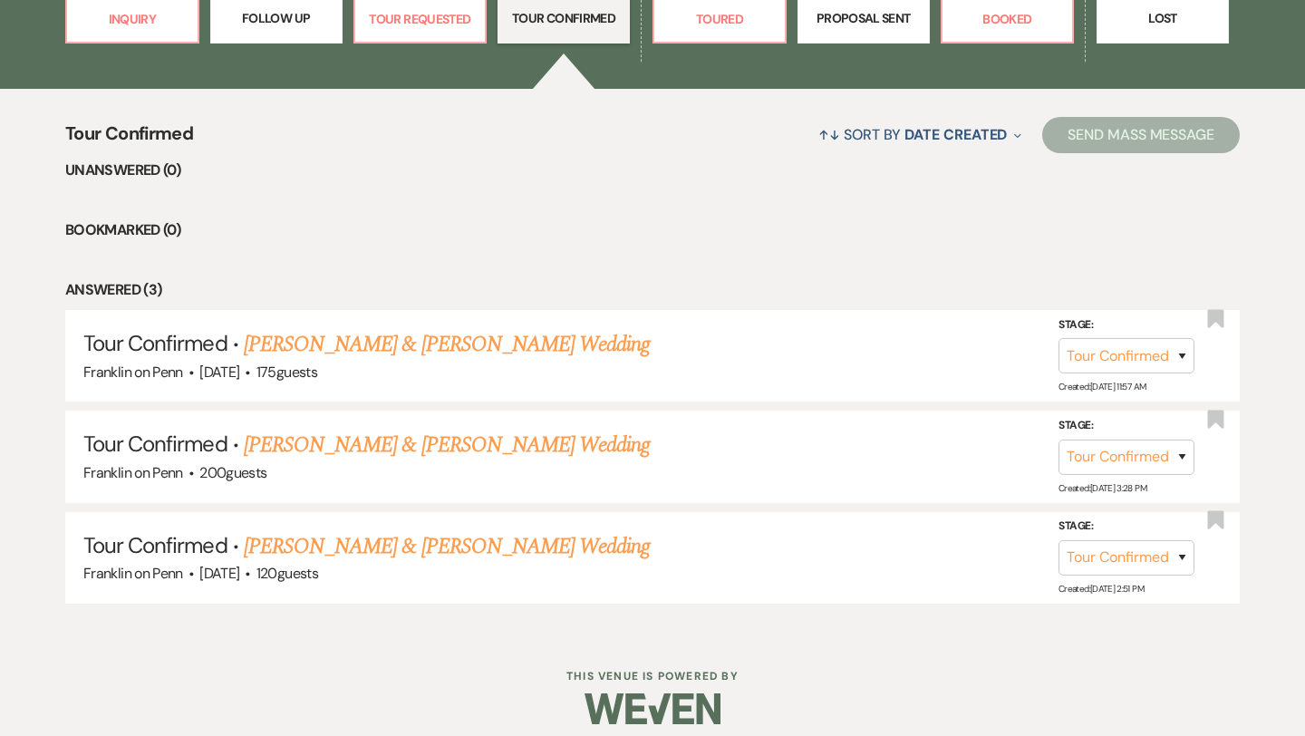
scroll to position [613, 0]
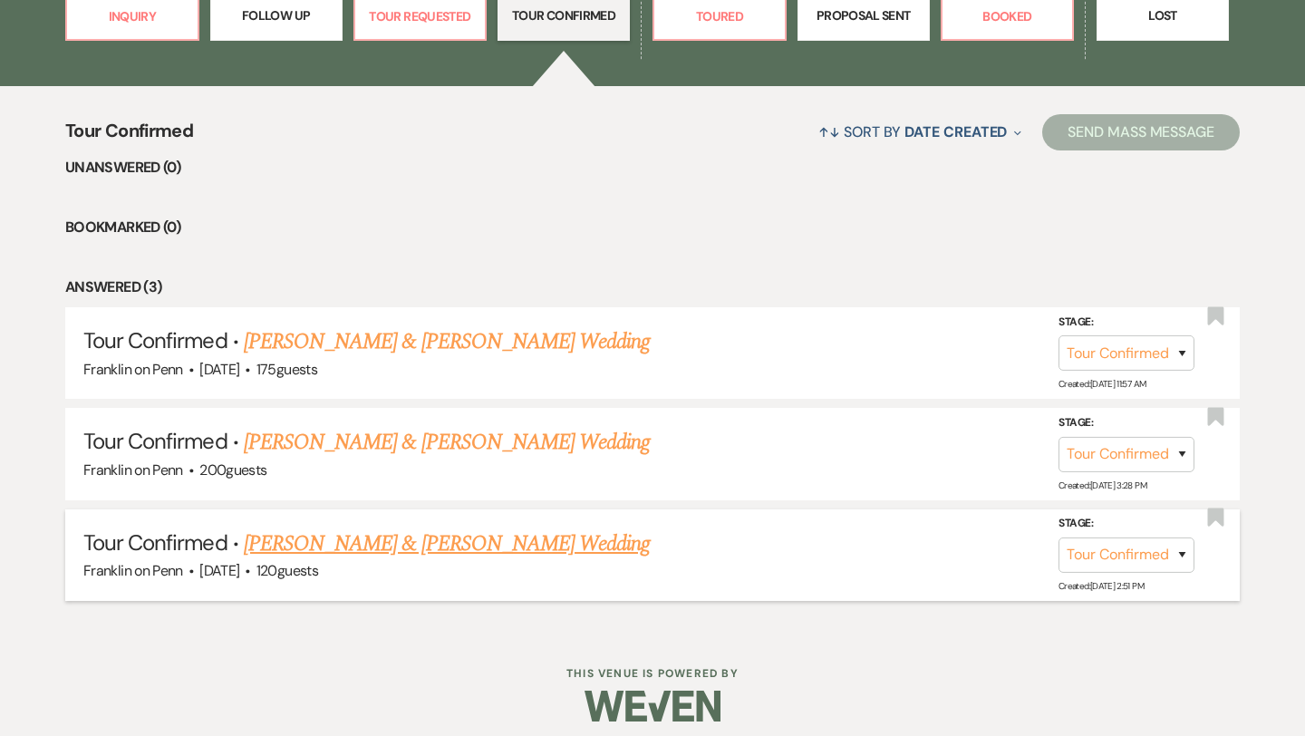
click at [485, 534] on link "[PERSON_NAME] & [PERSON_NAME] Wedding" at bounding box center [447, 543] width 406 height 33
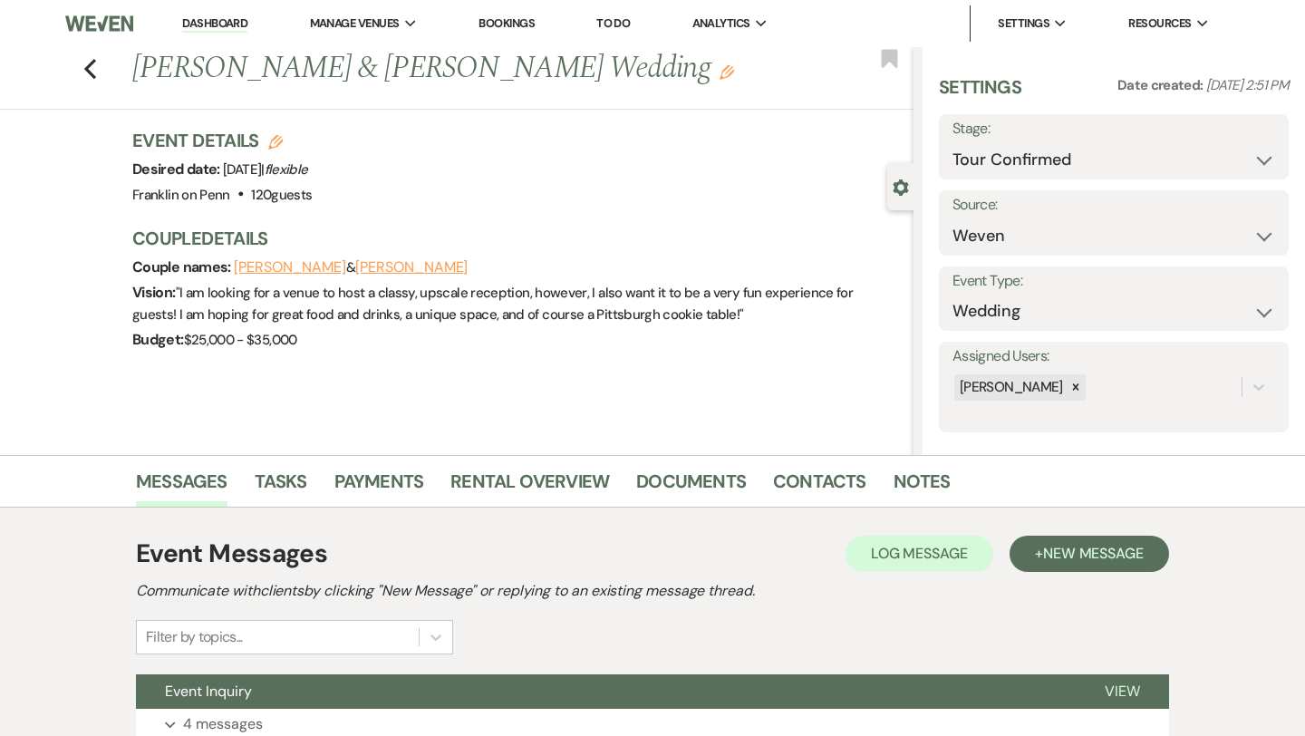
scroll to position [147, 0]
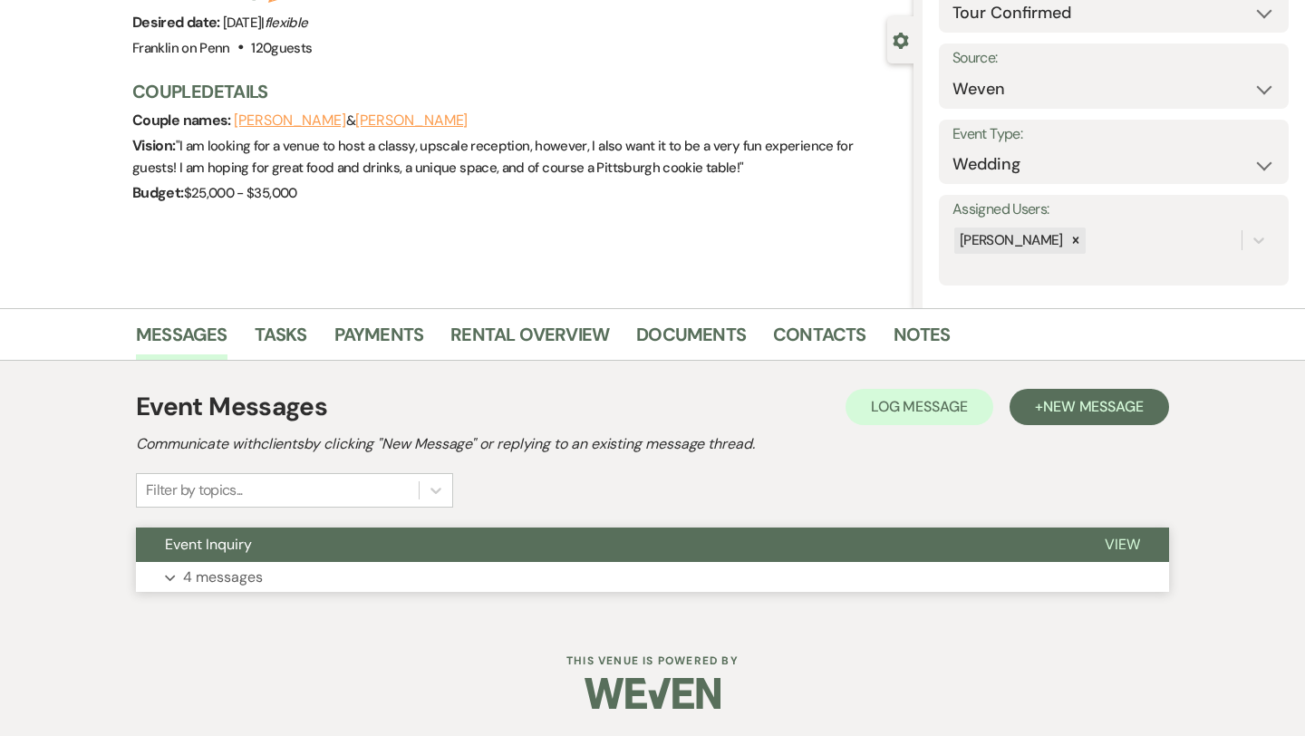
click at [1118, 549] on span "View" at bounding box center [1122, 544] width 35 height 19
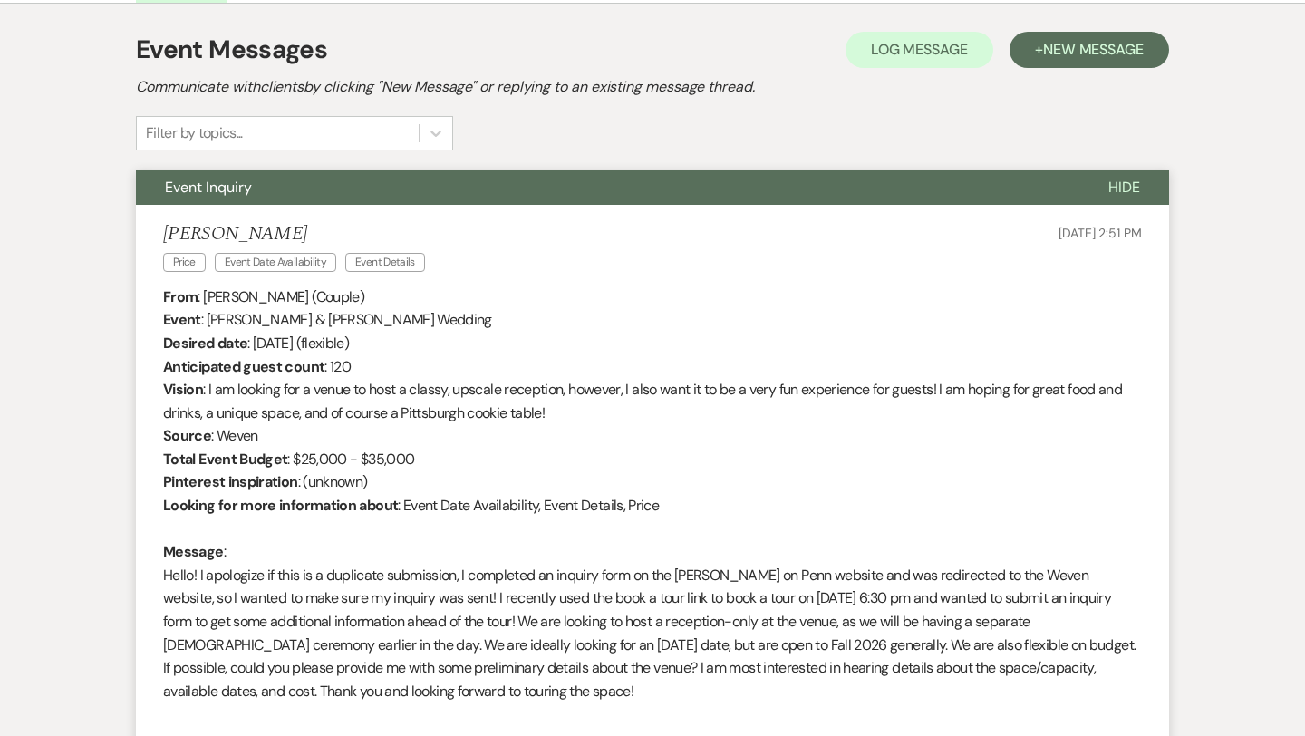
scroll to position [0, 0]
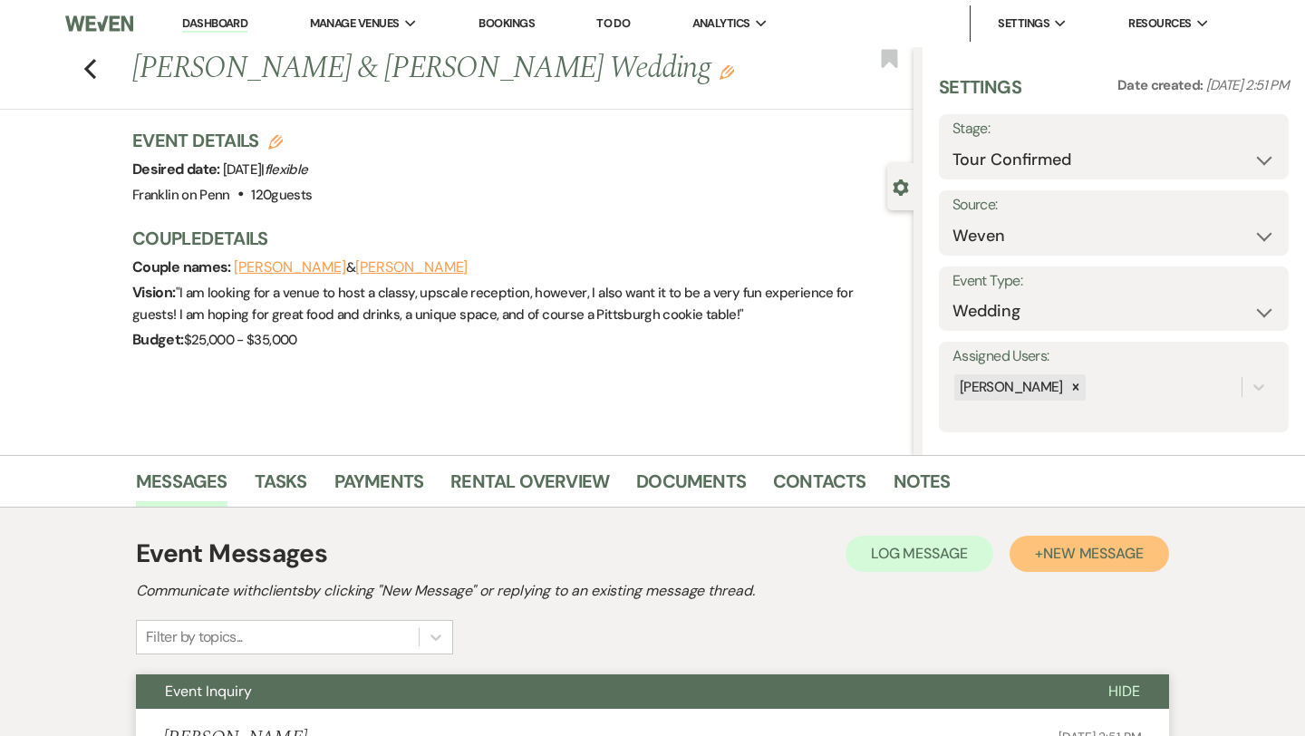
click at [1065, 553] on span "New Message" at bounding box center [1093, 553] width 101 height 19
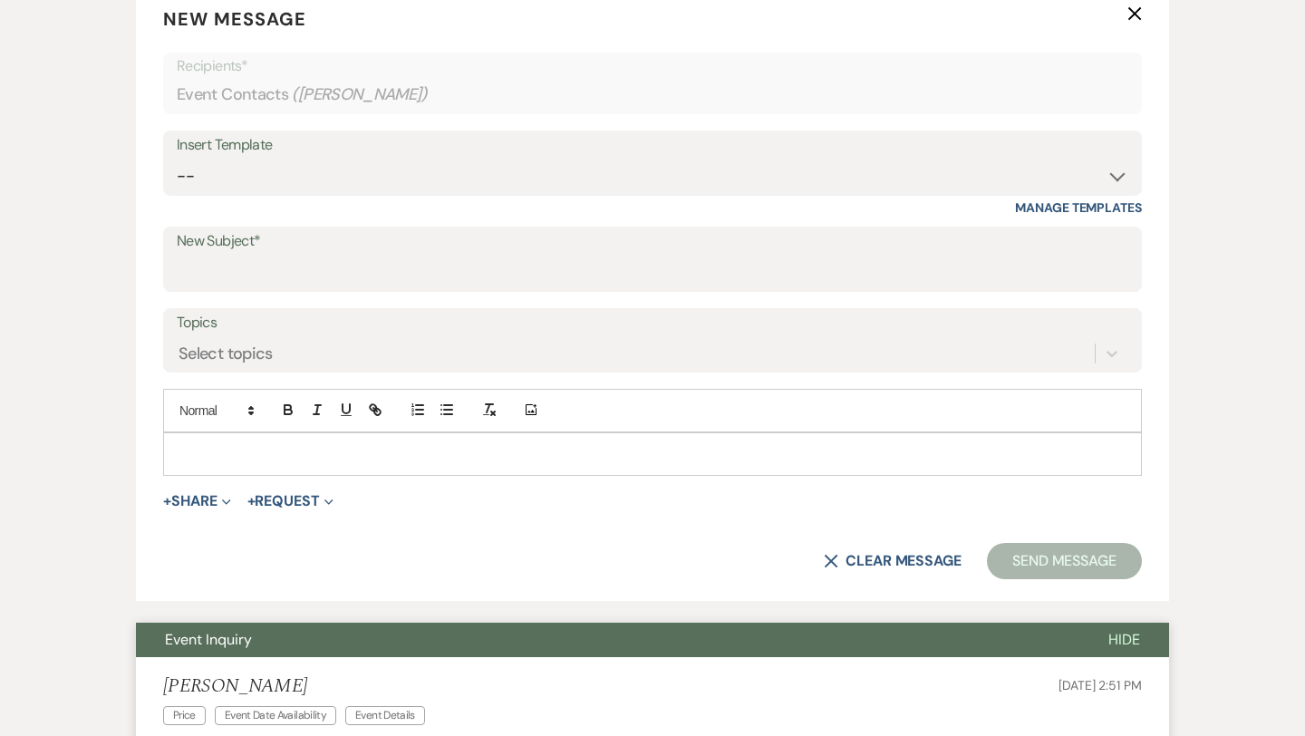
scroll to position [730, 0]
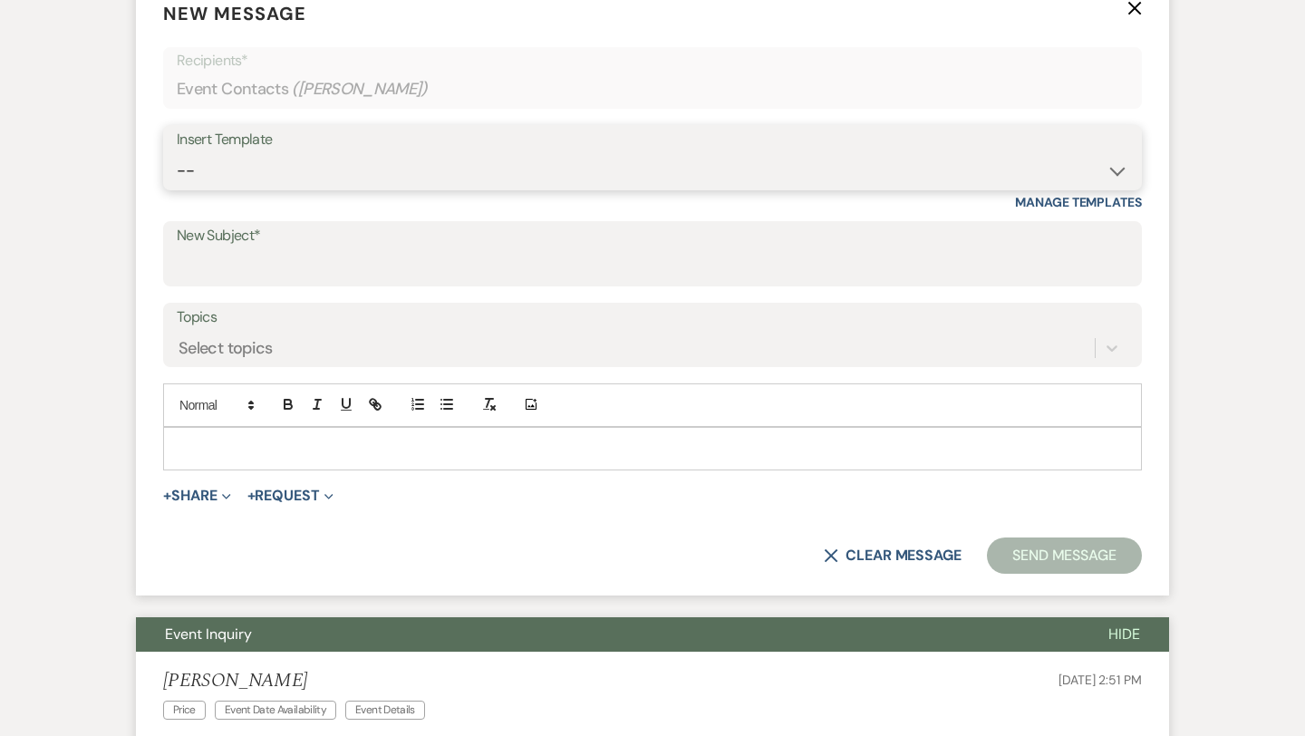
click at [330, 171] on select "-- Weven Planning Portal Introduction (Booked Events) Initial Inquiry Response …" at bounding box center [652, 170] width 951 height 35
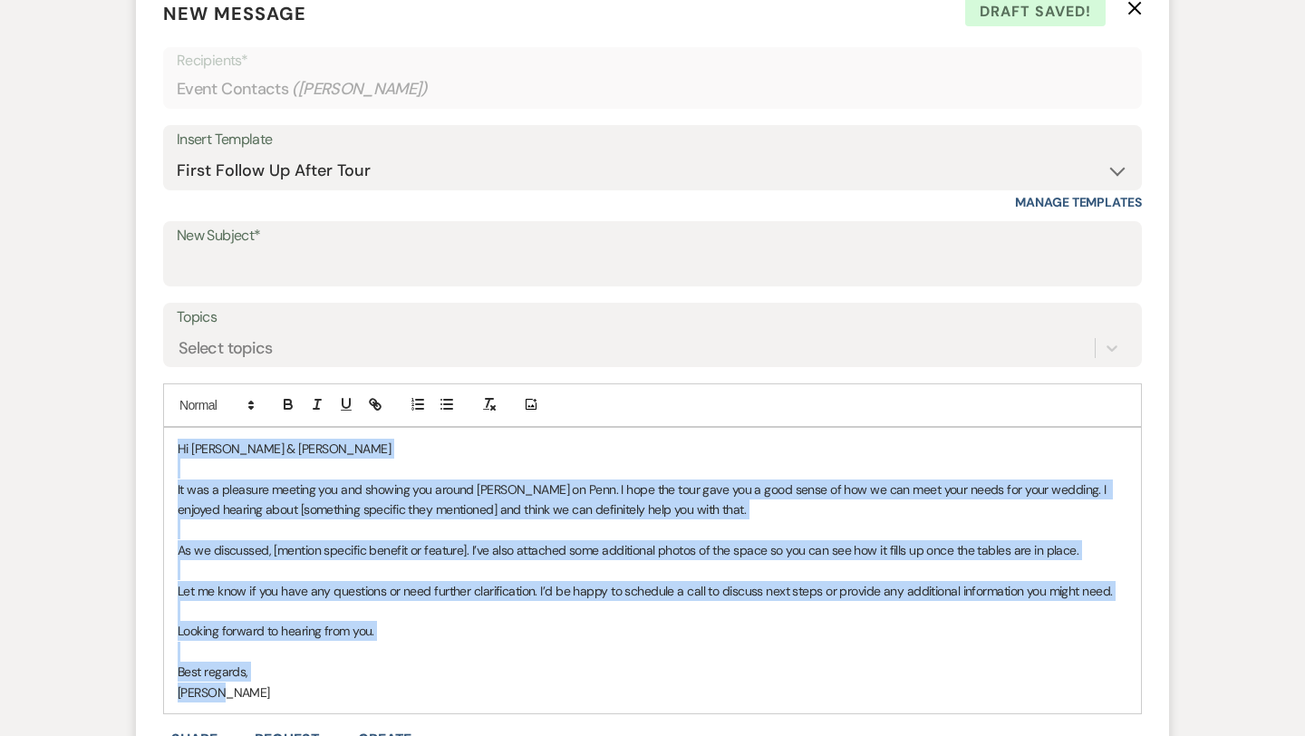
drag, startPoint x: 236, startPoint y: 684, endPoint x: 160, endPoint y: 441, distance: 254.5
click at [160, 441] on form "New Message X Draft saved! Recipients* Event Contacts ( [PERSON_NAME] ) Insert …" at bounding box center [652, 481] width 1033 height 1006
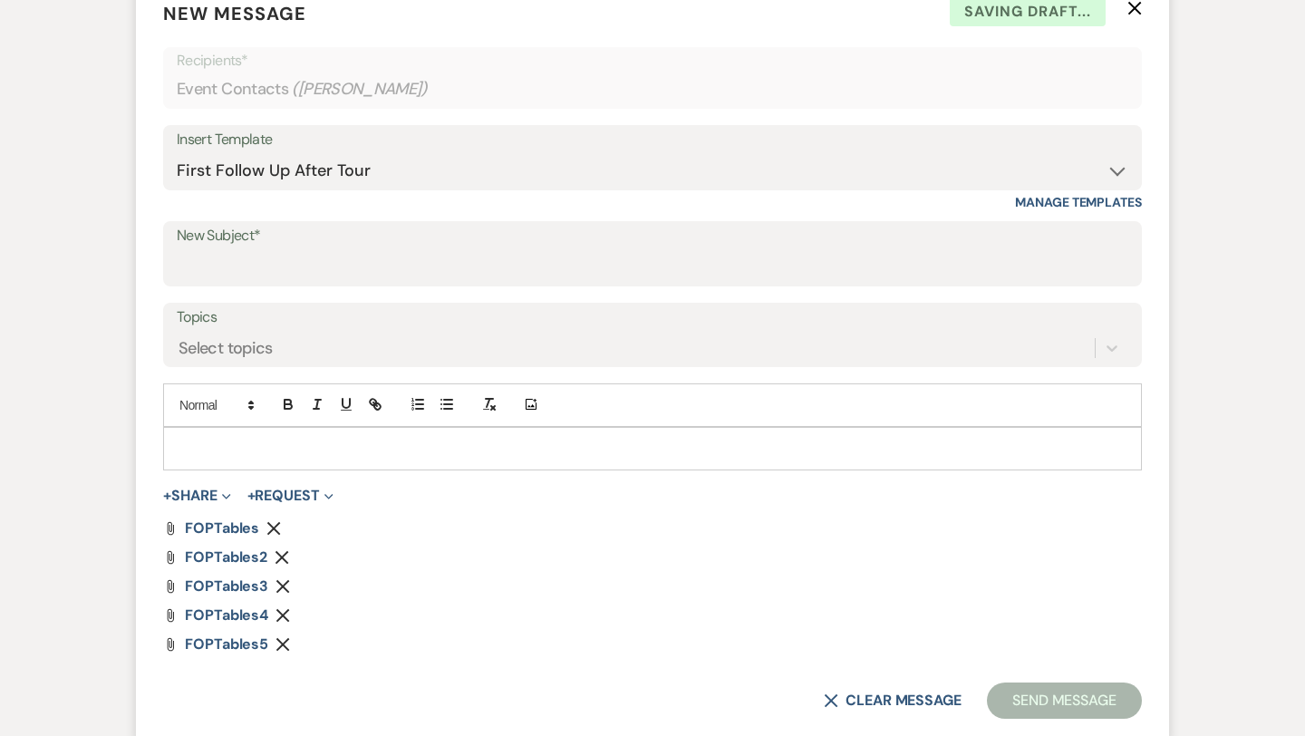
paste div
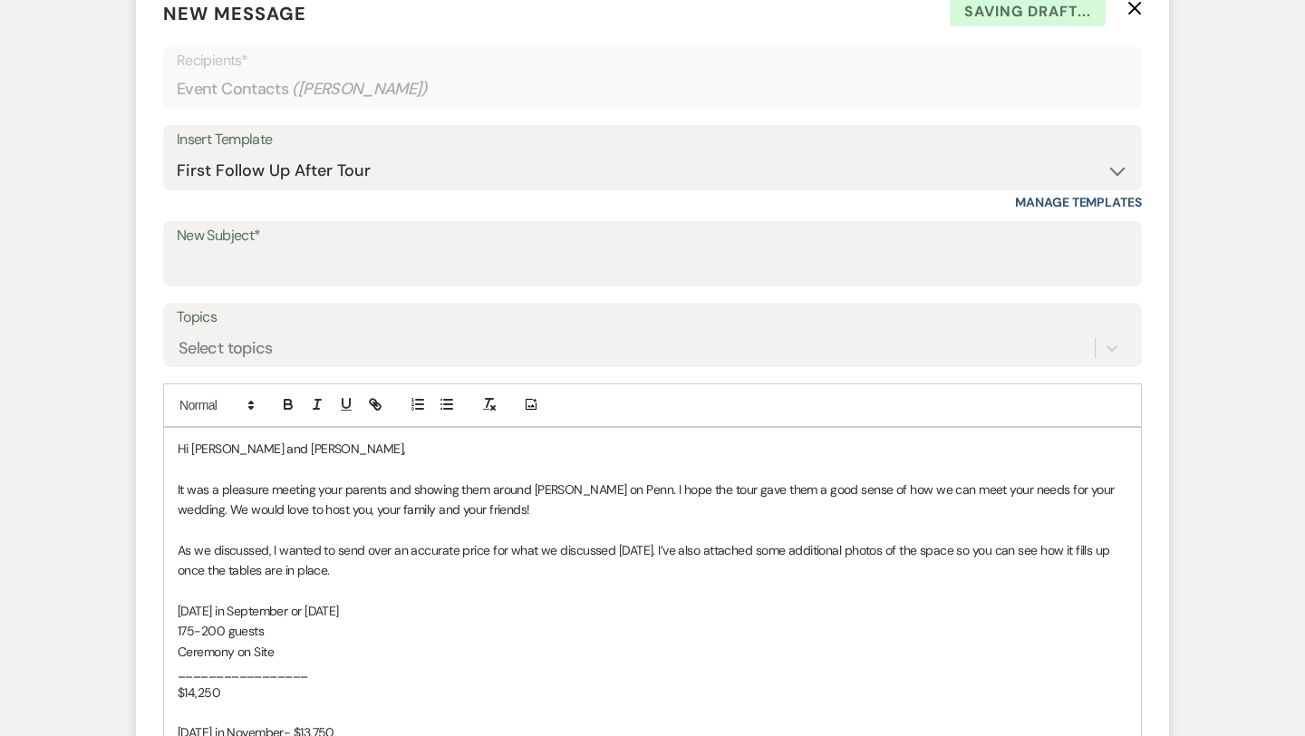
click at [274, 452] on p "Hi [PERSON_NAME] and [PERSON_NAME]," at bounding box center [653, 449] width 950 height 20
click at [388, 488] on span "It was a pleasure meeting your parents and showing them around [PERSON_NAME] on…" at bounding box center [648, 499] width 940 height 36
click at [439, 489] on span "It was a pleasure meeting you and showing them around [PERSON_NAME] on Penn. I …" at bounding box center [649, 499] width 943 height 36
click at [567, 489] on span "It was a pleasure meeting you and showing you around [PERSON_NAME] on Penn. I h…" at bounding box center [645, 499] width 935 height 36
click at [759, 497] on p "It was a pleasure meeting you and showing you around [PERSON_NAME] on Penn last…" at bounding box center [653, 499] width 950 height 41
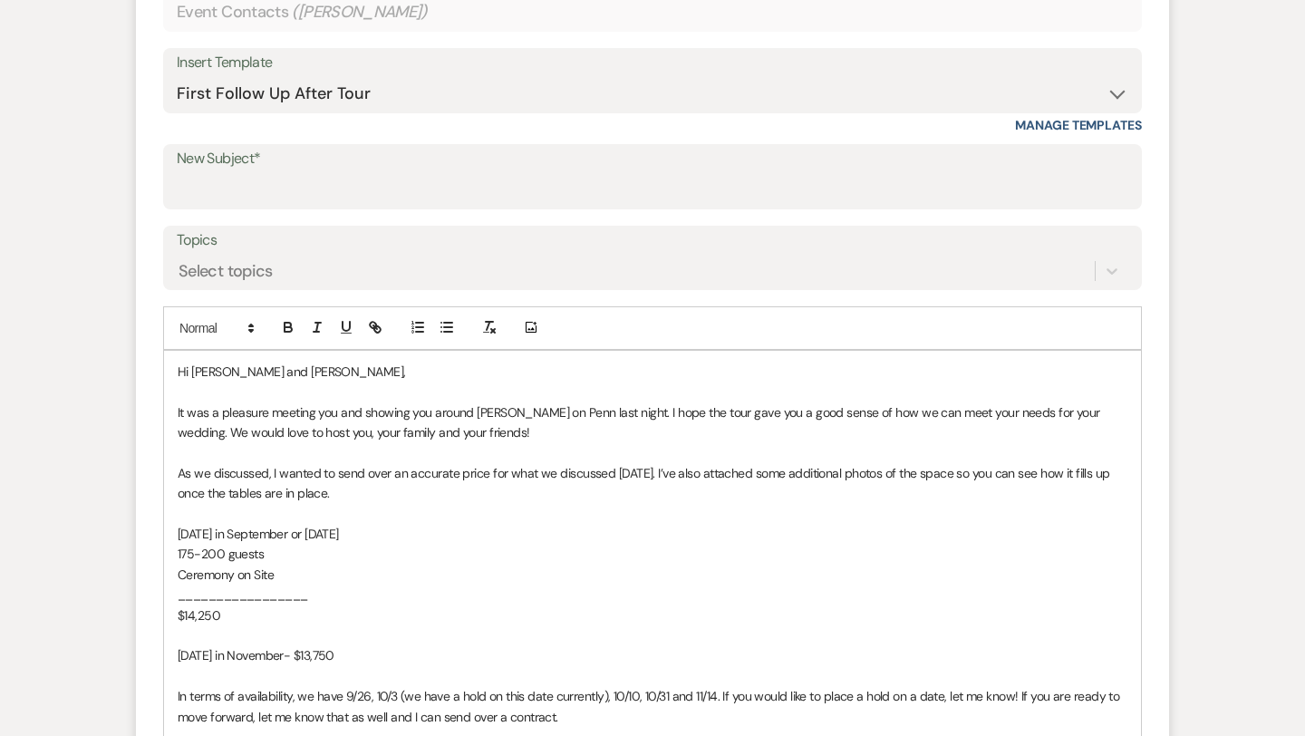
scroll to position [808, 0]
click at [225, 554] on span "175-200 guests" at bounding box center [221, 553] width 86 height 16
click at [250, 574] on span "Ceremony on Site" at bounding box center [226, 573] width 96 height 16
click at [227, 616] on p "$14,250" at bounding box center [653, 614] width 950 height 20
click at [351, 655] on p "[DATE] in November- $13,750" at bounding box center [653, 654] width 950 height 20
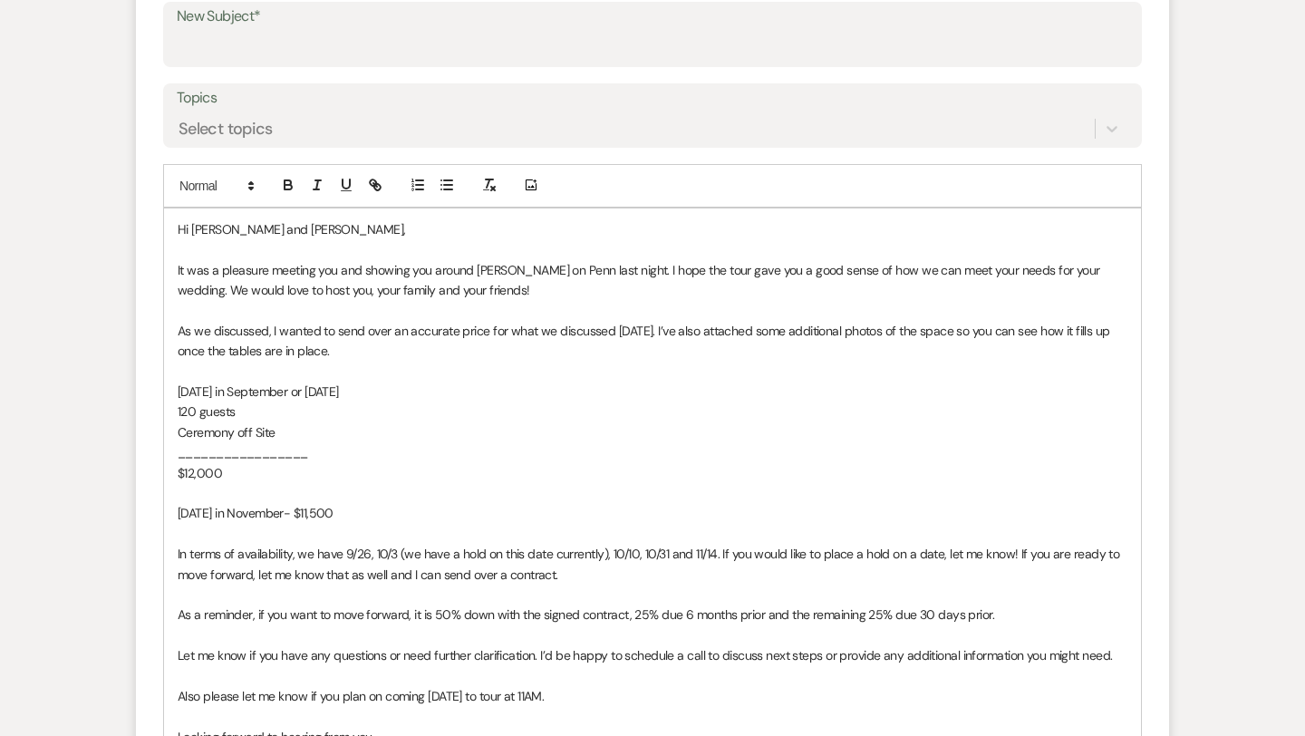
scroll to position [962, 0]
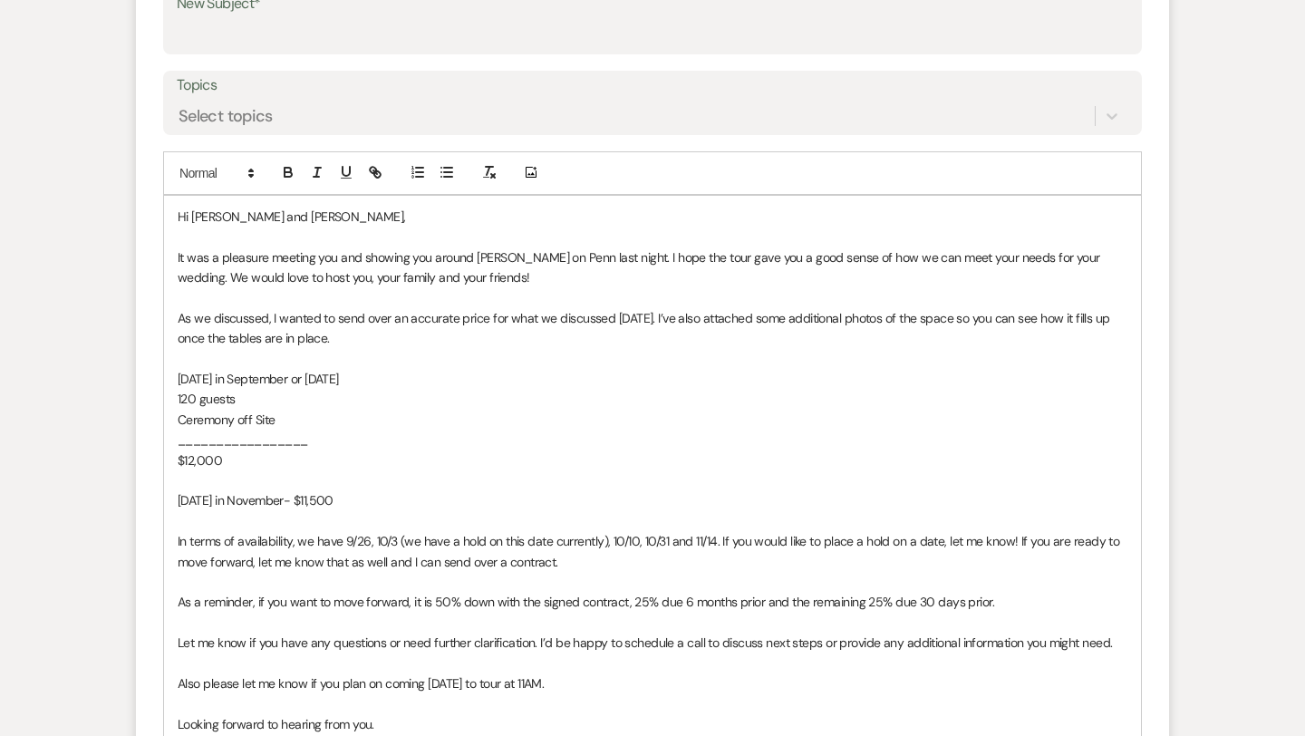
click at [372, 541] on span "In terms of availability, we have 9/26, 10/3 (we have a hold on this date curre…" at bounding box center [650, 551] width 945 height 36
drag, startPoint x: 586, startPoint y: 537, endPoint x: 790, endPoint y: 544, distance: 204.0
click at [790, 544] on span "In terms of availability, we have 9/26 (but this currently has a hold on it), 1…" at bounding box center [642, 551] width 929 height 36
click at [593, 540] on span "In terms of availability, we have 9/26 (but this currently has a hold on it), 1…" at bounding box center [642, 551] width 929 height 36
click at [642, 564] on p "In terms of availability, we have 9/26 (but this currently has a hold on it), 1…" at bounding box center [653, 551] width 950 height 41
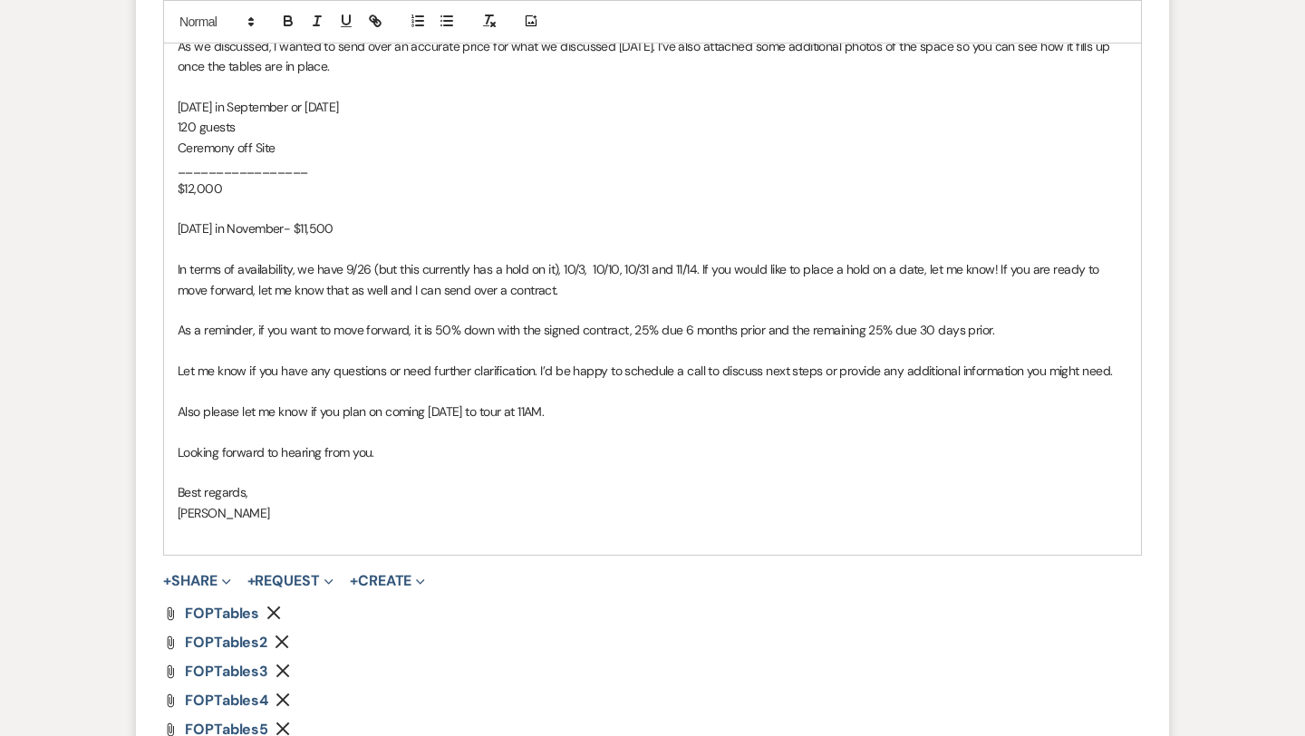
scroll to position [1235, 0]
drag, startPoint x: 580, startPoint y: 411, endPoint x: 168, endPoint y: 415, distance: 412.3
click at [168, 415] on div "Hi [PERSON_NAME] and [PERSON_NAME], It was a pleasure meeting you and showing y…" at bounding box center [652, 238] width 977 height 631
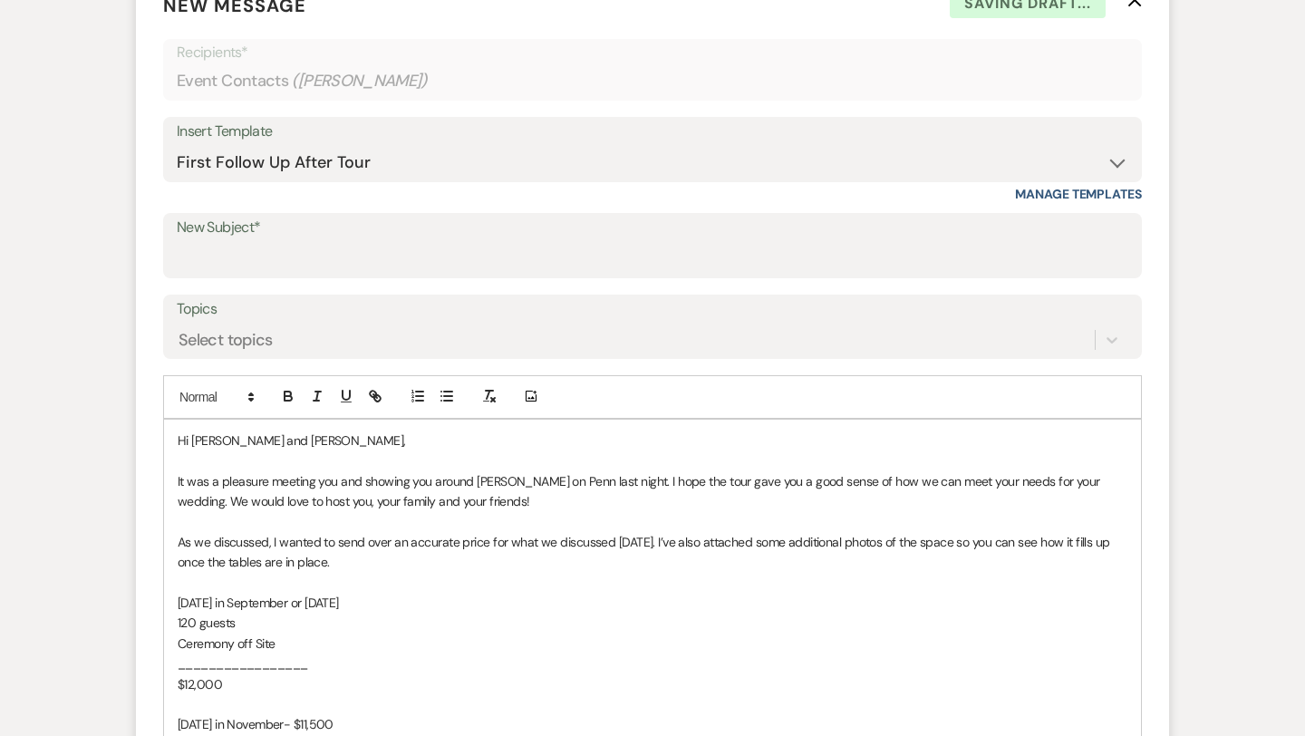
scroll to position [731, 0]
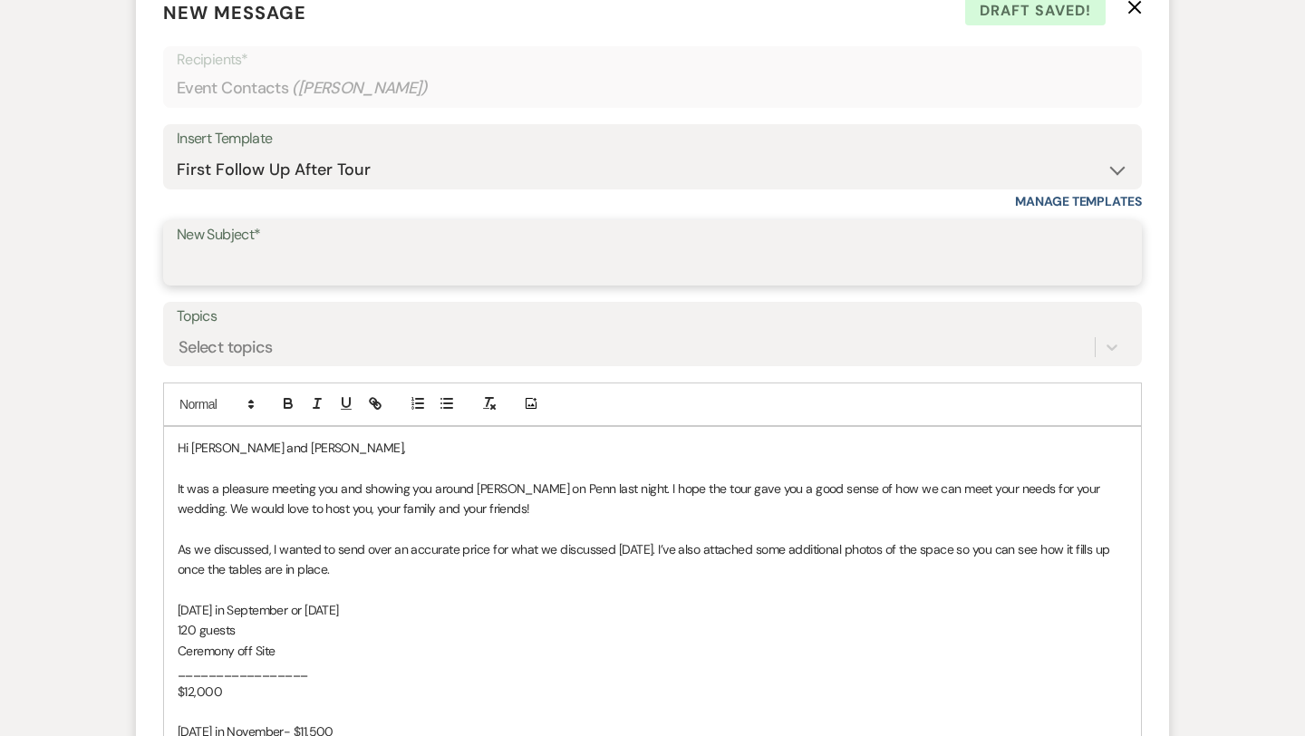
click at [322, 264] on input "New Subject*" at bounding box center [652, 265] width 951 height 35
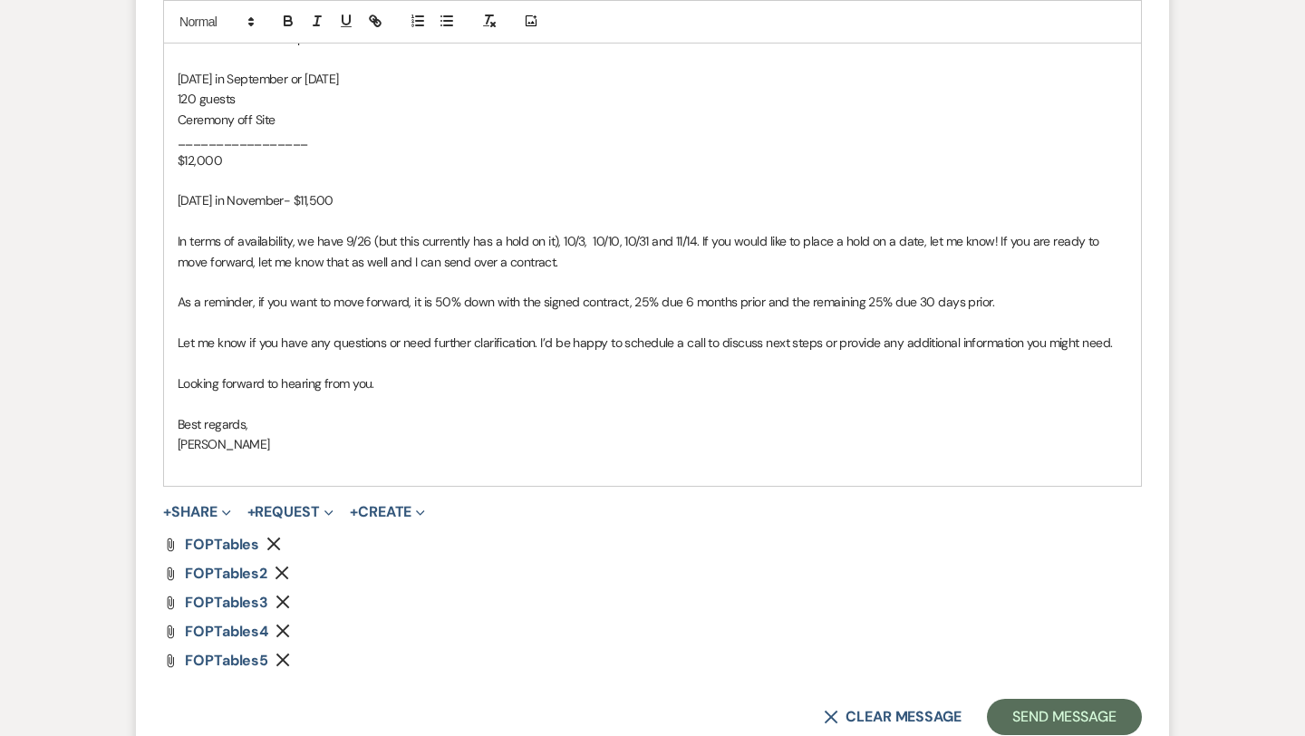
scroll to position [1287, 0]
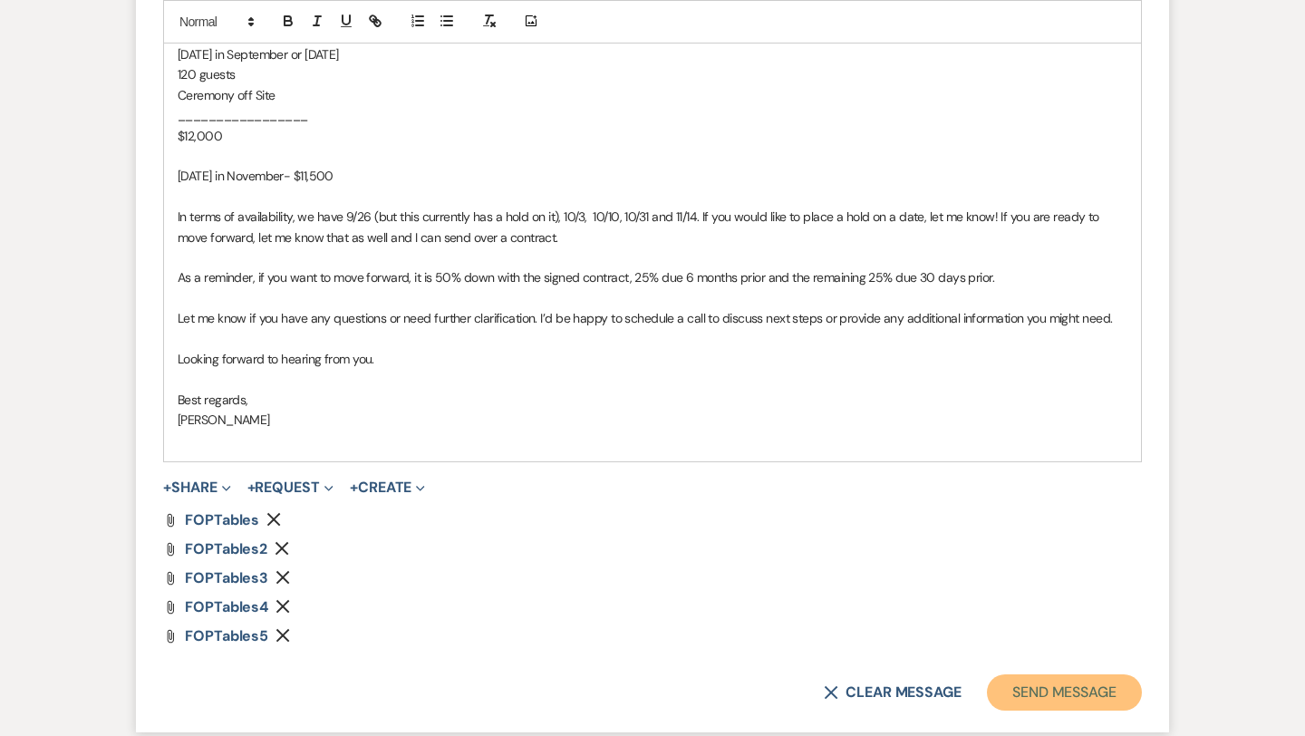
click at [1027, 694] on button "Send Message" at bounding box center [1064, 692] width 155 height 36
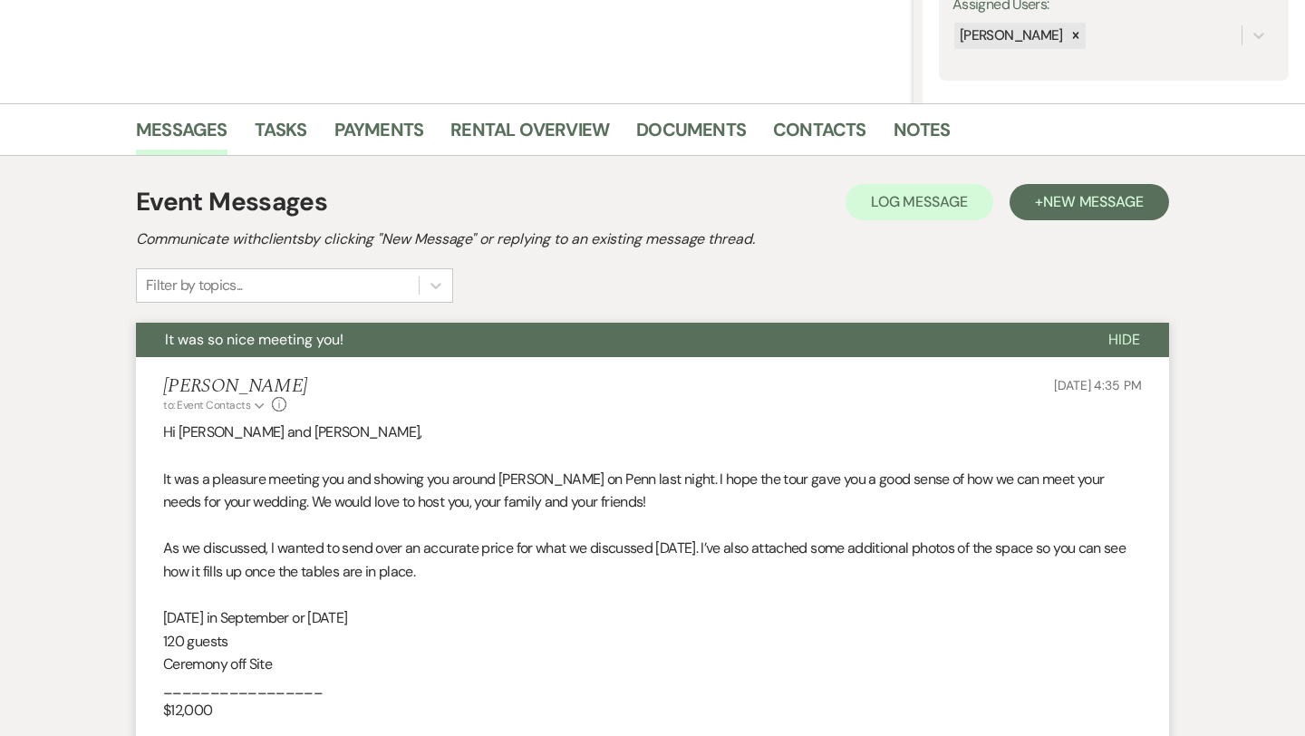
scroll to position [0, 0]
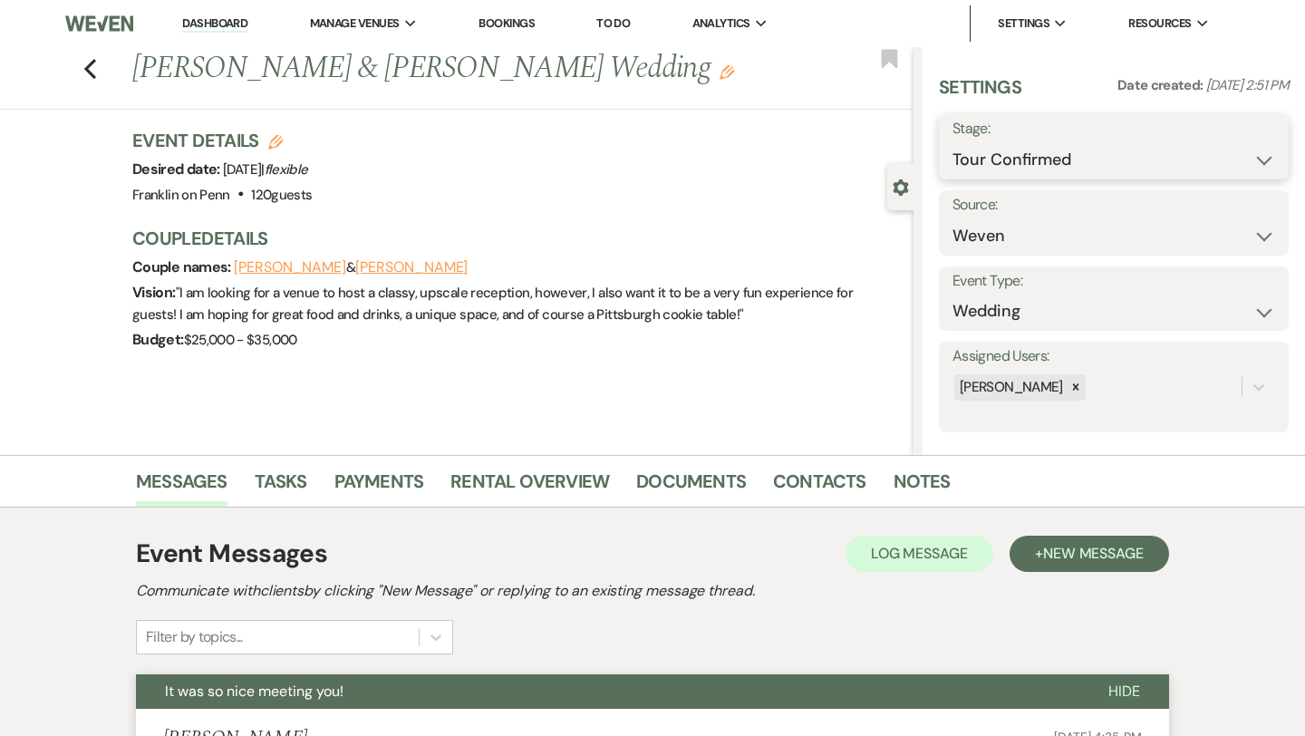
click at [986, 163] on select "Inquiry Follow Up Tour Requested Tour Confirmed Toured Proposal Sent Booked Lost" at bounding box center [1113, 159] width 323 height 35
click at [1261, 153] on button "Save" at bounding box center [1253, 147] width 72 height 36
click at [90, 72] on use "button" at bounding box center [90, 69] width 12 height 20
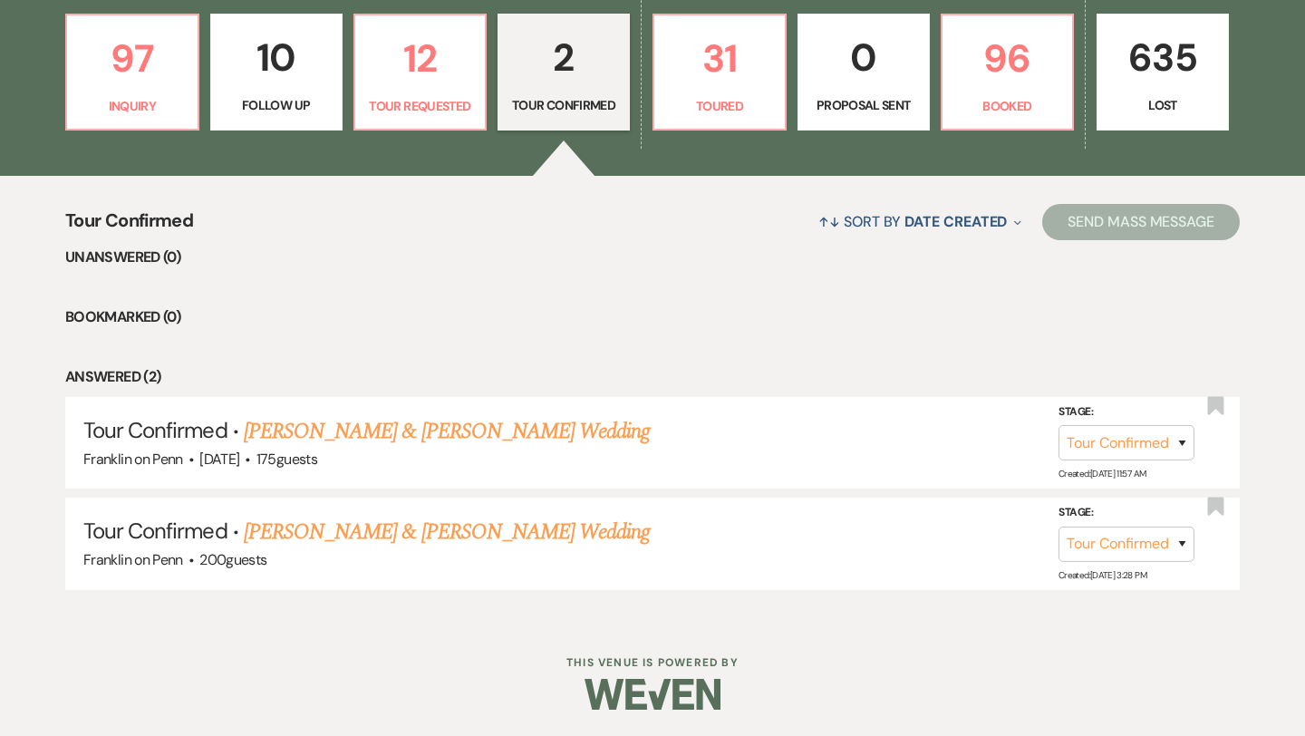
click at [555, 55] on p "2" at bounding box center [563, 57] width 109 height 61
click at [430, 55] on p "12" at bounding box center [420, 58] width 109 height 61
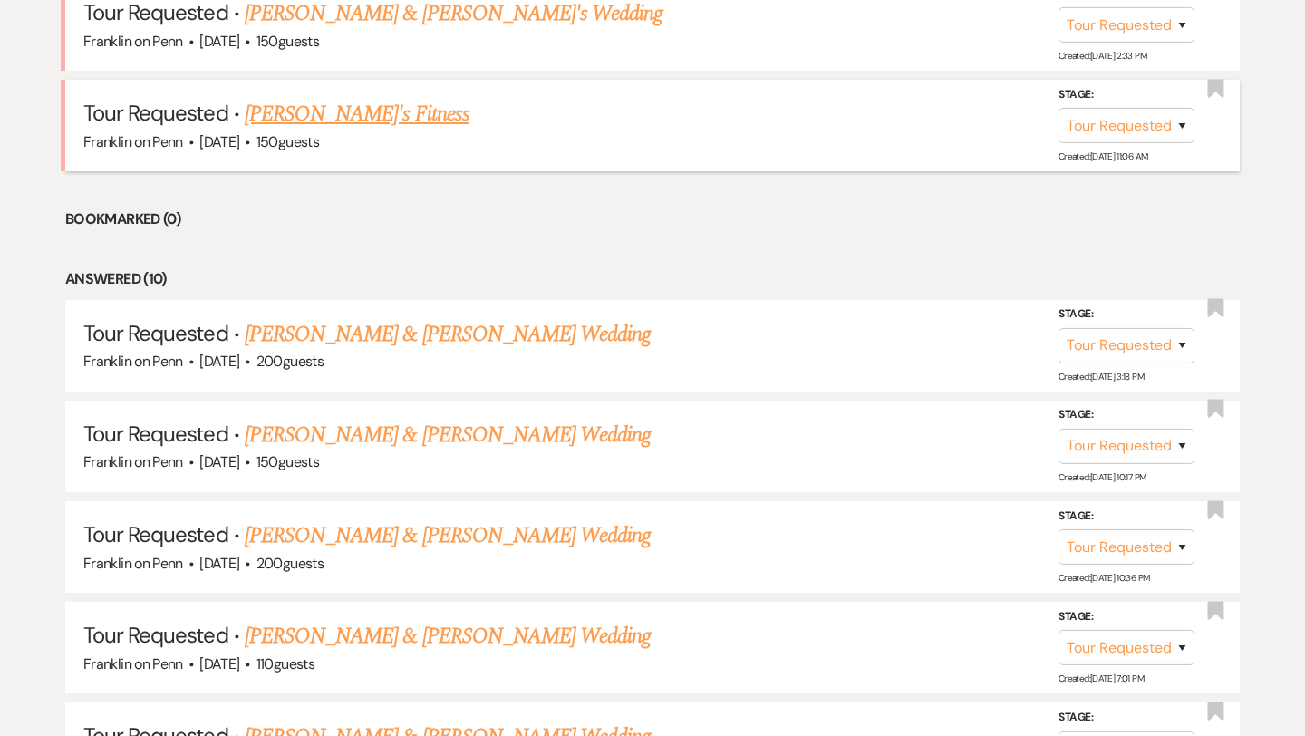
scroll to position [824, 0]
click at [433, 433] on link "[PERSON_NAME] & [PERSON_NAME] Wedding" at bounding box center [448, 434] width 406 height 33
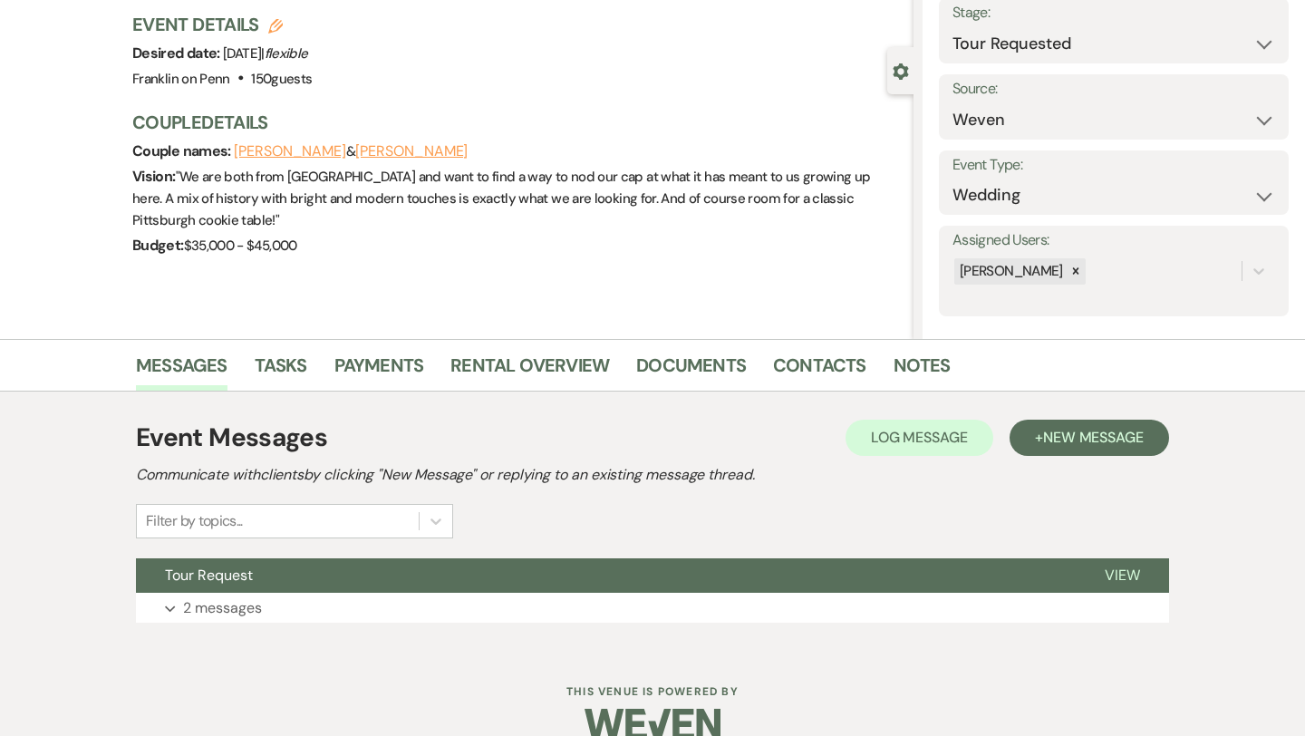
scroll to position [147, 0]
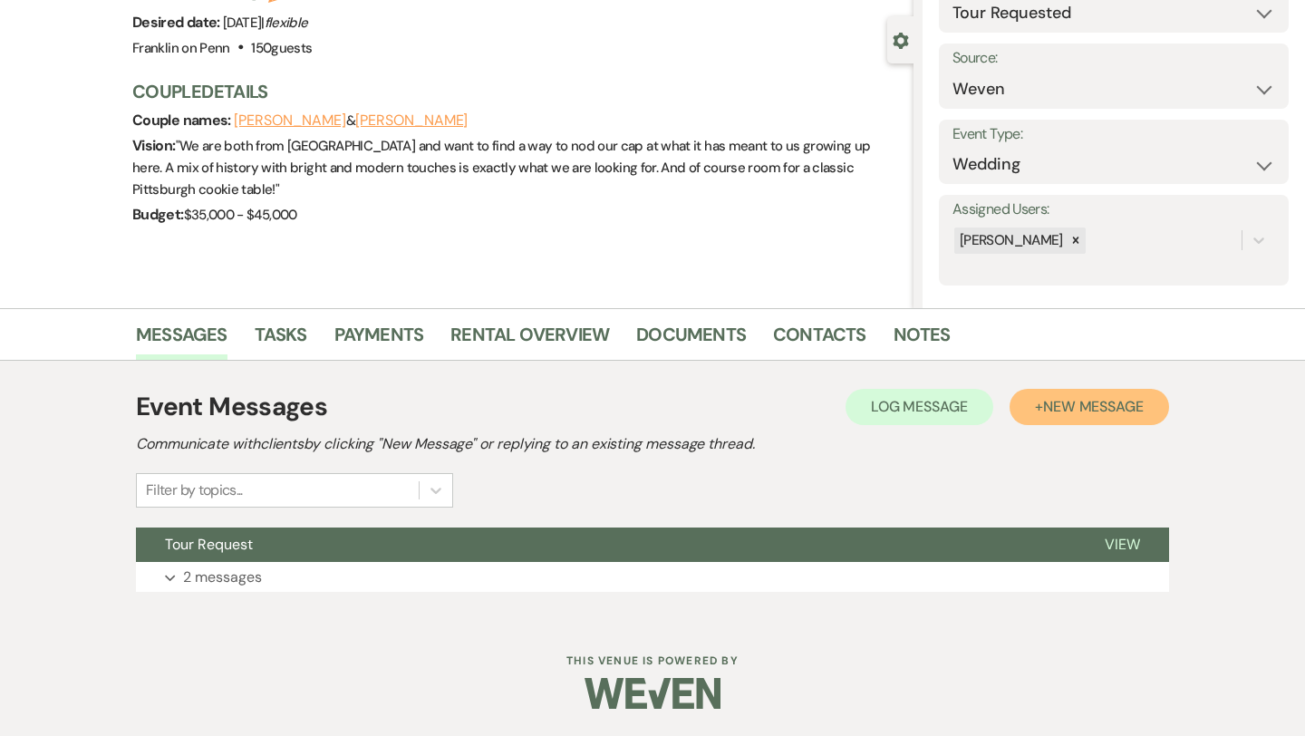
click at [1064, 414] on span "New Message" at bounding box center [1093, 406] width 101 height 19
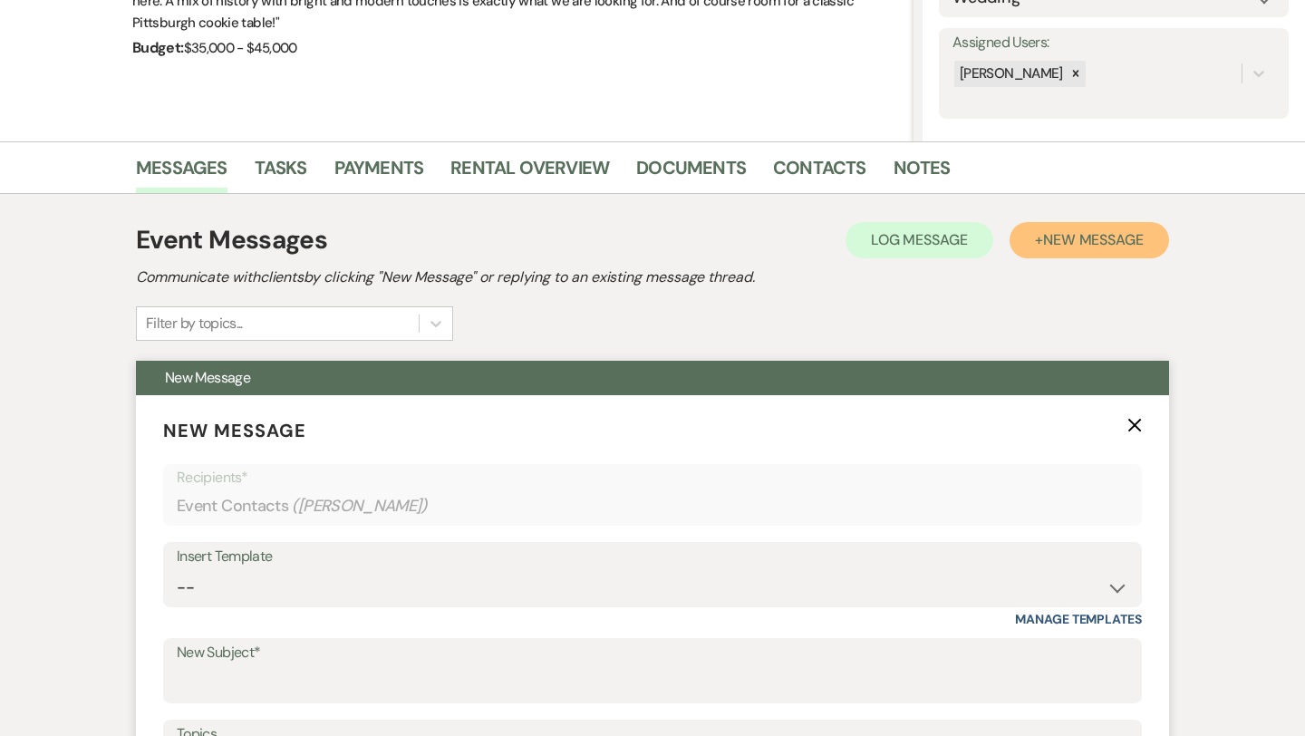
scroll to position [429, 0]
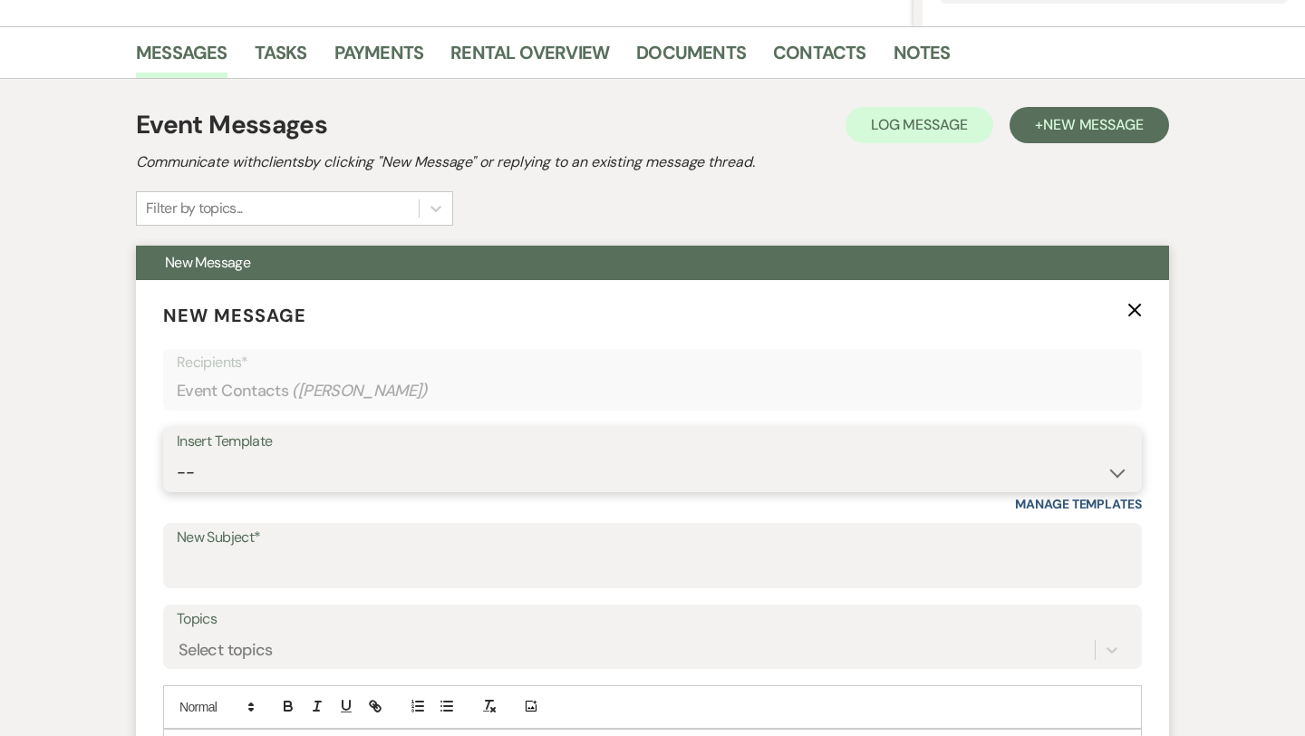
click at [350, 473] on select "-- Weven Planning Portal Introduction (Booked Events) Initial Inquiry Response …" at bounding box center [652, 472] width 951 height 35
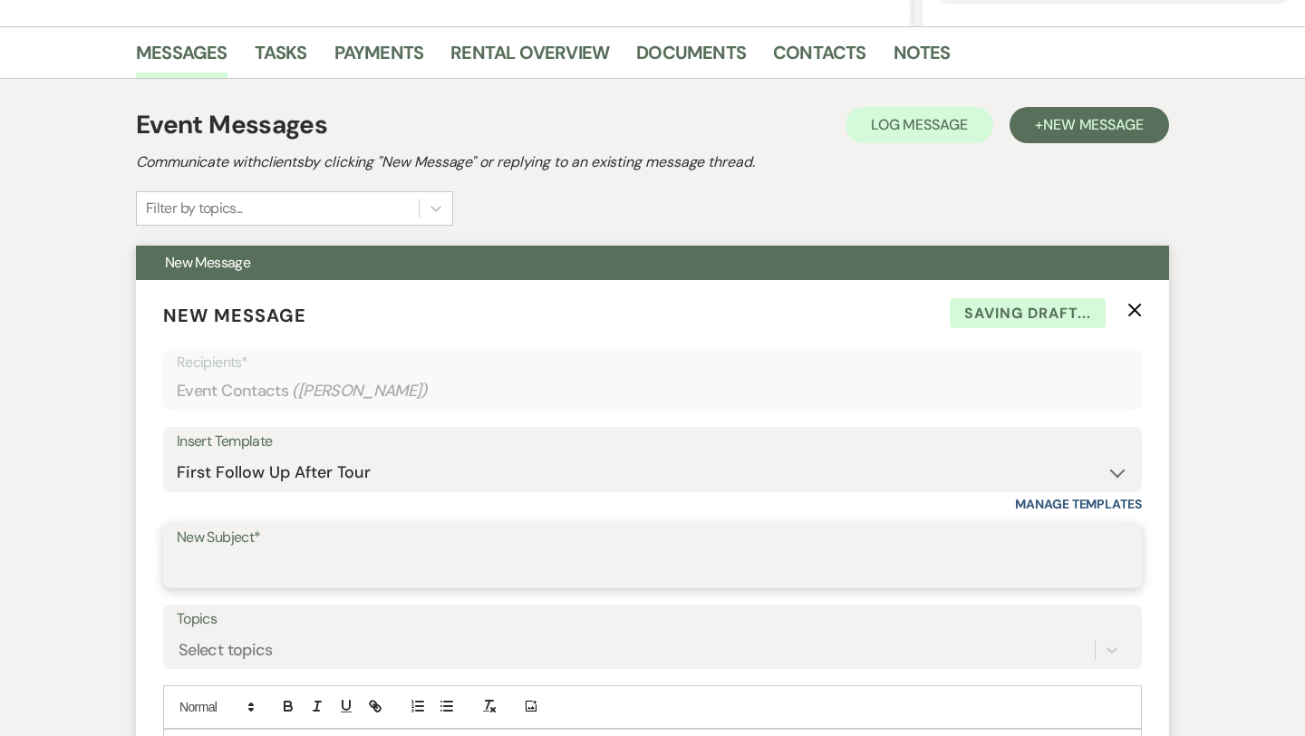
click at [290, 559] on input "New Subject*" at bounding box center [652, 568] width 951 height 35
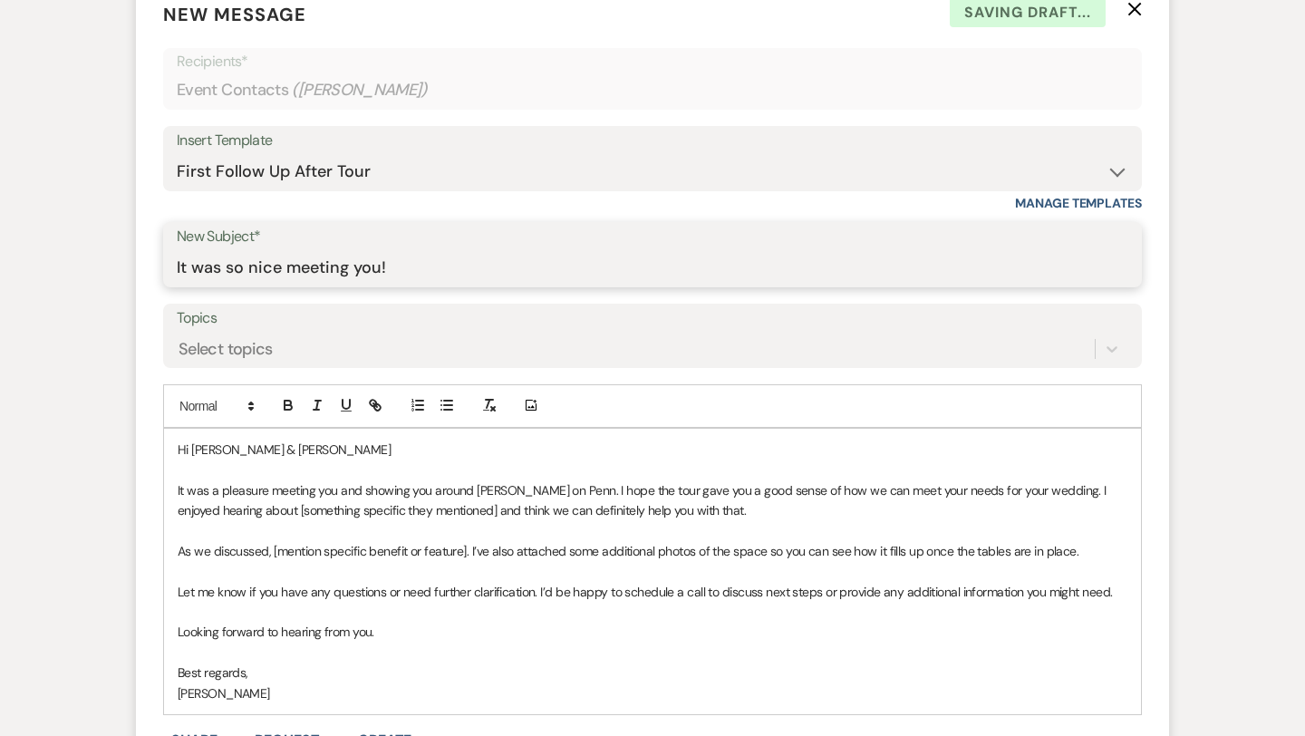
scroll to position [731, 0]
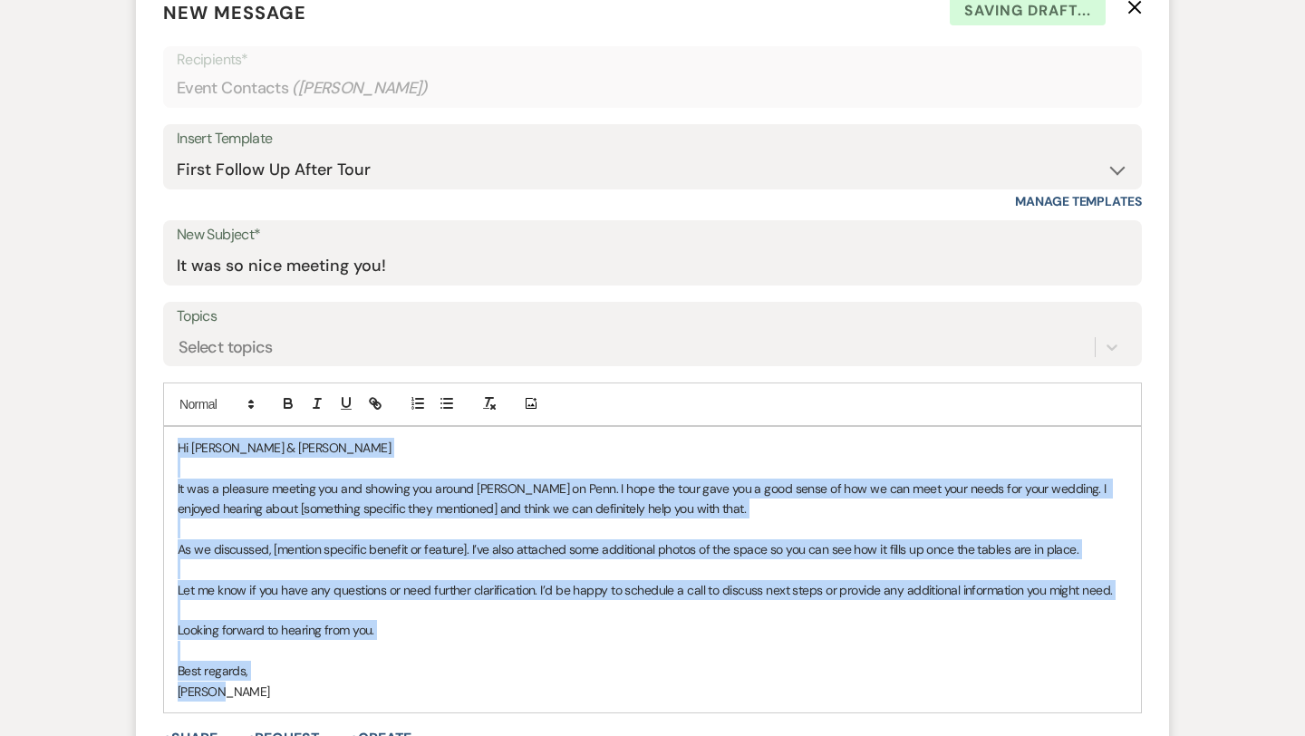
drag, startPoint x: 228, startPoint y: 692, endPoint x: 172, endPoint y: 430, distance: 267.8
click at [172, 430] on div "Hi [PERSON_NAME] & [PERSON_NAME] It was a pleasure meeting you and showing you …" at bounding box center [652, 569] width 977 height 285
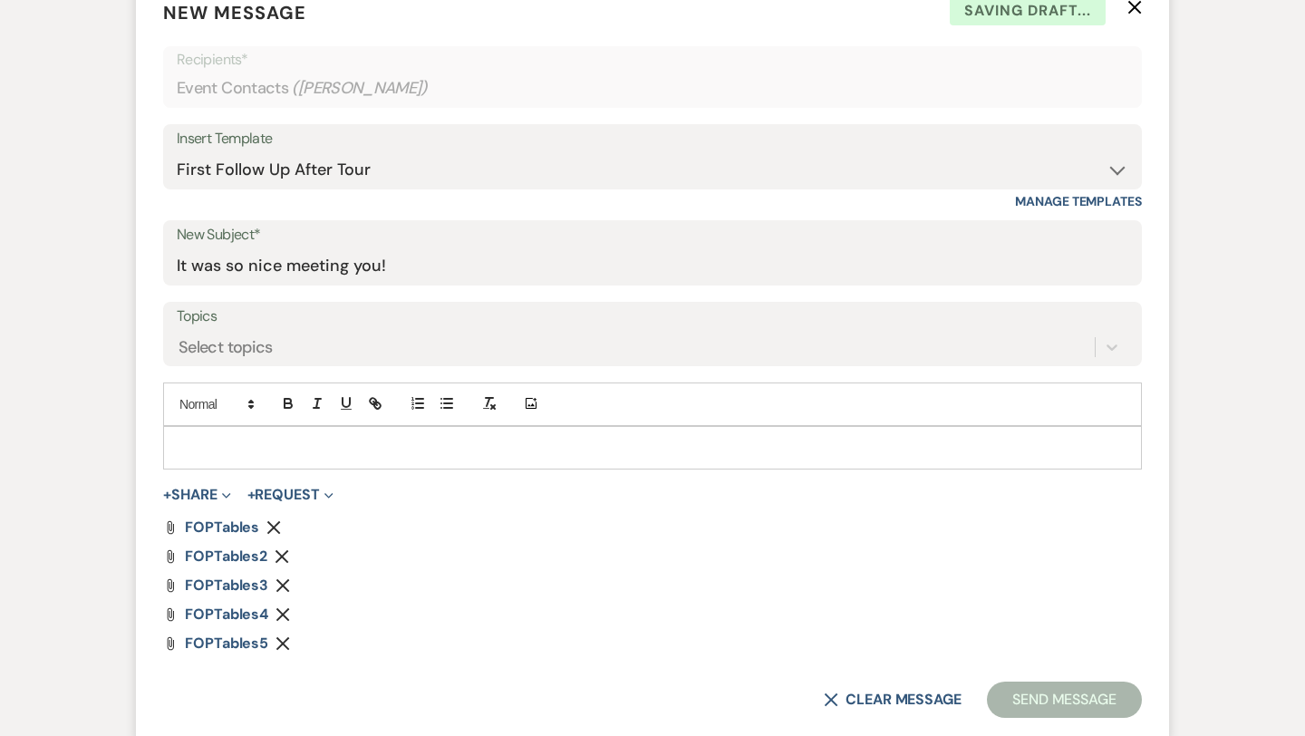
paste div
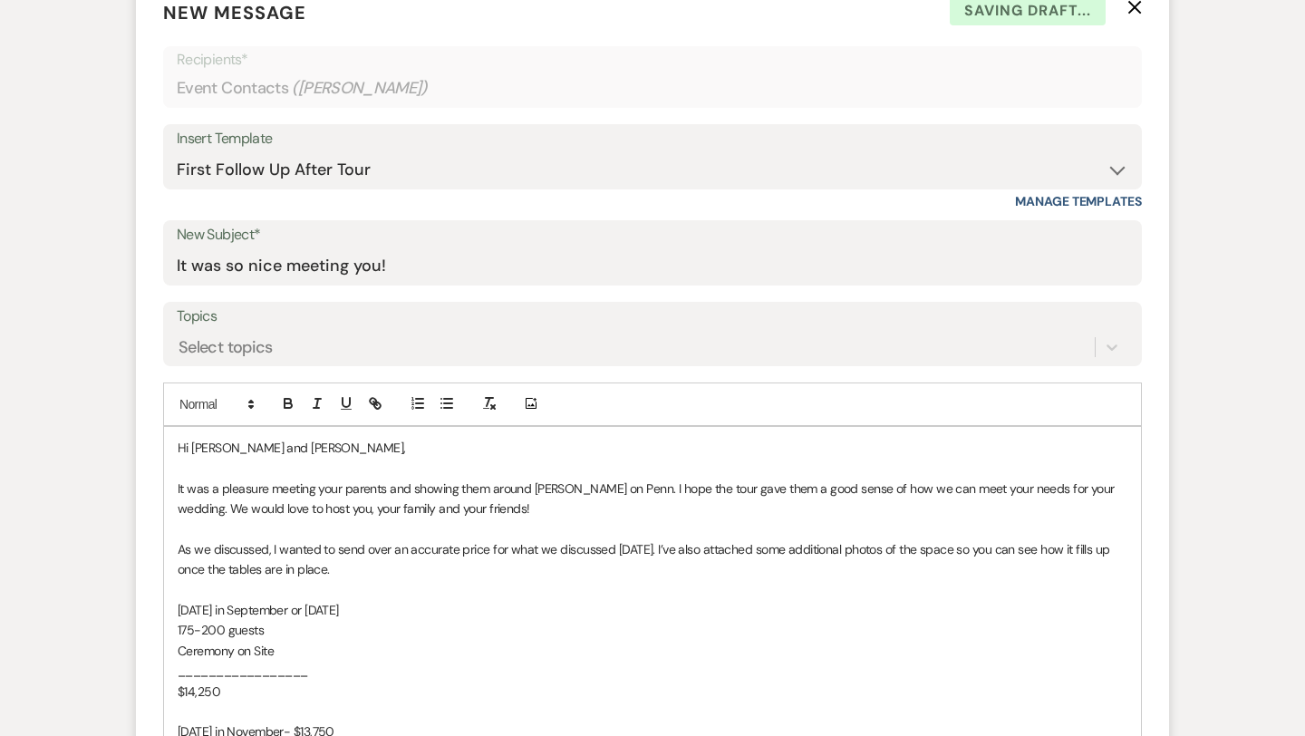
click at [272, 447] on span "Hi [PERSON_NAME] and [PERSON_NAME]," at bounding box center [291, 447] width 227 height 16
click at [341, 487] on span "It was a pleasure meeting your parents and showing them around [PERSON_NAME] on…" at bounding box center [648, 498] width 940 height 36
click at [381, 494] on span "It was a pleasure meeting you parents and showing them around [PERSON_NAME] on …" at bounding box center [646, 498] width 936 height 36
click at [439, 487] on span "It was a pleasure meeting you and showing them around [PERSON_NAME] on Penn. I …" at bounding box center [649, 498] width 943 height 36
click at [562, 490] on span "It was a pleasure meeting you and showing you around [PERSON_NAME] on Penn. I h…" at bounding box center [645, 498] width 935 height 36
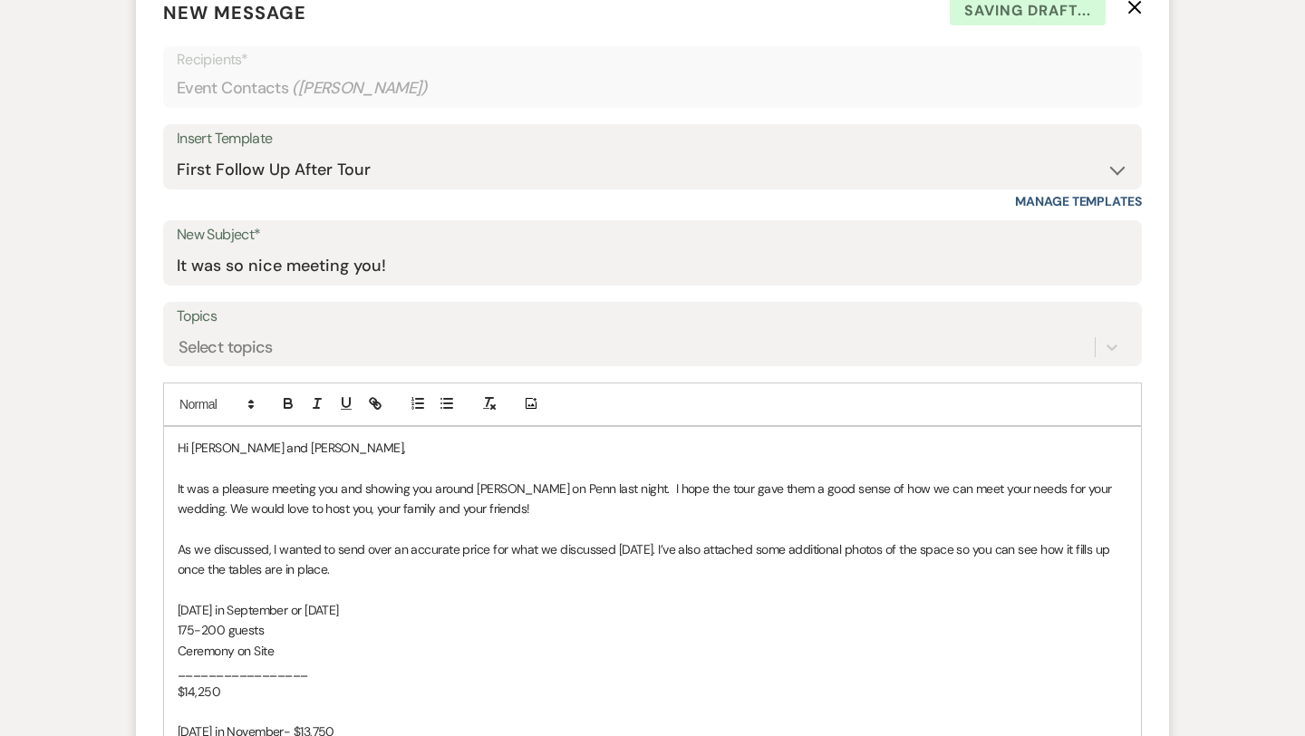
click at [758, 492] on span "It was a pleasure meeting you and showing you around [PERSON_NAME] on Penn last…" at bounding box center [646, 498] width 937 height 36
click at [747, 516] on p "It was a pleasure meeting you and showing you around [PERSON_NAME] on Penn last…" at bounding box center [653, 498] width 950 height 41
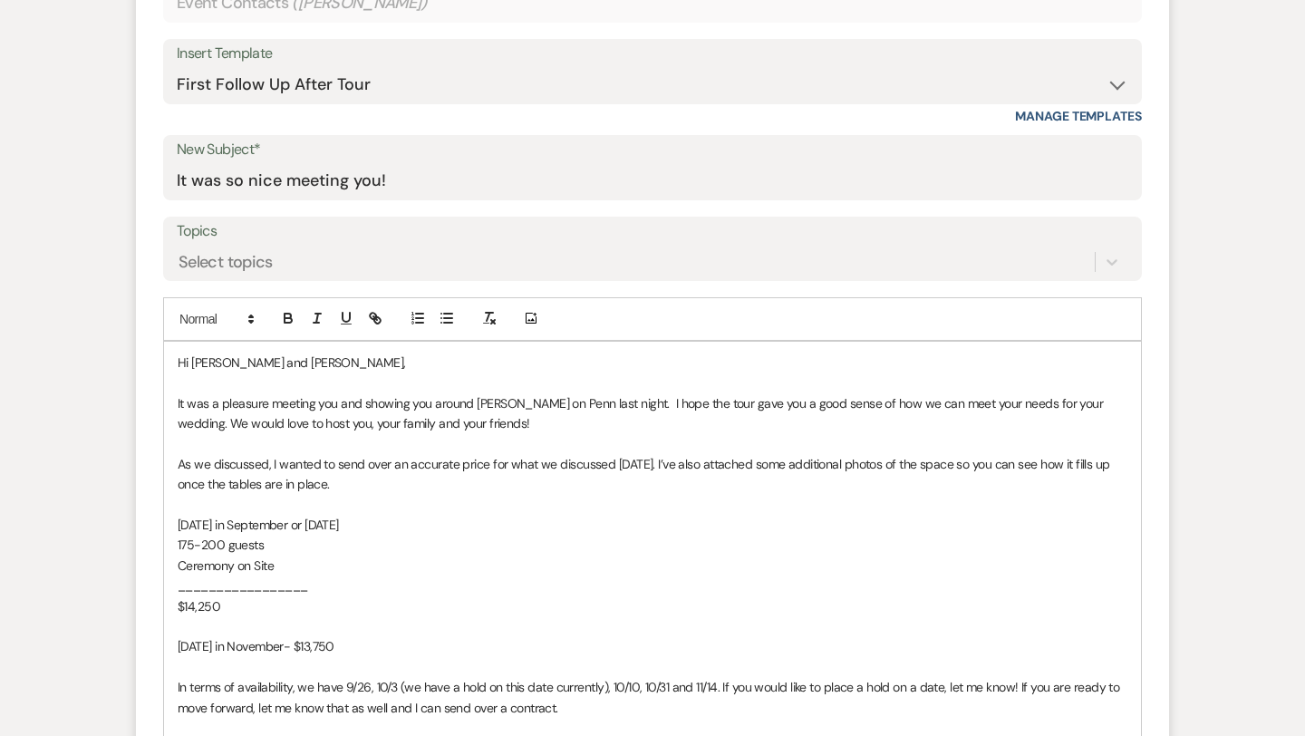
scroll to position [822, 0]
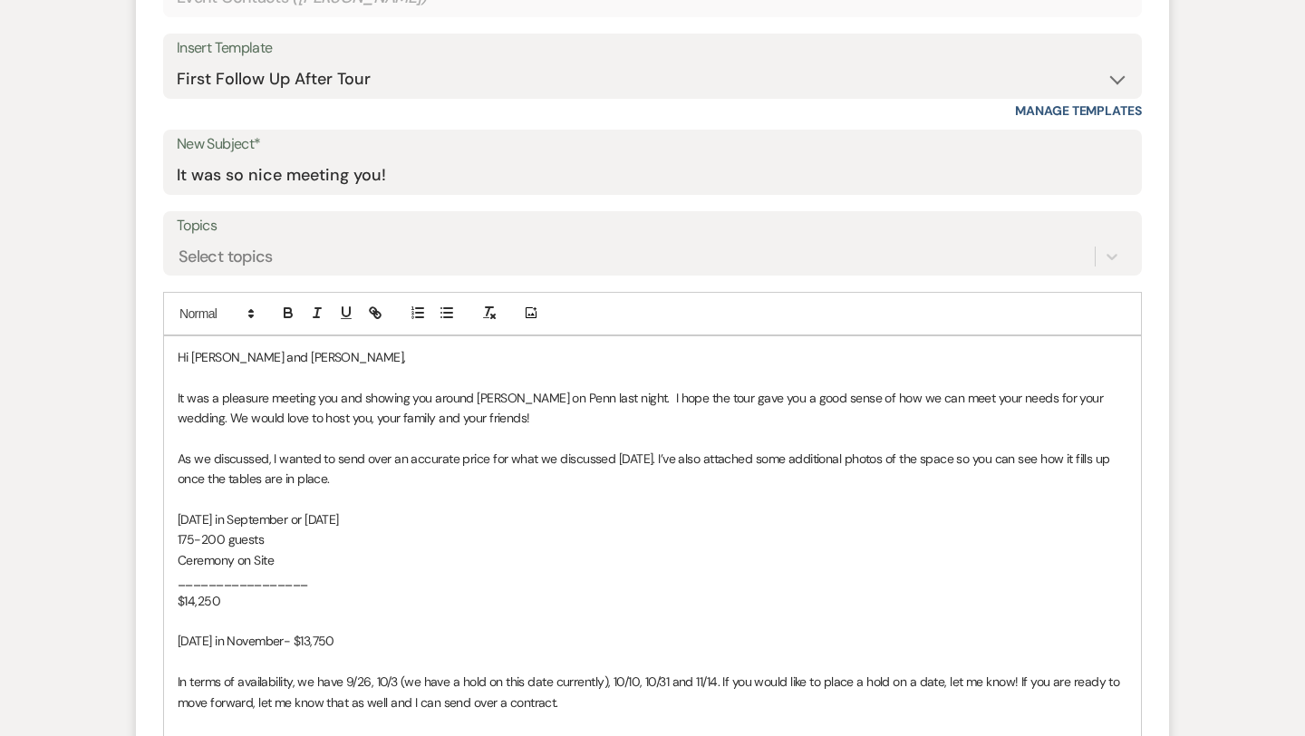
click at [227, 519] on span "[DATE] in September or [DATE]" at bounding box center [258, 519] width 161 height 16
drag, startPoint x: 388, startPoint y: 522, endPoint x: 226, endPoint y: 510, distance: 162.6
click at [226, 510] on p "[DATE] in September or [DATE]" at bounding box center [653, 519] width 950 height 20
click at [221, 541] on span "175-200 guests" at bounding box center [221, 539] width 86 height 16
click at [249, 558] on span "Ceremony on Site" at bounding box center [226, 560] width 96 height 16
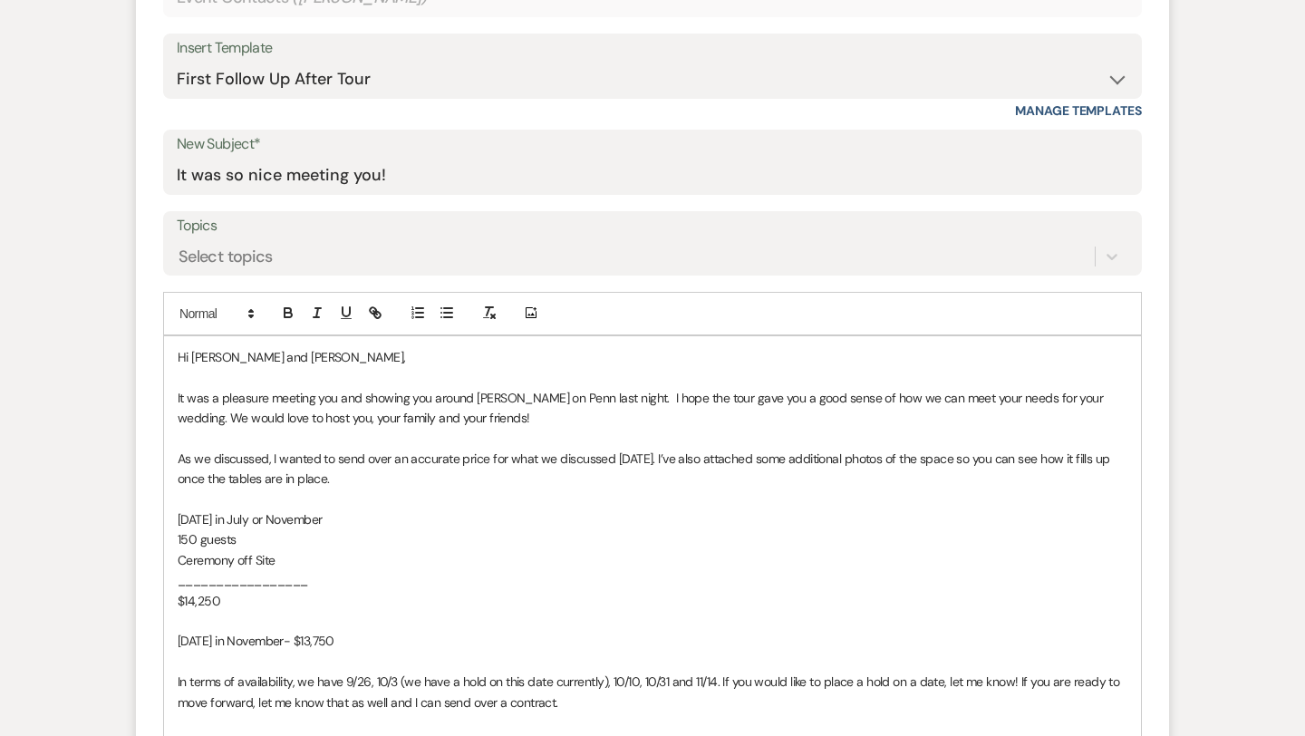
click at [225, 601] on p "$14,250" at bounding box center [653, 601] width 950 height 20
click at [237, 642] on span "[DATE] in November- $13,750" at bounding box center [256, 640] width 157 height 16
click at [285, 637] on span "[DATE] in November- $13,750" at bounding box center [257, 640] width 159 height 16
click at [377, 642] on span "[DATE] in September or October- $13,750" at bounding box center [291, 640] width 227 height 16
click at [387, 640] on span "[DATE] in September or October- $12,750" at bounding box center [291, 640] width 227 height 16
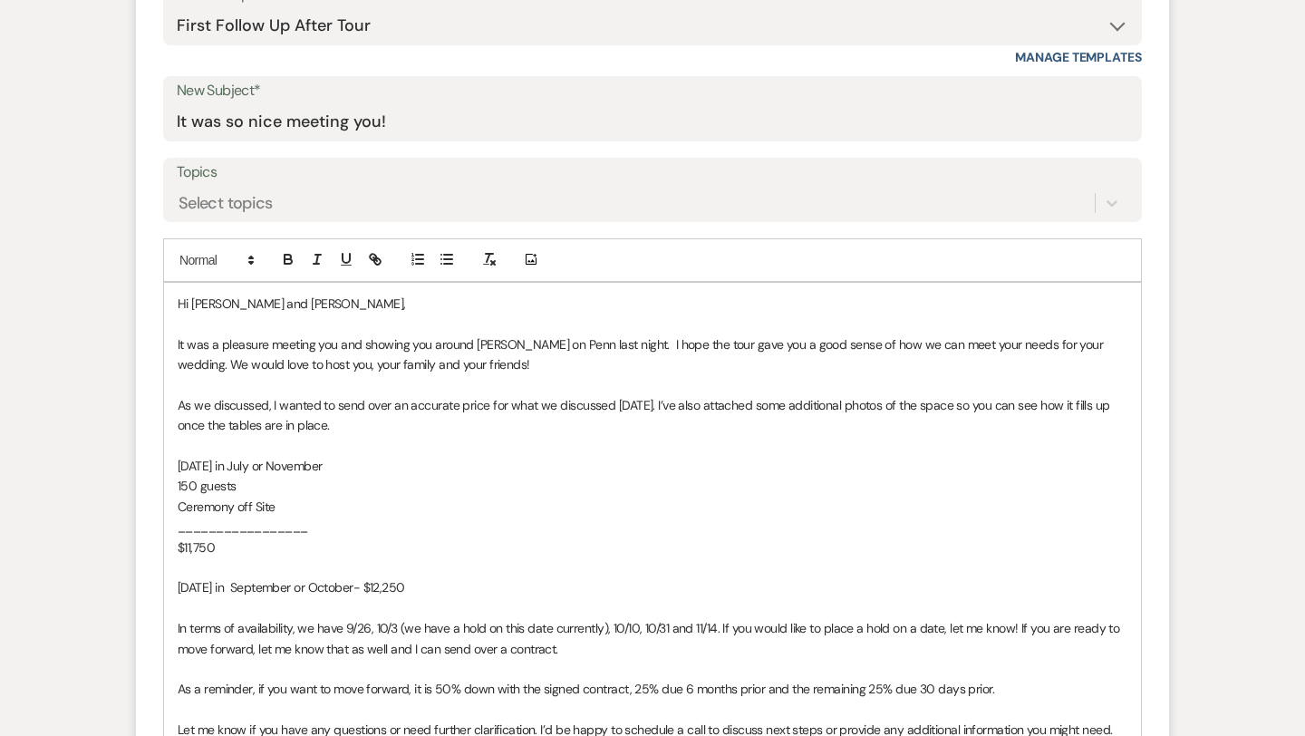
scroll to position [881, 0]
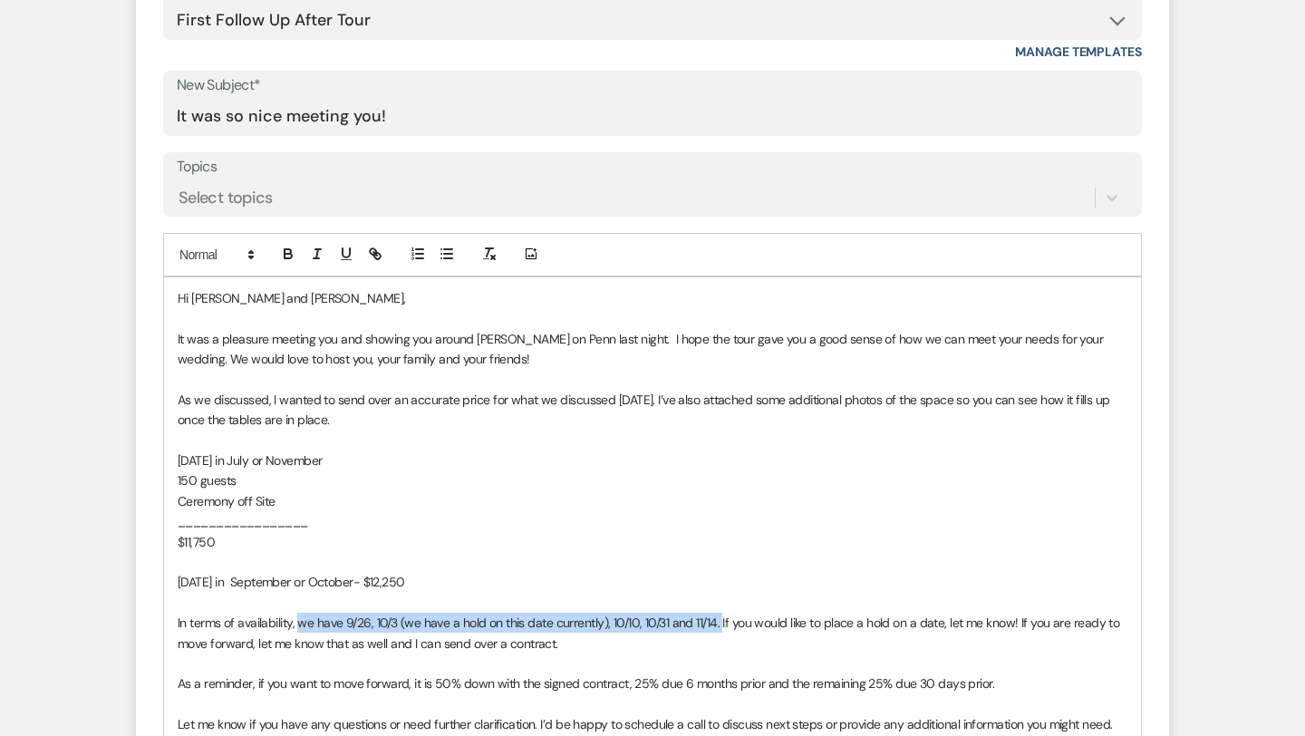
drag, startPoint x: 720, startPoint y: 622, endPoint x: 298, endPoint y: 624, distance: 422.3
click at [298, 624] on span "In terms of availability, we have 9/26, 10/3 (we have a hold on this date curre…" at bounding box center [650, 632] width 945 height 36
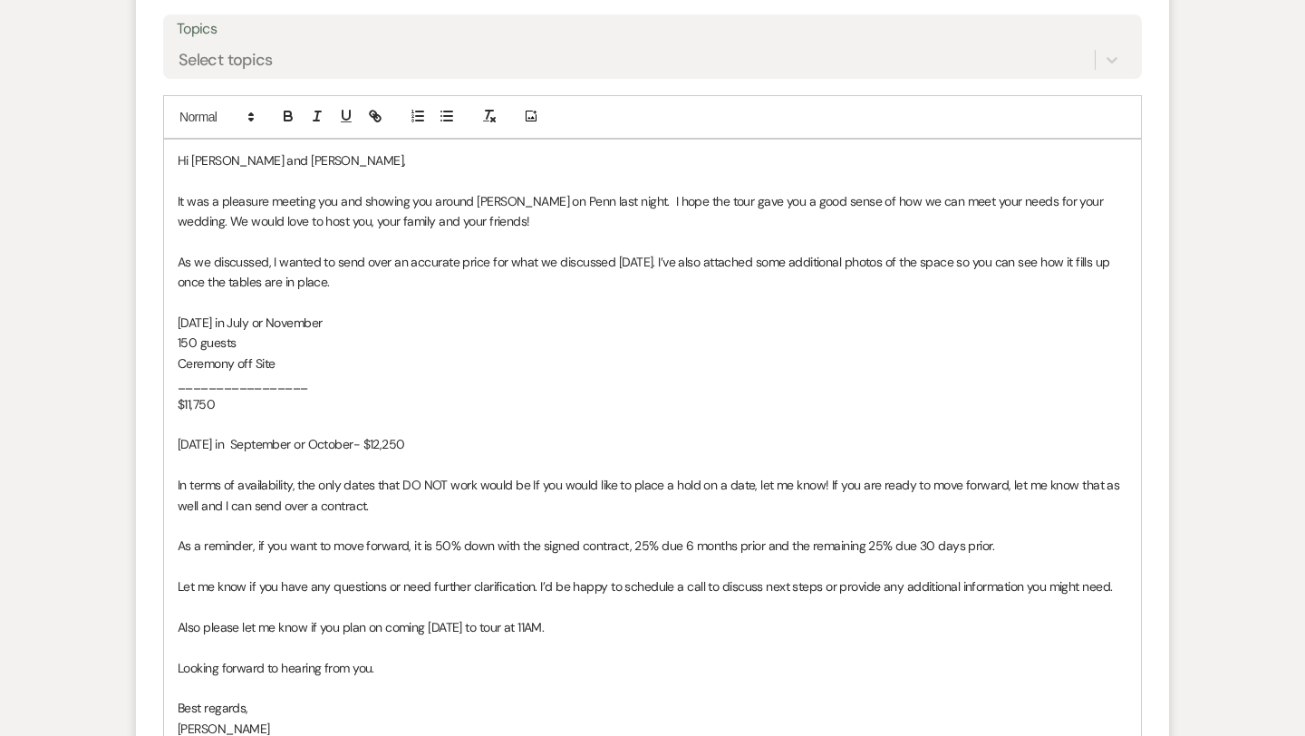
scroll to position [1019, 0]
drag, startPoint x: 580, startPoint y: 626, endPoint x: 170, endPoint y: 625, distance: 409.6
click at [170, 625] on div "Hi [PERSON_NAME] and [PERSON_NAME], It was a pleasure meeting you and showing y…" at bounding box center [652, 454] width 977 height 631
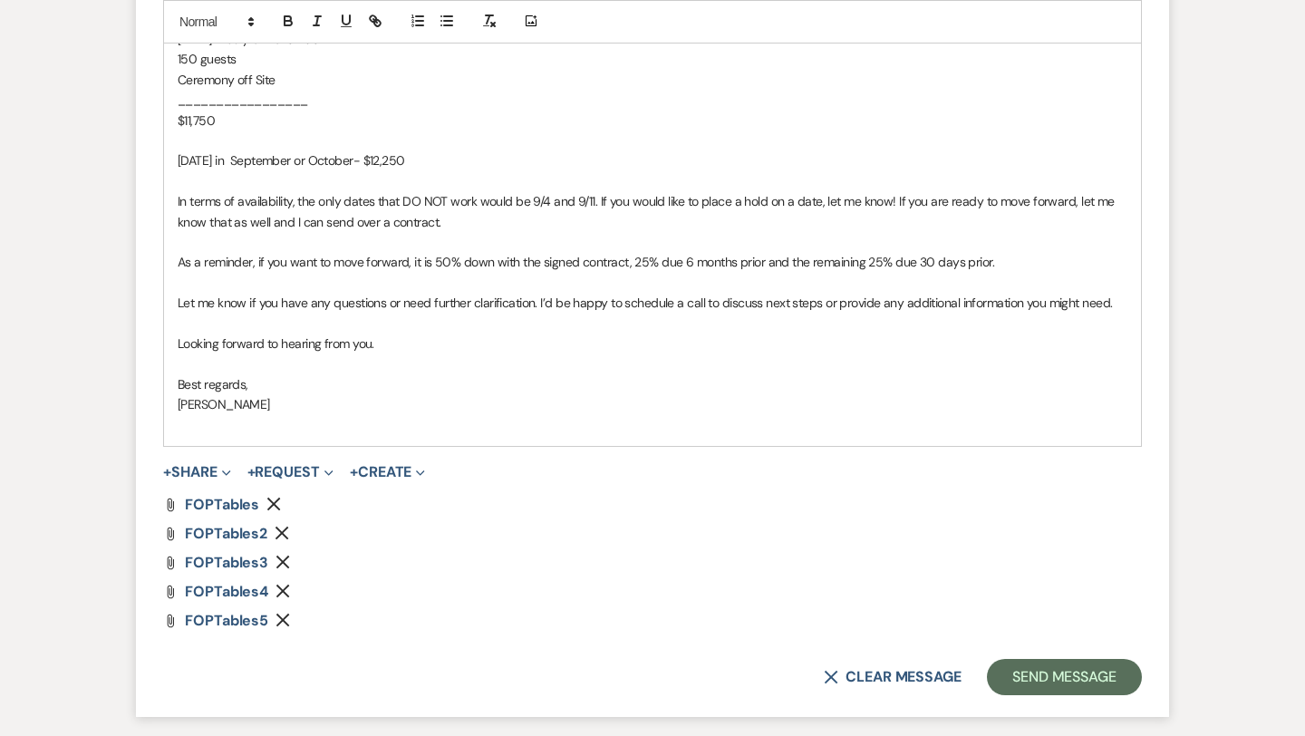
scroll to position [1333, 0]
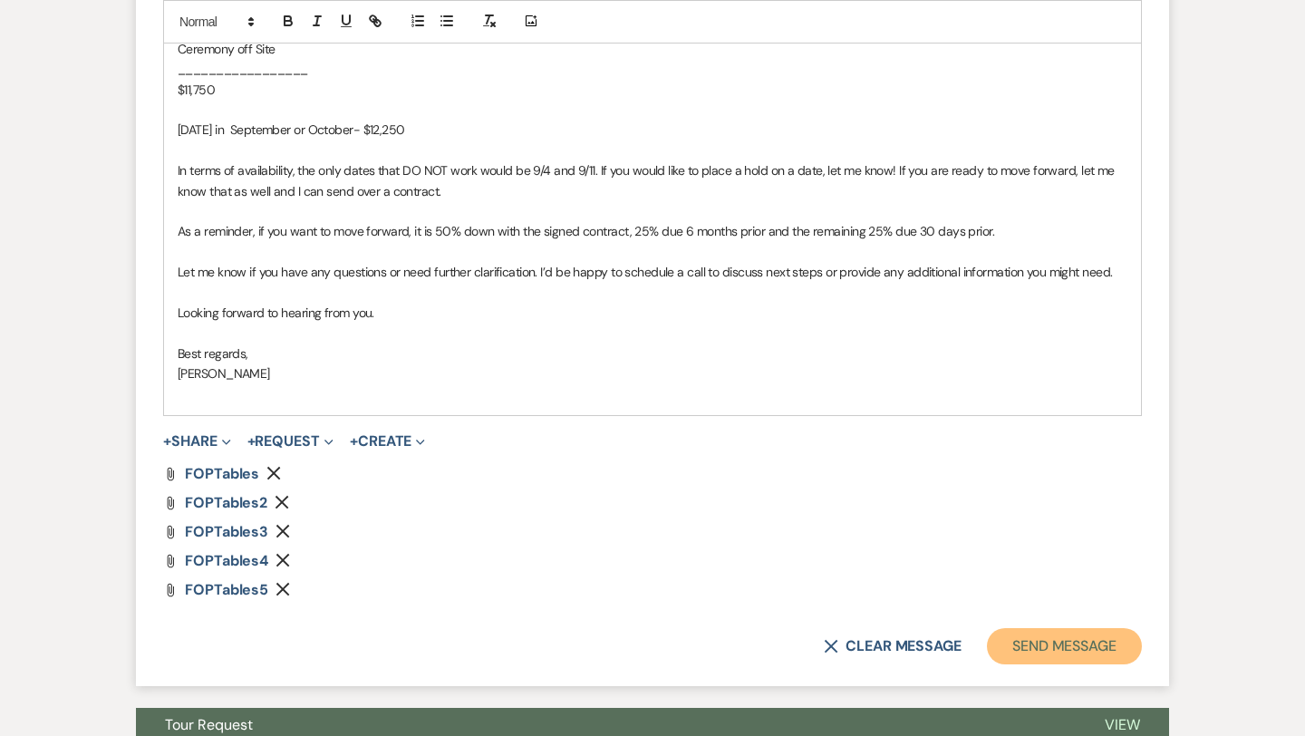
click at [1026, 638] on button "Send Message" at bounding box center [1064, 646] width 155 height 36
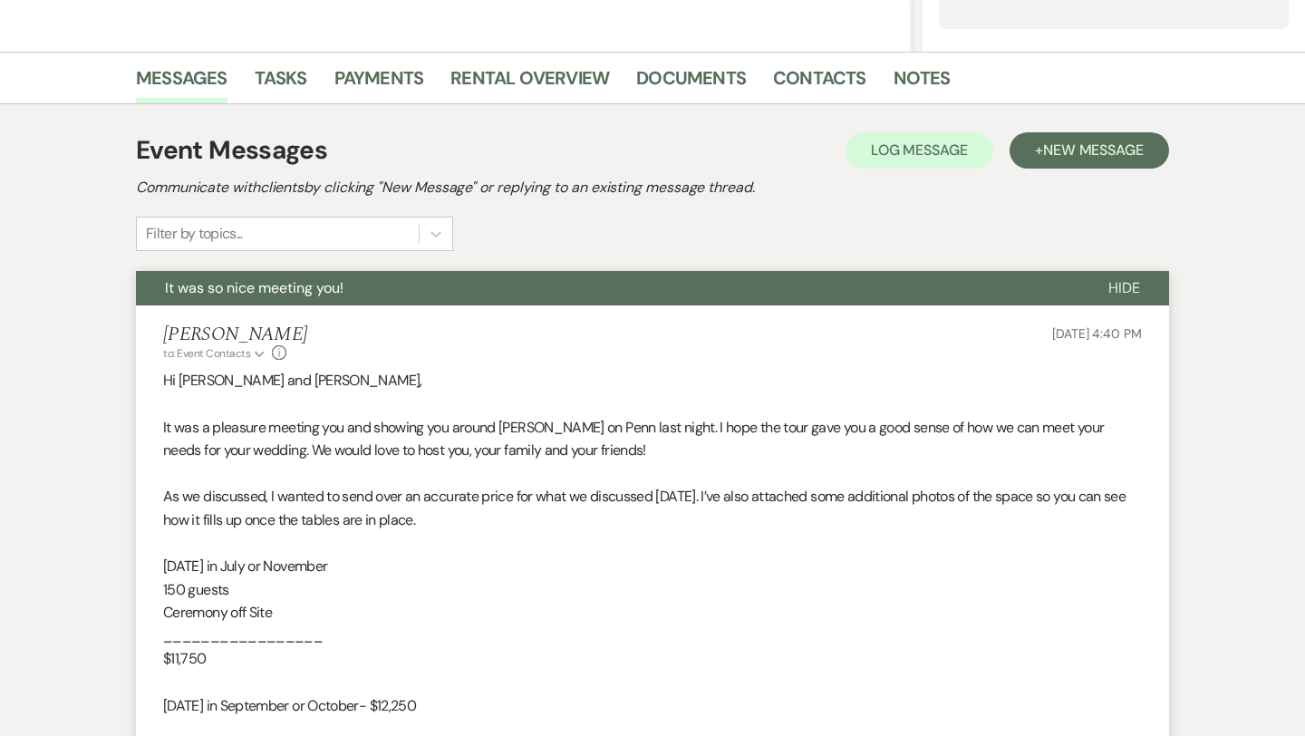
scroll to position [0, 0]
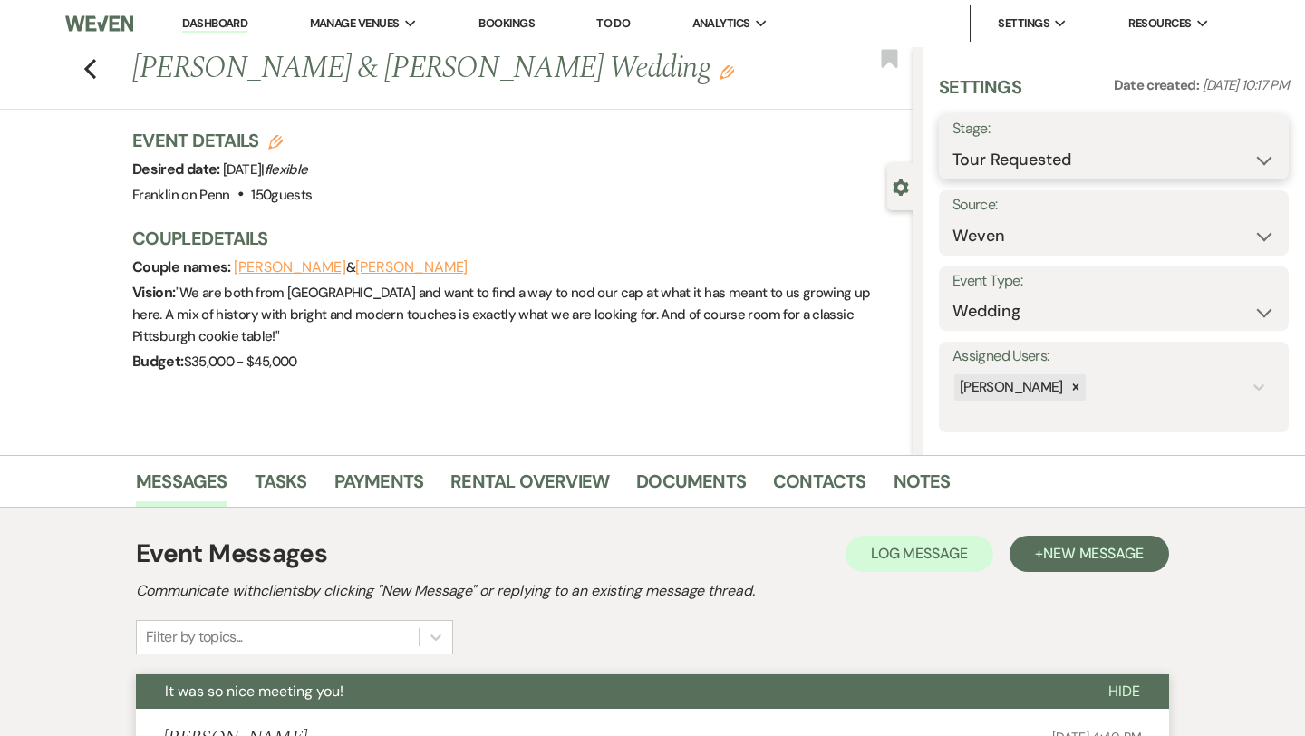
click at [1009, 163] on select "Inquiry Follow Up Tour Requested Tour Confirmed Toured Proposal Sent Booked Lost" at bounding box center [1113, 159] width 323 height 35
click at [1235, 137] on button "Save" at bounding box center [1253, 147] width 72 height 36
click at [91, 69] on icon "Previous" at bounding box center [90, 69] width 14 height 22
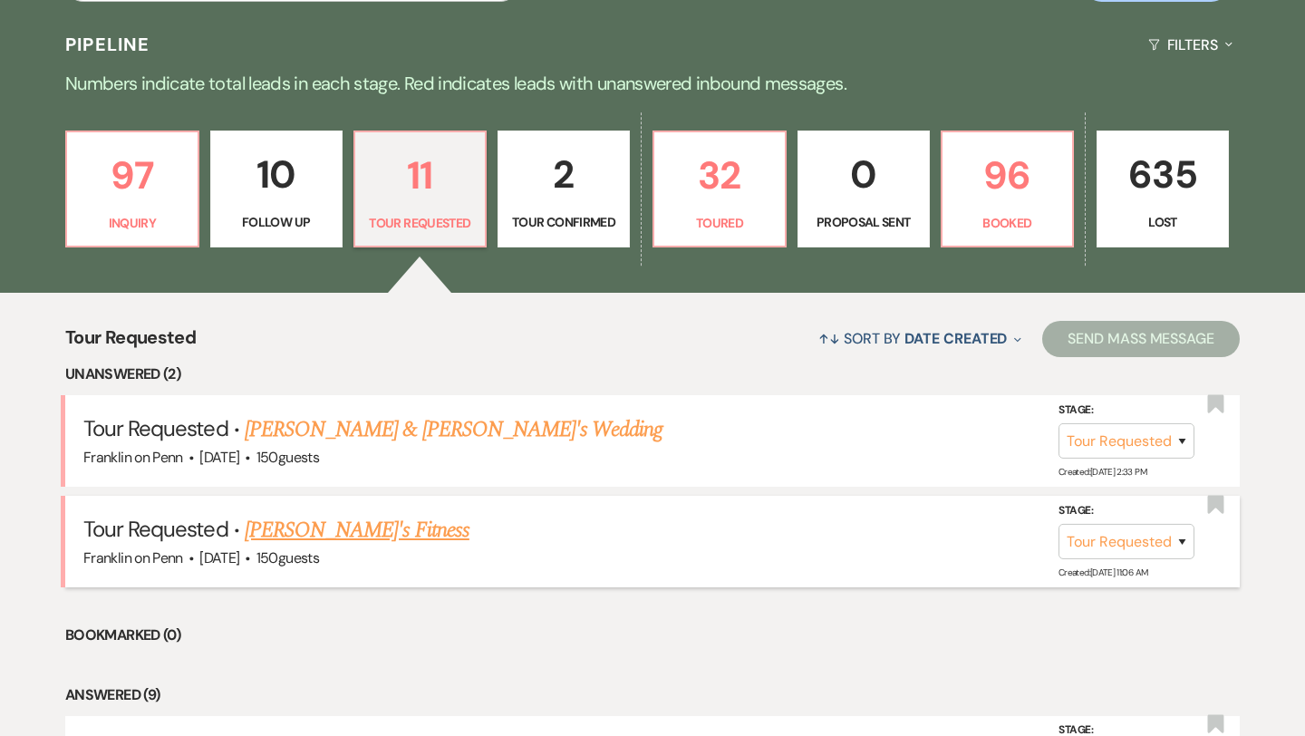
scroll to position [399, 0]
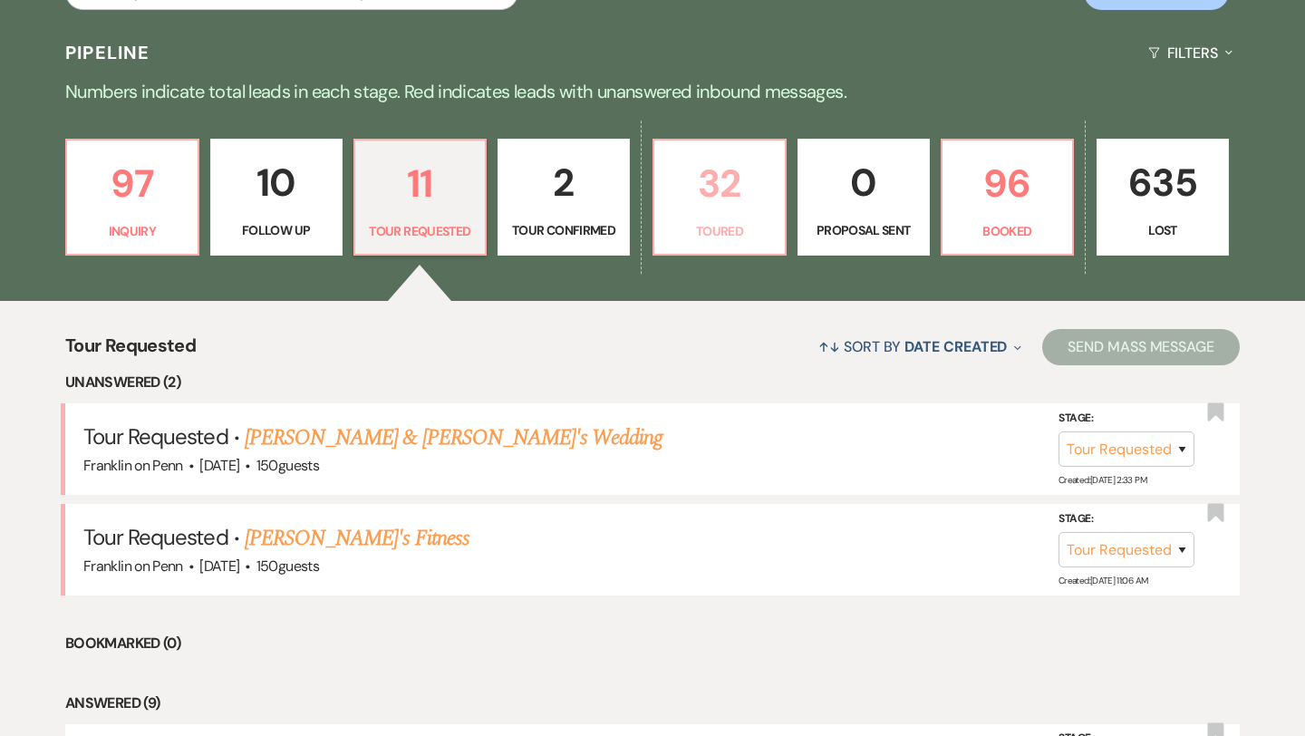
click at [723, 184] on p "32" at bounding box center [719, 183] width 109 height 61
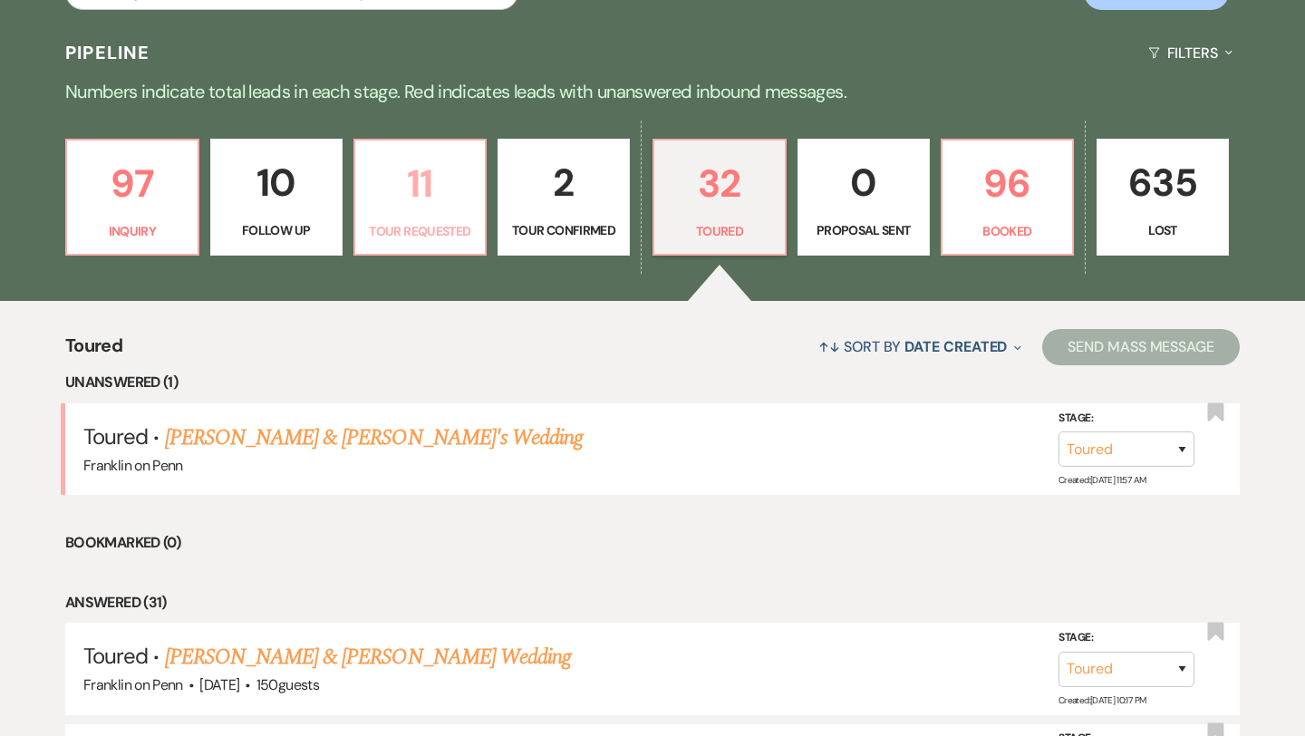
click at [420, 191] on p "11" at bounding box center [420, 183] width 109 height 61
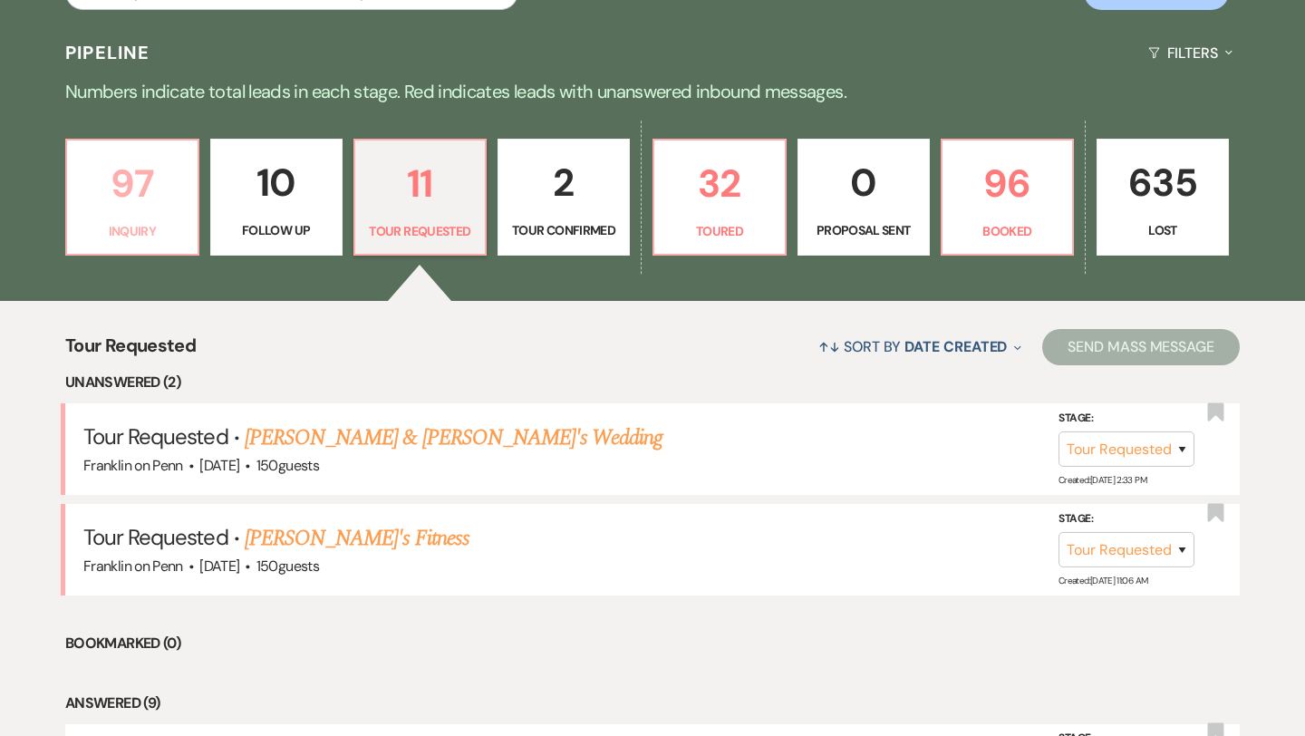
click at [137, 168] on p "97" at bounding box center [132, 183] width 109 height 61
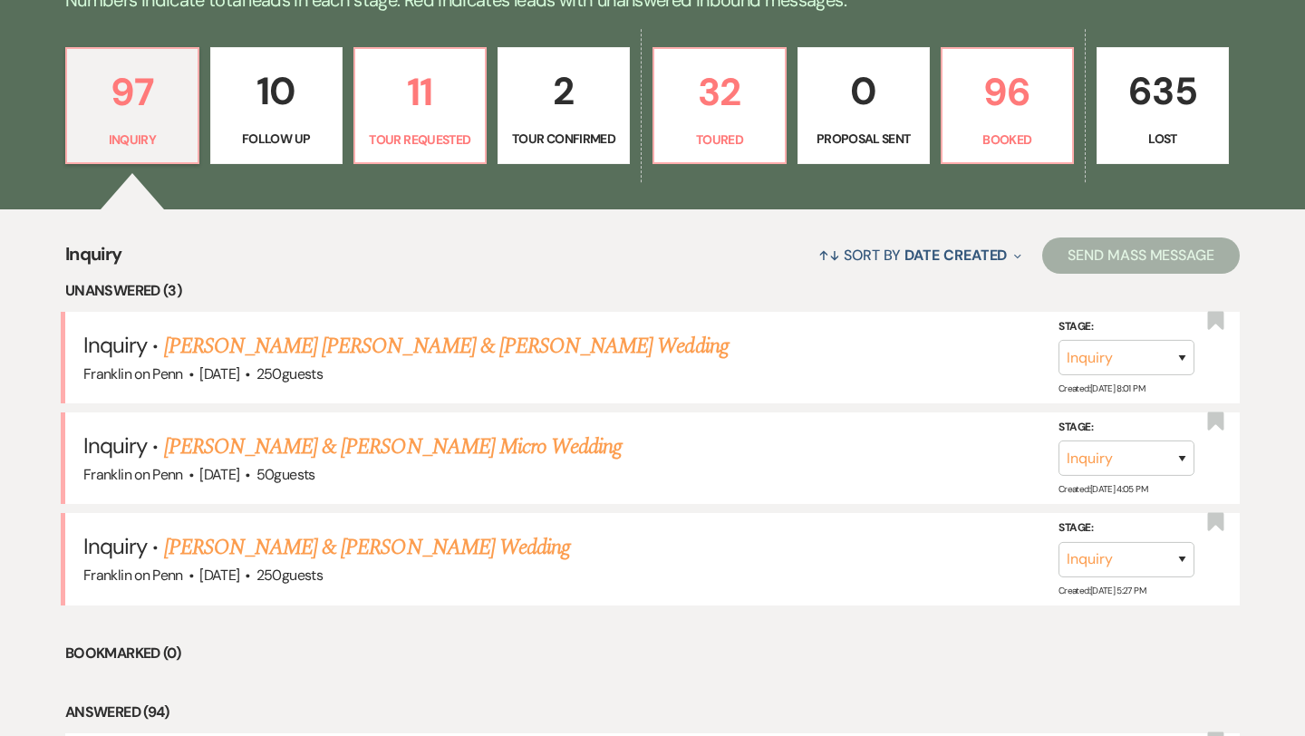
scroll to position [491, 0]
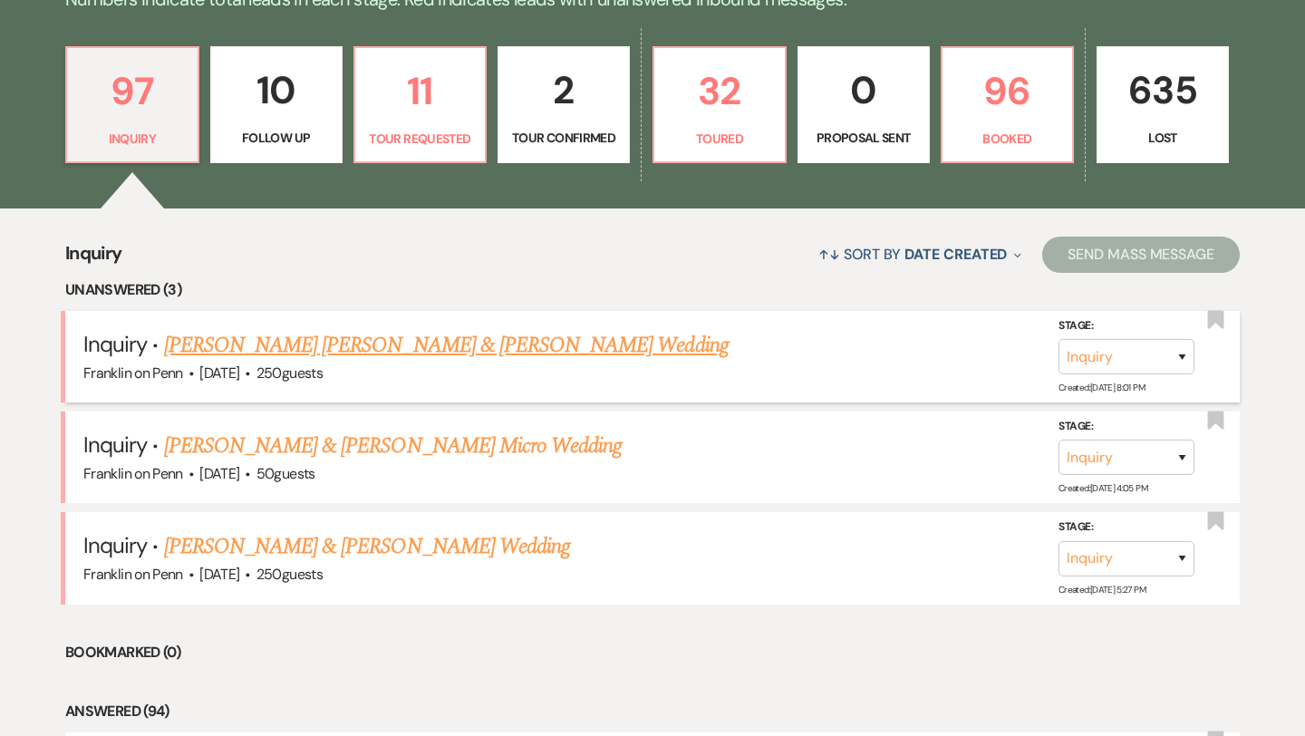
click at [411, 341] on link "[PERSON_NAME] [PERSON_NAME] & [PERSON_NAME] Wedding" at bounding box center [446, 345] width 565 height 33
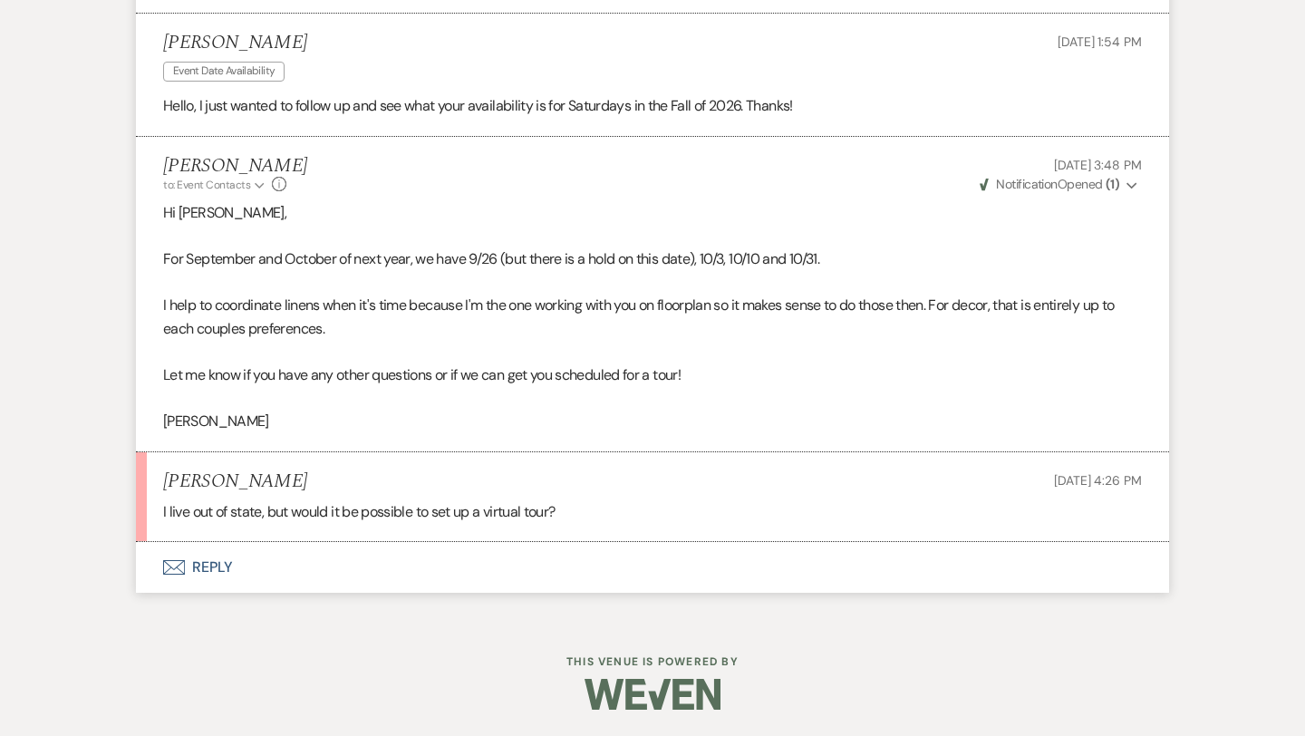
scroll to position [2198, 0]
click at [226, 566] on button "Envelope Reply" at bounding box center [652, 566] width 1033 height 51
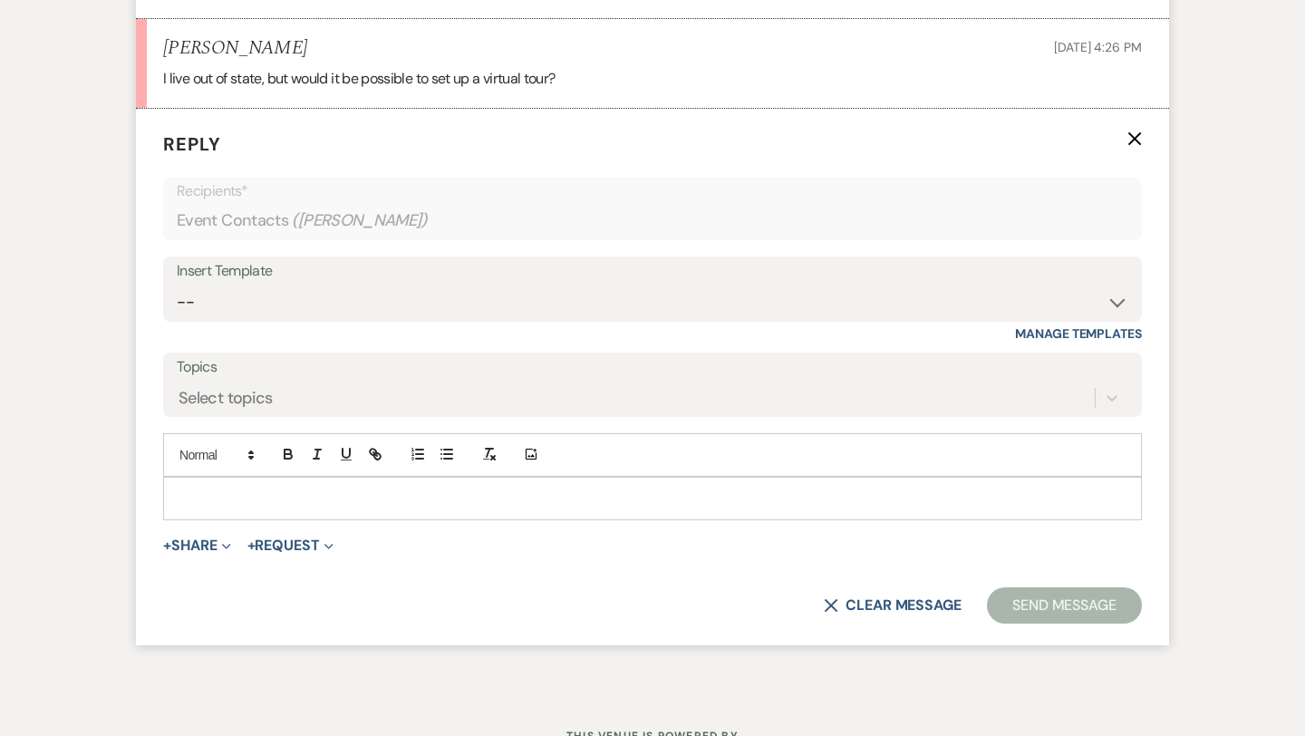
scroll to position [2640, 0]
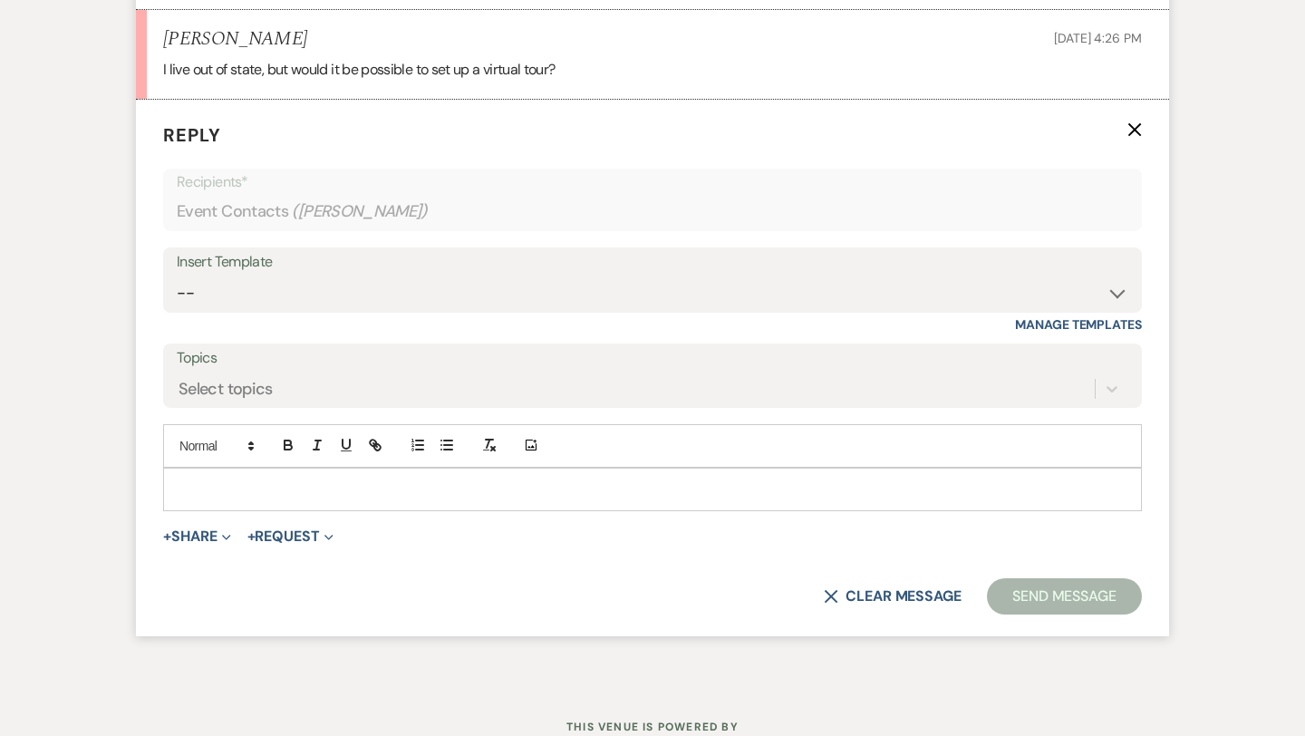
click at [251, 488] on p at bounding box center [653, 489] width 950 height 20
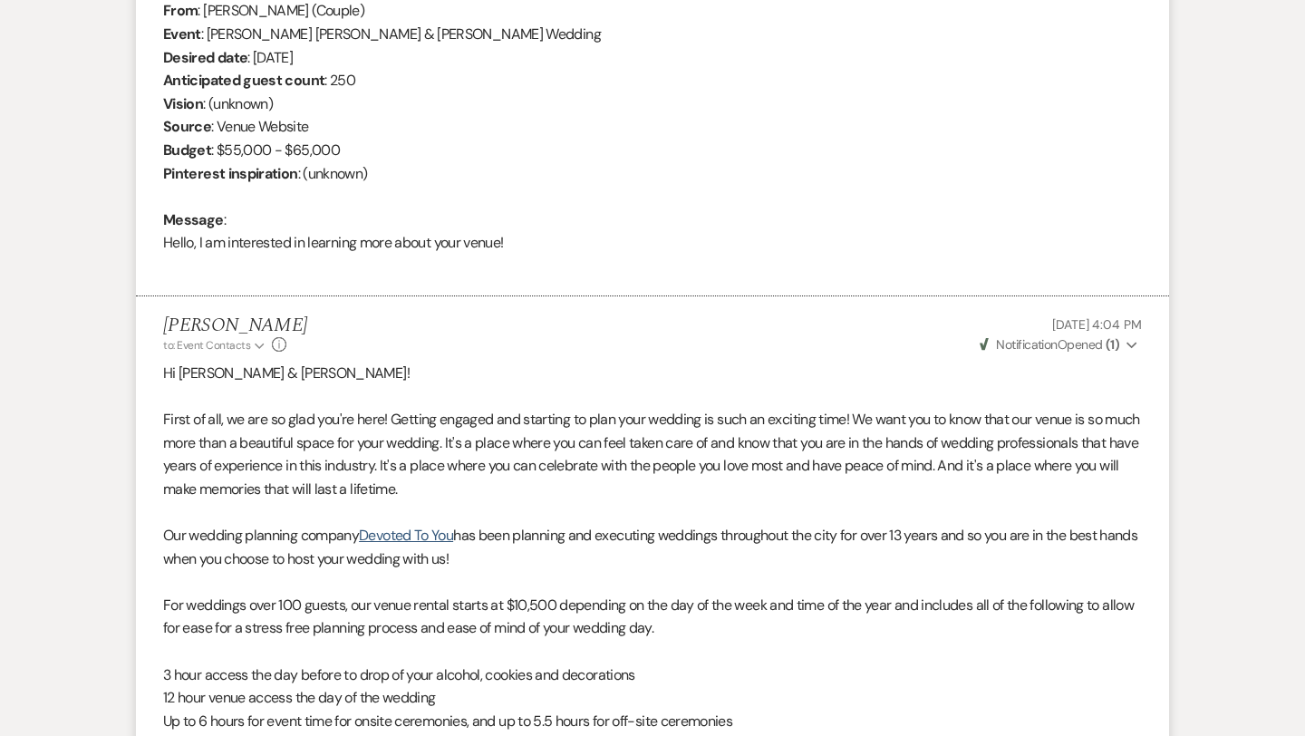
scroll to position [0, 0]
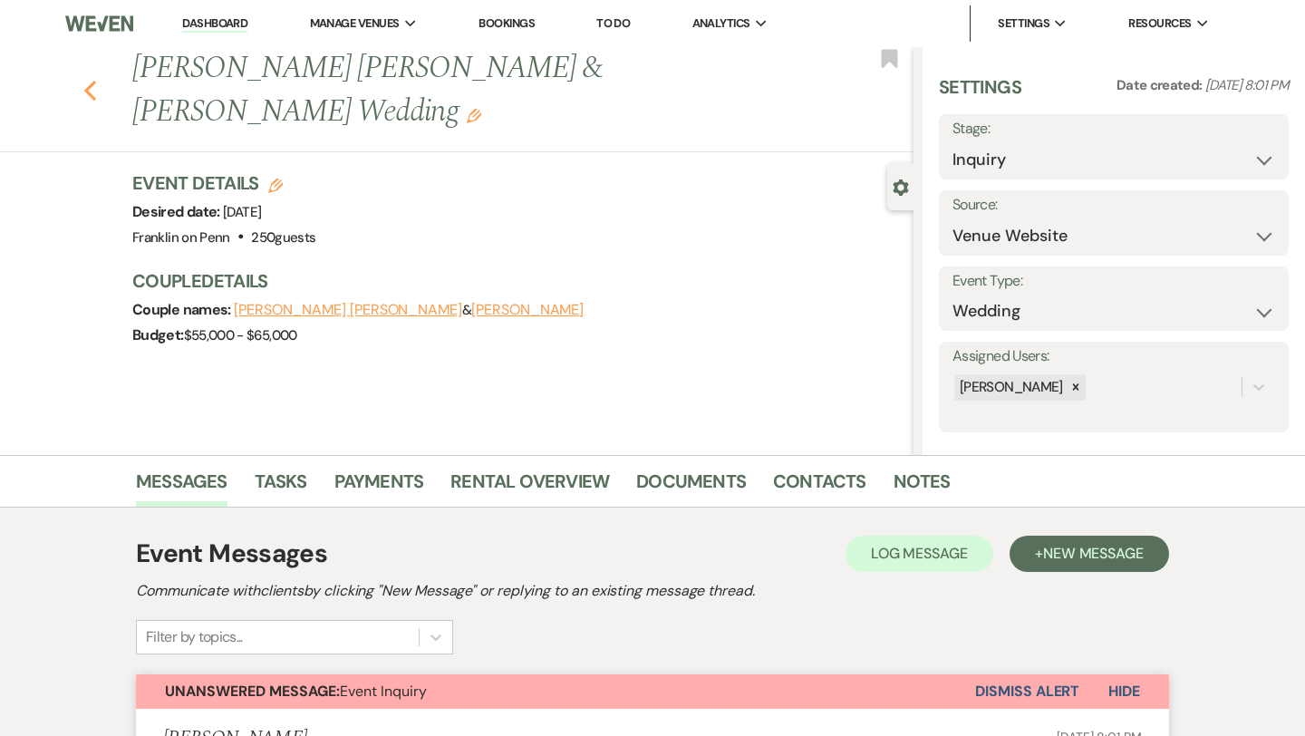
click at [90, 80] on icon "Previous" at bounding box center [90, 91] width 14 height 22
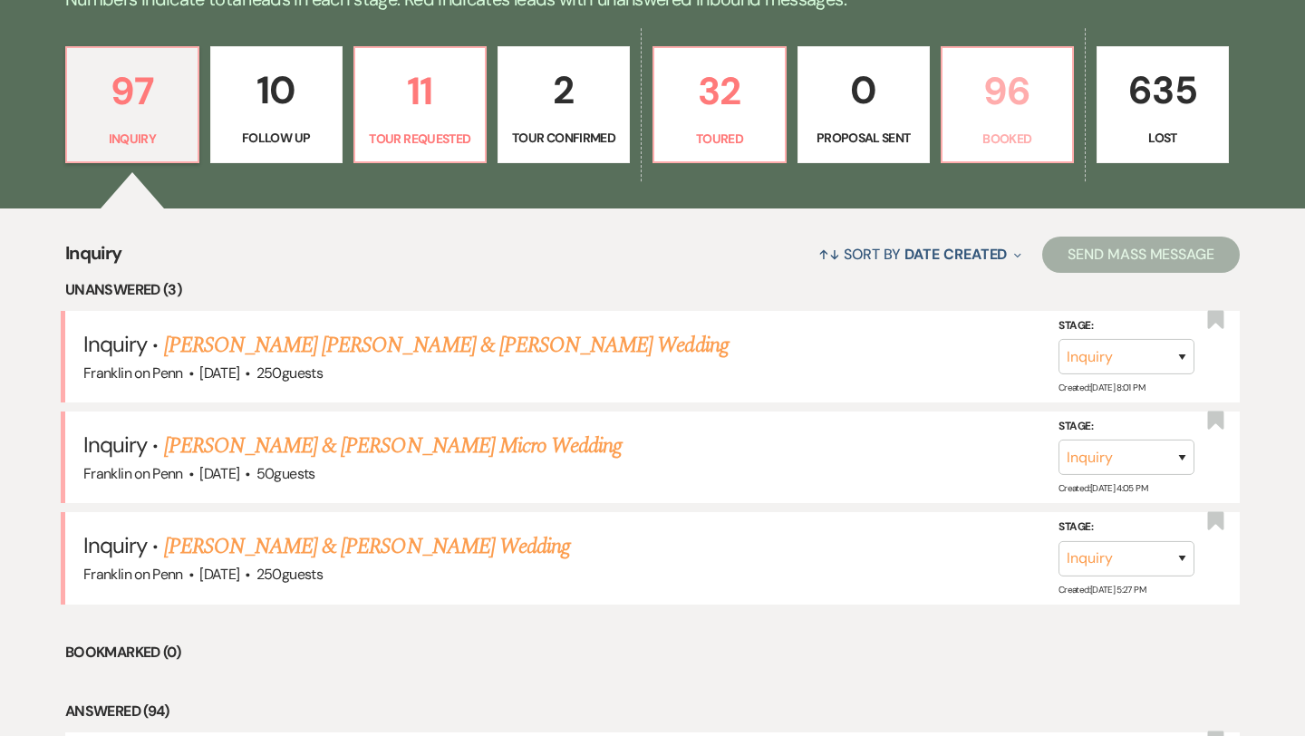
click at [1005, 90] on p "96" at bounding box center [1007, 91] width 109 height 61
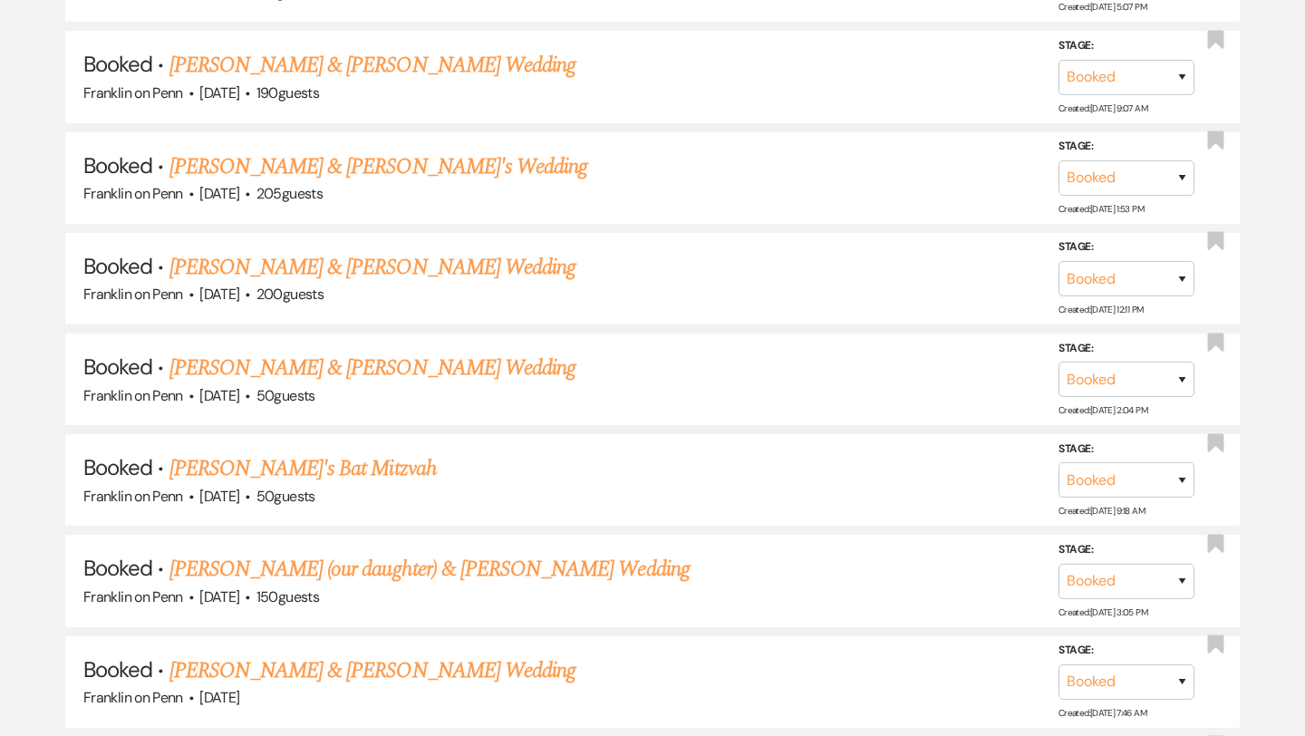
scroll to position [3931, 0]
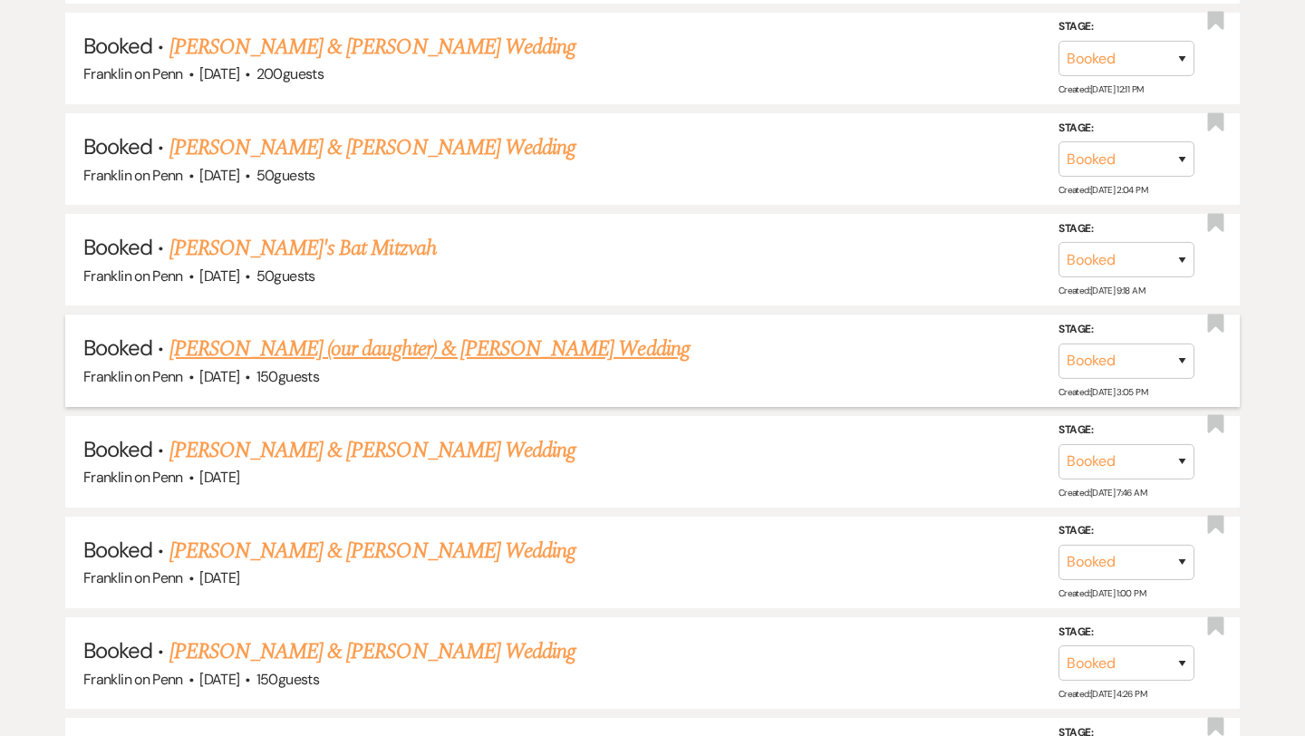
click at [512, 333] on link "[PERSON_NAME] (our daughter) & [PERSON_NAME] Wedding" at bounding box center [429, 349] width 520 height 33
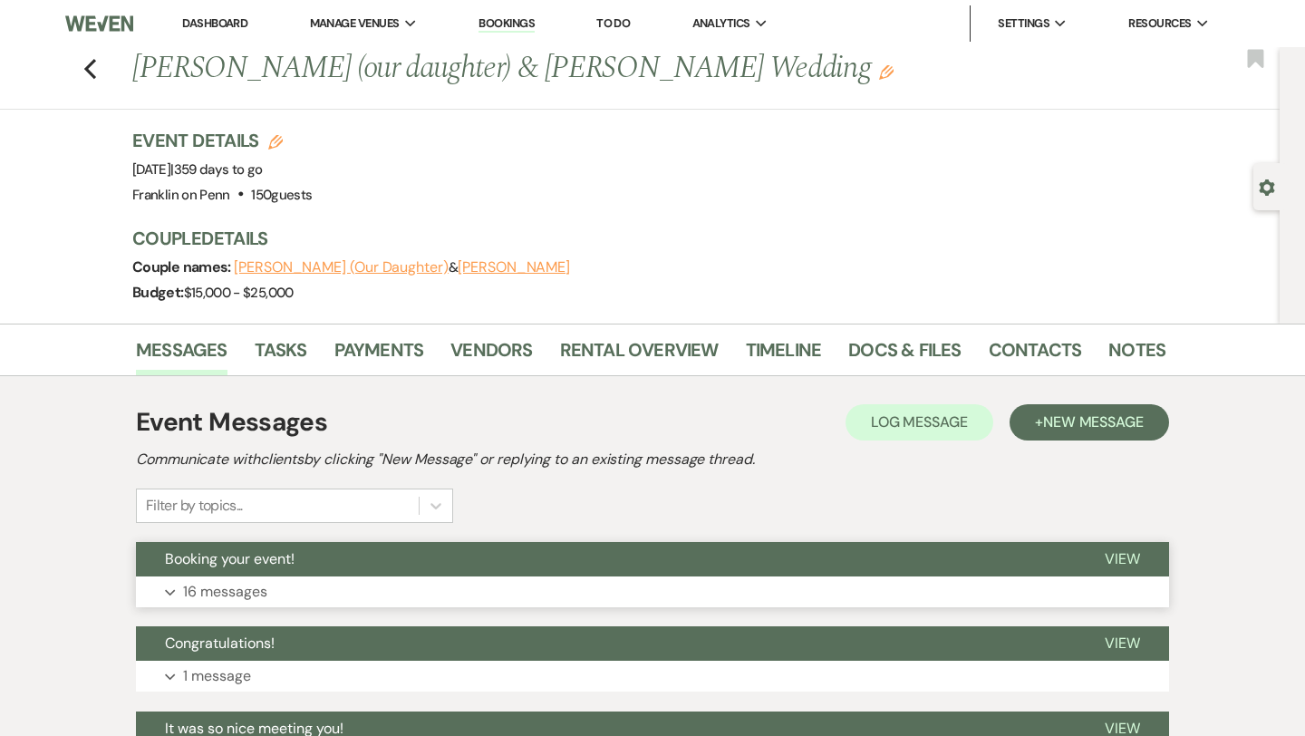
click at [1113, 555] on span "View" at bounding box center [1122, 558] width 35 height 19
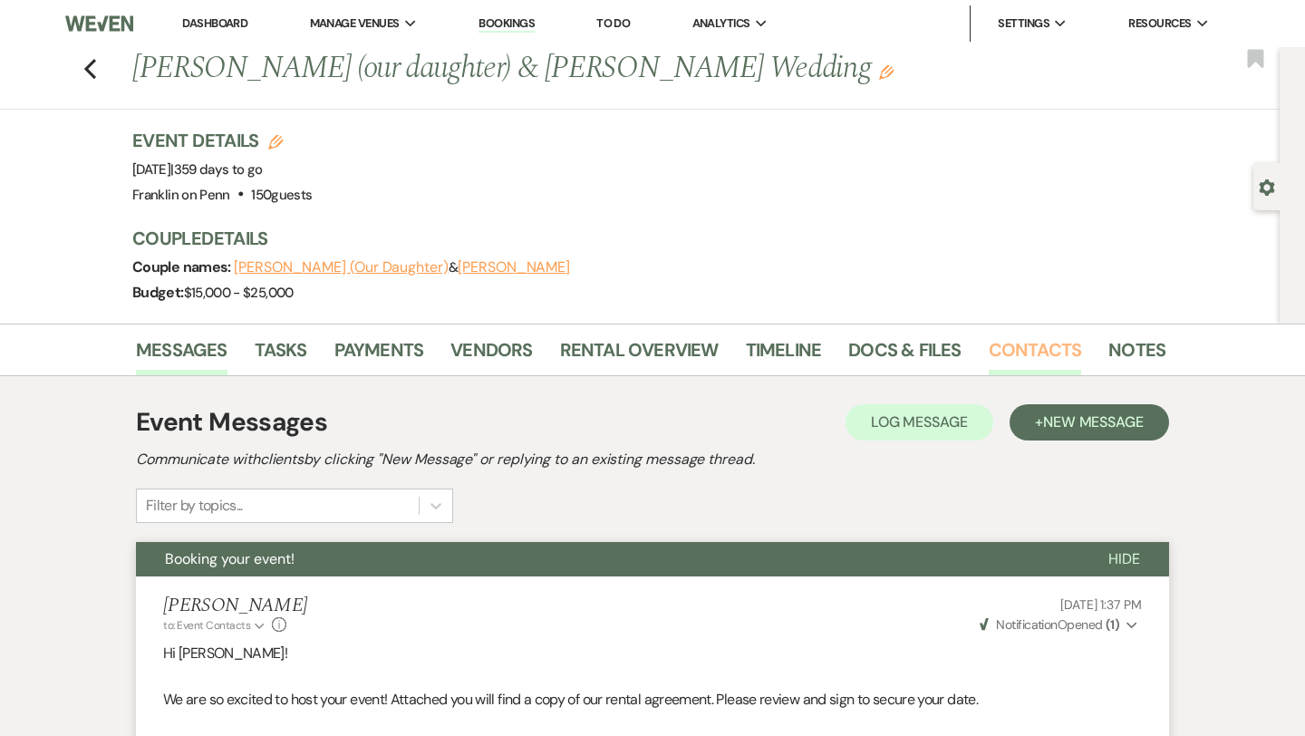
click at [1039, 352] on link "Contacts" at bounding box center [1035, 355] width 93 height 40
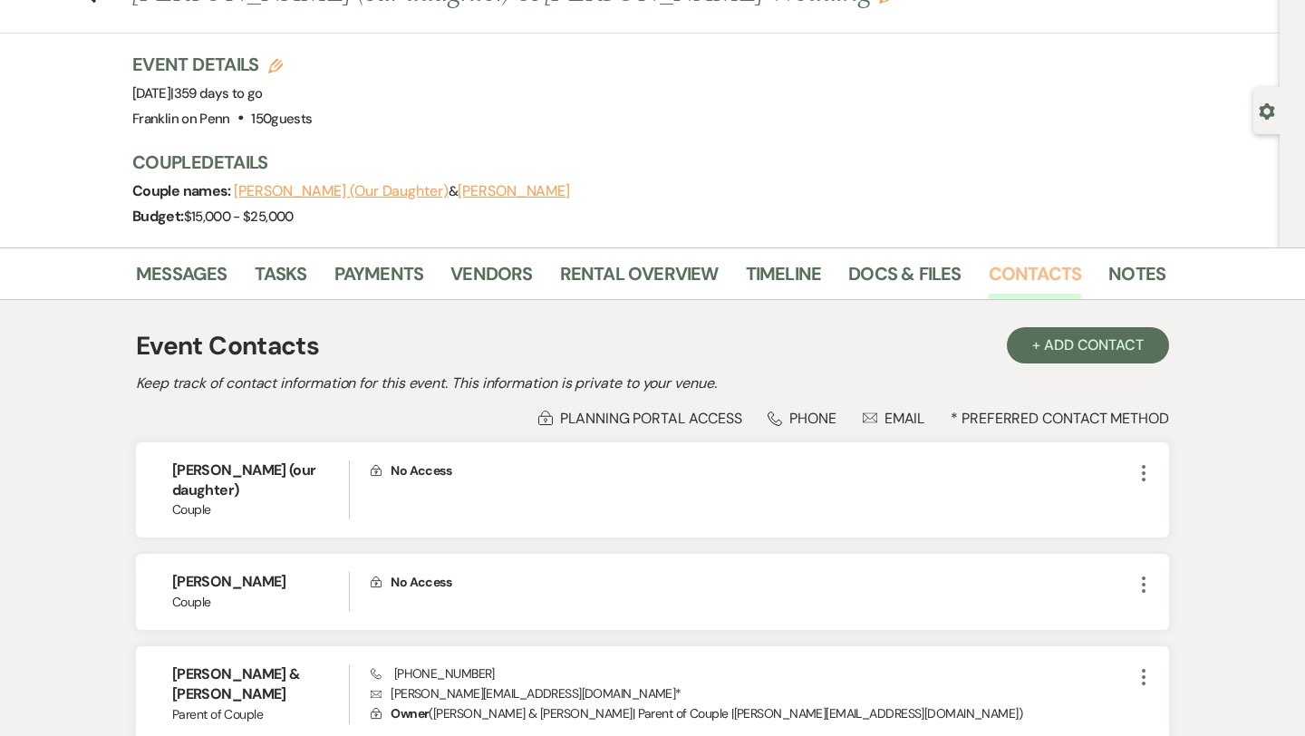
scroll to position [136, 0]
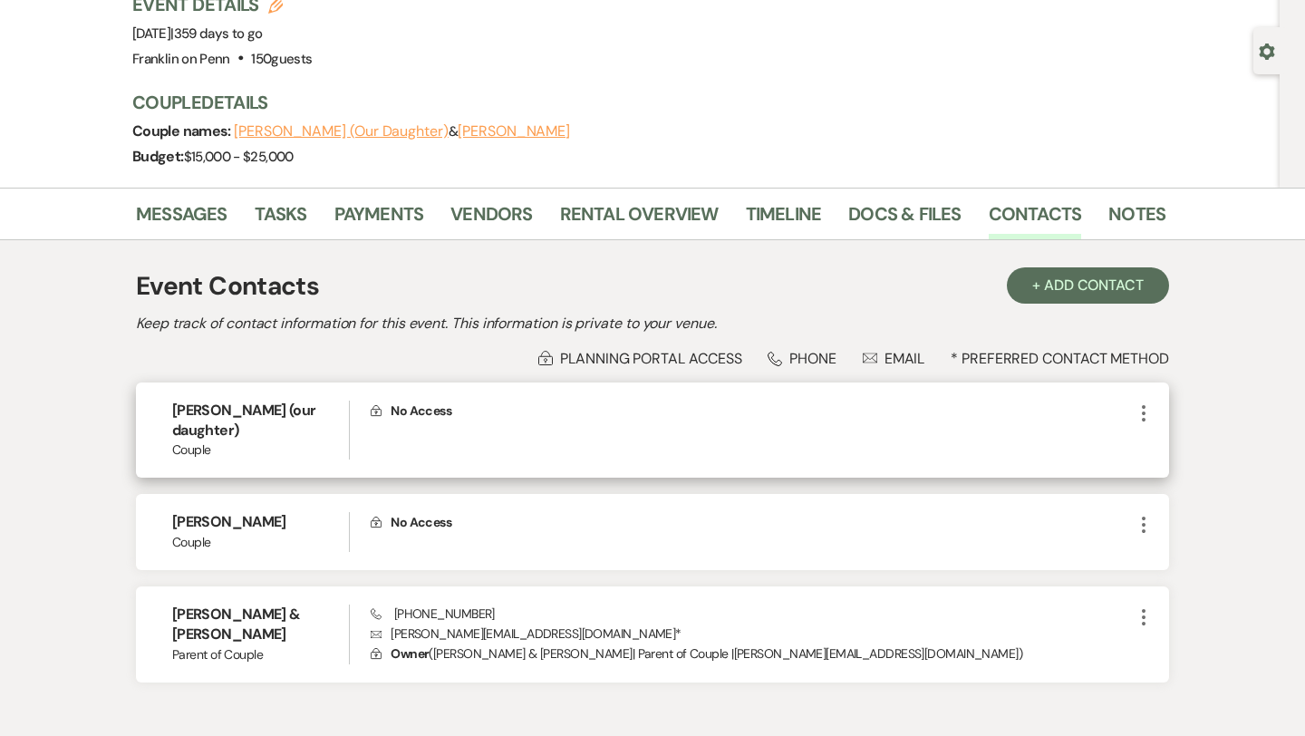
click at [1144, 415] on icon "More" at bounding box center [1144, 413] width 22 height 22
click at [1169, 442] on button "Pencil Edit" at bounding box center [1187, 448] width 108 height 31
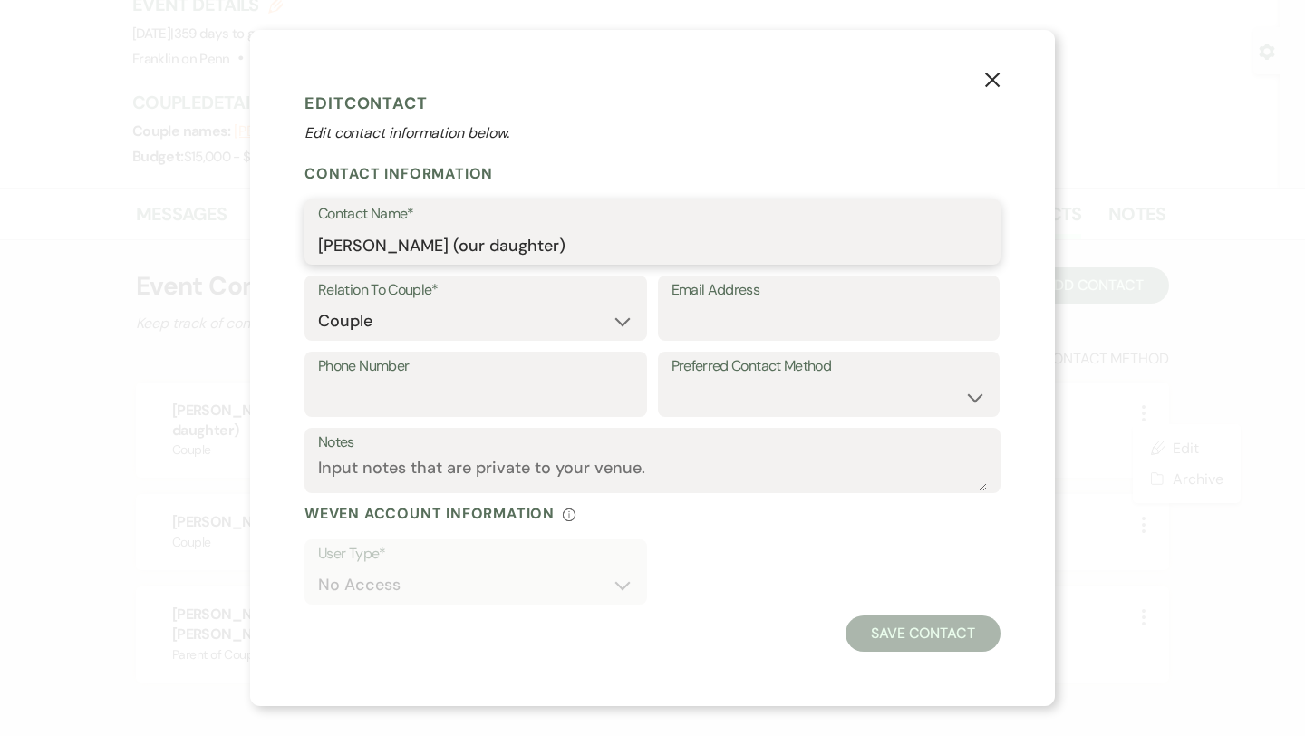
click at [543, 248] on input "[PERSON_NAME] (our daughter)" at bounding box center [652, 244] width 669 height 35
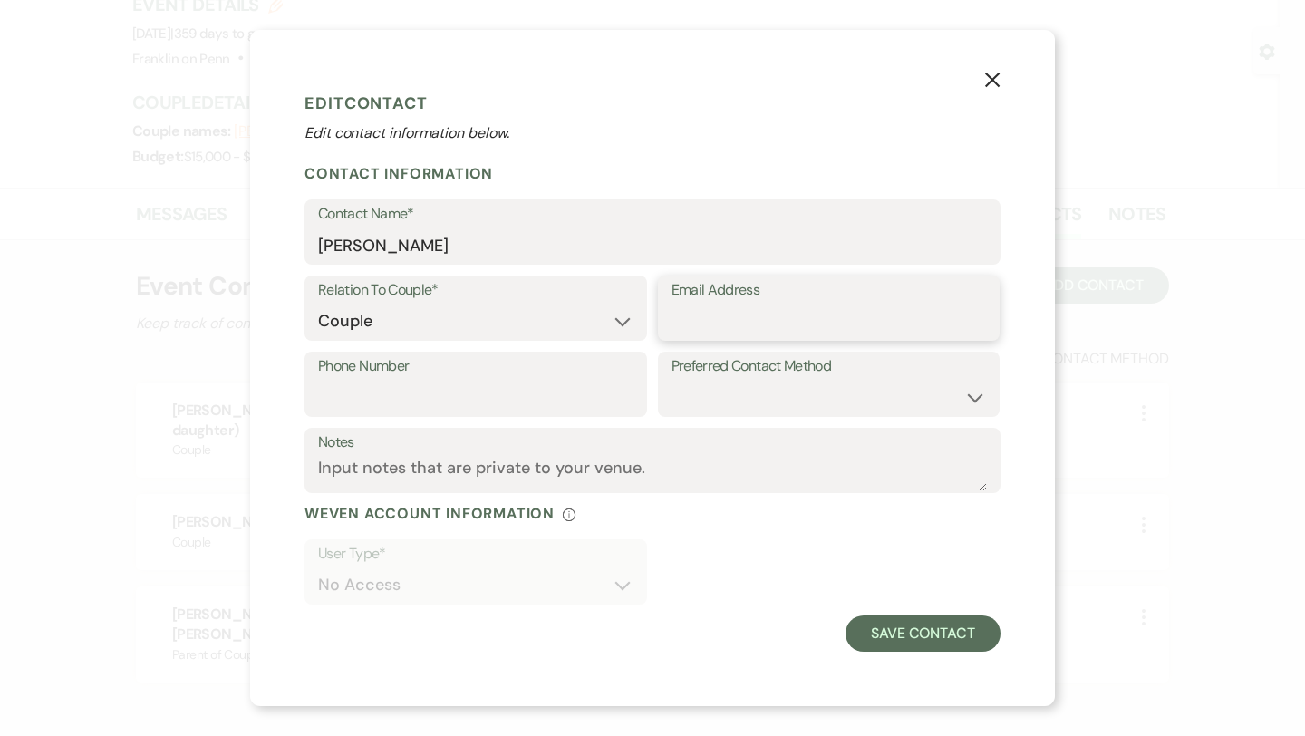
click at [763, 333] on input "Email Address" at bounding box center [828, 321] width 315 height 35
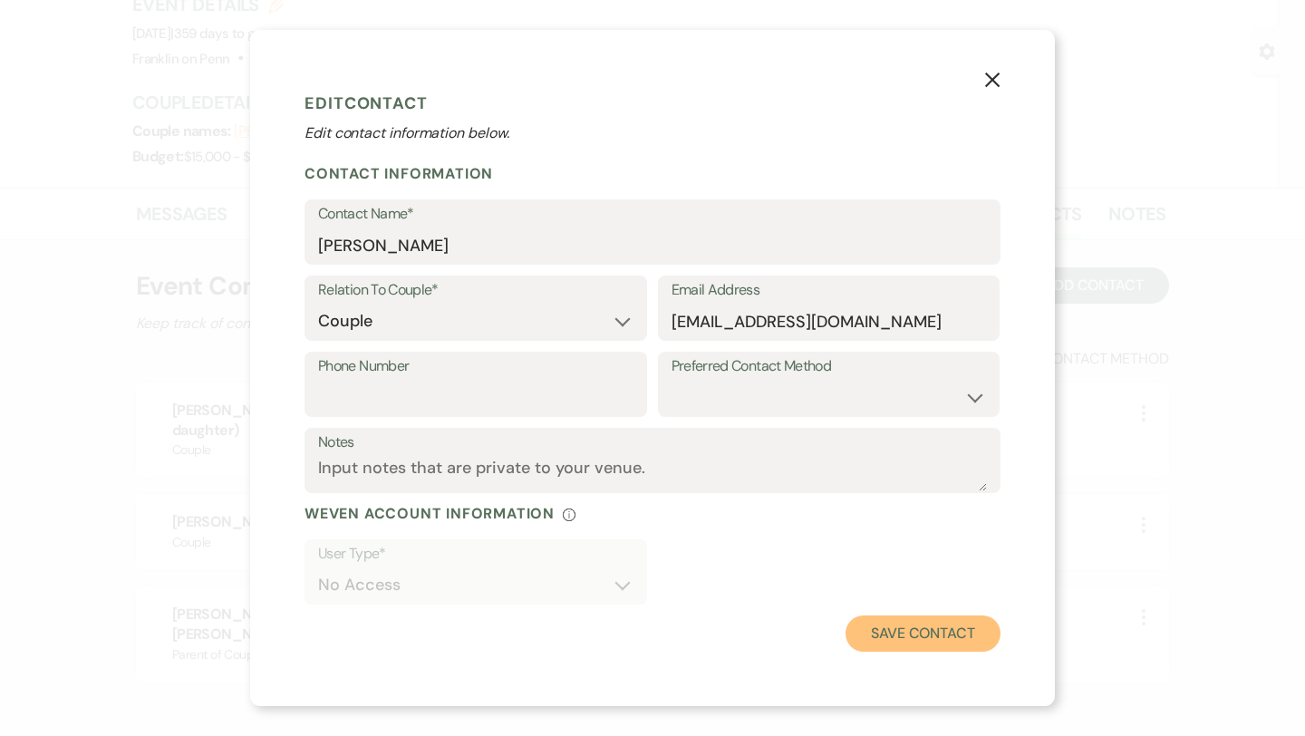
click at [888, 630] on button "Save Contact" at bounding box center [922, 633] width 155 height 36
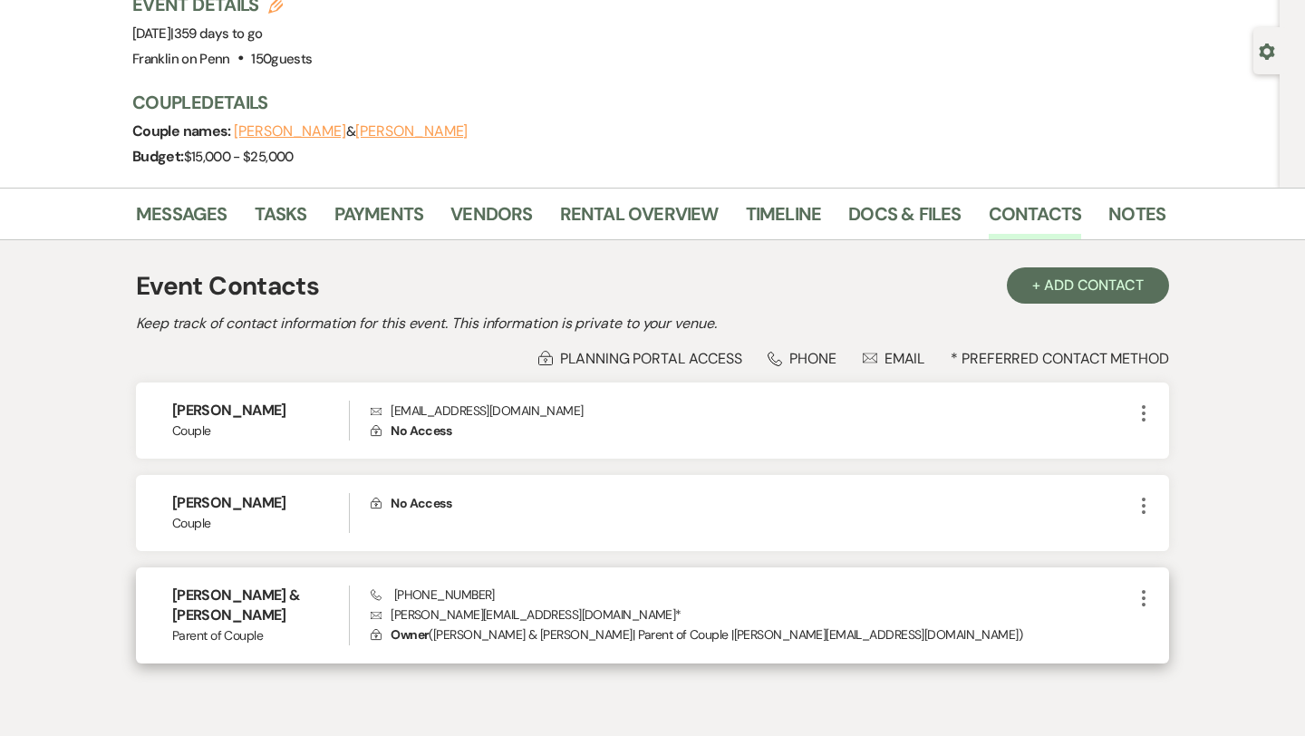
click at [1144, 595] on icon "More" at bounding box center [1144, 598] width 22 height 22
click at [1180, 638] on button "Pencil Edit" at bounding box center [1187, 633] width 108 height 31
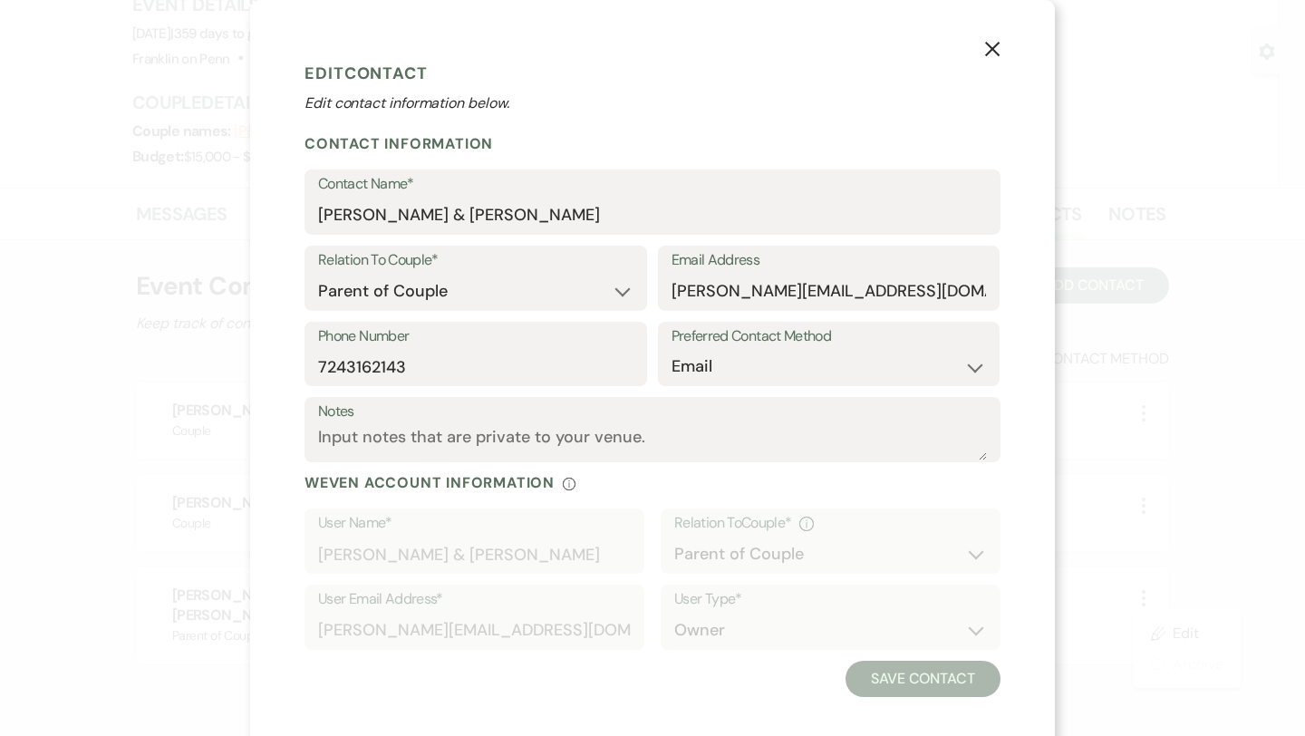
click at [992, 56] on icon "X" at bounding box center [992, 49] width 16 height 16
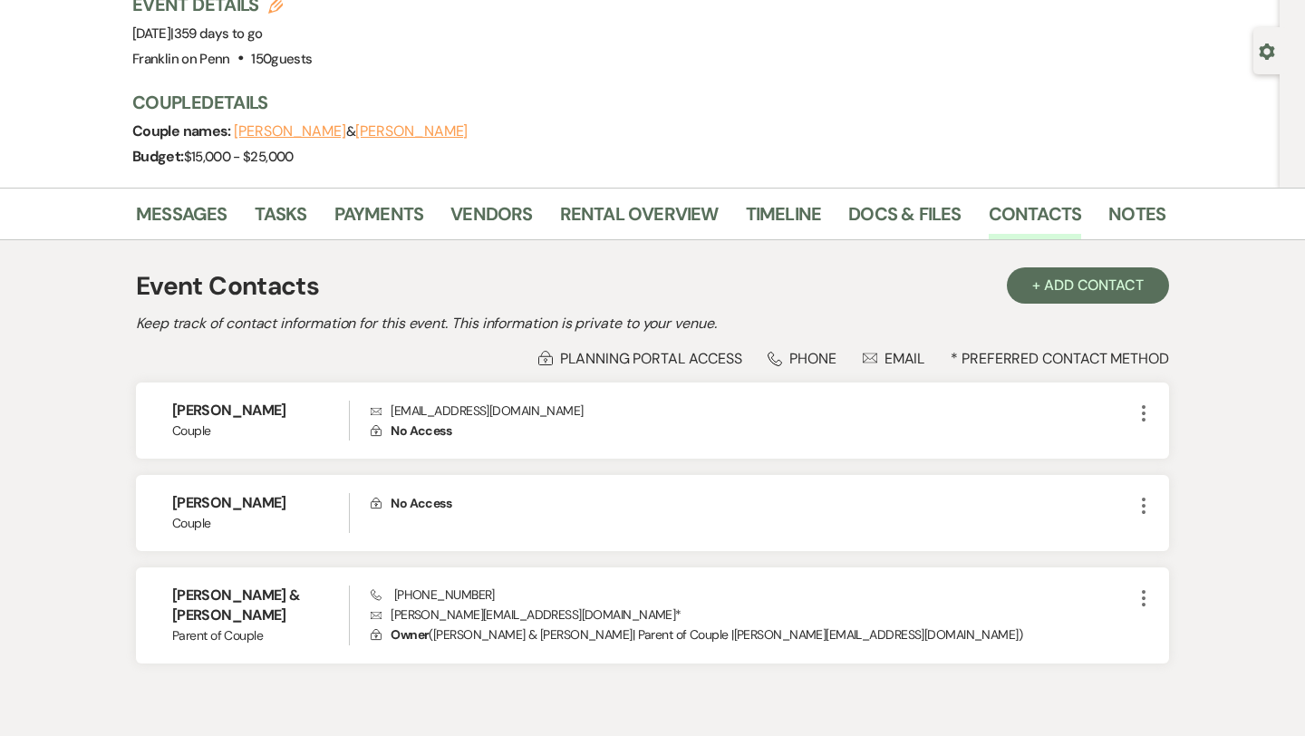
click at [544, 358] on use at bounding box center [546, 359] width 14 height 14
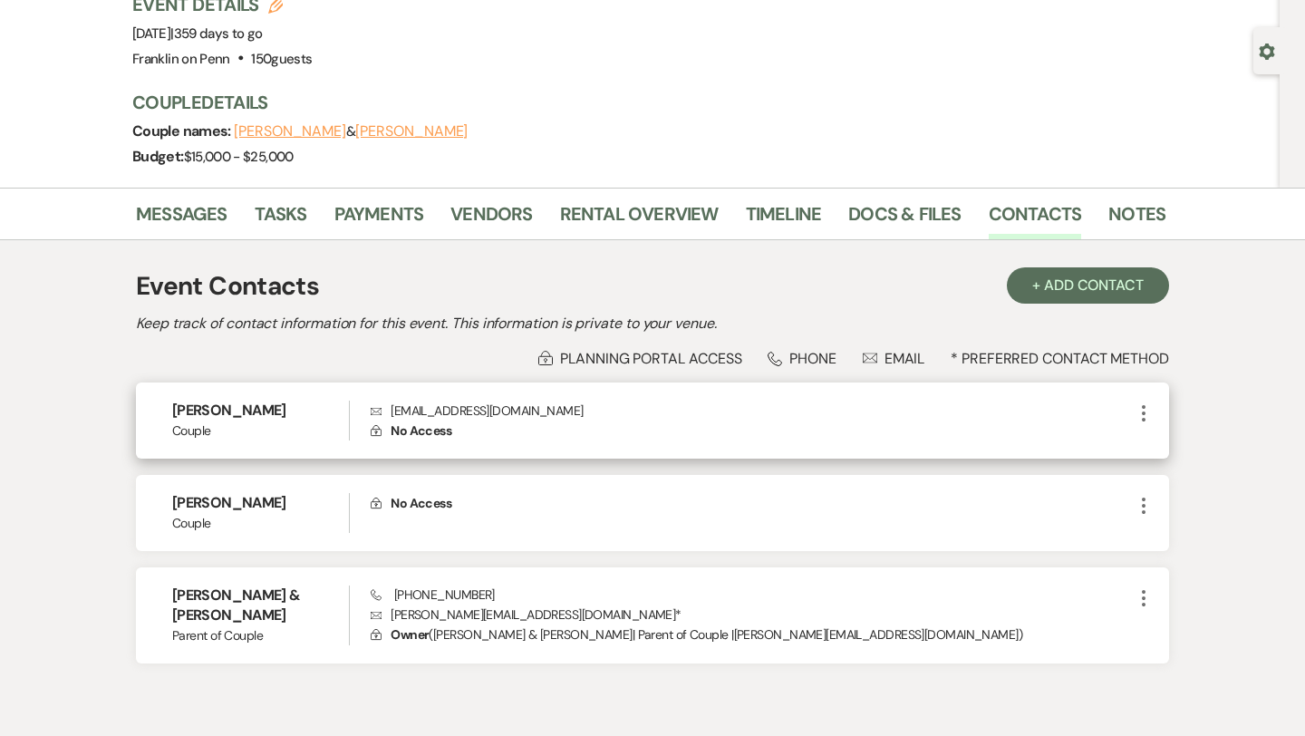
click at [1152, 417] on icon "More" at bounding box center [1144, 413] width 22 height 22
click at [1174, 442] on button "Pencil Edit" at bounding box center [1187, 448] width 108 height 31
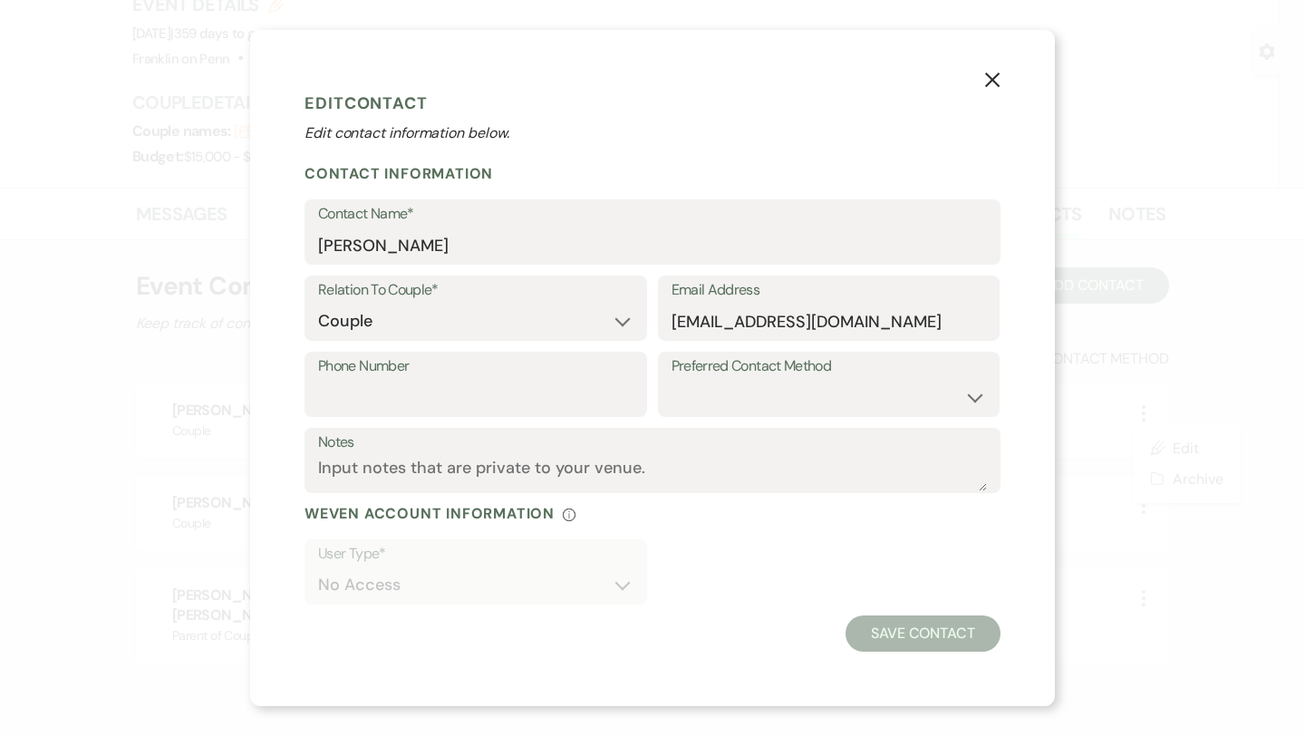
click at [982, 82] on button "X" at bounding box center [992, 79] width 27 height 32
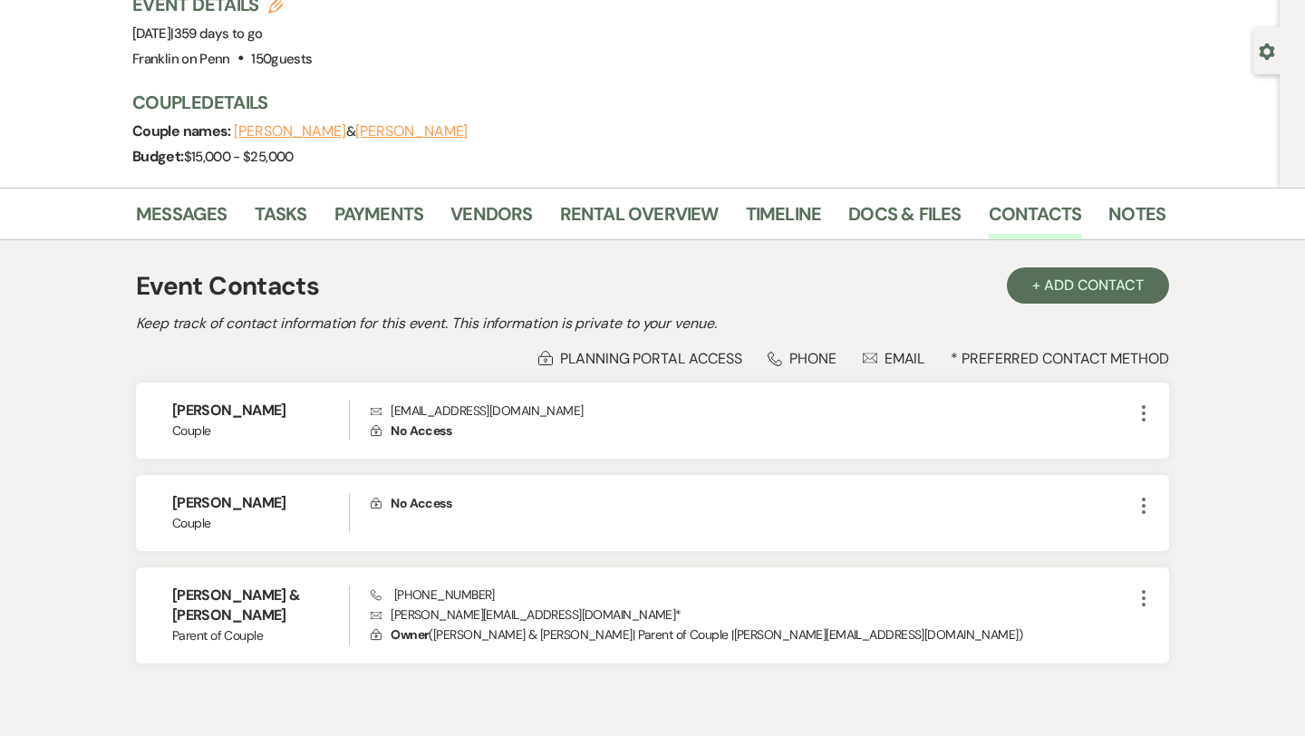
scroll to position [0, 0]
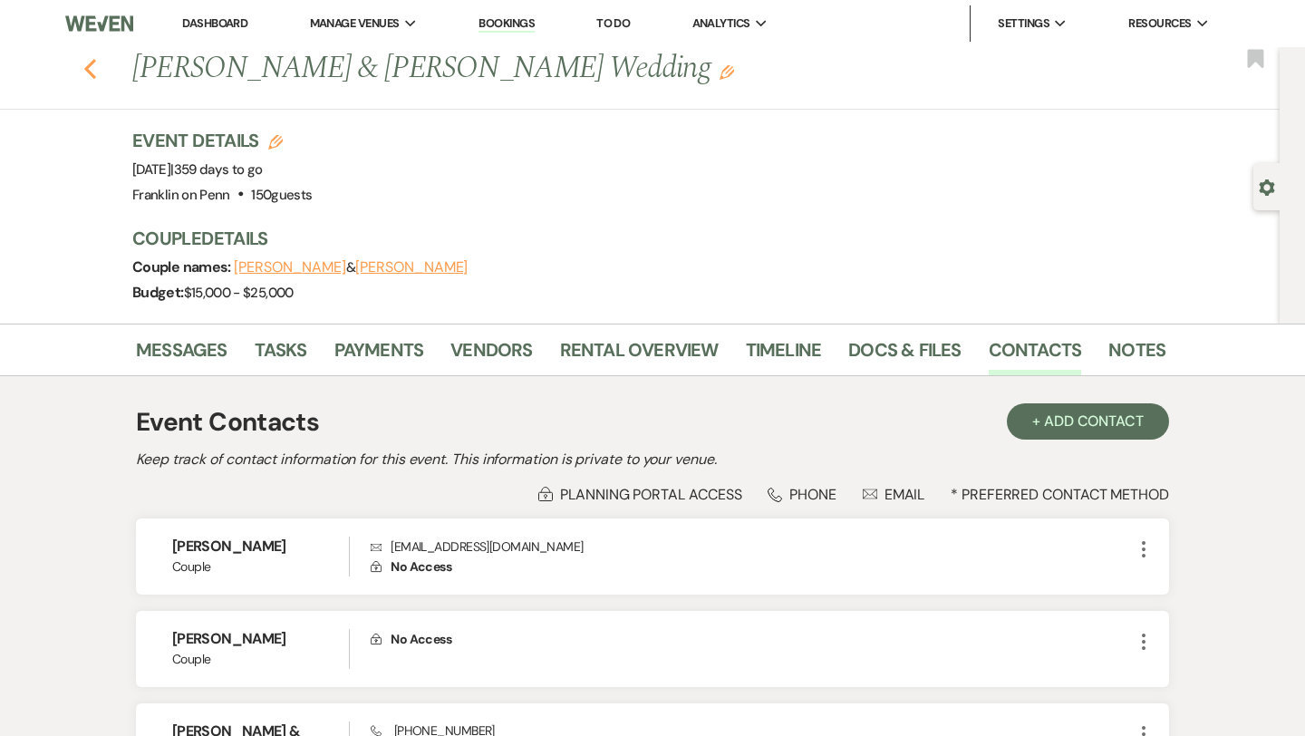
click at [92, 72] on icon "Previous" at bounding box center [90, 69] width 14 height 22
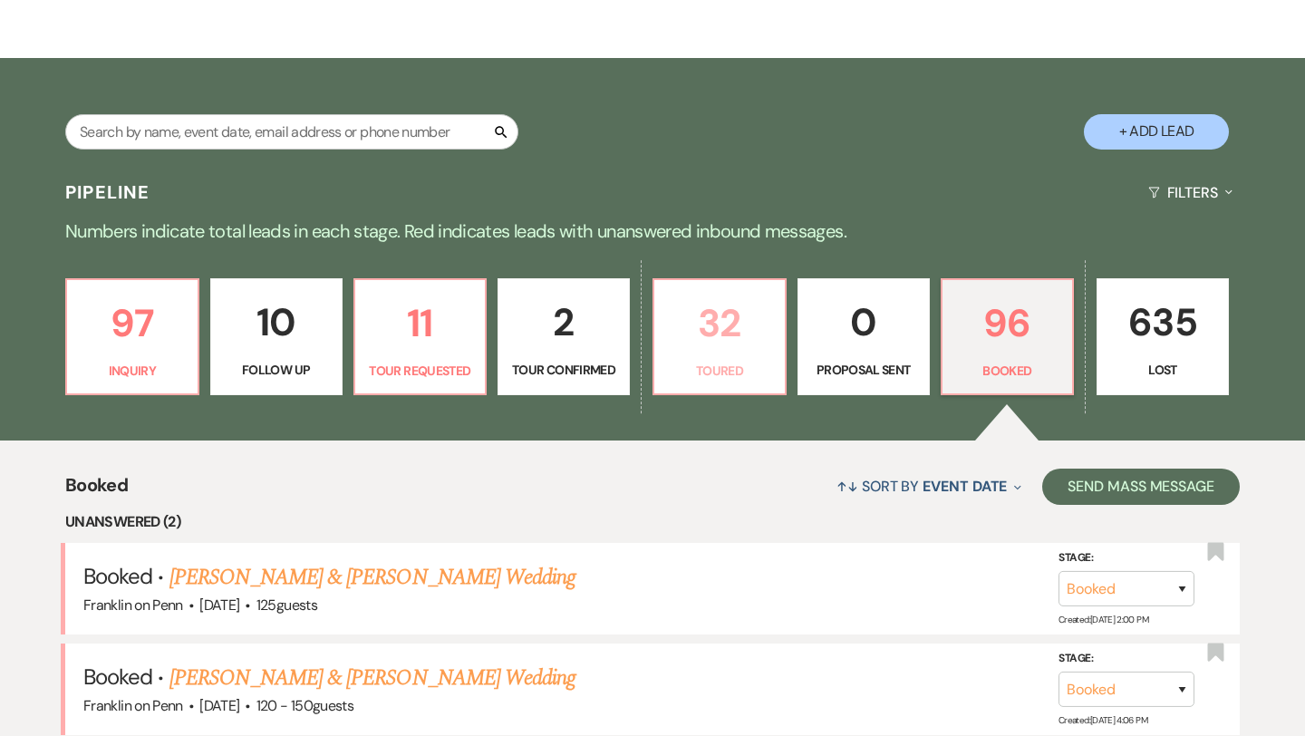
scroll to position [260, 0]
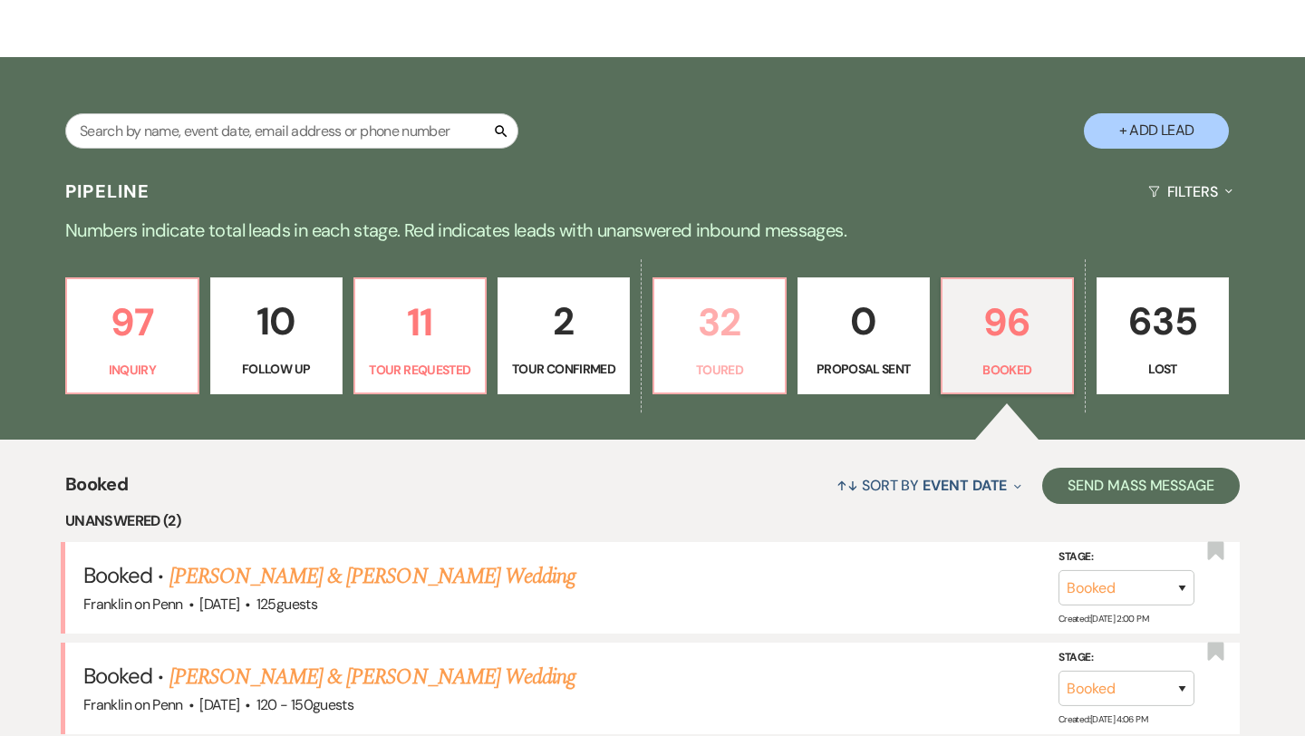
click at [729, 329] on p "32" at bounding box center [719, 322] width 109 height 61
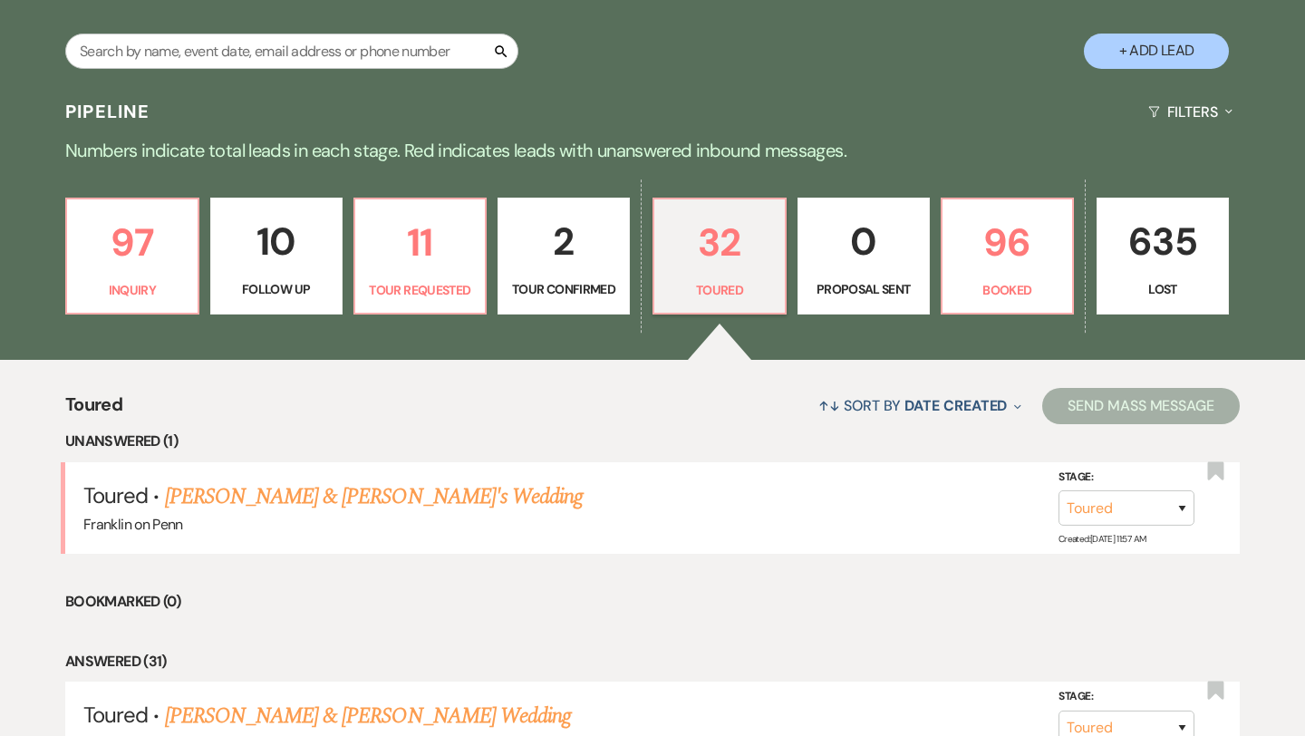
scroll to position [445, 0]
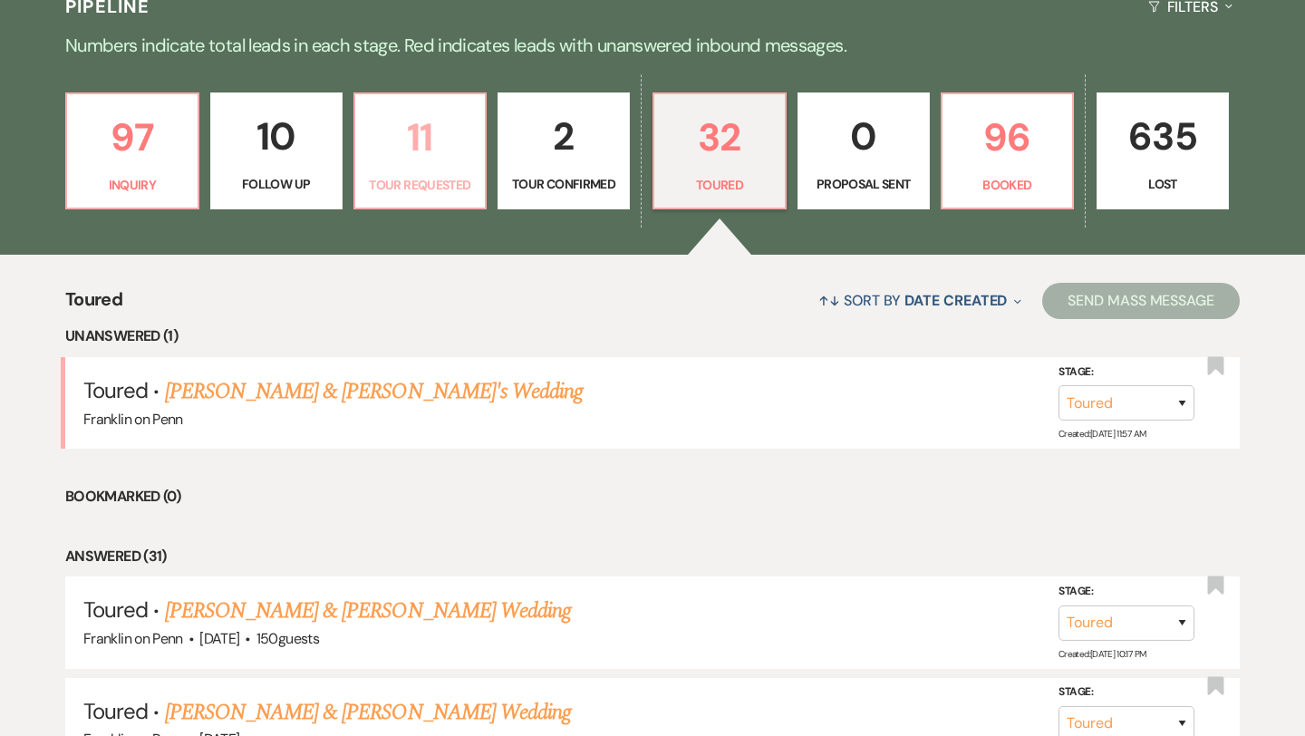
click at [428, 144] on p "11" at bounding box center [420, 137] width 109 height 61
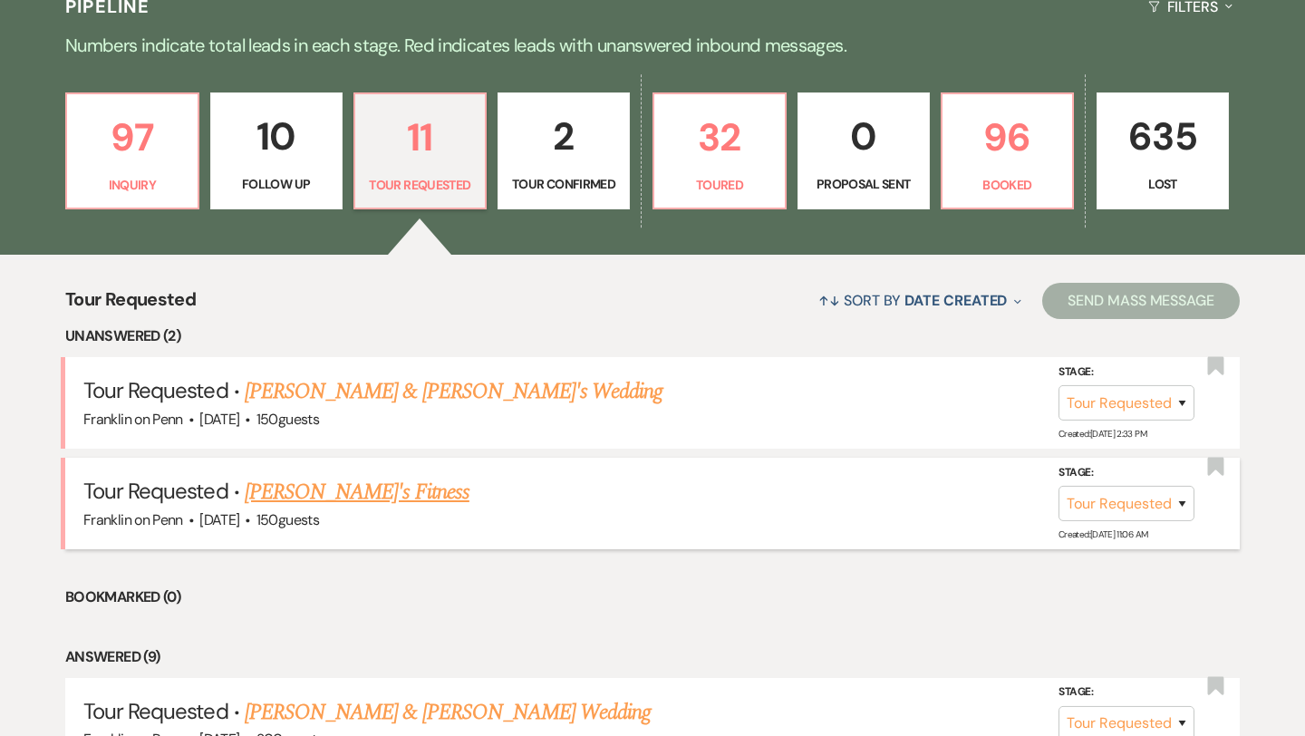
scroll to position [478, 0]
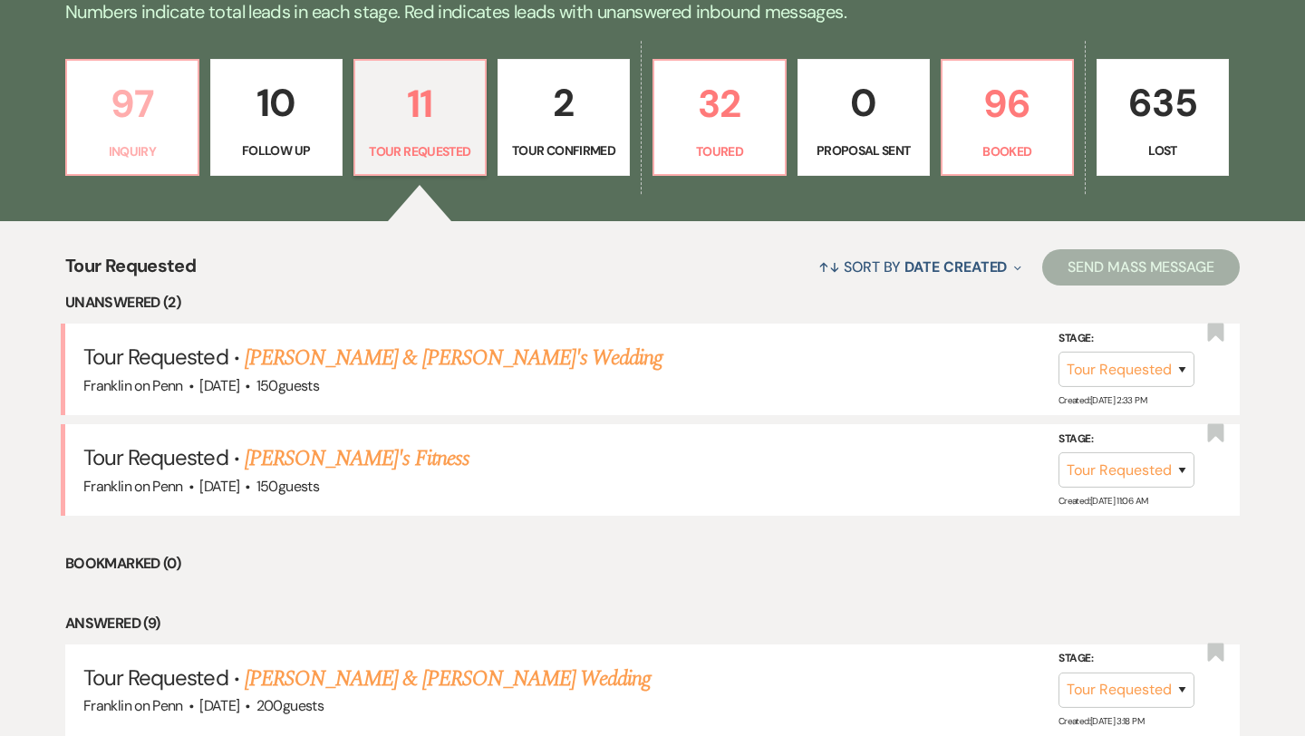
click at [150, 107] on p "97" at bounding box center [132, 103] width 109 height 61
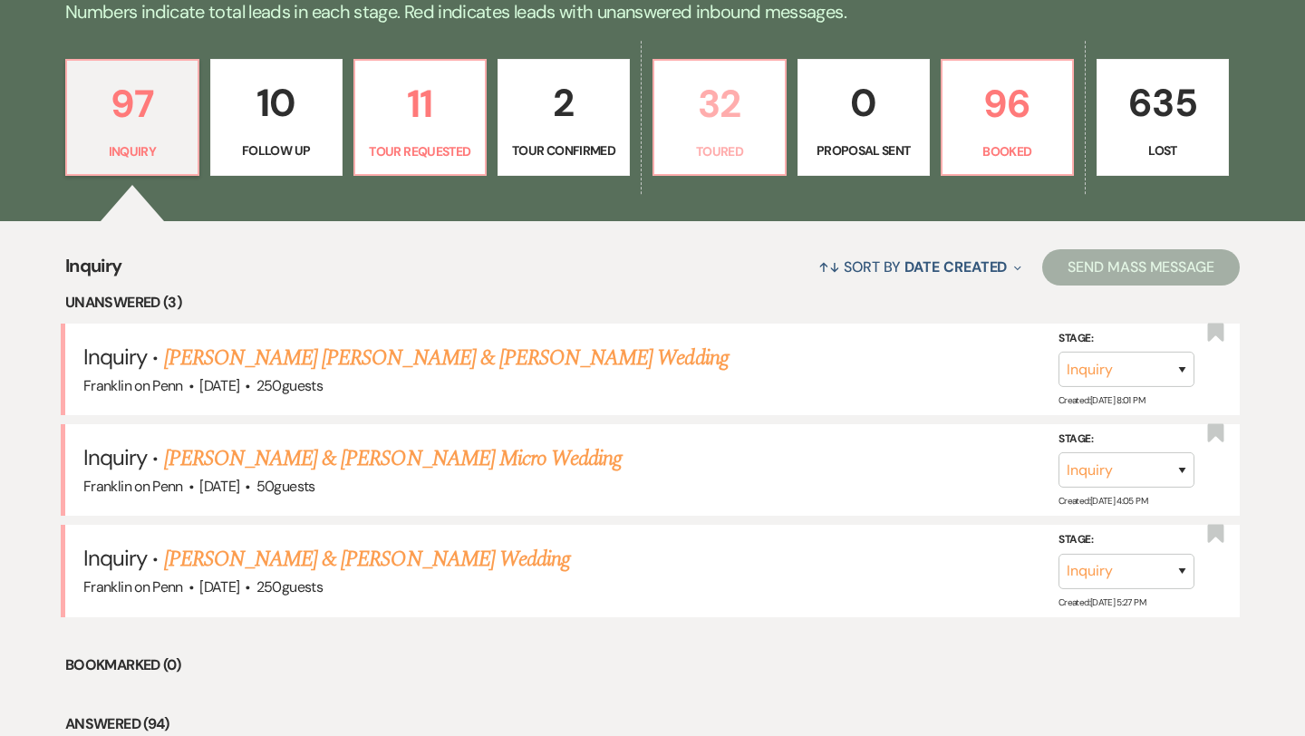
click at [731, 95] on p "32" at bounding box center [719, 103] width 109 height 61
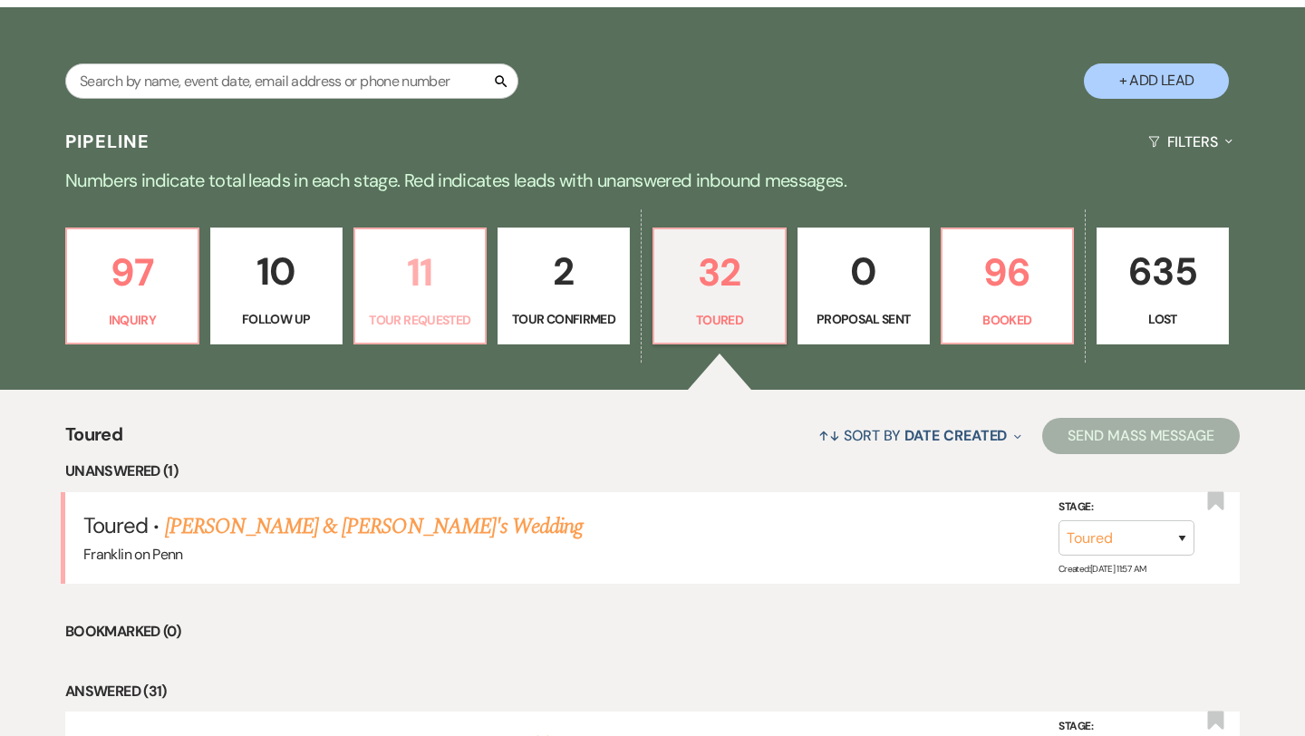
scroll to position [305, 0]
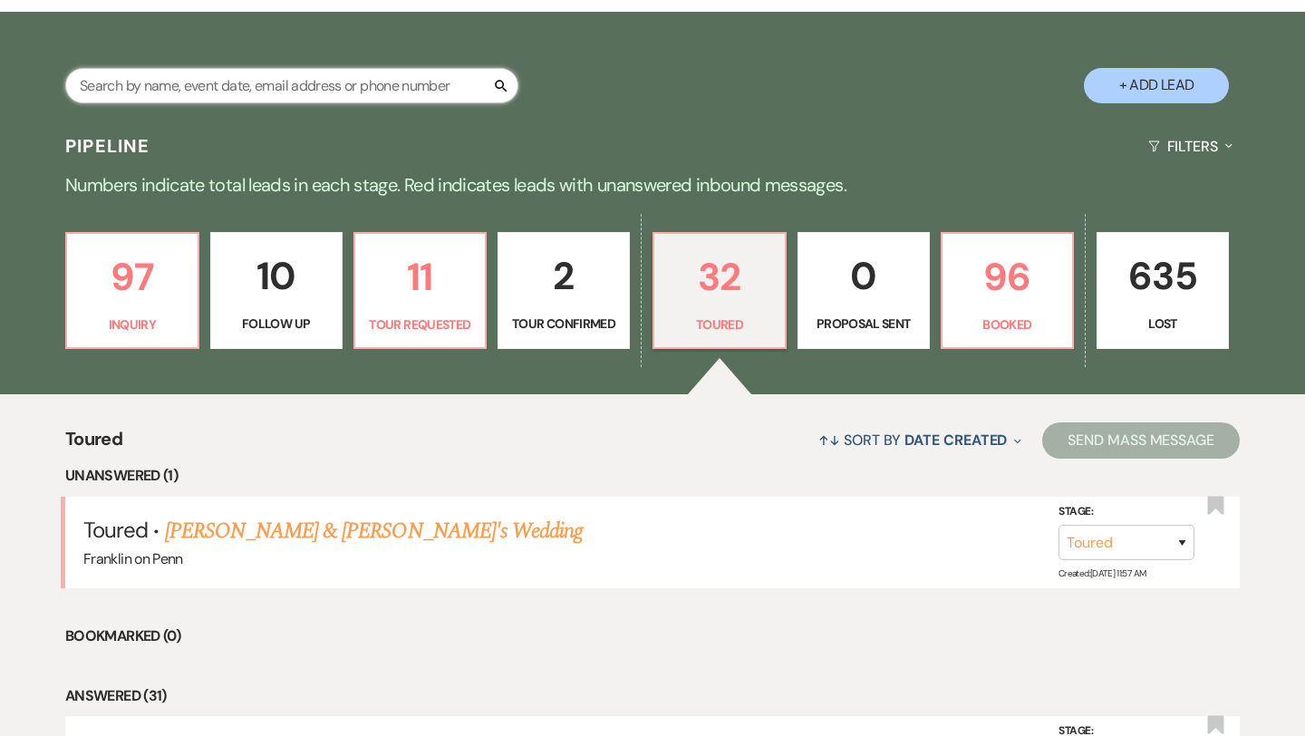
click at [352, 89] on input "text" at bounding box center [291, 85] width 453 height 35
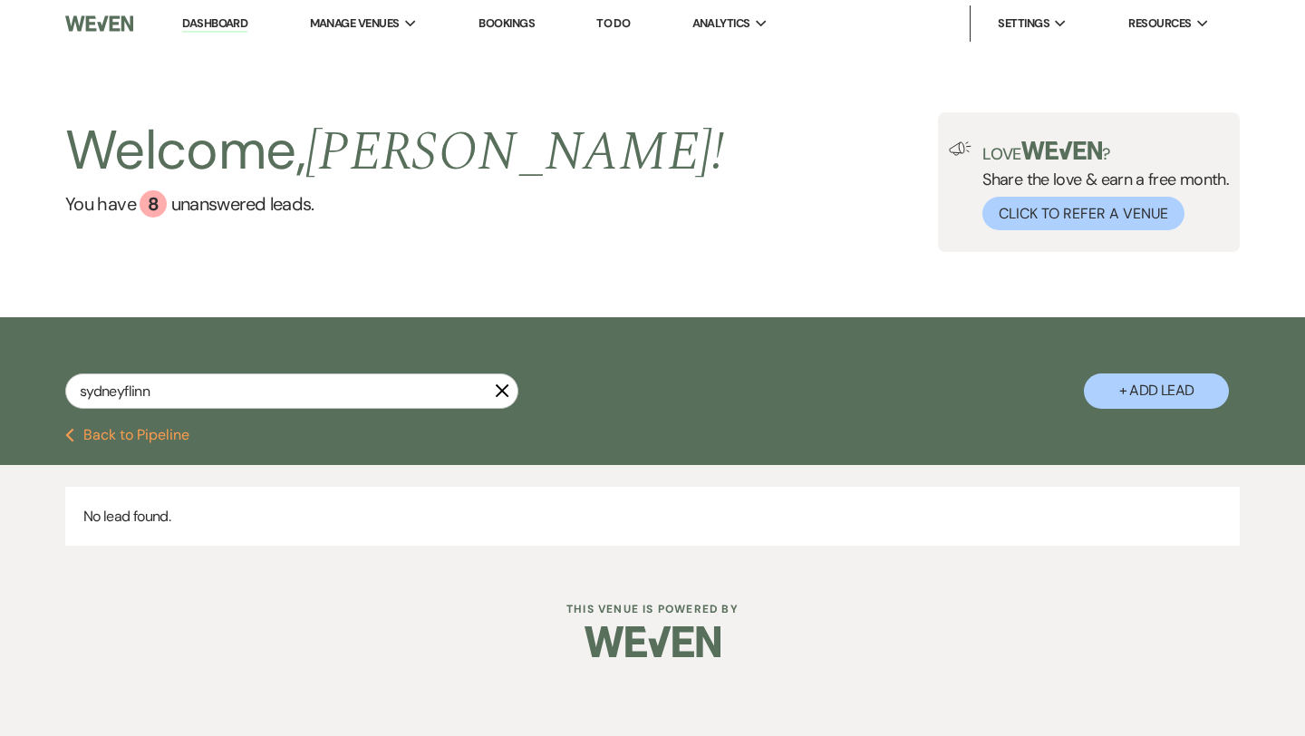
click at [1128, 389] on button "+ Add Lead" at bounding box center [1156, 390] width 145 height 35
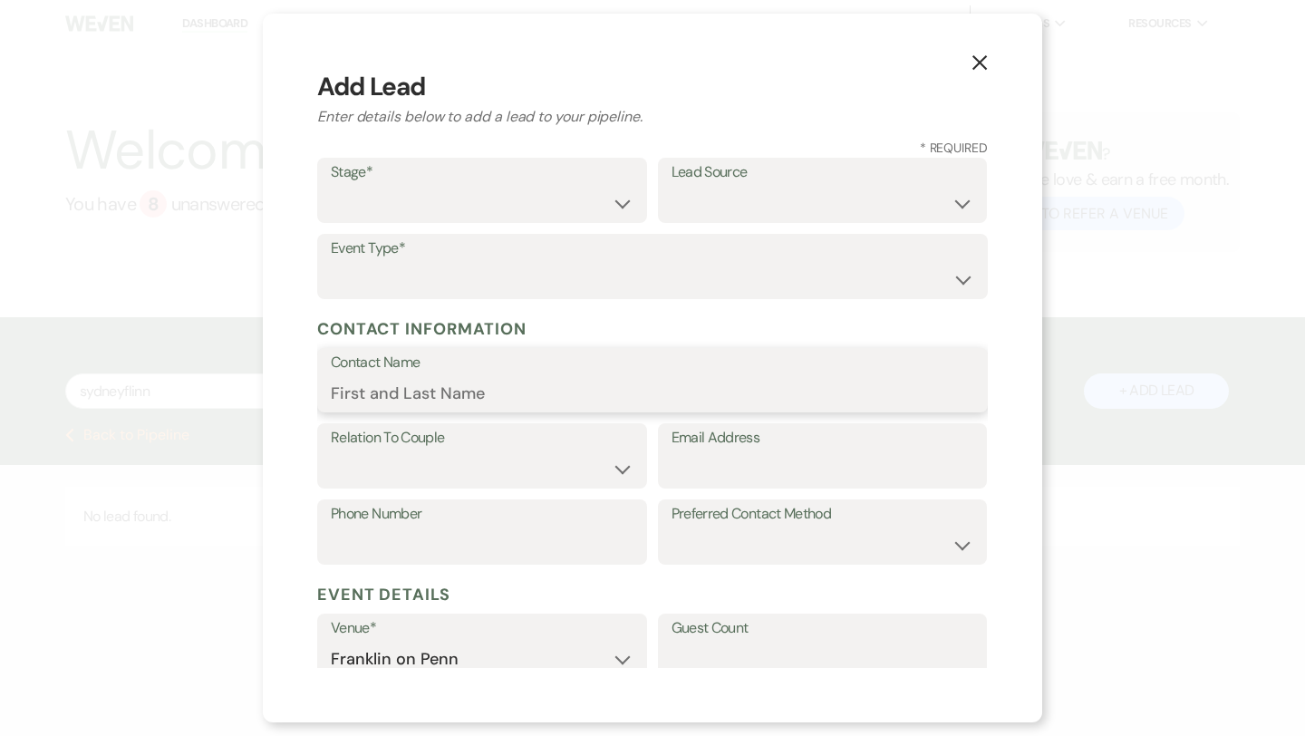
click at [455, 392] on input "Contact Name" at bounding box center [652, 392] width 643 height 35
click at [494, 392] on input "[GEOGRAPHIC_DATA]" at bounding box center [652, 392] width 643 height 35
click at [436, 468] on select "Couple Planner Parent of Couple Family Member Friend Other" at bounding box center [482, 468] width 303 height 35
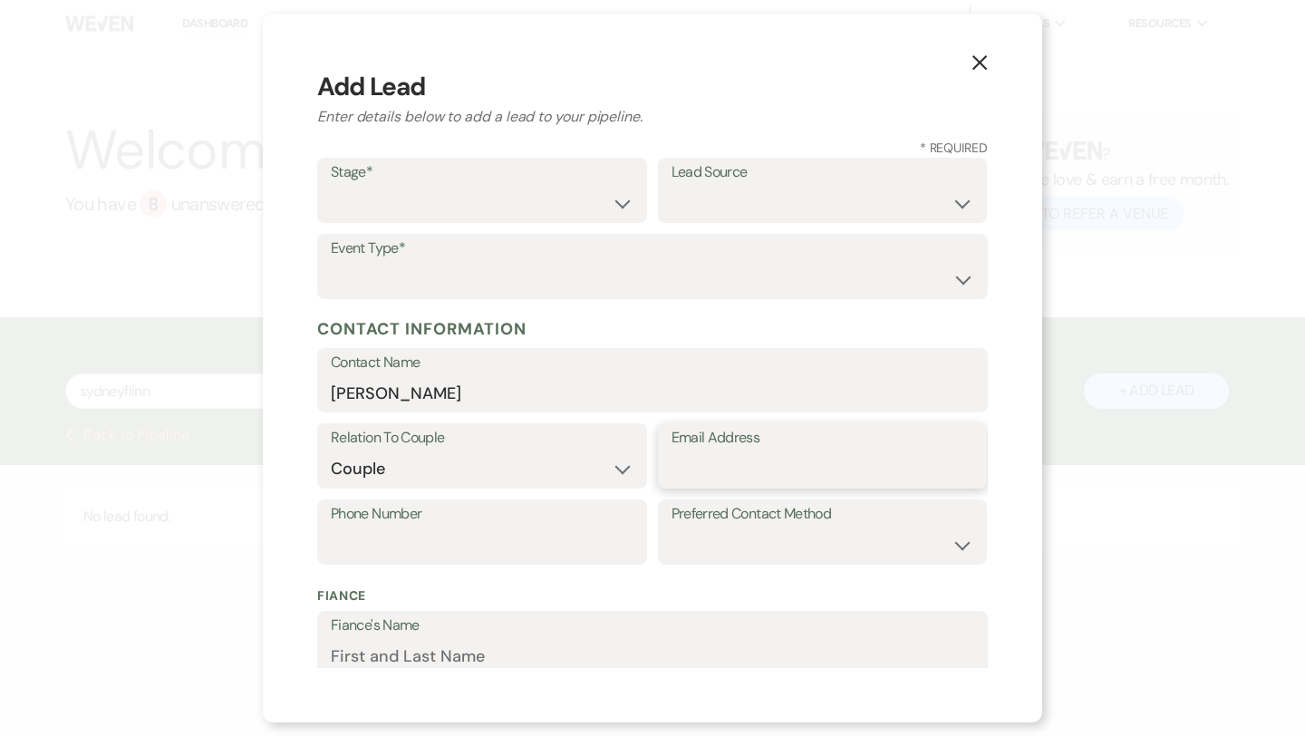
click at [712, 469] on input "Email Address" at bounding box center [822, 468] width 303 height 35
paste input "[EMAIL_ADDRESS][DOMAIN_NAME]"
click at [538, 213] on select "Inquiry Follow Up Tour Requested Tour Confirmed Toured Proposal Sent Booked Lost" at bounding box center [482, 203] width 303 height 35
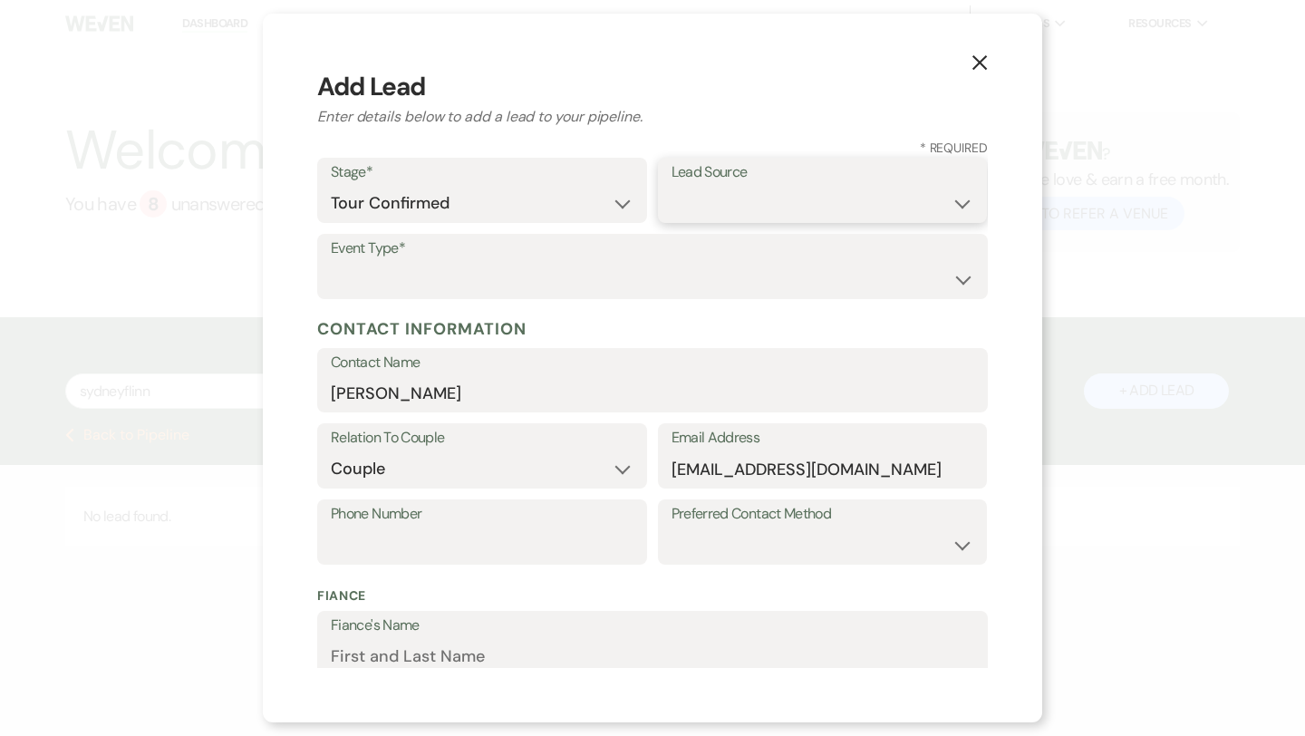
click at [709, 209] on select "Weven Venue Website Instagram Facebook Pinterest Google The Knot Wedding Wire H…" at bounding box center [822, 203] width 303 height 35
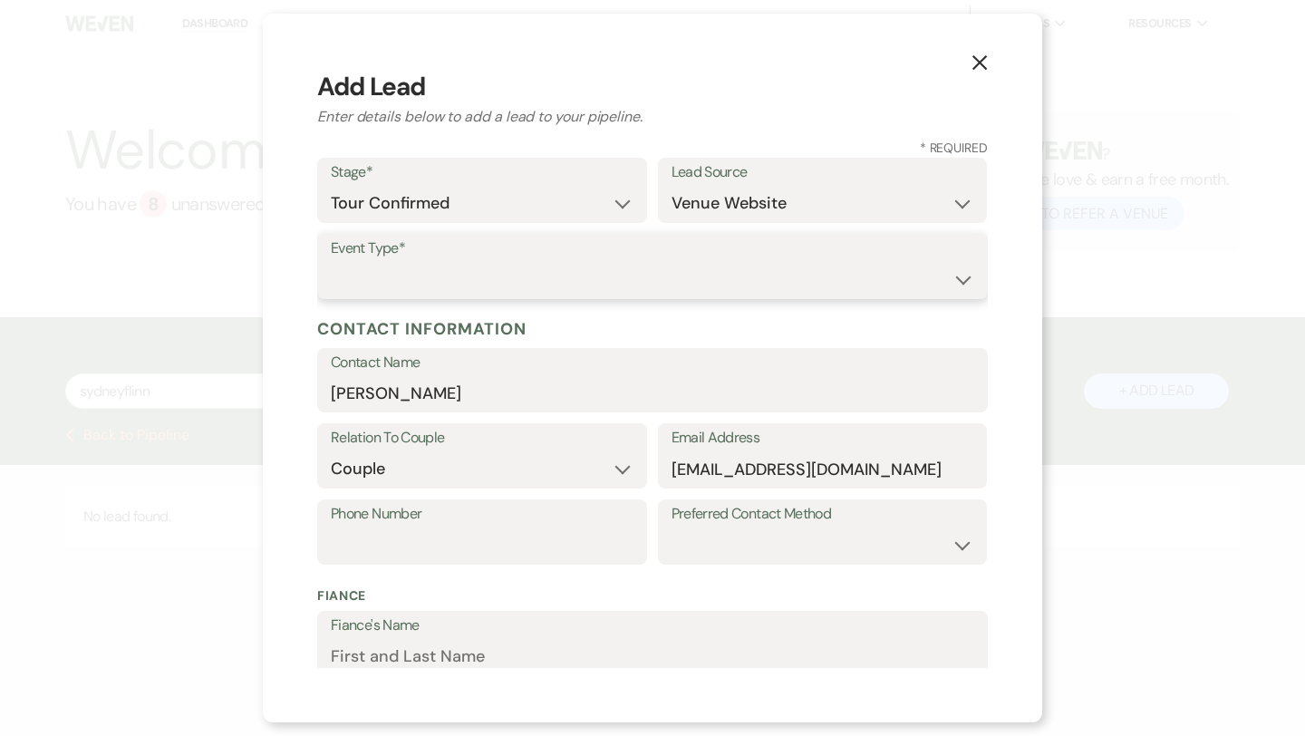
click at [576, 274] on select "Wedding Anniversary Party Baby Shower Bachelorette / Bachelor Party Birthday Pa…" at bounding box center [652, 279] width 643 height 35
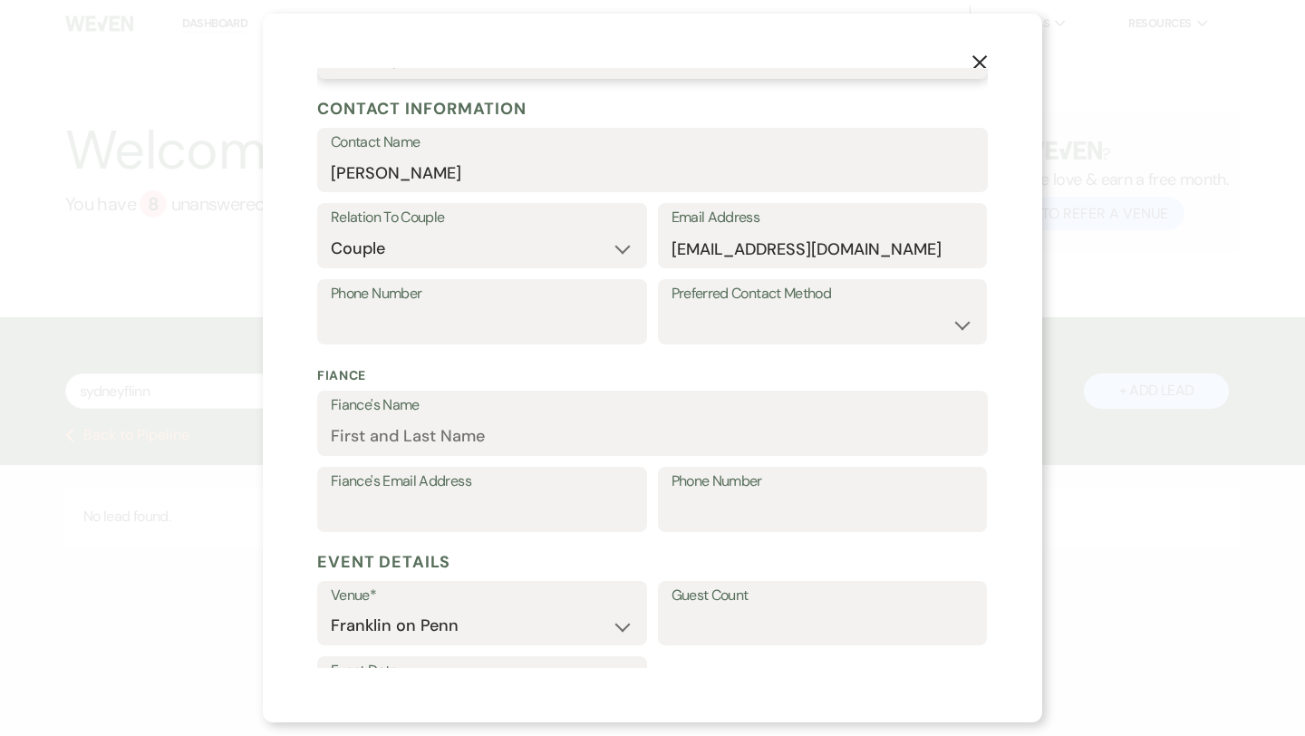
scroll to position [476, 0]
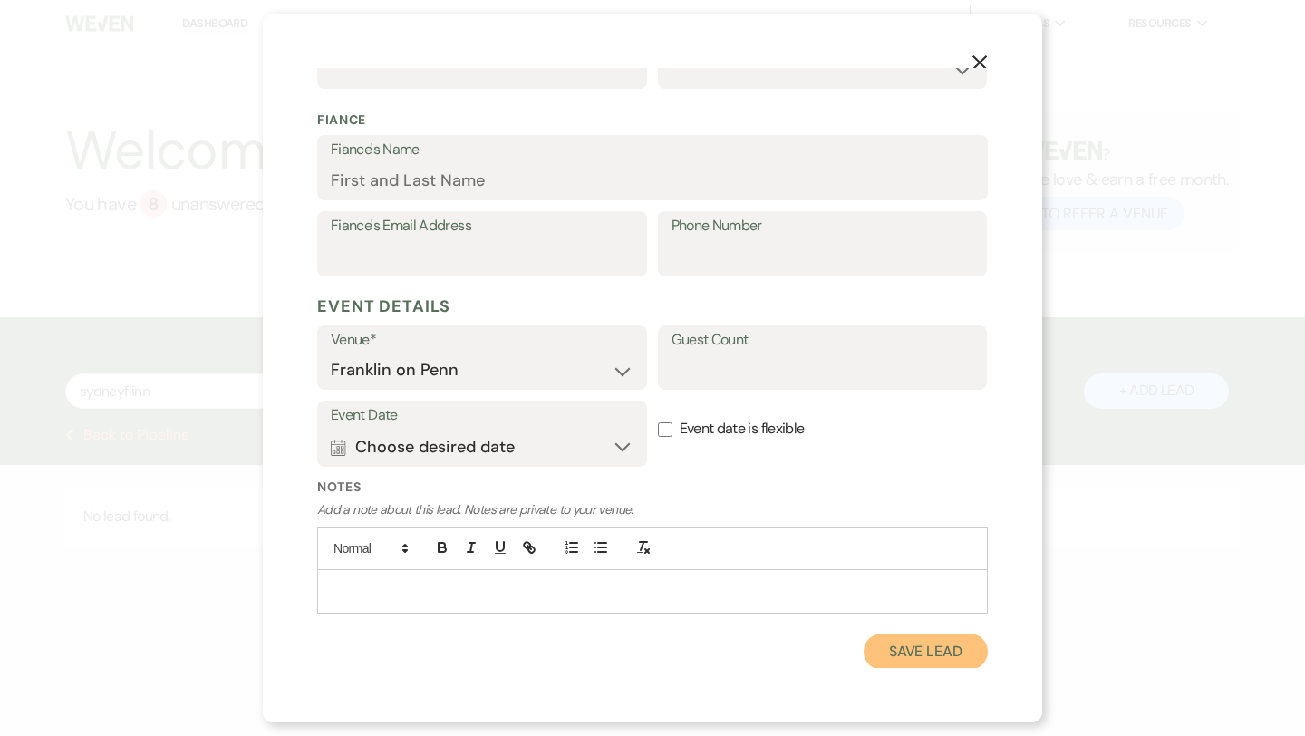
click at [926, 651] on button "Save Lead" at bounding box center [926, 651] width 124 height 36
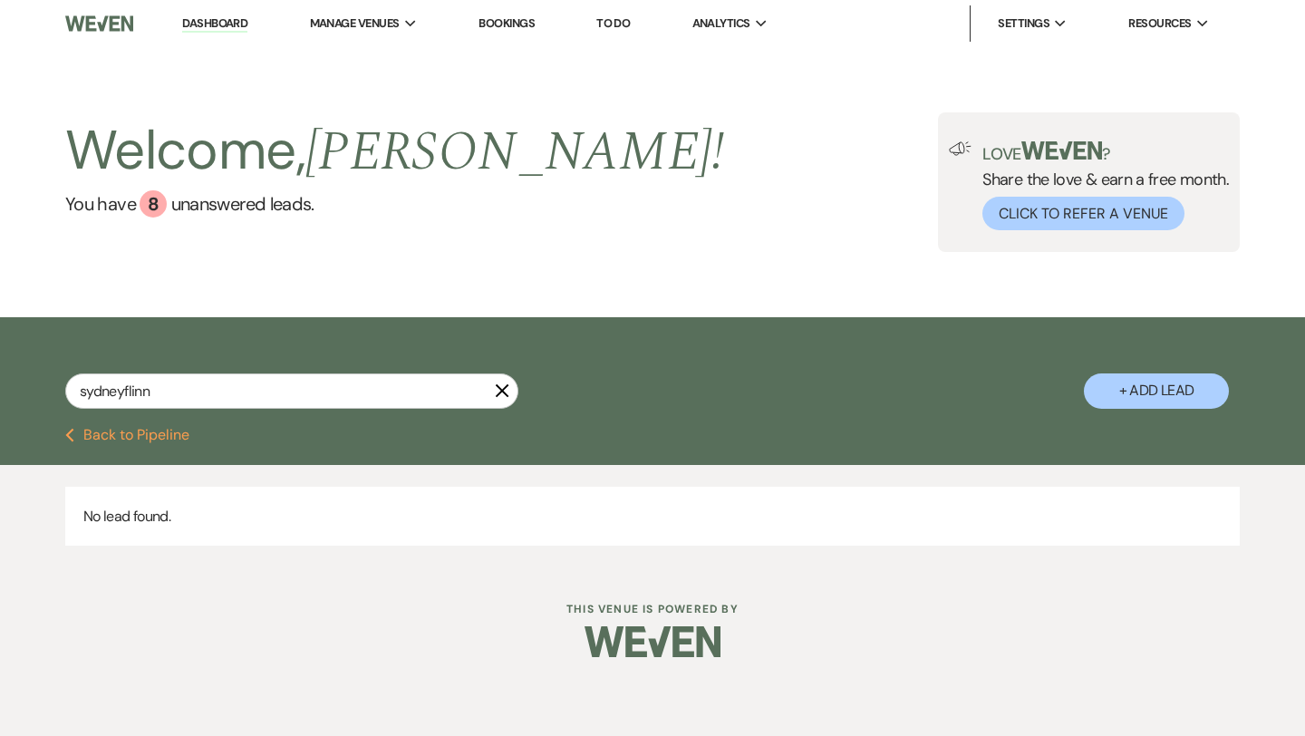
click at [95, 439] on button "Previous Back to Pipeline" at bounding box center [127, 435] width 124 height 14
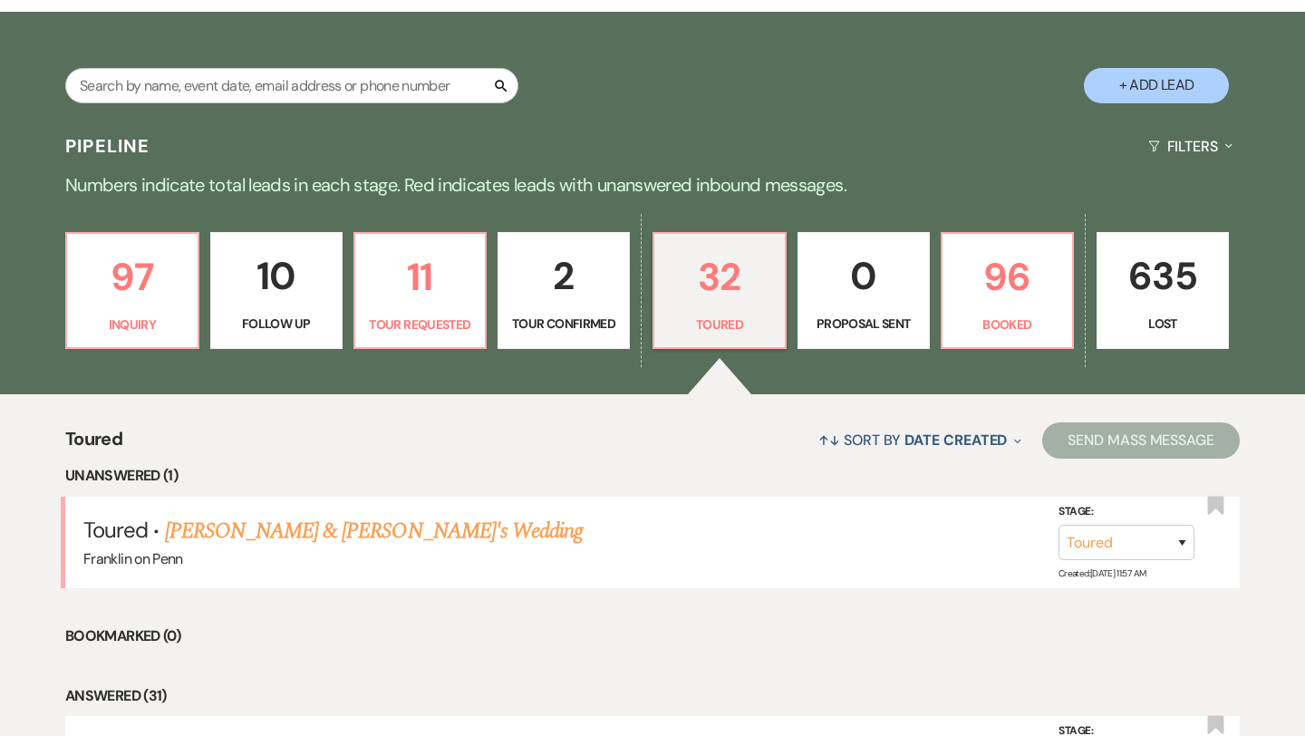
click at [565, 269] on p "2" at bounding box center [563, 276] width 109 height 61
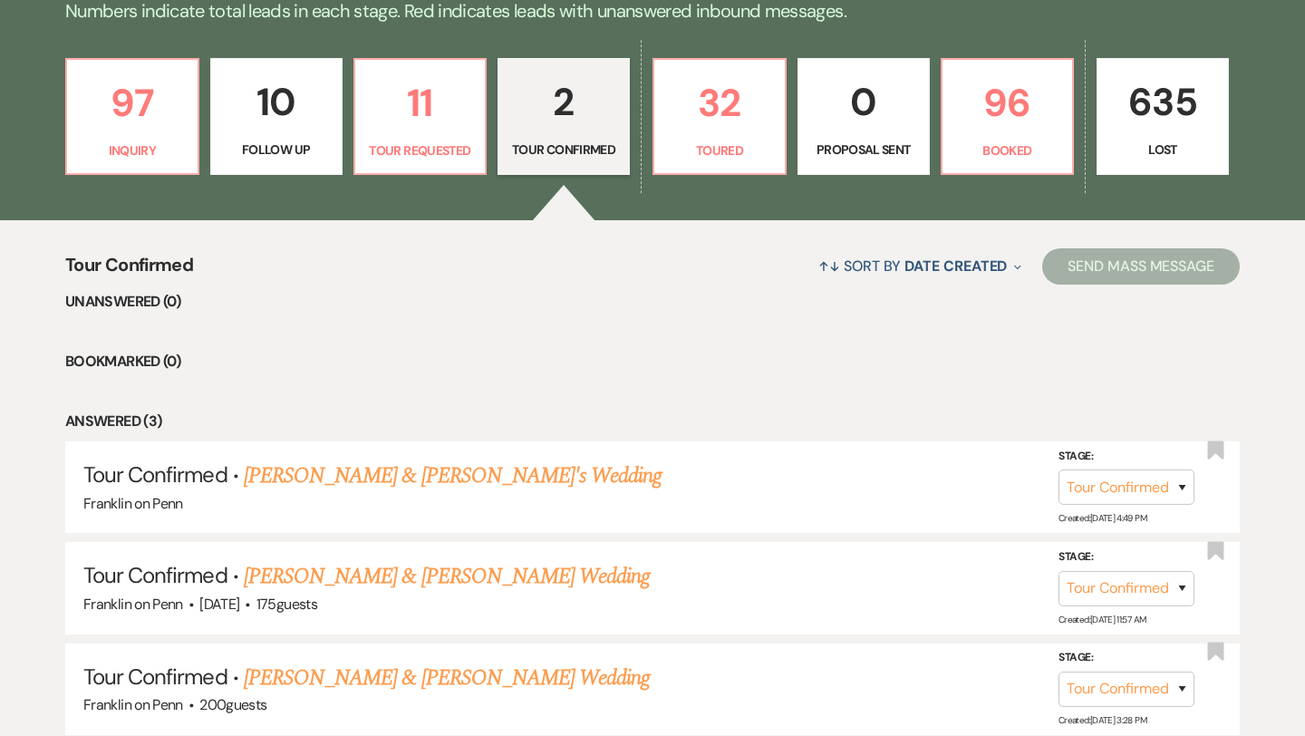
scroll to position [484, 0]
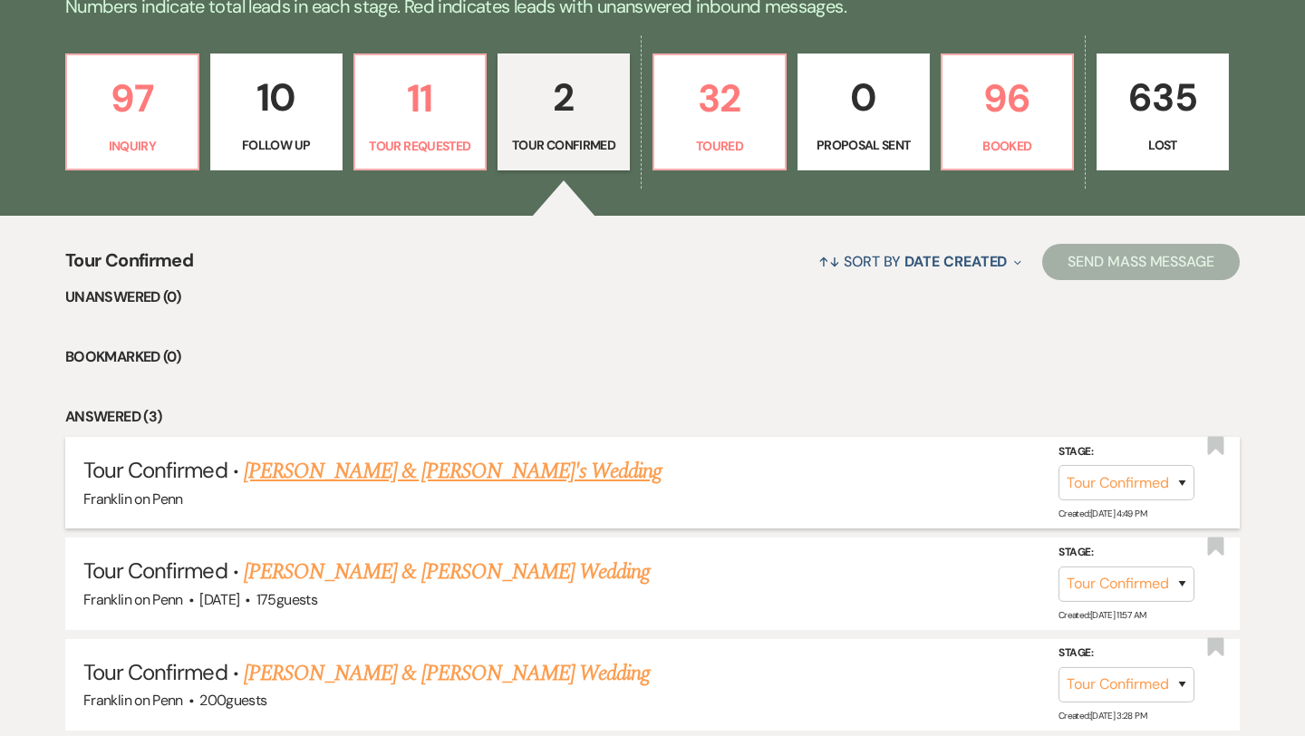
click at [431, 472] on link "[PERSON_NAME] & [PERSON_NAME]'s Wedding" at bounding box center [453, 471] width 419 height 33
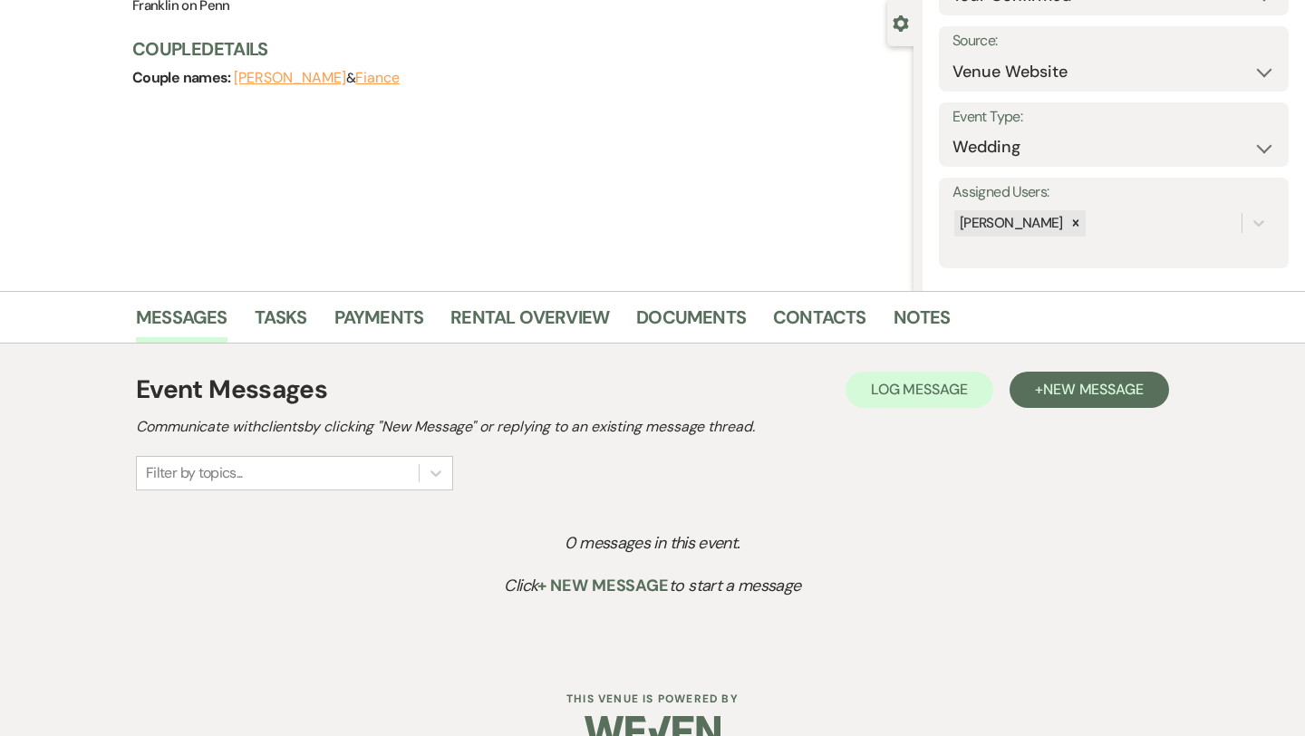
scroll to position [167, 0]
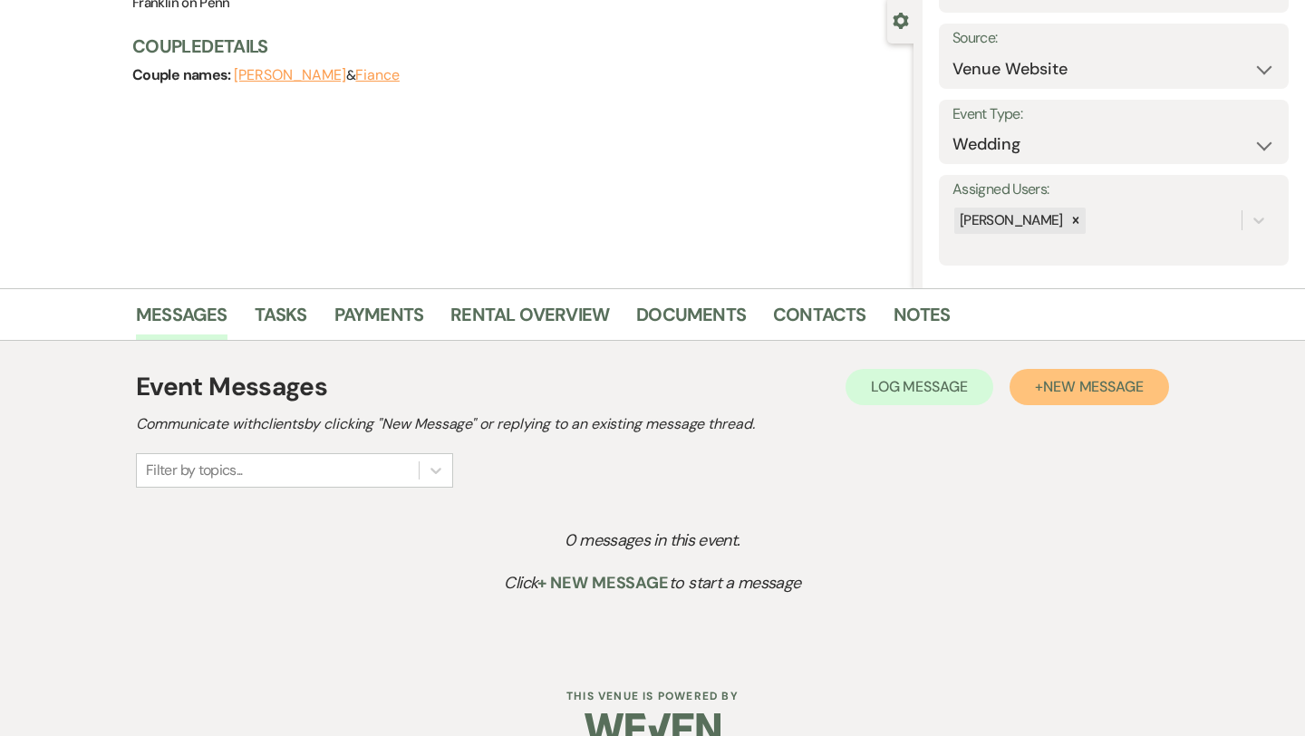
click at [1054, 394] on span "New Message" at bounding box center [1093, 386] width 101 height 19
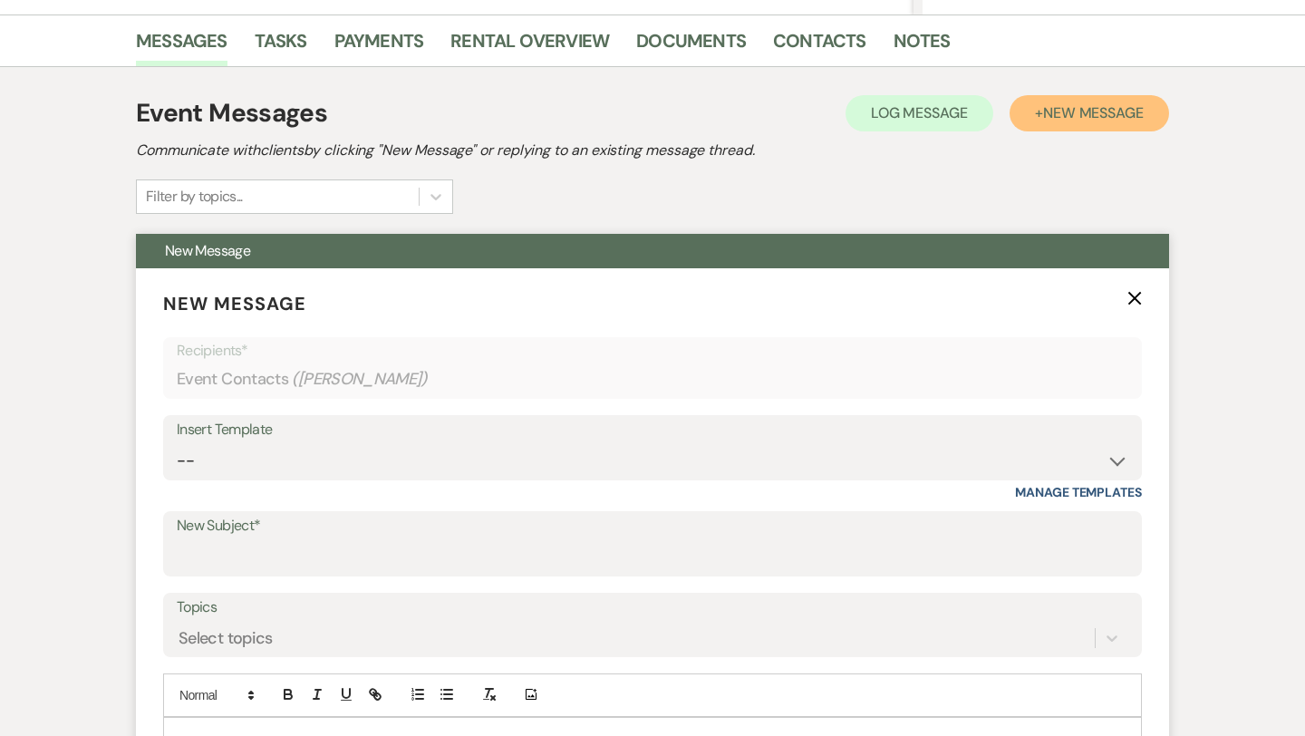
scroll to position [441, 0]
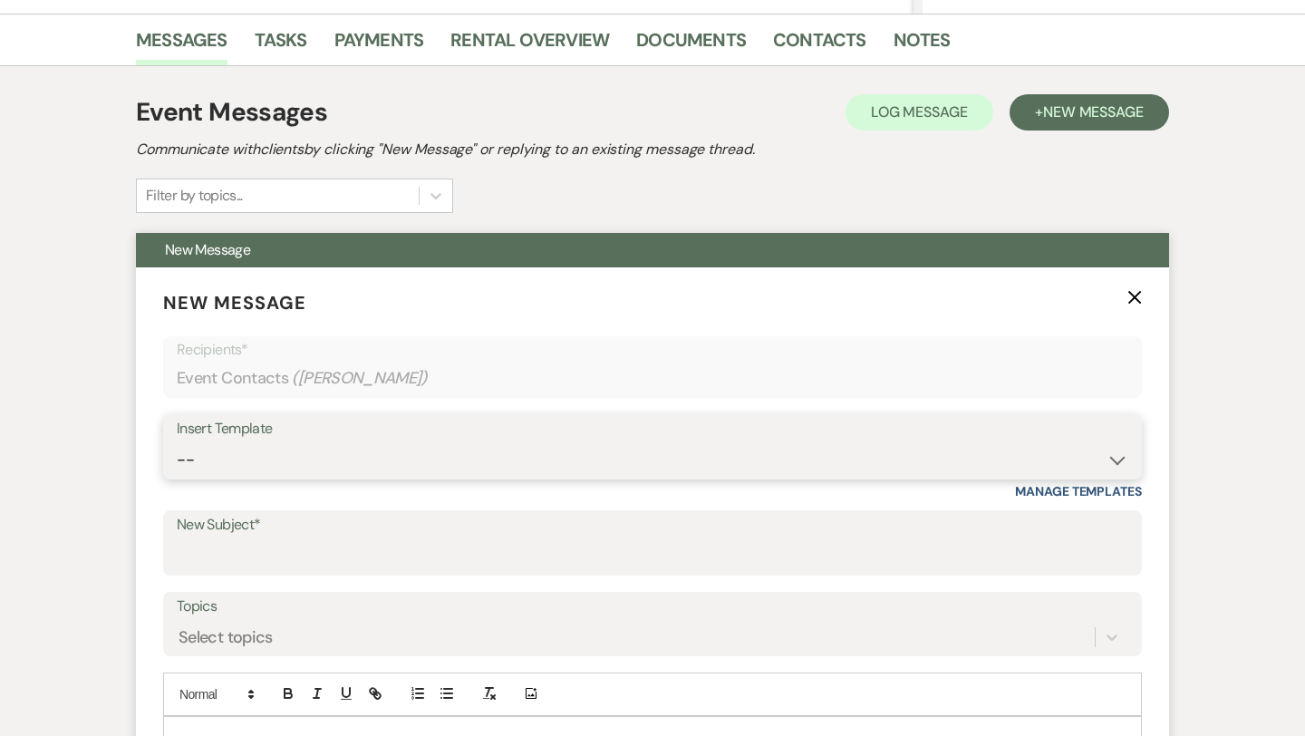
click at [421, 449] on select "-- Weven Planning Portal Introduction (Booked Events) Initial Inquiry Response …" at bounding box center [652, 459] width 951 height 35
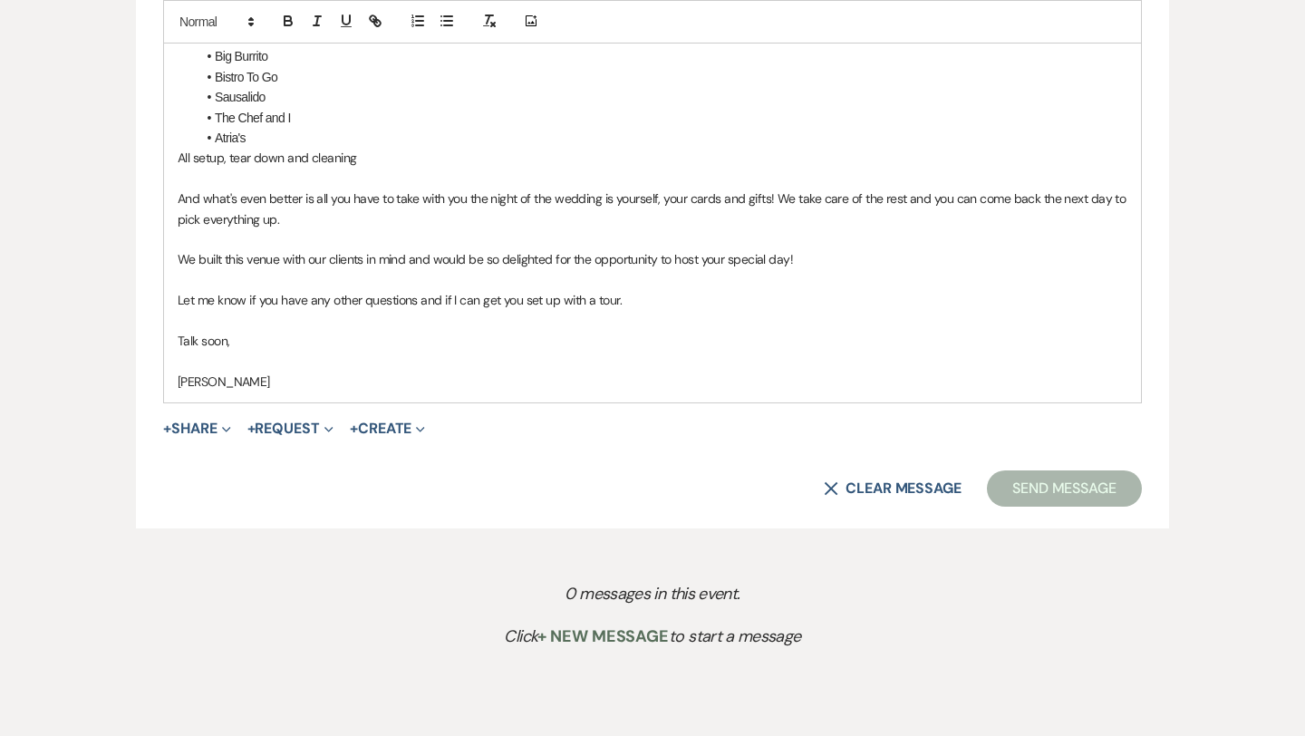
scroll to position [1530, 0]
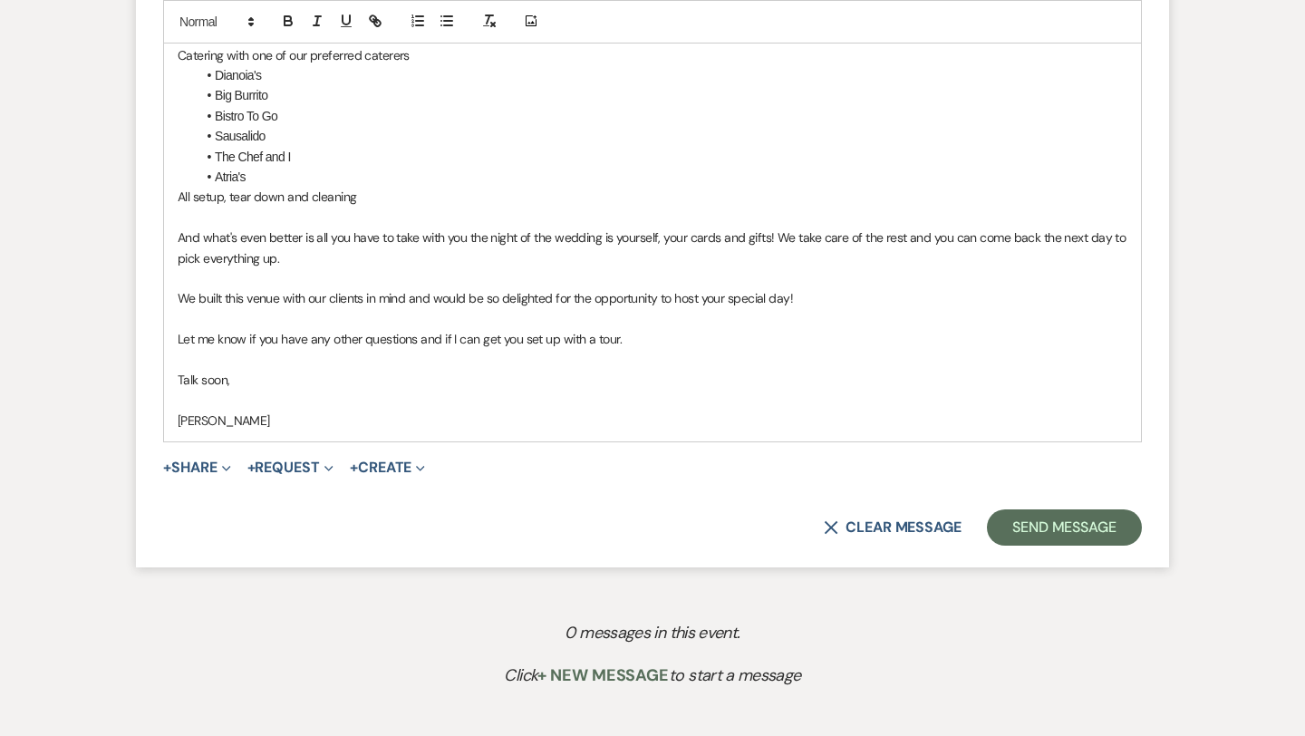
drag, startPoint x: 629, startPoint y: 339, endPoint x: 164, endPoint y: 346, distance: 464.9
click at [164, 346] on div "Hi [PERSON_NAME]! First of all, we are so glad you're here! Getting engaged and…" at bounding box center [652, 34] width 977 height 813
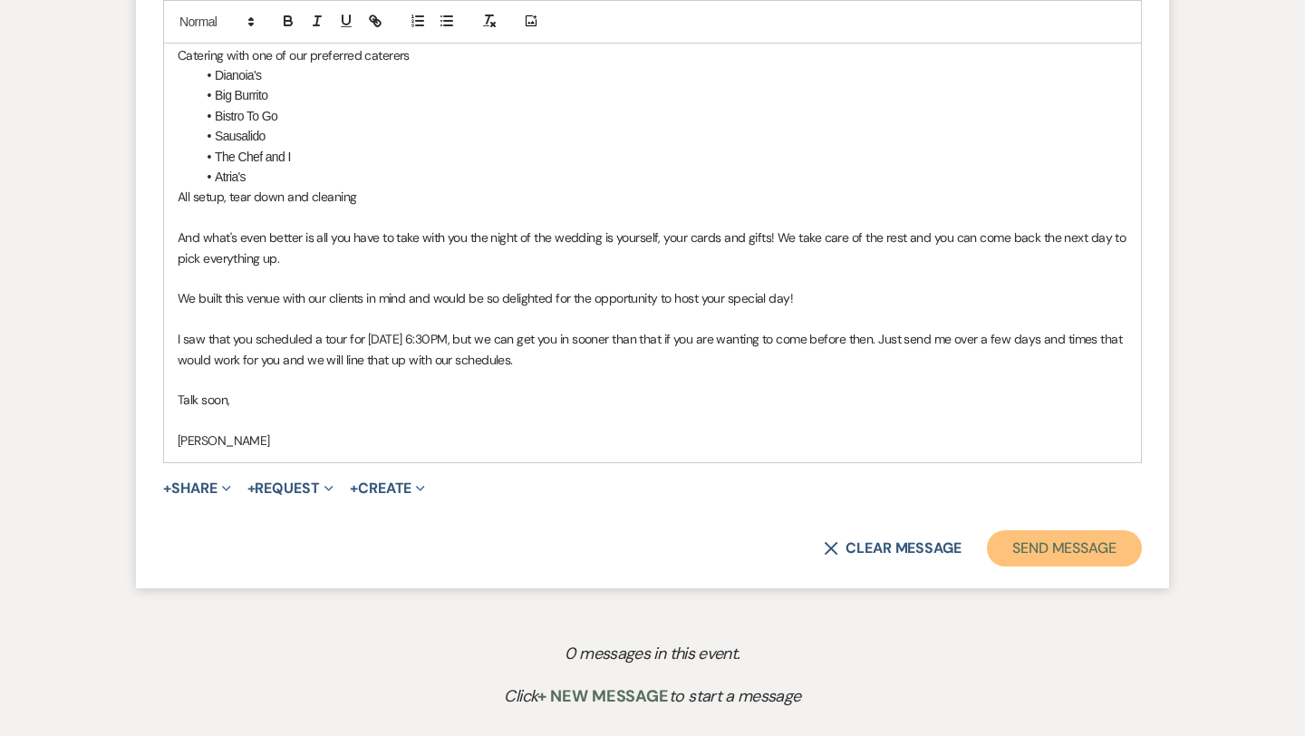
click at [1057, 546] on button "Send Message" at bounding box center [1064, 548] width 155 height 36
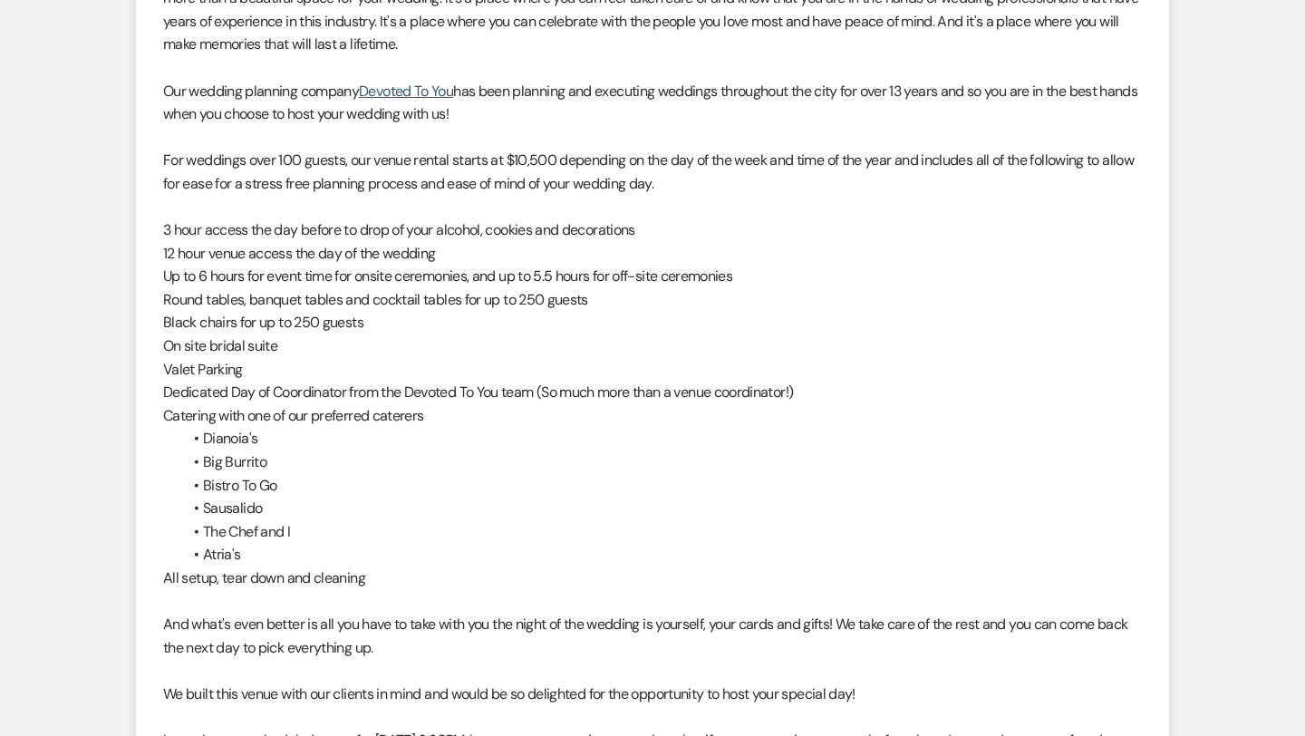
scroll to position [0, 0]
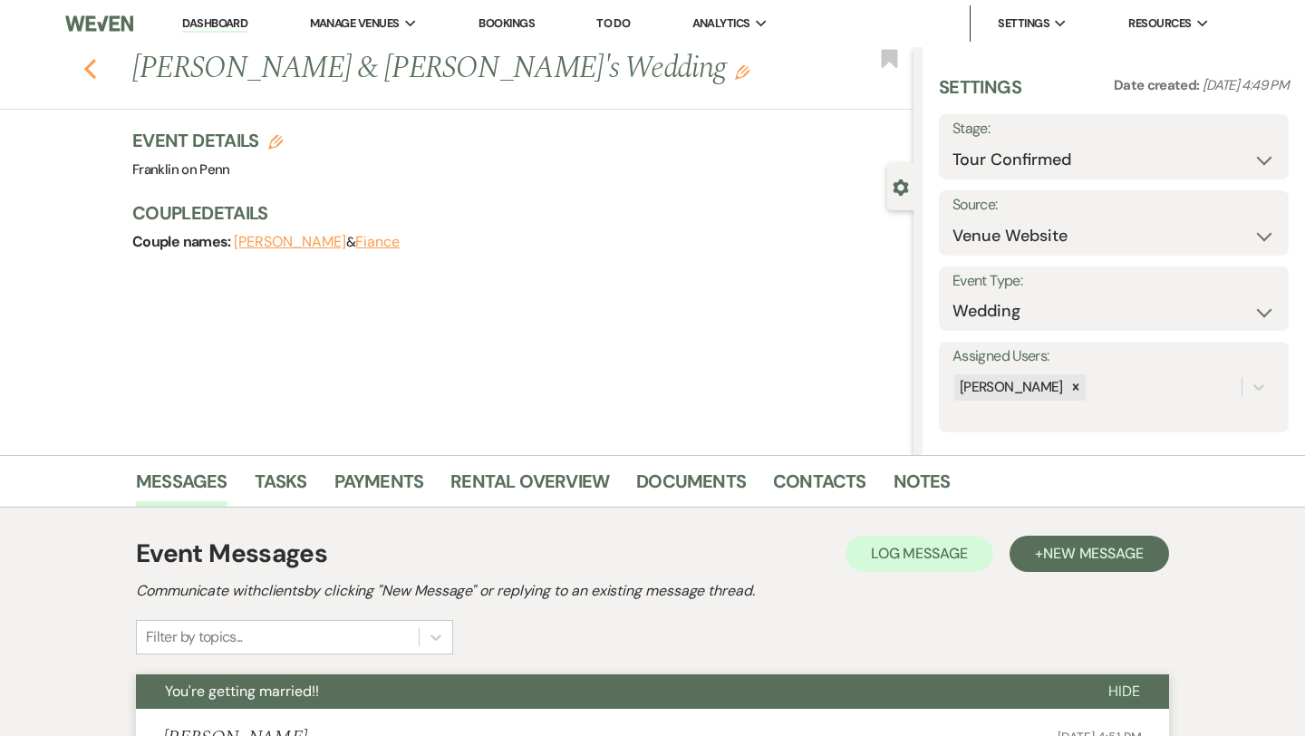
click at [93, 72] on icon "Previous" at bounding box center [90, 69] width 14 height 22
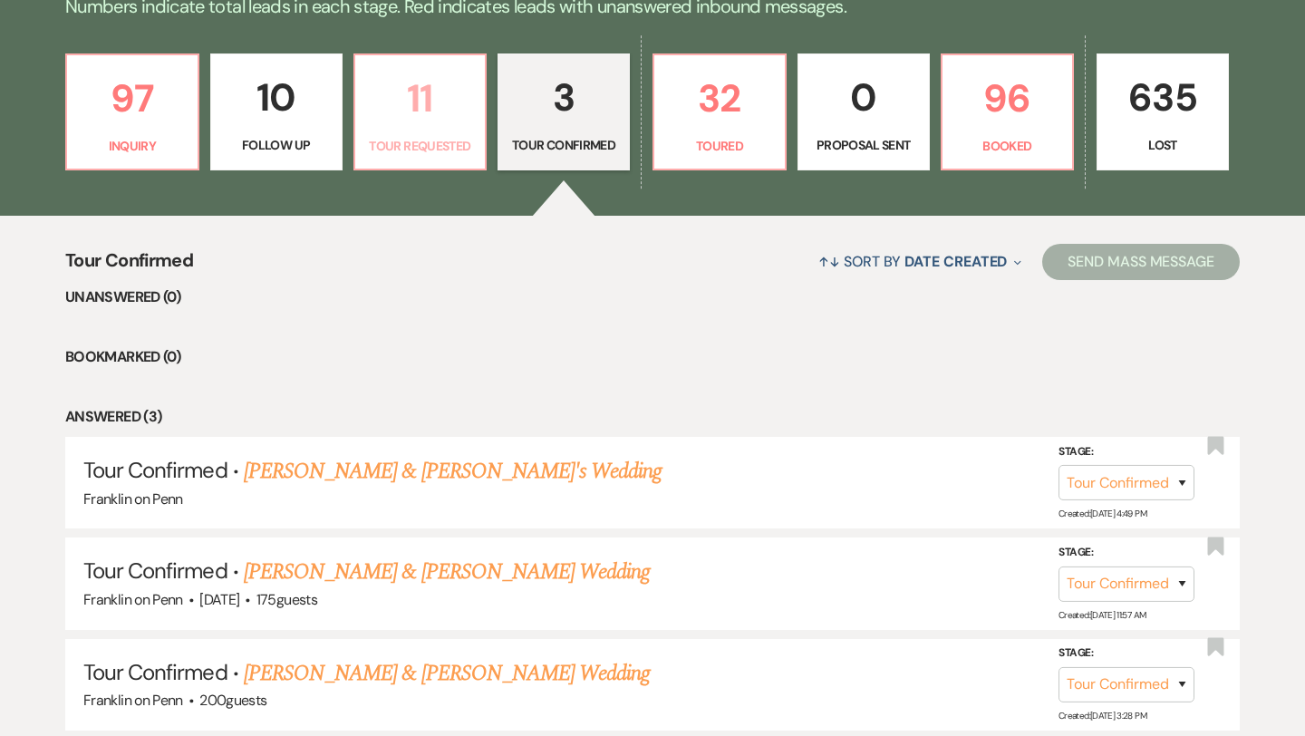
click at [427, 96] on p "11" at bounding box center [420, 98] width 109 height 61
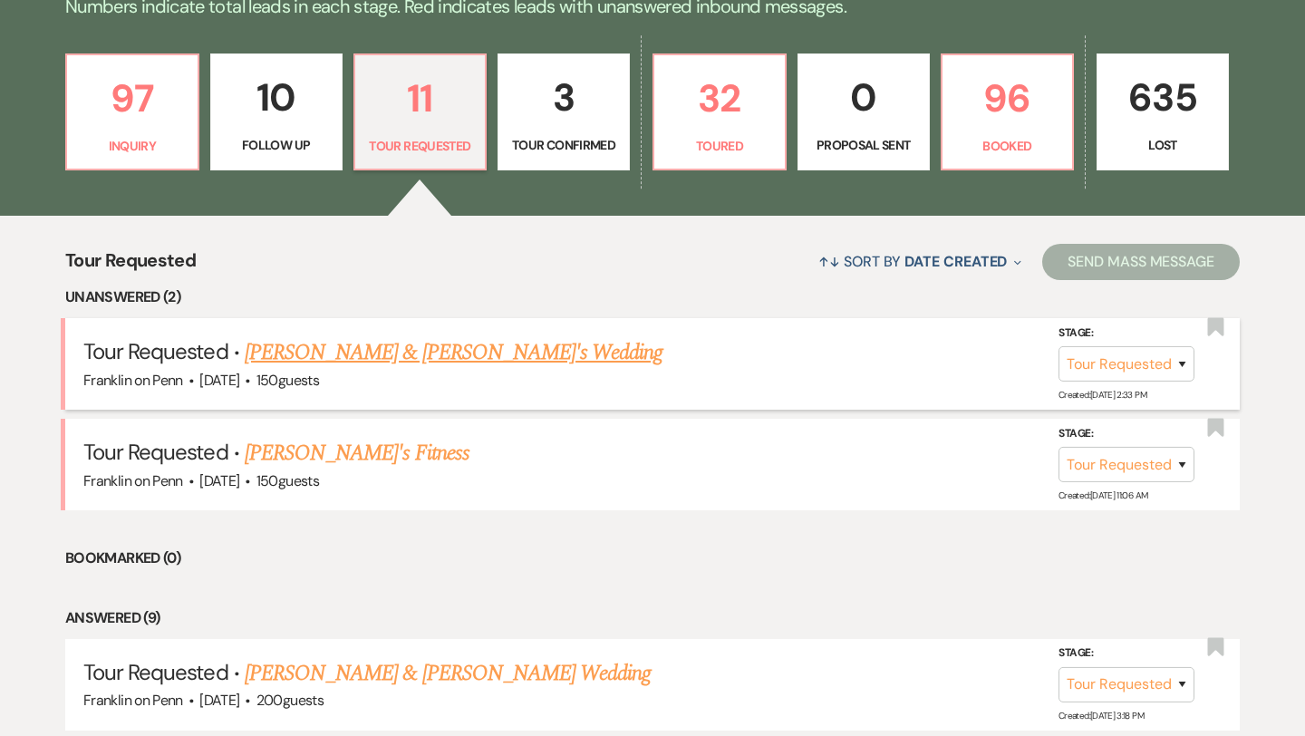
click at [335, 347] on link "[PERSON_NAME] & [PERSON_NAME]'s Wedding" at bounding box center [454, 352] width 419 height 33
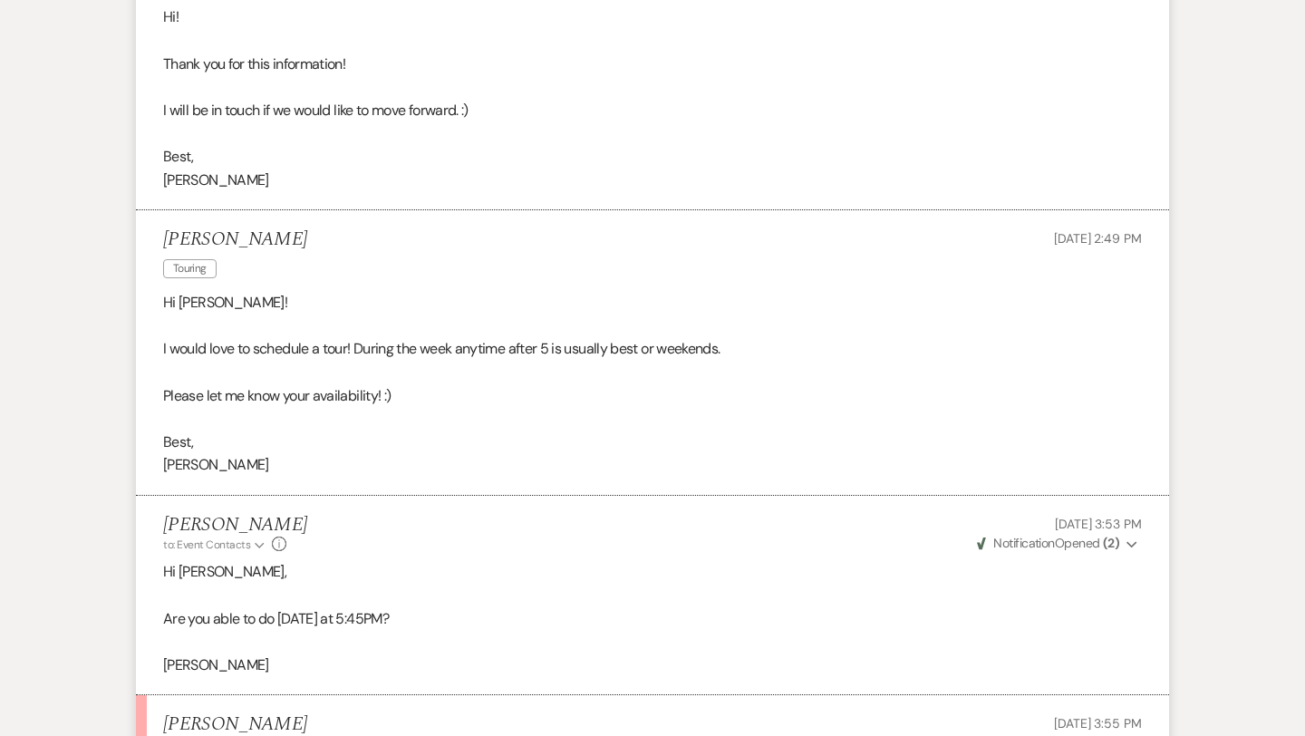
scroll to position [2466, 0]
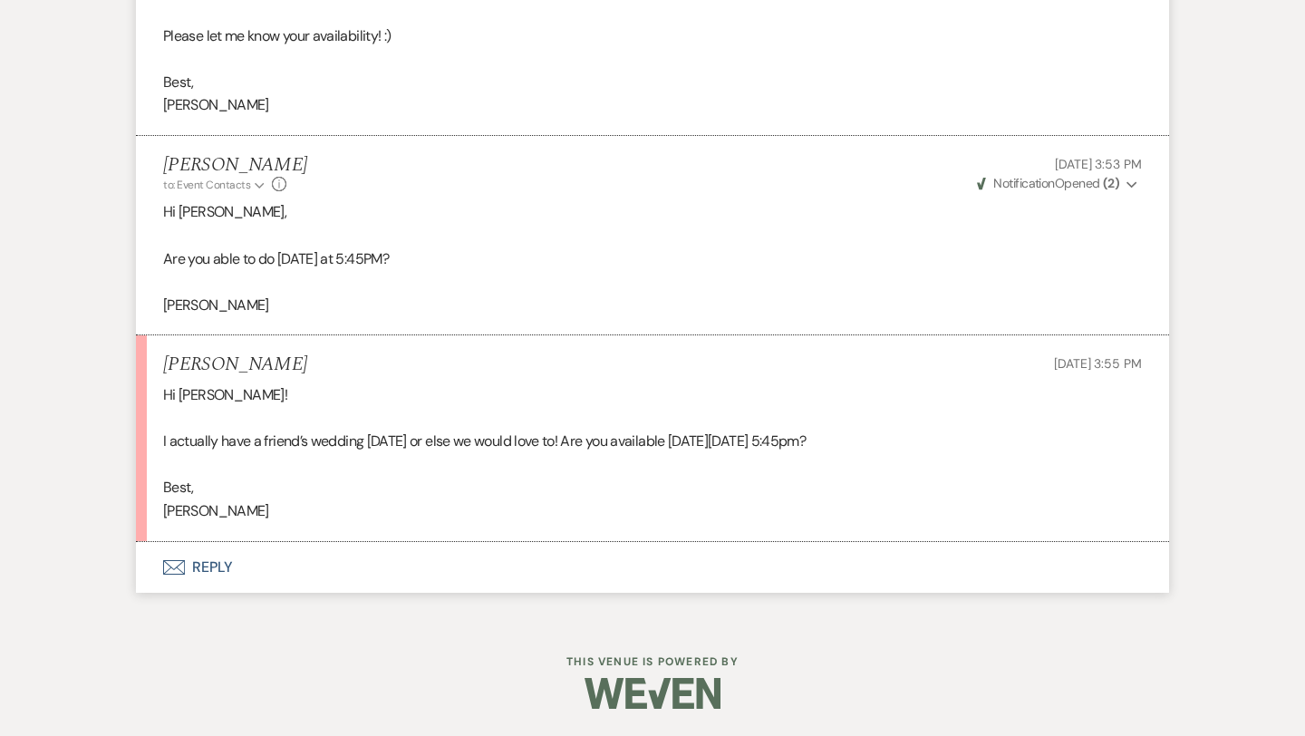
click at [219, 562] on button "Envelope Reply" at bounding box center [652, 567] width 1033 height 51
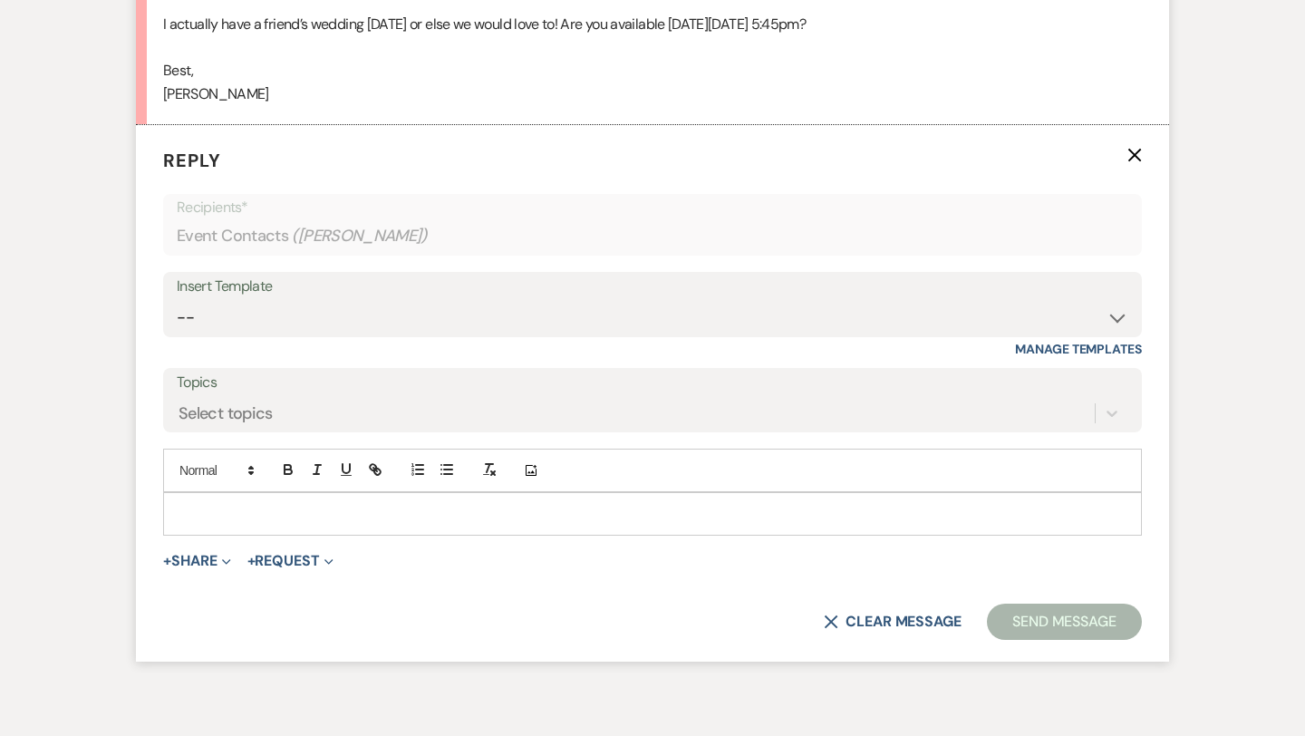
scroll to position [2909, 0]
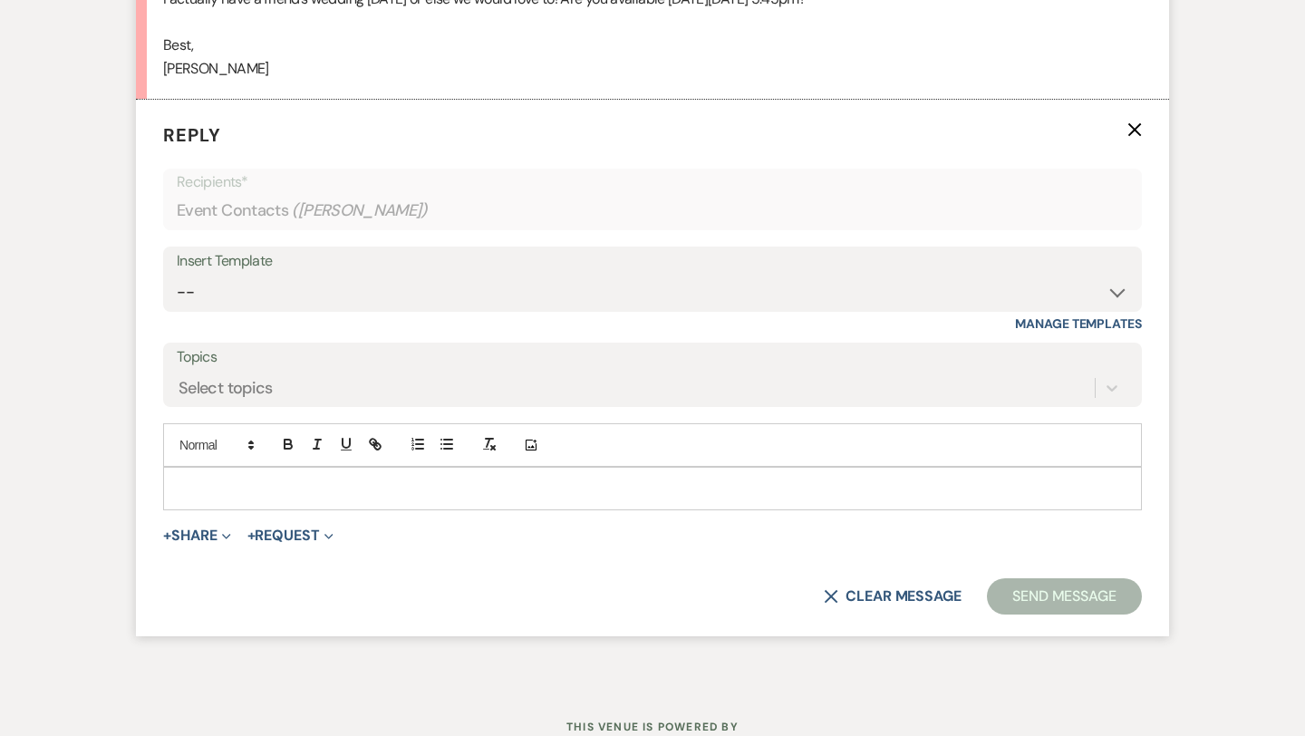
click at [227, 478] on div at bounding box center [652, 489] width 977 height 42
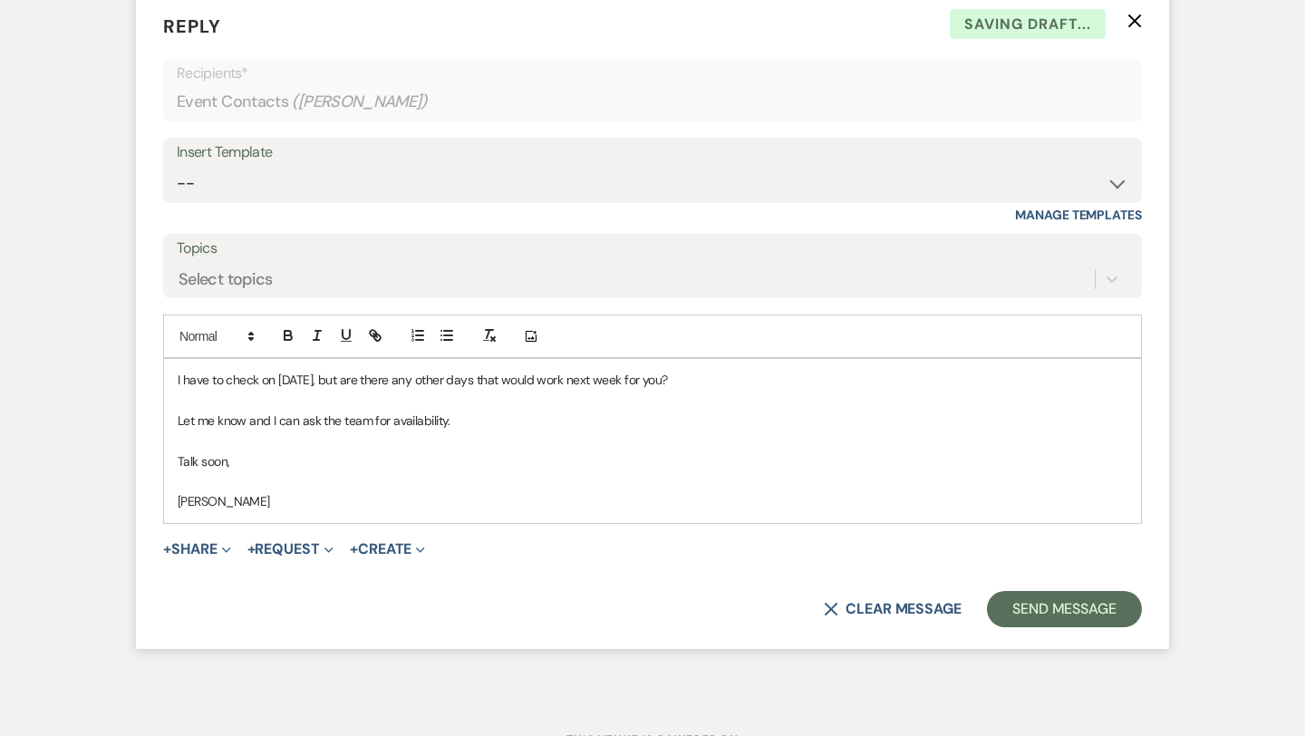
scroll to position [3038, 0]
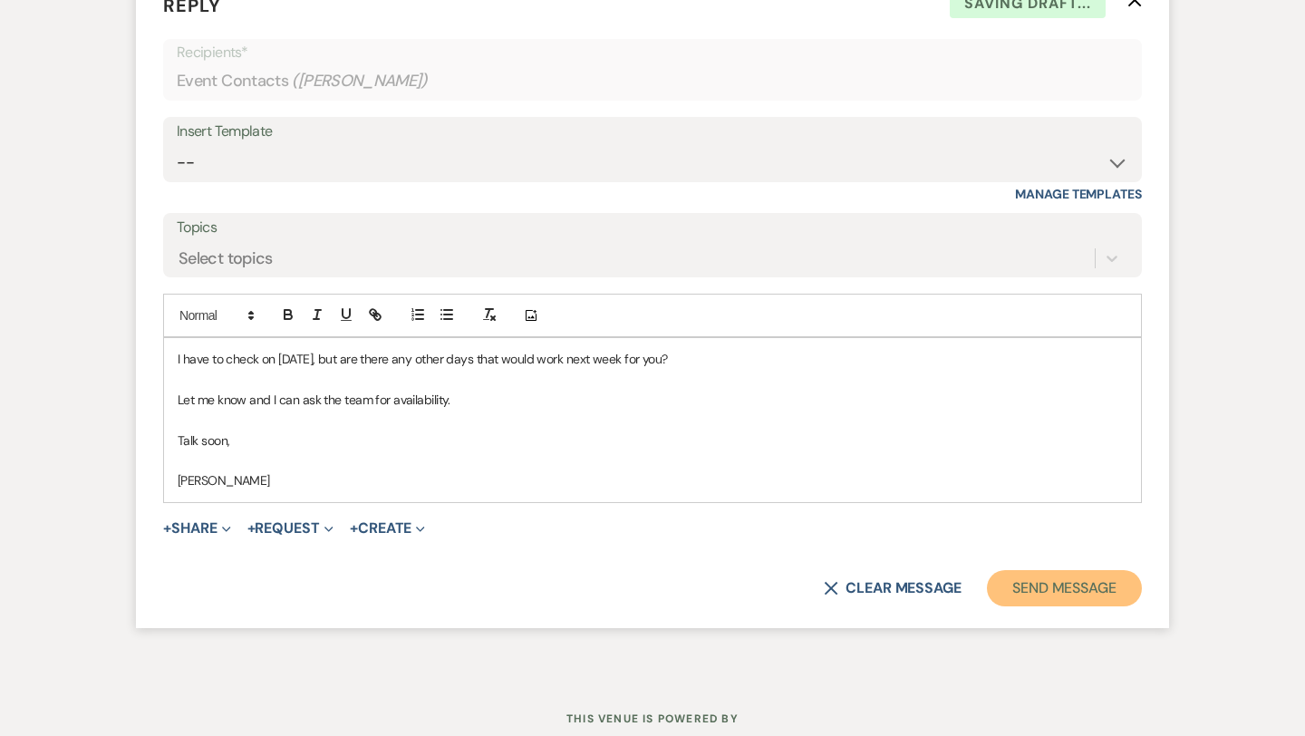
click at [1027, 592] on button "Send Message" at bounding box center [1064, 588] width 155 height 36
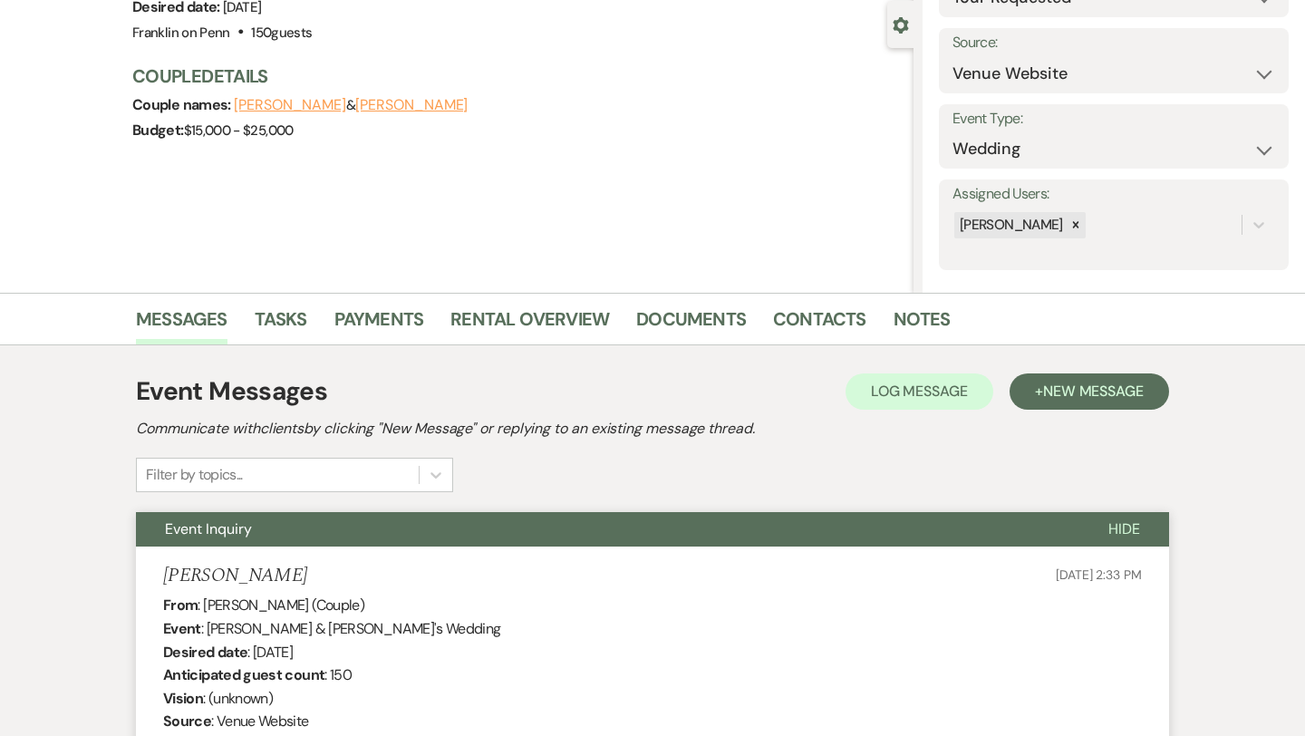
scroll to position [0, 0]
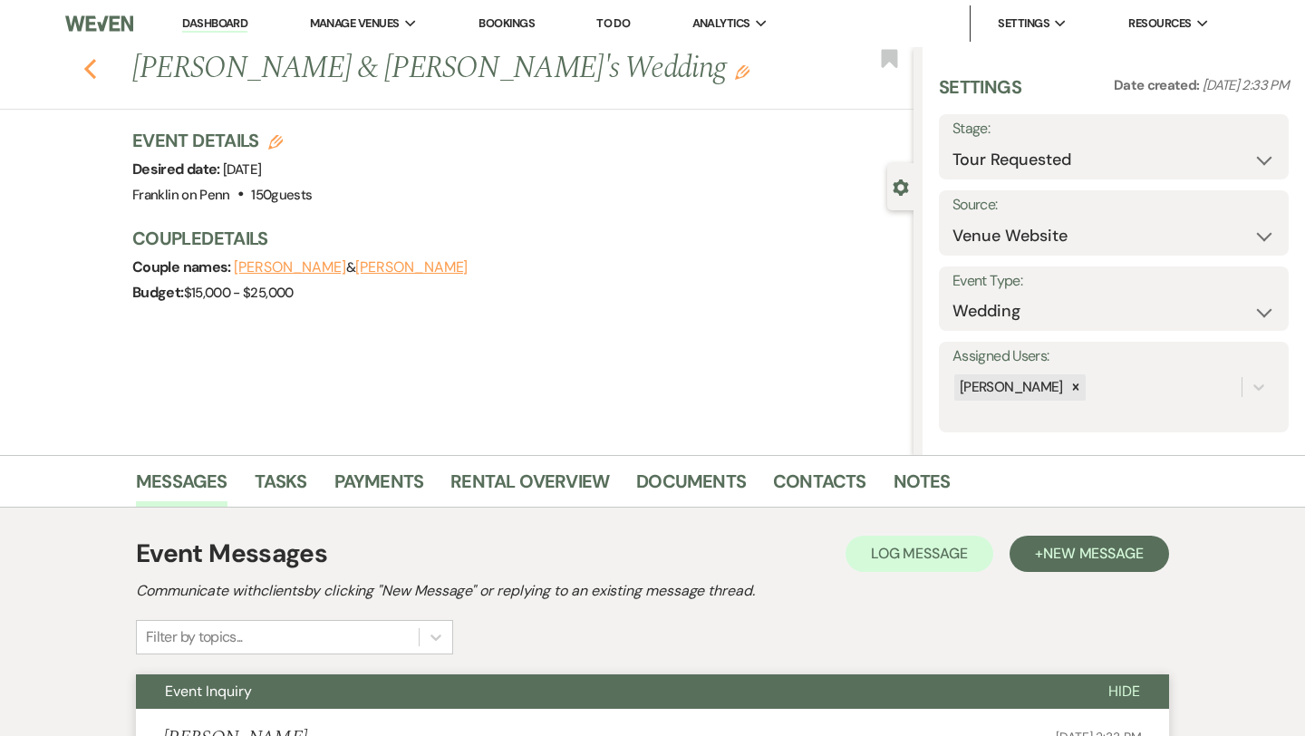
click at [93, 71] on icon "Previous" at bounding box center [90, 69] width 14 height 22
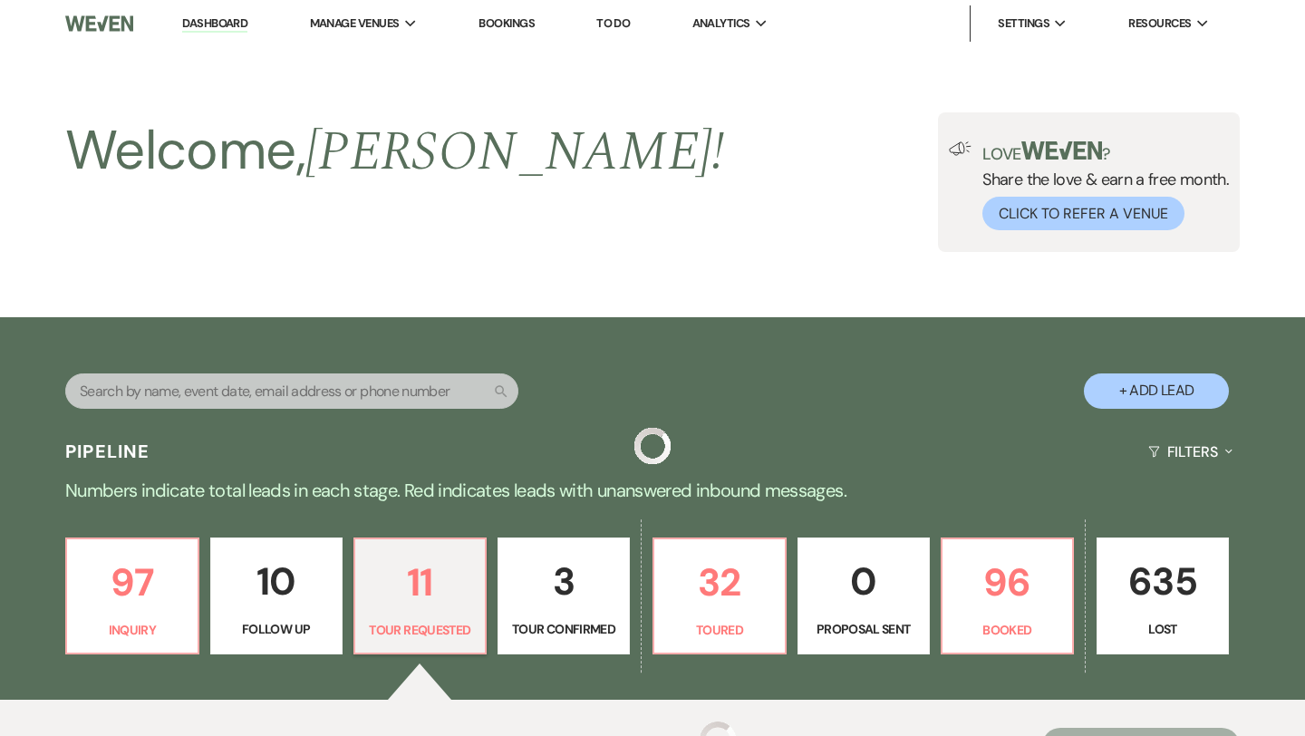
scroll to position [484, 0]
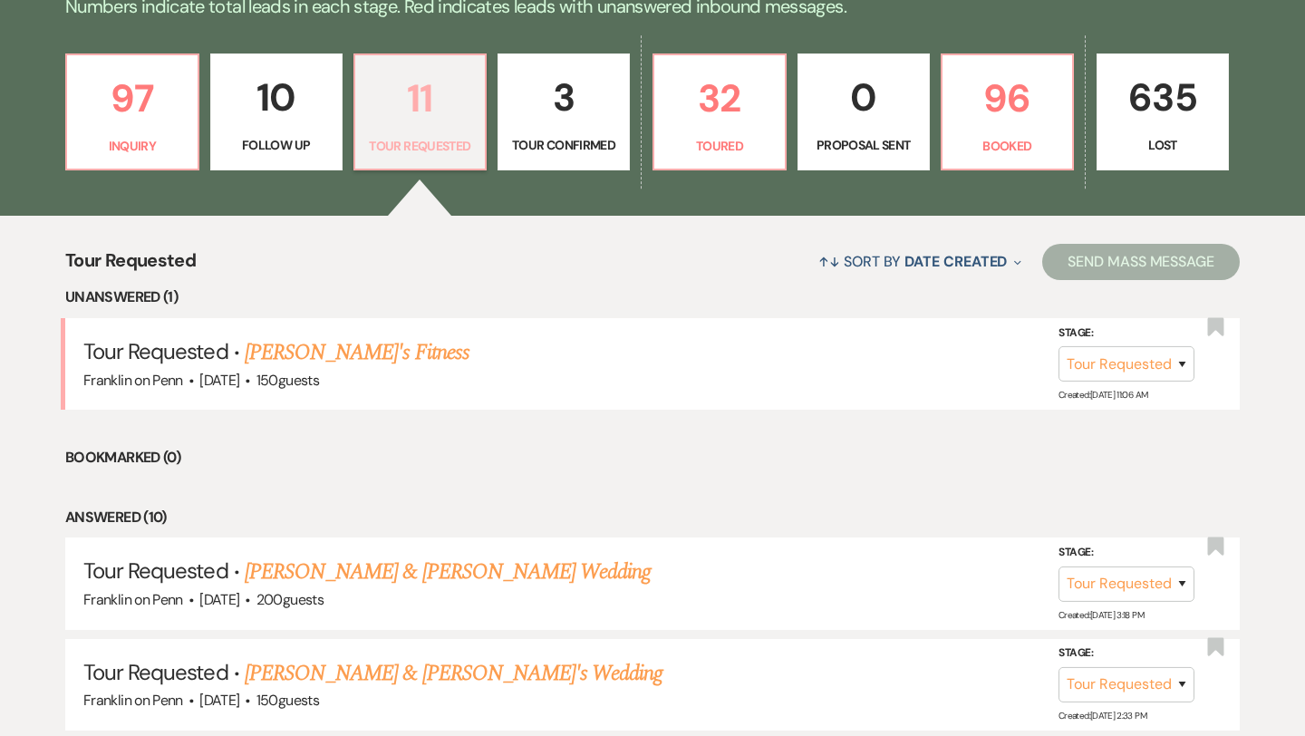
click at [420, 96] on p "11" at bounding box center [420, 98] width 109 height 61
click at [129, 108] on p "97" at bounding box center [132, 98] width 109 height 61
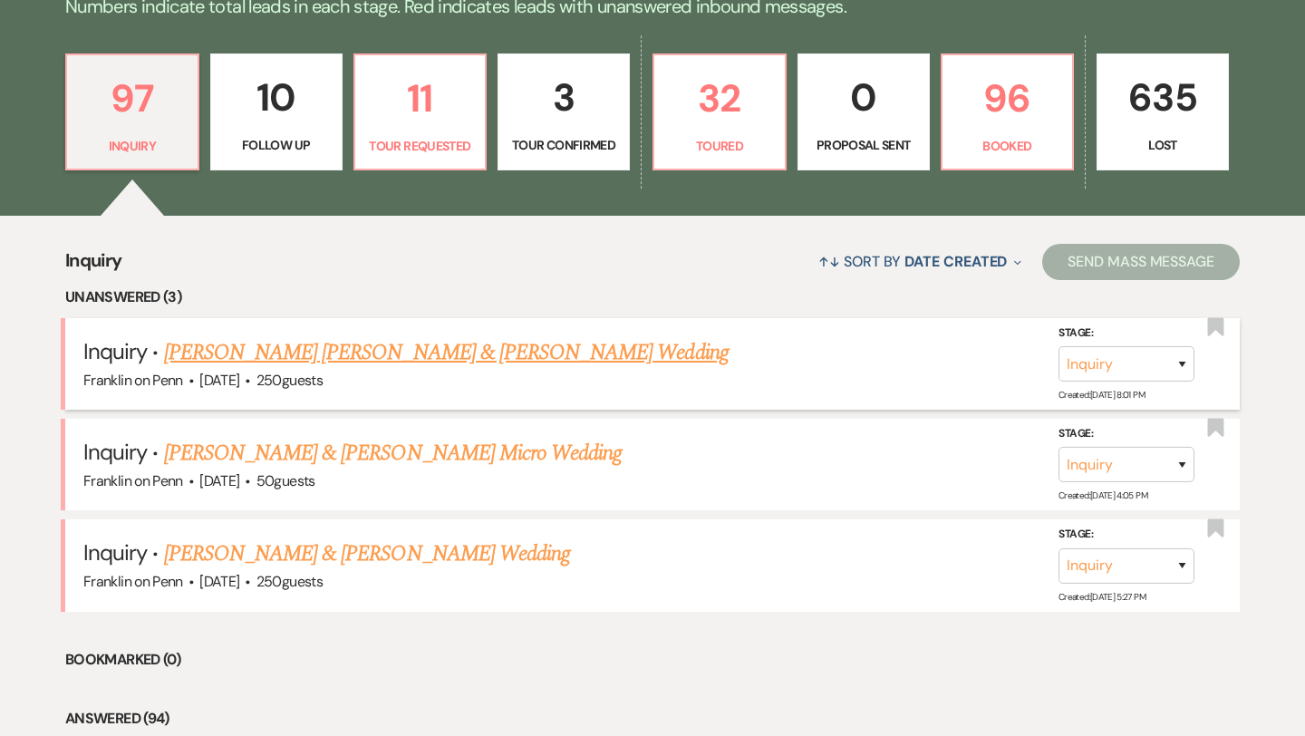
click at [308, 359] on link "[PERSON_NAME] [PERSON_NAME] & [PERSON_NAME] Wedding" at bounding box center [446, 352] width 565 height 33
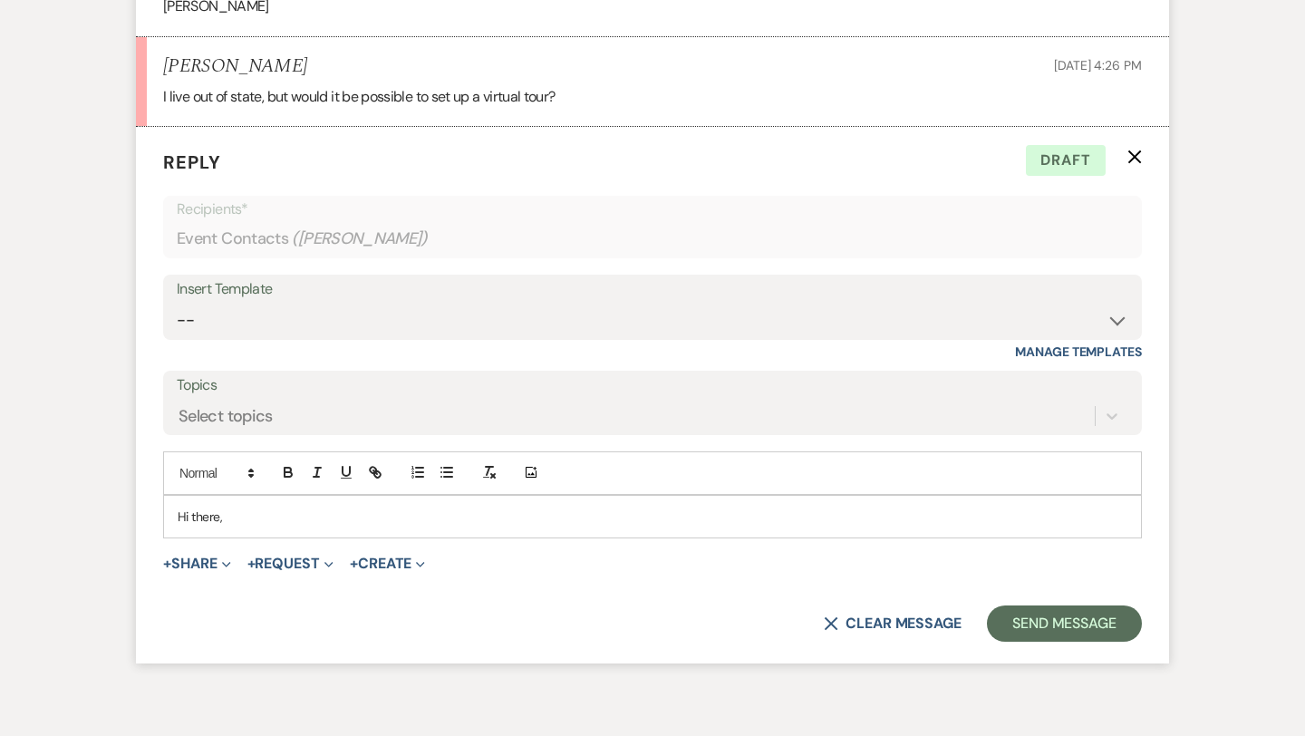
scroll to position [2639, 0]
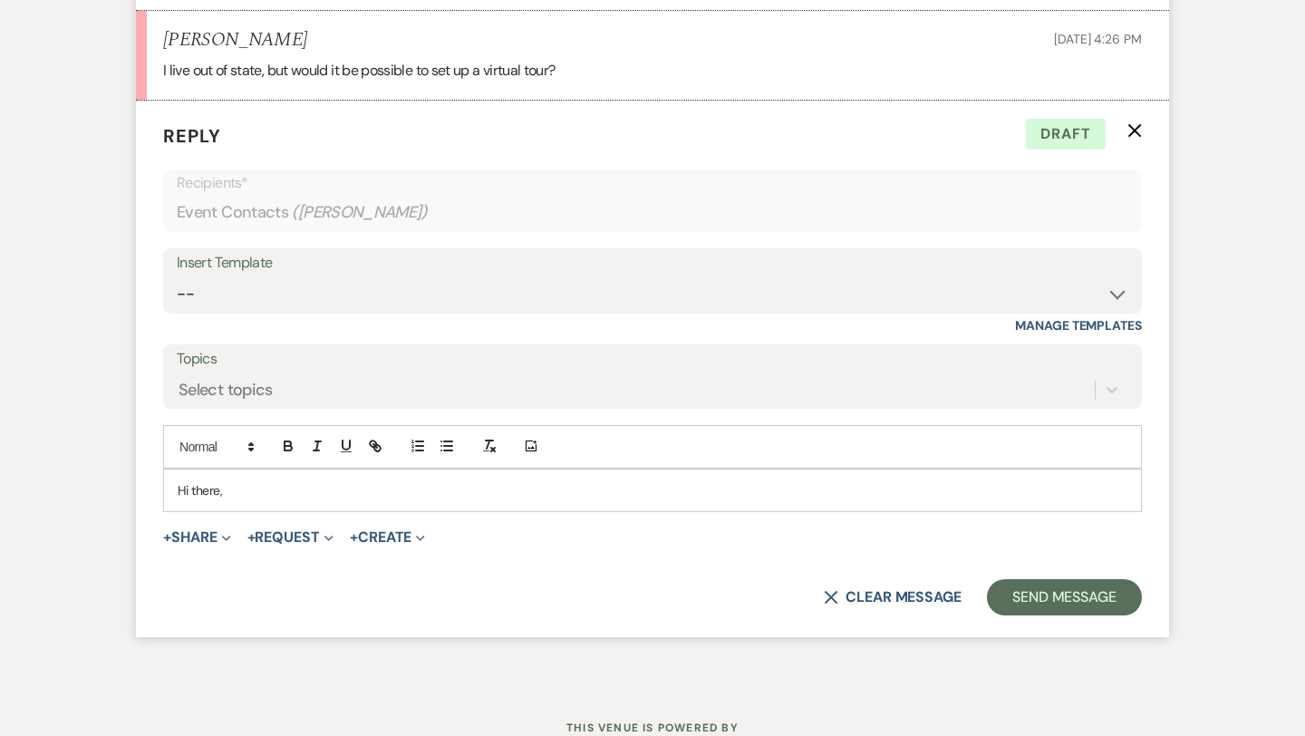
click at [245, 496] on p "Hi there," at bounding box center [653, 490] width 950 height 20
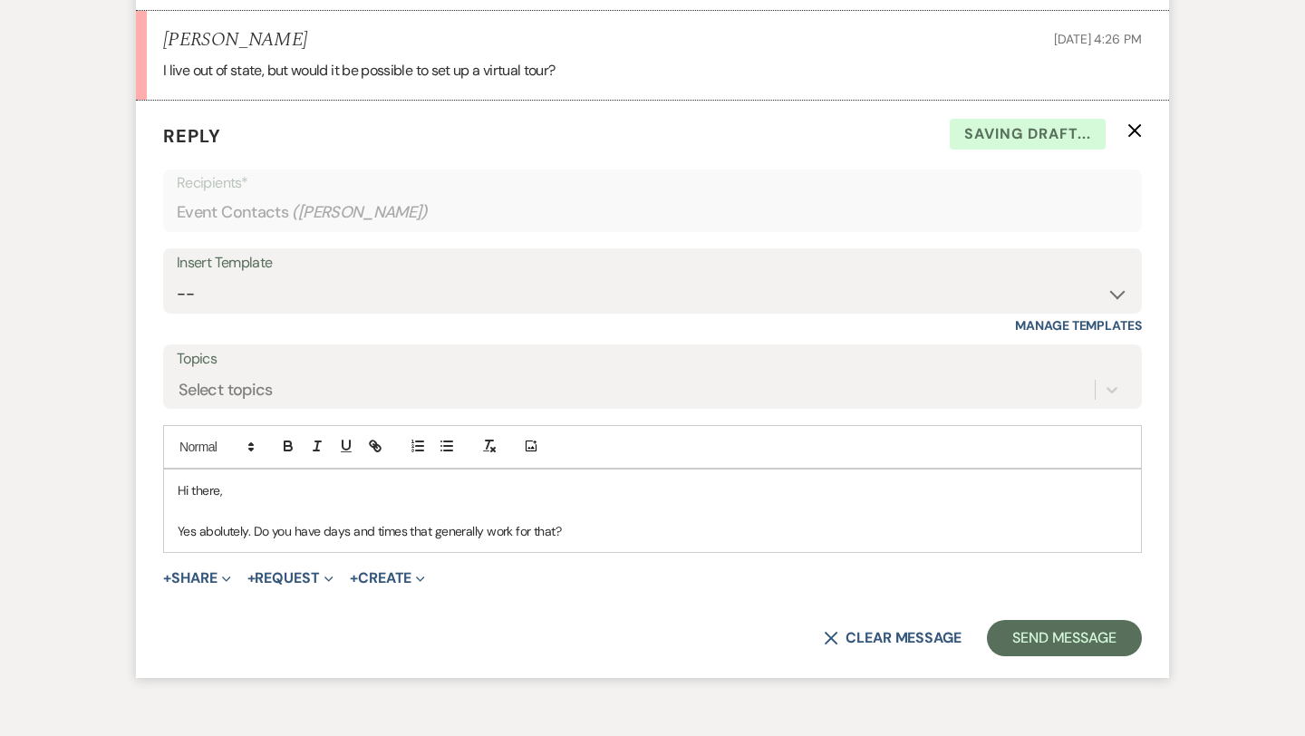
click at [224, 522] on p "Yes abolutely. Do you have days and times that generally work for that?" at bounding box center [653, 531] width 950 height 20
click at [589, 526] on p "Yes absolutely. Do you have days and times that generally work for that?" at bounding box center [653, 531] width 950 height 20
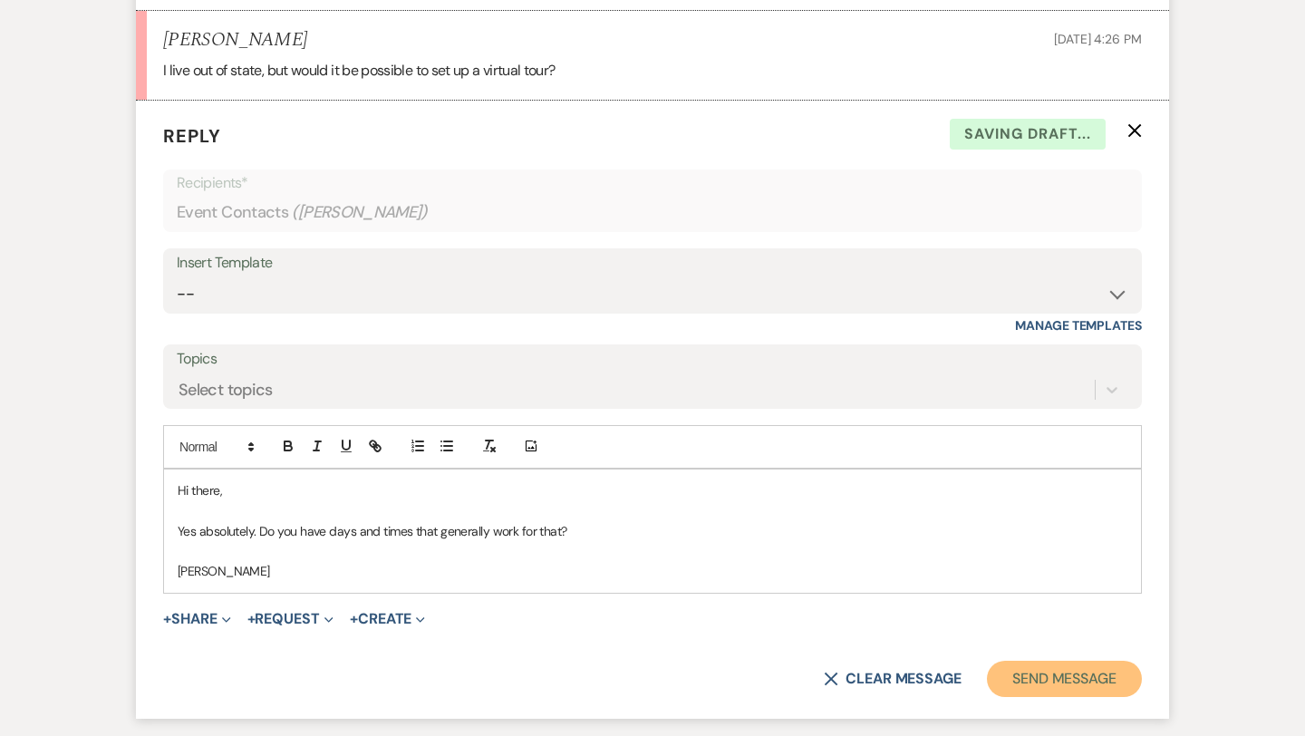
click at [1047, 685] on button "Send Message" at bounding box center [1064, 679] width 155 height 36
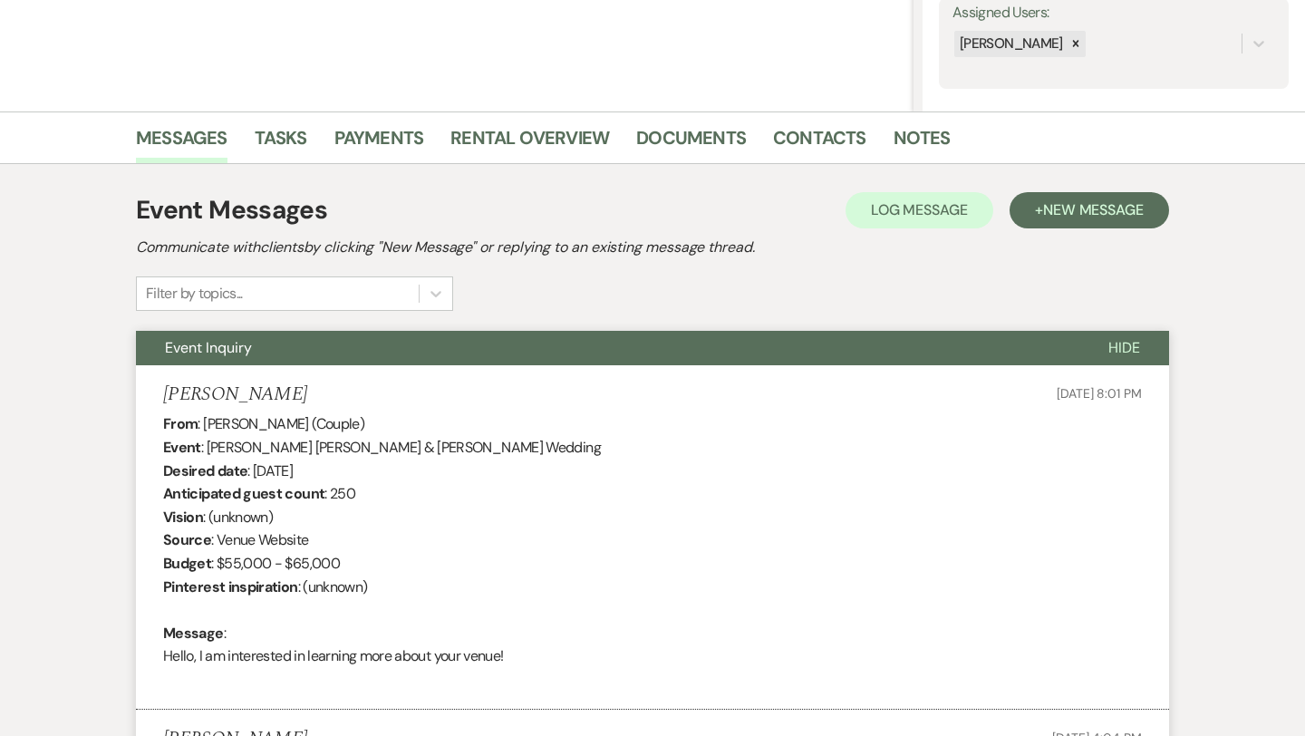
scroll to position [0, 0]
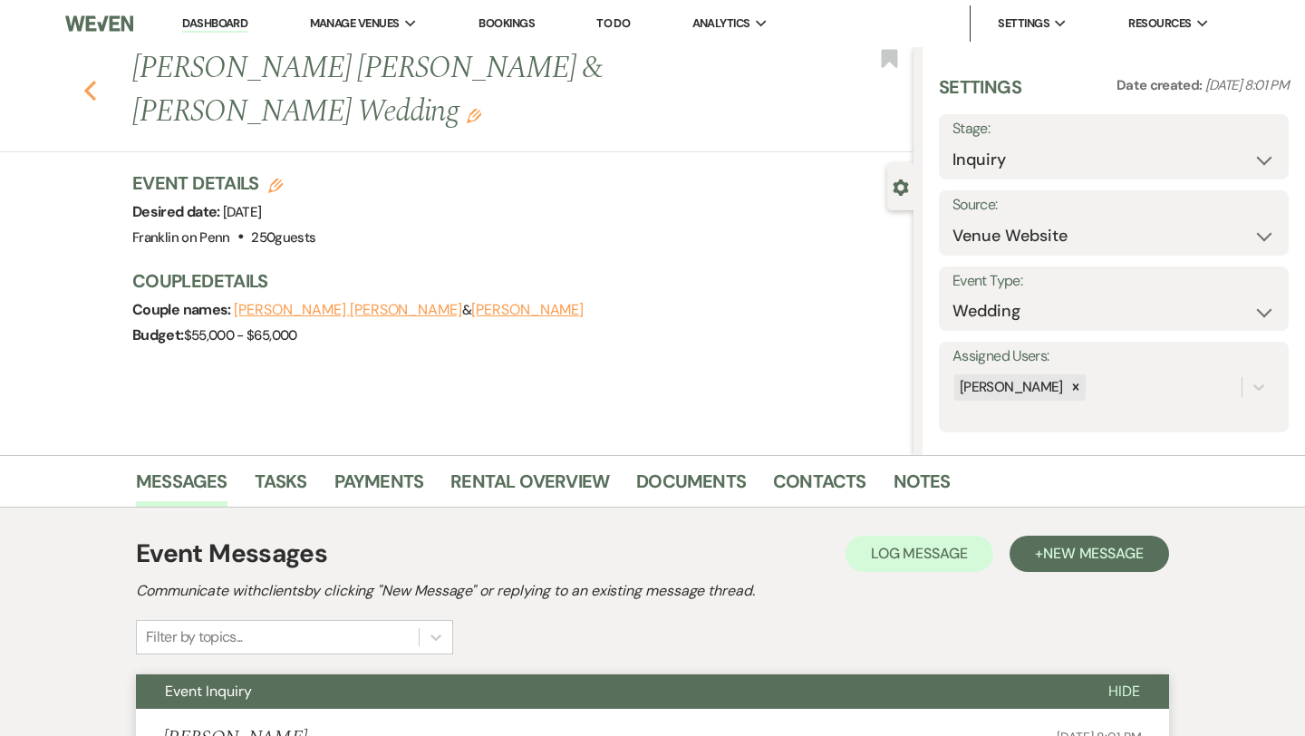
click at [92, 80] on icon "Previous" at bounding box center [90, 91] width 14 height 22
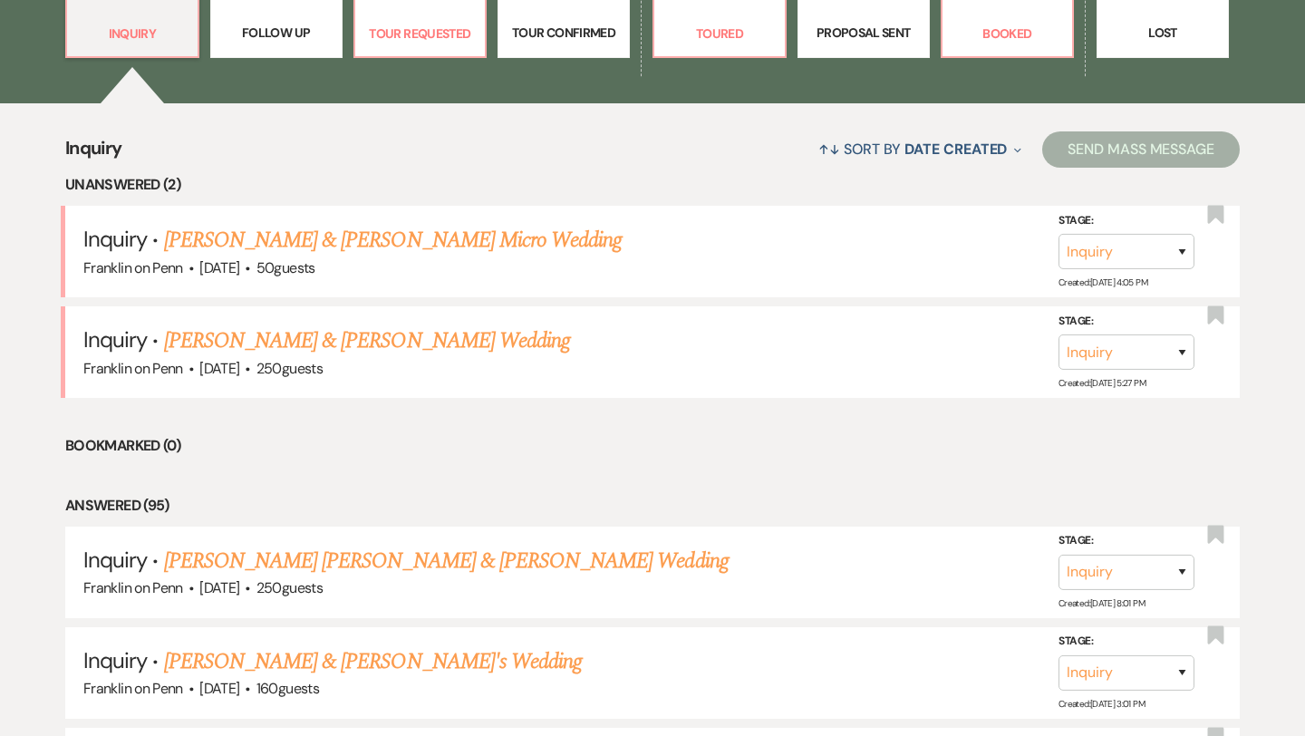
scroll to position [597, 0]
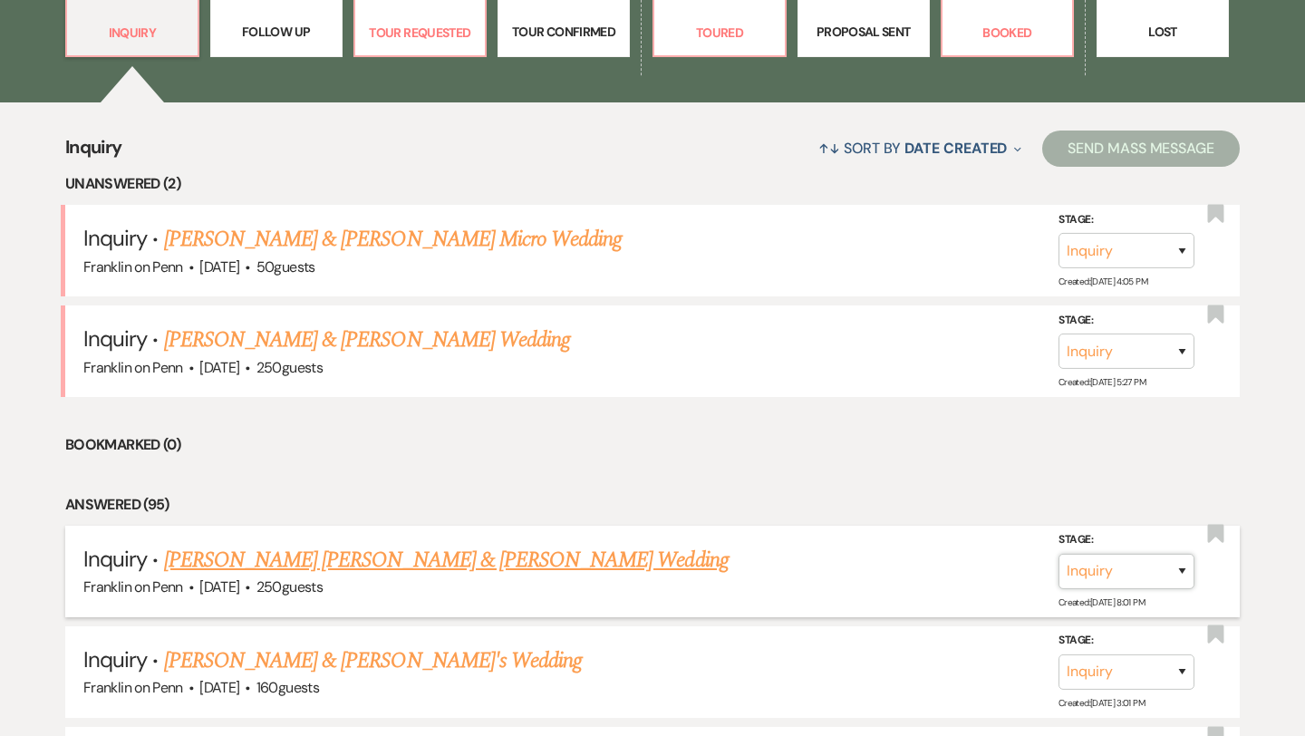
click at [1079, 566] on select "Inquiry Follow Up Tour Requested Tour Confirmed Toured Proposal Sent Booked Lost" at bounding box center [1126, 571] width 136 height 35
click at [1173, 579] on button "Save" at bounding box center [1158, 571] width 91 height 36
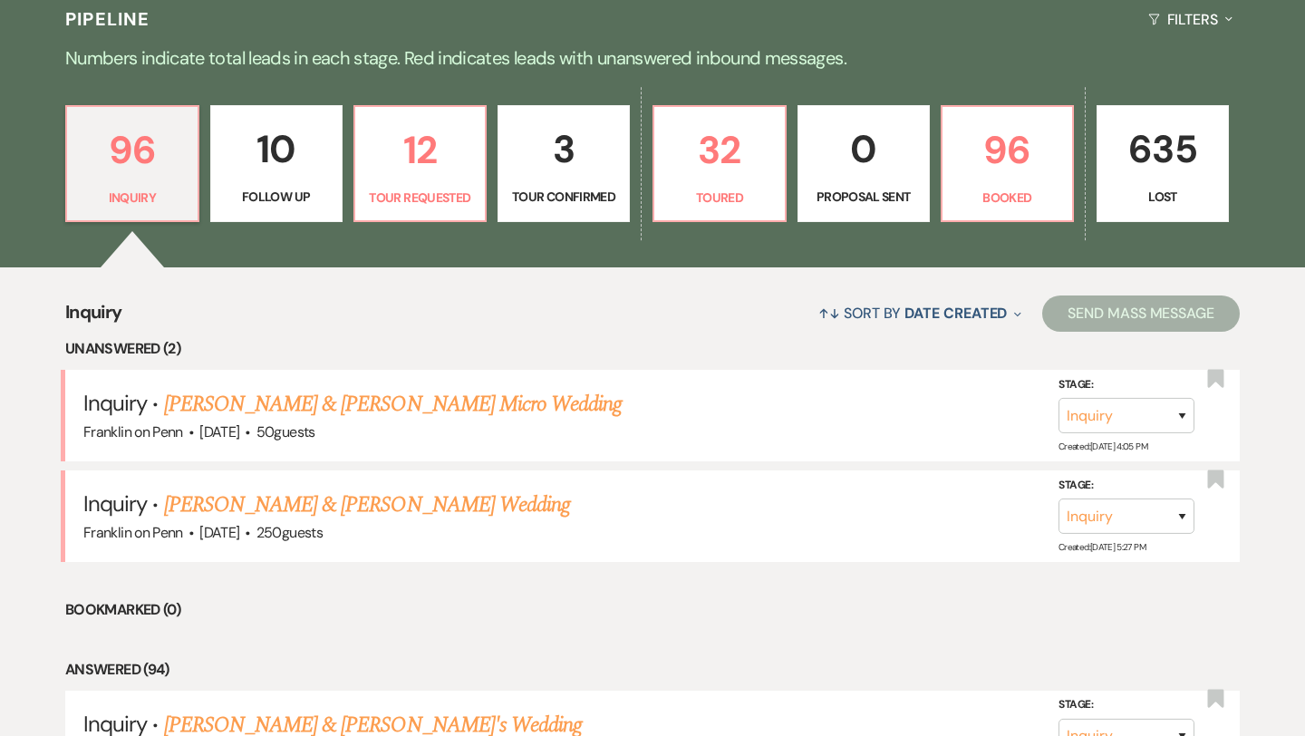
scroll to position [417, 0]
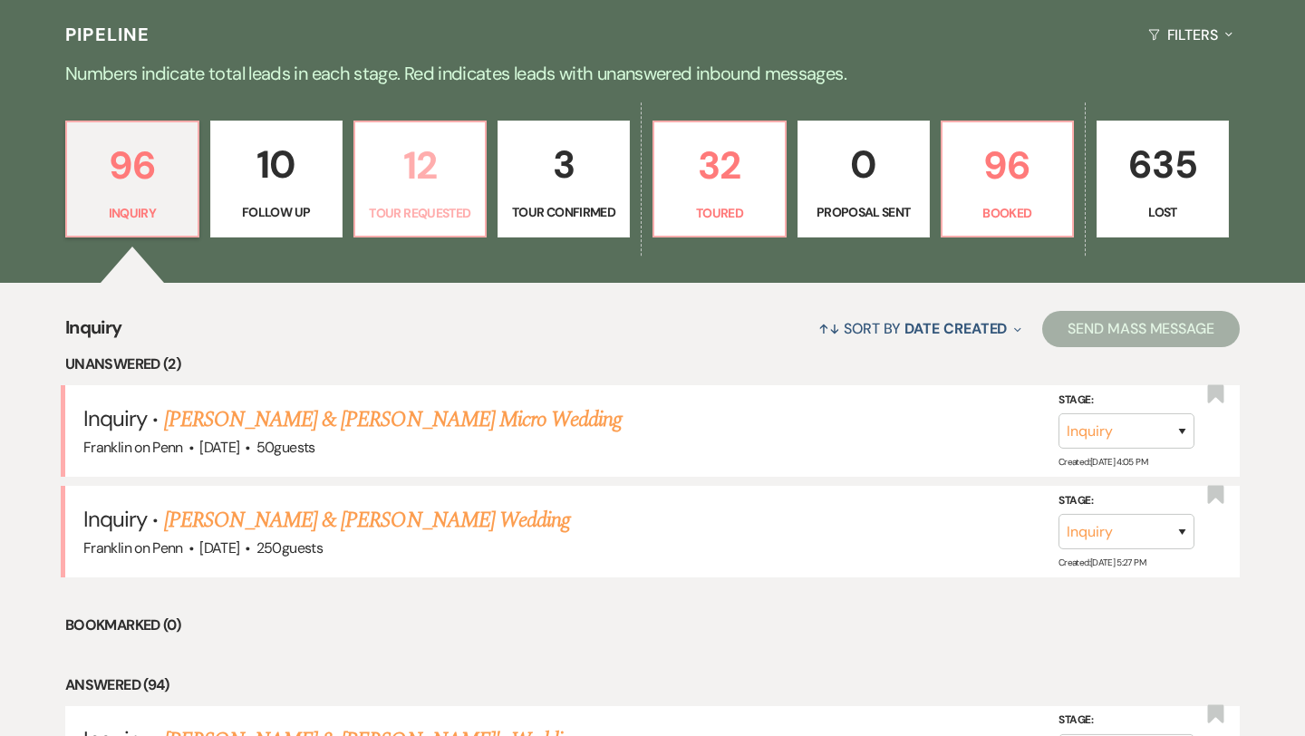
click at [432, 166] on p "12" at bounding box center [420, 165] width 109 height 61
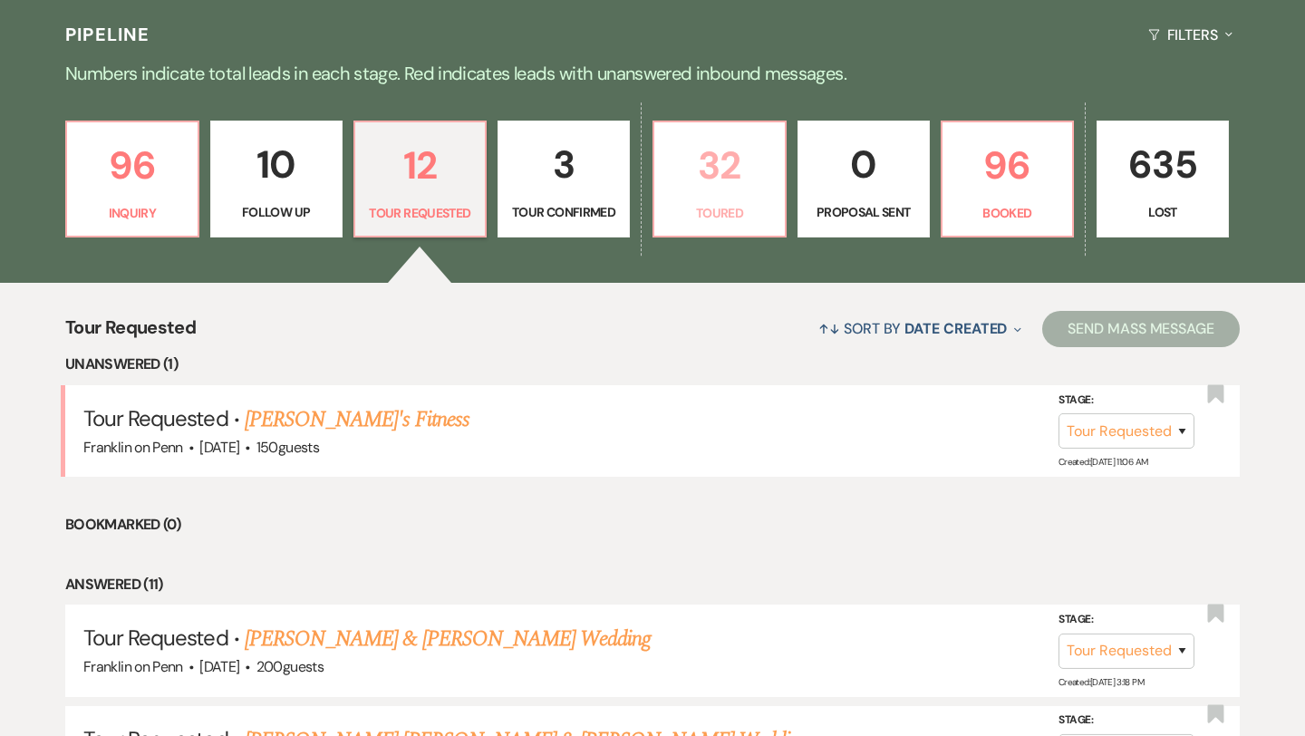
click at [735, 173] on p "32" at bounding box center [719, 165] width 109 height 61
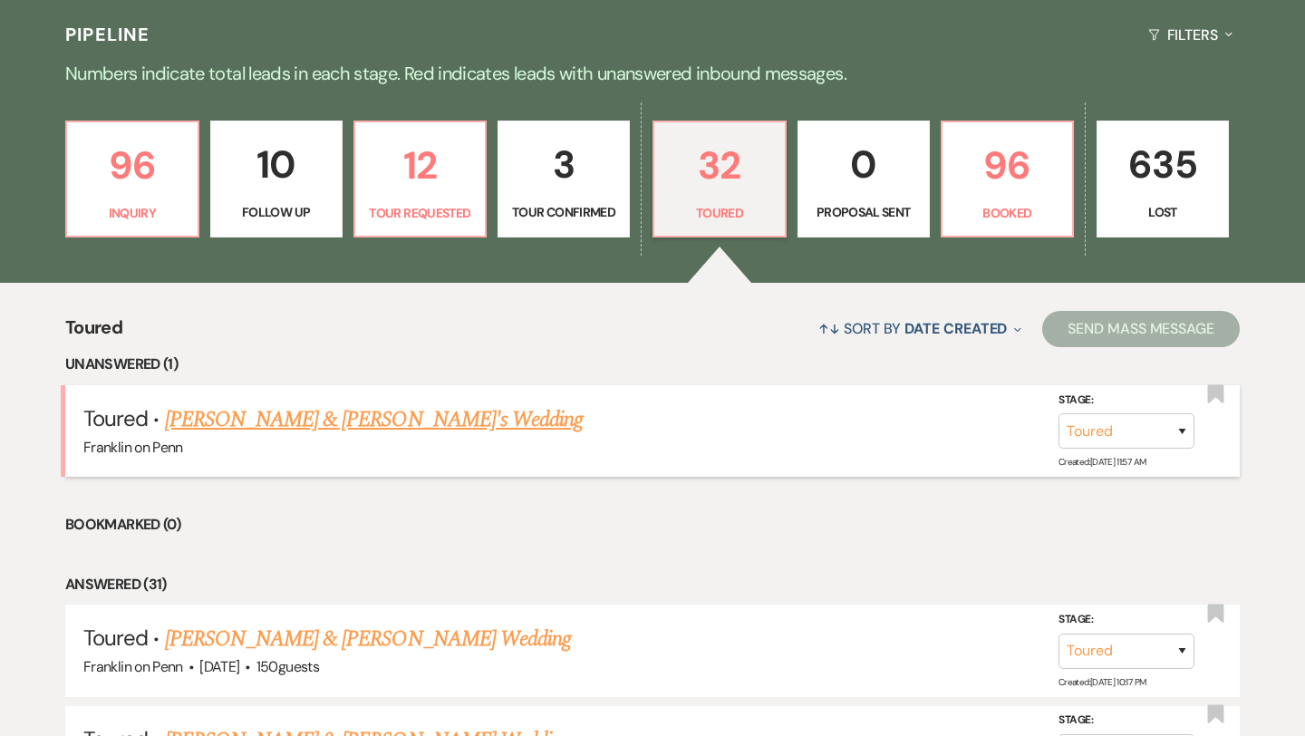
click at [447, 418] on link "[PERSON_NAME] & [PERSON_NAME]'s Wedding" at bounding box center [374, 419] width 419 height 33
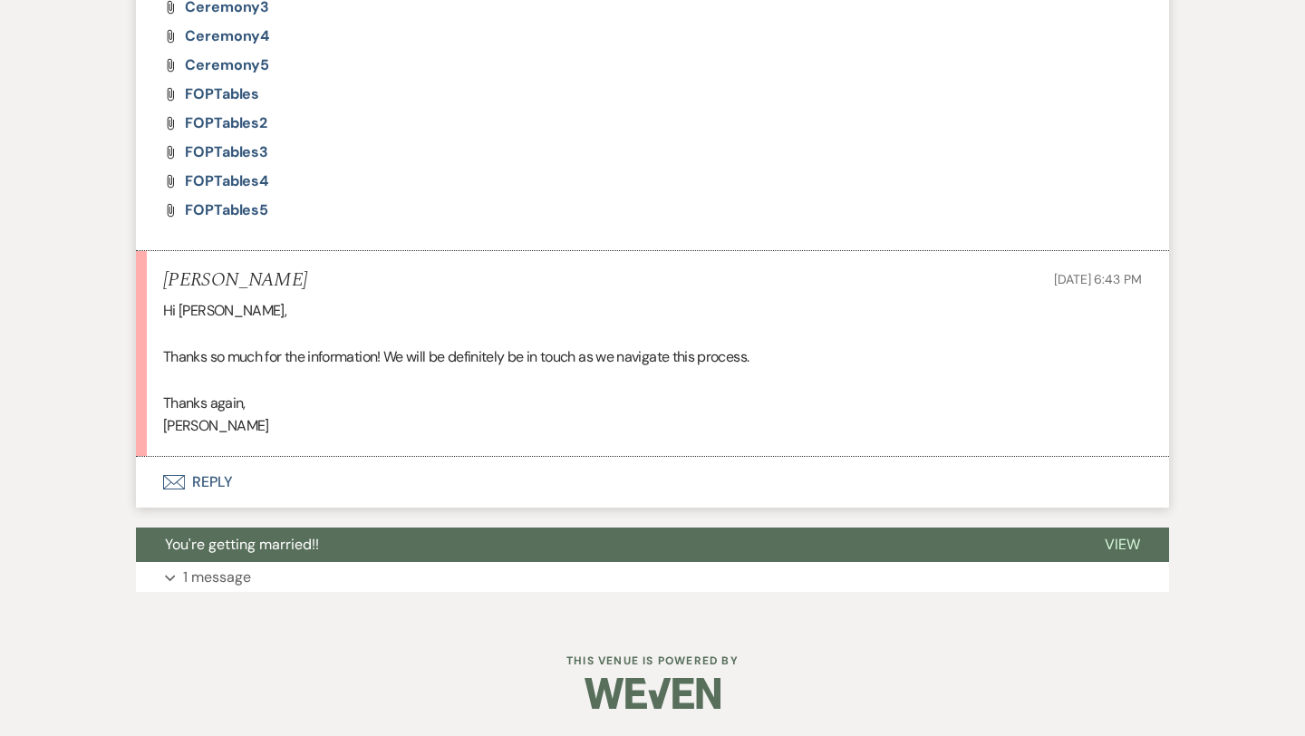
scroll to position [1564, 0]
click at [217, 480] on button "Envelope Reply" at bounding box center [652, 483] width 1033 height 51
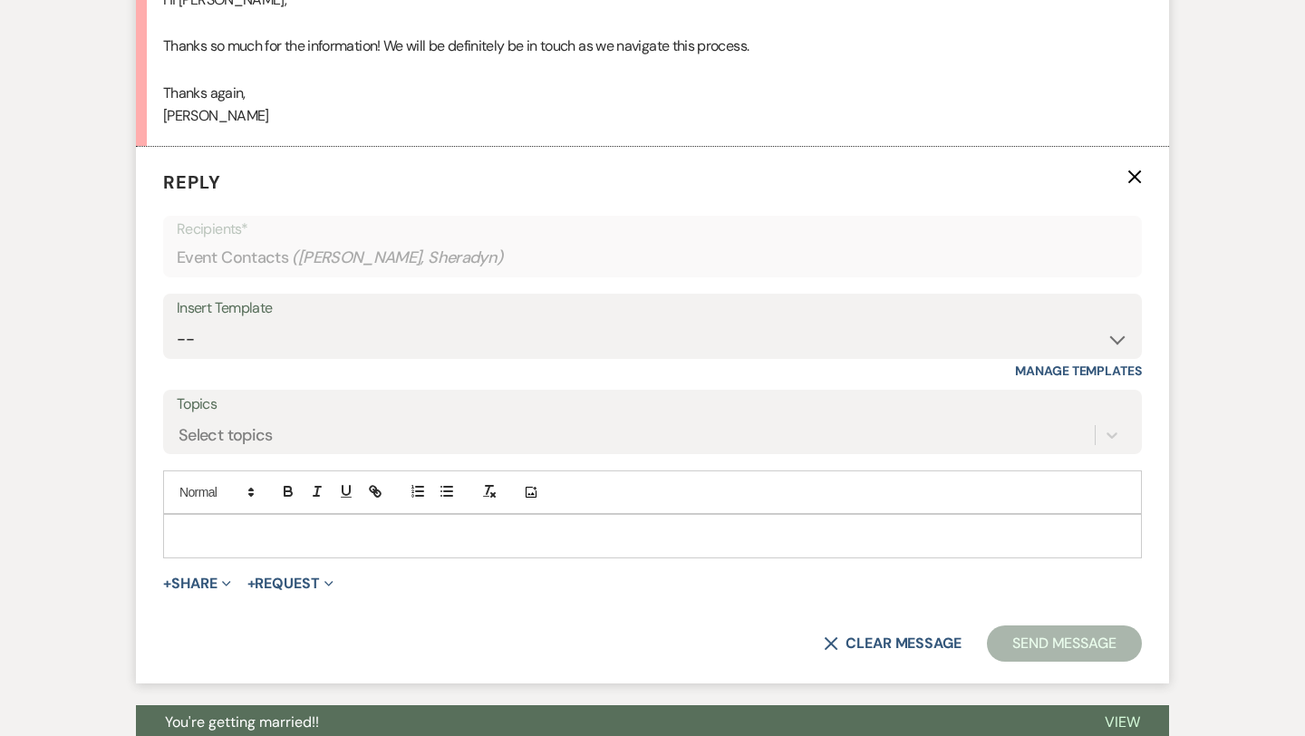
scroll to position [1922, 0]
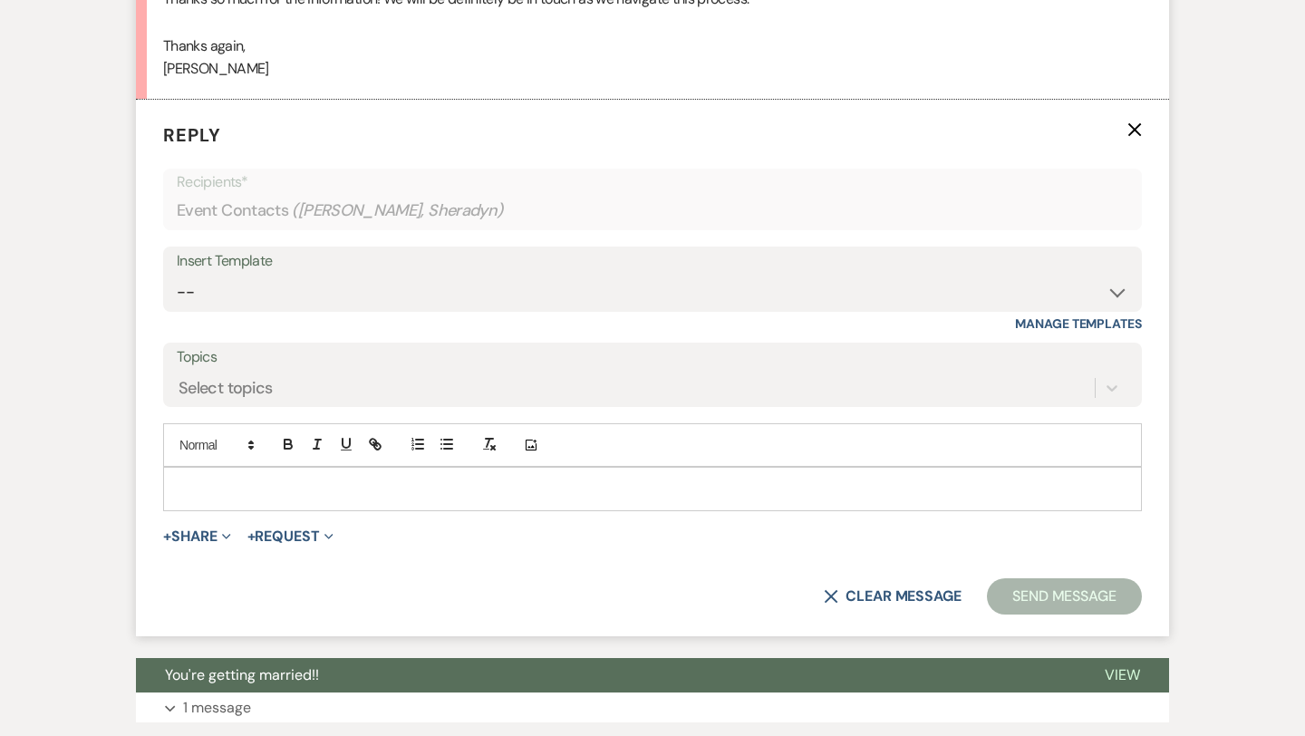
click at [219, 489] on p at bounding box center [653, 488] width 950 height 20
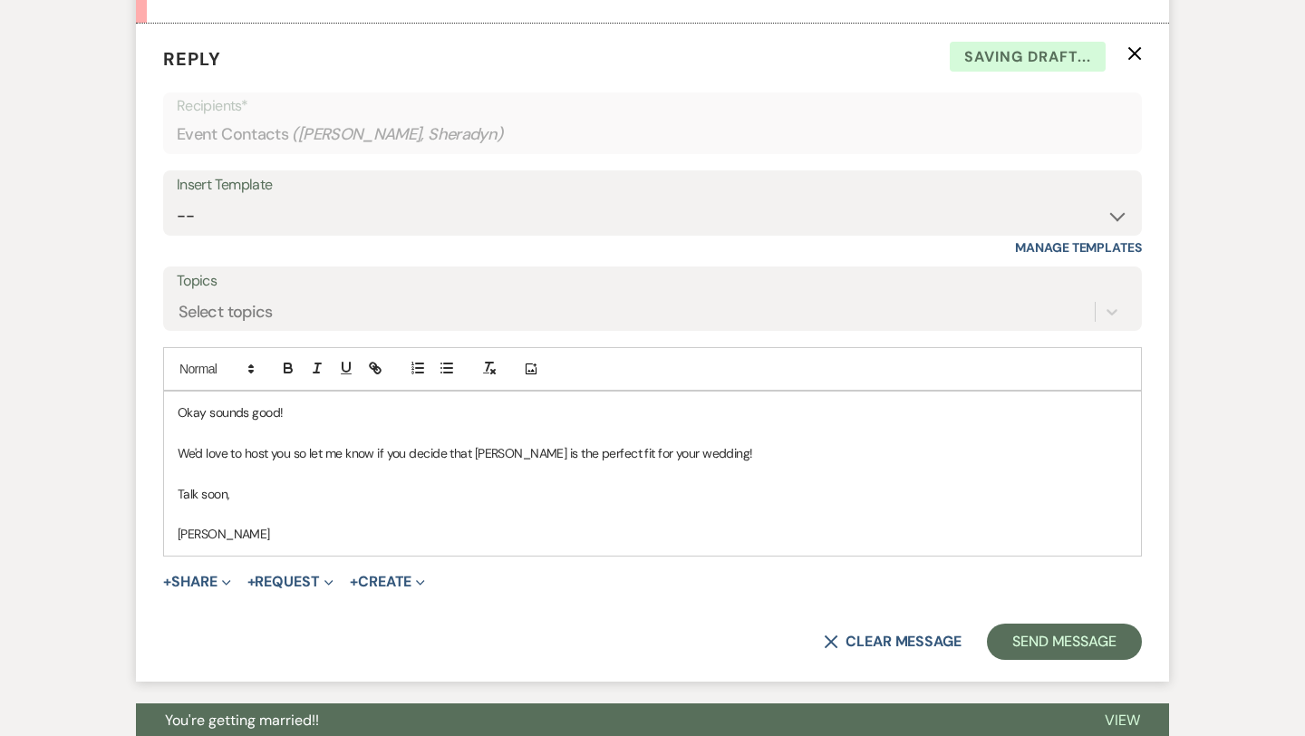
scroll to position [2019, 0]
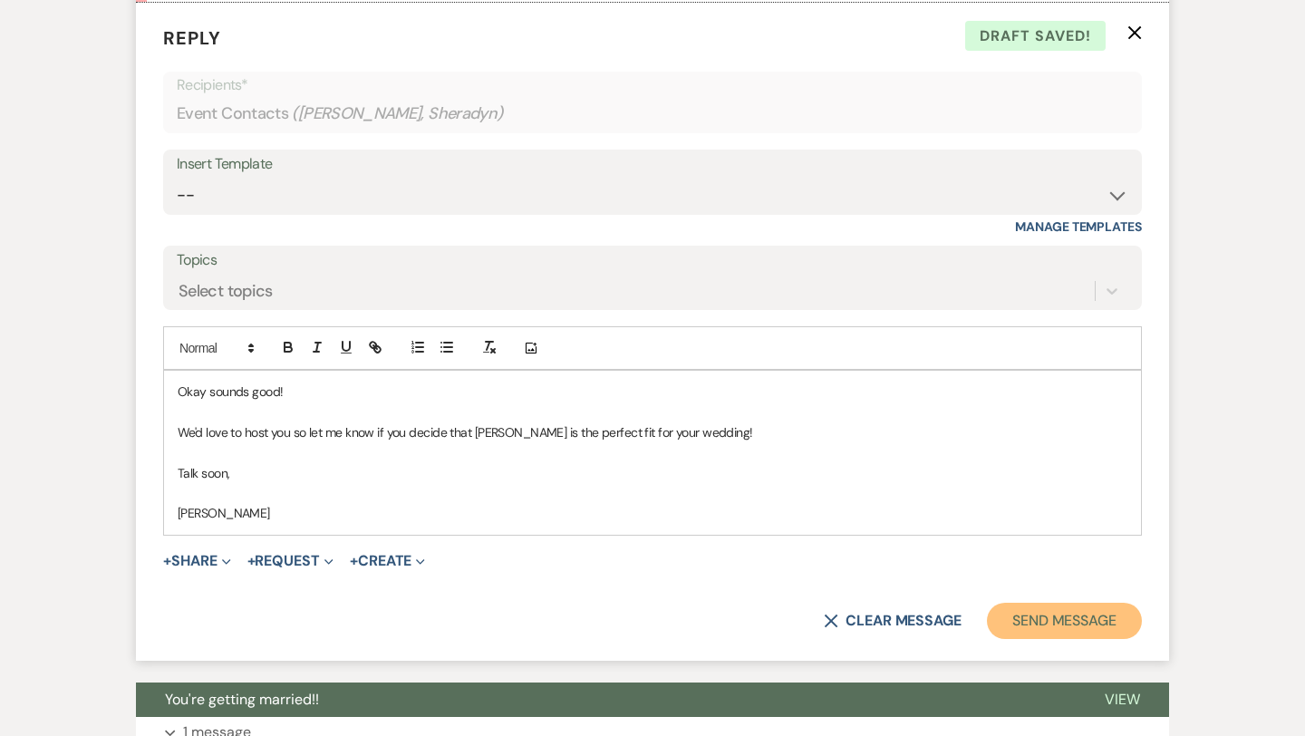
click at [1022, 616] on button "Send Message" at bounding box center [1064, 621] width 155 height 36
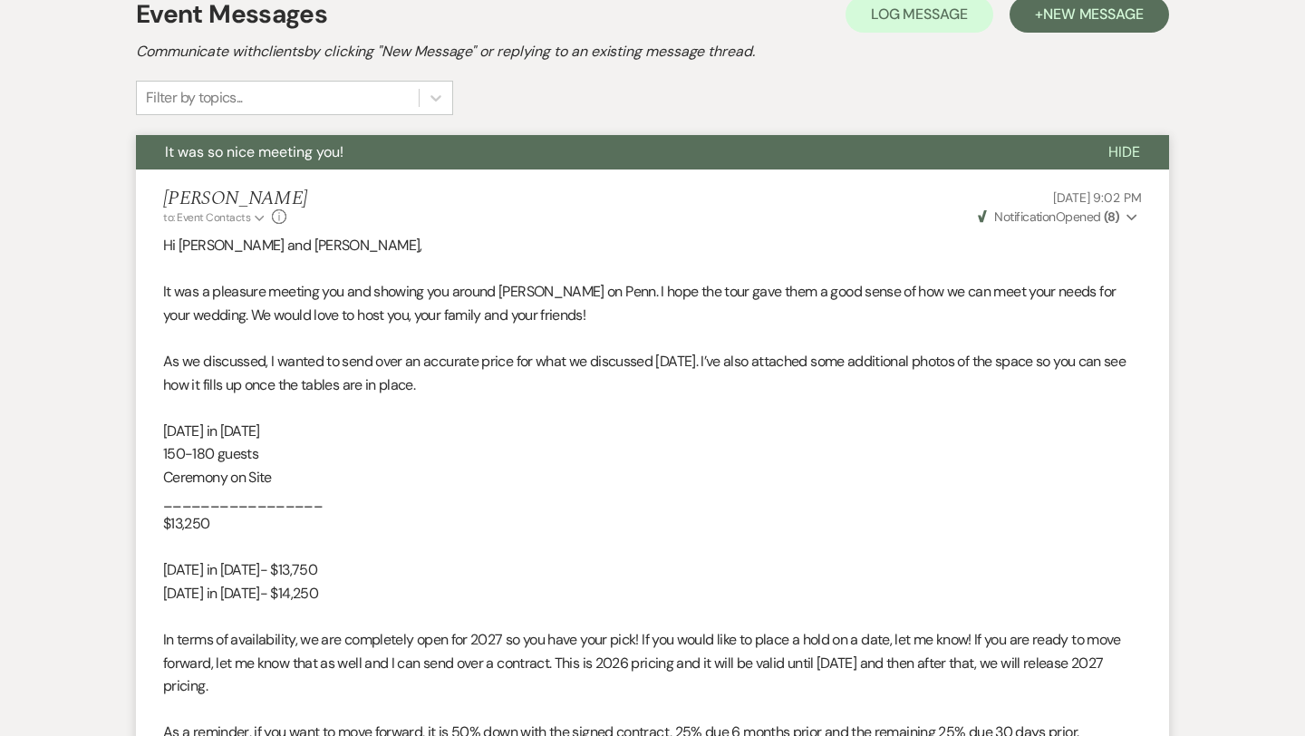
scroll to position [0, 0]
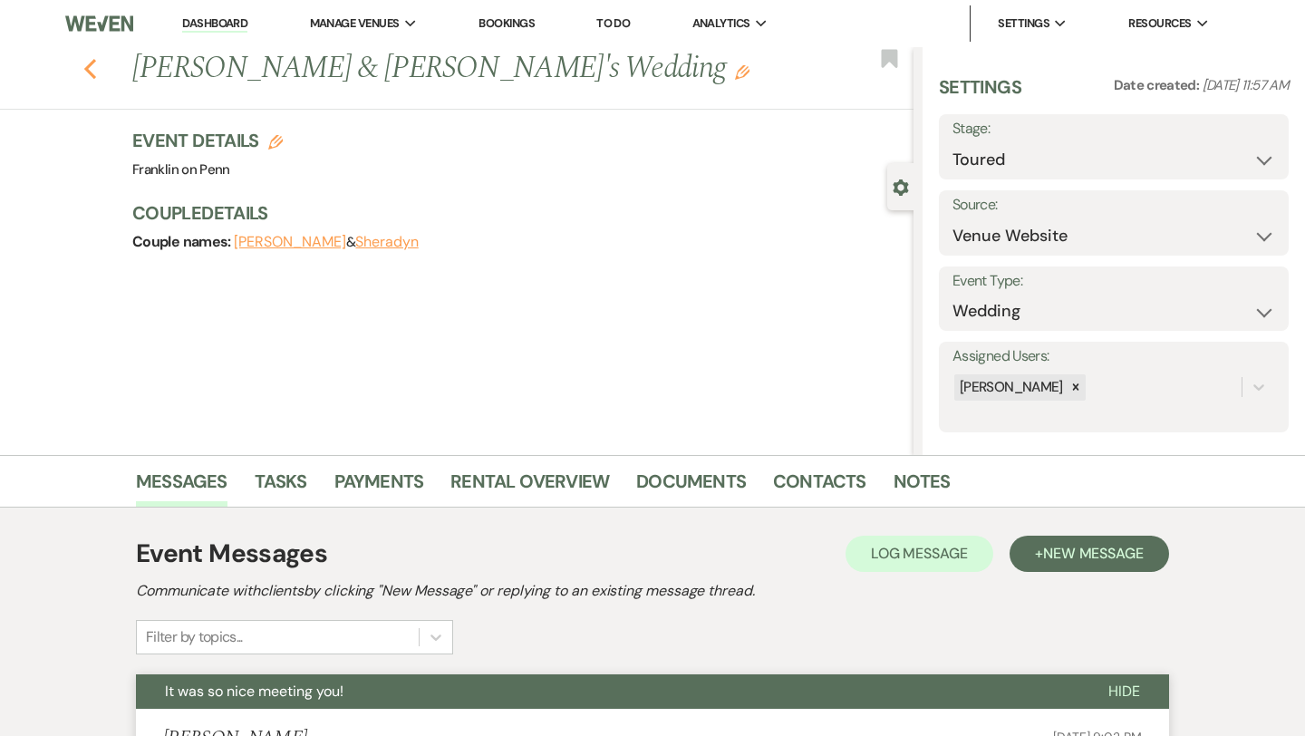
click at [92, 76] on icon "Previous" at bounding box center [90, 69] width 14 height 22
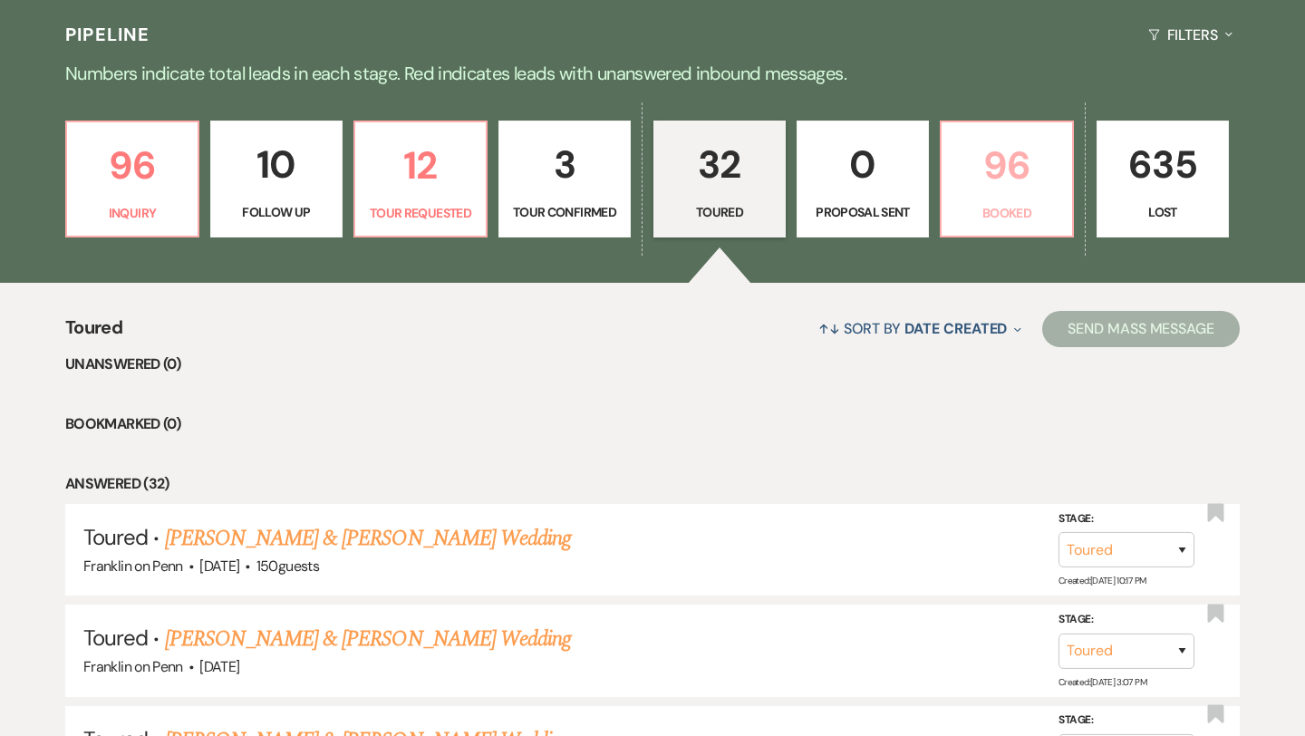
click at [999, 165] on p "96" at bounding box center [1006, 165] width 109 height 61
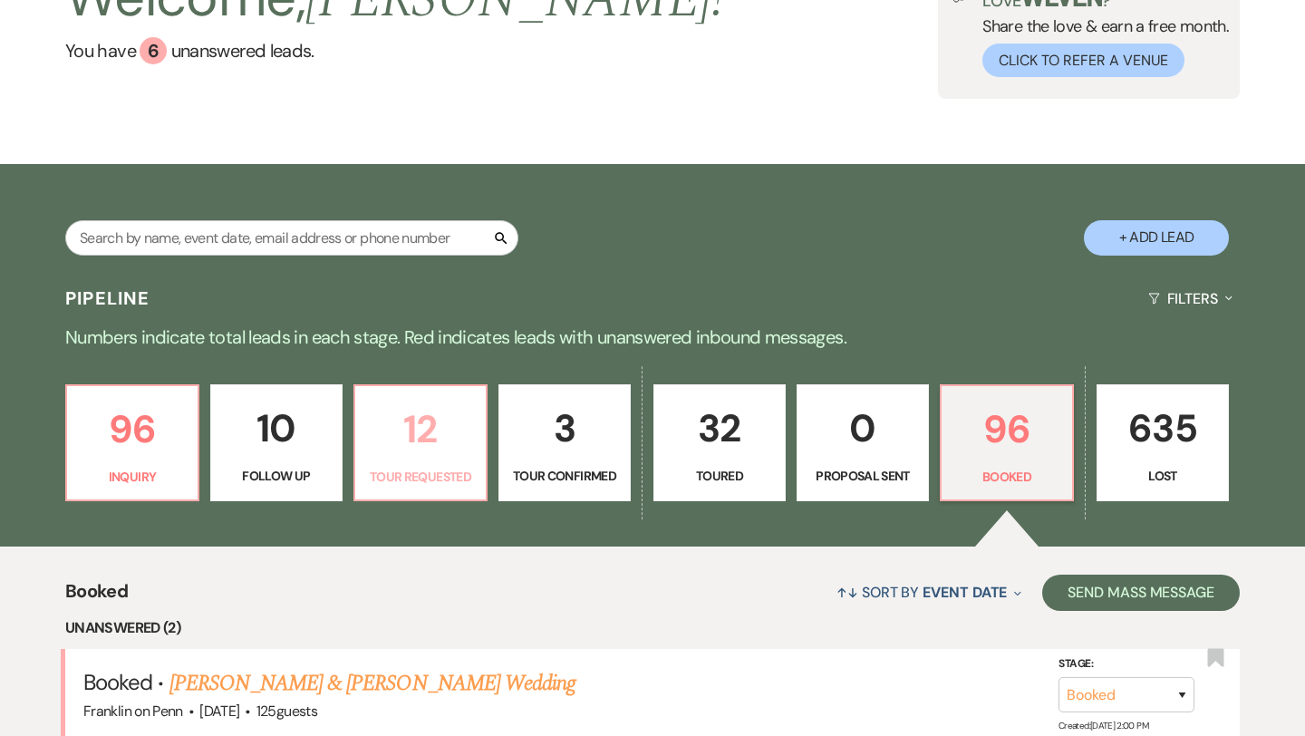
click at [429, 429] on p "12" at bounding box center [420, 429] width 109 height 61
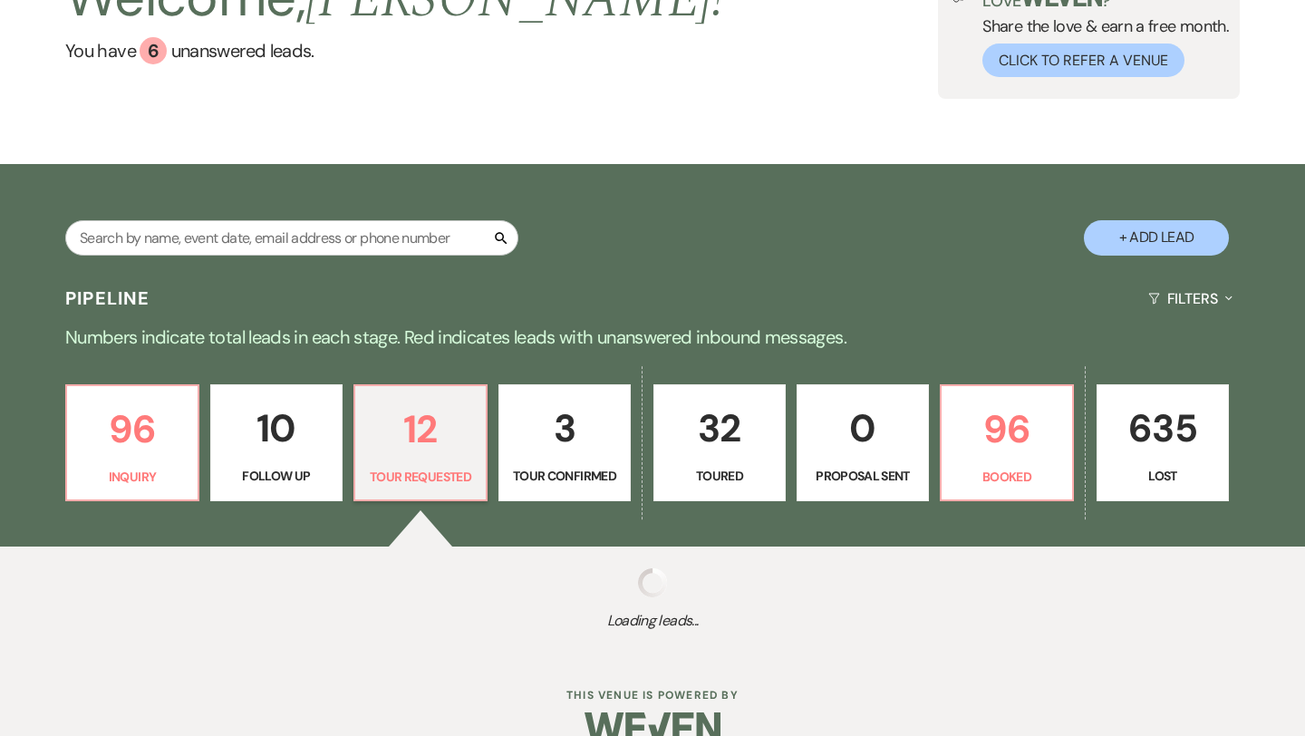
select select "2"
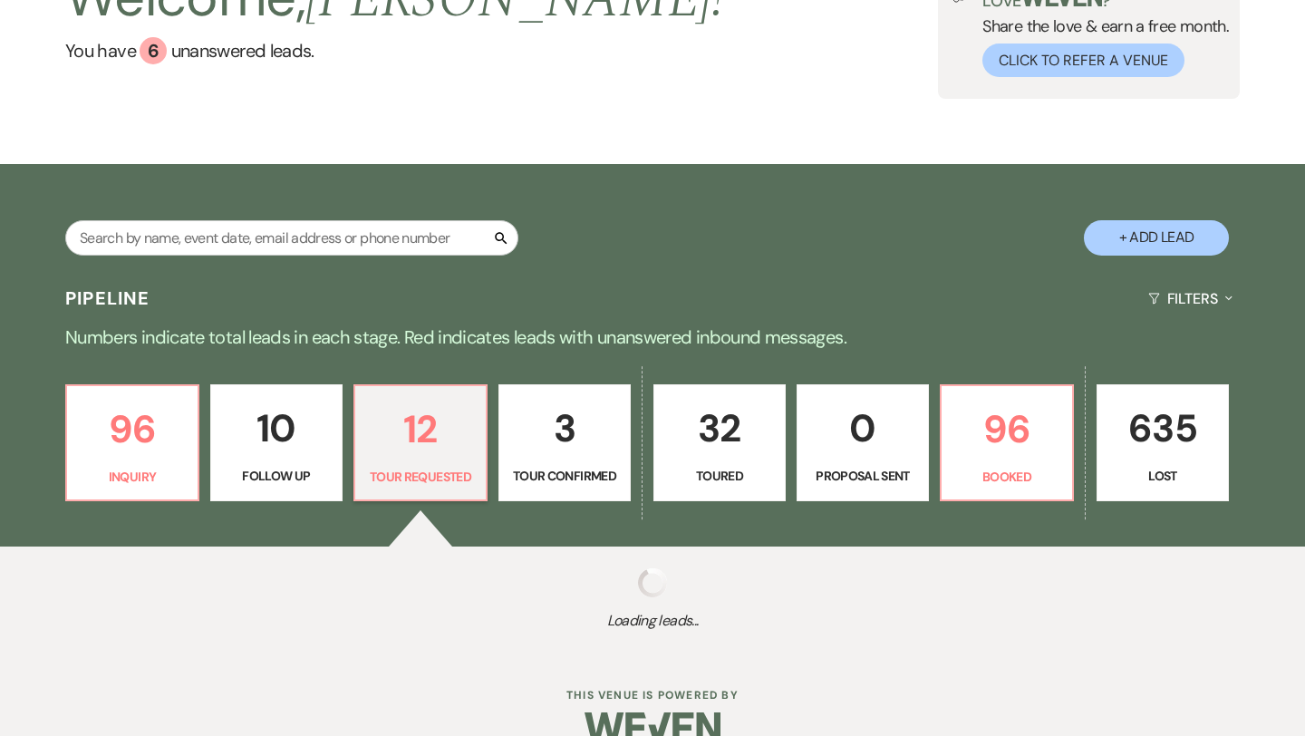
select select "2"
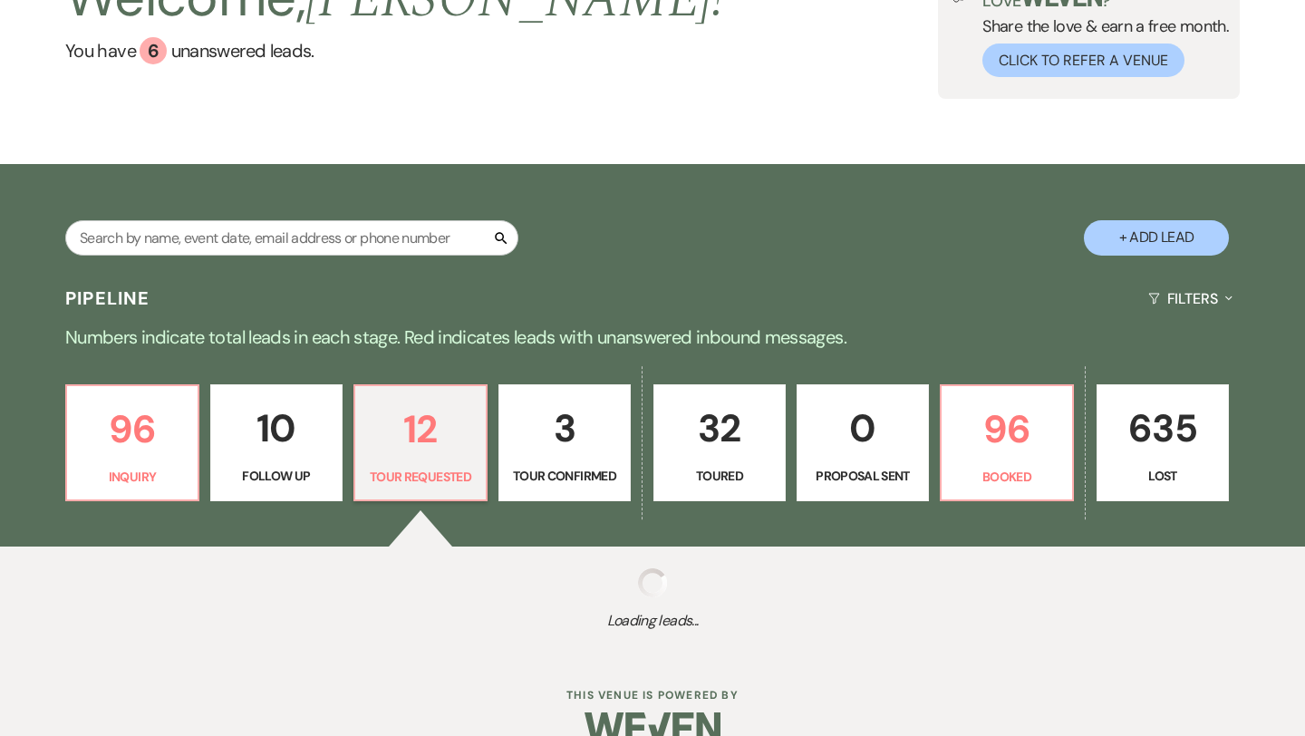
select select "2"
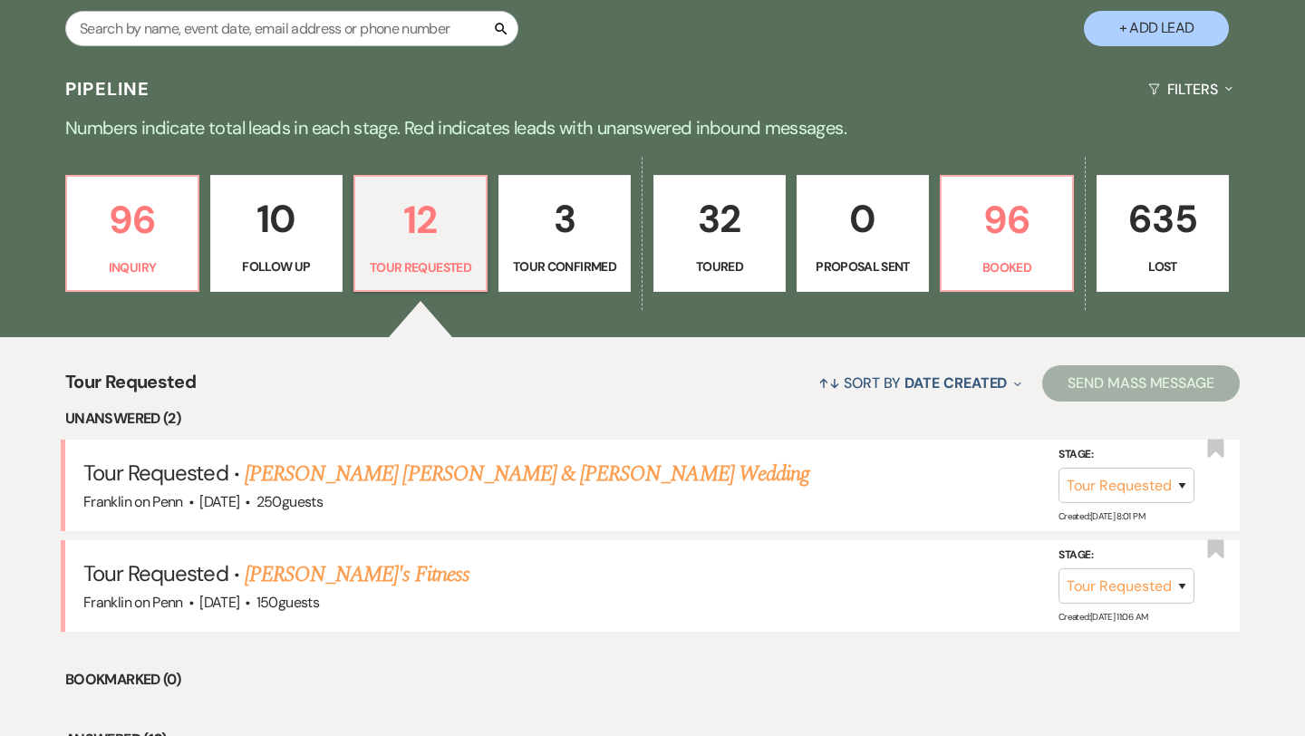
scroll to position [371, 0]
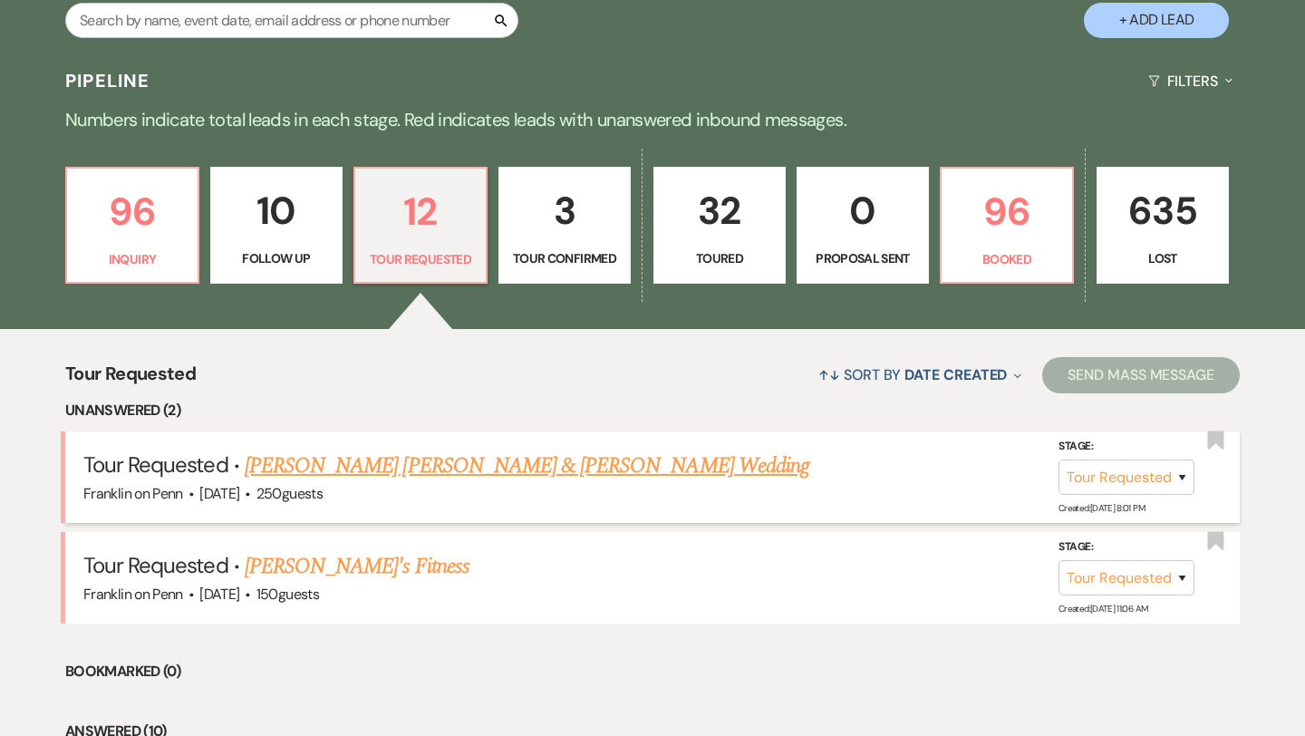
click at [444, 473] on link "[PERSON_NAME] [PERSON_NAME] & [PERSON_NAME] Wedding" at bounding box center [527, 465] width 565 height 33
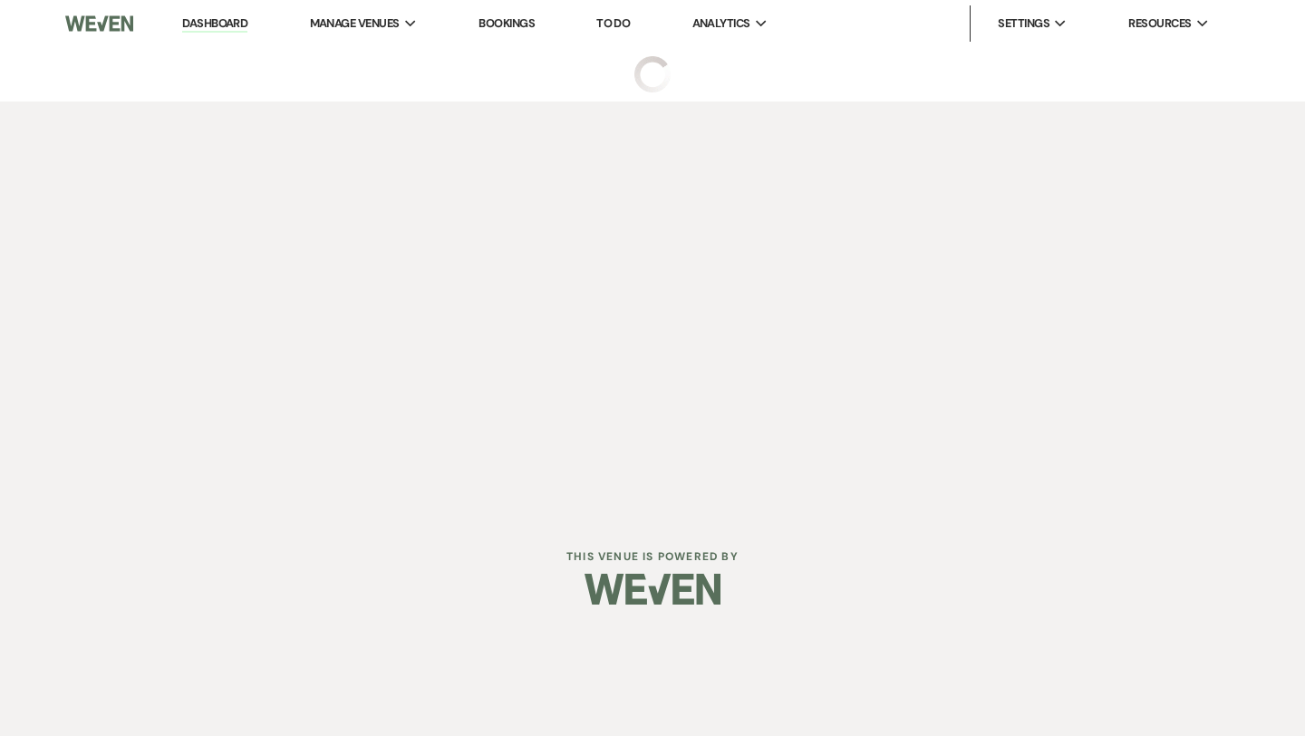
select select "2"
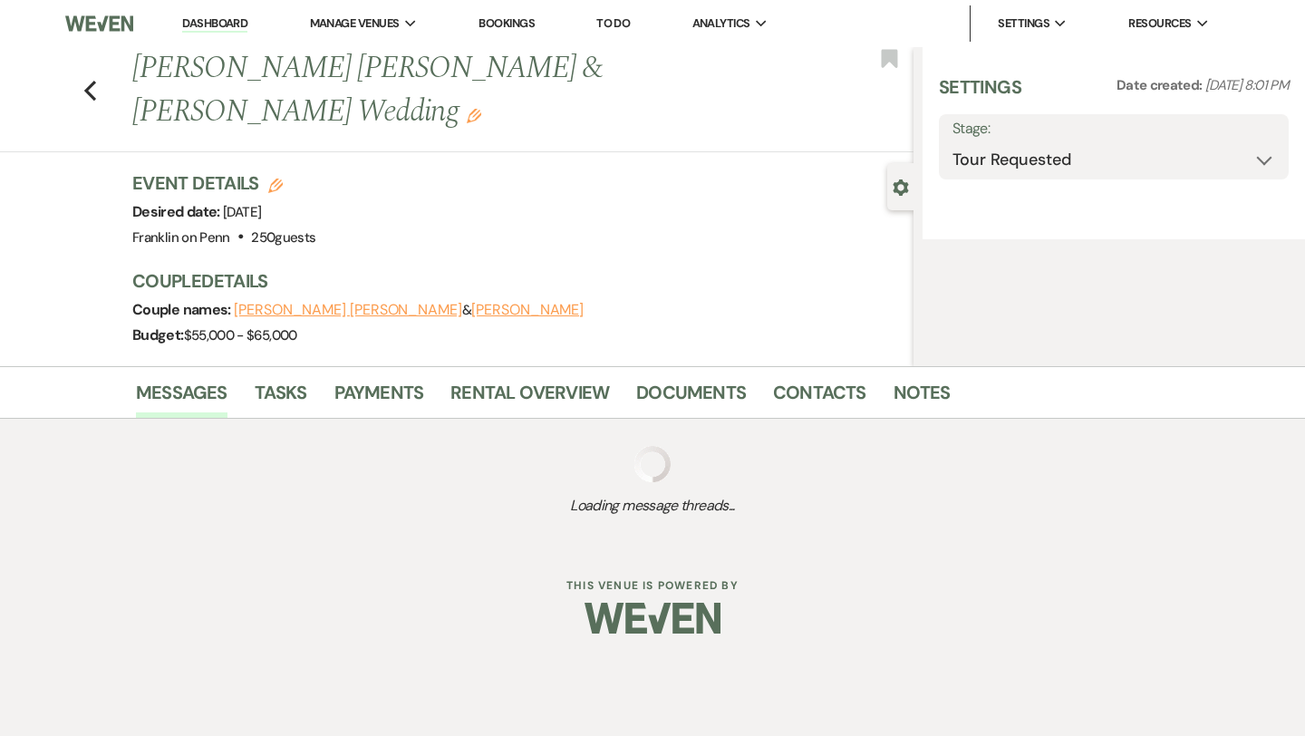
select select "5"
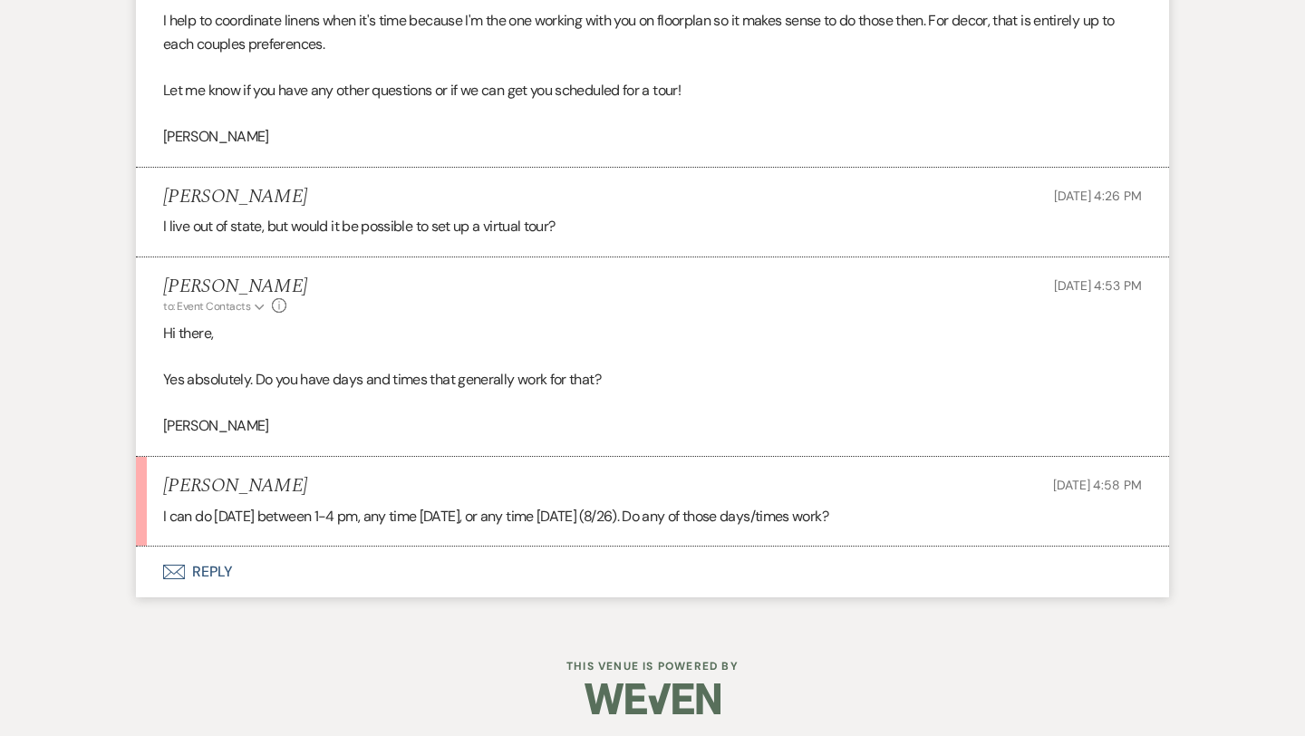
scroll to position [2488, 0]
